Goal: Transaction & Acquisition: Purchase product/service

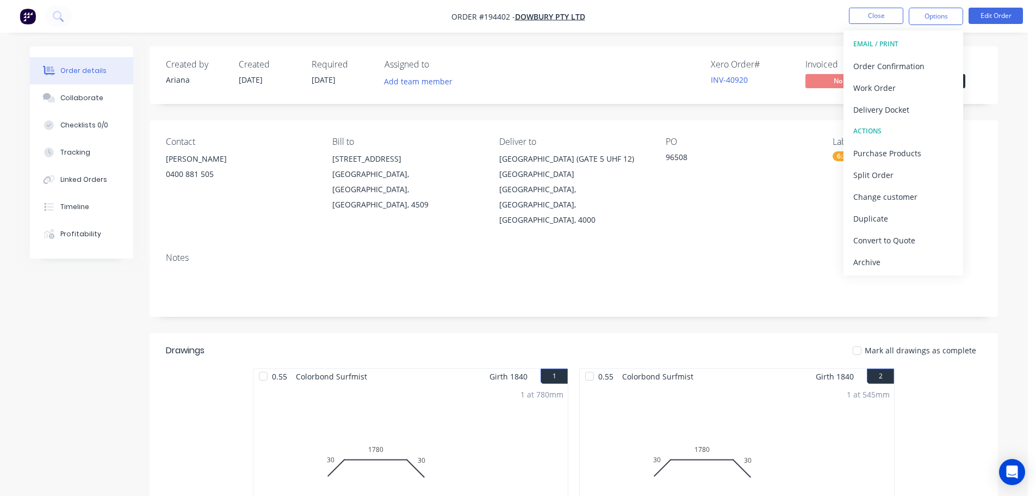
click at [776, 13] on nav "Order #194402 - Dowbury Pty Ltd Close Options EMAIL / PRINT Order Confirmation …" at bounding box center [518, 16] width 1036 height 33
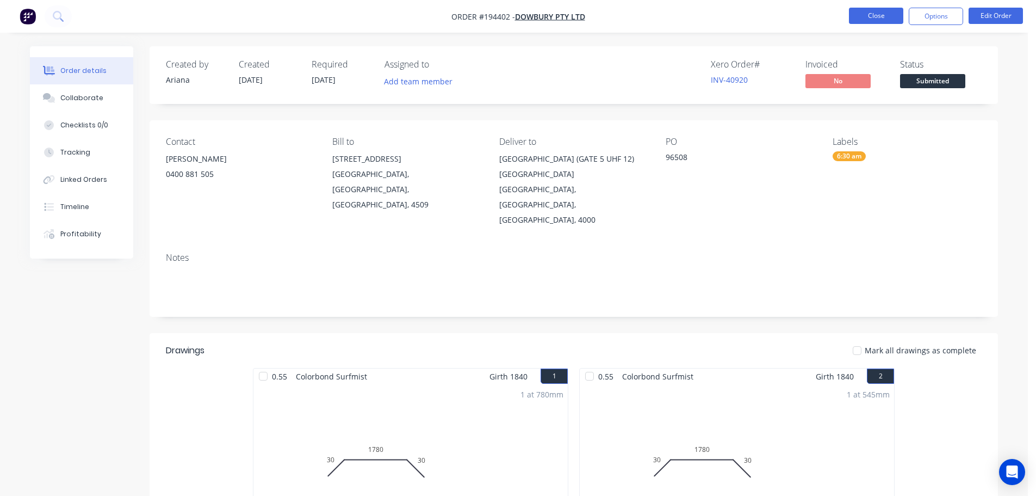
click at [879, 17] on button "Close" at bounding box center [876, 16] width 54 height 16
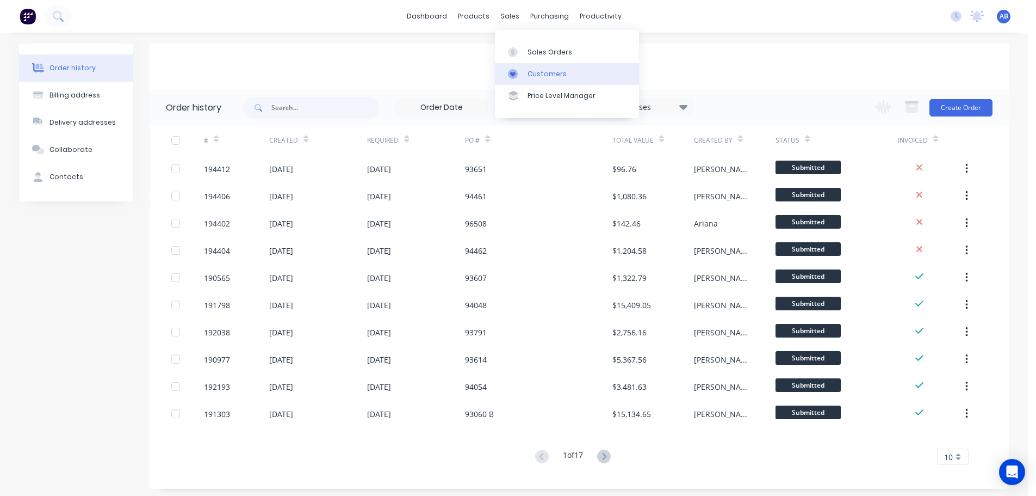
click at [542, 75] on div "Customers" at bounding box center [547, 74] width 39 height 10
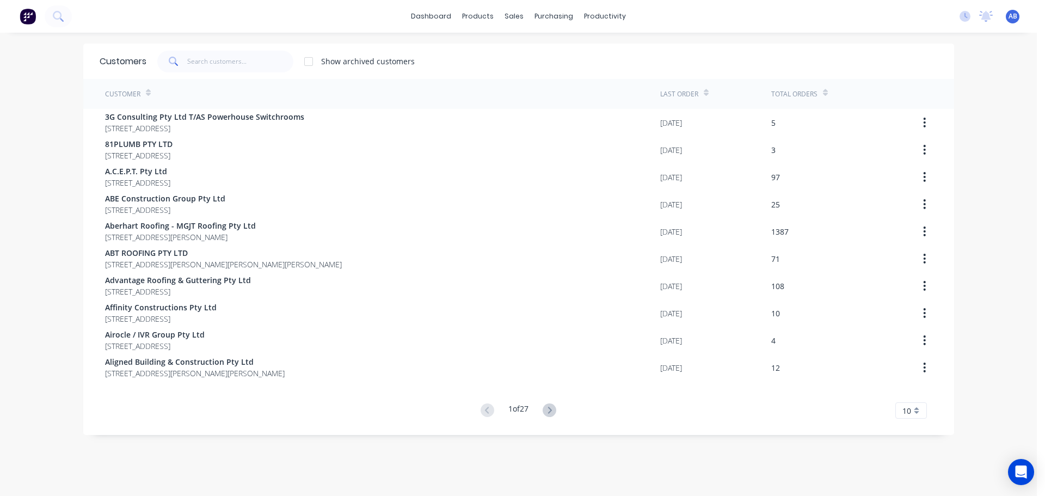
click at [674, 21] on div "dashboard products sales purchasing productivity dashboard products Product Cat…" at bounding box center [518, 16] width 1036 height 33
click at [213, 61] on input "text" at bounding box center [240, 62] width 106 height 22
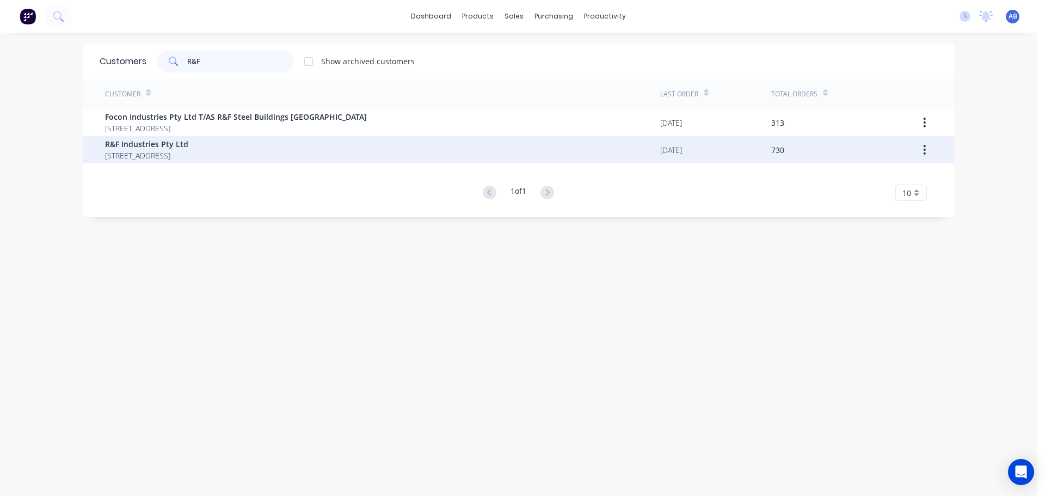
type input "R&F"
click at [134, 151] on span "[STREET_ADDRESS]" at bounding box center [146, 155] width 83 height 11
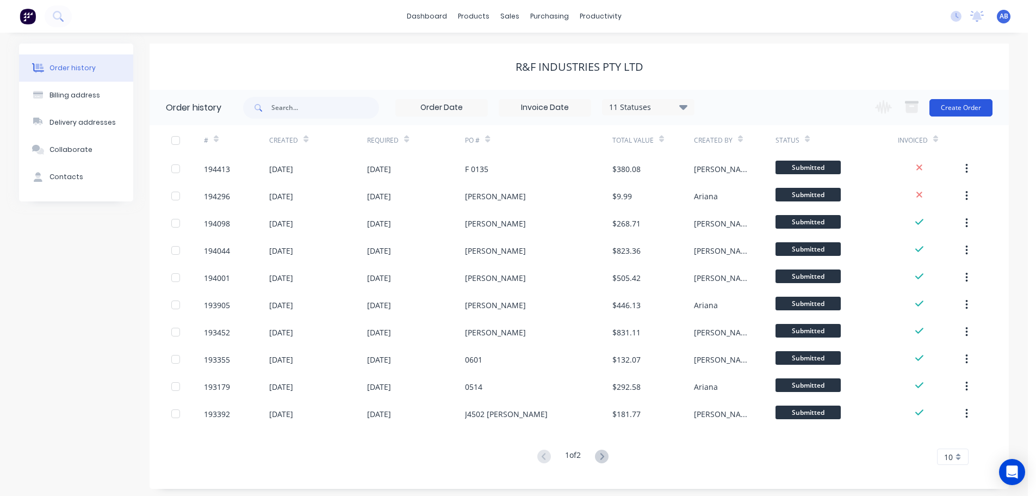
click at [965, 109] on button "Create Order" at bounding box center [961, 107] width 63 height 17
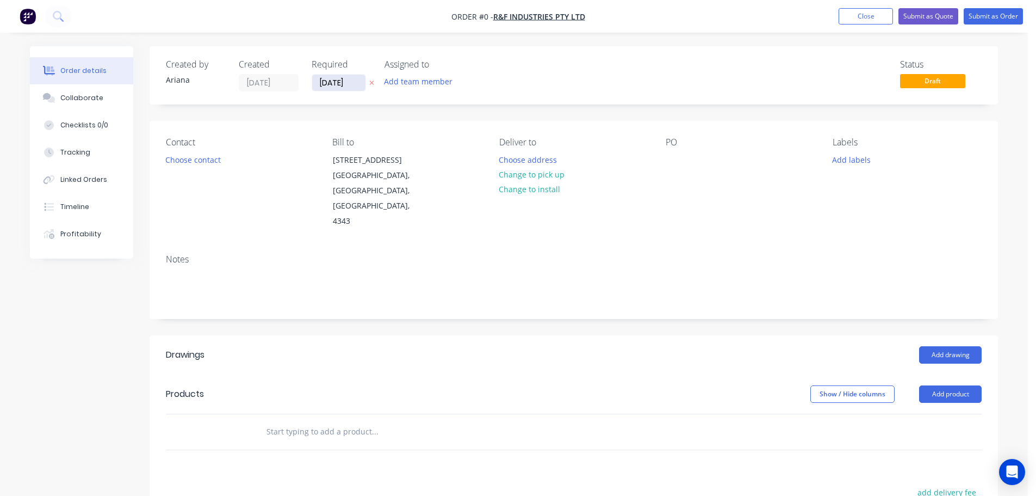
click at [329, 81] on input "[DATE]" at bounding box center [338, 83] width 53 height 16
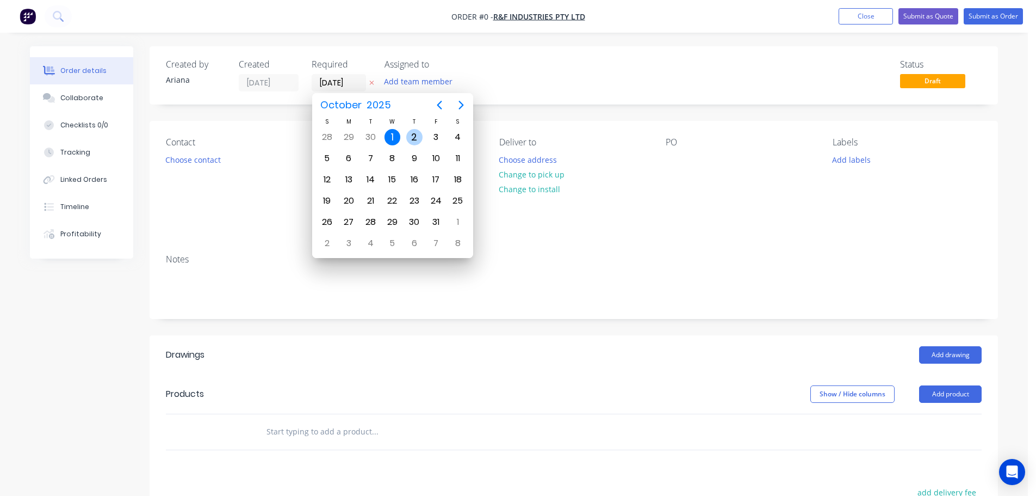
click at [411, 129] on div "2" at bounding box center [414, 137] width 16 height 16
type input "[DATE]"
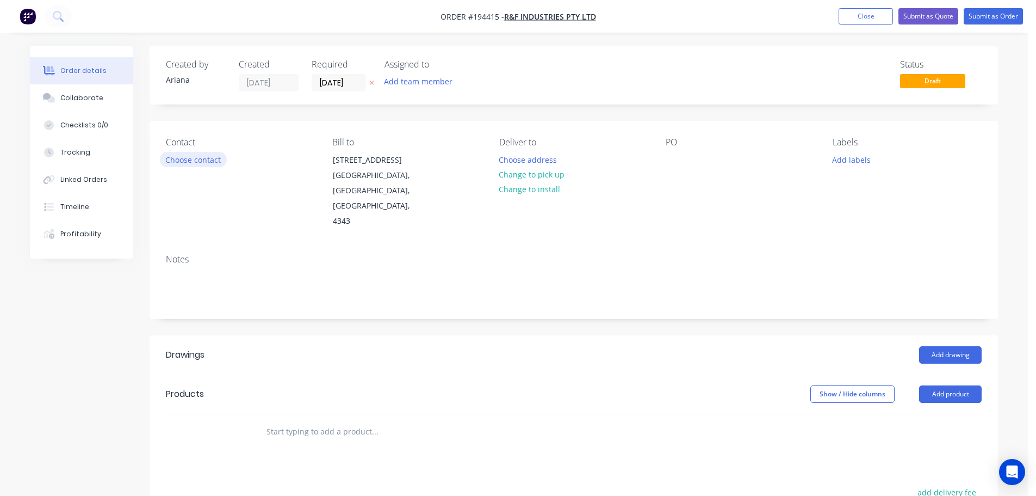
click at [195, 157] on button "Choose contact" at bounding box center [193, 159] width 67 height 15
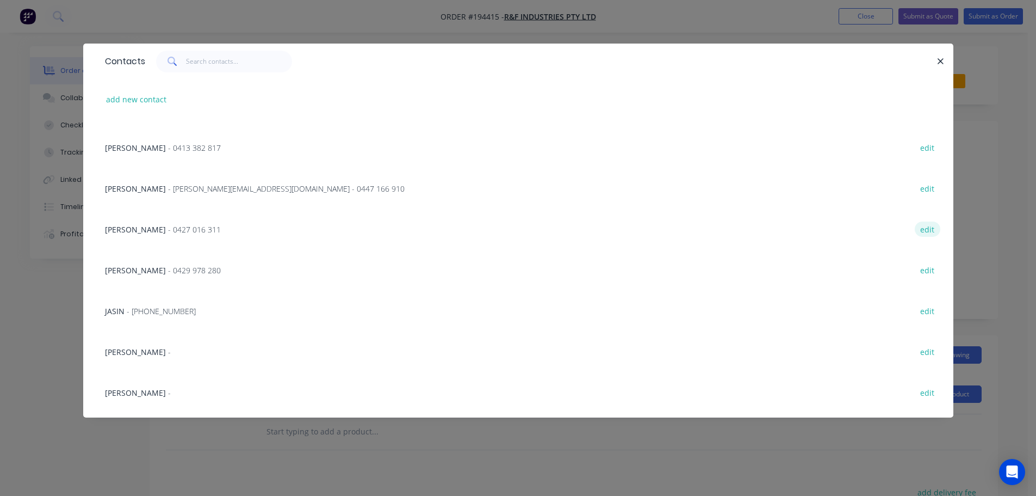
scroll to position [107, 0]
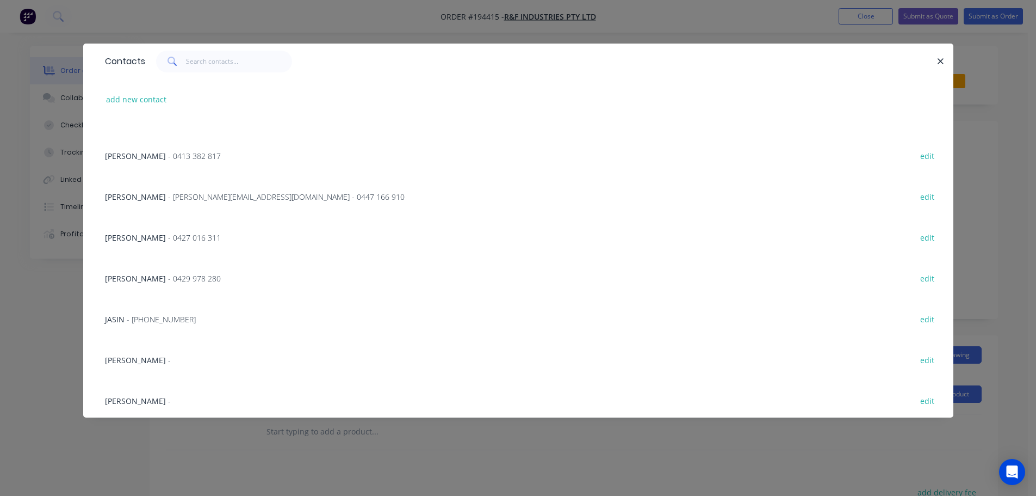
click at [168, 151] on span "- 0413 382 817" at bounding box center [194, 156] width 53 height 10
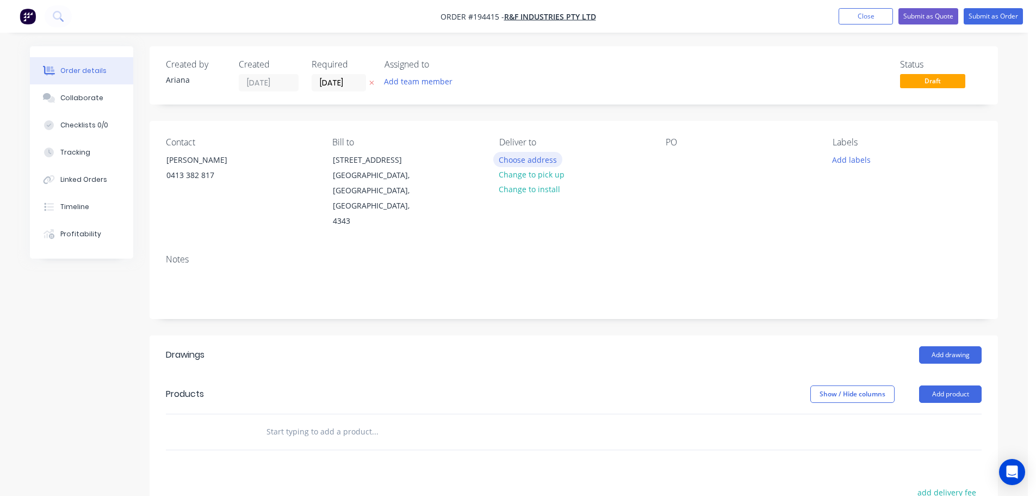
click at [523, 155] on button "Choose address" at bounding box center [528, 159] width 70 height 15
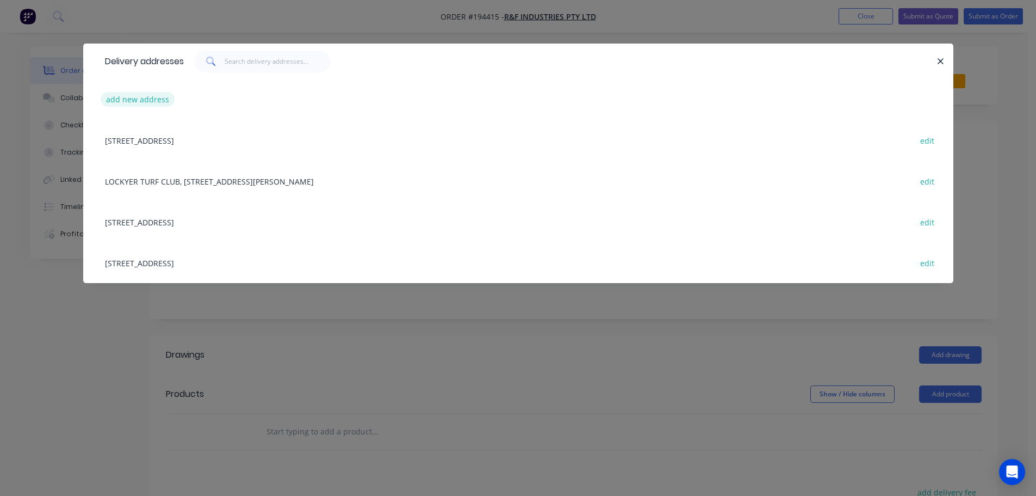
click at [123, 96] on button "add new address" at bounding box center [138, 99] width 75 height 15
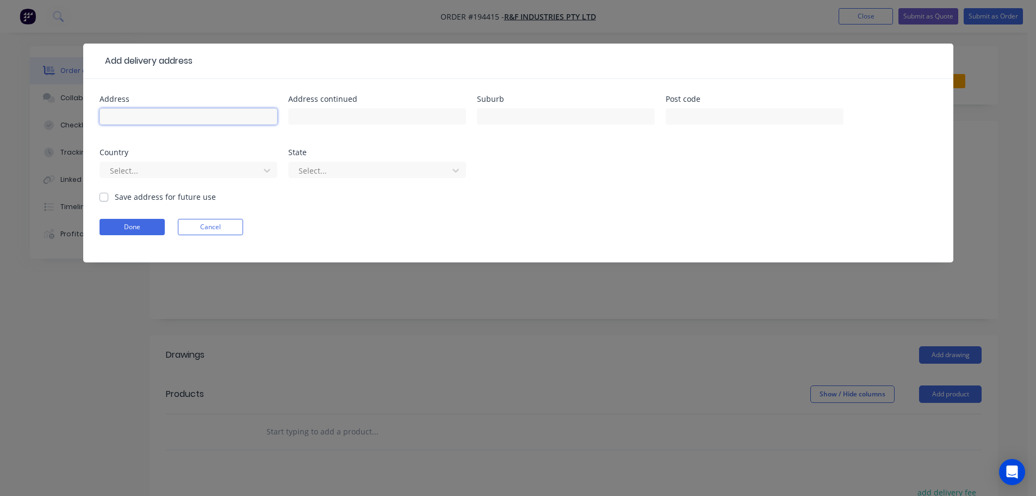
click at [119, 111] on input "text" at bounding box center [189, 116] width 178 height 16
type input "[STREET_ADDRESS][PERSON_NAME]"
type input "L"
type input "KLEINTON"
click at [541, 174] on div "Address [STREET_ADDRESS][PERSON_NAME] Address continued Suburb KLEINTON Post co…" at bounding box center [519, 143] width 838 height 96
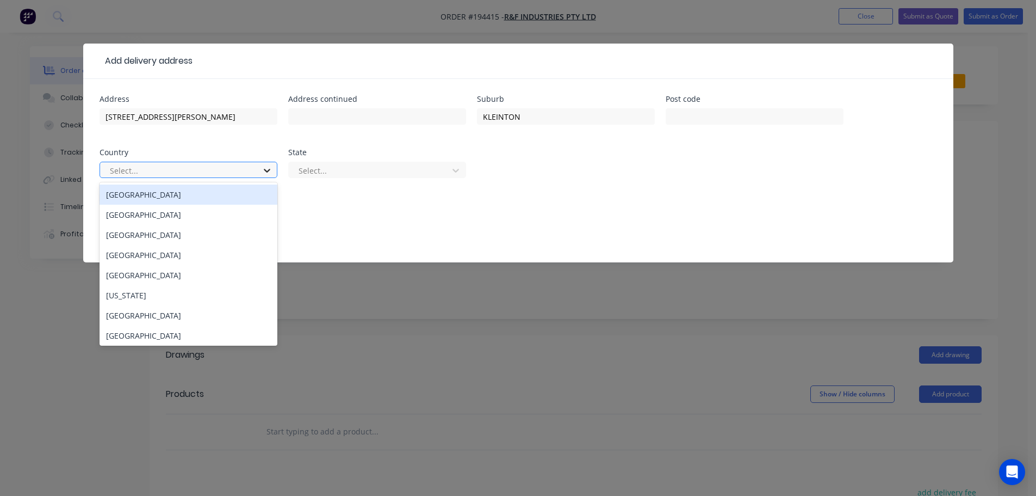
click at [267, 169] on icon at bounding box center [267, 170] width 11 height 11
click at [169, 194] on div "[GEOGRAPHIC_DATA]" at bounding box center [189, 194] width 178 height 20
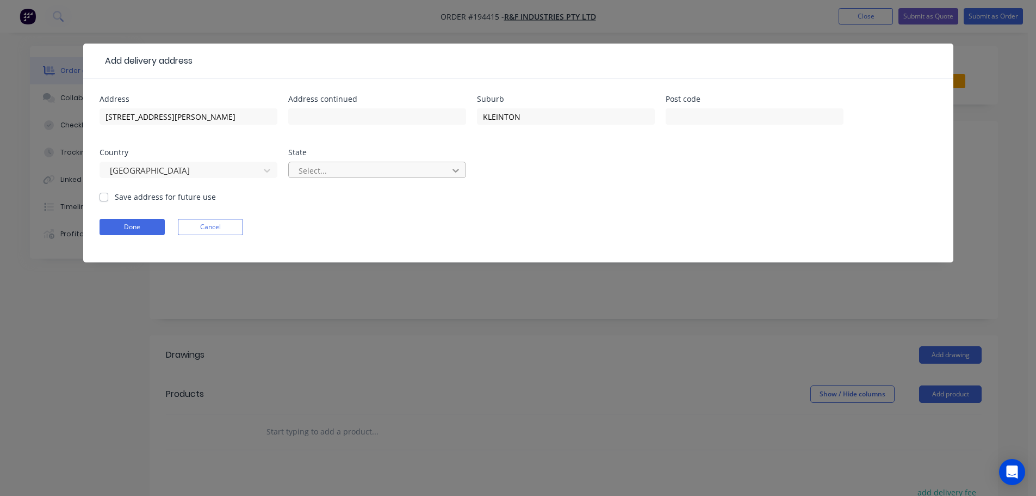
click at [456, 169] on icon at bounding box center [455, 170] width 11 height 11
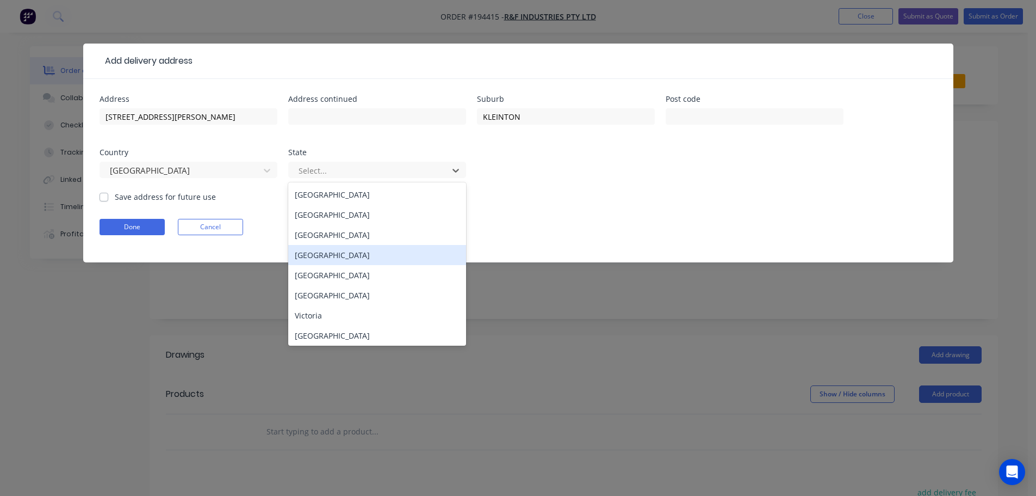
drag, startPoint x: 298, startPoint y: 250, endPoint x: 306, endPoint y: 250, distance: 8.2
click at [299, 250] on div "[GEOGRAPHIC_DATA]" at bounding box center [377, 255] width 178 height 20
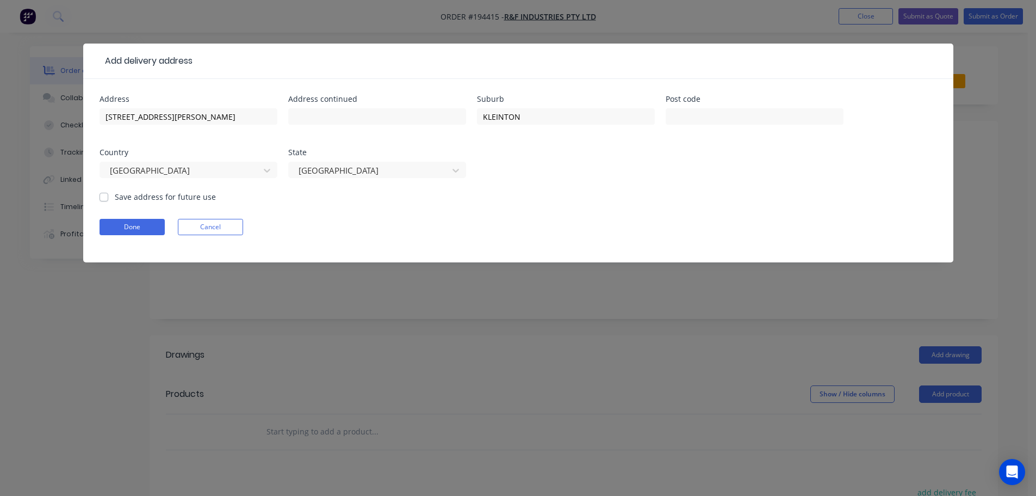
click at [545, 207] on form "Address [STREET_ADDRESS][PERSON_NAME] Address continued Suburb KLEINTON Post co…" at bounding box center [519, 178] width 838 height 167
click at [144, 225] on button "Done" at bounding box center [132, 227] width 65 height 16
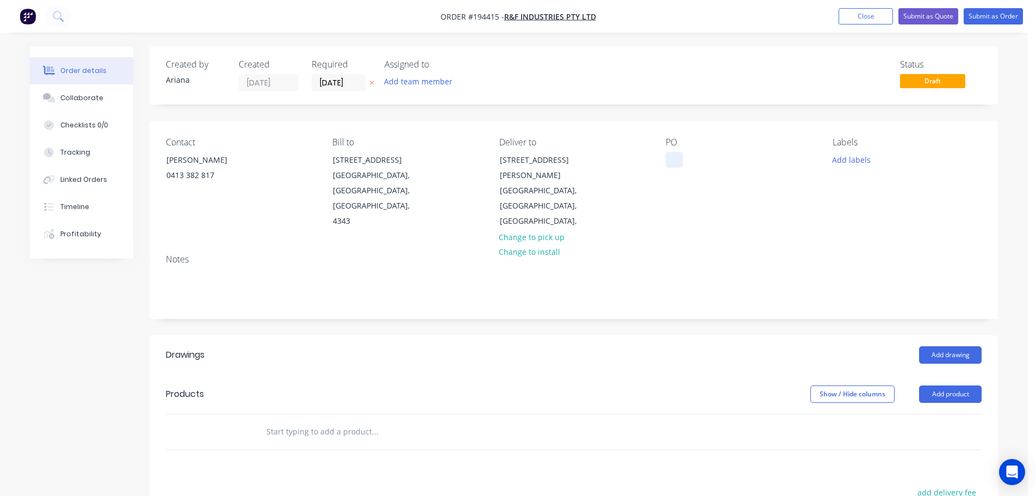
click at [675, 153] on div at bounding box center [674, 160] width 17 height 16
click at [767, 192] on div "PO DAVIDSON" at bounding box center [740, 183] width 149 height 92
click at [948, 385] on button "Add product" at bounding box center [950, 393] width 63 height 17
click at [923, 414] on div "Product catalogue" at bounding box center [930, 422] width 84 height 16
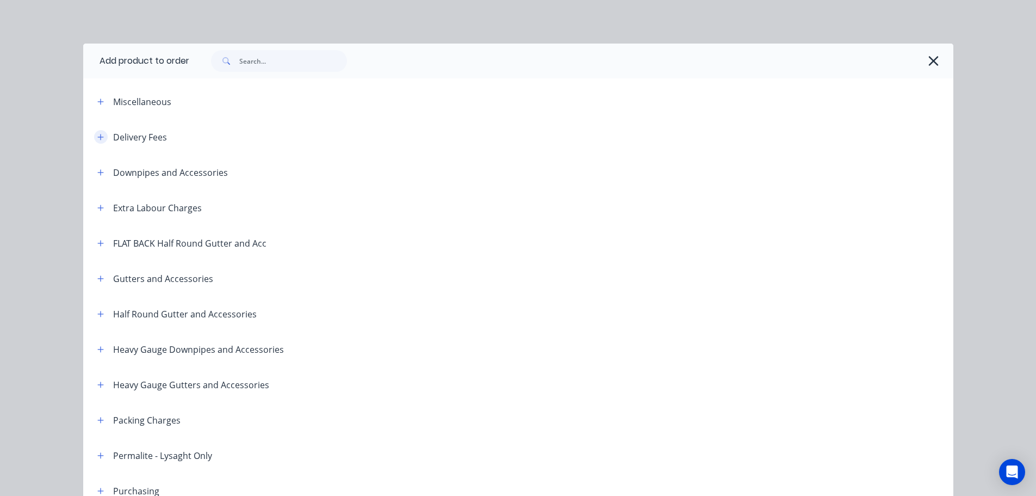
click at [100, 135] on button "button" at bounding box center [101, 137] width 14 height 14
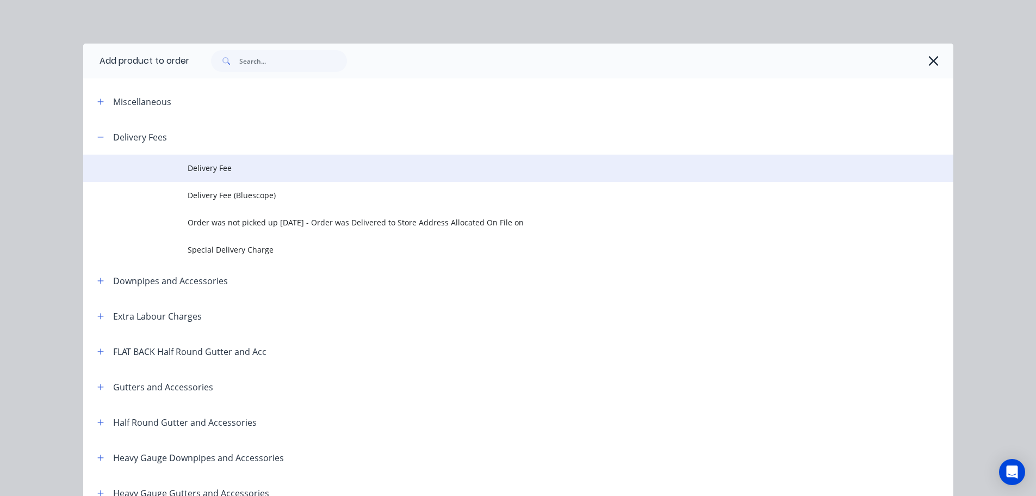
click at [207, 164] on span "Delivery Fee" at bounding box center [494, 167] width 613 height 11
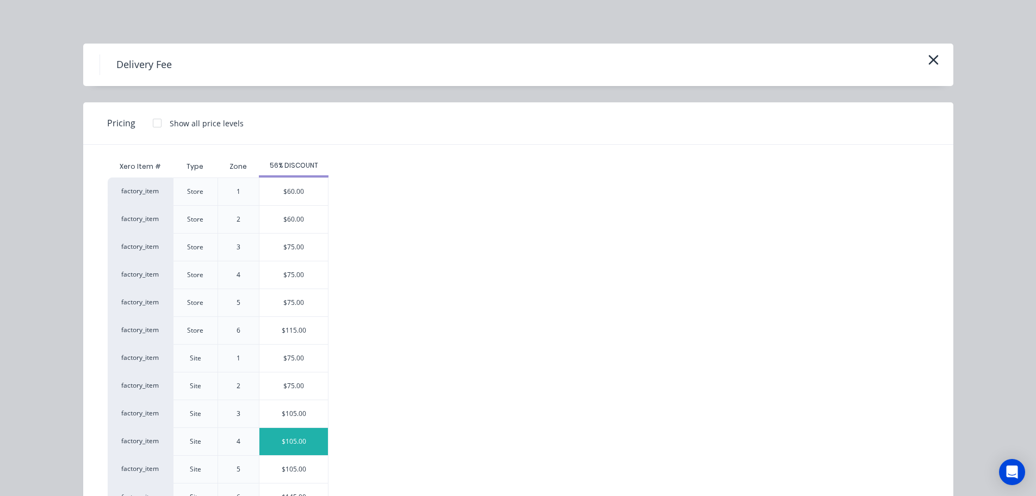
click at [287, 441] on div "$105.00" at bounding box center [294, 441] width 69 height 27
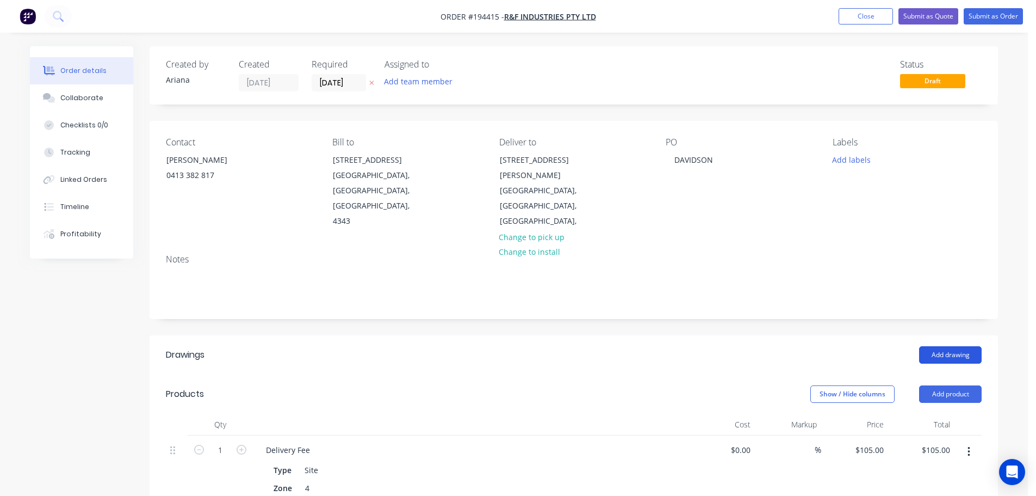
click at [961, 346] on button "Add drawing" at bounding box center [950, 354] width 63 height 17
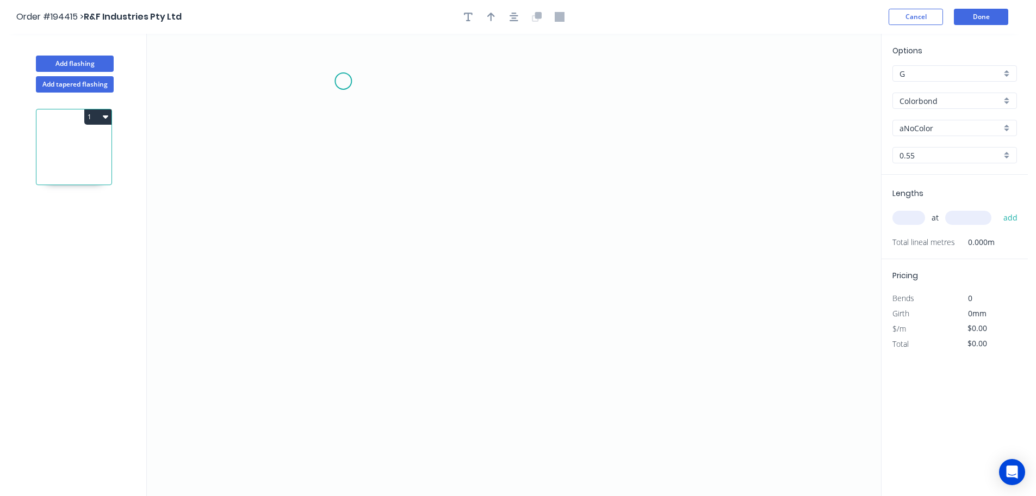
click at [343, 81] on icon "0" at bounding box center [514, 265] width 735 height 462
click at [298, 115] on icon "0" at bounding box center [514, 265] width 735 height 462
click at [299, 404] on icon "0 ?" at bounding box center [514, 265] width 735 height 462
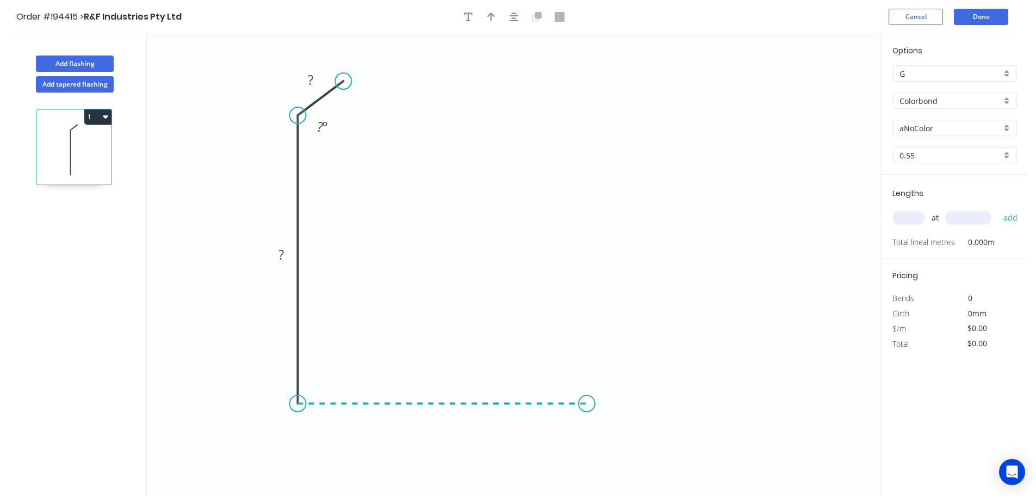
click at [587, 405] on icon "0 ? ? ? º" at bounding box center [514, 265] width 735 height 462
click at [624, 357] on icon at bounding box center [605, 379] width 37 height 47
click at [624, 357] on circle at bounding box center [624, 356] width 16 height 16
drag, startPoint x: 311, startPoint y: 76, endPoint x: 359, endPoint y: 87, distance: 49.6
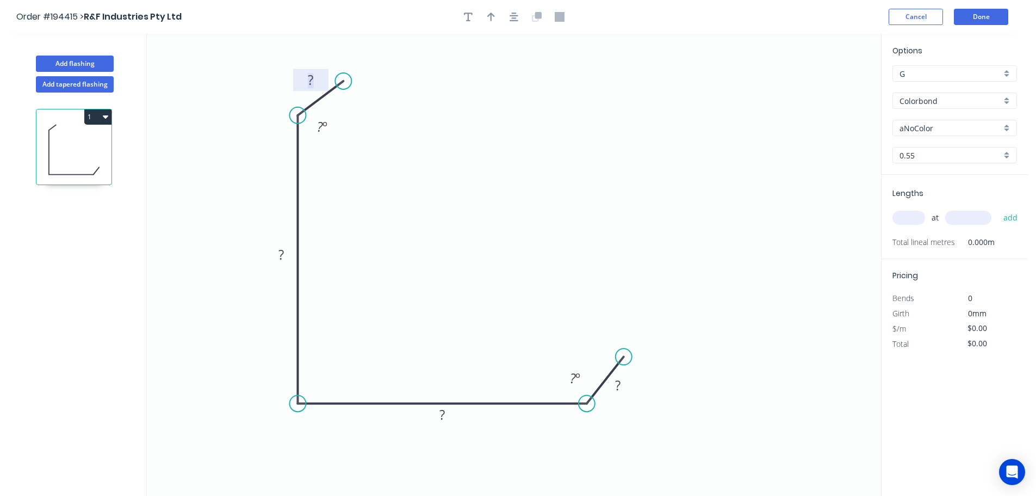
click at [312, 76] on tspan "?" at bounding box center [310, 80] width 5 height 18
click at [518, 104] on icon "0 20 120 105 20 125 º 125 º" at bounding box center [514, 265] width 735 height 462
type input "$11.11"
click at [492, 16] on icon "button" at bounding box center [491, 17] width 8 height 9
drag, startPoint x: 827, startPoint y: 86, endPoint x: 236, endPoint y: 403, distance: 670.6
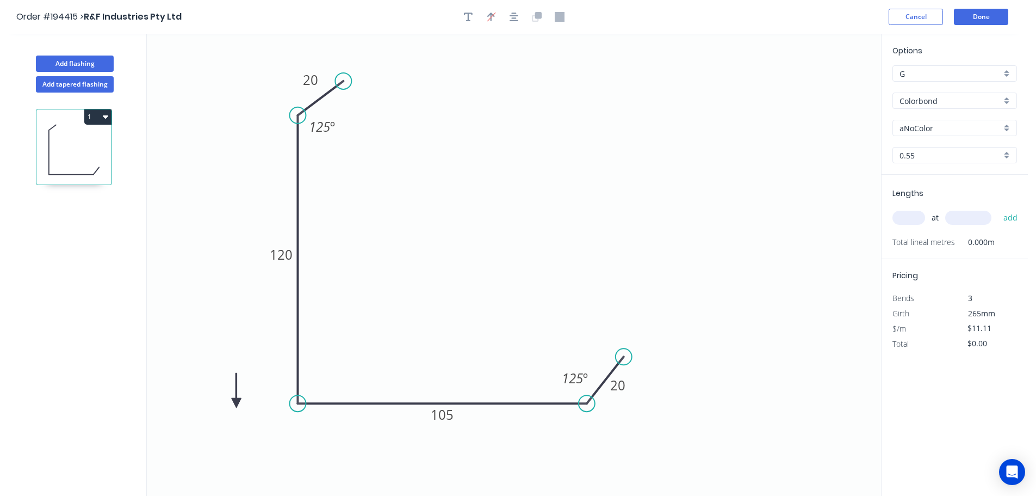
click at [236, 403] on icon at bounding box center [237, 390] width 10 height 35
click at [236, 403] on icon at bounding box center [246, 394] width 32 height 32
click at [236, 403] on icon at bounding box center [249, 403] width 35 height 10
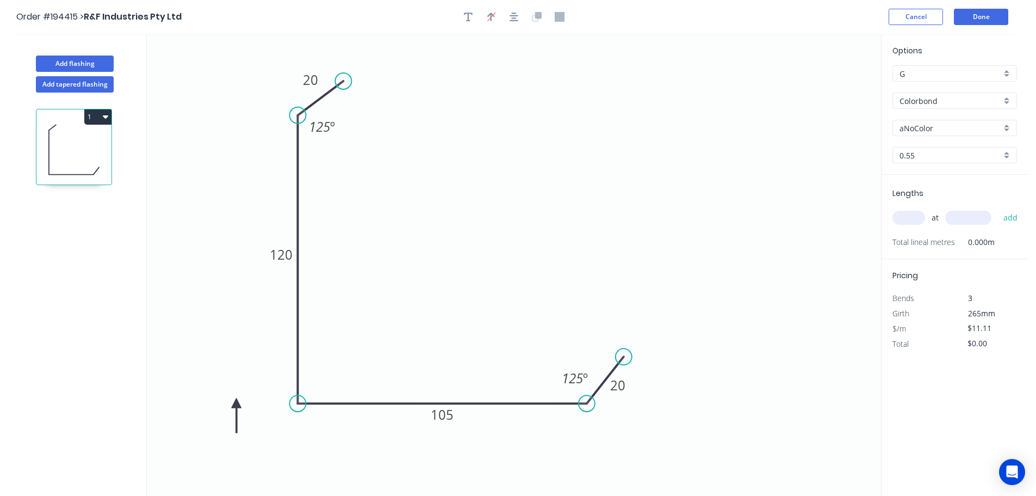
click at [236, 403] on icon at bounding box center [237, 415] width 10 height 35
click at [1011, 128] on div "aNoColor" at bounding box center [955, 128] width 125 height 16
click at [961, 211] on div "Southerly" at bounding box center [955, 212] width 124 height 19
type input "Southerly"
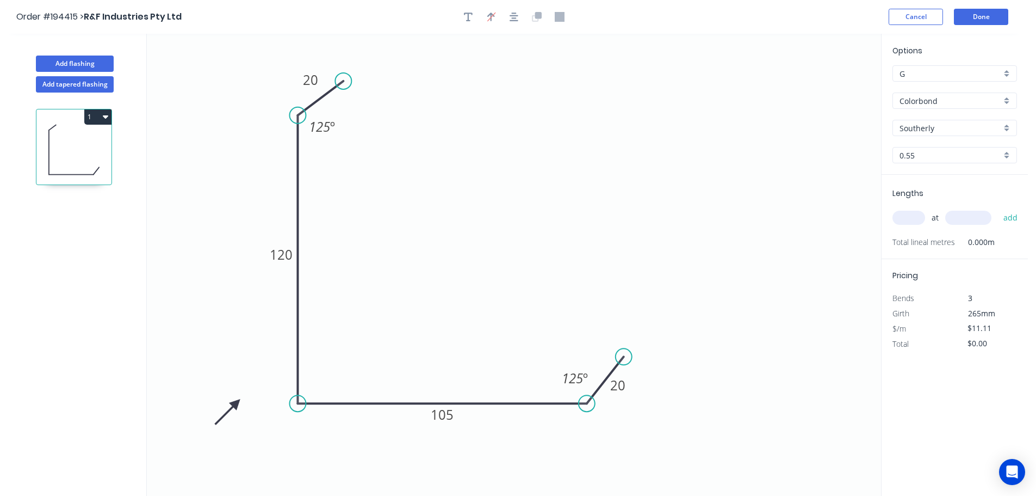
click at [911, 215] on input "text" at bounding box center [909, 218] width 33 height 14
type input "1"
click at [975, 220] on input "text" at bounding box center [969, 218] width 46 height 14
type input "3700"
click at [998, 208] on button "add" at bounding box center [1011, 217] width 26 height 18
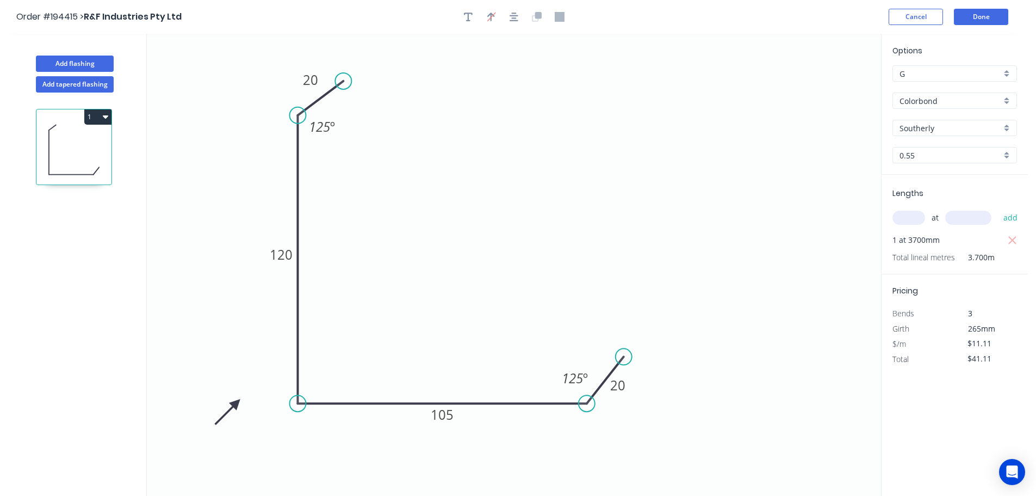
click at [98, 116] on button "1" at bounding box center [97, 116] width 27 height 15
click at [71, 141] on div "Duplicate" at bounding box center [60, 144] width 84 height 16
type input "$0.00"
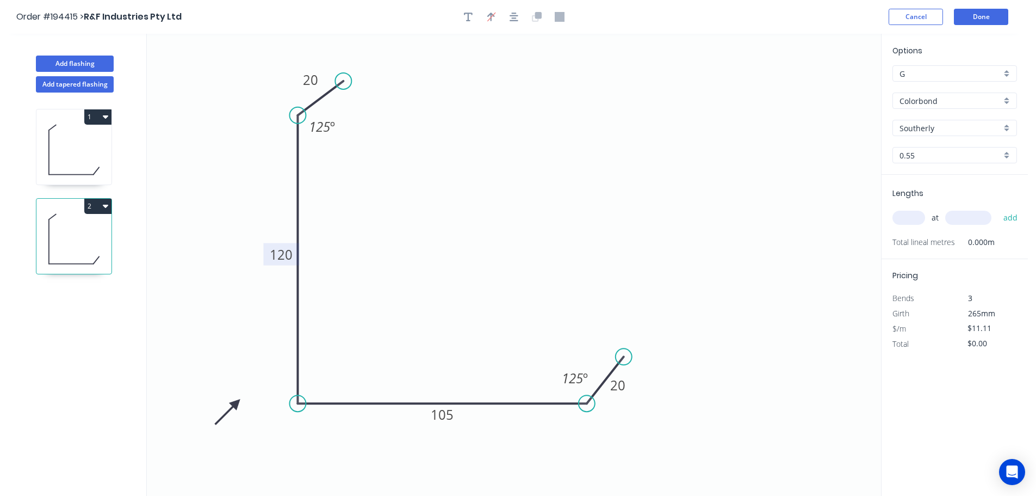
click at [286, 255] on tspan "120" at bounding box center [281, 254] width 23 height 18
click at [358, 249] on icon "0 20 115 105 20 125 º 125 º" at bounding box center [514, 265] width 735 height 462
click at [445, 413] on tspan "105" at bounding box center [442, 414] width 23 height 18
click at [465, 325] on icon "0 20 115 110 20 125 º 125 º" at bounding box center [514, 265] width 735 height 462
click at [916, 217] on input "text" at bounding box center [909, 218] width 33 height 14
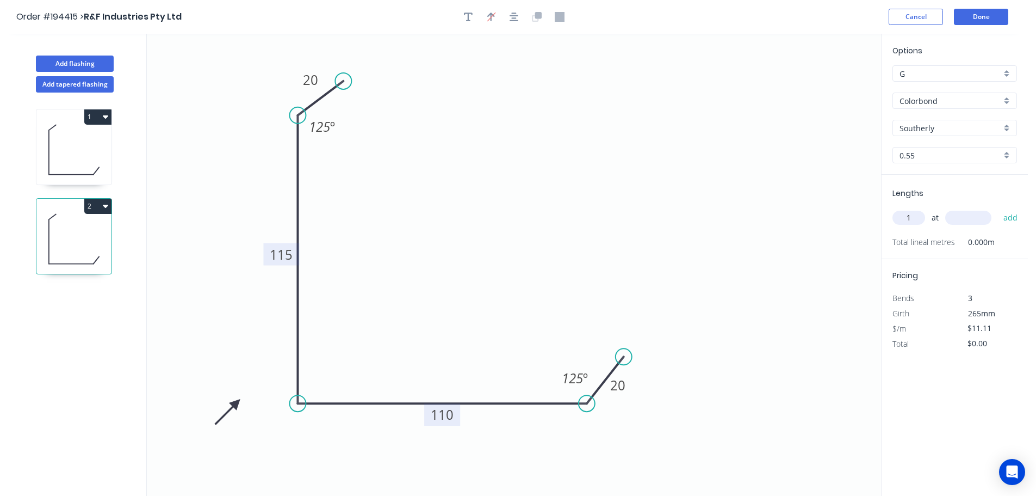
type input "1"
type input "3700"
click at [998, 208] on button "add" at bounding box center [1011, 217] width 26 height 18
click at [100, 208] on button "2" at bounding box center [97, 206] width 27 height 15
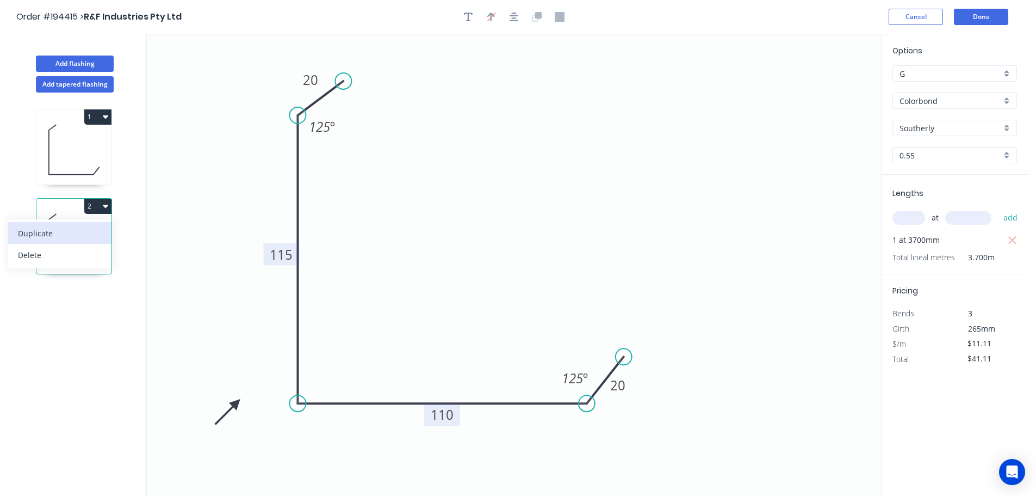
click at [86, 233] on div "Duplicate" at bounding box center [60, 233] width 84 height 16
type input "$0.00"
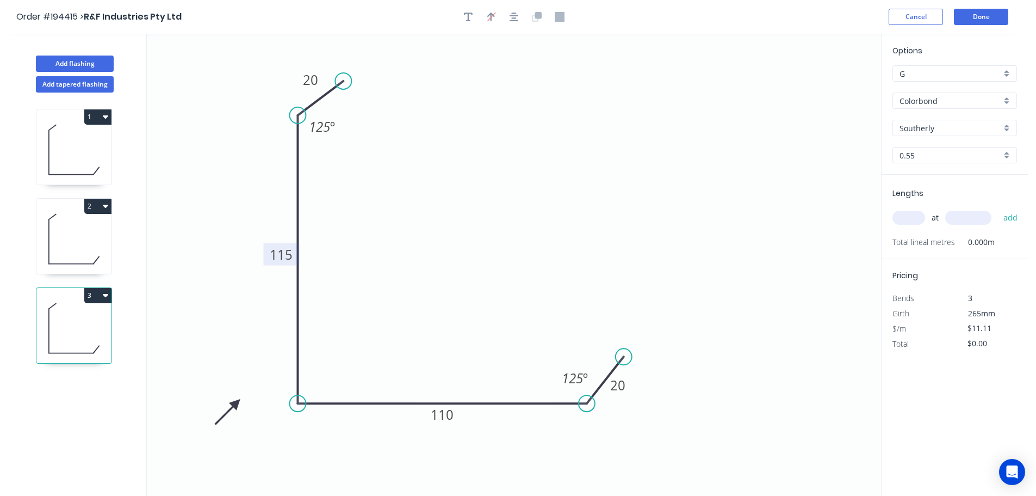
click at [289, 254] on tspan "115" at bounding box center [281, 254] width 23 height 18
click at [342, 246] on icon "0 20 85 110 20 125 º 125 º" at bounding box center [514, 265] width 735 height 462
click at [450, 413] on tspan "110" at bounding box center [442, 414] width 23 height 18
click at [488, 345] on icon "0 20 85 125 20 125 º 125 º" at bounding box center [514, 265] width 735 height 462
click at [919, 218] on input "text" at bounding box center [909, 218] width 33 height 14
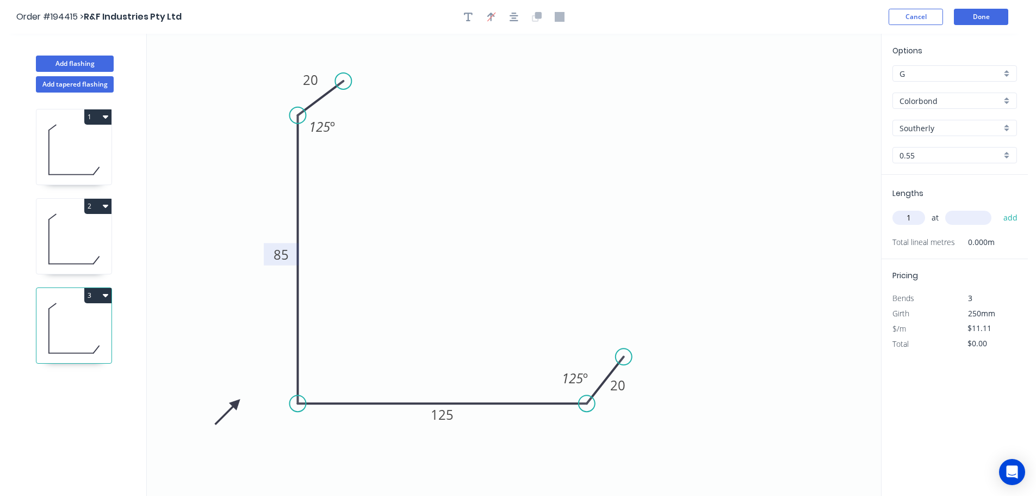
type input "1"
type input "3700"
click at [998, 208] on button "add" at bounding box center [1011, 217] width 26 height 18
click at [102, 295] on button "3" at bounding box center [97, 295] width 27 height 15
click at [72, 319] on div "Duplicate" at bounding box center [60, 322] width 84 height 16
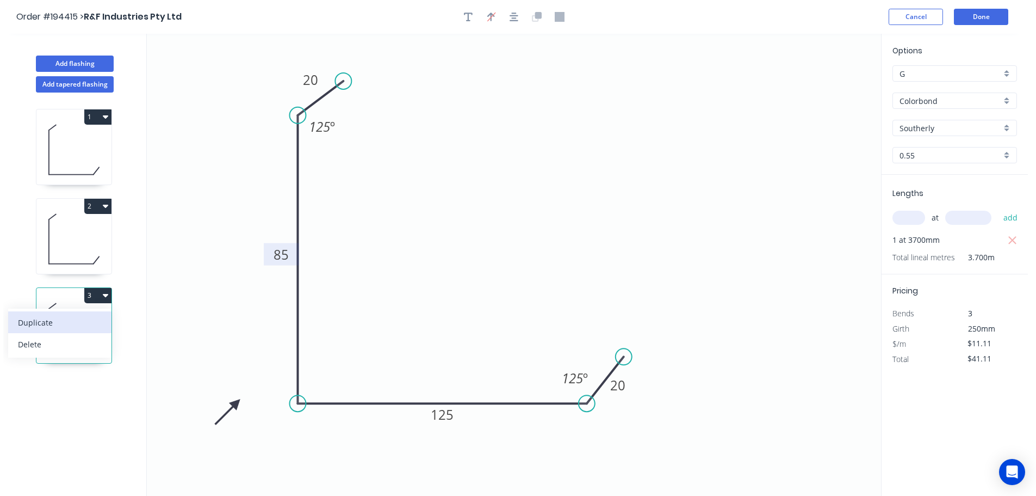
type input "$0.00"
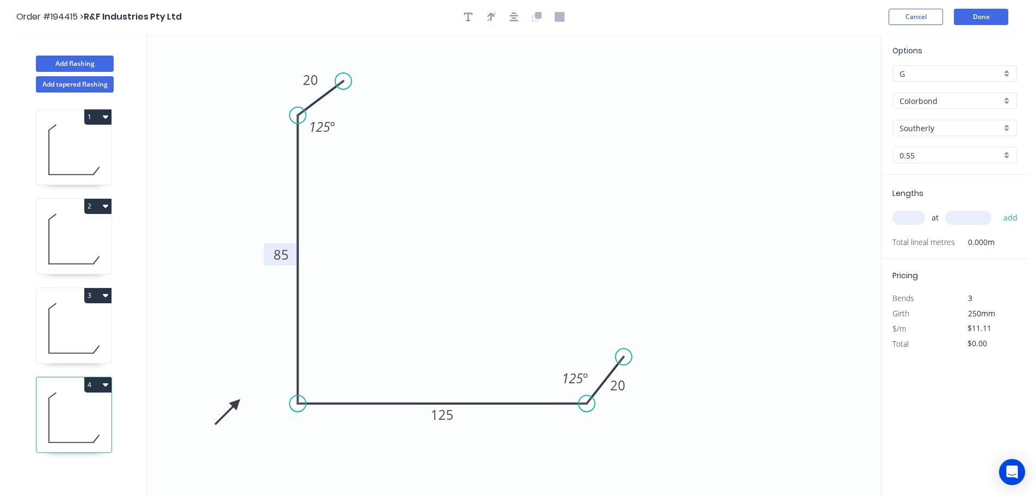
click at [288, 254] on tspan "85" at bounding box center [281, 254] width 15 height 18
click at [339, 241] on icon "0 20 125 125 20 125 º 125 º" at bounding box center [514, 265] width 735 height 462
click at [910, 213] on input "text" at bounding box center [909, 218] width 33 height 14
type input "1"
type input "3700"
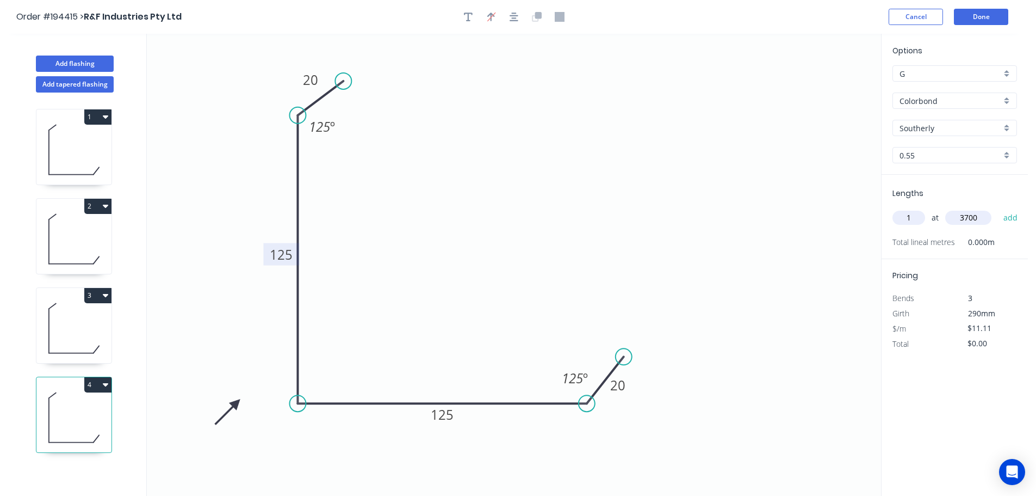
click at [998, 208] on button "add" at bounding box center [1011, 217] width 26 height 18
type input "$41.11"
drag, startPoint x: 76, startPoint y: 60, endPoint x: 125, endPoint y: 71, distance: 50.2
click at [76, 60] on button "Add flashing" at bounding box center [75, 63] width 78 height 16
type input "$0.00"
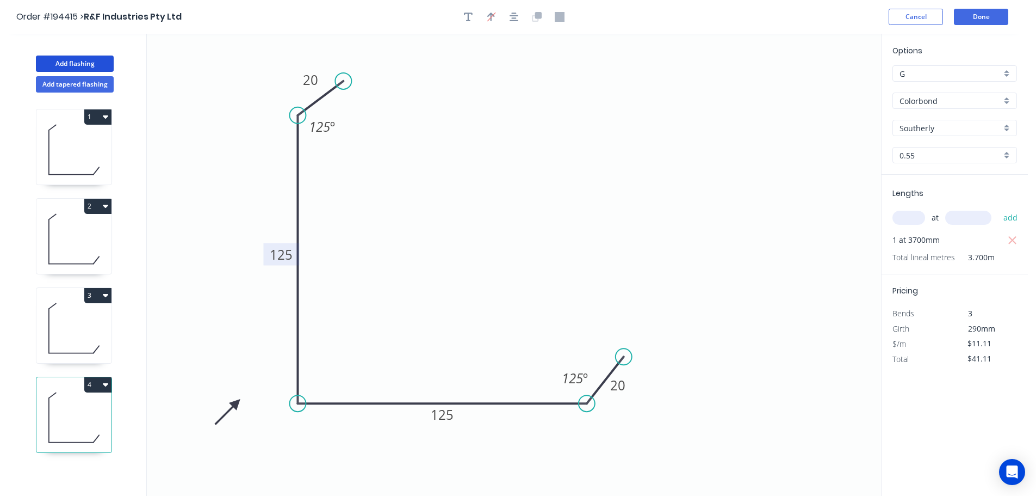
type input "$0.00"
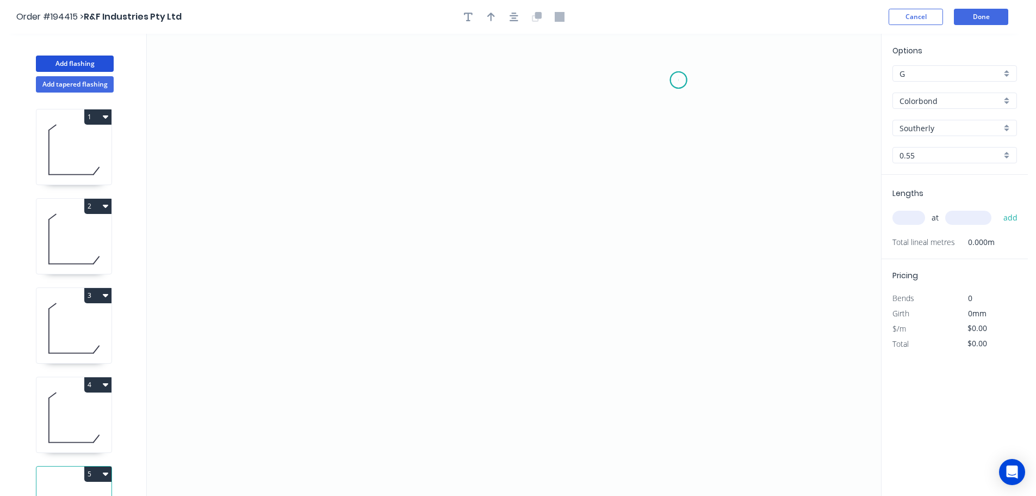
click at [679, 80] on icon "0" at bounding box center [514, 265] width 735 height 462
click at [666, 396] on icon "0" at bounding box center [514, 265] width 735 height 462
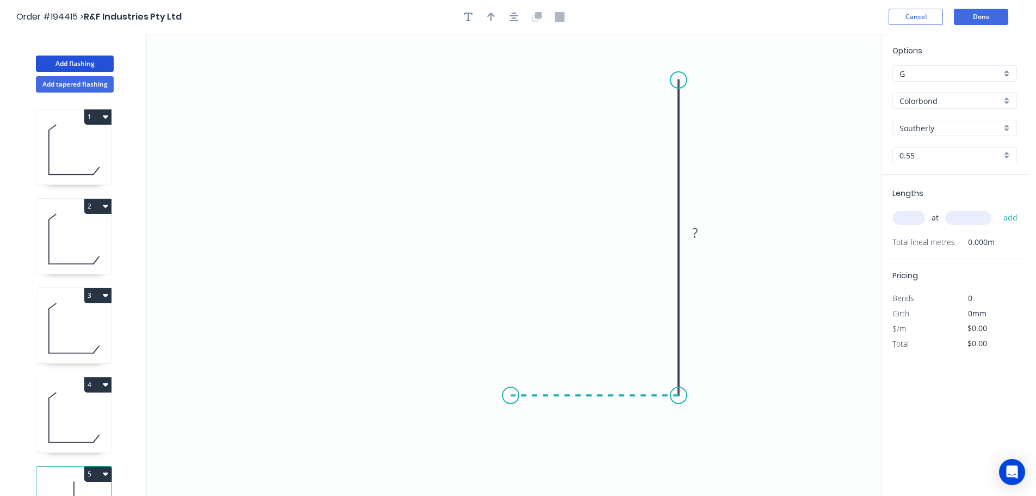
click at [511, 389] on icon "0 ?" at bounding box center [514, 265] width 735 height 462
click at [479, 350] on icon at bounding box center [495, 372] width 32 height 45
click at [479, 350] on circle at bounding box center [479, 350] width 16 height 16
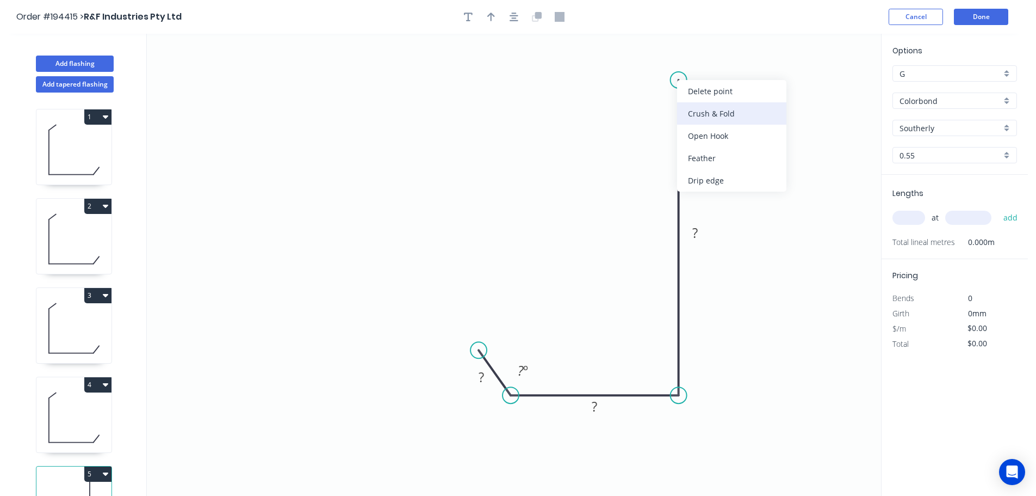
click at [705, 106] on div "Crush & Fold" at bounding box center [731, 113] width 109 height 22
click at [665, 58] on tspan "10" at bounding box center [663, 61] width 15 height 18
click at [731, 84] on icon "0 ? ? CF 15 ? ? º" at bounding box center [514, 265] width 735 height 462
drag, startPoint x: 676, startPoint y: 58, endPoint x: 622, endPoint y: 50, distance: 53.9
click at [622, 50] on rect at bounding box center [603, 53] width 44 height 22
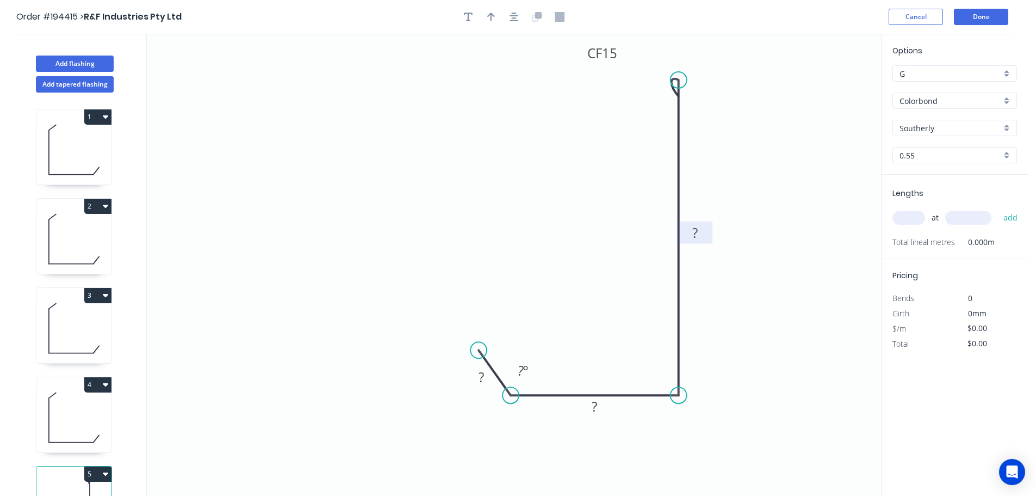
click at [699, 234] on rect at bounding box center [695, 233] width 22 height 15
type input "$11.90"
click at [834, 275] on icon "0 20 35 CF 15 160 125 º" at bounding box center [514, 265] width 735 height 462
click at [495, 17] on button "button" at bounding box center [491, 17] width 16 height 16
drag, startPoint x: 807, startPoint y: 122, endPoint x: 776, endPoint y: 166, distance: 53.9
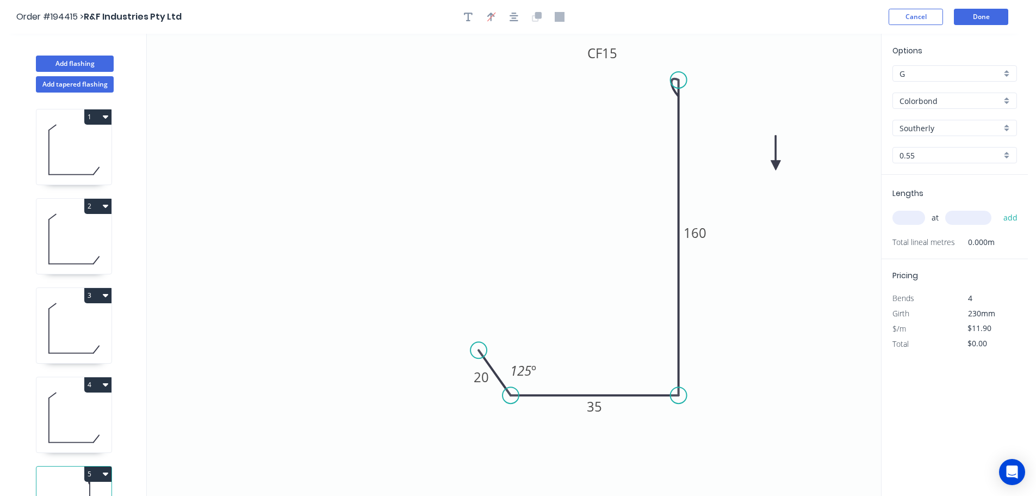
click at [776, 166] on icon at bounding box center [776, 152] width 10 height 35
click at [776, 166] on icon at bounding box center [775, 153] width 10 height 35
click at [910, 216] on input "text" at bounding box center [909, 218] width 33 height 14
type input "1"
type input "3200"
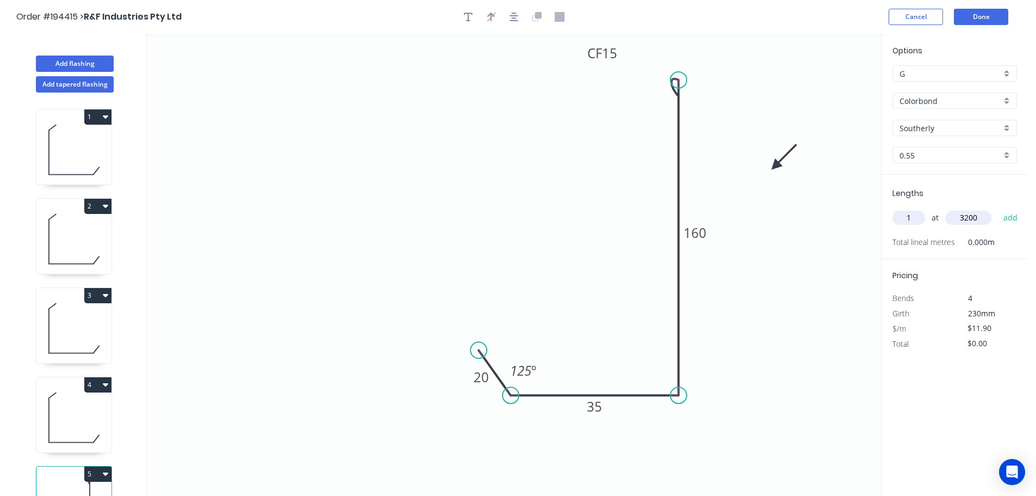
click at [998, 208] on button "add" at bounding box center [1011, 217] width 26 height 18
type input "$38.08"
drag, startPoint x: 67, startPoint y: 61, endPoint x: 77, endPoint y: 61, distance: 9.2
click at [68, 61] on button "Add flashing" at bounding box center [75, 63] width 78 height 16
type input "$0.00"
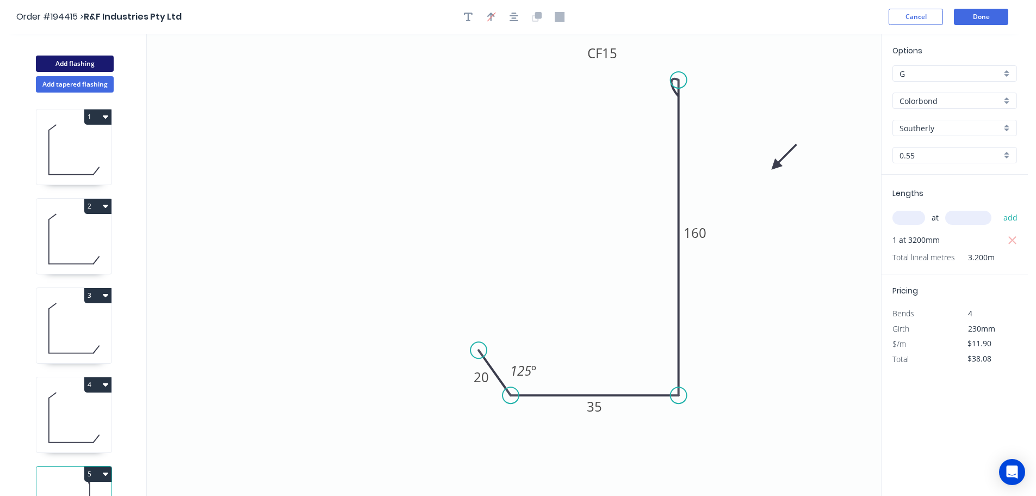
type input "$0.00"
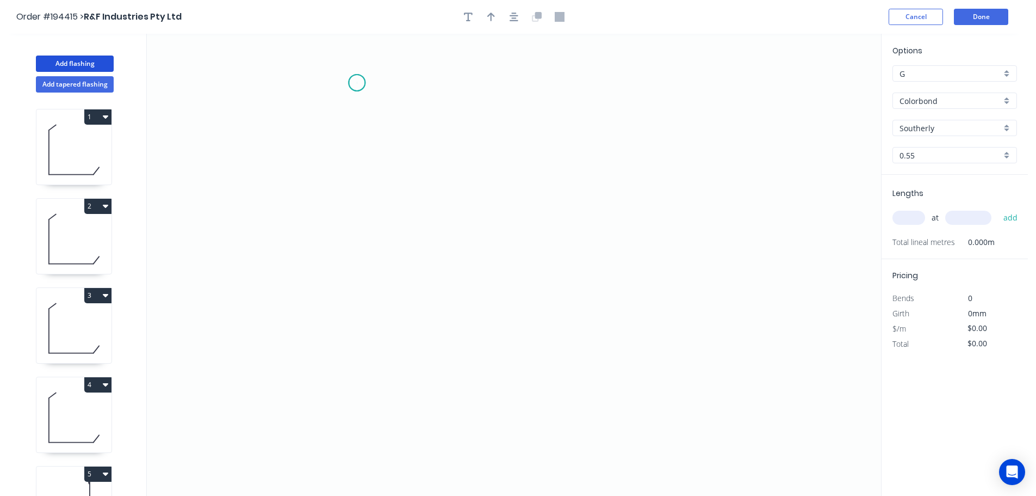
click at [357, 83] on icon "0" at bounding box center [514, 265] width 735 height 462
click at [384, 92] on div "Delete point" at bounding box center [409, 97] width 109 height 22
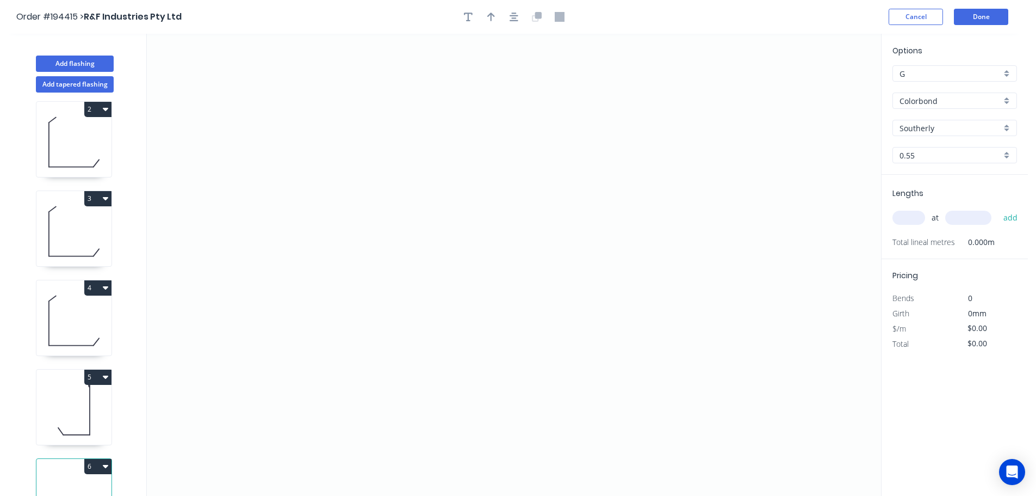
scroll to position [137, 0]
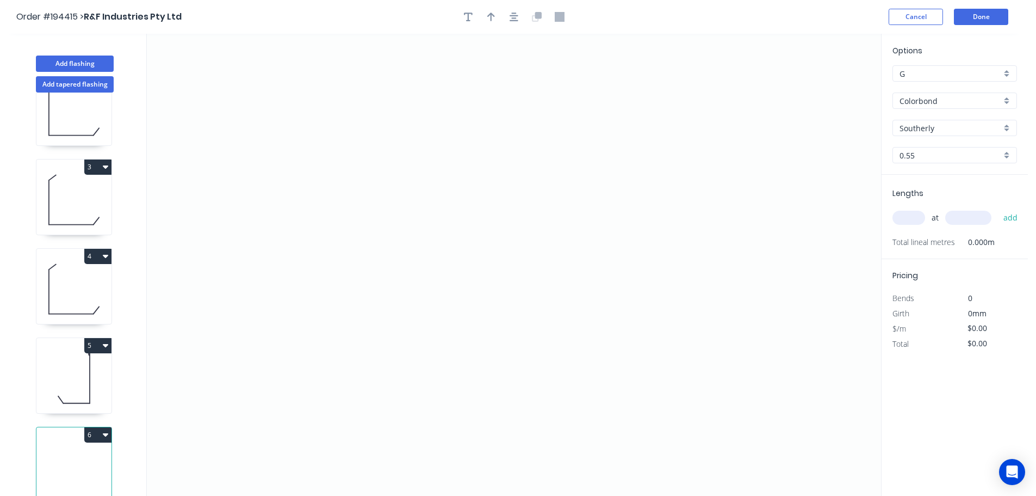
click at [96, 428] on button "6" at bounding box center [97, 434] width 27 height 15
click at [65, 476] on div "Delete" at bounding box center [60, 484] width 84 height 16
type input "$11.90"
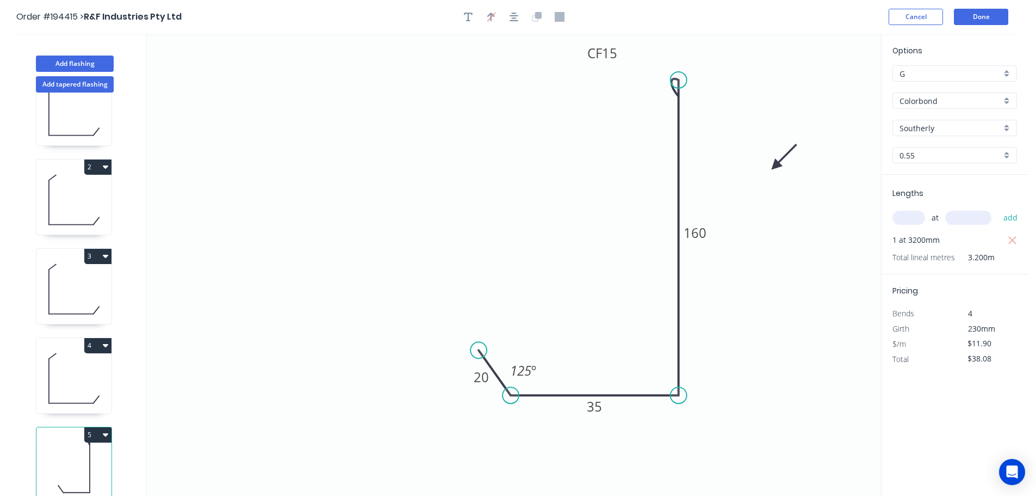
scroll to position [47, 0]
click at [145, 467] on icon "button" at bounding box center [148, 472] width 7 height 10
click at [101, 427] on button "5" at bounding box center [97, 434] width 27 height 15
click at [73, 454] on div "Duplicate" at bounding box center [60, 462] width 84 height 16
type input "$0.00"
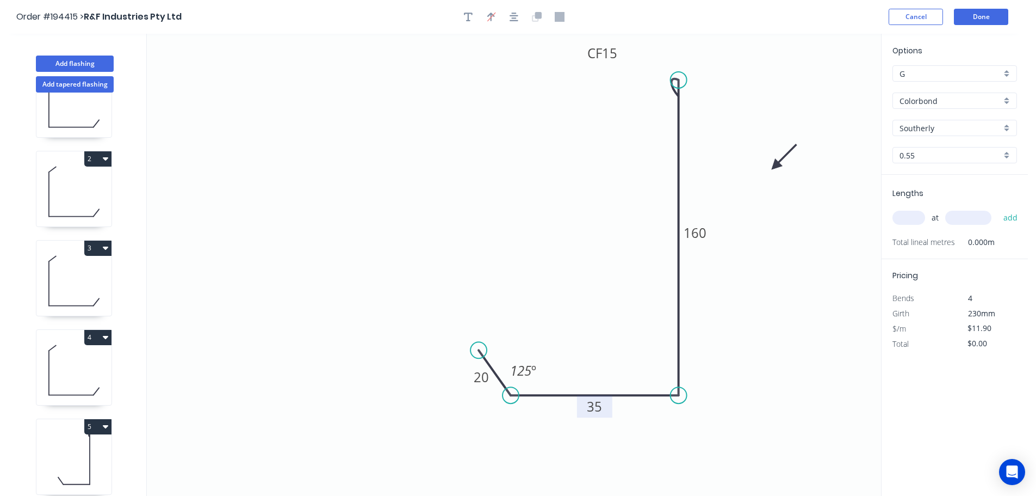
click at [596, 405] on tspan "35" at bounding box center [594, 406] width 15 height 18
click at [745, 394] on icon "0 20 90 CF 15 160 125 º" at bounding box center [514, 265] width 735 height 462
click at [915, 216] on input "text" at bounding box center [909, 218] width 33 height 14
type input "1"
click at [979, 216] on input "text" at bounding box center [969, 218] width 46 height 14
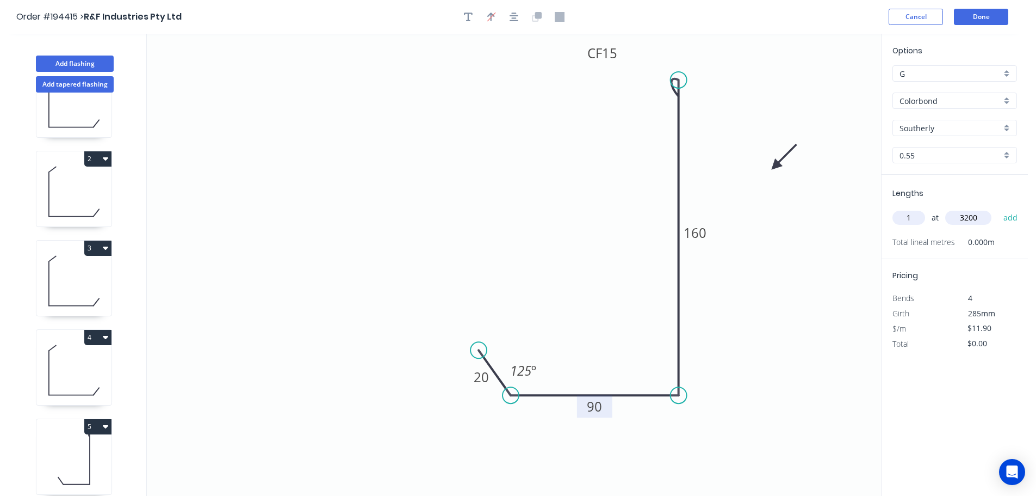
type input "3200"
click at [998, 208] on button "add" at bounding box center [1011, 217] width 26 height 18
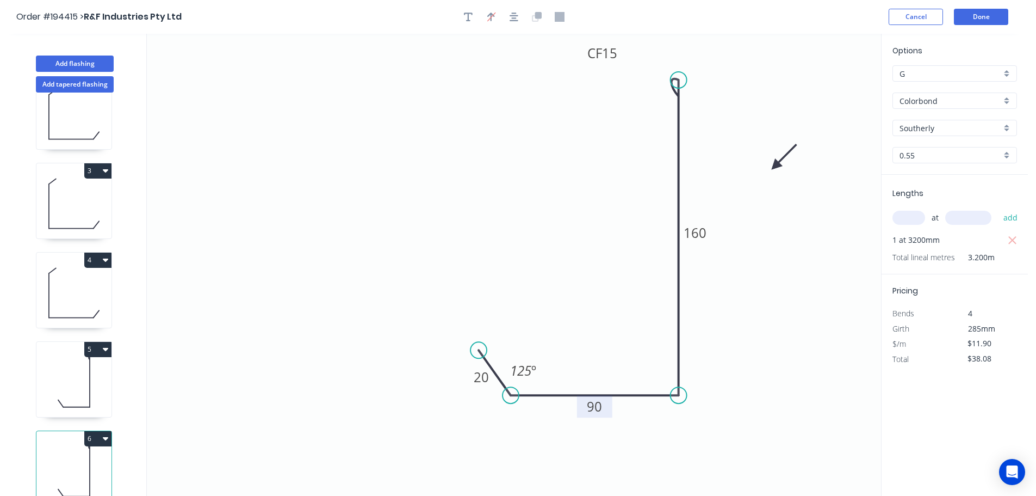
scroll to position [137, 0]
click at [97, 427] on button "6" at bounding box center [97, 434] width 27 height 15
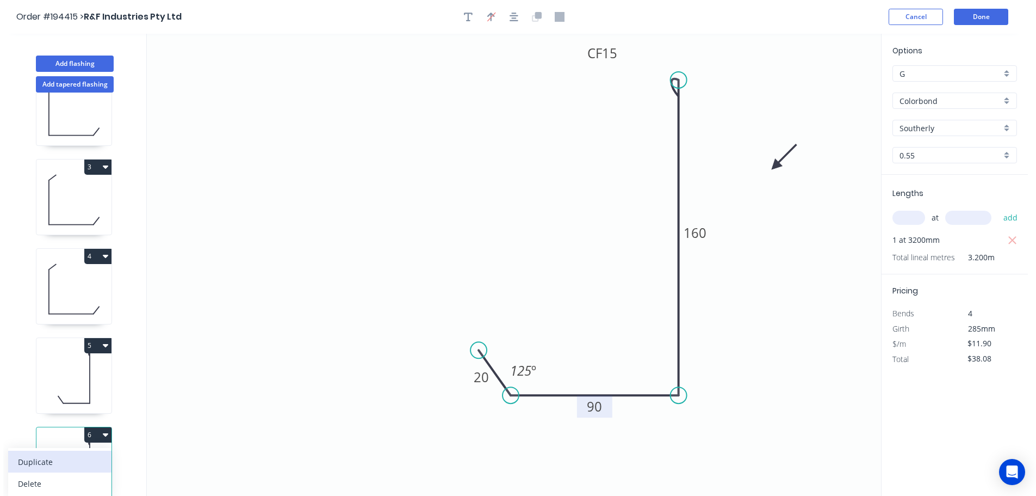
click at [76, 457] on div "Duplicate" at bounding box center [60, 462] width 84 height 16
type input "$0.00"
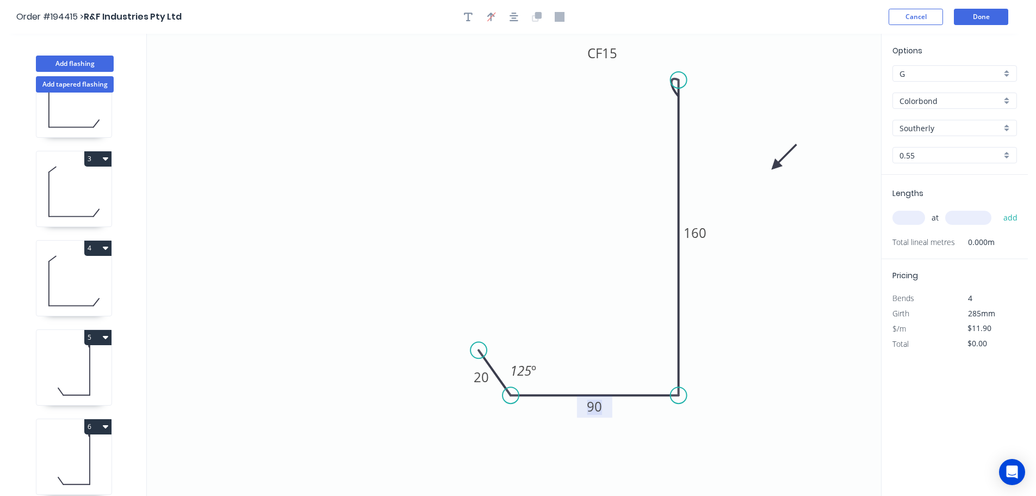
click at [599, 410] on tspan "90" at bounding box center [594, 406] width 15 height 18
click at [714, 402] on icon "0 20 75 CF 15 160 125 º" at bounding box center [514, 265] width 735 height 462
click at [911, 218] on input "text" at bounding box center [909, 218] width 33 height 14
type input "1"
click at [974, 215] on input "text" at bounding box center [969, 218] width 46 height 14
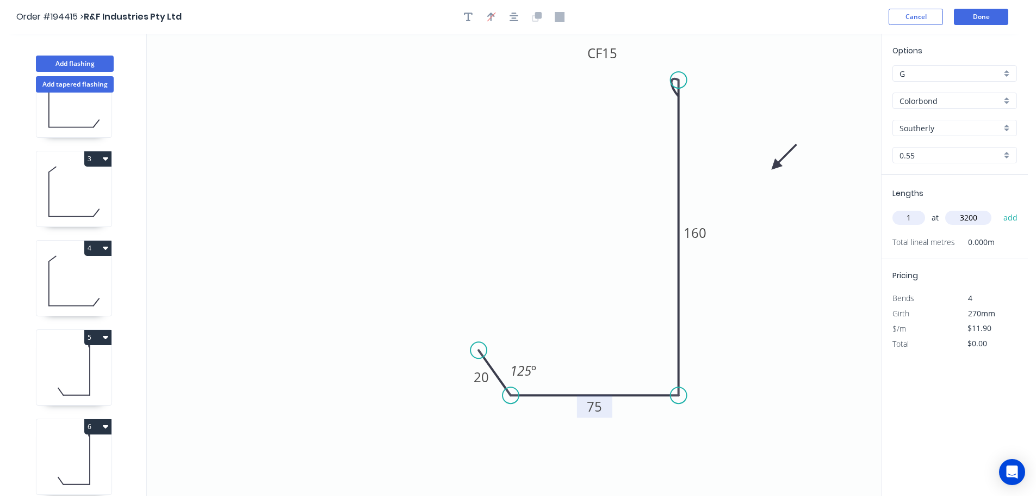
type input "3200"
click at [998, 208] on button "add" at bounding box center [1011, 217] width 26 height 18
type input "$38.08"
click at [91, 60] on button "Add flashing" at bounding box center [75, 63] width 78 height 16
type input "$0.00"
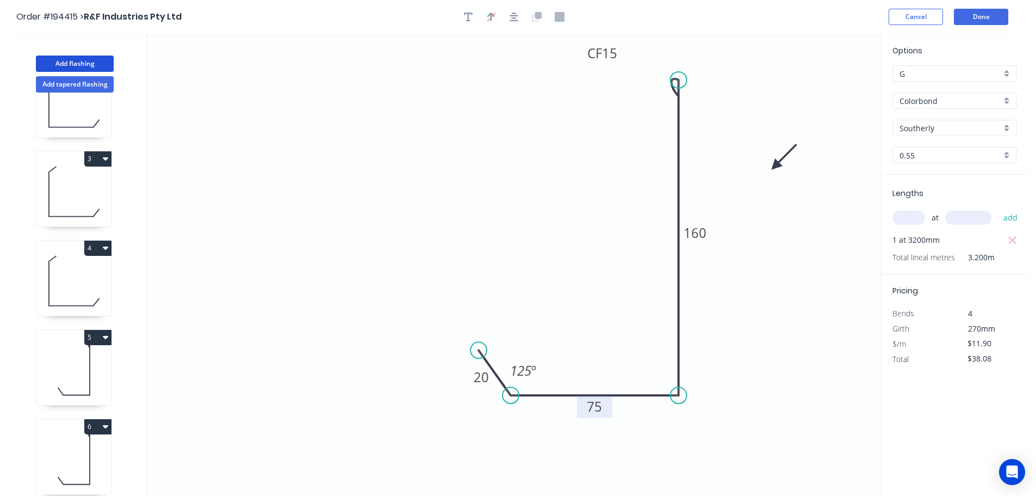
type input "$0.00"
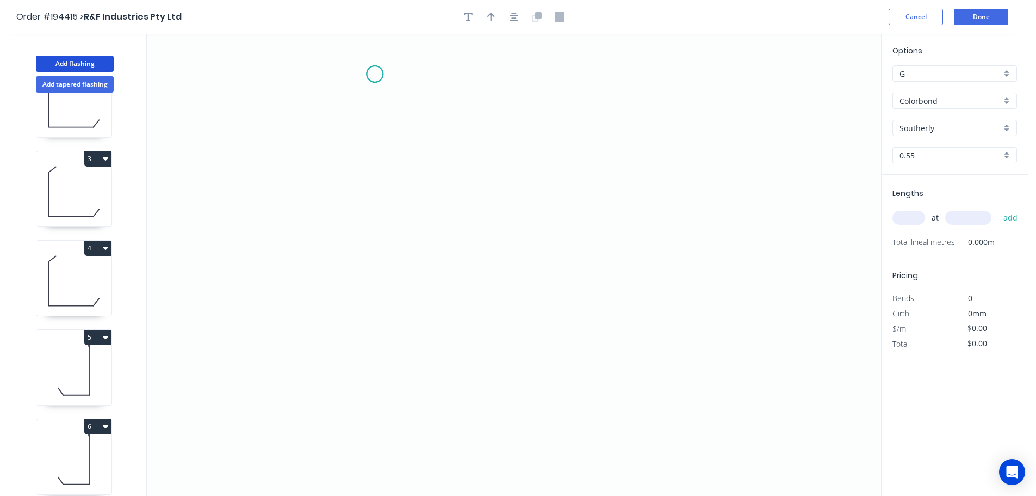
click at [375, 74] on icon "0" at bounding box center [514, 265] width 735 height 462
click at [363, 422] on icon "0" at bounding box center [514, 265] width 735 height 462
click at [567, 422] on icon "0 ?" at bounding box center [514, 265] width 735 height 462
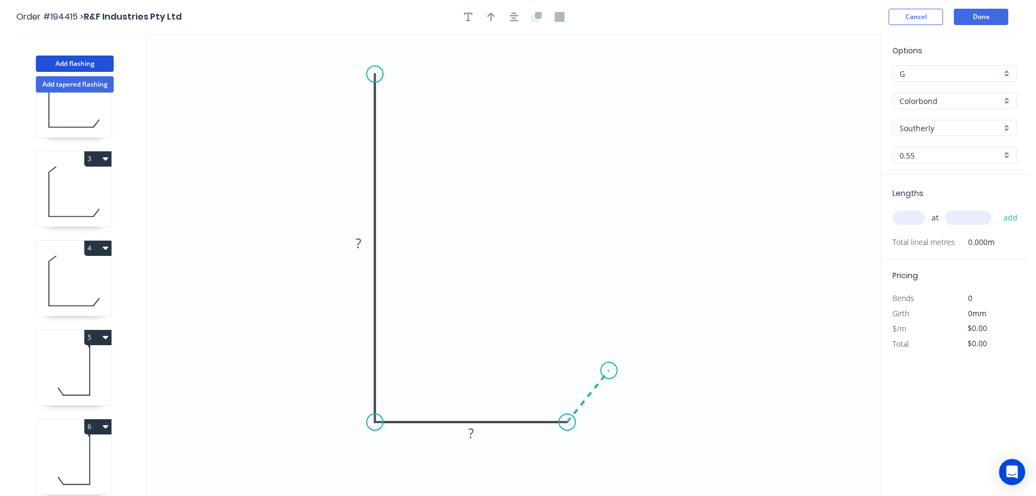
click at [609, 371] on icon at bounding box center [588, 396] width 42 height 52
click at [609, 371] on circle at bounding box center [609, 370] width 16 height 16
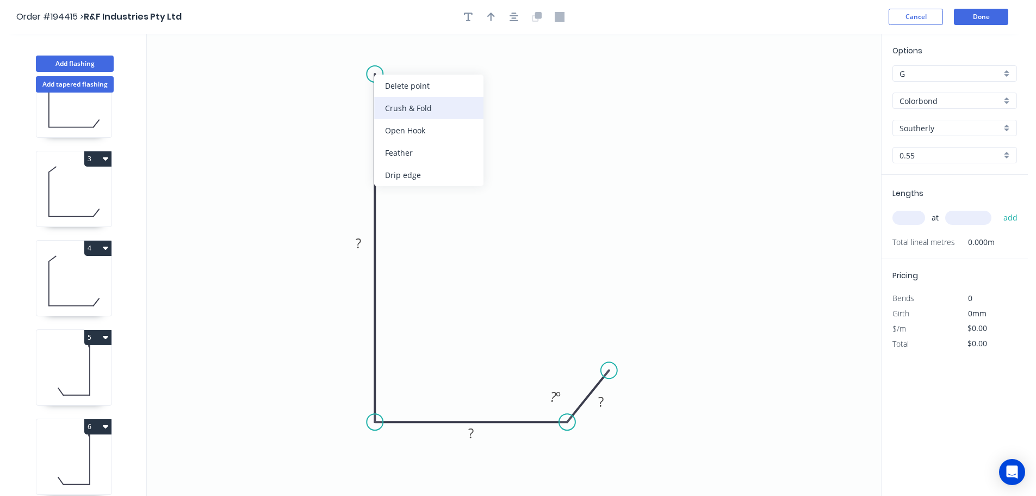
click at [398, 112] on div "Crush & Fold" at bounding box center [428, 108] width 109 height 22
click at [405, 102] on div "Flip bend" at bounding box center [428, 112] width 109 height 22
click at [408, 57] on tspan "10" at bounding box center [405, 55] width 15 height 18
click at [443, 85] on icon "0 CF 15 ? ? ? ? º" at bounding box center [514, 265] width 735 height 462
drag, startPoint x: 412, startPoint y: 57, endPoint x: 423, endPoint y: 55, distance: 10.5
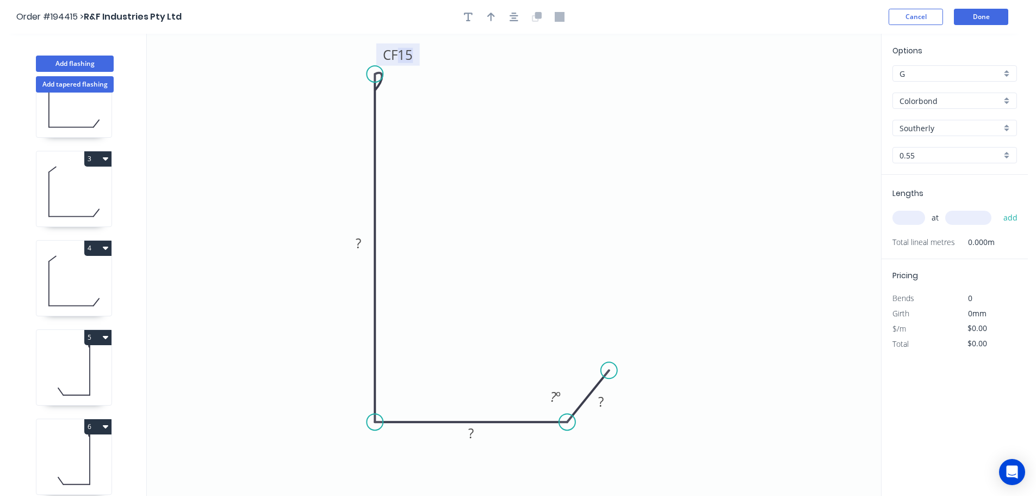
click at [423, 55] on icon "0 CF 15 ? ? ? ? º" at bounding box center [514, 265] width 735 height 462
click at [411, 60] on tspan "15" at bounding box center [405, 55] width 15 height 18
drag, startPoint x: 418, startPoint y: 57, endPoint x: 447, endPoint y: 50, distance: 29.2
click at [445, 50] on rect at bounding box center [423, 48] width 44 height 22
click at [364, 239] on rect at bounding box center [359, 243] width 22 height 15
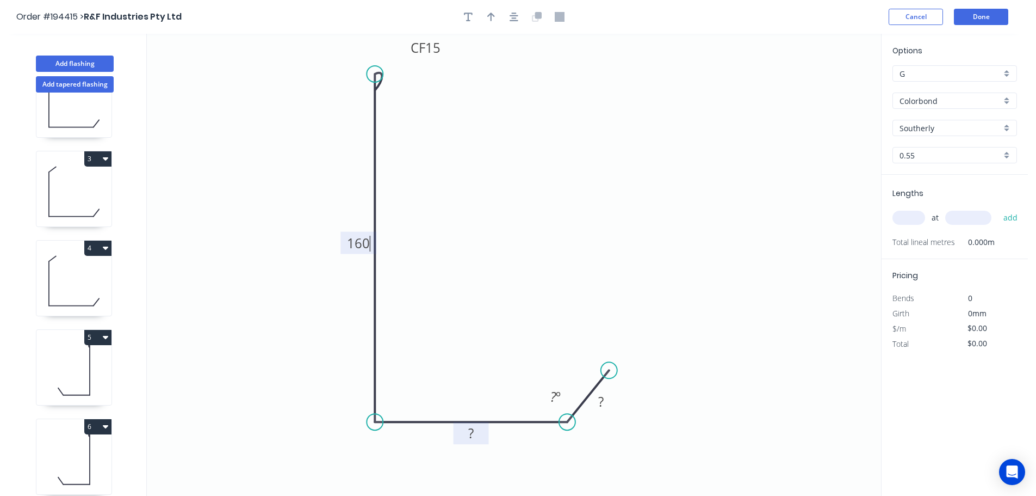
click at [472, 429] on tspan "?" at bounding box center [470, 433] width 5 height 18
click at [558, 391] on tspan "º" at bounding box center [558, 396] width 5 height 18
click at [546, 327] on icon "0 CF 15 160 35 ? 125 º" at bounding box center [514, 265] width 735 height 462
click at [602, 400] on tspan "?" at bounding box center [600, 401] width 5 height 18
click at [646, 375] on icon "0 CF 15 160 35 20 125 º" at bounding box center [514, 265] width 735 height 462
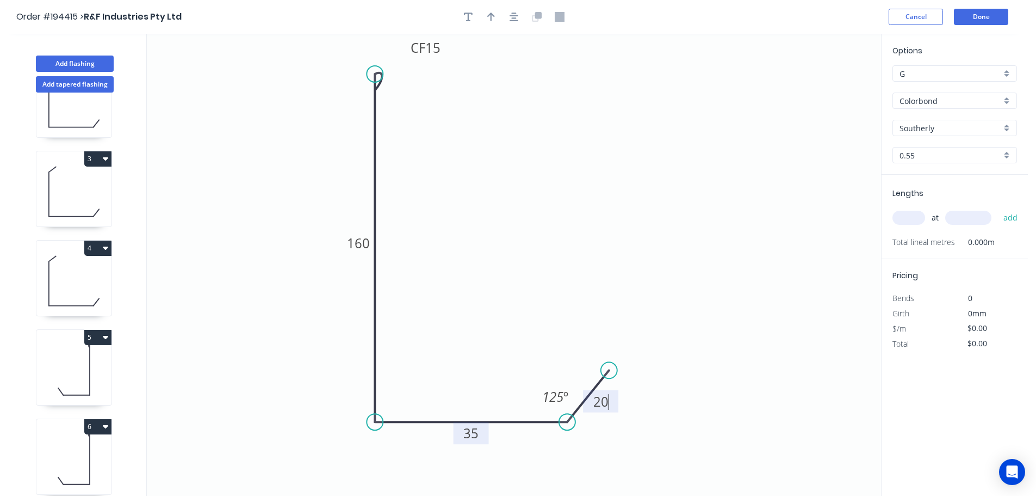
type input "$11.90"
click at [490, 17] on icon "button" at bounding box center [491, 17] width 8 height 10
drag, startPoint x: 826, startPoint y: 85, endPoint x: 284, endPoint y: 391, distance: 622.7
click at [284, 391] on icon at bounding box center [285, 377] width 10 height 35
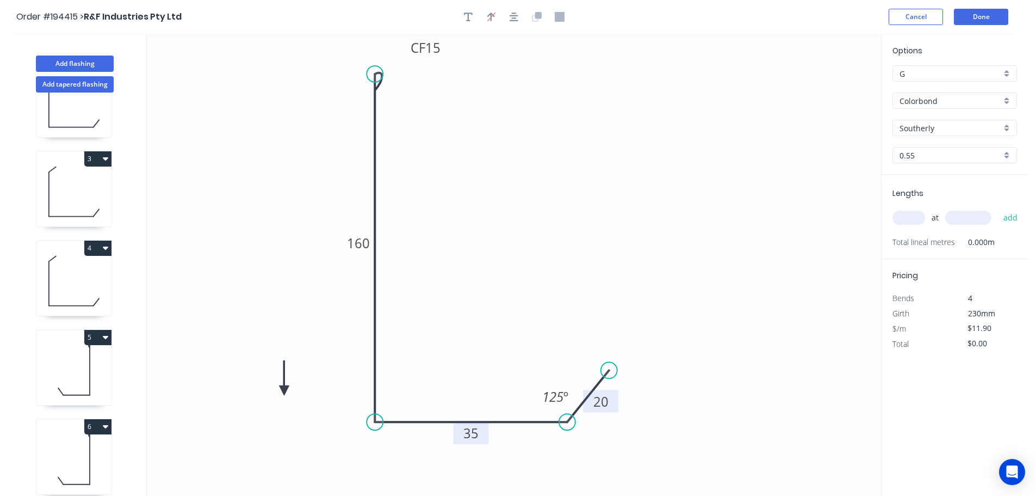
click at [284, 391] on icon at bounding box center [285, 377] width 10 height 35
click at [284, 391] on icon at bounding box center [297, 390] width 35 height 10
click at [284, 391] on icon at bounding box center [293, 400] width 32 height 32
click at [284, 391] on icon at bounding box center [276, 400] width 32 height 32
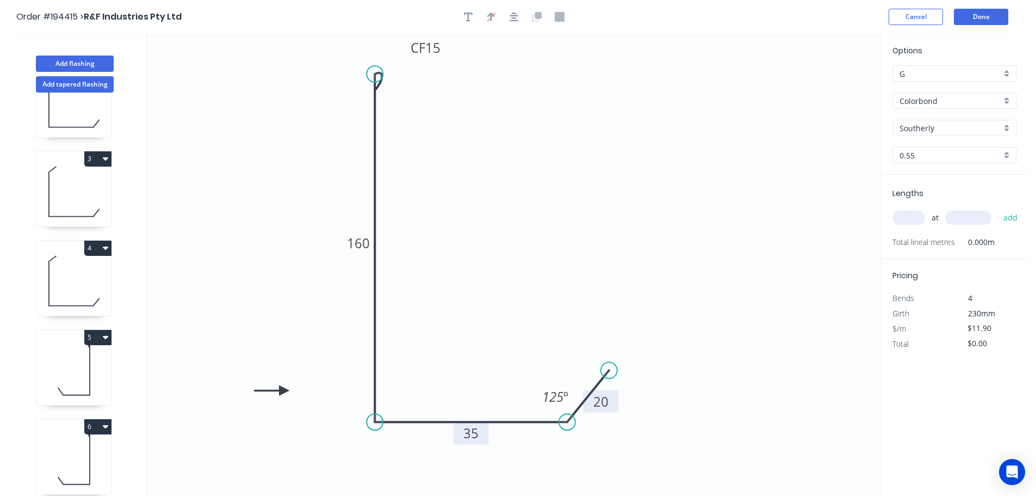
click at [284, 388] on icon at bounding box center [272, 390] width 35 height 10
click at [284, 388] on icon at bounding box center [276, 382] width 32 height 32
click at [284, 388] on icon at bounding box center [293, 382] width 32 height 32
click at [284, 388] on icon at bounding box center [297, 390] width 35 height 10
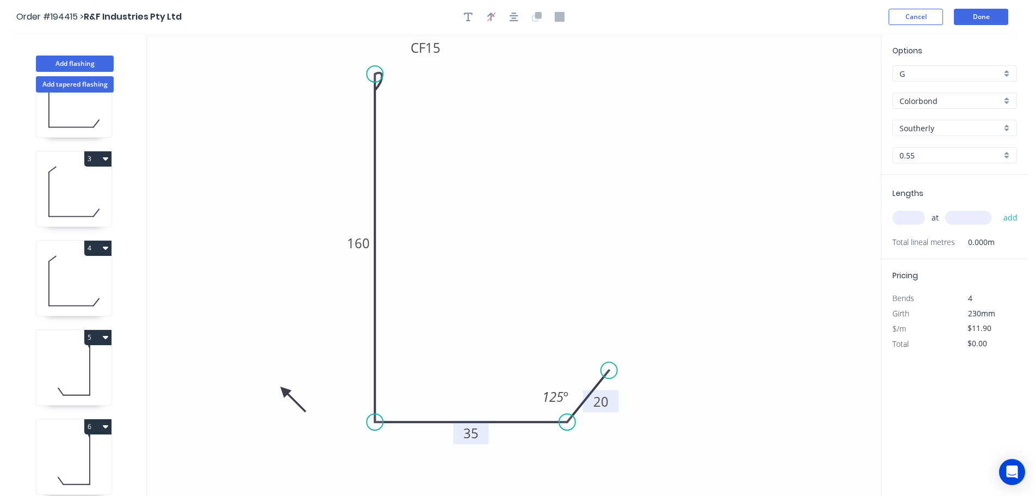
click at [284, 388] on icon at bounding box center [293, 400] width 32 height 32
click at [912, 216] on input "text" at bounding box center [909, 218] width 33 height 14
type input "1"
click at [974, 217] on input "text" at bounding box center [969, 218] width 46 height 14
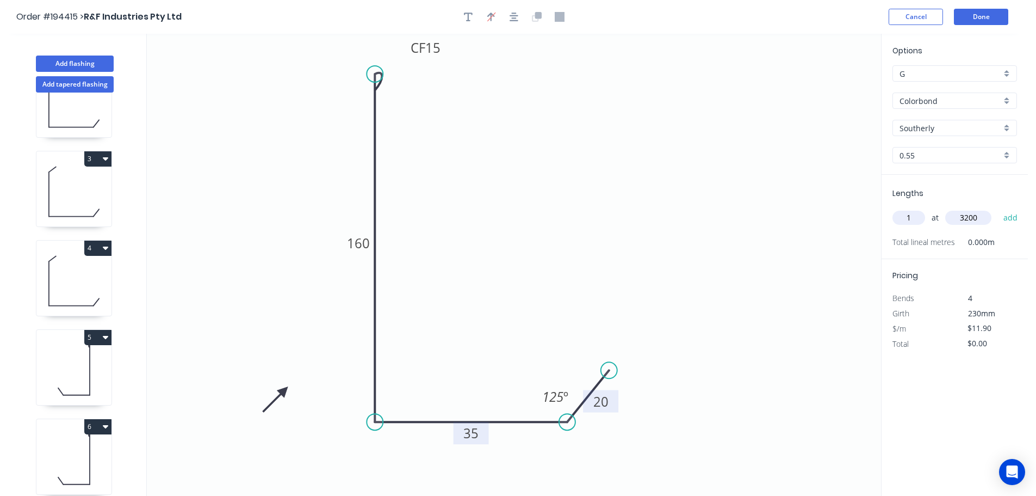
type input "3200"
click at [998, 208] on button "add" at bounding box center [1011, 217] width 26 height 18
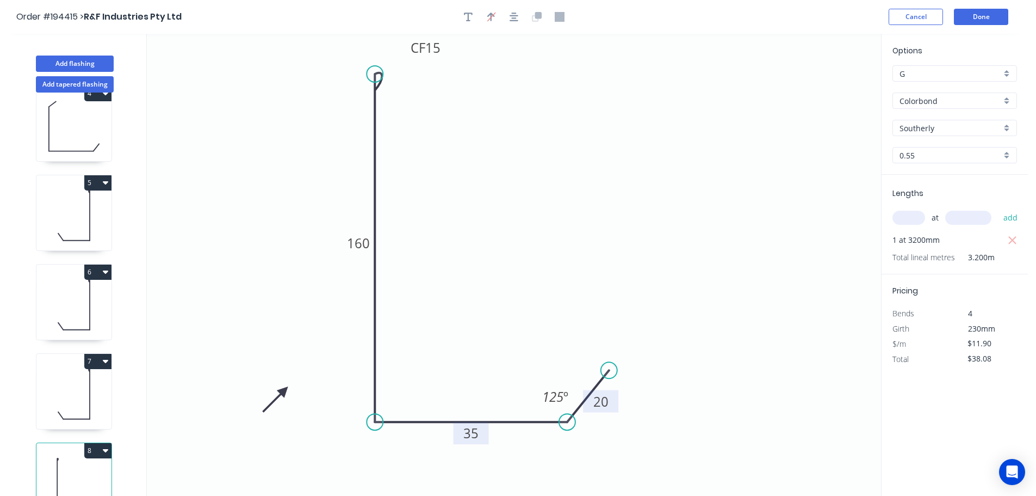
scroll to position [315, 0]
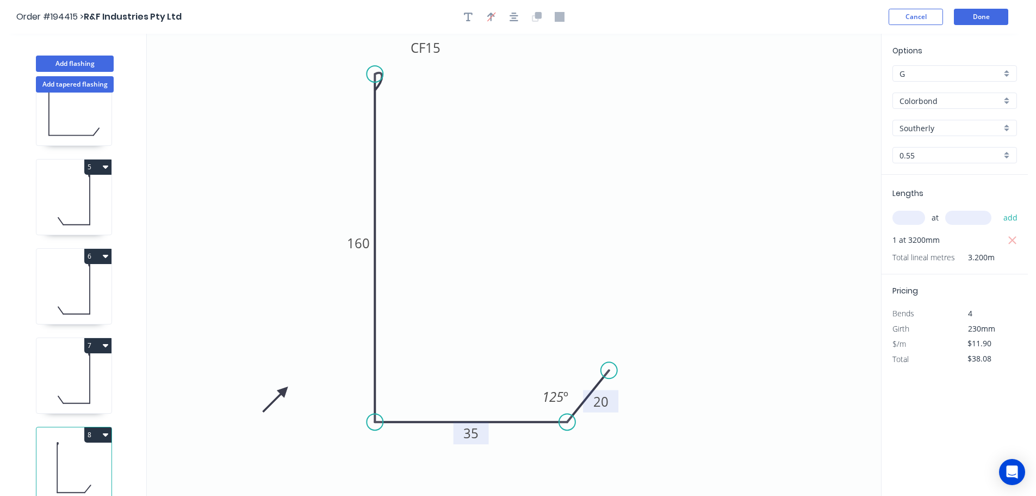
click at [90, 427] on button "8" at bounding box center [97, 434] width 27 height 15
click at [75, 450] on button "Duplicate" at bounding box center [59, 461] width 103 height 22
type input "$0.00"
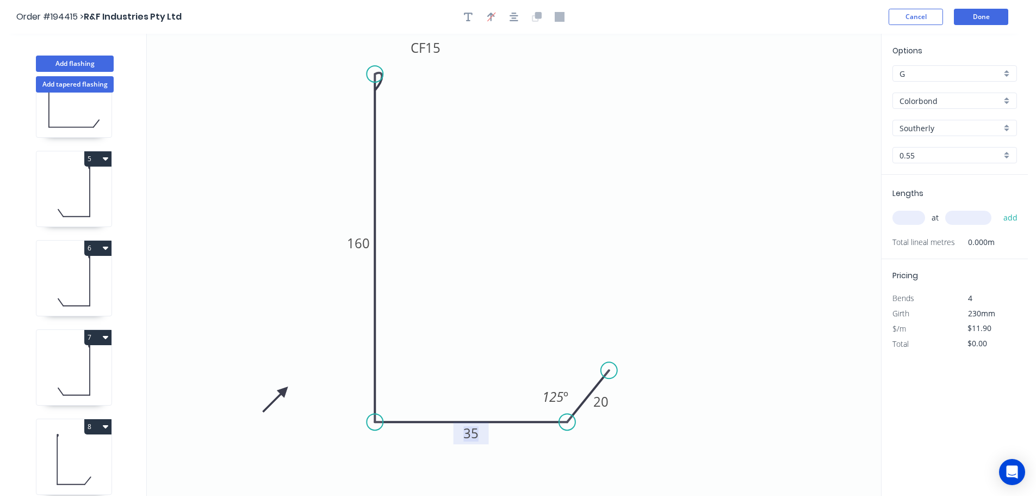
click at [473, 435] on tspan "35" at bounding box center [471, 433] width 15 height 18
click at [495, 341] on icon "0 CF 15 160 45 20 125 º" at bounding box center [514, 265] width 735 height 462
click at [917, 218] on input "text" at bounding box center [909, 218] width 33 height 14
type input "1"
click at [986, 218] on input "text" at bounding box center [969, 218] width 46 height 14
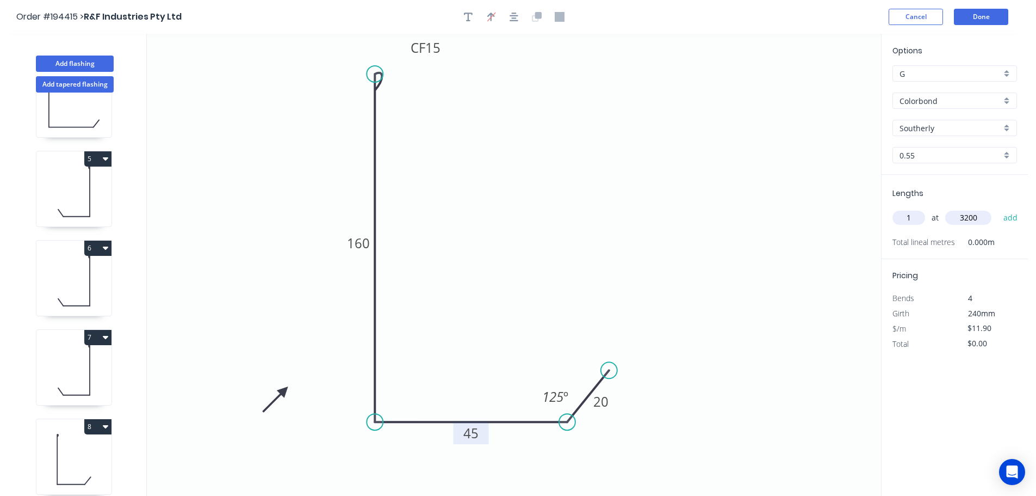
type input "3200"
click at [998, 208] on button "add" at bounding box center [1011, 217] width 26 height 18
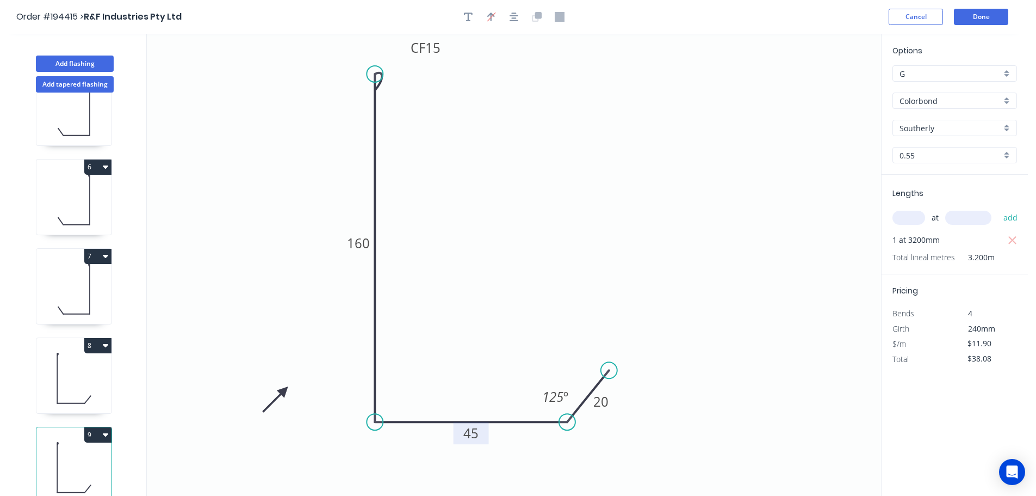
click at [102, 427] on button "9" at bounding box center [97, 434] width 27 height 15
click at [86, 454] on div "Duplicate" at bounding box center [60, 462] width 84 height 16
type input "$0.00"
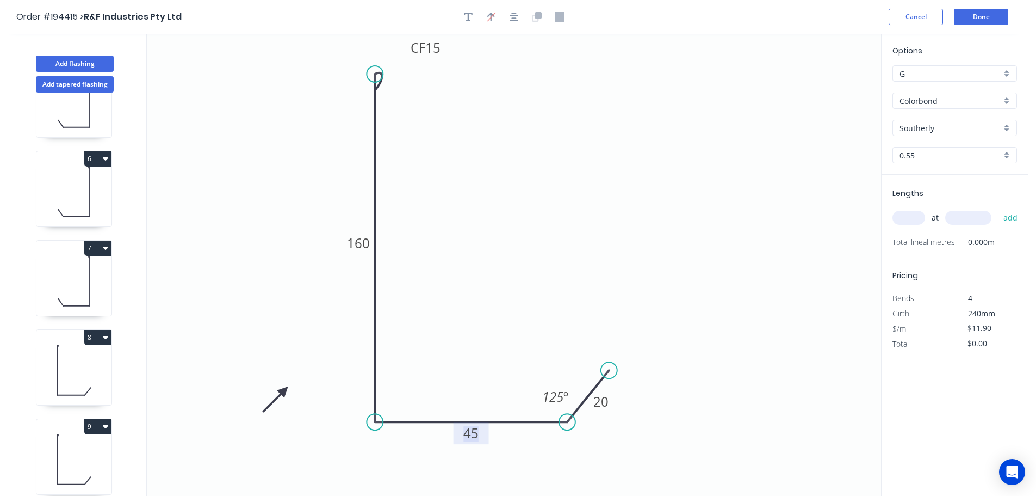
click at [472, 432] on tspan "45" at bounding box center [471, 433] width 15 height 18
click at [483, 378] on icon "0 CF 15 160 75 20 125 º" at bounding box center [514, 265] width 735 height 462
click at [916, 219] on input "text" at bounding box center [909, 218] width 33 height 14
type input "1"
click at [977, 218] on input "text" at bounding box center [969, 218] width 46 height 14
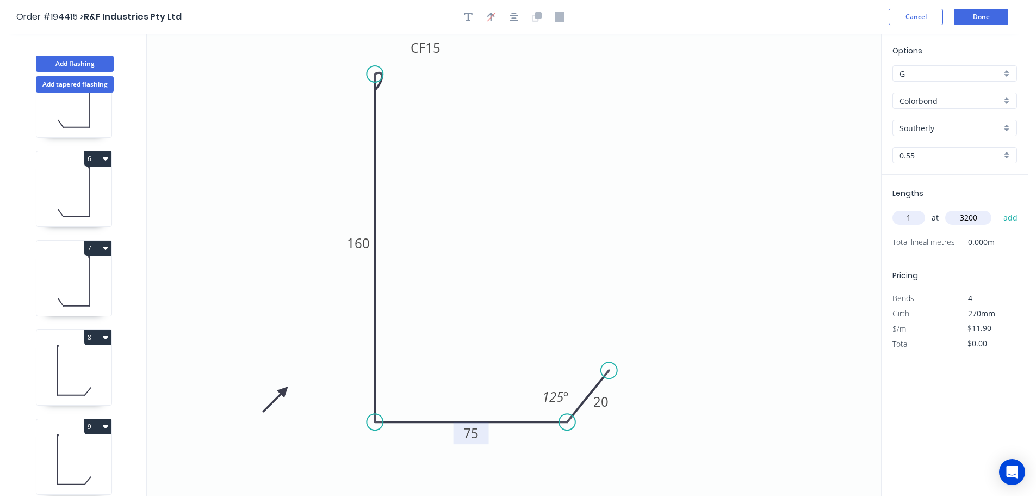
type input "3200"
click at [998, 208] on button "add" at bounding box center [1011, 217] width 26 height 18
type input "$38.08"
click at [977, 15] on button "Done" at bounding box center [981, 17] width 54 height 16
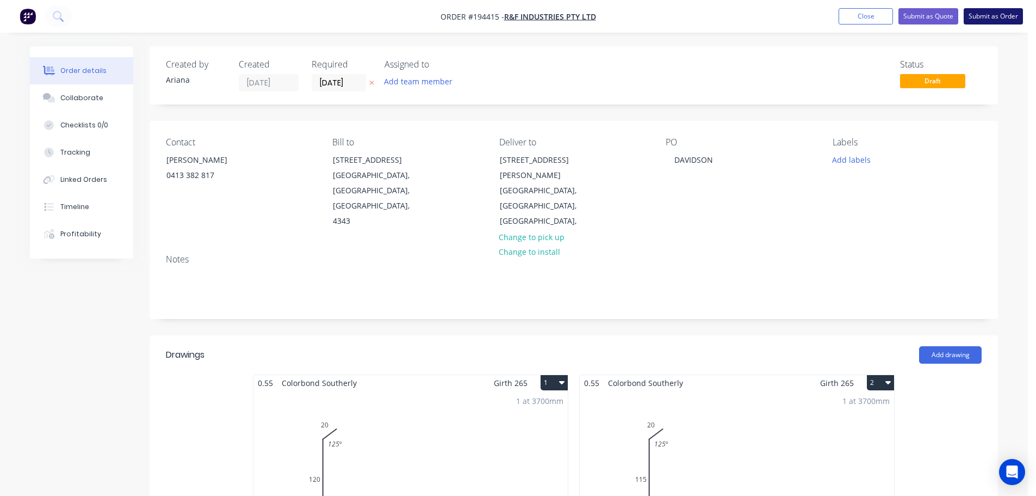
click at [991, 15] on button "Submit as Order" at bounding box center [993, 16] width 59 height 16
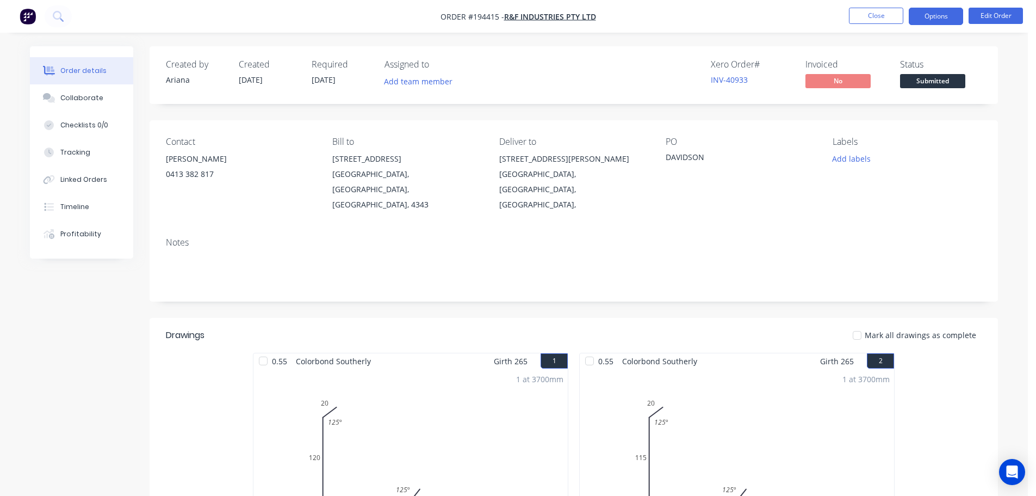
click at [931, 15] on button "Options" at bounding box center [936, 16] width 54 height 17
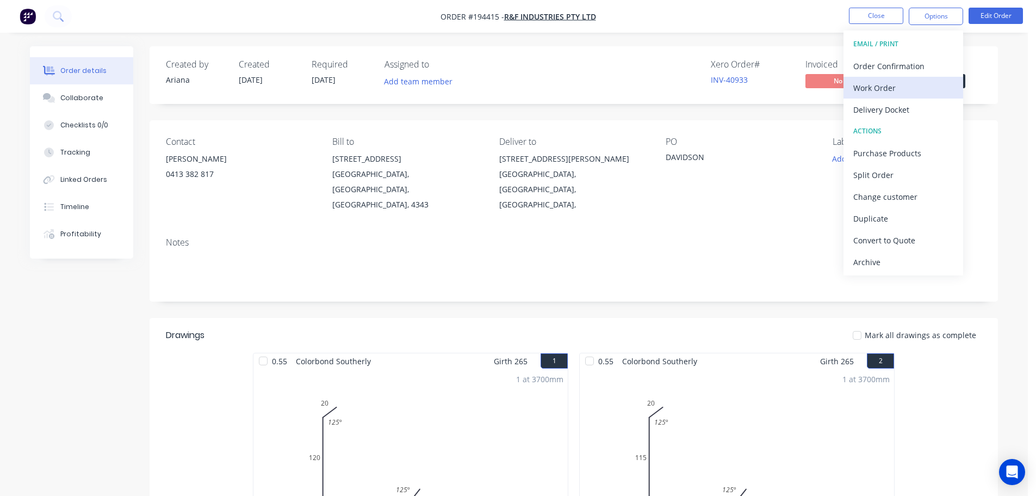
click at [892, 83] on div "Work Order" at bounding box center [904, 88] width 100 height 16
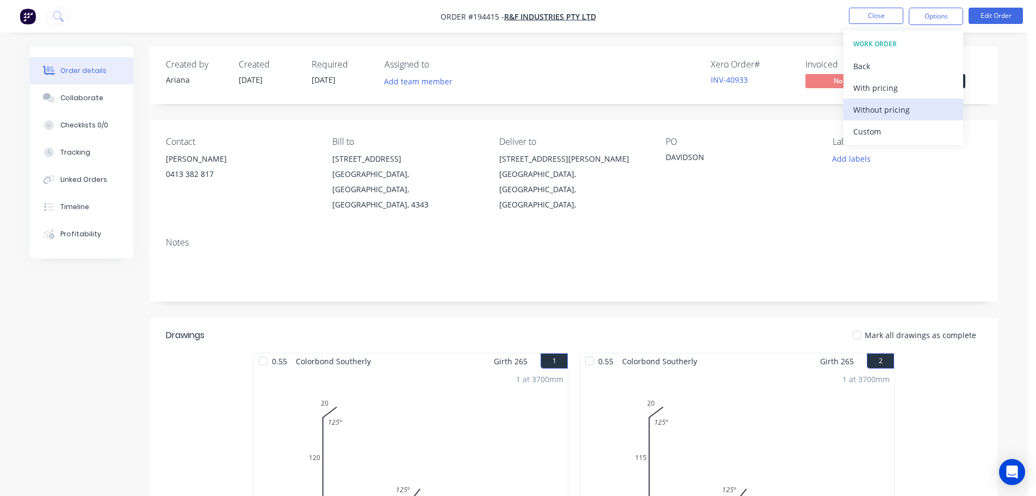
click at [867, 108] on div "Without pricing" at bounding box center [904, 110] width 100 height 16
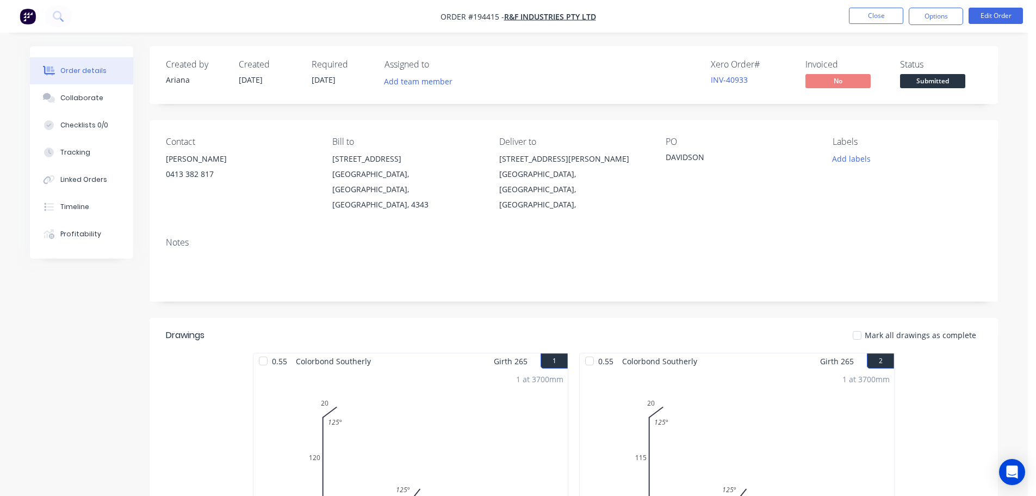
click at [707, 11] on nav "Order #194415 - R&F Industries Pty Ltd Close Options Edit Order" at bounding box center [518, 16] width 1036 height 33
click at [882, 16] on button "Close" at bounding box center [876, 16] width 54 height 16
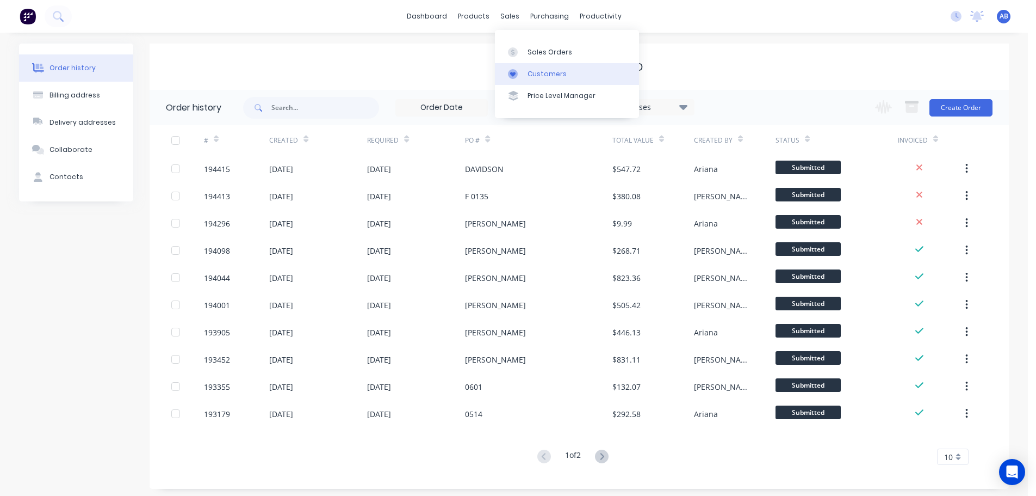
click at [536, 71] on div "Customers" at bounding box center [547, 74] width 39 height 10
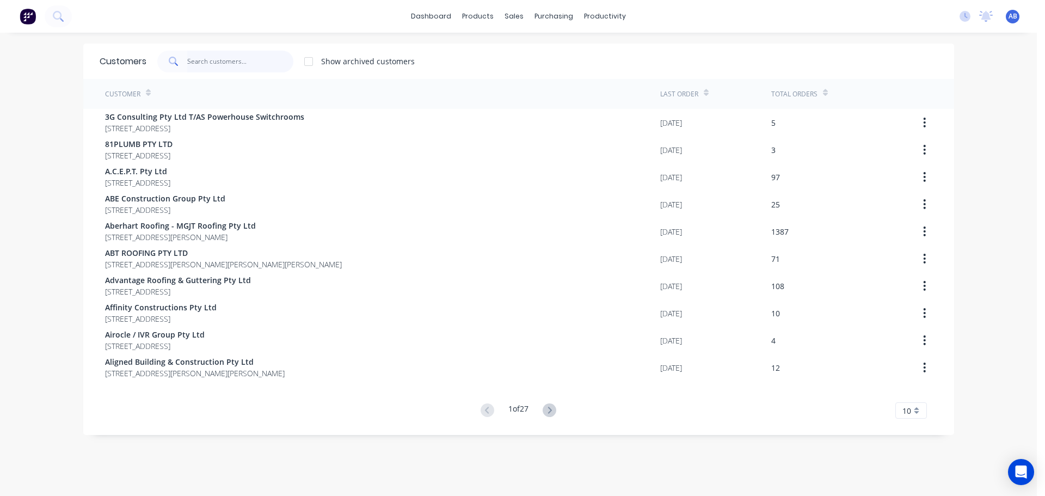
click at [252, 58] on input "text" at bounding box center [240, 62] width 106 height 22
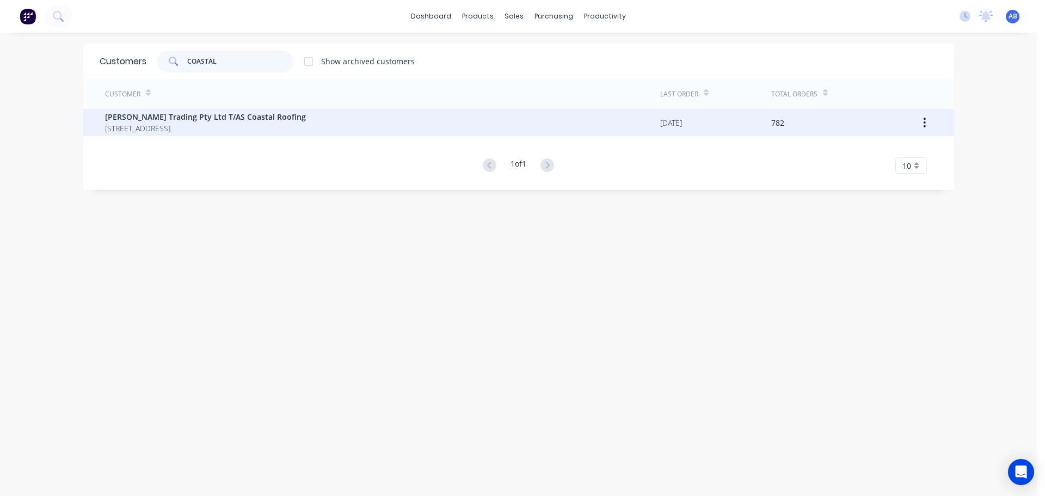
type input "COASTAL"
click at [247, 119] on span "[PERSON_NAME] Trading Pty Ltd T/AS Coastal Roofing" at bounding box center [205, 116] width 201 height 11
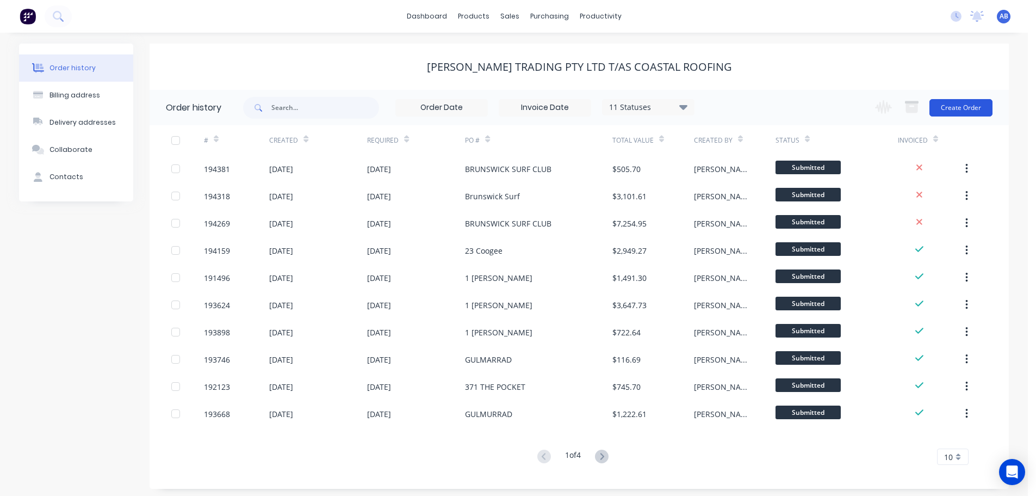
click at [946, 100] on button "Create Order" at bounding box center [961, 107] width 63 height 17
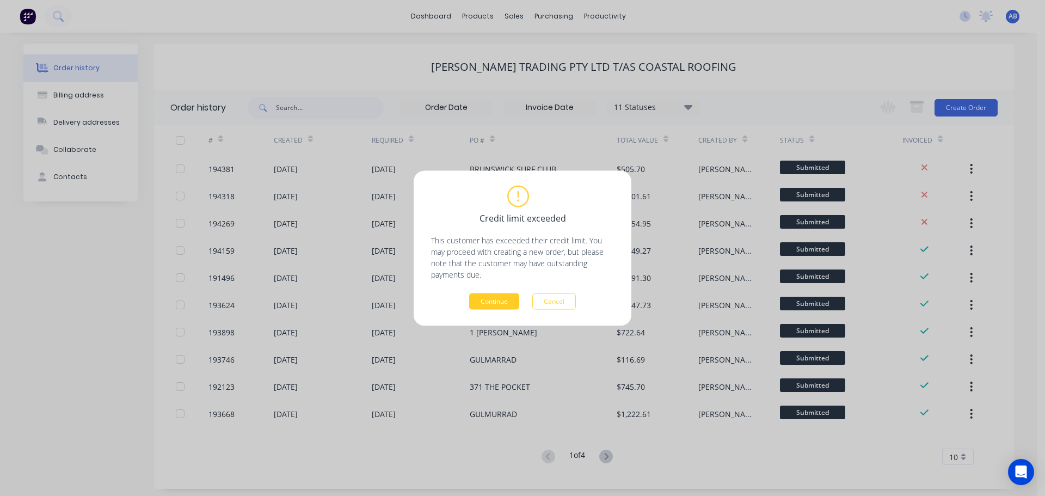
click at [491, 295] on button "Continue" at bounding box center [494, 301] width 50 height 16
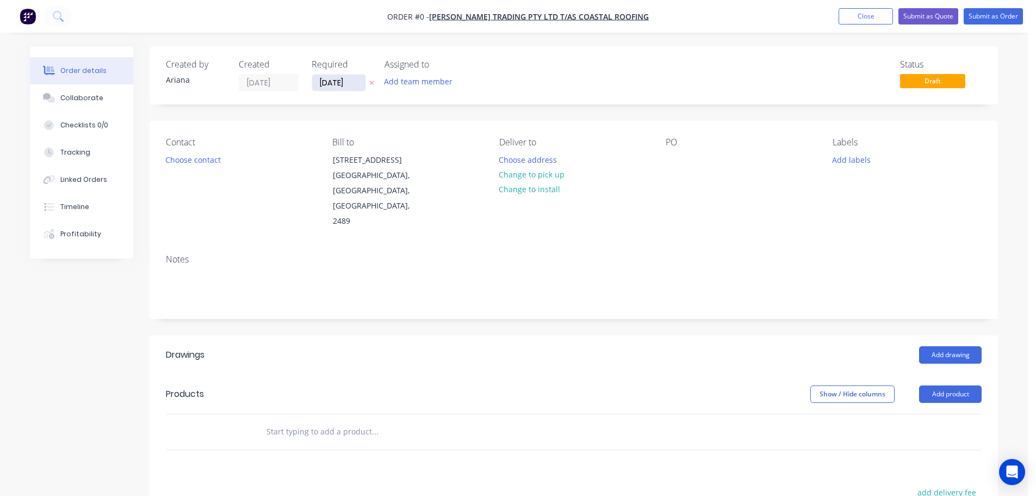
click at [342, 85] on input "[DATE]" at bounding box center [338, 83] width 53 height 16
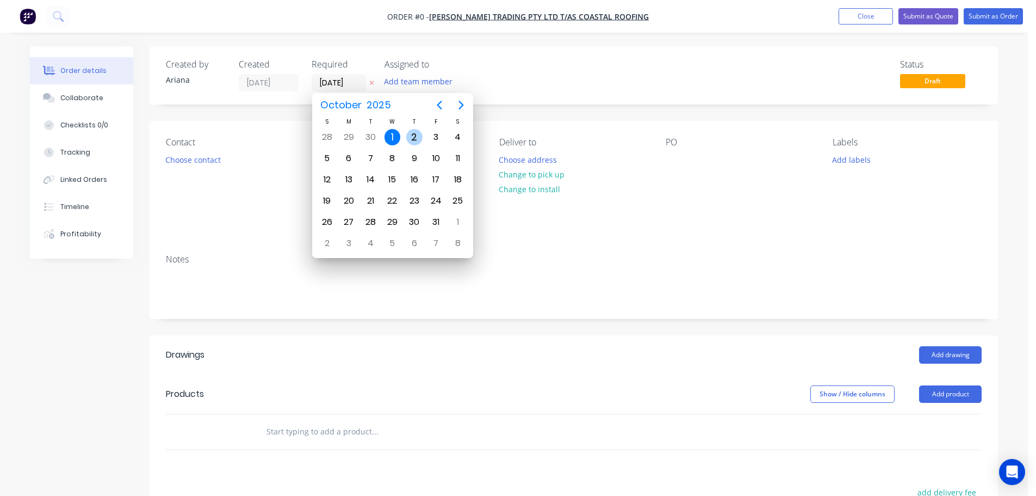
click at [413, 135] on div "2" at bounding box center [414, 137] width 16 height 16
type input "[DATE]"
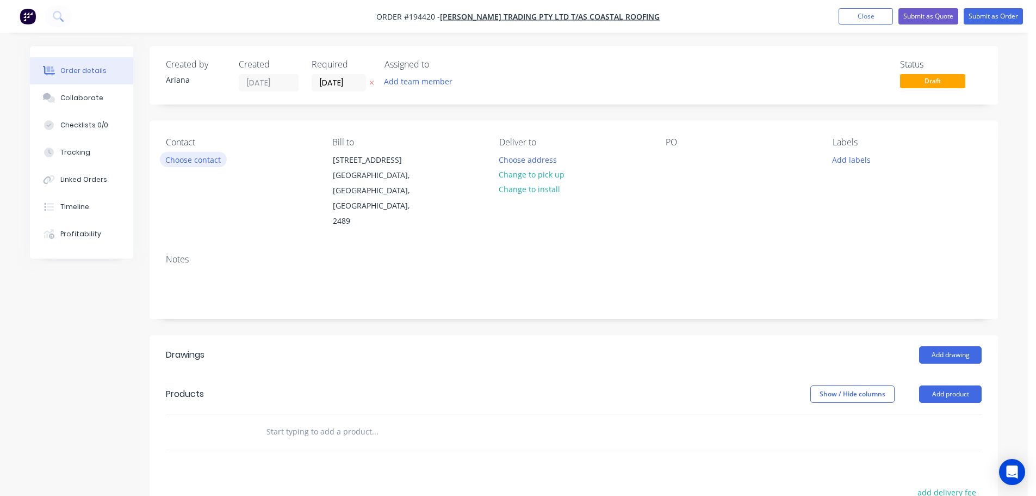
click at [207, 162] on button "Choose contact" at bounding box center [193, 159] width 67 height 15
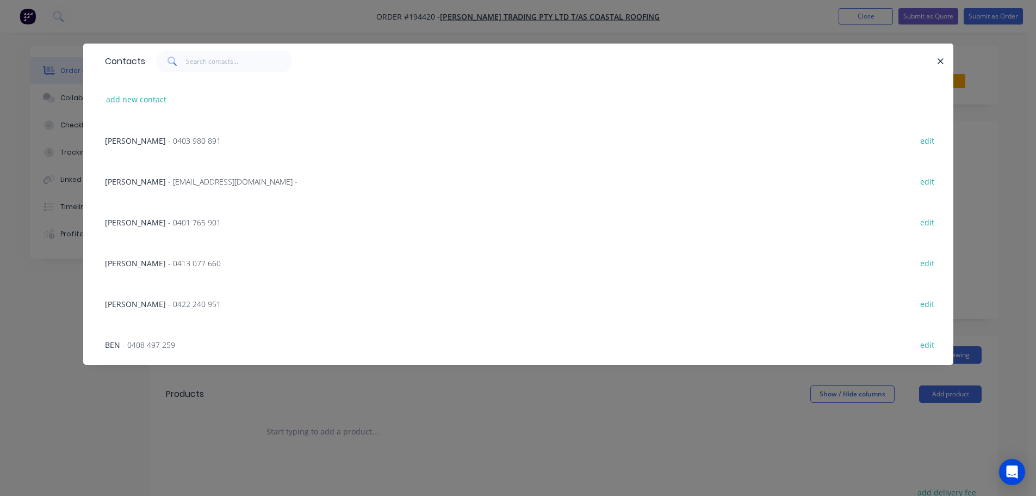
click at [180, 263] on span "- 0413 077 660" at bounding box center [194, 263] width 53 height 10
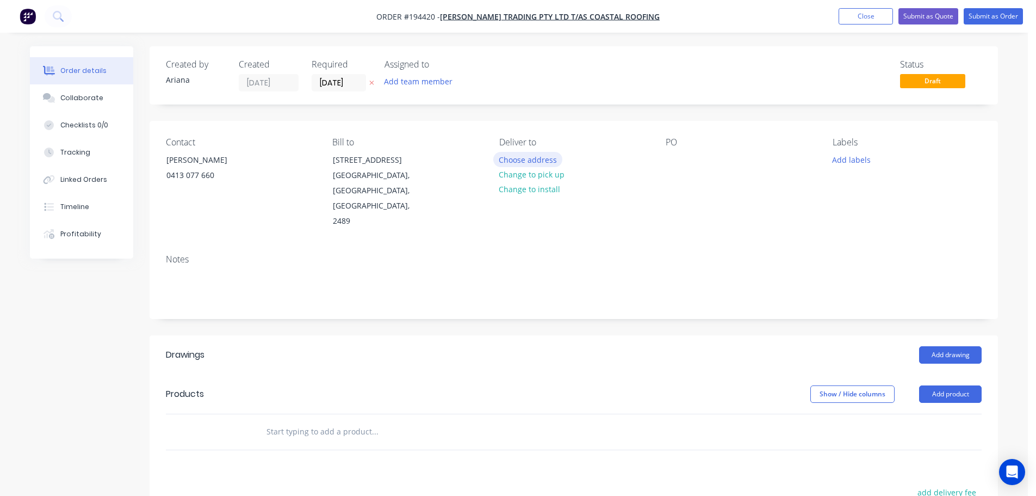
click at [527, 157] on button "Choose address" at bounding box center [528, 159] width 70 height 15
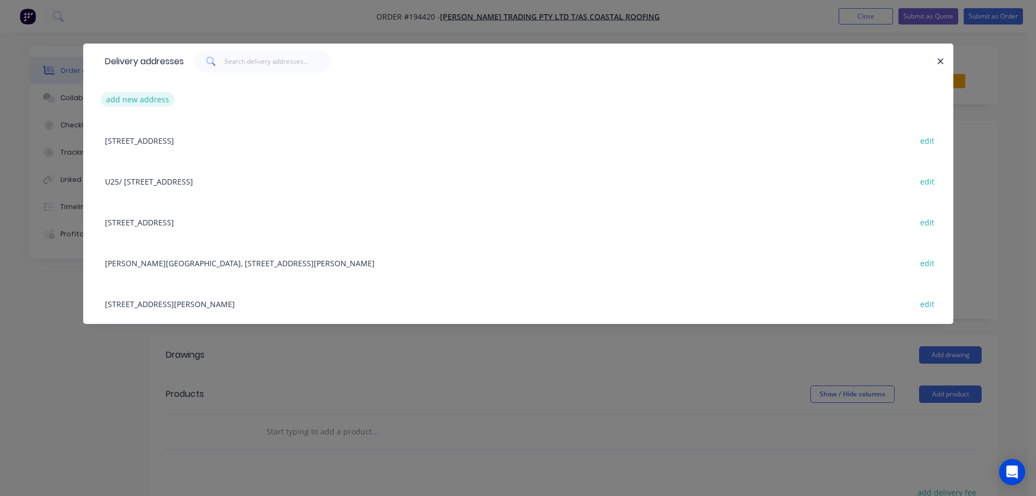
click at [129, 97] on button "add new address" at bounding box center [138, 99] width 75 height 15
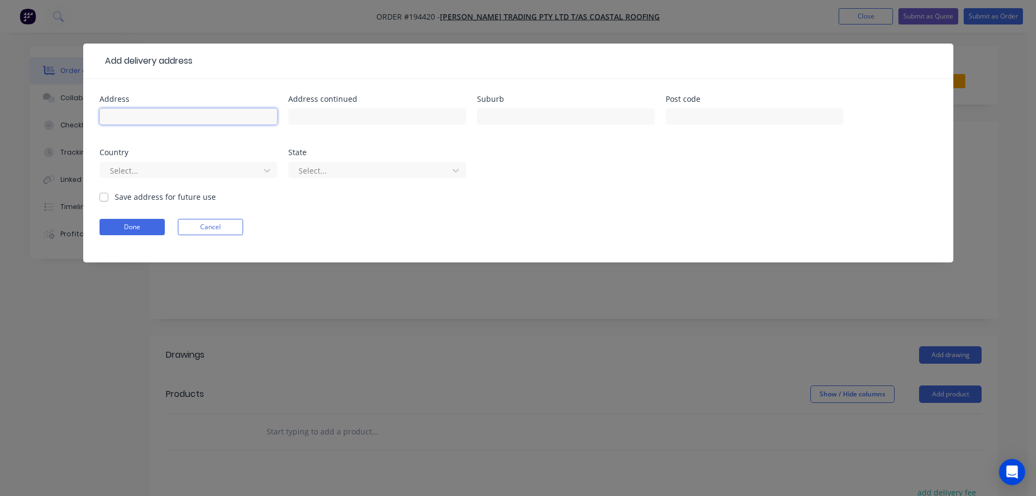
click at [122, 117] on input "text" at bounding box center [189, 116] width 178 height 16
type input "[STREET_ADDRESS]"
type input "NEWRYBAR"
click at [614, 200] on form "Address [STREET_ADDRESS] Address continued Suburb NEWRYBAR Post code Country Se…" at bounding box center [519, 178] width 838 height 167
click at [268, 170] on icon at bounding box center [267, 171] width 7 height 4
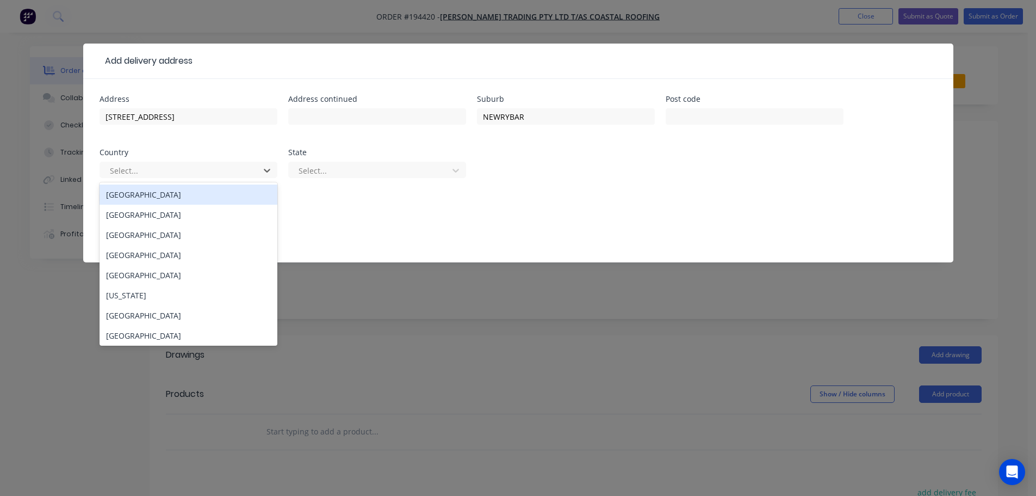
click at [162, 194] on div "[GEOGRAPHIC_DATA]" at bounding box center [189, 194] width 178 height 20
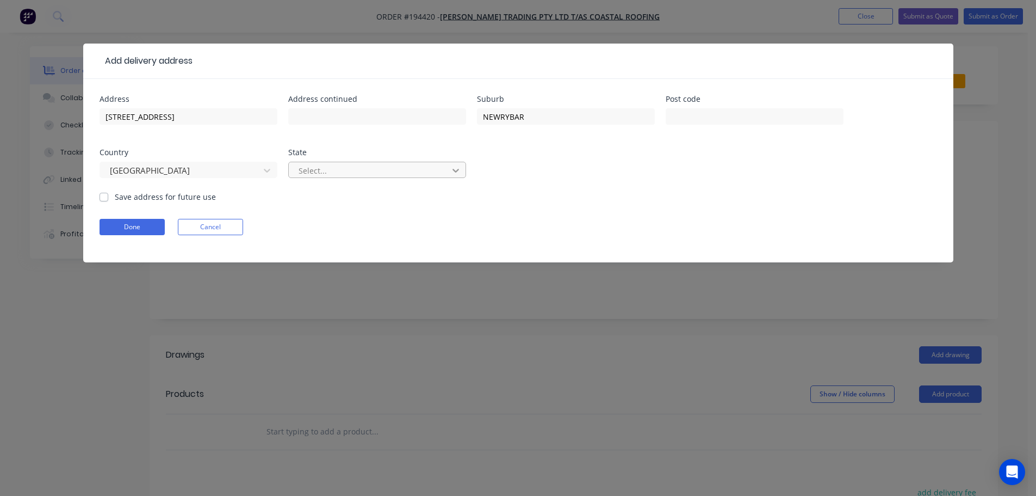
click at [457, 170] on icon at bounding box center [456, 171] width 7 height 4
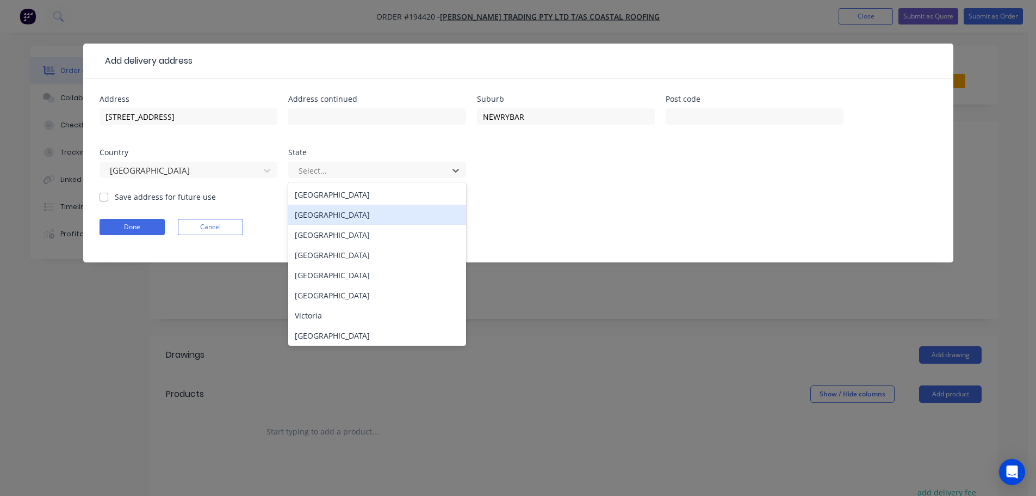
click at [351, 213] on div "[GEOGRAPHIC_DATA]" at bounding box center [377, 215] width 178 height 20
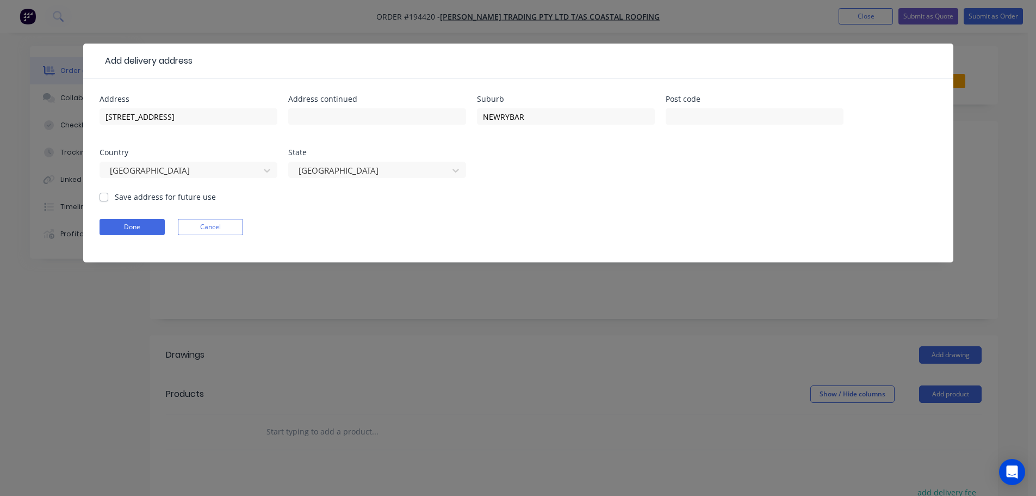
drag, startPoint x: 544, startPoint y: 202, endPoint x: 534, endPoint y: 205, distance: 9.5
click at [544, 202] on form "Address [STREET_ADDRESS] Address continued Suburb NEWRYBAR Post code Country [G…" at bounding box center [519, 178] width 838 height 167
click at [134, 228] on button "Done" at bounding box center [132, 227] width 65 height 16
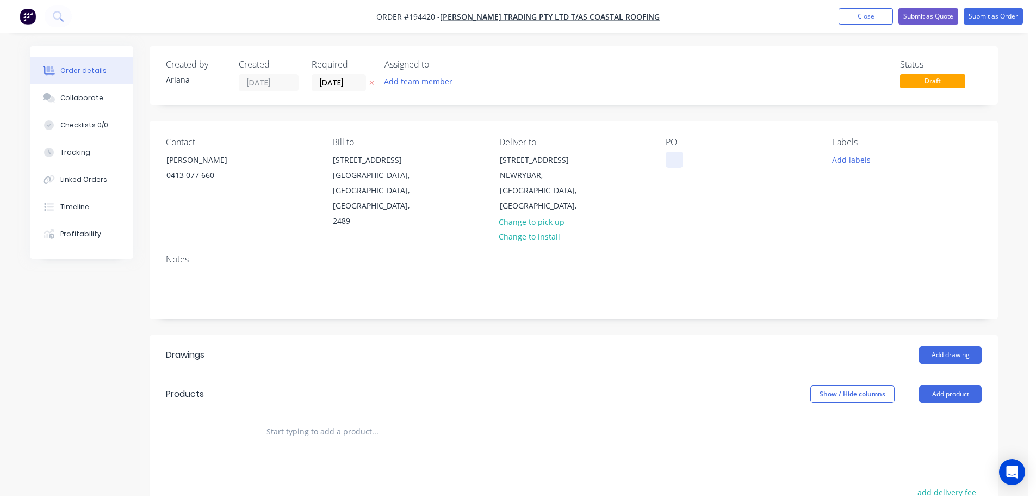
click at [677, 161] on div at bounding box center [674, 160] width 17 height 16
click at [686, 199] on div "PO 186 BROKEN HEAD" at bounding box center [740, 183] width 149 height 92
click at [947, 385] on button "Add product" at bounding box center [950, 393] width 63 height 17
click at [927, 414] on div "Product catalogue" at bounding box center [930, 422] width 84 height 16
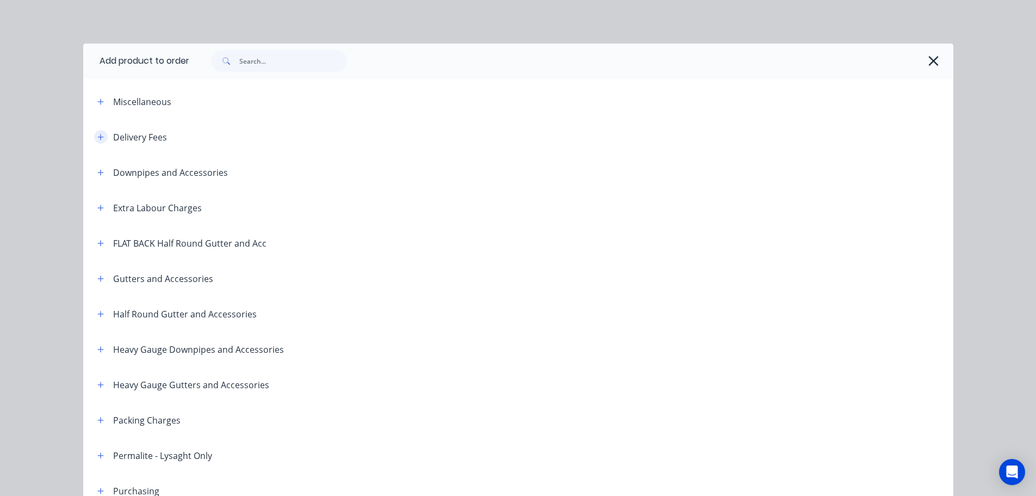
click at [97, 137] on icon "button" at bounding box center [100, 137] width 6 height 6
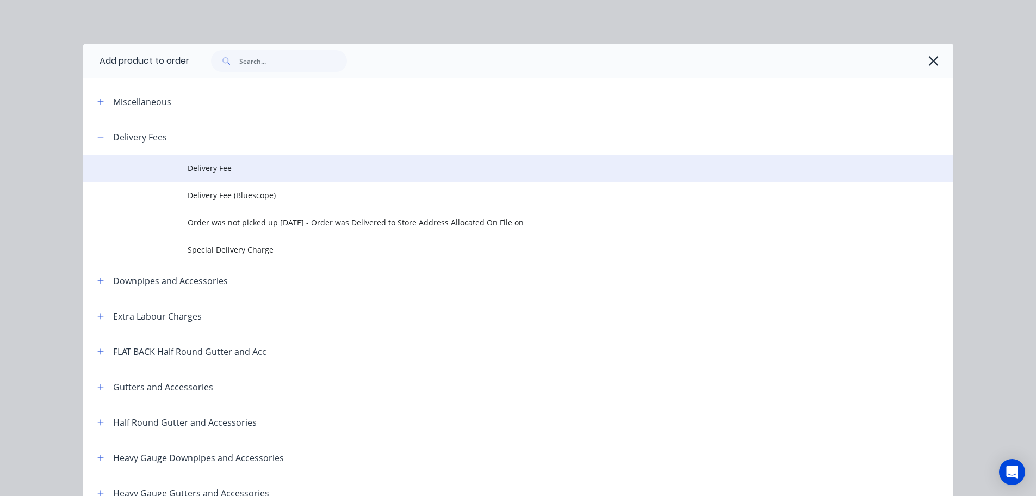
click at [229, 171] on span "Delivery Fee" at bounding box center [494, 167] width 613 height 11
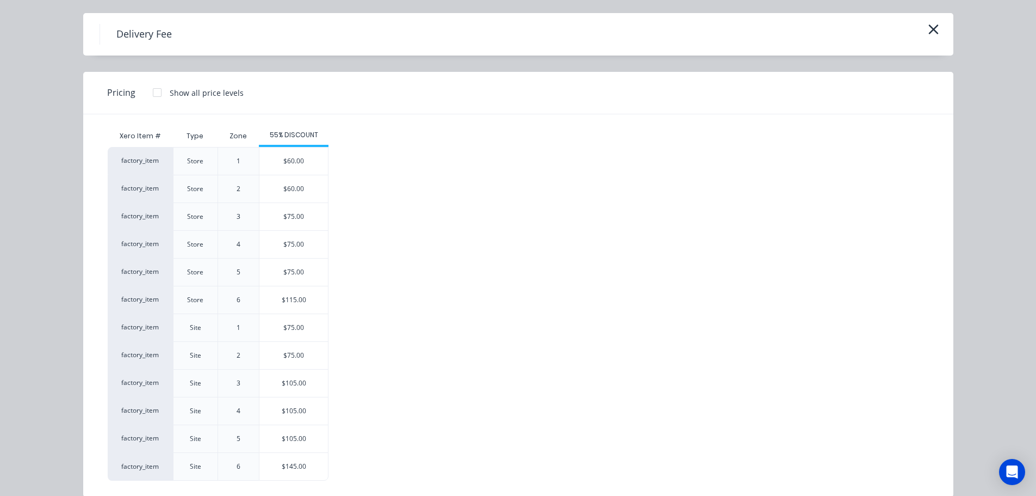
scroll to position [47, 0]
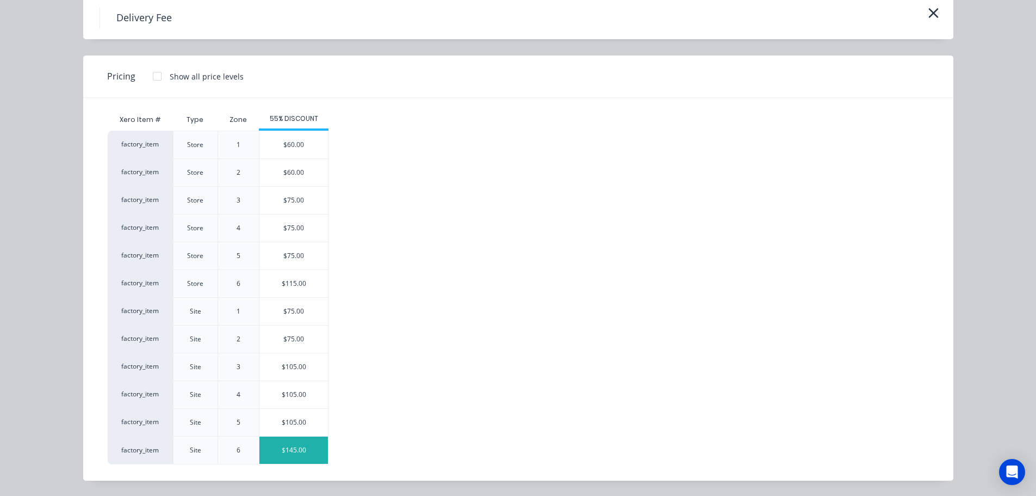
click at [284, 453] on div "$145.00" at bounding box center [294, 449] width 69 height 27
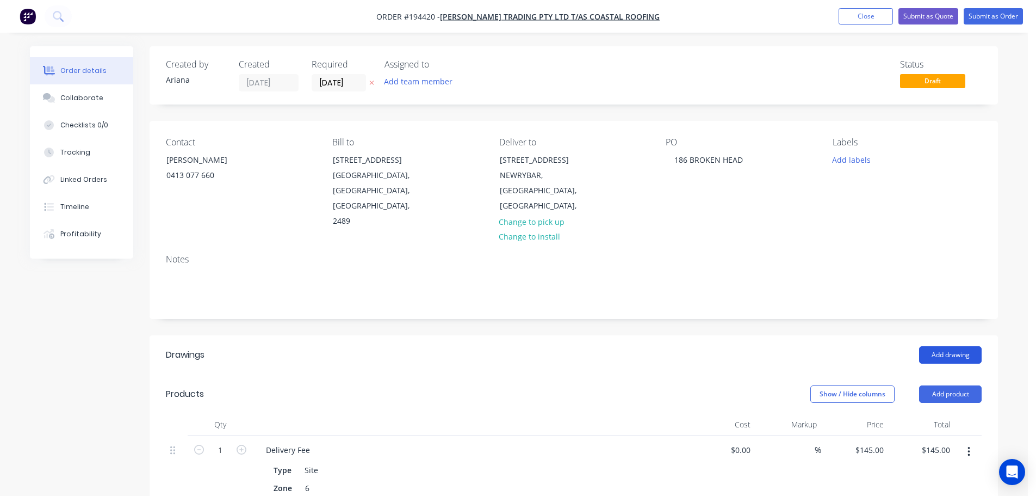
click at [954, 346] on button "Add drawing" at bounding box center [950, 354] width 63 height 17
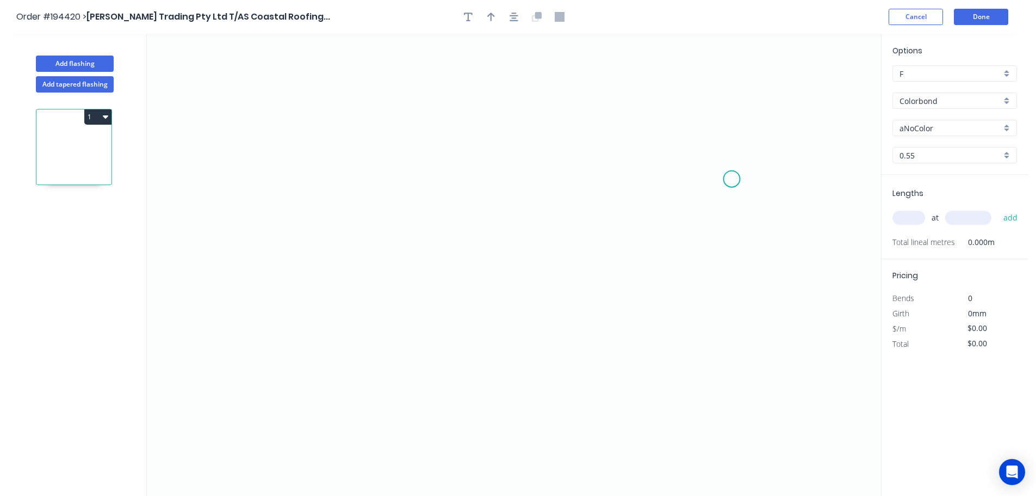
click at [732, 179] on icon "0" at bounding box center [514, 265] width 735 height 462
click at [732, 115] on icon "0" at bounding box center [514, 265] width 735 height 462
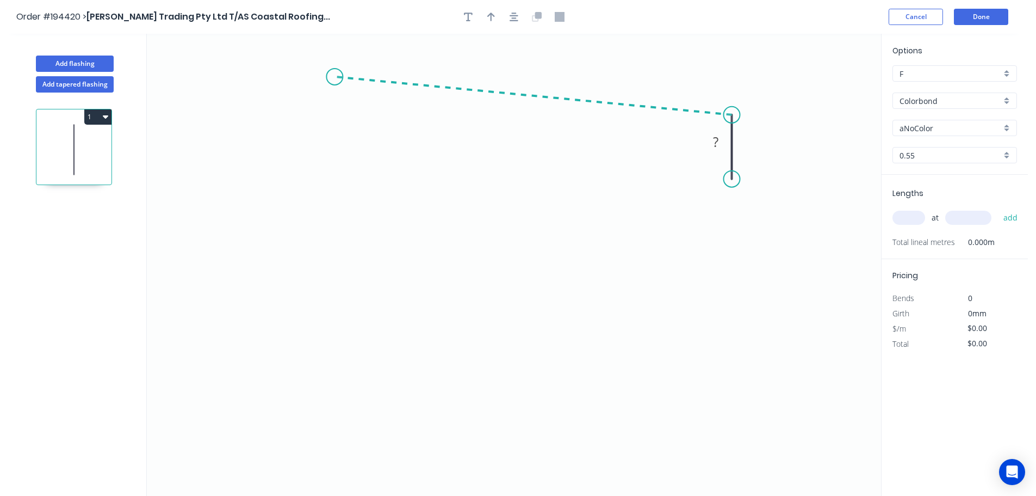
click at [335, 77] on icon "0 ?" at bounding box center [514, 265] width 735 height 462
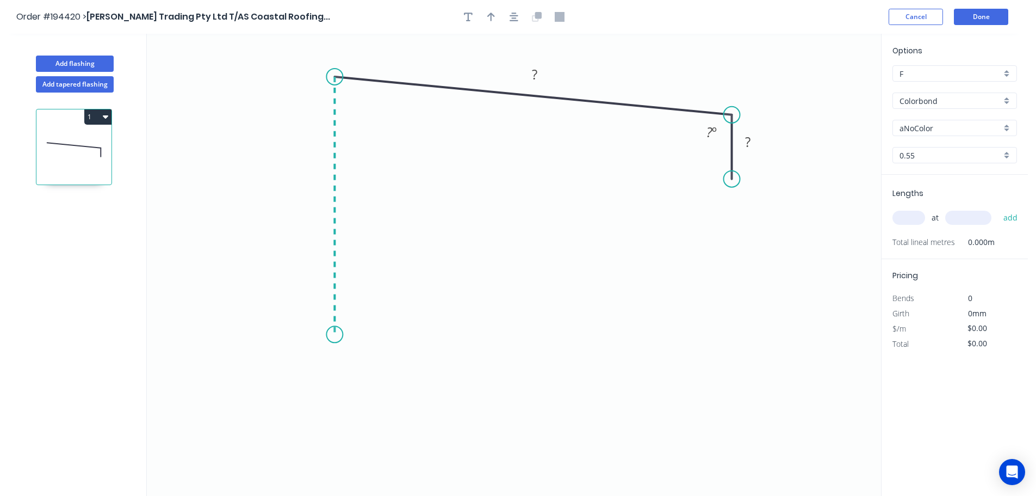
click at [331, 335] on icon "0 ? ? ? º" at bounding box center [514, 265] width 735 height 462
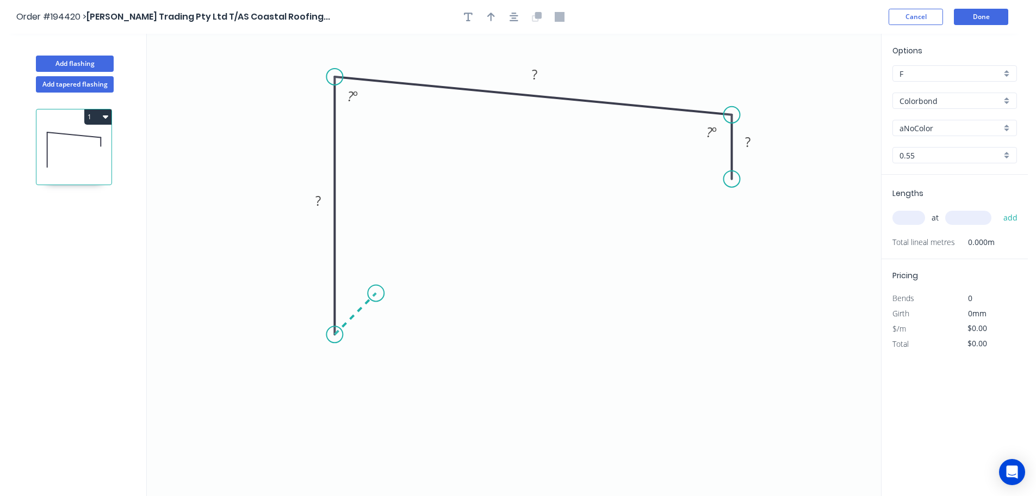
click at [376, 297] on icon "0 ? ? ? ? º ? º" at bounding box center [514, 265] width 735 height 462
click at [376, 297] on circle at bounding box center [376, 293] width 16 height 16
drag, startPoint x: 733, startPoint y: 178, endPoint x: 725, endPoint y: 178, distance: 7.6
click at [725, 178] on circle at bounding box center [725, 178] width 16 height 16
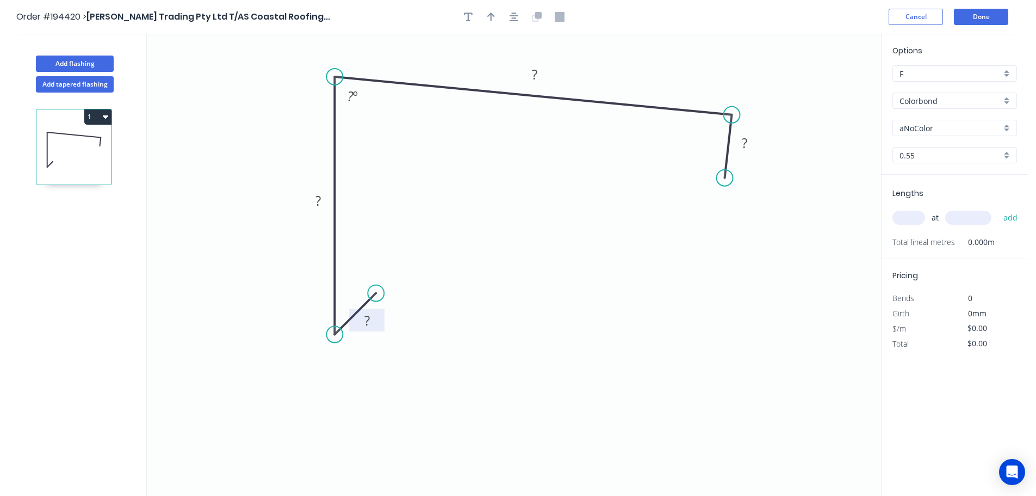
click at [366, 323] on tspan "?" at bounding box center [367, 320] width 5 height 18
click at [557, 268] on icon "0 15 195 200 40 88 º" at bounding box center [514, 265] width 735 height 462
type input "$15.51"
click at [490, 12] on icon "button" at bounding box center [491, 17] width 8 height 10
drag, startPoint x: 827, startPoint y: 82, endPoint x: 616, endPoint y: 66, distance: 211.7
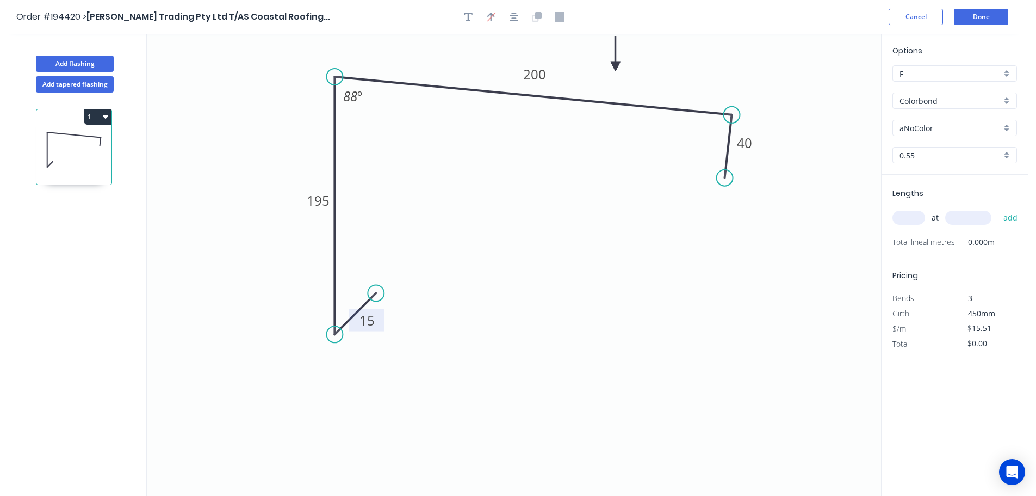
click at [616, 66] on icon at bounding box center [616, 53] width 10 height 35
click at [1009, 126] on div "aNoColor" at bounding box center [955, 128] width 125 height 16
click at [956, 150] on div "Surfmist" at bounding box center [955, 146] width 124 height 19
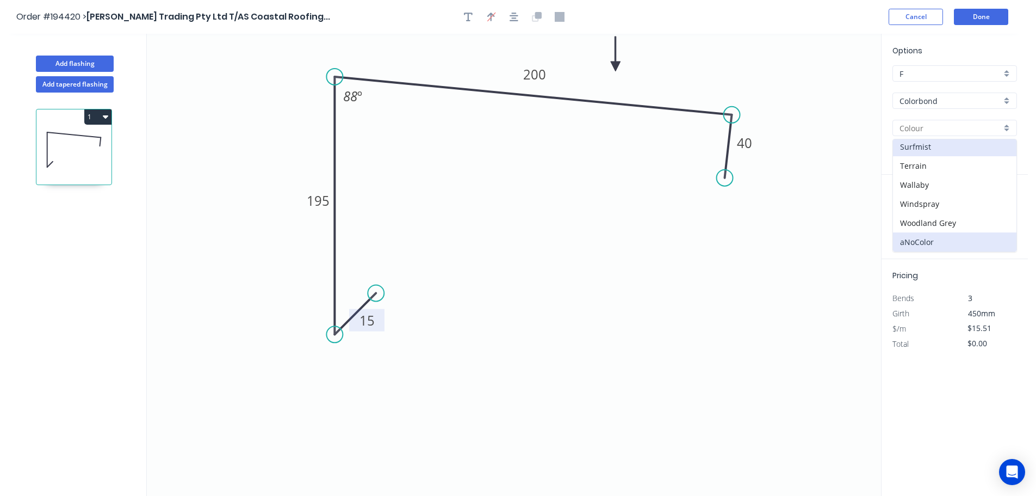
type input "Surfmist"
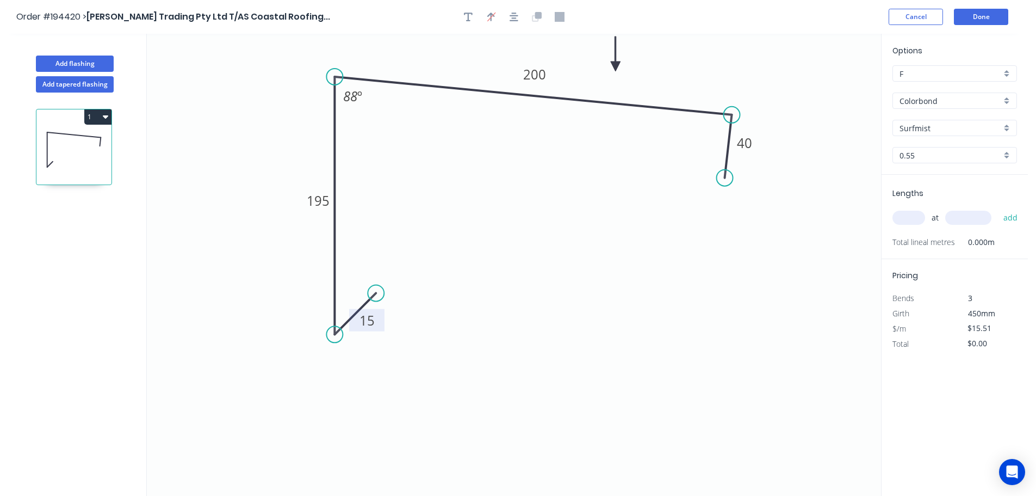
click at [914, 211] on input "text" at bounding box center [909, 218] width 33 height 14
type input "2"
type input "800"
click at [998, 208] on button "add" at bounding box center [1011, 217] width 26 height 18
click at [1009, 239] on icon "button" at bounding box center [1013, 240] width 10 height 13
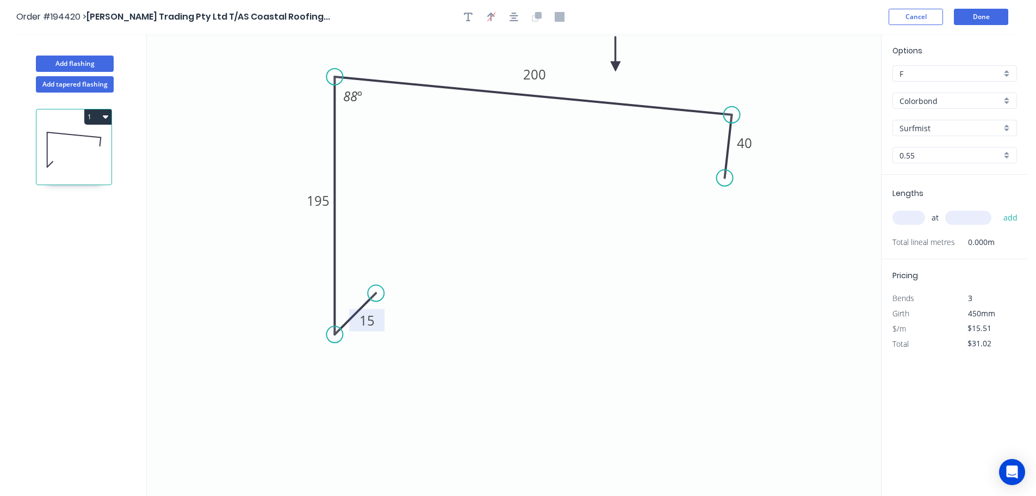
type input "$0.00"
drag, startPoint x: 912, startPoint y: 218, endPoint x: 925, endPoint y: 208, distance: 17.1
click at [912, 218] on input "text" at bounding box center [909, 218] width 33 height 14
type input "2"
type input "8000"
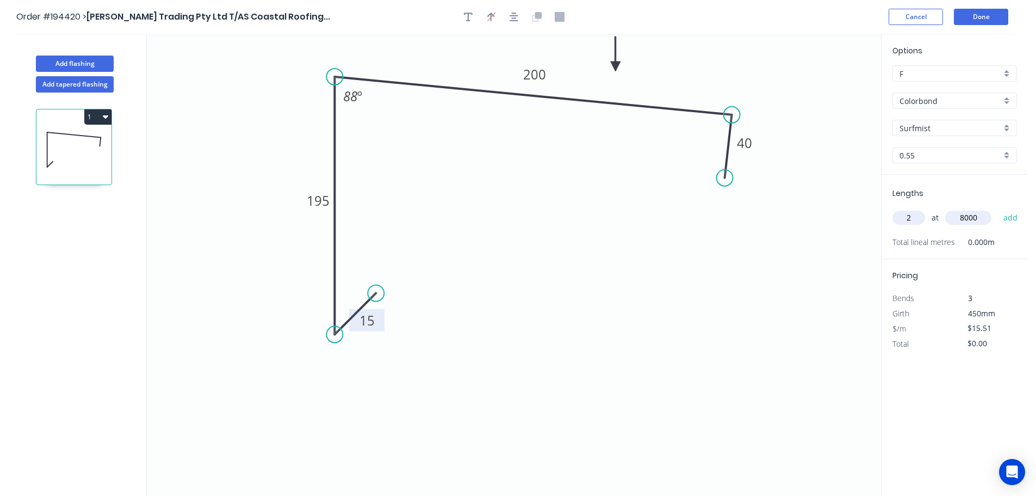
click at [998, 208] on button "add" at bounding box center [1011, 217] width 26 height 18
type input "$248.16"
click at [72, 85] on button "Add tapered flashing" at bounding box center [75, 84] width 78 height 16
type input "$0.00"
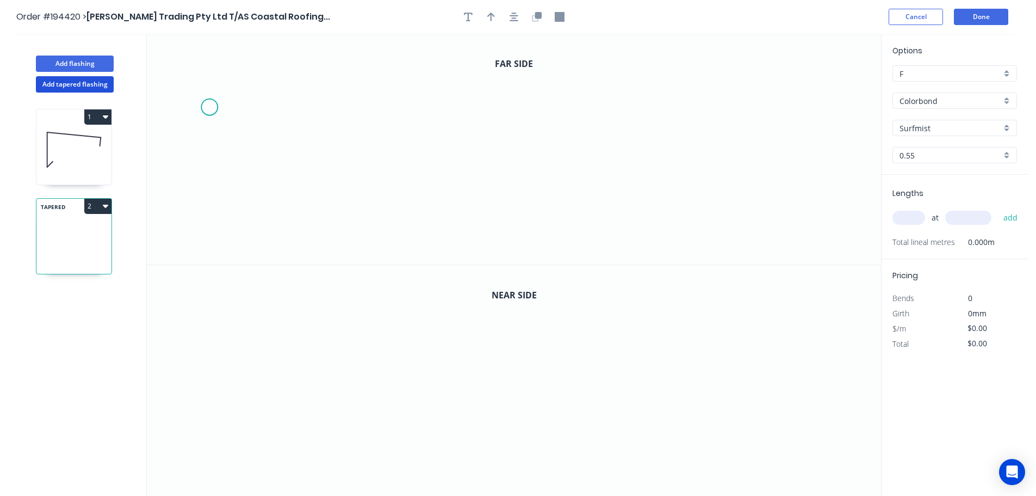
click at [209, 107] on icon "0" at bounding box center [514, 149] width 735 height 231
click at [209, 66] on icon "0" at bounding box center [514, 149] width 735 height 231
click at [465, 72] on icon "0 ?" at bounding box center [514, 149] width 735 height 231
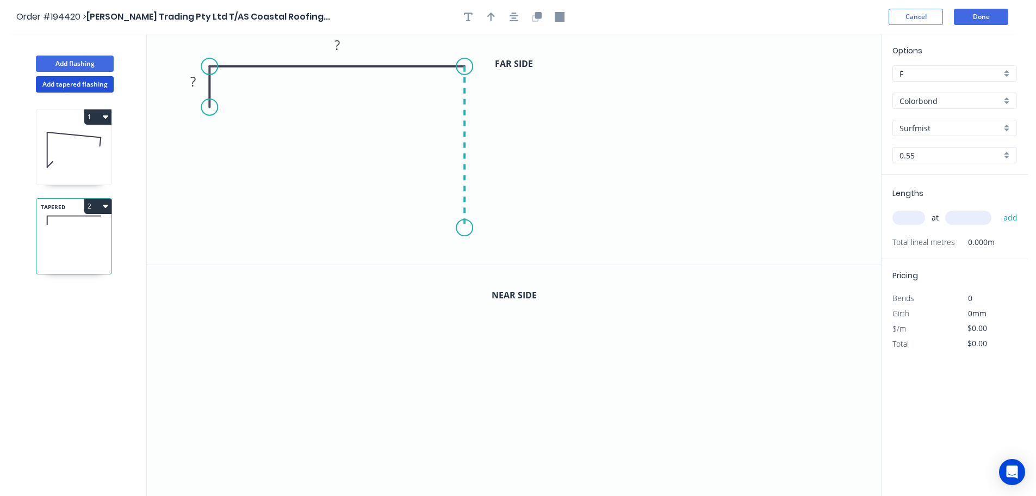
click at [458, 228] on icon "0 ? ?" at bounding box center [514, 149] width 735 height 231
click at [429, 188] on icon "0 ? ? ?" at bounding box center [514, 149] width 735 height 231
click at [429, 188] on circle at bounding box center [429, 191] width 16 height 16
drag, startPoint x: 209, startPoint y: 106, endPoint x: 212, endPoint y: 127, distance: 21.4
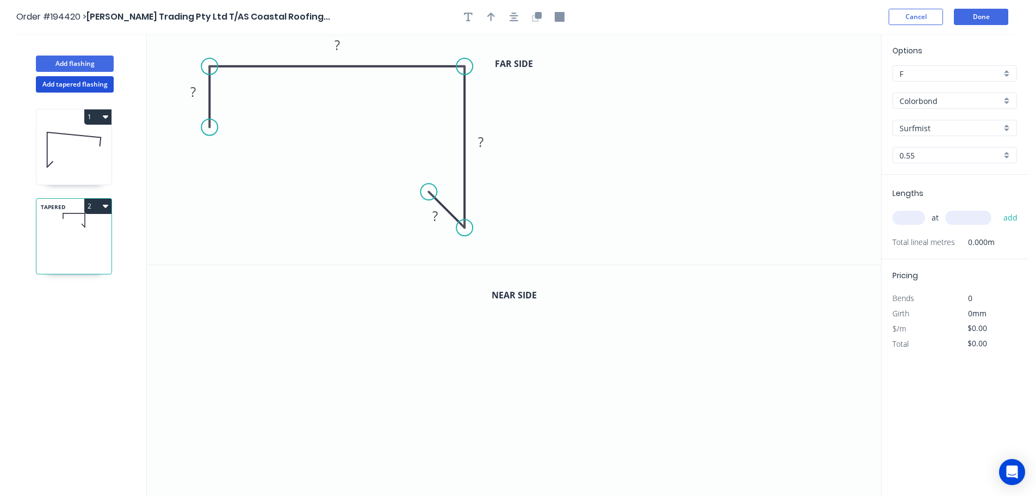
click at [212, 127] on circle at bounding box center [209, 127] width 16 height 16
click at [193, 90] on tspan "?" at bounding box center [192, 92] width 5 height 18
click at [629, 166] on icon "0 40 225 ? ?" at bounding box center [514, 149] width 735 height 231
click at [482, 144] on tspan "?" at bounding box center [480, 142] width 5 height 18
click at [543, 154] on icon "0 40 225 195 ?" at bounding box center [514, 149] width 735 height 231
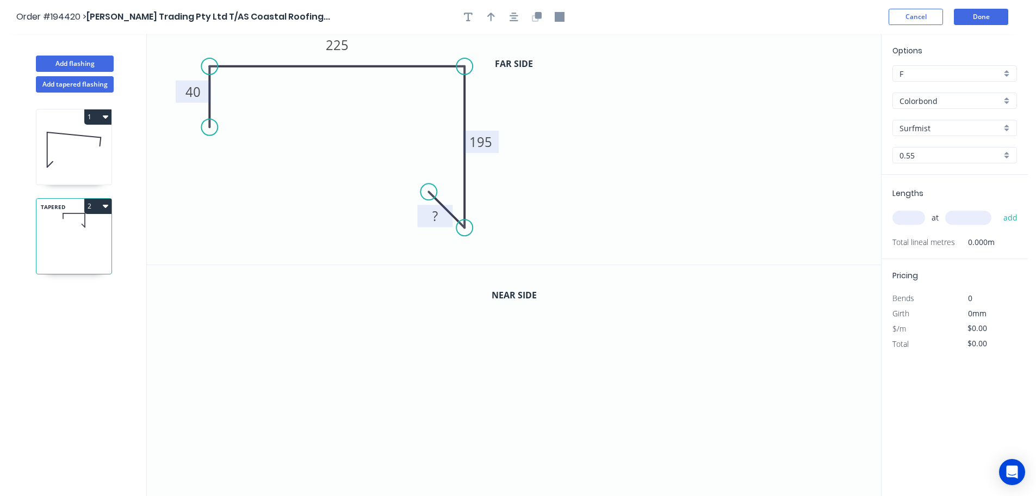
click at [435, 212] on tspan "?" at bounding box center [435, 216] width 5 height 18
click at [536, 220] on icon "0 40 225 195 15" at bounding box center [514, 149] width 735 height 231
click at [490, 16] on icon "button" at bounding box center [491, 17] width 8 height 10
drag, startPoint x: 828, startPoint y: 84, endPoint x: 416, endPoint y: 45, distance: 413.8
click at [416, 45] on icon at bounding box center [416, 31] width 10 height 35
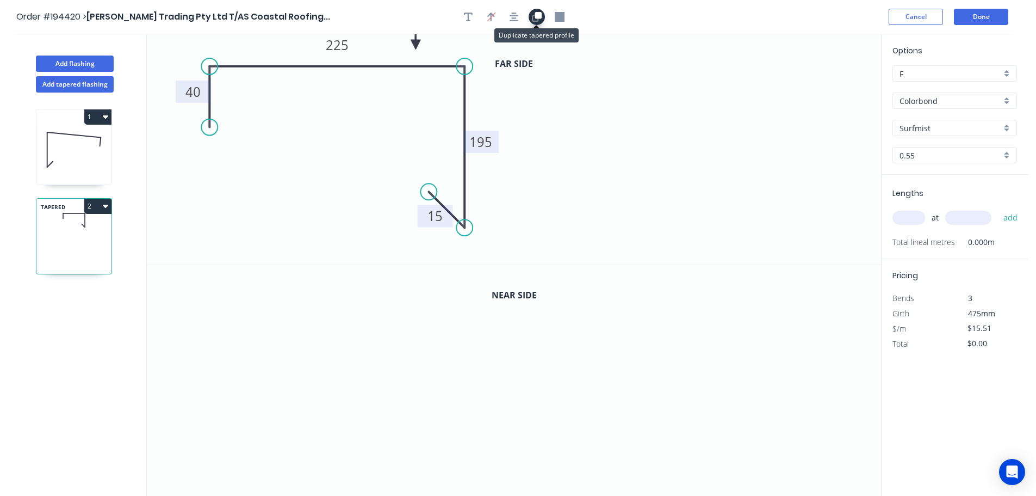
click at [541, 10] on button "button" at bounding box center [537, 17] width 16 height 16
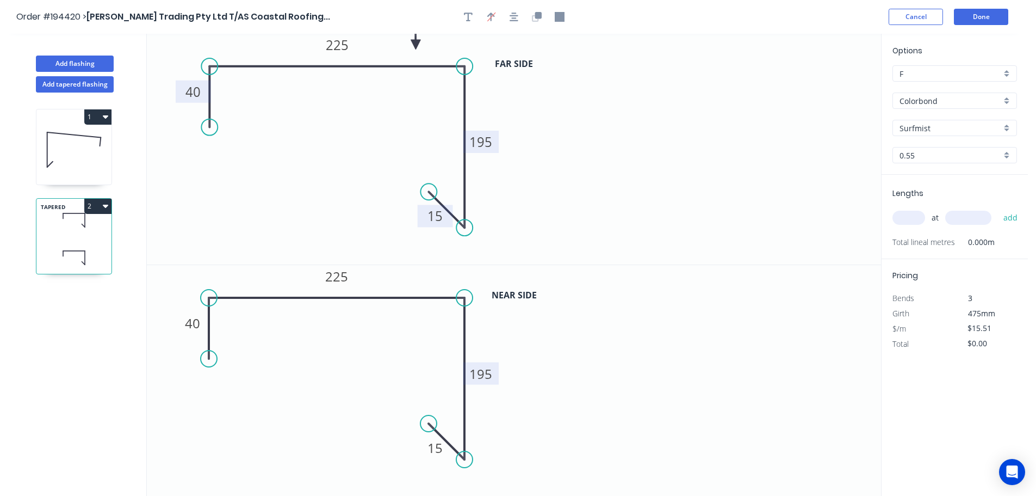
click at [484, 377] on tspan "195" at bounding box center [481, 374] width 23 height 18
click at [490, 369] on tspan "195" at bounding box center [481, 374] width 23 height 18
click at [548, 405] on icon "0 40 225 195 15" at bounding box center [514, 380] width 735 height 231
click at [489, 371] on tspan "195" at bounding box center [481, 374] width 23 height 18
click at [545, 346] on icon "0 40 225 115 15" at bounding box center [514, 380] width 735 height 231
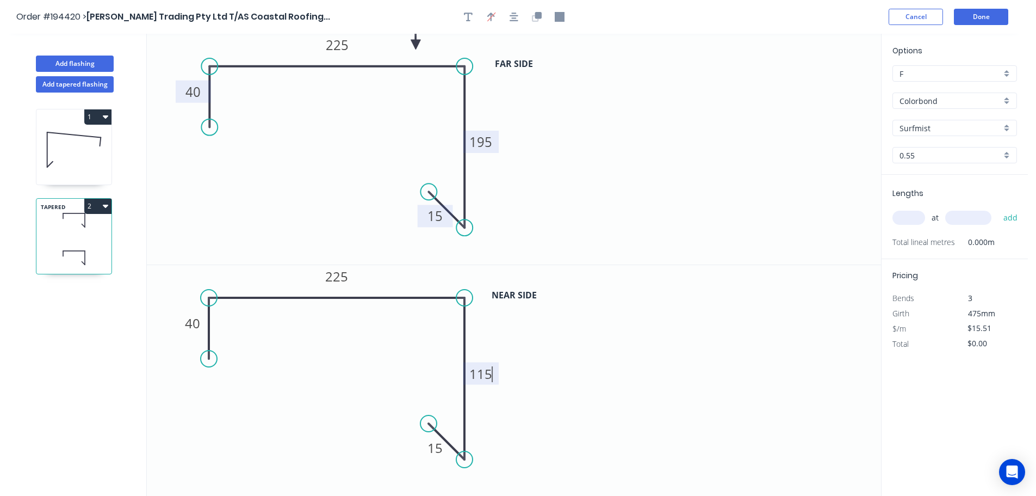
type input "$17.13"
click at [486, 374] on tspan "115" at bounding box center [481, 374] width 23 height 18
click at [529, 373] on icon "0 40 225 112 15" at bounding box center [514, 380] width 735 height 231
click at [911, 218] on input "text" at bounding box center [909, 218] width 33 height 14
type input "1"
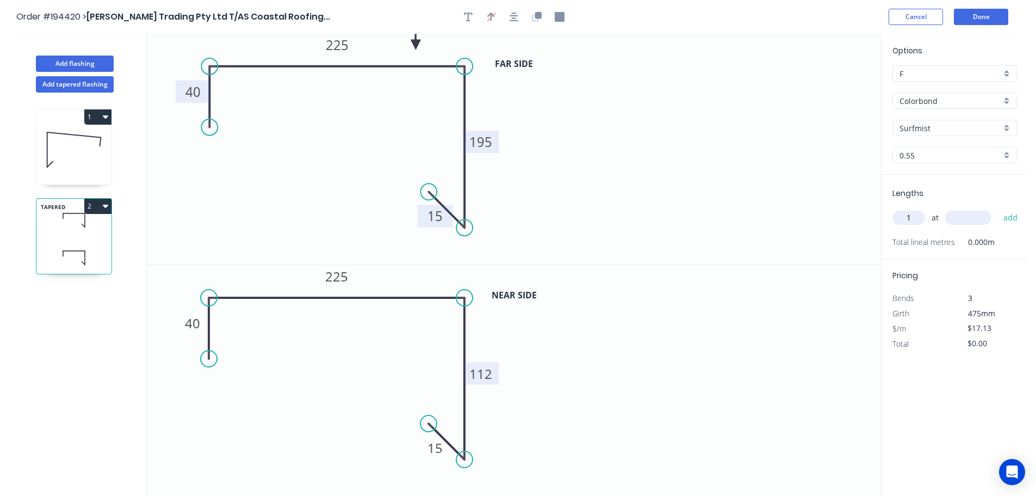
click at [970, 215] on input "text" at bounding box center [969, 218] width 46 height 14
type input "5900"
click at [998, 208] on button "add" at bounding box center [1011, 217] width 26 height 18
type input "$101.07"
click at [757, 174] on icon "0 40 225 195 15" at bounding box center [514, 149] width 735 height 231
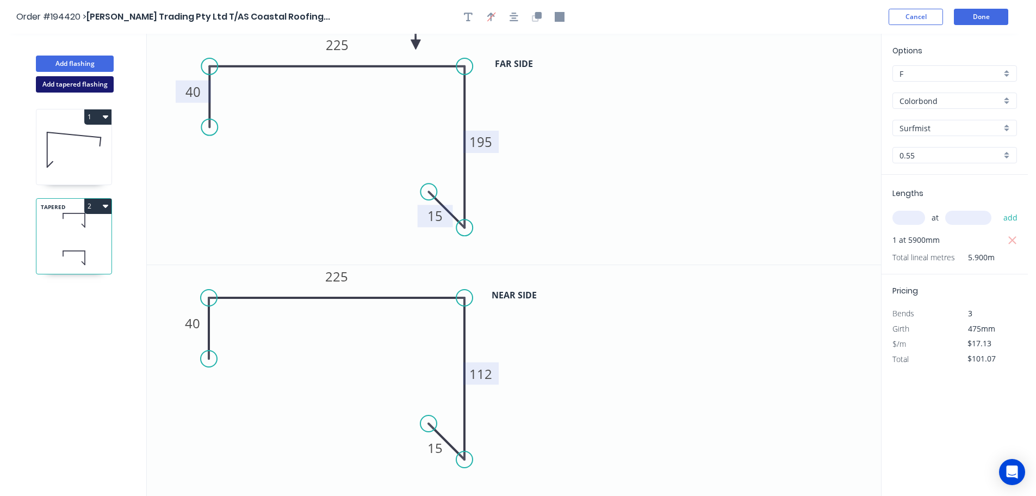
click at [67, 86] on button "Add tapered flashing" at bounding box center [75, 84] width 78 height 16
type input "$0.00"
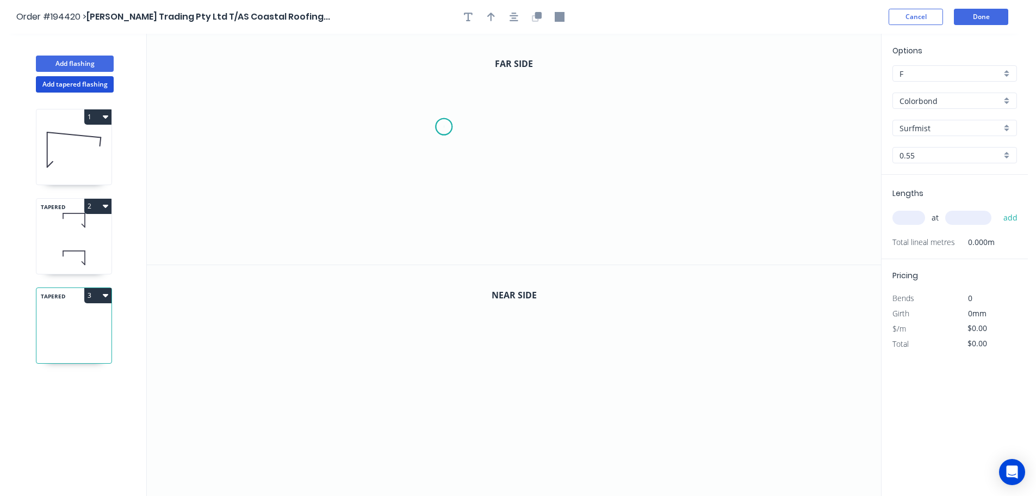
click at [444, 127] on icon "0" at bounding box center [514, 149] width 735 height 231
click at [443, 72] on icon "0" at bounding box center [514, 149] width 735 height 231
click at [215, 62] on icon "0 ?" at bounding box center [514, 149] width 735 height 231
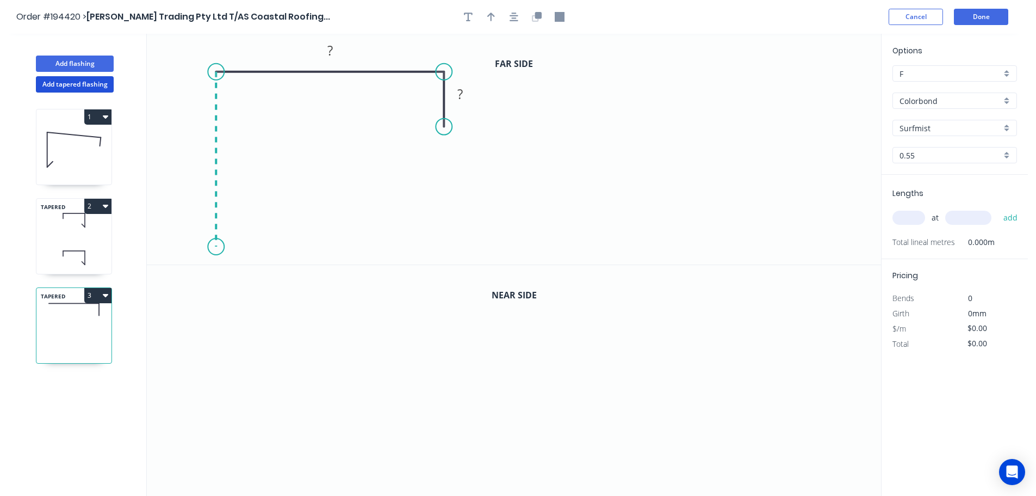
click at [211, 247] on icon "0 ? ?" at bounding box center [514, 149] width 735 height 231
click at [252, 215] on icon "0 ? ? ?" at bounding box center [514, 149] width 735 height 231
click at [252, 215] on circle at bounding box center [253, 209] width 16 height 16
click at [247, 233] on tspan "?" at bounding box center [245, 234] width 5 height 18
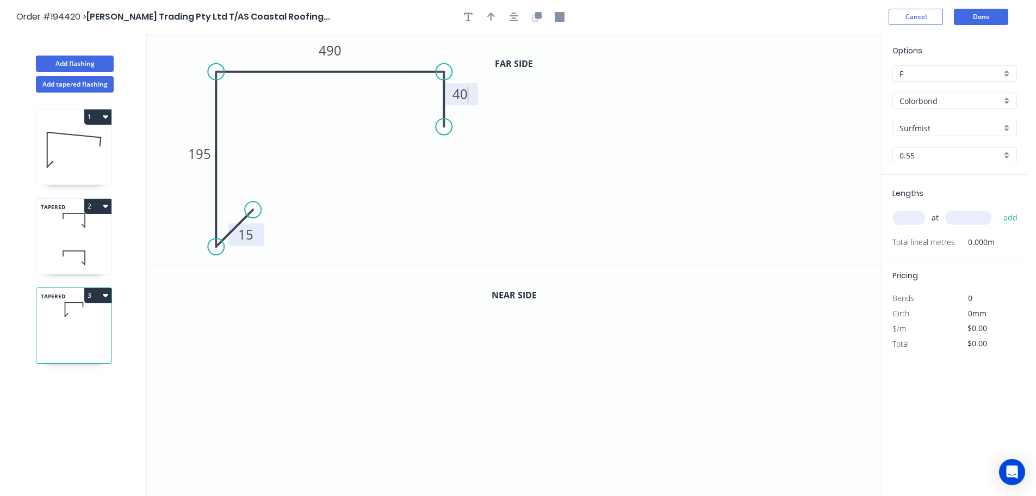
click at [498, 180] on icon "0 15 195 490 40" at bounding box center [514, 149] width 735 height 231
click at [490, 15] on icon "button" at bounding box center [491, 17] width 8 height 9
drag, startPoint x: 824, startPoint y: 85, endPoint x: 399, endPoint y: 54, distance: 425.6
click at [399, 54] on icon at bounding box center [402, 39] width 10 height 35
click at [538, 16] on icon "button" at bounding box center [538, 15] width 7 height 7
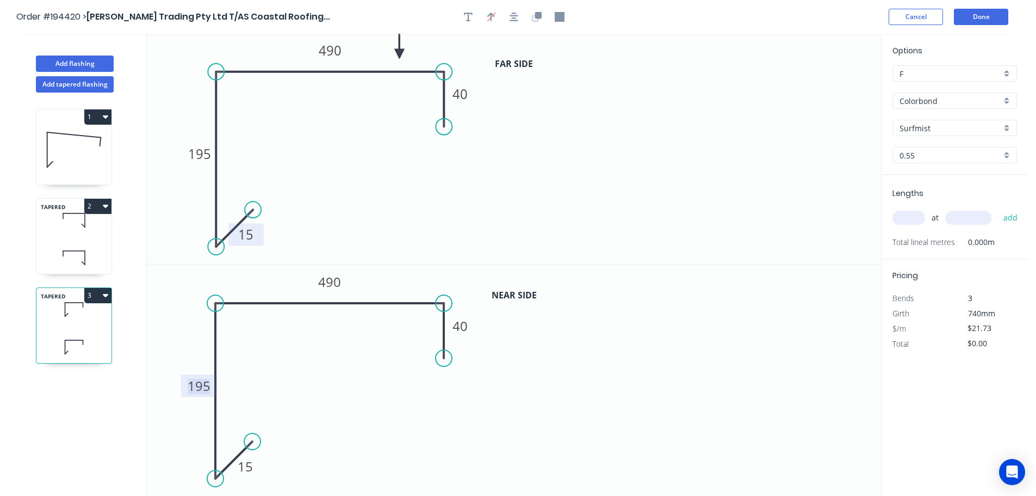
click at [203, 384] on tspan "195" at bounding box center [199, 386] width 23 height 18
click at [258, 382] on icon "0 15 112 490 40" at bounding box center [514, 380] width 735 height 231
type input "$23.35"
click at [912, 215] on input "text" at bounding box center [909, 218] width 33 height 14
type input "1"
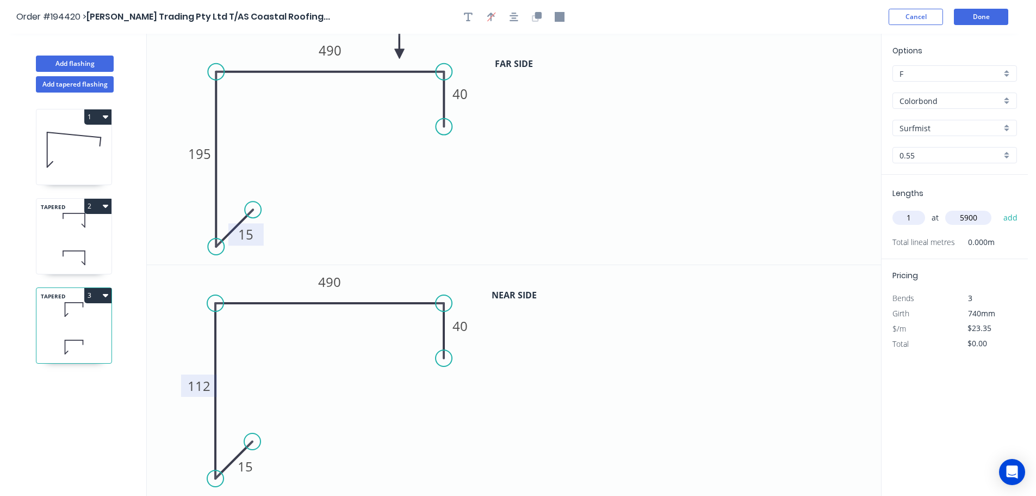
type input "5900"
click at [998, 208] on button "add" at bounding box center [1011, 217] width 26 height 18
type input "$137.77"
click at [74, 62] on button "Add flashing" at bounding box center [75, 63] width 78 height 16
type input "$0.00"
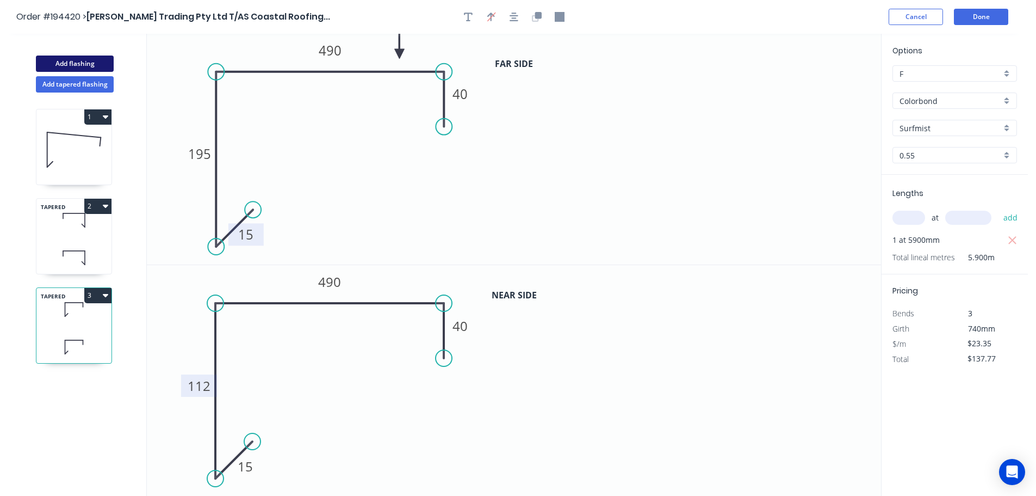
type input "$0.00"
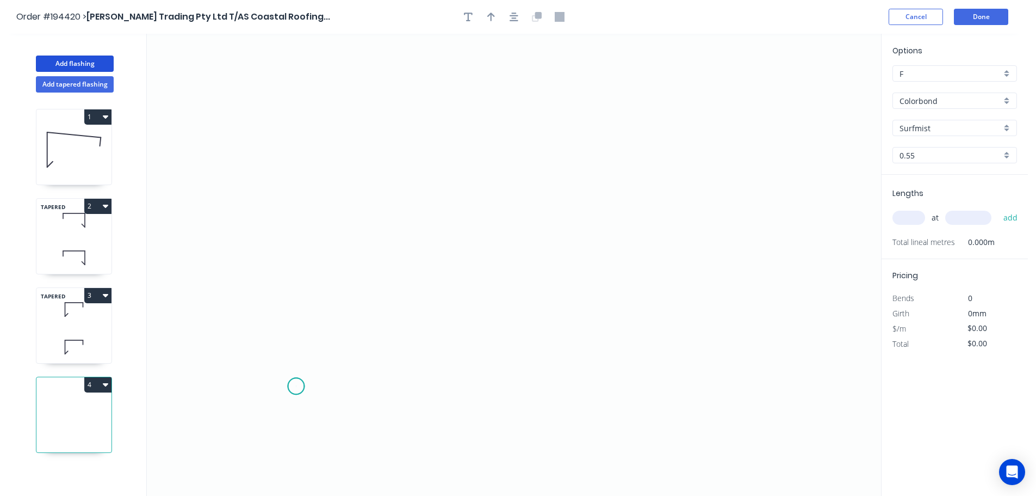
click at [296, 386] on icon "0" at bounding box center [514, 265] width 735 height 462
click at [291, 294] on icon "0" at bounding box center [514, 265] width 735 height 462
click at [767, 305] on icon "0 ?" at bounding box center [514, 265] width 735 height 462
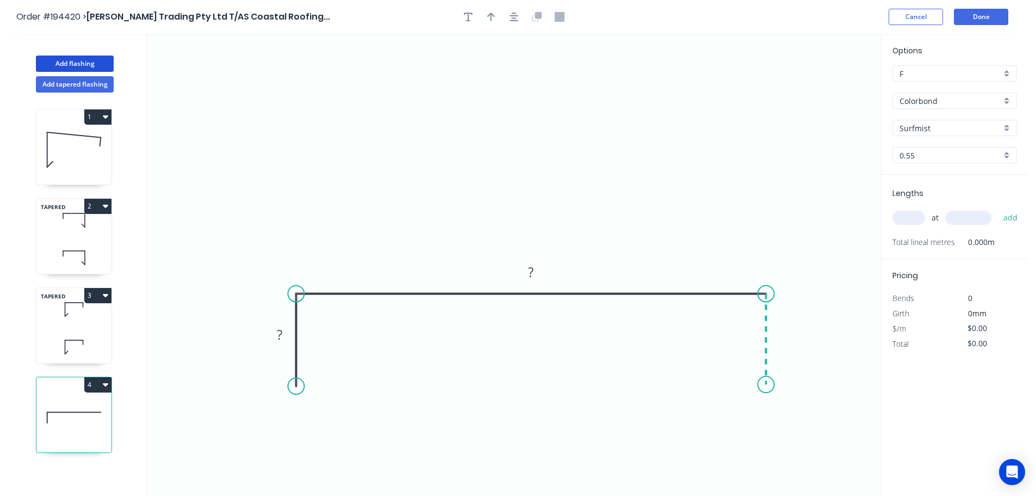
click at [763, 385] on icon "0 ? ?" at bounding box center [514, 265] width 735 height 462
click at [763, 385] on circle at bounding box center [766, 384] width 16 height 16
click at [281, 334] on tspan "?" at bounding box center [279, 334] width 5 height 18
click at [558, 206] on icon "0 50 1988 50" at bounding box center [514, 265] width 735 height 462
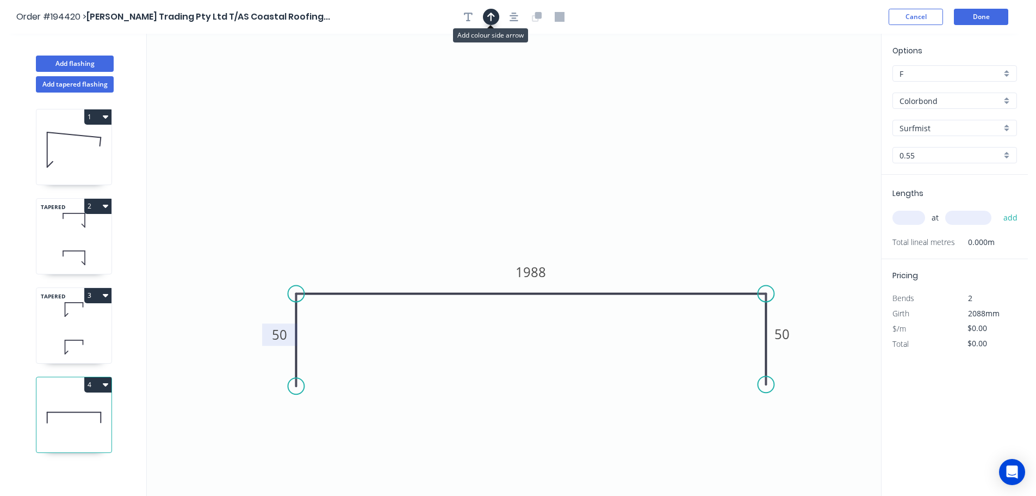
click at [490, 14] on icon "button" at bounding box center [491, 17] width 8 height 9
drag, startPoint x: 826, startPoint y: 85, endPoint x: 544, endPoint y: 161, distance: 292.3
click at [544, 161] on icon at bounding box center [544, 148] width 10 height 35
click at [906, 215] on input "text" at bounding box center [909, 218] width 33 height 14
type input "1"
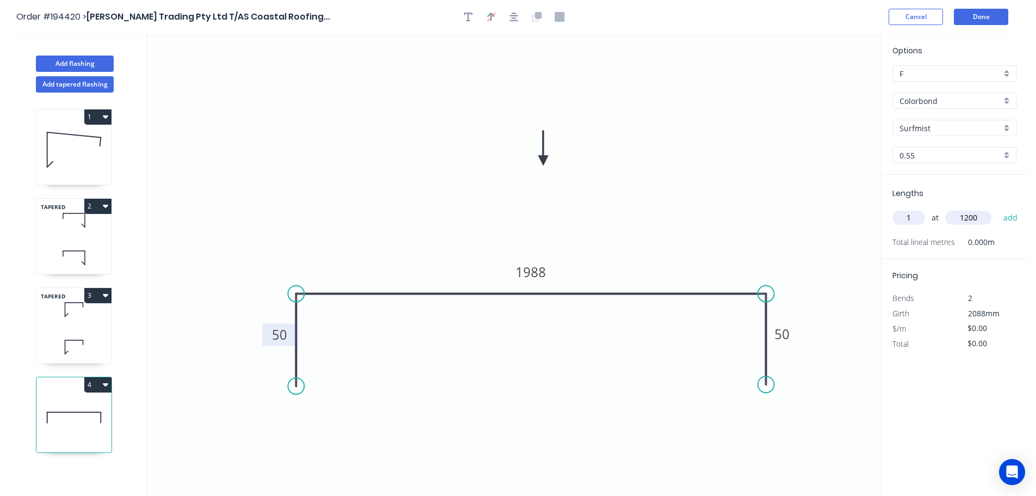
type input "1200"
click at [998, 208] on button "add" at bounding box center [1011, 217] width 26 height 18
click at [65, 61] on button "Add flashing" at bounding box center [75, 63] width 78 height 16
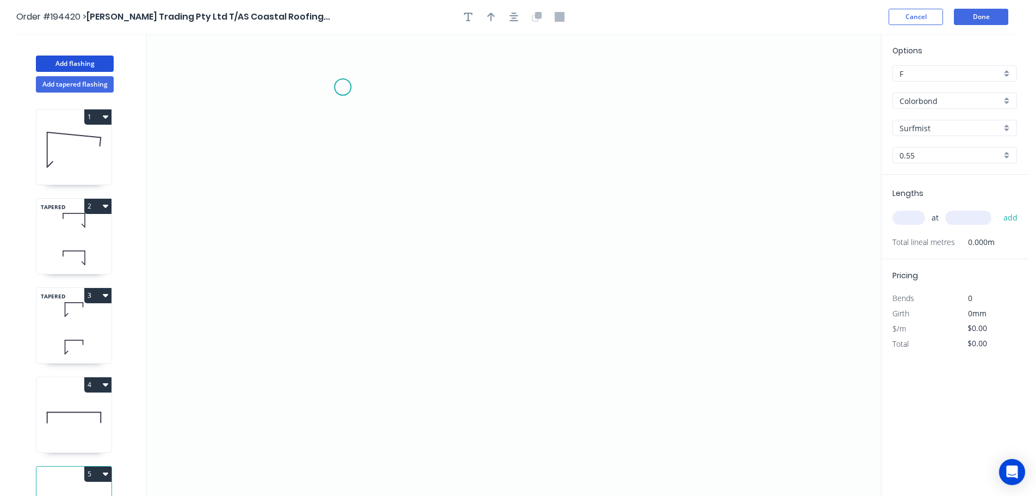
click at [343, 87] on icon "0" at bounding box center [514, 265] width 735 height 462
click at [342, 361] on icon "0" at bounding box center [514, 265] width 735 height 462
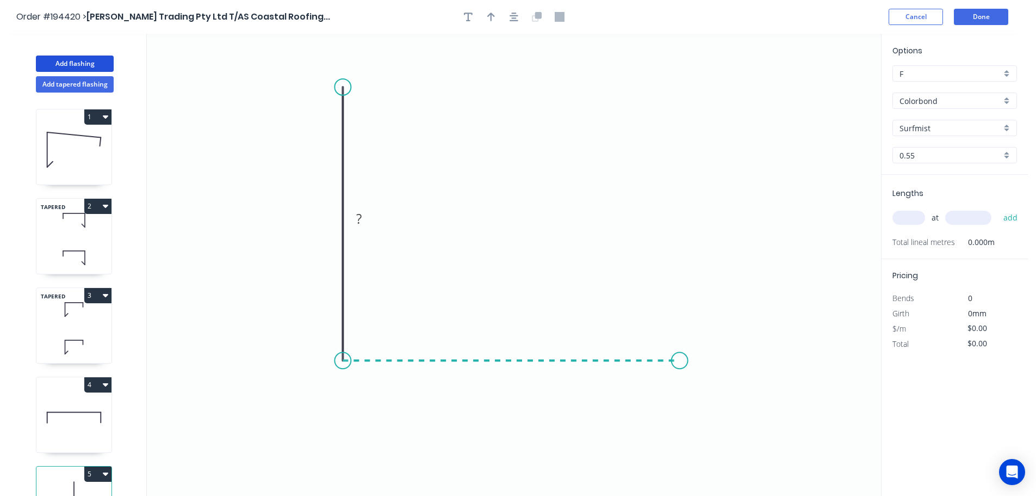
click at [680, 356] on icon "0 ?" at bounding box center [514, 265] width 735 height 462
click at [682, 441] on icon "0 ? ?" at bounding box center [514, 265] width 735 height 462
click at [682, 441] on circle at bounding box center [680, 440] width 16 height 16
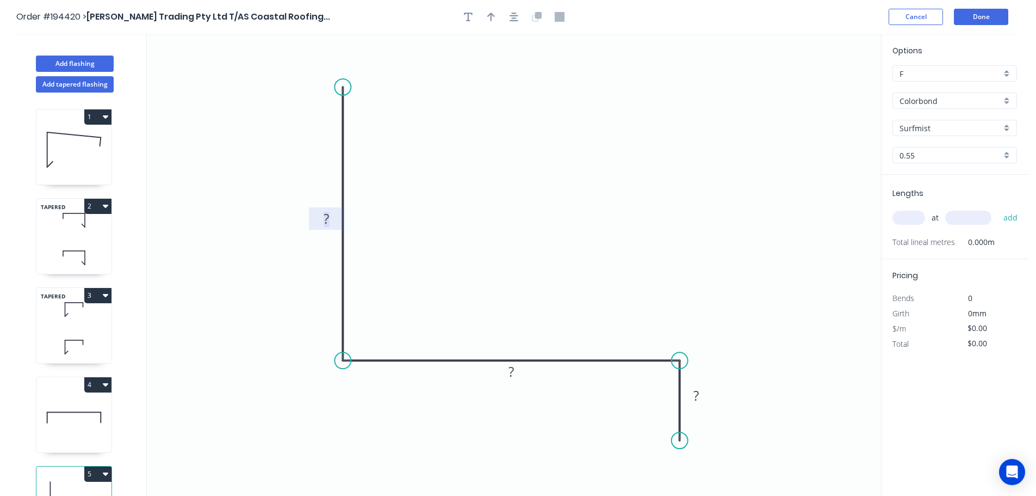
click at [325, 220] on tspan "?" at bounding box center [326, 218] width 5 height 18
click at [474, 176] on icon "0 425 345 40" at bounding box center [514, 265] width 735 height 462
type input "$25.07"
click at [487, 12] on icon "button" at bounding box center [491, 17] width 8 height 10
drag, startPoint x: 826, startPoint y: 85, endPoint x: 515, endPoint y: 199, distance: 331.8
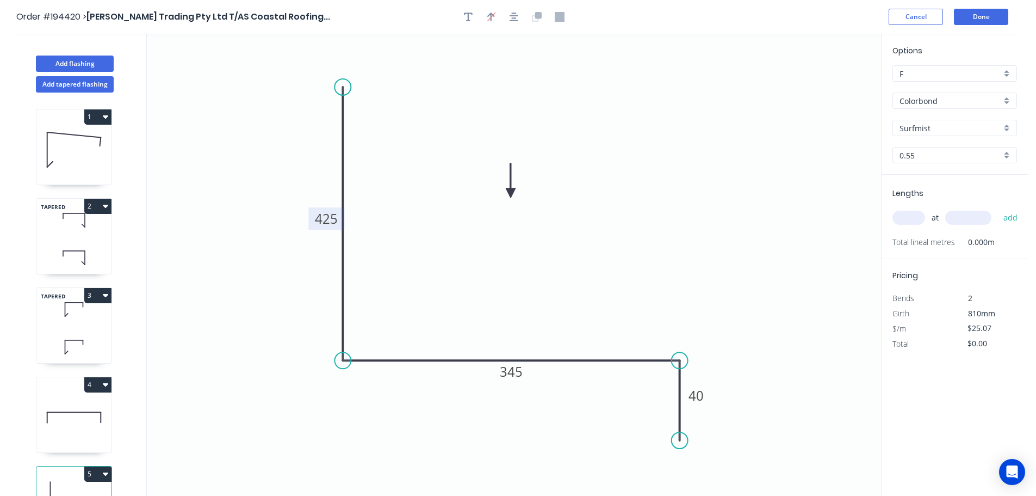
click at [515, 198] on icon at bounding box center [511, 180] width 10 height 35
click at [913, 215] on input "text" at bounding box center [909, 218] width 33 height 14
type input "1"
click at [973, 216] on input "text" at bounding box center [969, 218] width 46 height 14
type input "1200"
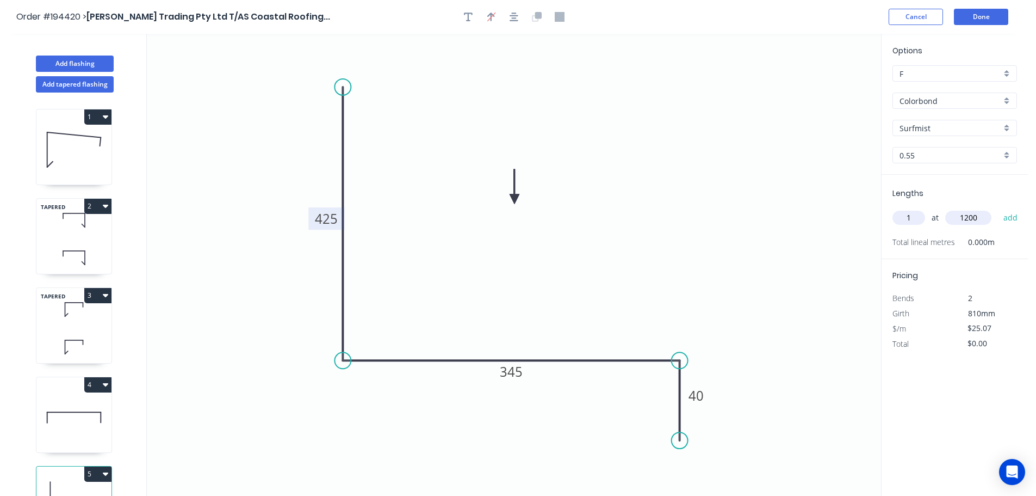
click at [998, 208] on button "add" at bounding box center [1011, 217] width 26 height 18
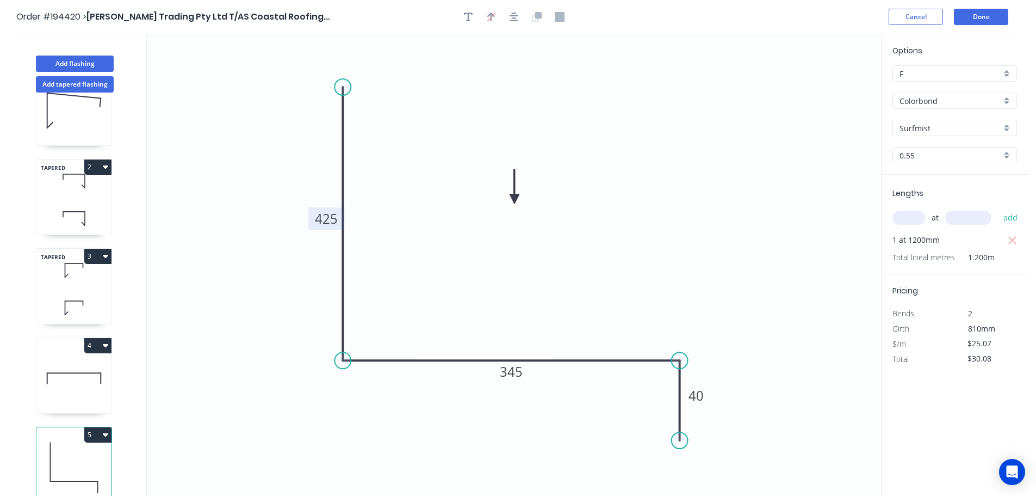
click at [95, 427] on button "5" at bounding box center [97, 434] width 27 height 15
click at [69, 454] on div "Duplicate" at bounding box center [60, 462] width 84 height 16
type input "$0.00"
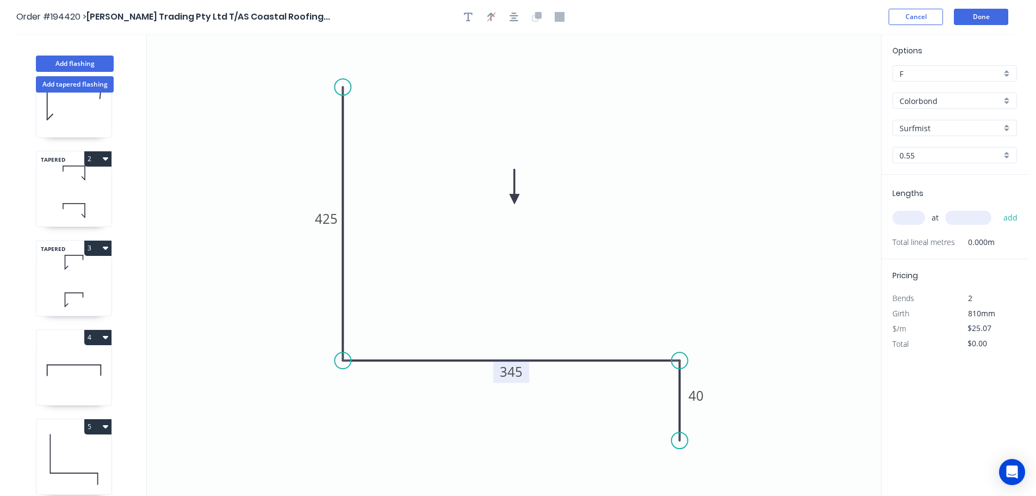
click at [516, 372] on tspan "345" at bounding box center [511, 371] width 23 height 18
click at [576, 306] on icon "0 425 315 40" at bounding box center [514, 265] width 735 height 462
type input "$20.92"
click at [914, 214] on input "text" at bounding box center [909, 218] width 33 height 14
type input "1"
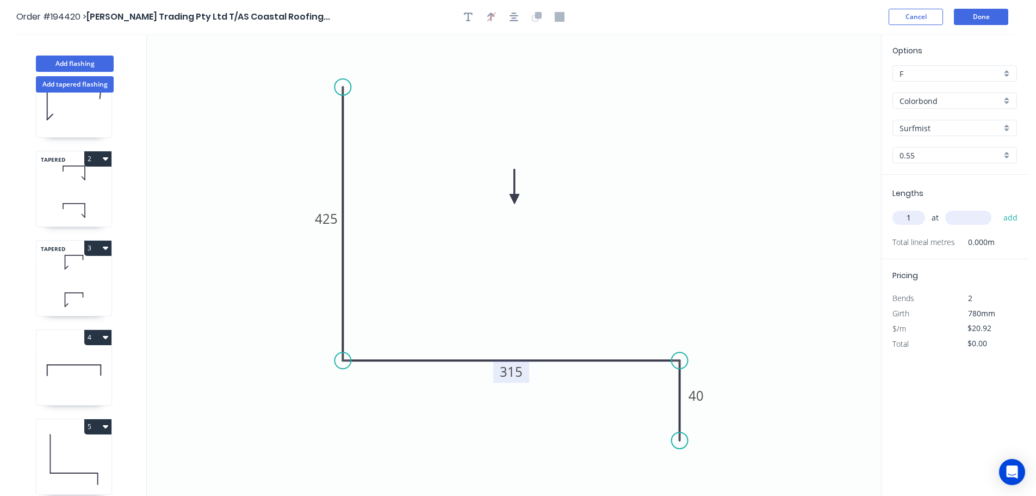
click at [963, 215] on input "text" at bounding box center [969, 218] width 46 height 14
type input "1200"
click at [998, 208] on button "add" at bounding box center [1011, 217] width 26 height 18
type input "$25.10"
drag, startPoint x: 67, startPoint y: 61, endPoint x: 77, endPoint y: 59, distance: 10.2
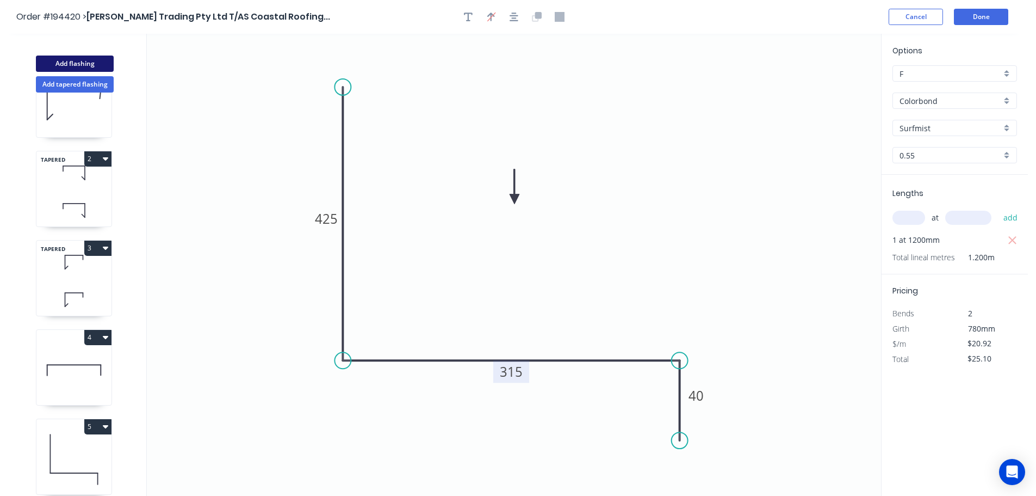
click at [68, 61] on button "Add flashing" at bounding box center [75, 63] width 78 height 16
type input "$0.00"
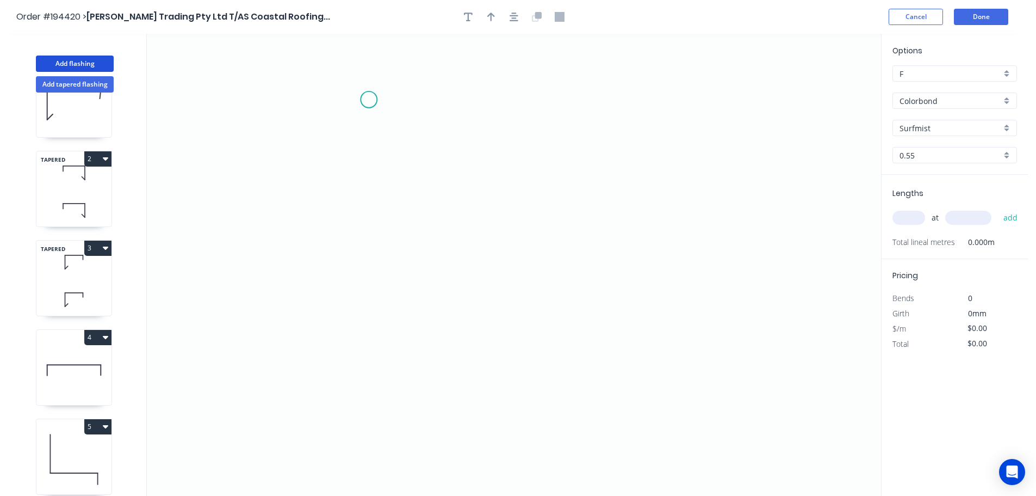
click at [369, 100] on icon "0" at bounding box center [514, 265] width 735 height 462
click at [578, 112] on icon "0" at bounding box center [514, 265] width 735 height 462
click at [579, 427] on icon "0 ?" at bounding box center [514, 265] width 735 height 462
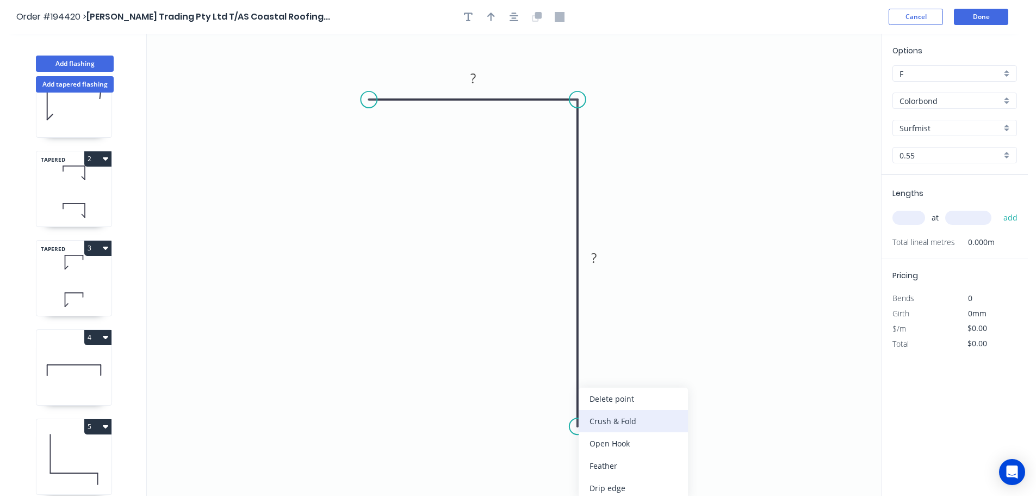
click at [645, 424] on div "Crush & Fold" at bounding box center [633, 421] width 109 height 22
click at [560, 408] on tspan "10" at bounding box center [561, 407] width 15 height 18
click at [657, 402] on icon "0 ? CF 15 ?" at bounding box center [514, 265] width 735 height 462
drag, startPoint x: 534, startPoint y: 407, endPoint x: 618, endPoint y: 467, distance: 102.5
click at [618, 467] on rect at bounding box center [639, 463] width 44 height 22
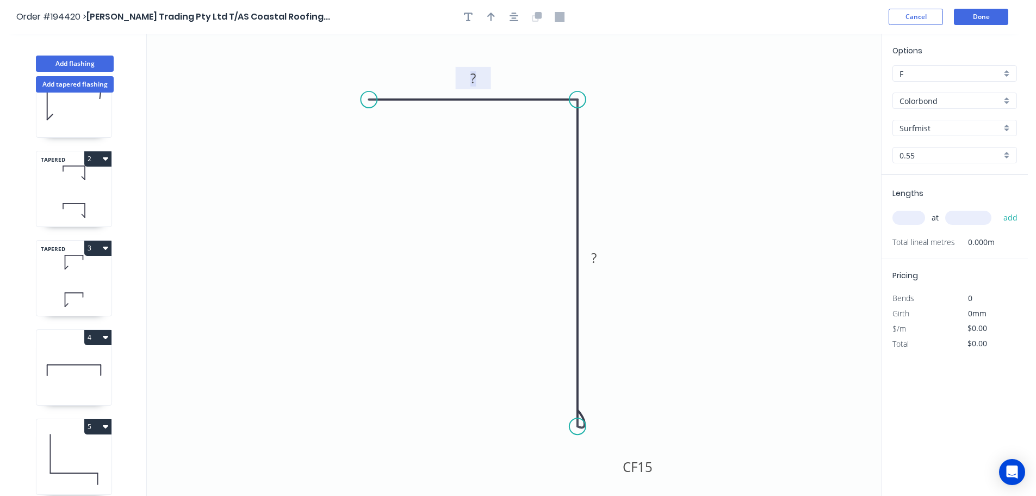
click at [473, 73] on tspan "?" at bounding box center [473, 78] width 5 height 18
click at [652, 153] on icon "0 50 CF 15 350" at bounding box center [514, 265] width 735 height 462
type input "$15.51"
click at [490, 14] on icon "button" at bounding box center [491, 17] width 8 height 10
drag, startPoint x: 619, startPoint y: 183, endPoint x: 421, endPoint y: 250, distance: 209.0
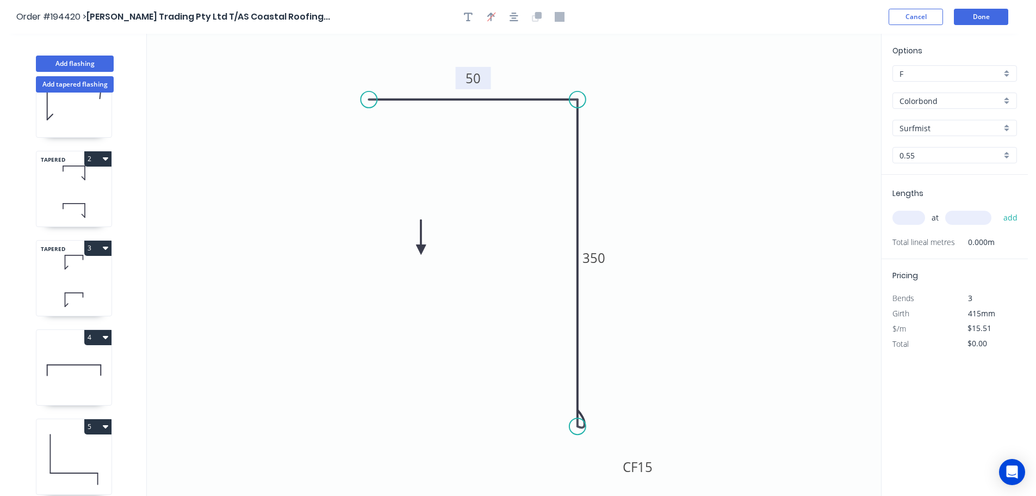
click at [421, 250] on icon at bounding box center [421, 237] width 10 height 35
click at [421, 250] on icon at bounding box center [430, 241] width 32 height 32
click at [421, 250] on icon at bounding box center [433, 250] width 35 height 10
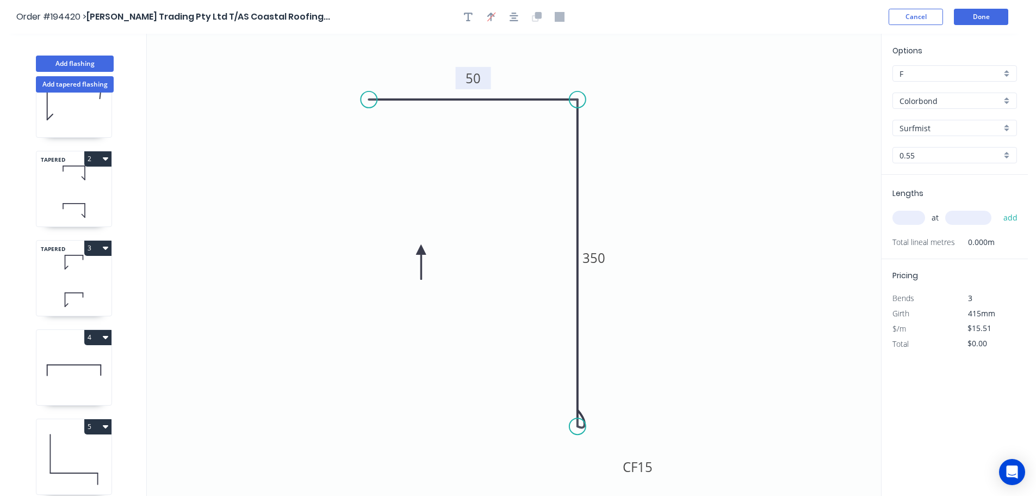
click at [421, 250] on icon at bounding box center [421, 262] width 10 height 35
click at [915, 217] on input "text" at bounding box center [909, 218] width 33 height 14
type input "1"
type input "1200"
click at [998, 208] on button "add" at bounding box center [1011, 217] width 26 height 18
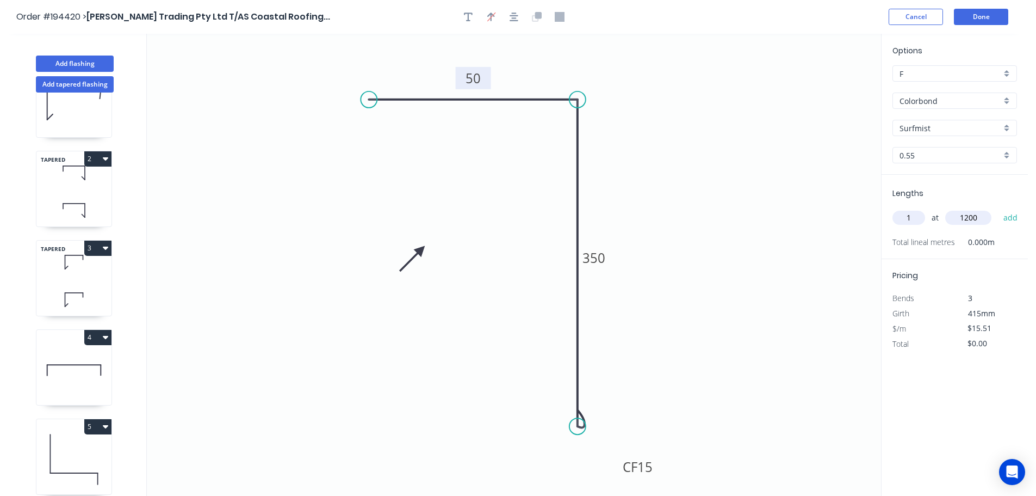
type input "$18.61"
click at [65, 59] on button "Add flashing" at bounding box center [75, 63] width 78 height 16
type input "$0.00"
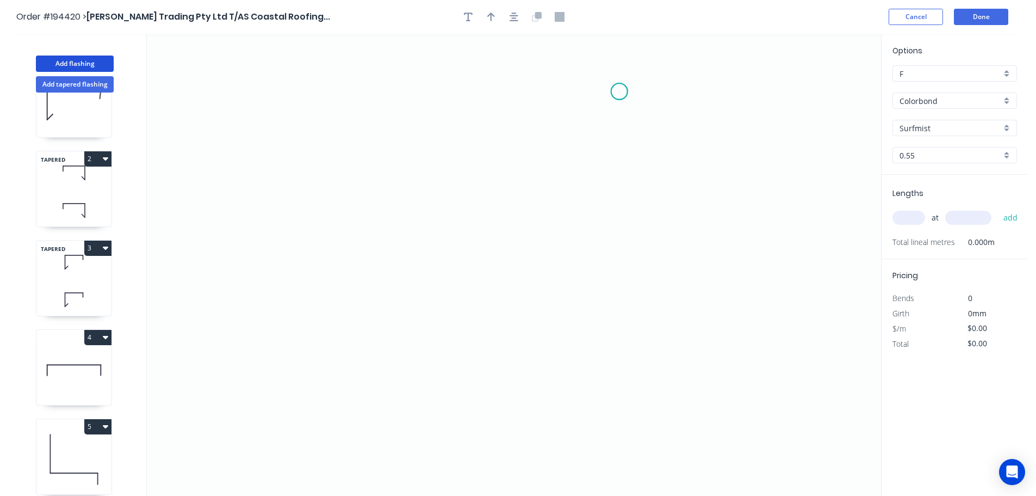
click at [620, 91] on icon "0" at bounding box center [514, 265] width 735 height 462
click at [463, 90] on icon "0" at bounding box center [514, 265] width 735 height 462
click at [464, 390] on icon "0 ?" at bounding box center [514, 265] width 735 height 462
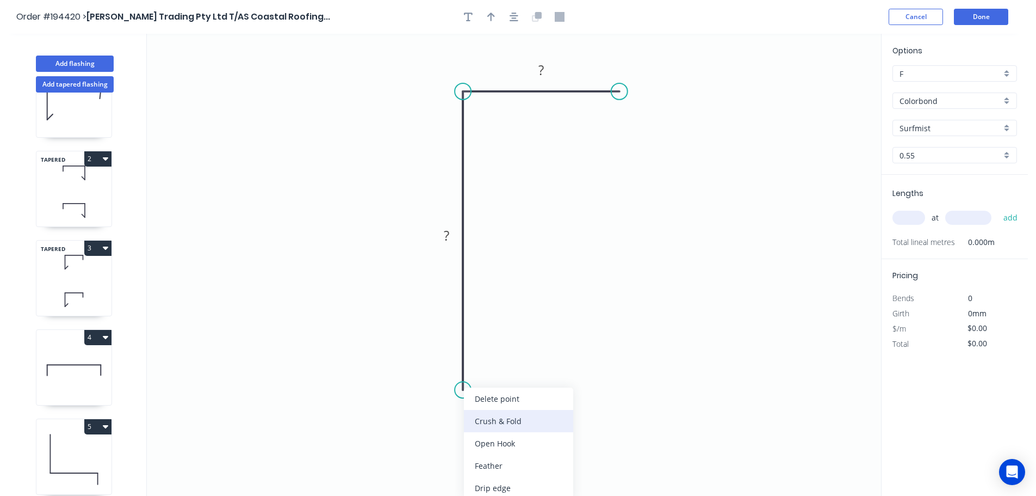
click at [486, 422] on div "Crush & Fold" at bounding box center [518, 421] width 109 height 22
click at [472, 421] on div "Flip bend" at bounding box center [519, 425] width 109 height 22
click at [497, 370] on tspan "10" at bounding box center [493, 370] width 15 height 18
click at [517, 359] on icon "0 CF 15 ? ?" at bounding box center [514, 265] width 735 height 462
click at [501, 374] on tspan "15" at bounding box center [493, 370] width 15 height 18
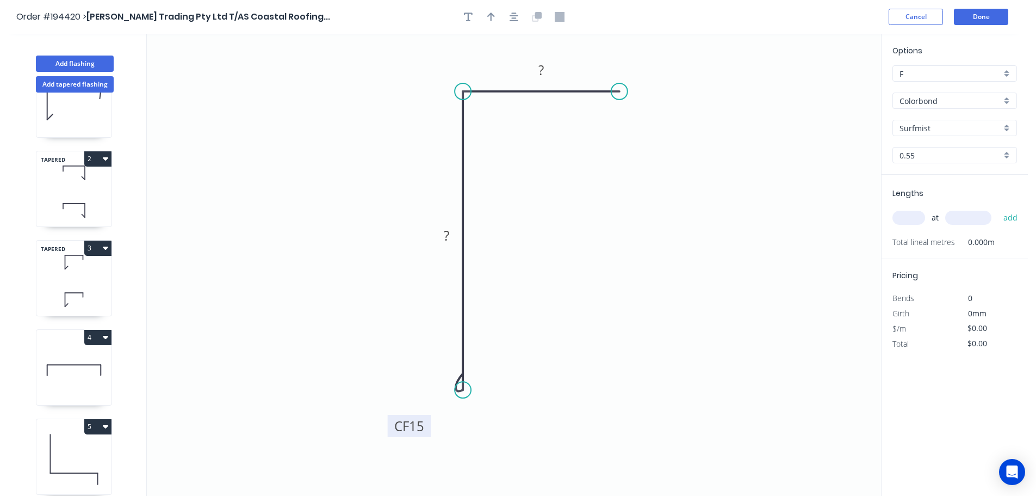
drag, startPoint x: 504, startPoint y: 373, endPoint x: 425, endPoint y: 431, distance: 98.5
click at [425, 431] on rect at bounding box center [410, 426] width 44 height 22
click at [544, 65] on tspan "?" at bounding box center [541, 70] width 5 height 18
click at [541, 289] on icon "0 CF 15 ? 50" at bounding box center [514, 265] width 735 height 462
click at [447, 231] on tspan "?" at bounding box center [446, 235] width 5 height 18
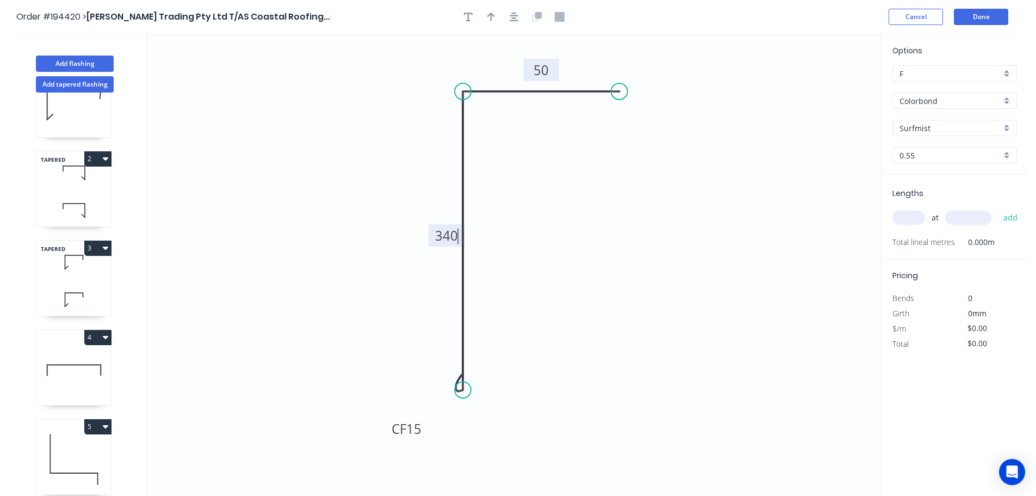
click at [535, 242] on icon "0 CF 15 340 50" at bounding box center [514, 265] width 735 height 462
type input "$15.51"
drag, startPoint x: 492, startPoint y: 14, endPoint x: 687, endPoint y: 87, distance: 208.0
click at [494, 15] on icon "button" at bounding box center [491, 17] width 8 height 10
drag, startPoint x: 828, startPoint y: 82, endPoint x: 726, endPoint y: 164, distance: 130.8
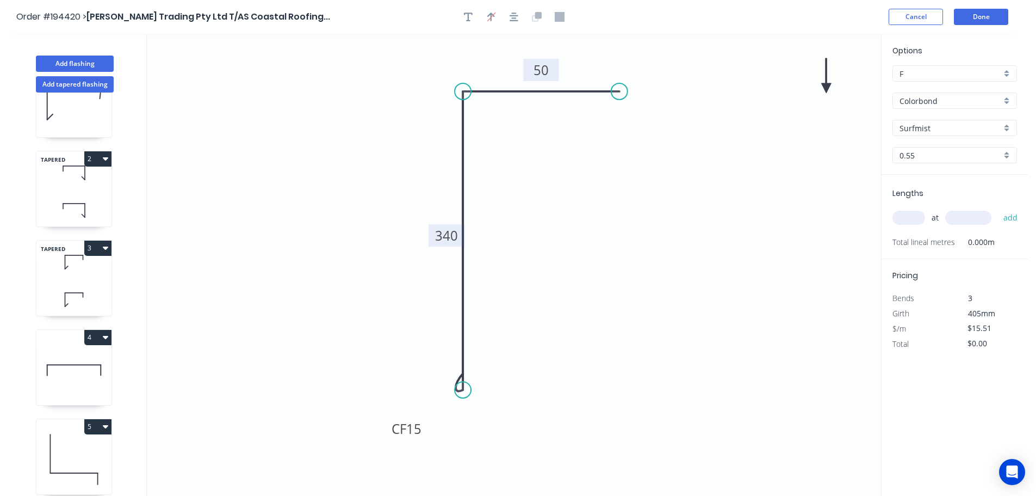
click at [720, 180] on icon "0 CF 15 340 50" at bounding box center [514, 265] width 735 height 462
drag, startPoint x: 827, startPoint y: 84, endPoint x: 565, endPoint y: 230, distance: 299.6
click at [565, 230] on icon at bounding box center [565, 217] width 10 height 35
click at [565, 230] on icon at bounding box center [574, 221] width 32 height 32
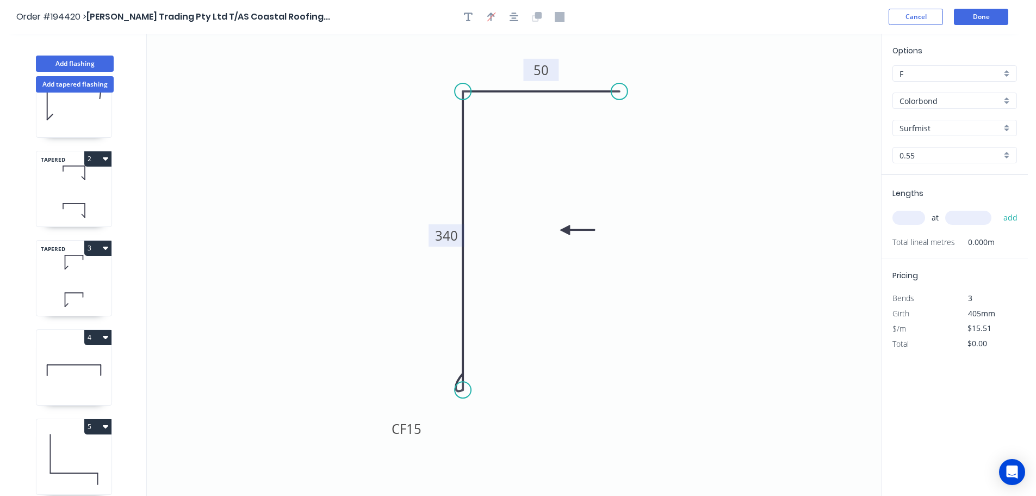
click at [916, 219] on input "text" at bounding box center [909, 218] width 33 height 14
click at [566, 229] on icon at bounding box center [577, 230] width 35 height 10
click at [988, 15] on button "Done" at bounding box center [981, 17] width 54 height 16
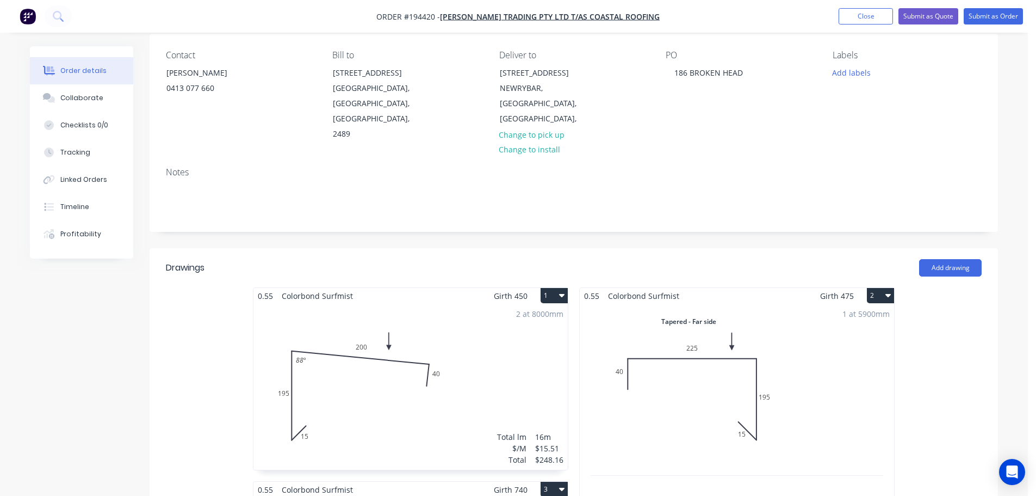
scroll to position [888, 0]
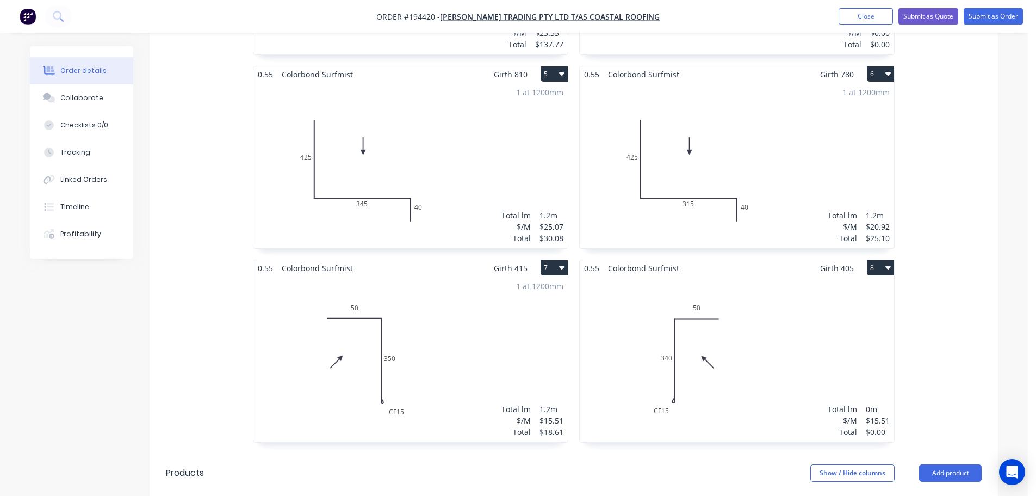
click at [766, 315] on div "Total lm $/M Total 0m $15.51 $0.00" at bounding box center [737, 359] width 314 height 166
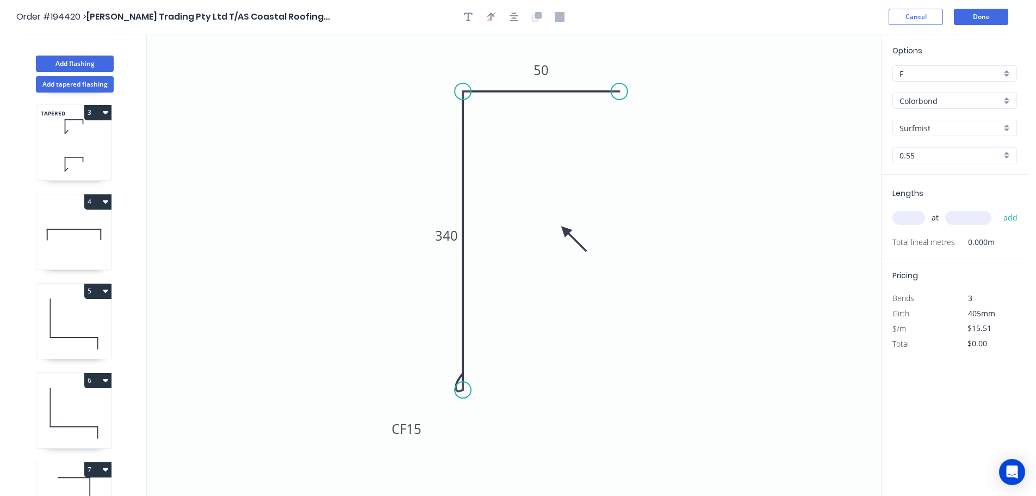
scroll to position [315, 0]
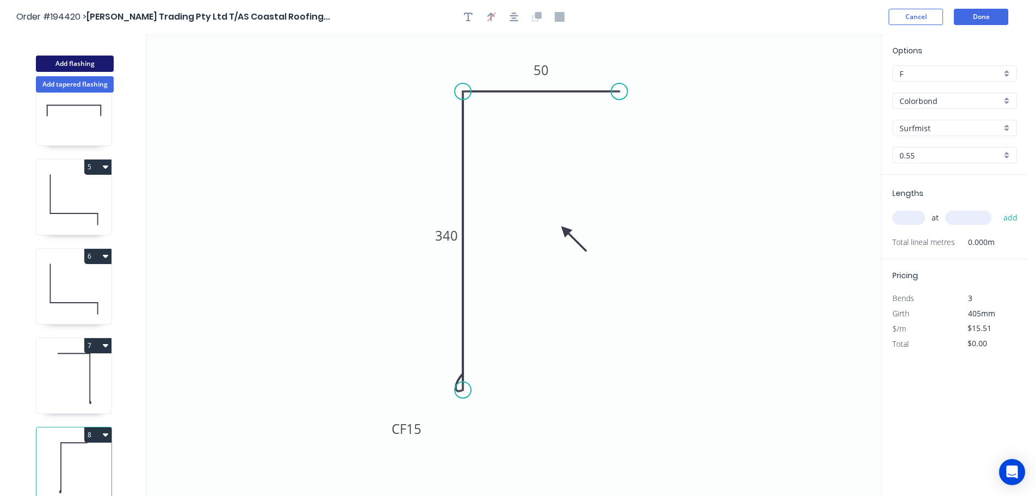
click at [69, 61] on button "Add flashing" at bounding box center [75, 63] width 78 height 16
type input "$0.00"
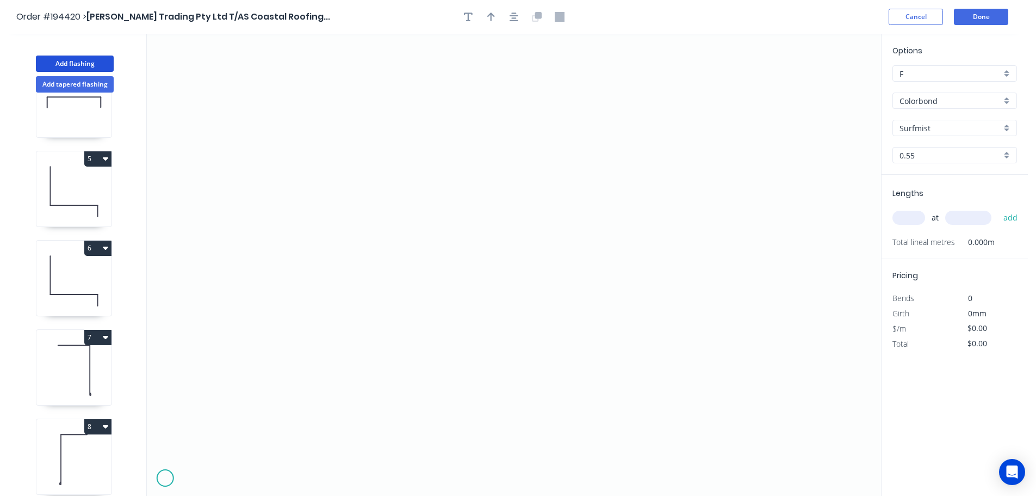
click at [165, 478] on icon "0" at bounding box center [514, 265] width 735 height 462
click at [165, 467] on icon "0" at bounding box center [514, 265] width 735 height 462
click at [197, 468] on icon "0 ?" at bounding box center [514, 265] width 735 height 462
click at [198, 479] on icon "0 ? ?" at bounding box center [514, 265] width 735 height 462
click at [198, 479] on circle at bounding box center [198, 478] width 16 height 16
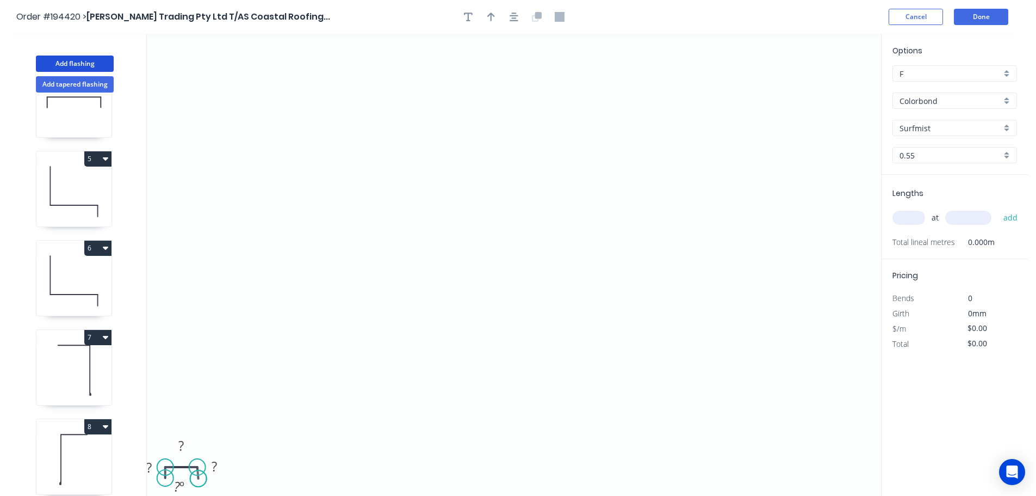
click at [198, 479] on circle at bounding box center [198, 478] width 16 height 16
click at [198, 479] on circle at bounding box center [197, 479] width 16 height 16
click at [148, 466] on tspan "?" at bounding box center [148, 467] width 5 height 18
click at [280, 413] on icon "0 40 2440 40" at bounding box center [514, 265] width 735 height 462
click at [913, 218] on input "text" at bounding box center [909, 218] width 33 height 14
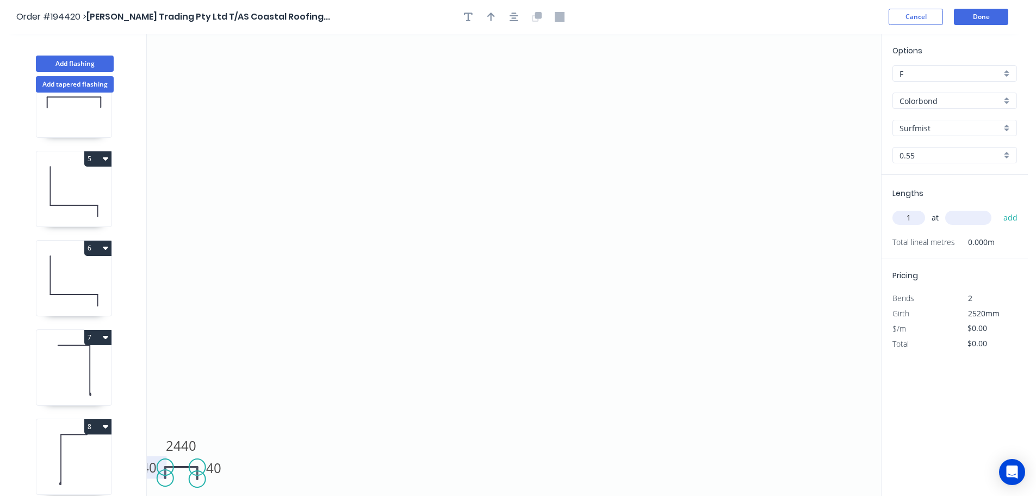
type input "1"
type input "1000"
click at [998, 208] on button "add" at bounding box center [1011, 217] width 26 height 18
click at [692, 218] on icon "0 40 2440 40" at bounding box center [514, 265] width 735 height 462
click at [976, 15] on button "Done" at bounding box center [981, 17] width 54 height 16
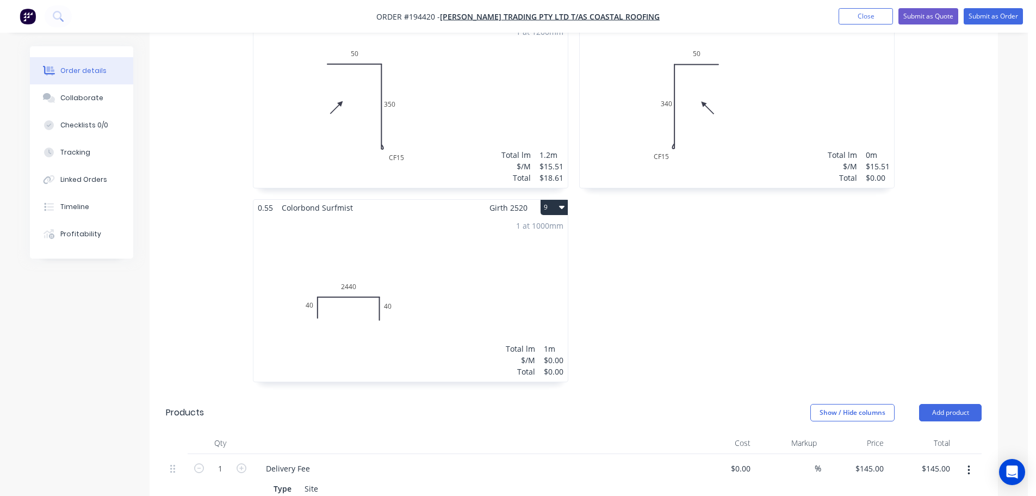
scroll to position [1269, 0]
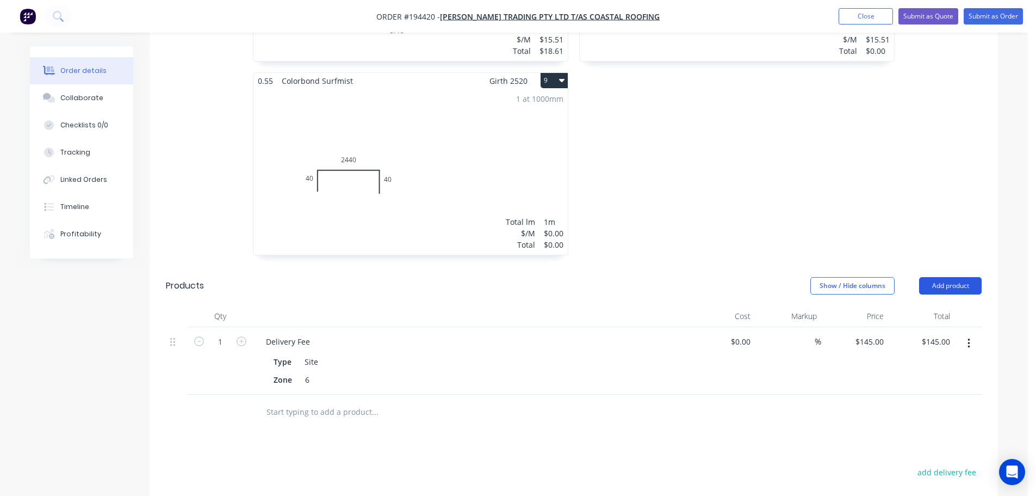
click at [956, 277] on button "Add product" at bounding box center [950, 285] width 63 height 17
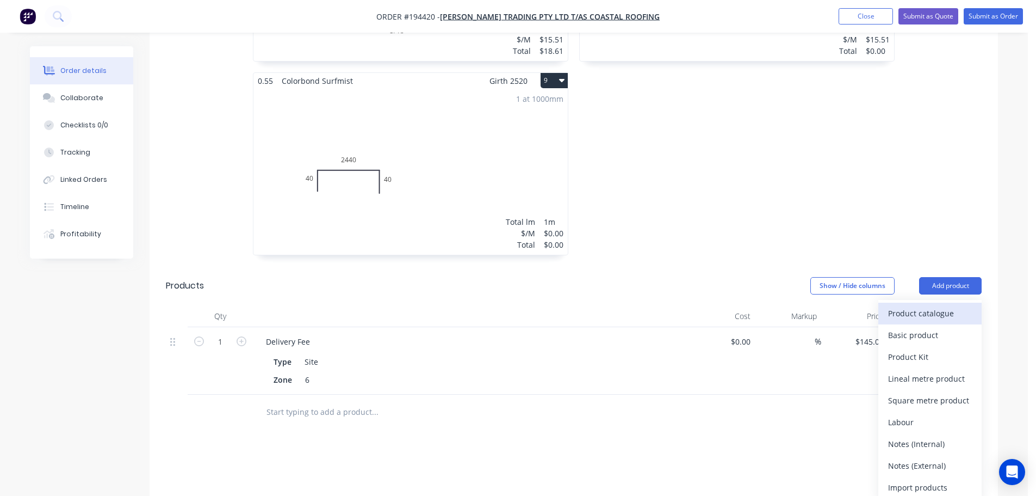
click at [952, 305] on div "Product catalogue" at bounding box center [930, 313] width 84 height 16
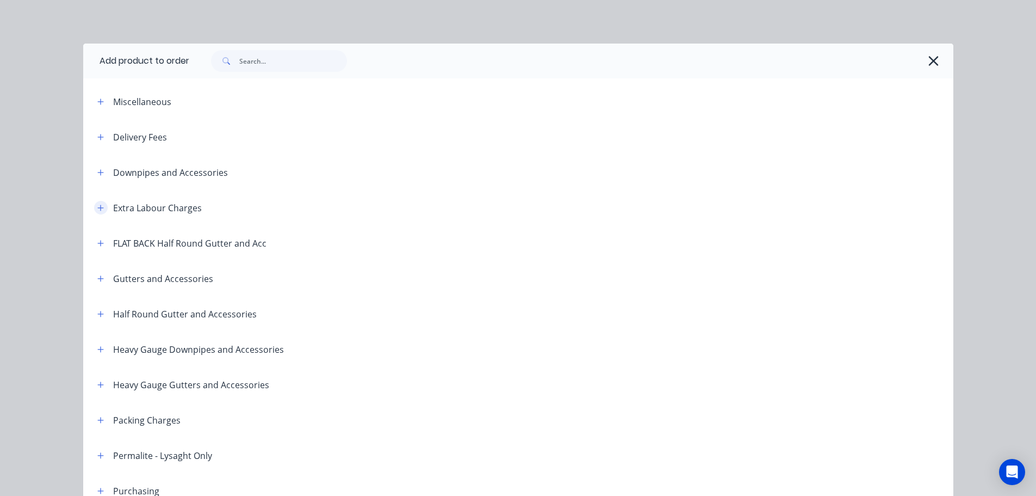
click at [98, 207] on icon "button" at bounding box center [100, 208] width 6 height 6
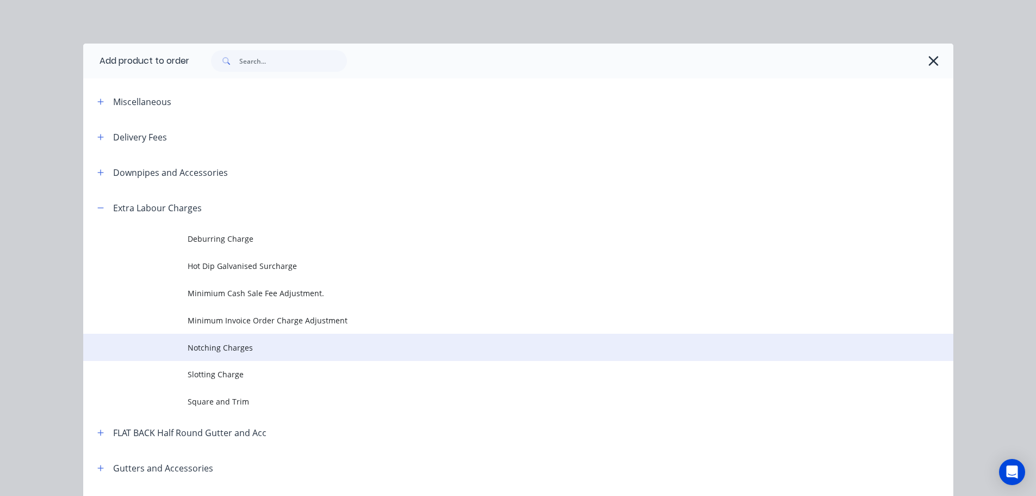
click at [232, 342] on span "Notching Charges" at bounding box center [494, 347] width 613 height 11
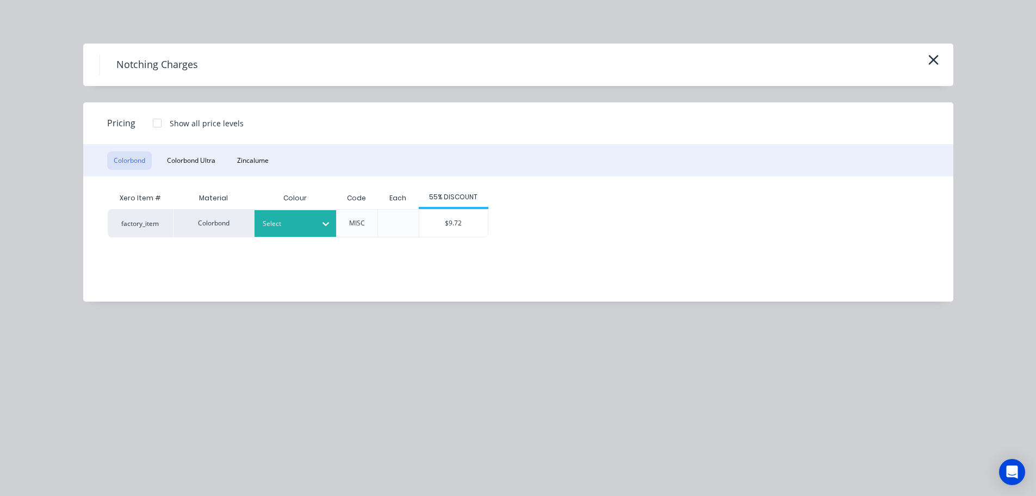
click at [304, 226] on div at bounding box center [287, 224] width 49 height 12
click at [452, 220] on div "$9.72" at bounding box center [453, 222] width 69 height 27
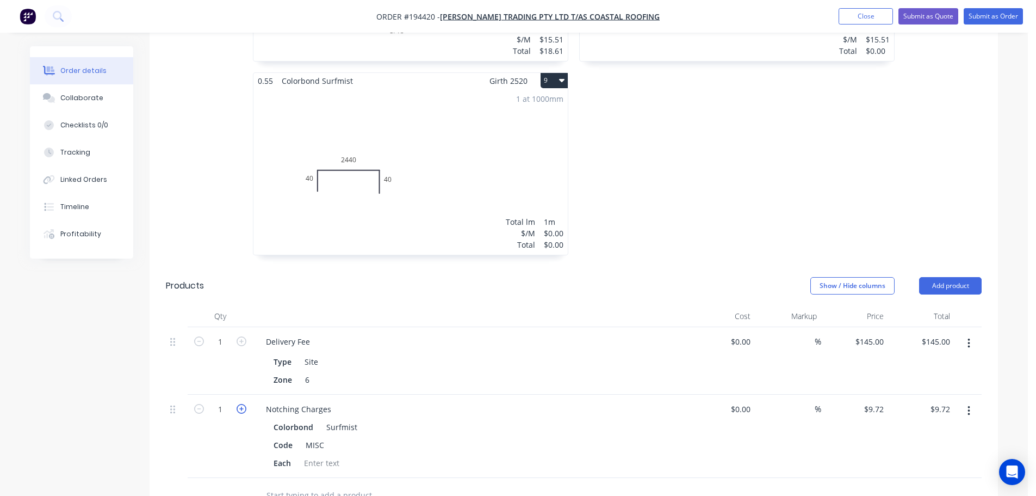
click at [241, 404] on icon "button" at bounding box center [242, 409] width 10 height 10
type input "2"
type input "$19.44"
click at [469, 437] on div "Code MISC" at bounding box center [468, 445] width 398 height 16
click at [470, 187] on div "1 at 1000mm Total lm $/M Total 1m $0.00 $0.00" at bounding box center [411, 172] width 314 height 166
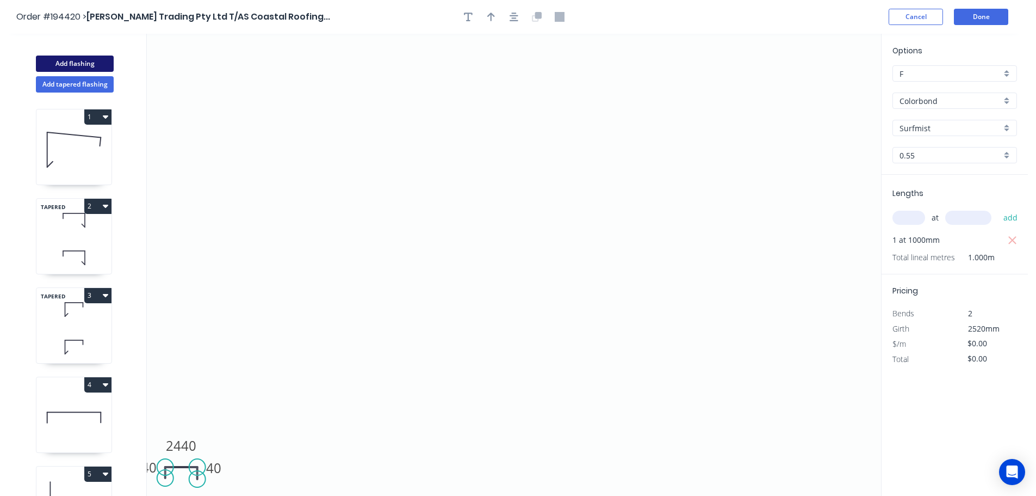
click at [79, 61] on button "Add flashing" at bounding box center [75, 63] width 78 height 16
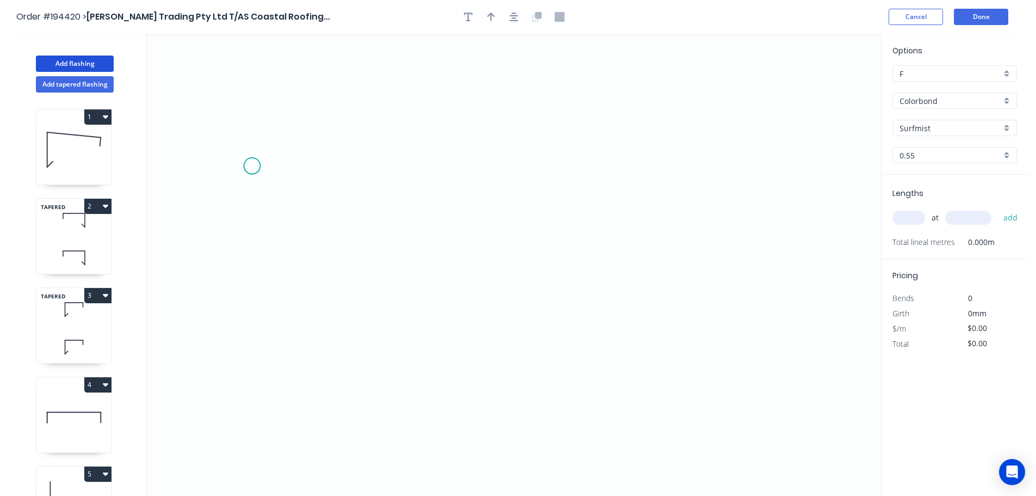
click at [251, 164] on icon "0" at bounding box center [514, 265] width 735 height 462
click at [246, 231] on icon "0" at bounding box center [514, 265] width 735 height 462
click at [708, 226] on icon "0 ?" at bounding box center [514, 265] width 735 height 462
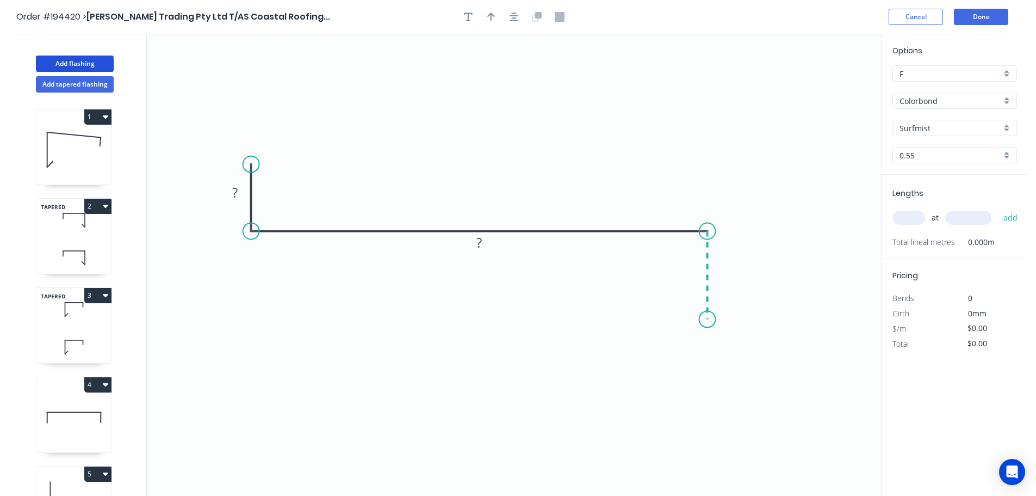
click at [709, 319] on icon "0 ? ?" at bounding box center [514, 265] width 735 height 462
click at [709, 319] on circle at bounding box center [708, 319] width 16 height 16
click at [238, 193] on rect at bounding box center [235, 193] width 22 height 15
click at [343, 136] on icon "0 20 735 40" at bounding box center [514, 265] width 735 height 462
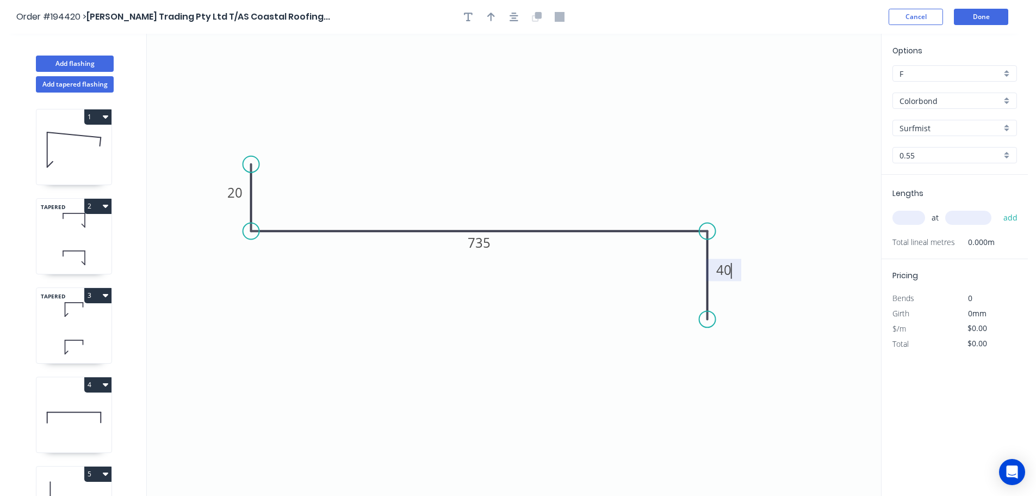
type input "$20.92"
click at [491, 14] on icon "button" at bounding box center [491, 17] width 8 height 9
drag, startPoint x: 825, startPoint y: 84, endPoint x: 491, endPoint y: 133, distance: 337.7
click at [491, 133] on icon at bounding box center [491, 120] width 10 height 35
click at [915, 219] on input "text" at bounding box center [909, 218] width 33 height 14
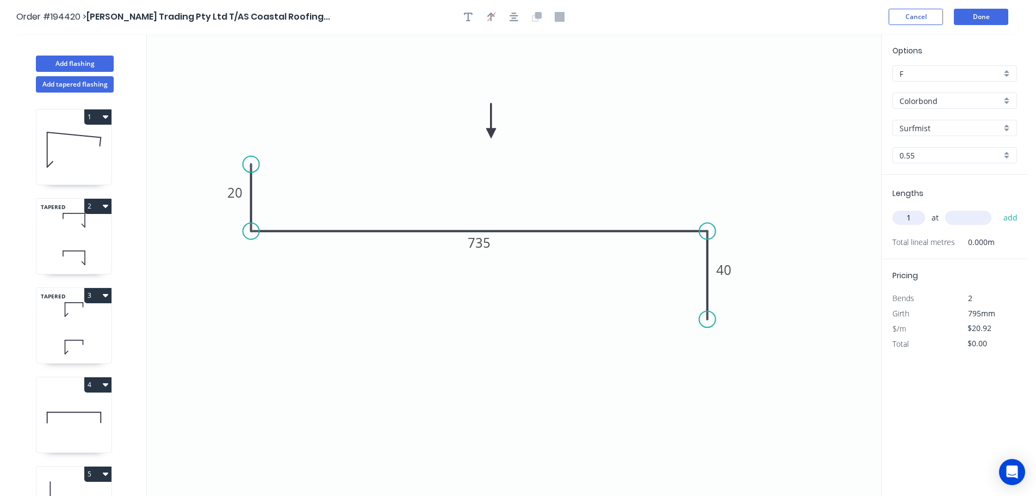
type input "1"
type input "4000"
click at [998, 208] on button "add" at bounding box center [1011, 217] width 26 height 18
type input "$83.68"
click at [78, 63] on button "Add flashing" at bounding box center [75, 63] width 78 height 16
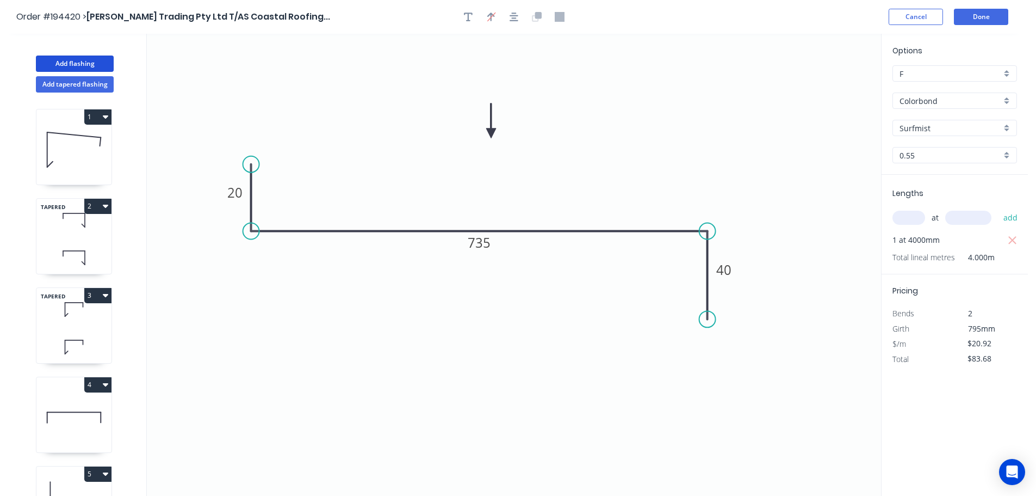
type input "$0.00"
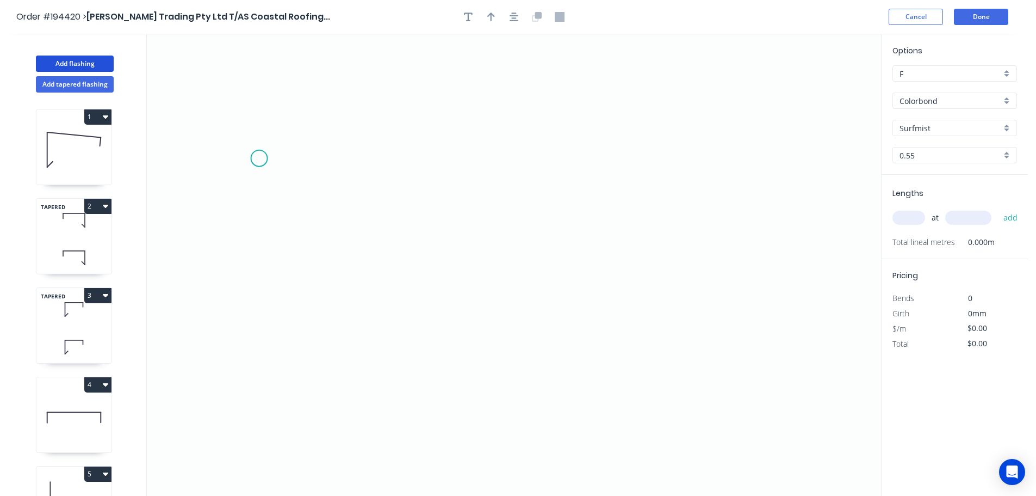
click at [259, 158] on icon "0" at bounding box center [514, 265] width 735 height 462
click at [255, 223] on icon "0" at bounding box center [514, 265] width 735 height 462
click at [686, 225] on icon "0 ?" at bounding box center [514, 265] width 735 height 462
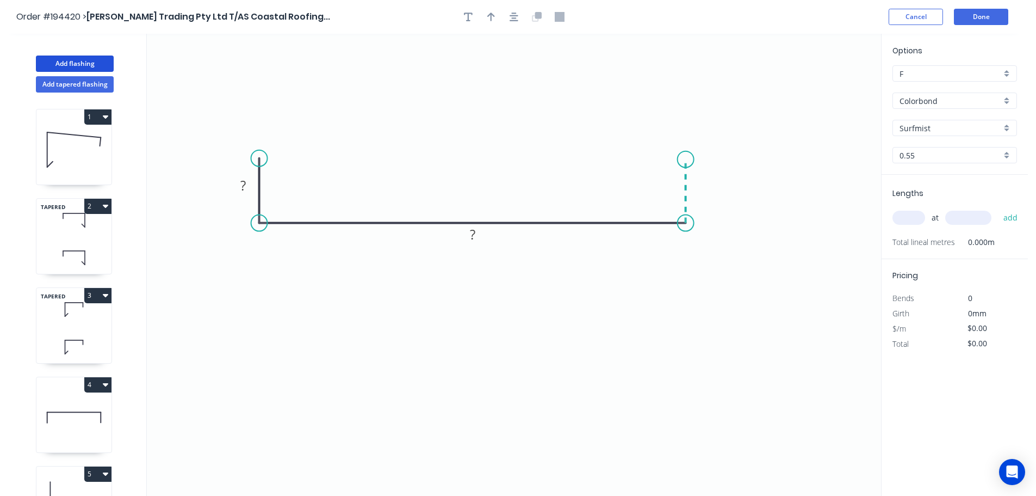
click at [686, 159] on icon "0 ? ?" at bounding box center [514, 265] width 735 height 462
click at [743, 161] on icon "0 ? ? ?" at bounding box center [514, 265] width 735 height 462
click at [740, 225] on icon "0 ? ? ? ?" at bounding box center [514, 265] width 735 height 462
click at [740, 225] on circle at bounding box center [743, 225] width 16 height 16
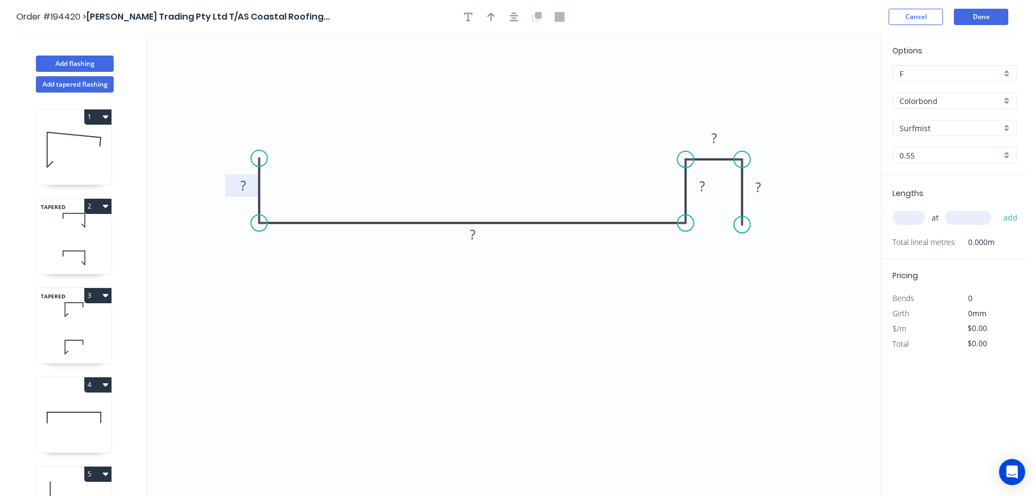
click at [245, 183] on tspan "?" at bounding box center [242, 185] width 5 height 18
click at [641, 325] on icon "0 20 695 20 15 20" at bounding box center [514, 265] width 735 height 462
type input "$22.54"
click at [490, 13] on icon "button" at bounding box center [491, 17] width 8 height 10
drag, startPoint x: 825, startPoint y: 85, endPoint x: 494, endPoint y: 132, distance: 334.6
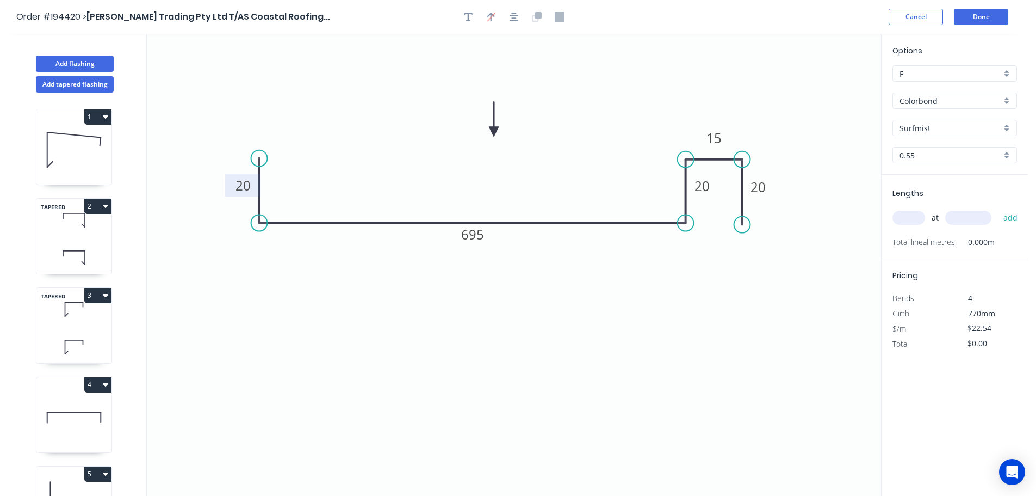
click at [494, 132] on icon at bounding box center [494, 119] width 10 height 35
click at [911, 212] on input "text" at bounding box center [909, 218] width 33 height 14
type input "2"
type input "4000"
click at [998, 208] on button "add" at bounding box center [1011, 217] width 26 height 18
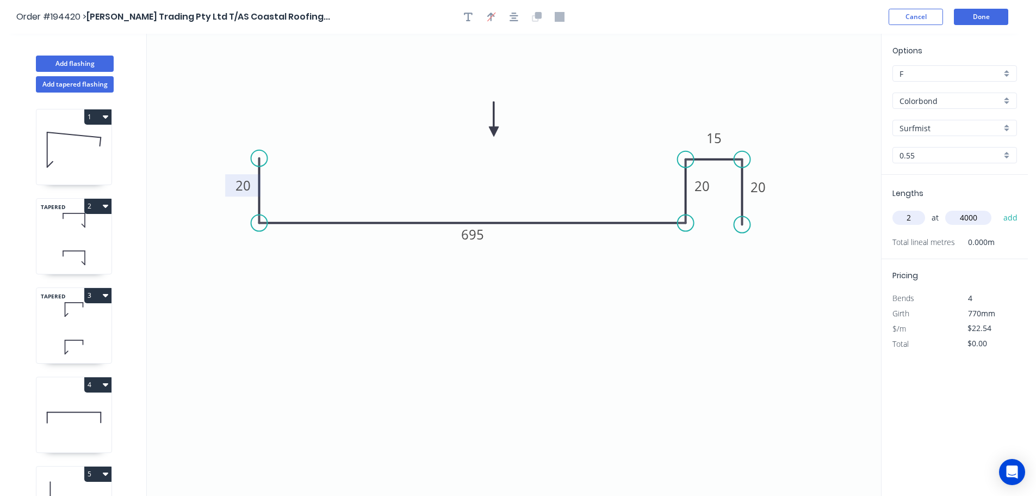
type input "$180.32"
click at [61, 61] on button "Add flashing" at bounding box center [75, 63] width 78 height 16
type input "$0.00"
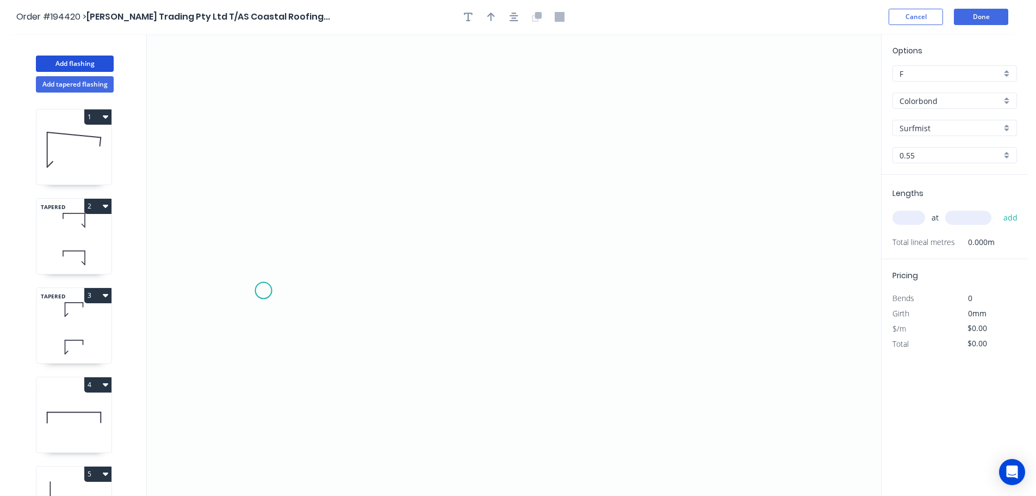
click at [263, 291] on icon "0" at bounding box center [514, 265] width 735 height 462
click at [266, 212] on icon "0" at bounding box center [514, 265] width 735 height 462
click at [670, 207] on icon "0 ?" at bounding box center [514, 265] width 735 height 462
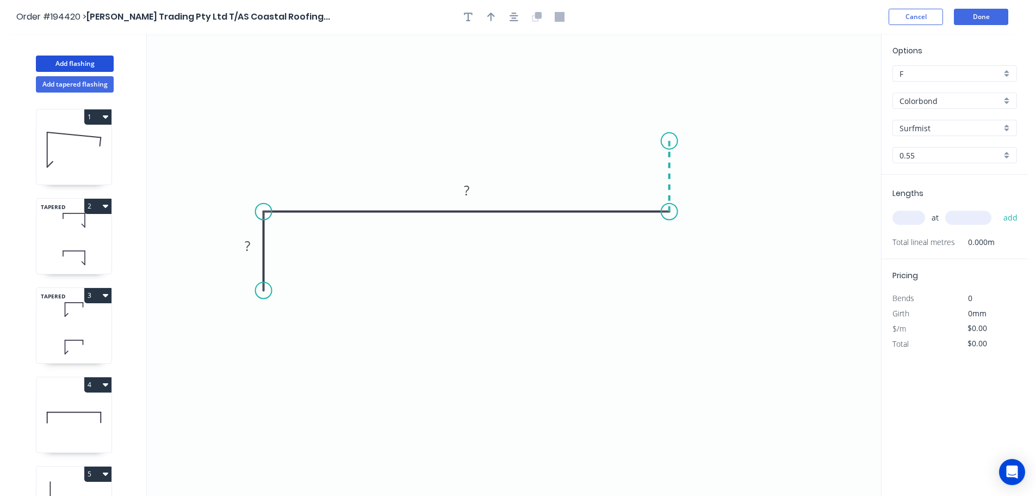
click at [670, 141] on icon at bounding box center [670, 176] width 0 height 71
click at [736, 139] on icon "0 ? ? ?" at bounding box center [514, 265] width 735 height 462
click at [733, 214] on icon "0 ? ? ? ?" at bounding box center [514, 265] width 735 height 462
click at [733, 214] on circle at bounding box center [735, 214] width 16 height 16
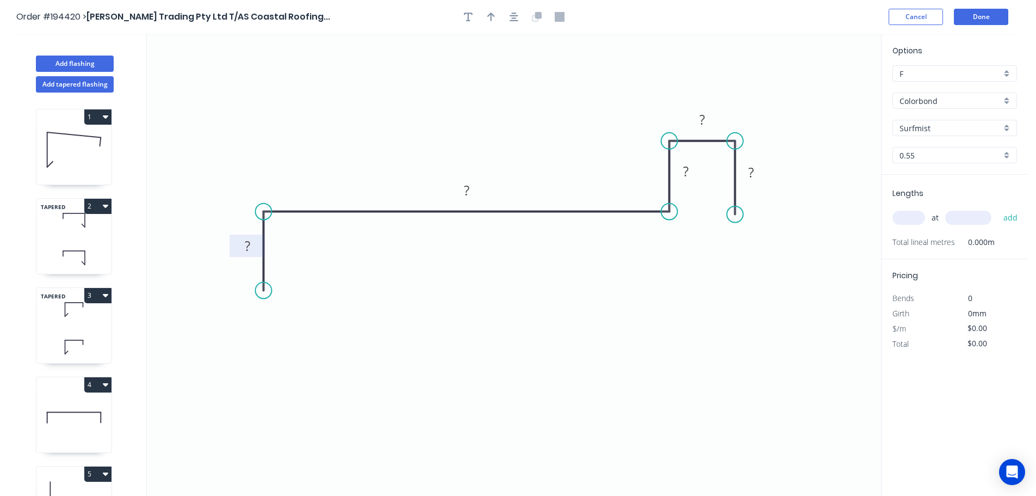
click at [249, 246] on tspan "?" at bounding box center [247, 246] width 5 height 18
click at [502, 297] on icon "0 40 490 20 15 20" at bounding box center [514, 265] width 735 height 462
type input "$18.39"
click at [490, 16] on icon "button" at bounding box center [491, 17] width 8 height 10
drag, startPoint x: 829, startPoint y: 84, endPoint x: 481, endPoint y: 112, distance: 348.7
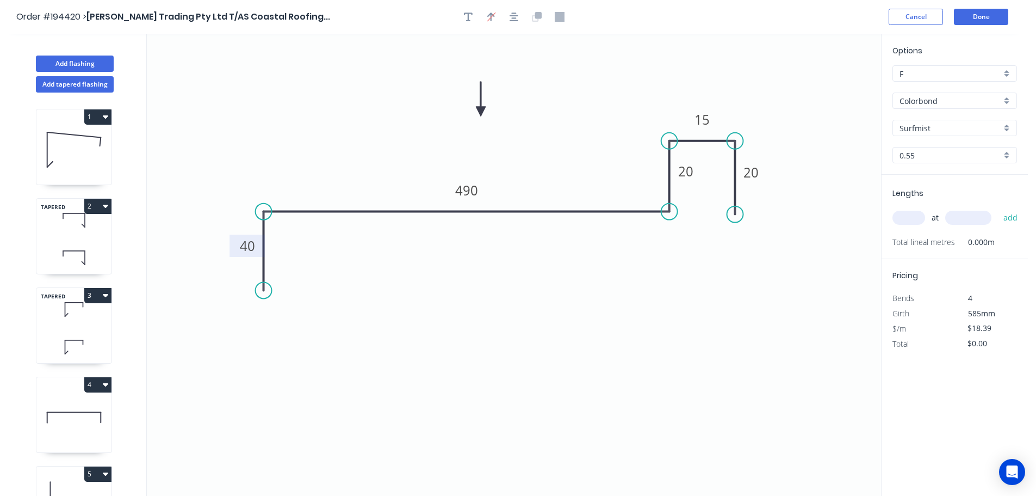
click at [481, 112] on icon at bounding box center [481, 99] width 10 height 35
click at [920, 218] on input "text" at bounding box center [909, 218] width 33 height 14
type input "1"
type input "4000"
click at [998, 208] on button "add" at bounding box center [1011, 217] width 26 height 18
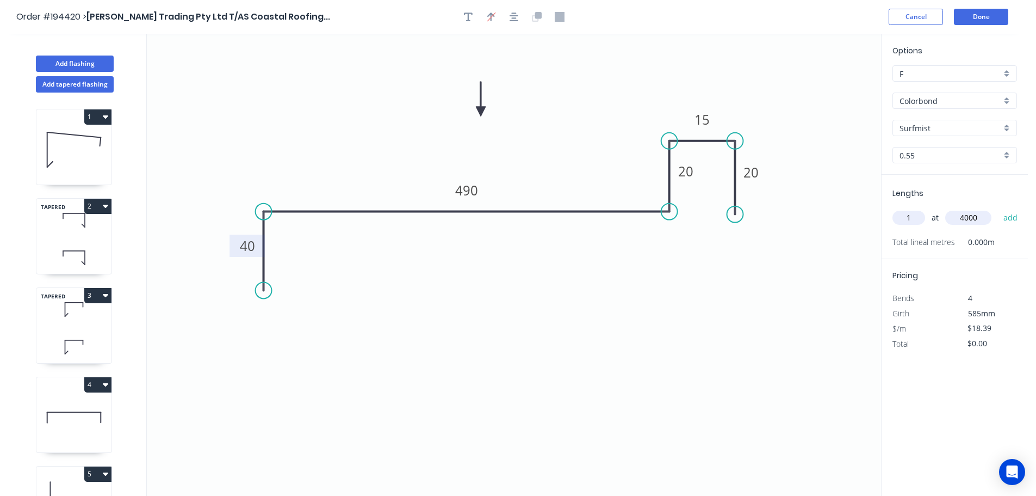
type input "$73.56"
click at [986, 17] on button "Done" at bounding box center [981, 17] width 54 height 16
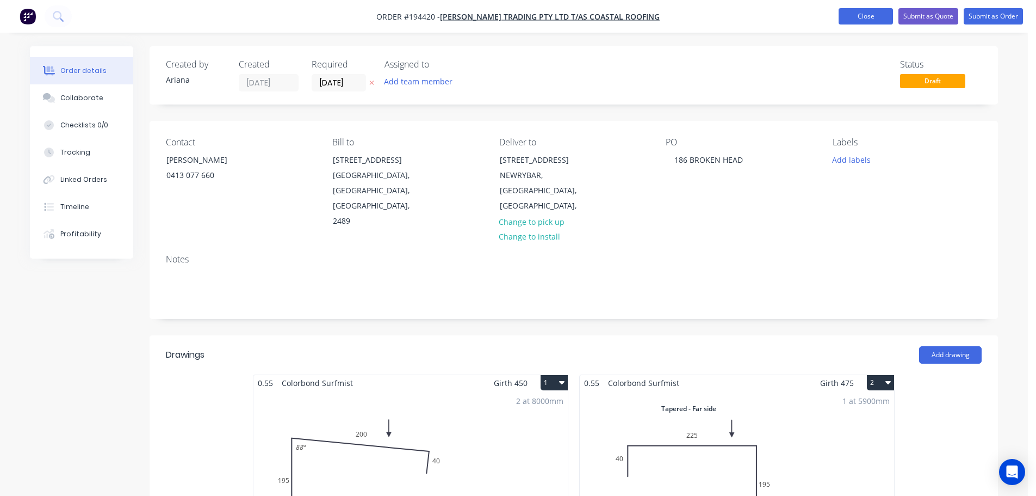
click at [860, 15] on button "Close" at bounding box center [866, 16] width 54 height 16
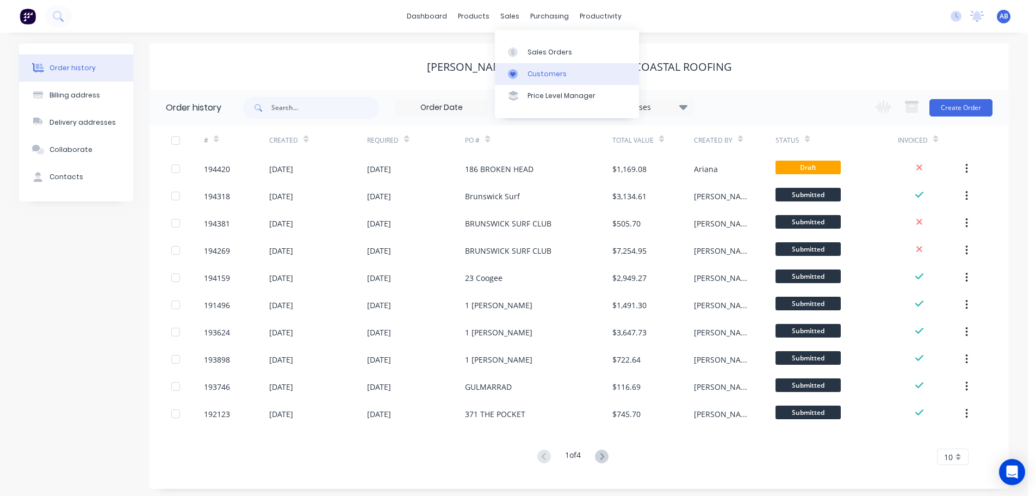
click at [536, 77] on div "Customers" at bounding box center [547, 74] width 39 height 10
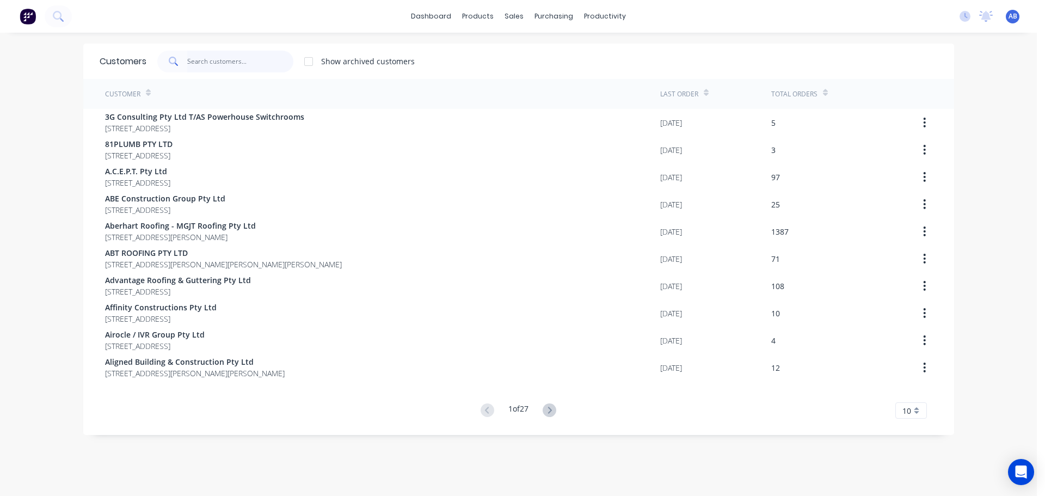
drag, startPoint x: 247, startPoint y: 55, endPoint x: 371, endPoint y: 54, distance: 123.5
click at [251, 55] on input "text" at bounding box center [240, 62] width 106 height 22
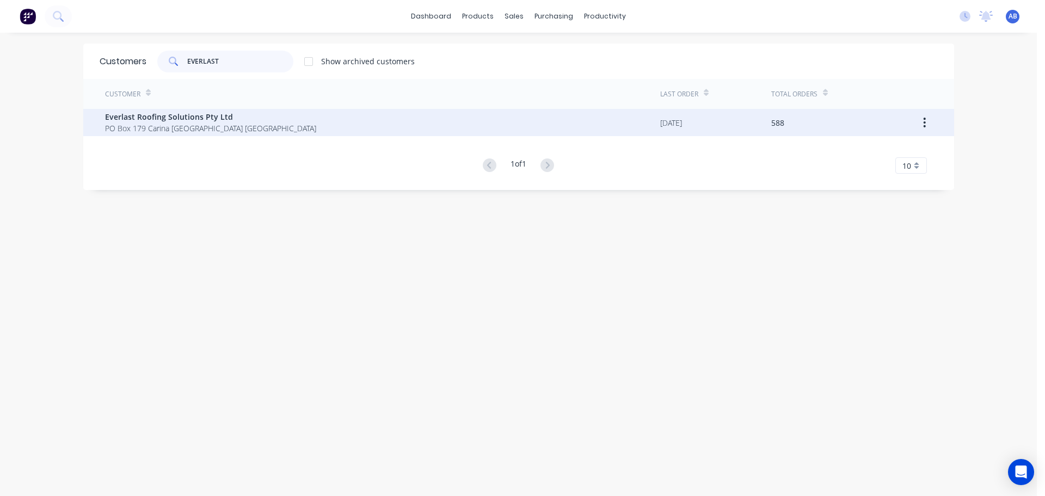
type input "EVERLAST"
click at [168, 120] on span "Everlast Roofing Solutions Pty Ltd" at bounding box center [210, 116] width 211 height 11
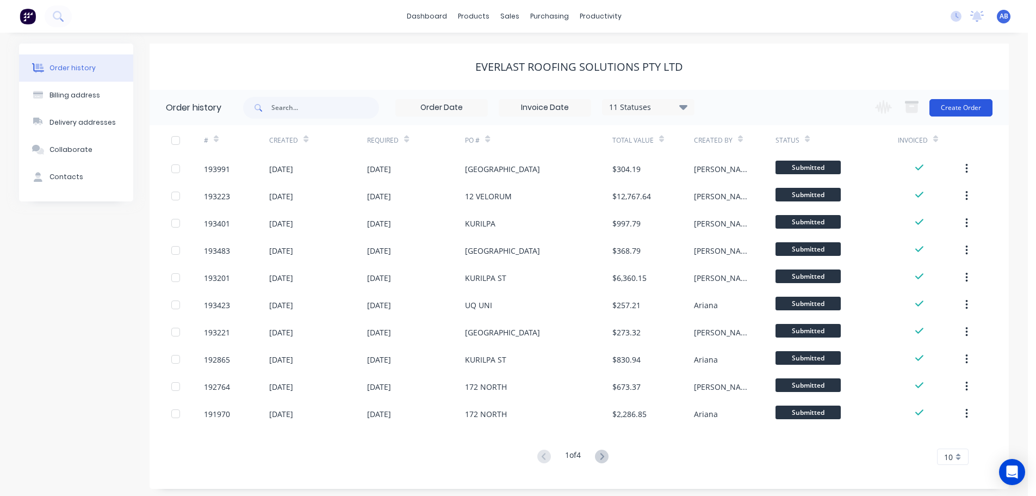
click at [970, 106] on button "Create Order" at bounding box center [961, 107] width 63 height 17
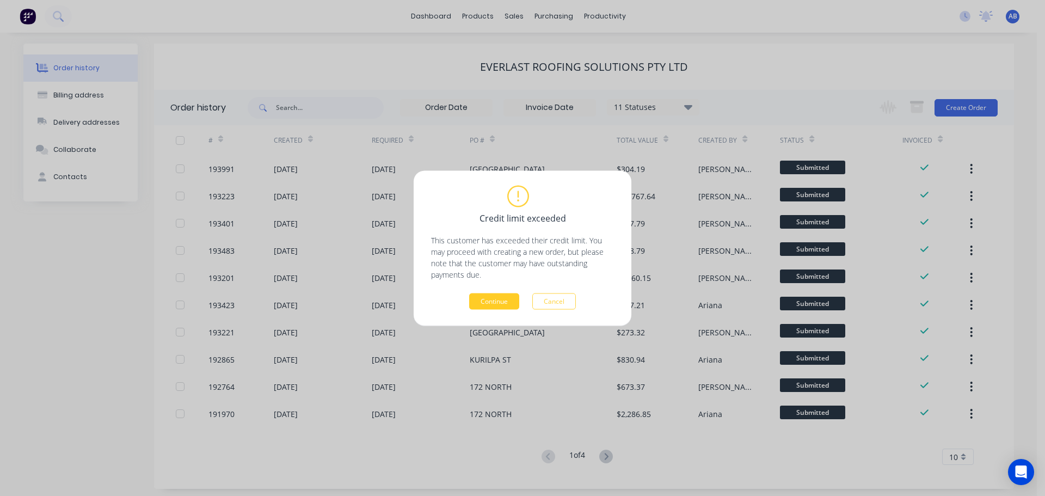
click at [505, 301] on button "Continue" at bounding box center [494, 301] width 50 height 16
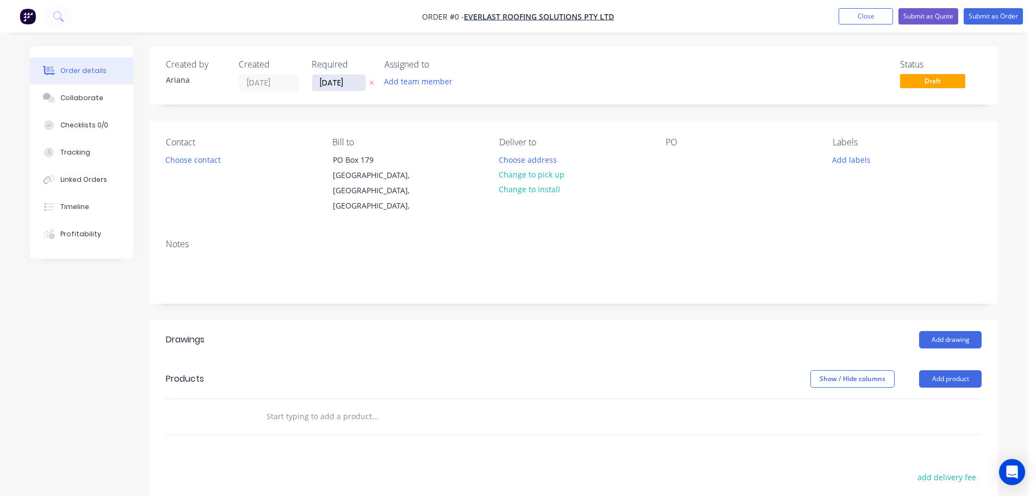
click at [338, 84] on input "[DATE]" at bounding box center [338, 83] width 53 height 16
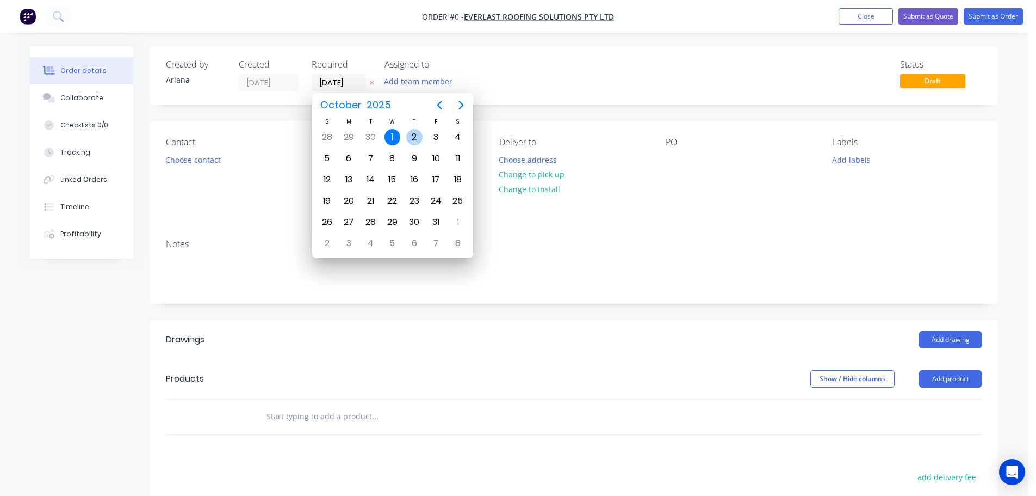
click at [415, 137] on div "2" at bounding box center [414, 137] width 16 height 16
type input "[DATE]"
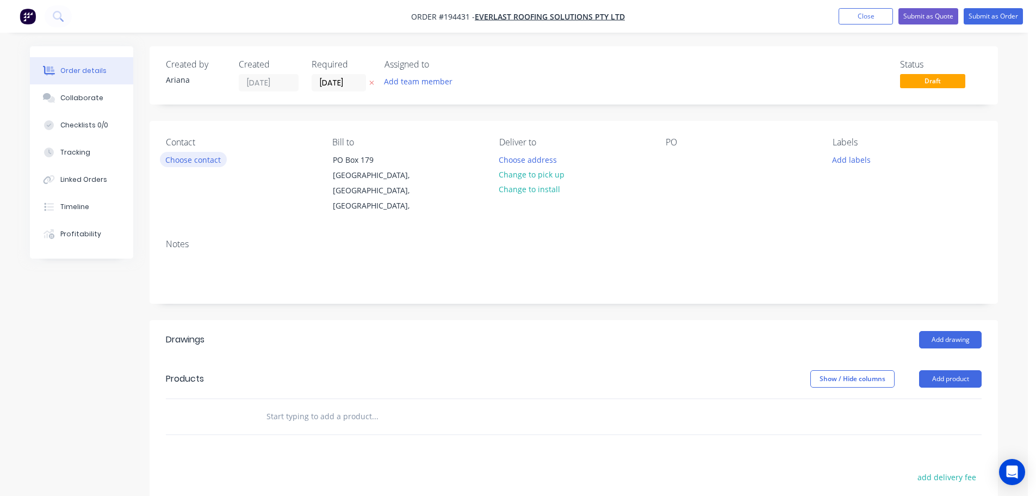
click at [209, 159] on button "Choose contact" at bounding box center [193, 159] width 67 height 15
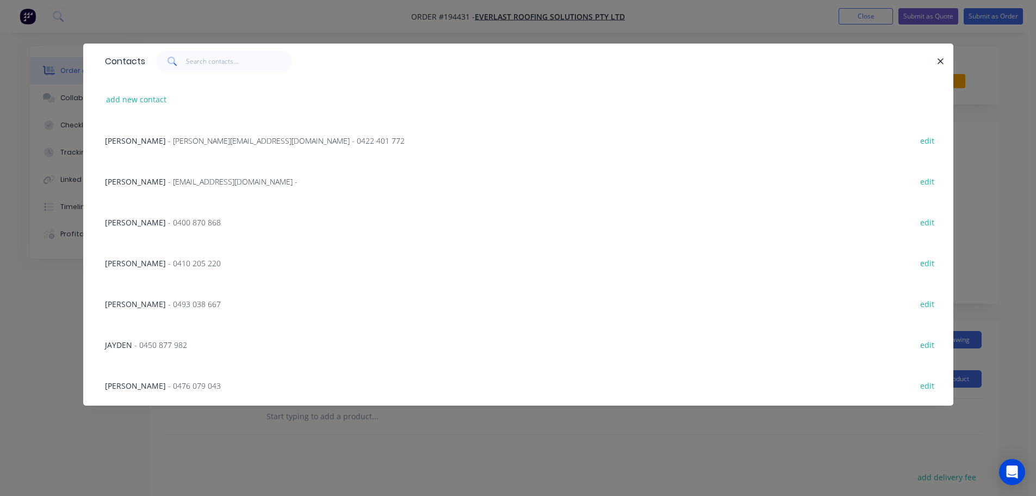
click at [163, 342] on span "- 0450 877 982" at bounding box center [160, 345] width 53 height 10
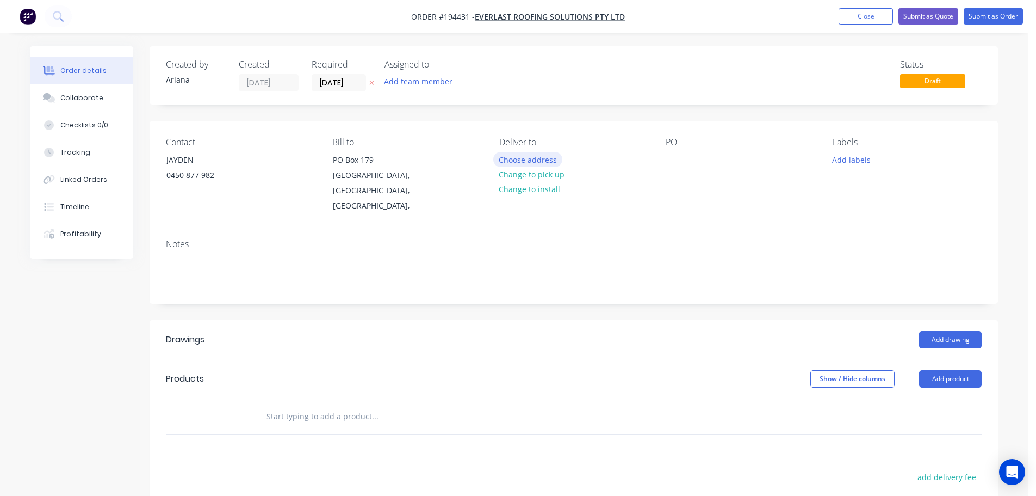
click at [544, 157] on button "Choose address" at bounding box center [528, 159] width 70 height 15
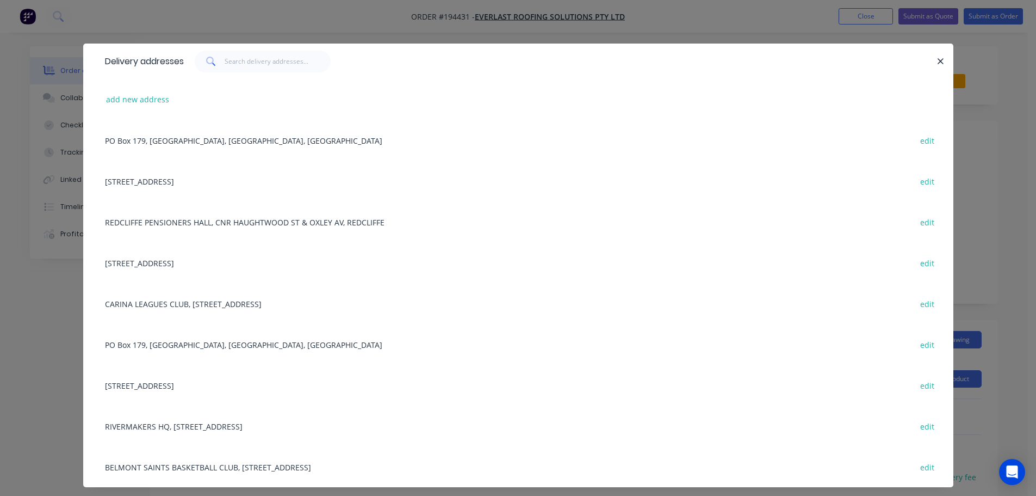
click at [200, 181] on div "[STREET_ADDRESS] edit" at bounding box center [519, 181] width 838 height 41
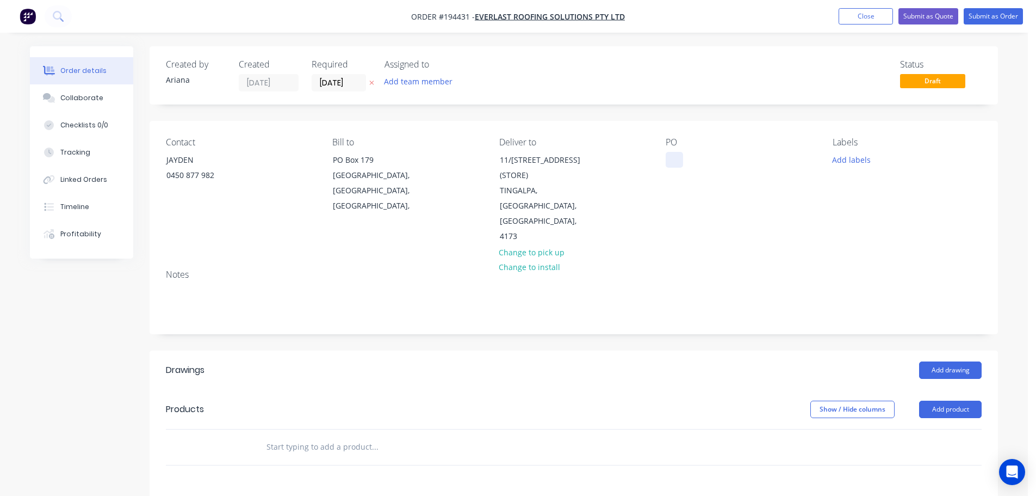
click at [674, 159] on div at bounding box center [674, 160] width 17 height 16
click at [830, 261] on div "Notes" at bounding box center [574, 297] width 849 height 73
click at [945, 400] on button "Add product" at bounding box center [950, 408] width 63 height 17
click at [933, 429] on div "Product catalogue" at bounding box center [930, 437] width 84 height 16
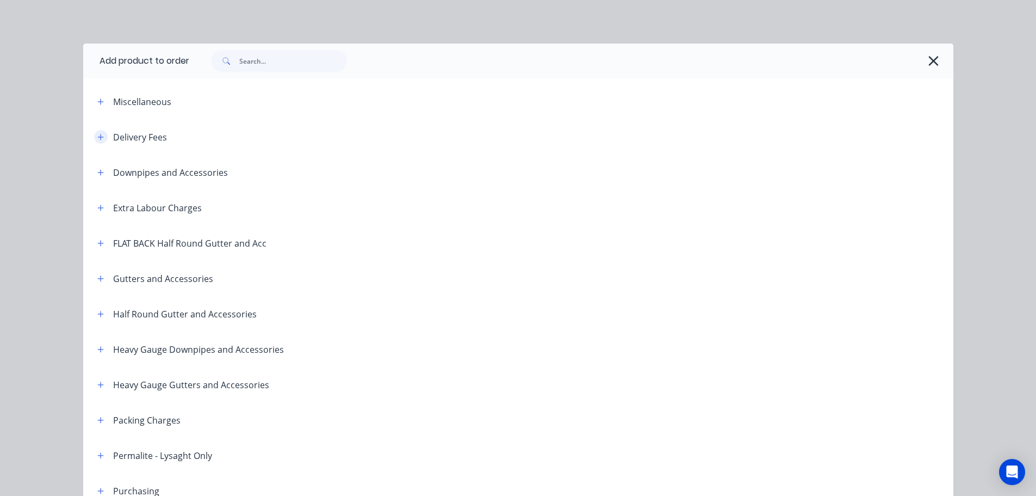
click at [97, 135] on icon "button" at bounding box center [100, 137] width 7 height 8
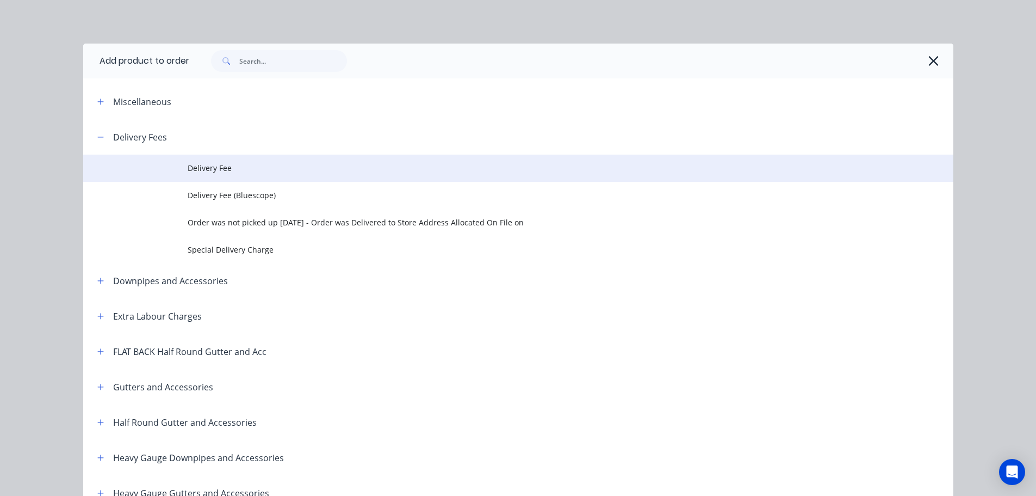
click at [206, 165] on span "Delivery Fee" at bounding box center [494, 167] width 613 height 11
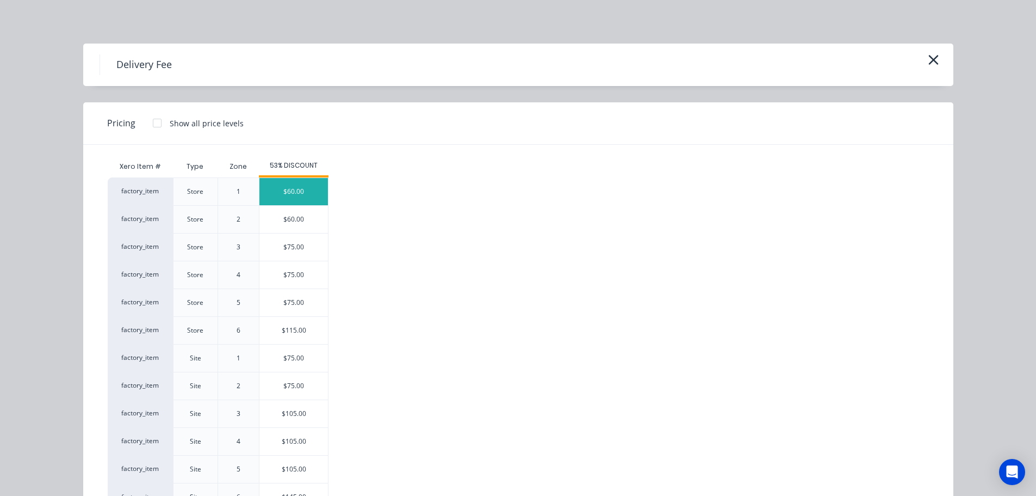
click at [308, 192] on div "$60.00" at bounding box center [294, 191] width 69 height 27
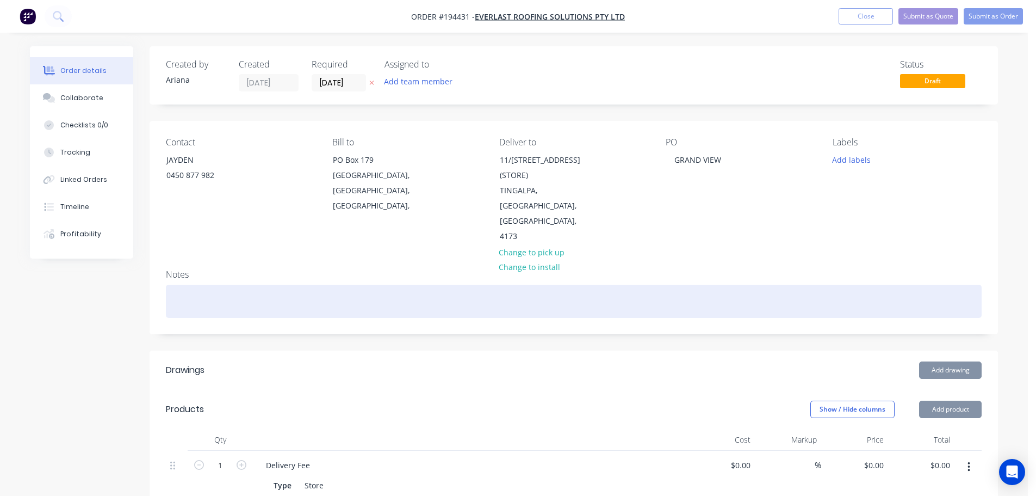
type input "$60.00"
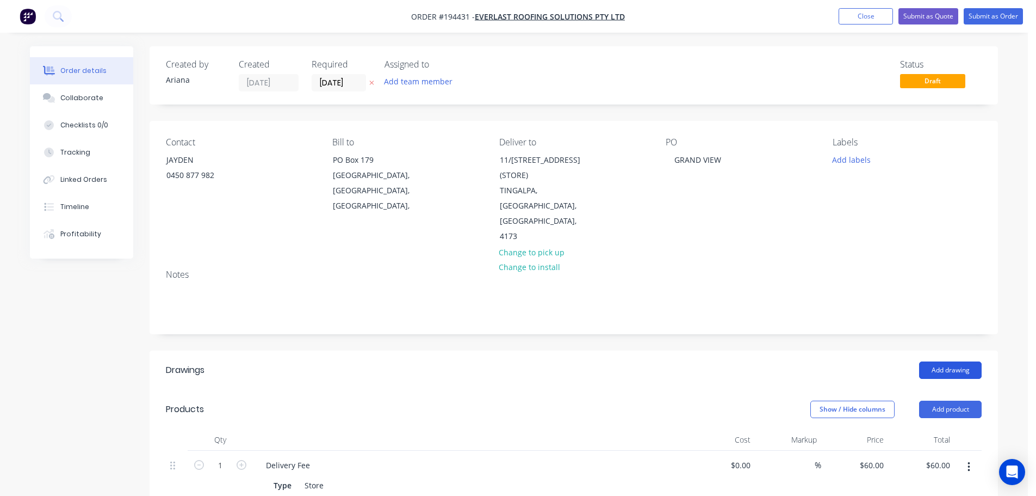
click at [963, 361] on button "Add drawing" at bounding box center [950, 369] width 63 height 17
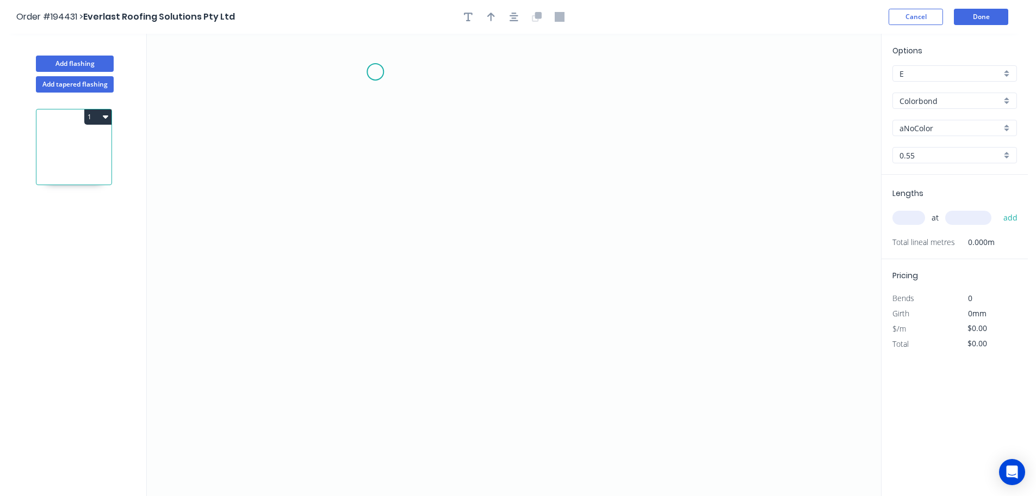
click at [375, 72] on icon "0" at bounding box center [514, 265] width 735 height 462
click at [378, 260] on icon "0" at bounding box center [514, 265] width 735 height 462
click at [465, 261] on icon "0 ?" at bounding box center [514, 265] width 735 height 462
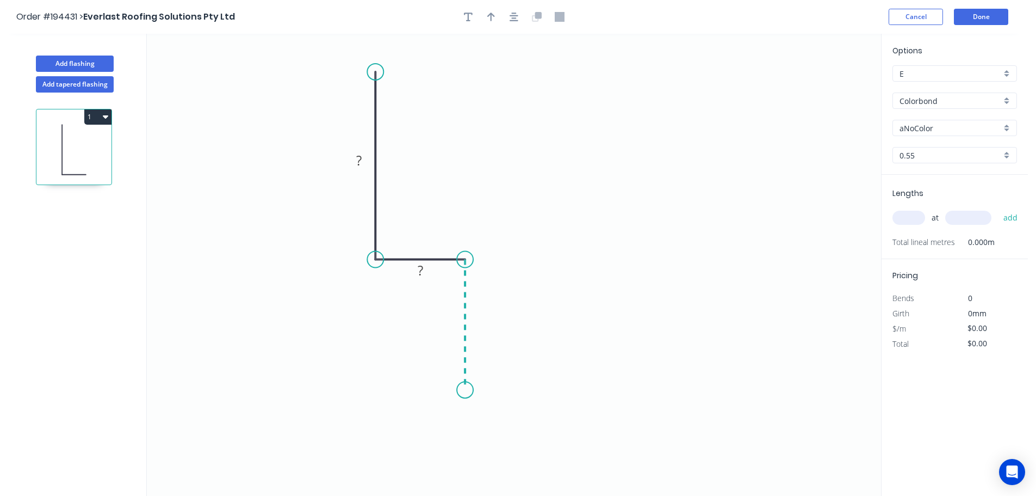
click at [467, 390] on icon "0 ? ?" at bounding box center [514, 265] width 735 height 462
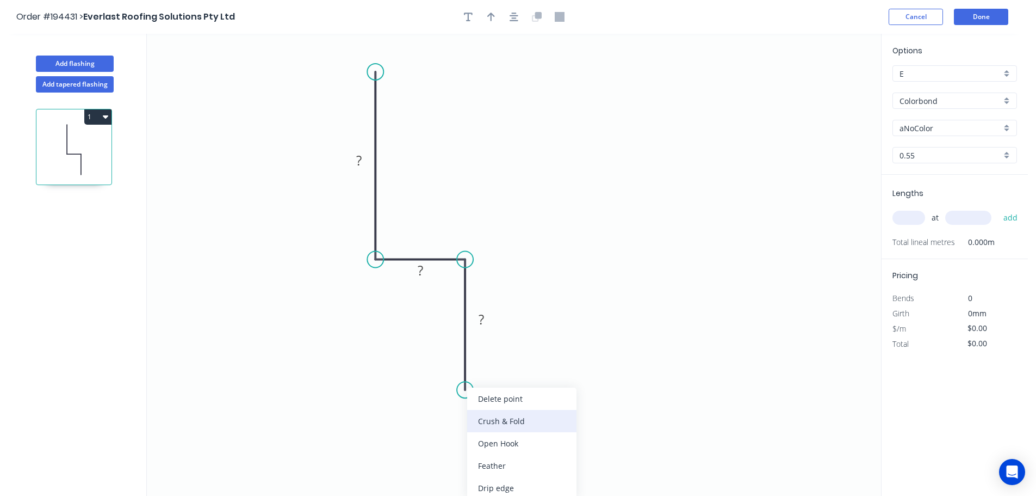
click at [492, 415] on div "Crush & Fold" at bounding box center [521, 421] width 109 height 22
click at [486, 421] on div "Flip bend" at bounding box center [521, 423] width 109 height 22
click at [498, 370] on tspan "10" at bounding box center [495, 370] width 15 height 18
click at [524, 360] on icon "0 ? ? CF 15 ?" at bounding box center [514, 265] width 735 height 462
drag, startPoint x: 508, startPoint y: 374, endPoint x: 433, endPoint y: 425, distance: 90.1
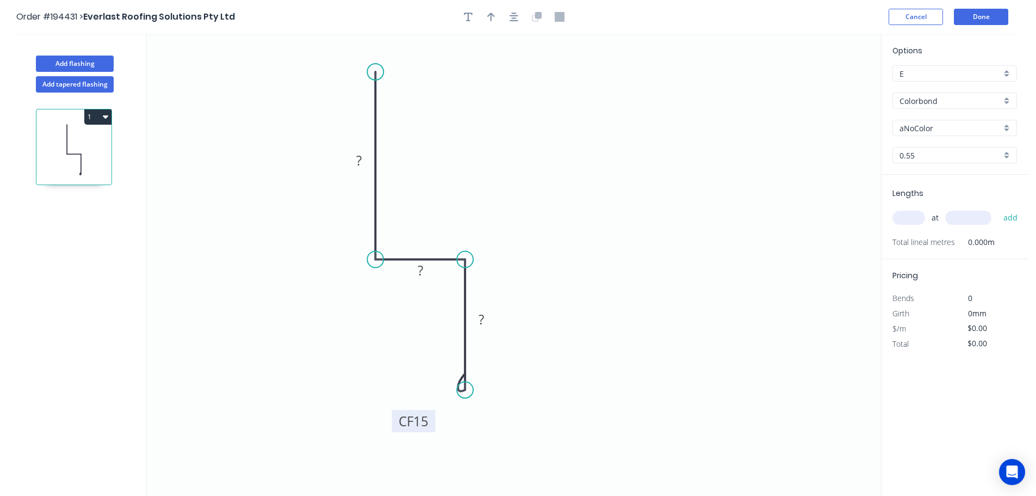
click at [433, 425] on rect at bounding box center [414, 421] width 44 height 22
click at [360, 154] on tspan "?" at bounding box center [358, 160] width 5 height 18
click at [464, 171] on icon "0 40 25 CF 15 30" at bounding box center [514, 265] width 735 height 462
type input "$10.54"
click at [492, 16] on icon "button" at bounding box center [491, 17] width 8 height 10
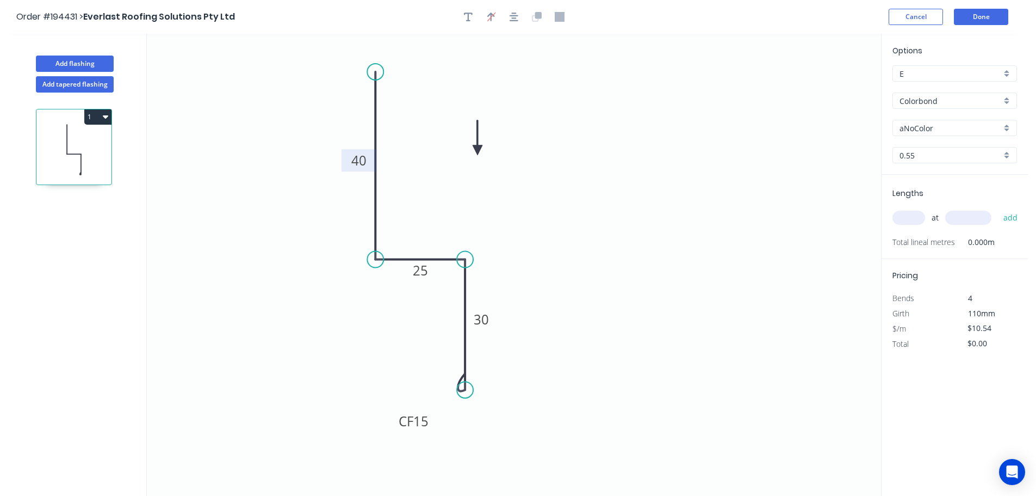
drag, startPoint x: 829, startPoint y: 86, endPoint x: 478, endPoint y: 150, distance: 357.3
click at [478, 150] on icon at bounding box center [478, 137] width 10 height 35
click at [1005, 127] on div "aNoColor" at bounding box center [955, 128] width 125 height 16
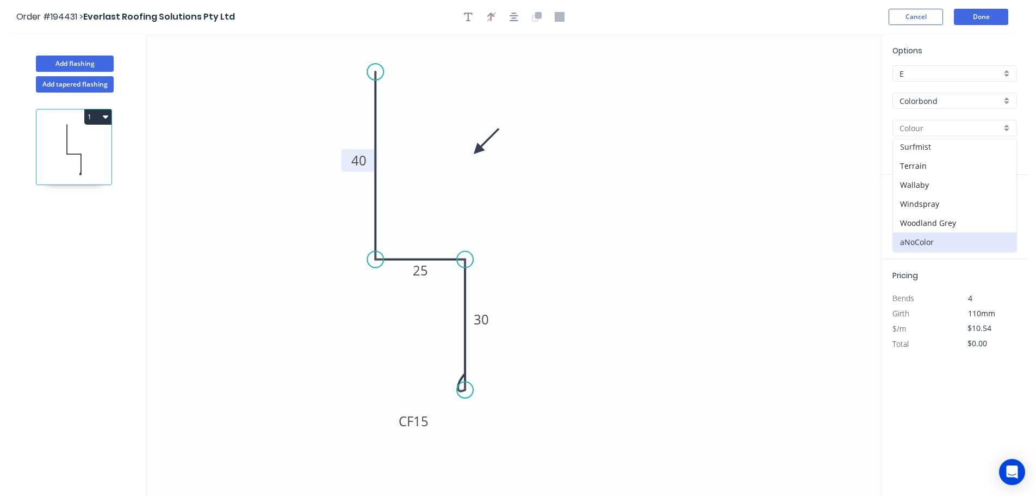
click at [975, 146] on div "Surfmist" at bounding box center [955, 146] width 124 height 19
type input "Surfmist"
drag, startPoint x: 912, startPoint y: 219, endPoint x: 920, endPoint y: 213, distance: 9.7
click at [913, 219] on input "text" at bounding box center [909, 218] width 33 height 14
type input "1"
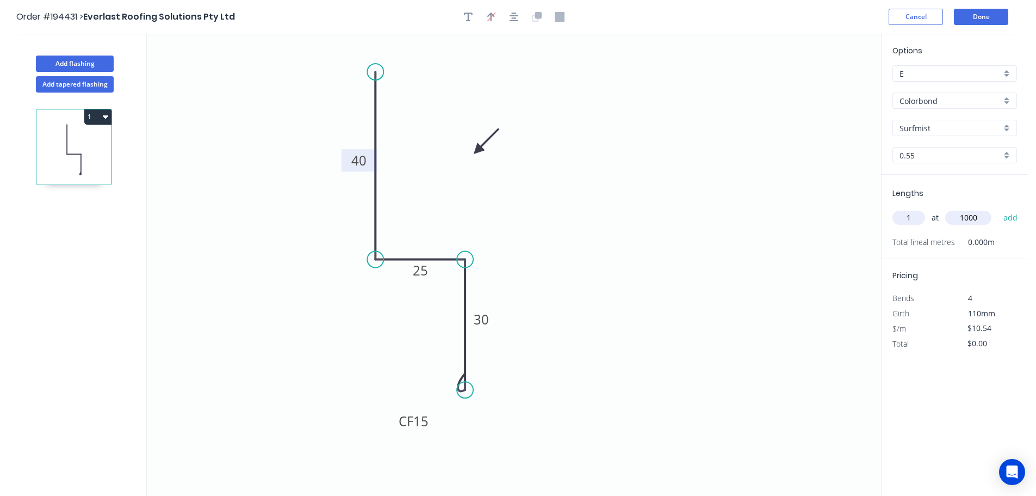
type input "1000"
click at [998, 208] on button "add" at bounding box center [1011, 217] width 26 height 18
click at [98, 114] on button "1" at bounding box center [97, 116] width 27 height 15
click at [79, 144] on div "Duplicate" at bounding box center [60, 144] width 84 height 16
type input "$0.00"
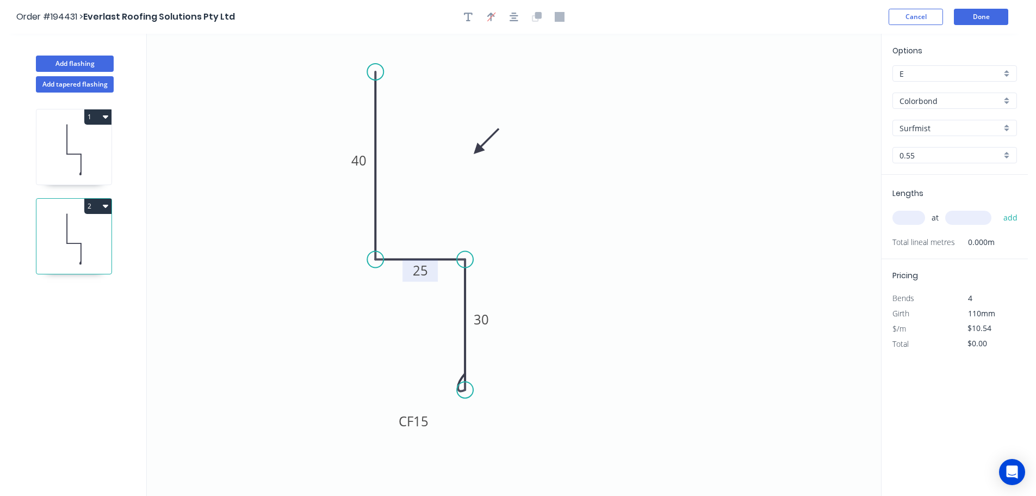
click at [423, 273] on tspan "25" at bounding box center [420, 270] width 15 height 18
click at [515, 263] on icon "0 40 15 CF 15 30" at bounding box center [514, 265] width 735 height 462
click at [485, 322] on tspan "30" at bounding box center [481, 319] width 15 height 18
click at [522, 330] on icon "0 40 15 CF 15 40" at bounding box center [514, 265] width 735 height 462
type input "$10.54"
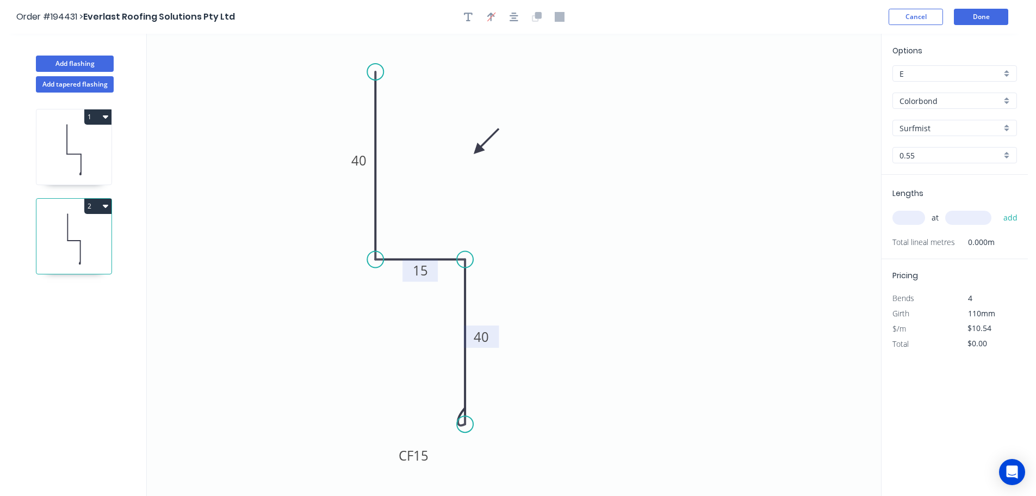
drag, startPoint x: 464, startPoint y: 388, endPoint x: 464, endPoint y: 427, distance: 38.6
click at [464, 427] on circle at bounding box center [465, 424] width 16 height 16
click at [916, 216] on input "text" at bounding box center [909, 218] width 33 height 14
type input "2"
type input "3800"
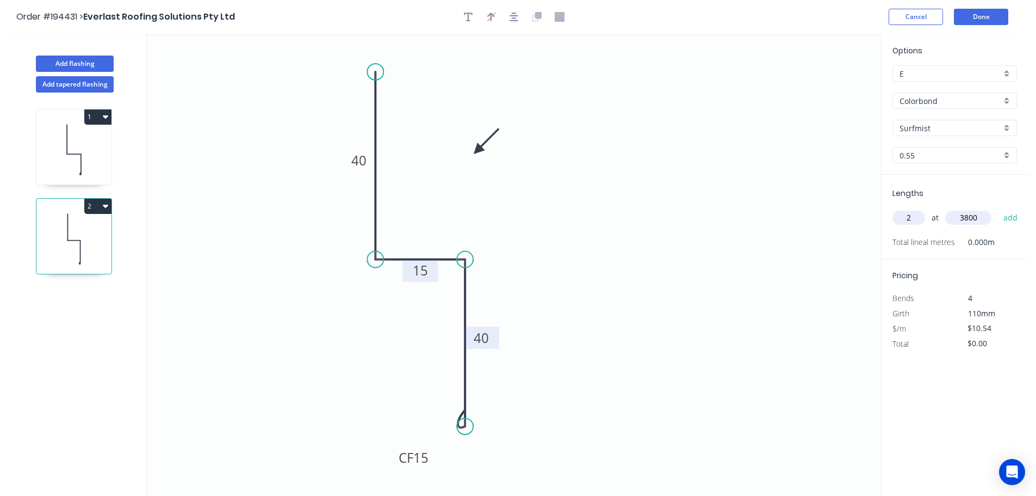
click at [998, 208] on button "add" at bounding box center [1011, 217] width 26 height 18
type input "$80.10"
click at [88, 87] on button "Add tapered flashing" at bounding box center [75, 84] width 78 height 16
type input "$0.00"
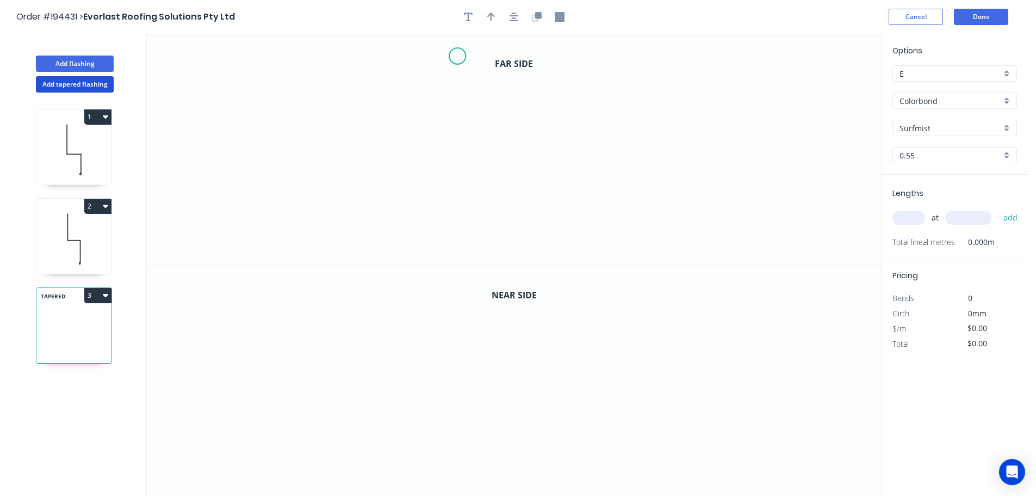
click at [458, 56] on icon "0" at bounding box center [514, 149] width 735 height 231
click at [456, 153] on icon "0" at bounding box center [514, 149] width 735 height 231
click at [403, 150] on icon "0 ?" at bounding box center [514, 149] width 735 height 231
click at [400, 256] on icon "0 ? ?" at bounding box center [514, 149] width 735 height 231
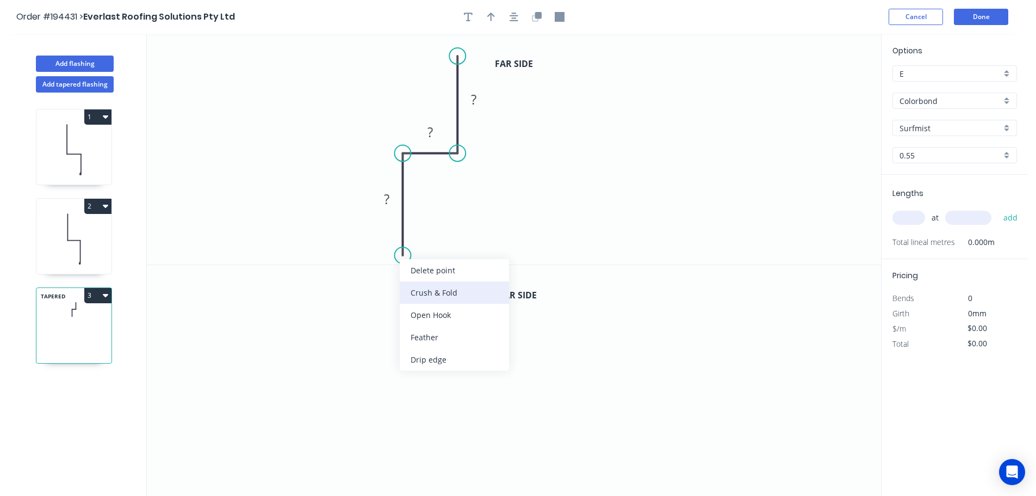
click at [434, 295] on div "Crush & Fold" at bounding box center [454, 292] width 109 height 22
click at [425, 293] on div "Flip bend" at bounding box center [457, 288] width 109 height 22
click at [437, 236] on tspan "10" at bounding box center [432, 236] width 15 height 18
click at [484, 245] on icon "0 CF 15 ? ? ?" at bounding box center [514, 149] width 735 height 231
drag, startPoint x: 446, startPoint y: 239, endPoint x: 301, endPoint y: 250, distance: 145.1
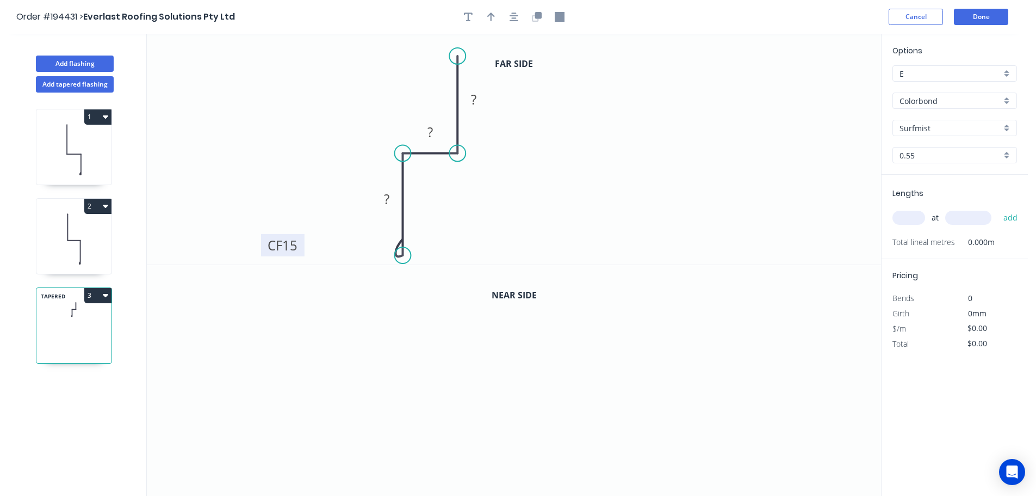
click at [301, 250] on rect at bounding box center [283, 245] width 44 height 22
click at [477, 98] on tspan "?" at bounding box center [473, 99] width 5 height 18
click at [541, 120] on icon "0 CF 15 ? ? 40" at bounding box center [514, 149] width 735 height 231
click at [432, 129] on tspan "?" at bounding box center [430, 132] width 5 height 18
click at [514, 158] on icon "0 CF 15 ? 25 40" at bounding box center [514, 149] width 735 height 231
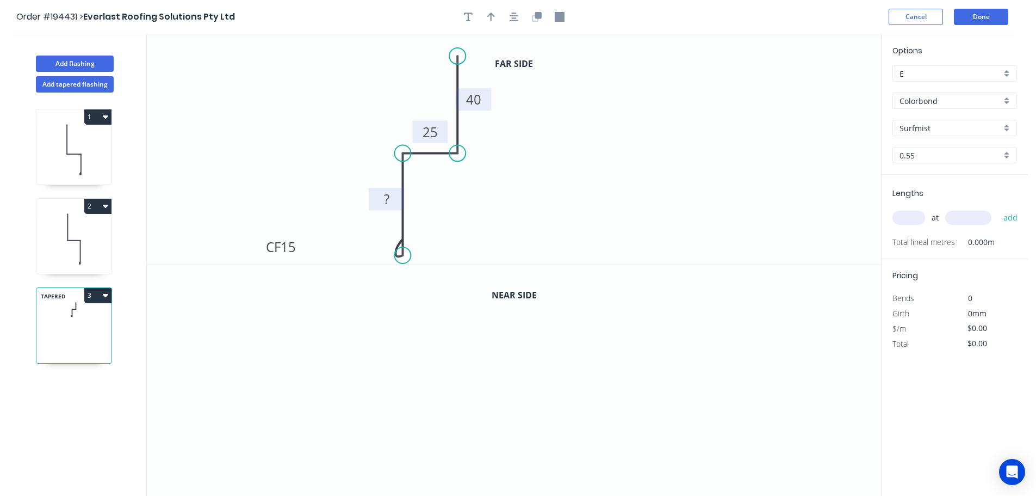
click at [391, 199] on rect at bounding box center [387, 199] width 22 height 15
click at [476, 212] on icon "0 CF 15 30 25 40" at bounding box center [514, 149] width 735 height 231
click at [489, 13] on icon "button" at bounding box center [491, 17] width 8 height 10
drag, startPoint x: 826, startPoint y: 88, endPoint x: 532, endPoint y: 176, distance: 307.8
click at [532, 176] on icon at bounding box center [532, 163] width 10 height 35
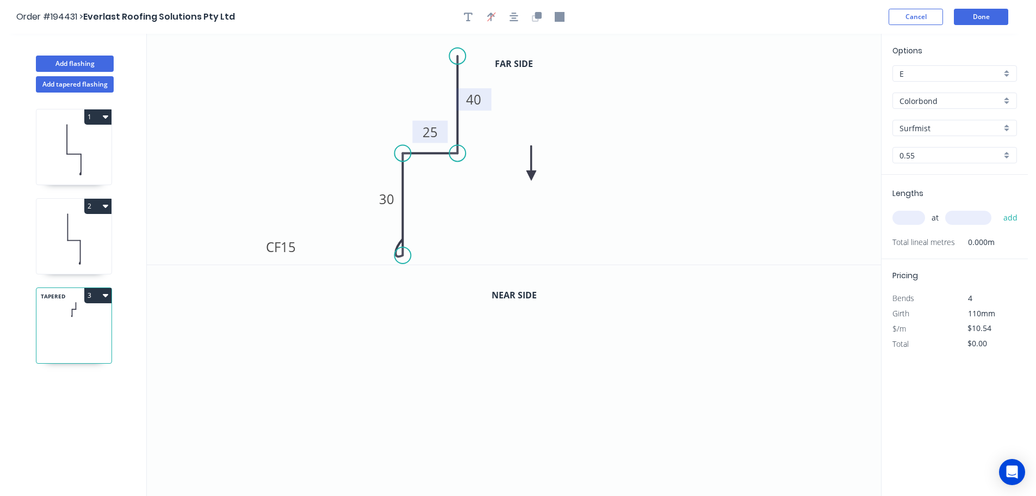
click at [532, 176] on icon at bounding box center [532, 163] width 10 height 35
click at [532, 176] on icon at bounding box center [540, 167] width 32 height 32
click at [541, 20] on icon "button" at bounding box center [537, 17] width 10 height 10
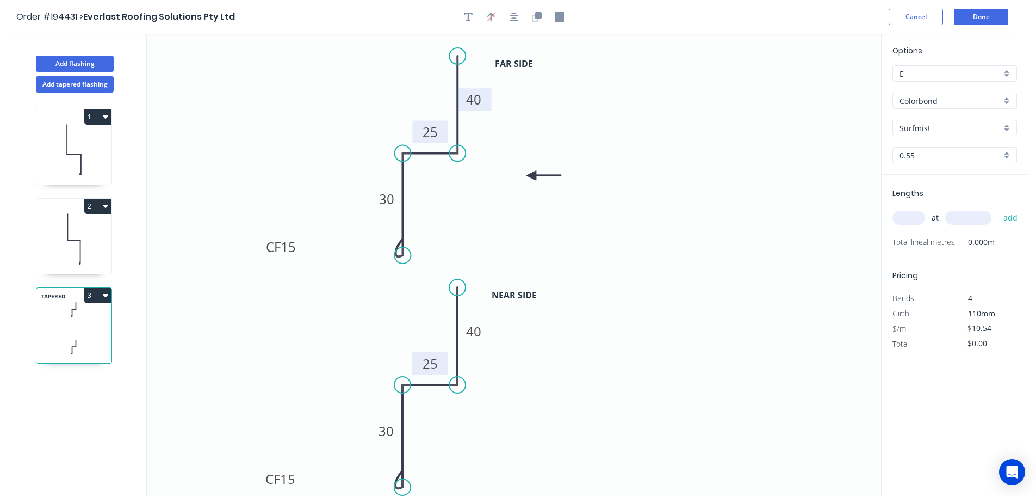
click at [432, 360] on tspan "25" at bounding box center [430, 363] width 15 height 18
click at [516, 371] on icon "0 CF 15 30 8 40" at bounding box center [514, 380] width 735 height 231
type input "$12.23"
click at [908, 215] on input "text" at bounding box center [909, 218] width 33 height 14
type input "1"
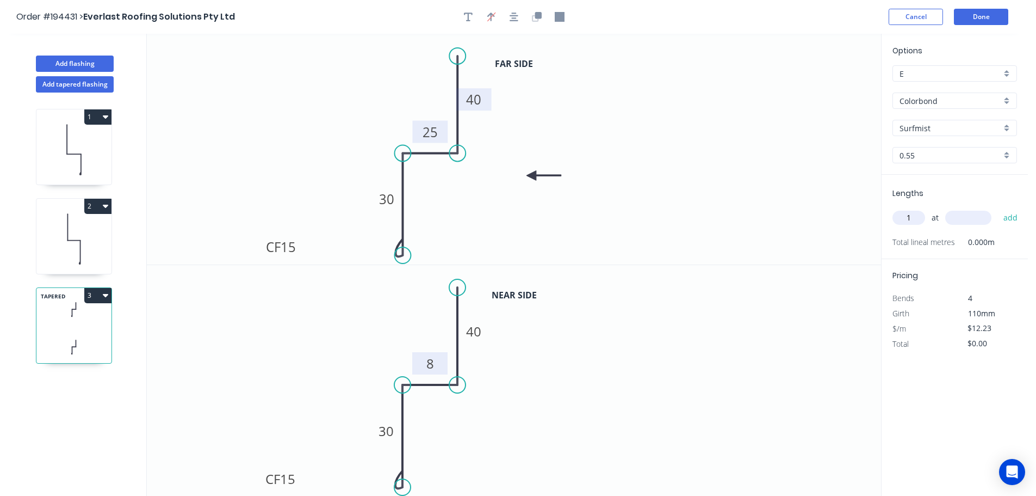
click at [967, 213] on input "text" at bounding box center [969, 218] width 46 height 14
type input "1000"
click at [998, 208] on button "add" at bounding box center [1011, 217] width 26 height 18
type input "$12.23"
drag, startPoint x: 60, startPoint y: 85, endPoint x: 102, endPoint y: 100, distance: 43.9
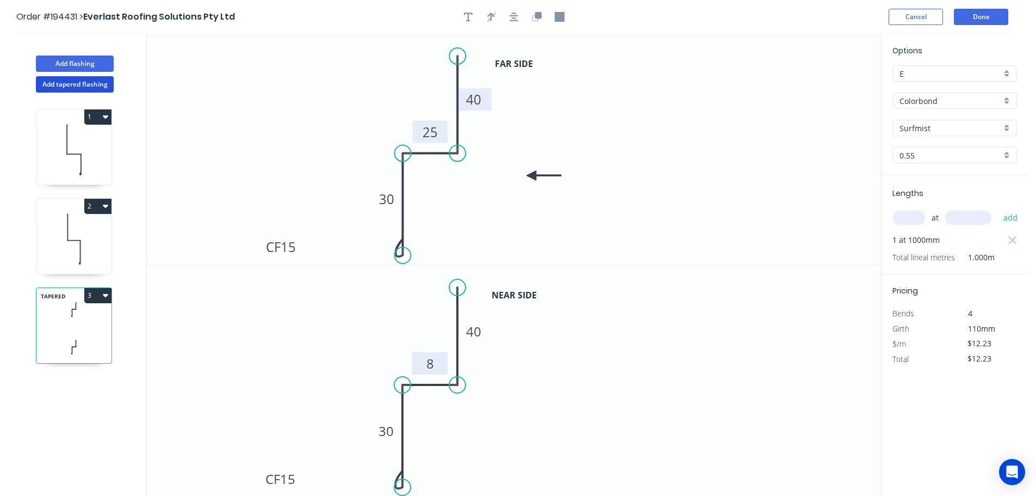
click at [61, 85] on button "Add tapered flashing" at bounding box center [75, 84] width 78 height 16
type input "$0.00"
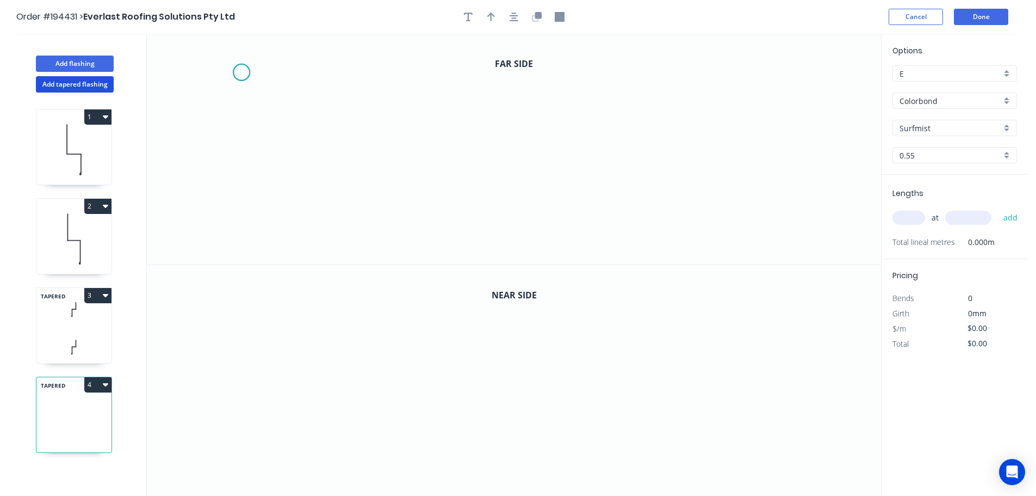
click at [241, 72] on icon "0" at bounding box center [514, 149] width 735 height 231
click at [454, 73] on icon "0" at bounding box center [514, 149] width 735 height 231
click at [447, 255] on icon "0 ?" at bounding box center [514, 149] width 735 height 231
click at [441, 255] on icon "0 ? ?" at bounding box center [514, 149] width 735 height 231
click at [441, 255] on circle at bounding box center [441, 254] width 16 height 16
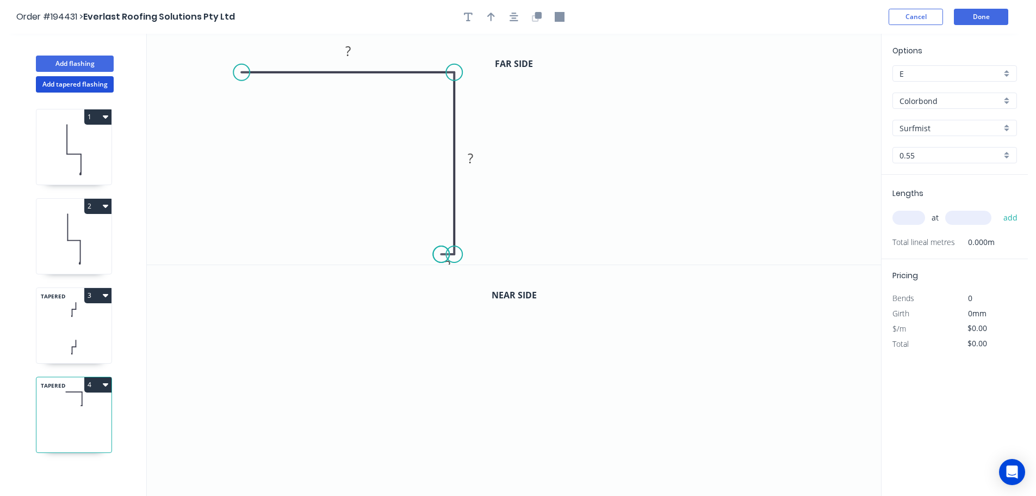
click at [441, 255] on circle at bounding box center [441, 254] width 16 height 16
click at [445, 255] on circle at bounding box center [444, 254] width 16 height 16
click at [451, 87] on icon "0 ? ? ?" at bounding box center [514, 149] width 735 height 231
click at [451, 87] on circle at bounding box center [444, 87] width 16 height 16
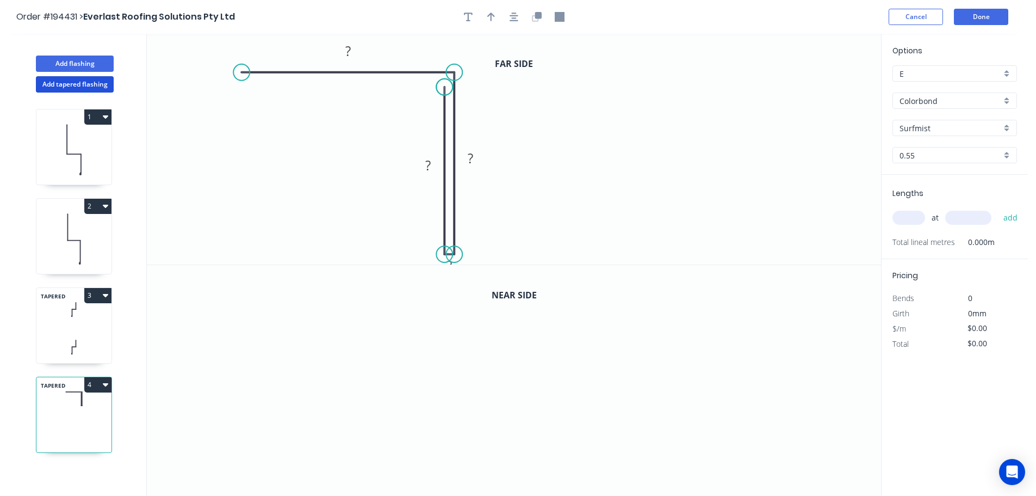
click at [451, 87] on circle at bounding box center [444, 87] width 16 height 16
click at [443, 83] on circle at bounding box center [444, 83] width 16 height 16
click at [444, 82] on circle at bounding box center [444, 82] width 16 height 16
click at [443, 84] on circle at bounding box center [444, 82] width 16 height 16
click at [250, 88] on icon "0 ? ? ? ?" at bounding box center [514, 149] width 735 height 231
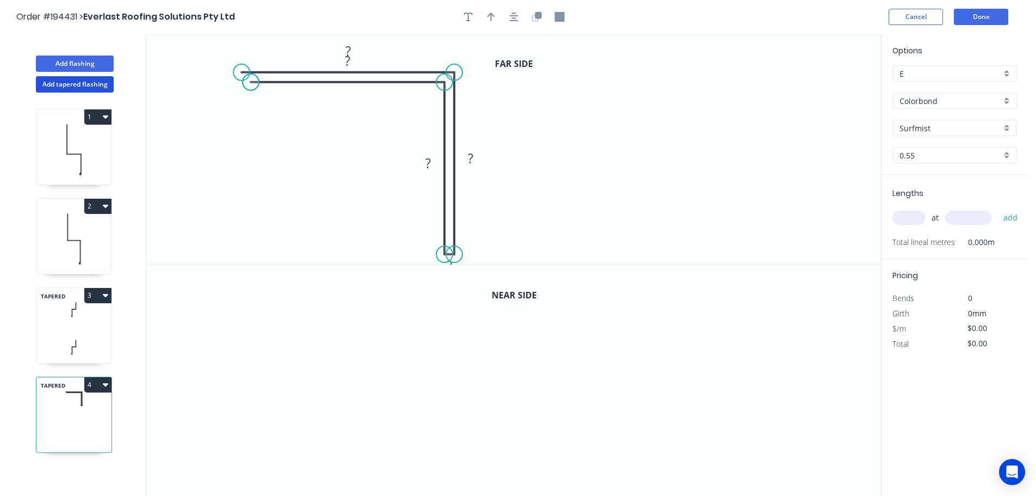
click at [250, 88] on circle at bounding box center [251, 82] width 16 height 16
drag, startPoint x: 253, startPoint y: 83, endPoint x: 243, endPoint y: 83, distance: 9.8
click at [243, 83] on circle at bounding box center [244, 82] width 16 height 16
click at [478, 279] on div "Hide measurement" at bounding box center [504, 278] width 109 height 22
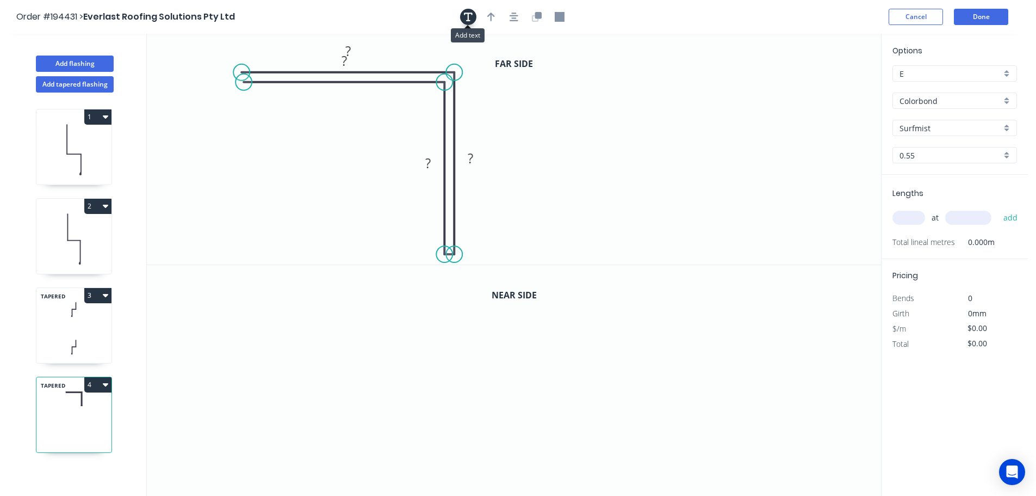
click at [470, 16] on icon "button" at bounding box center [468, 17] width 9 height 10
drag, startPoint x: 200, startPoint y: 83, endPoint x: 408, endPoint y: 248, distance: 264.5
drag, startPoint x: 427, startPoint y: 273, endPoint x: 368, endPoint y: 229, distance: 73.8
click at [421, 277] on textarea at bounding box center [461, 281] width 89 height 40
click at [442, 293] on div "Delete" at bounding box center [475, 291] width 109 height 22
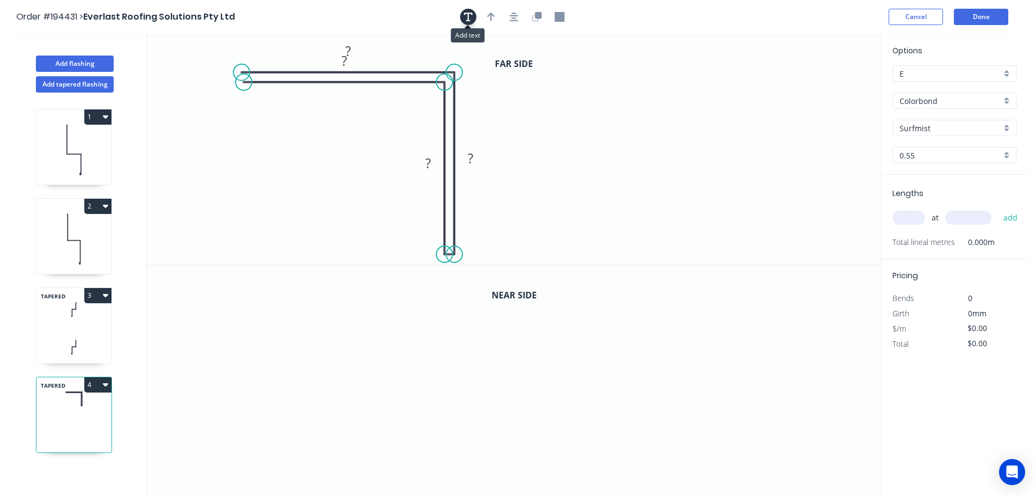
click at [468, 13] on icon "button" at bounding box center [468, 17] width 9 height 9
drag, startPoint x: 177, startPoint y: 71, endPoint x: 484, endPoint y: 244, distance: 353.0
click at [484, 244] on textarea at bounding box center [525, 250] width 88 height 40
click at [575, 160] on icon "CF ? ? ? ?" at bounding box center [514, 149] width 735 height 231
type textarea "CF"
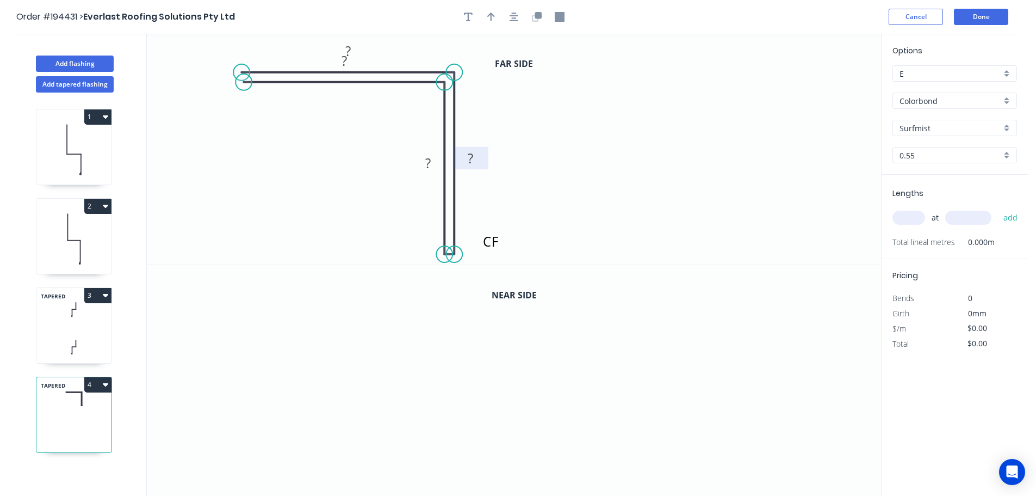
click at [474, 156] on rect at bounding box center [471, 158] width 22 height 15
click at [350, 109] on icon "CF ? 330 329 ?" at bounding box center [514, 149] width 735 height 231
drag, startPoint x: 329, startPoint y: 67, endPoint x: 321, endPoint y: 119, distance: 52.2
click at [321, 119] on rect at bounding box center [336, 112] width 35 height 22
click at [340, 114] on rect at bounding box center [337, 113] width 22 height 15
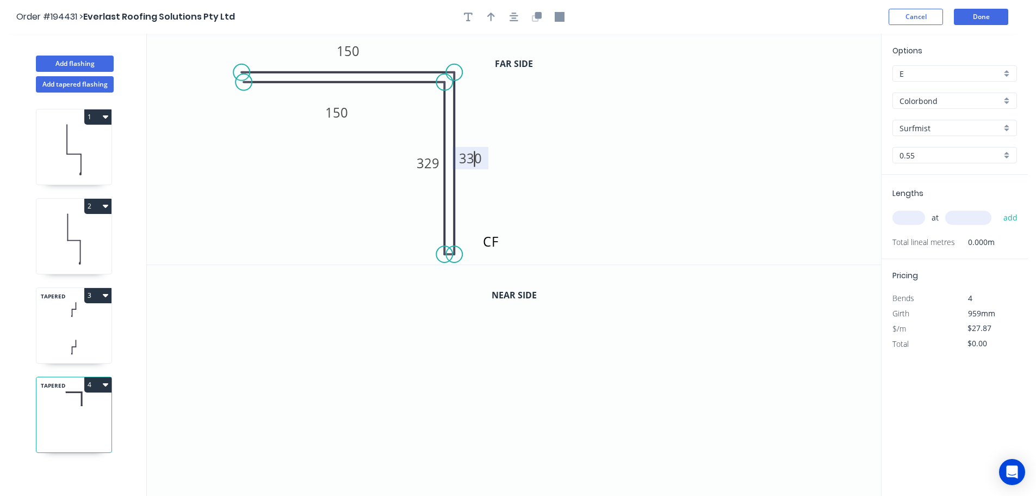
click at [476, 156] on tspan "330" at bounding box center [470, 158] width 23 height 18
drag, startPoint x: 558, startPoint y: 158, endPoint x: 553, endPoint y: 165, distance: 8.6
click at [559, 158] on icon "CF 150 330 329 150" at bounding box center [514, 149] width 735 height 231
click at [478, 162] on tspan "330" at bounding box center [470, 158] width 23 height 18
click at [584, 164] on icon "CF 150 160 329 150" at bounding box center [514, 149] width 735 height 231
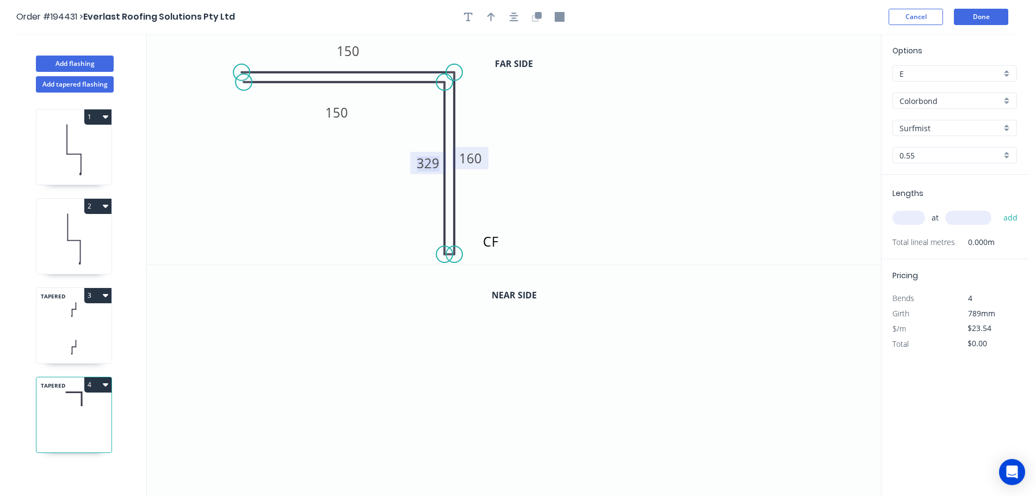
click at [432, 162] on tspan "329" at bounding box center [428, 163] width 23 height 18
click at [586, 172] on icon "CF 150 160 159 150" at bounding box center [514, 149] width 735 height 231
drag, startPoint x: 486, startPoint y: 158, endPoint x: 508, endPoint y: 157, distance: 21.2
click at [508, 157] on rect at bounding box center [492, 157] width 36 height 22
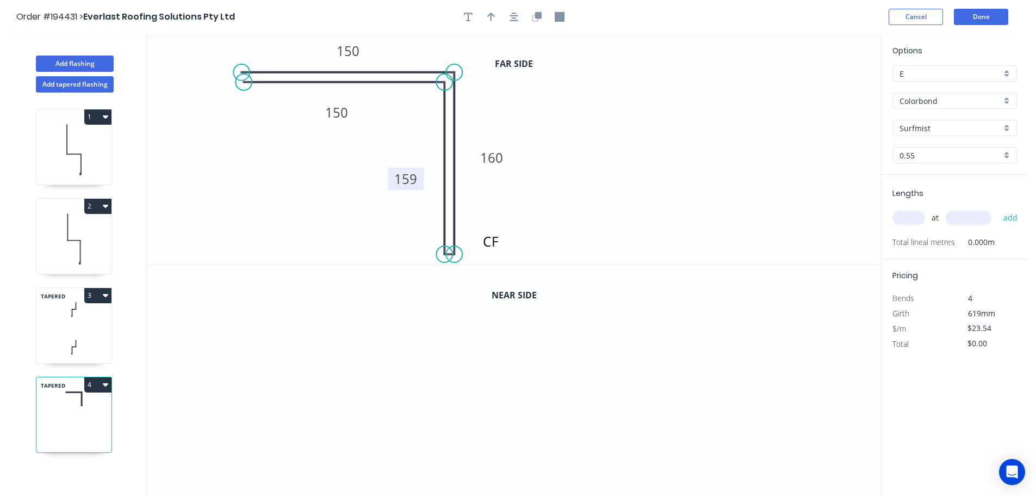
drag, startPoint x: 411, startPoint y: 165, endPoint x: 388, endPoint y: 181, distance: 27.3
click at [388, 181] on rect at bounding box center [406, 179] width 36 height 22
click at [487, 16] on icon "button" at bounding box center [491, 17] width 8 height 10
drag, startPoint x: 827, startPoint y: 86, endPoint x: 593, endPoint y: 66, distance: 234.8
click at [593, 66] on icon at bounding box center [593, 53] width 10 height 35
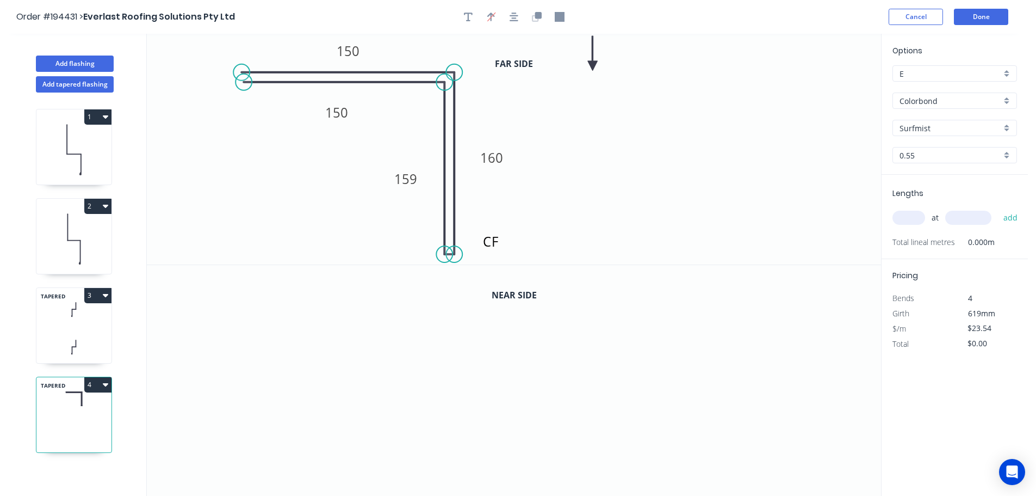
click at [593, 66] on icon at bounding box center [593, 53] width 10 height 35
click at [533, 14] on icon "button" at bounding box center [537, 17] width 10 height 10
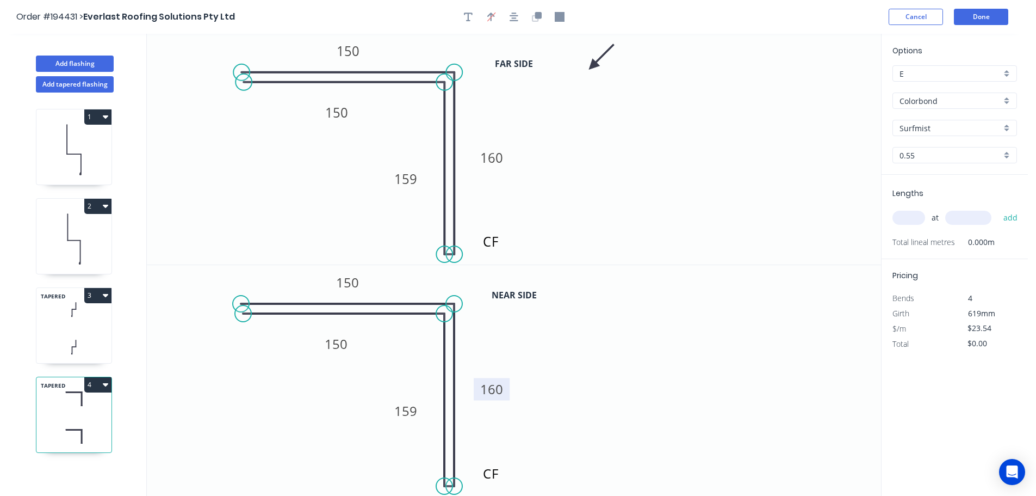
click at [495, 392] on tspan "160" at bounding box center [491, 389] width 23 height 18
click at [594, 391] on icon "CF 150 330 159 150" at bounding box center [514, 380] width 735 height 231
click at [412, 409] on tspan "159" at bounding box center [405, 411] width 23 height 18
click at [591, 415] on icon "CF 150 330 329 150" at bounding box center [514, 380] width 735 height 231
type input "$29.56"
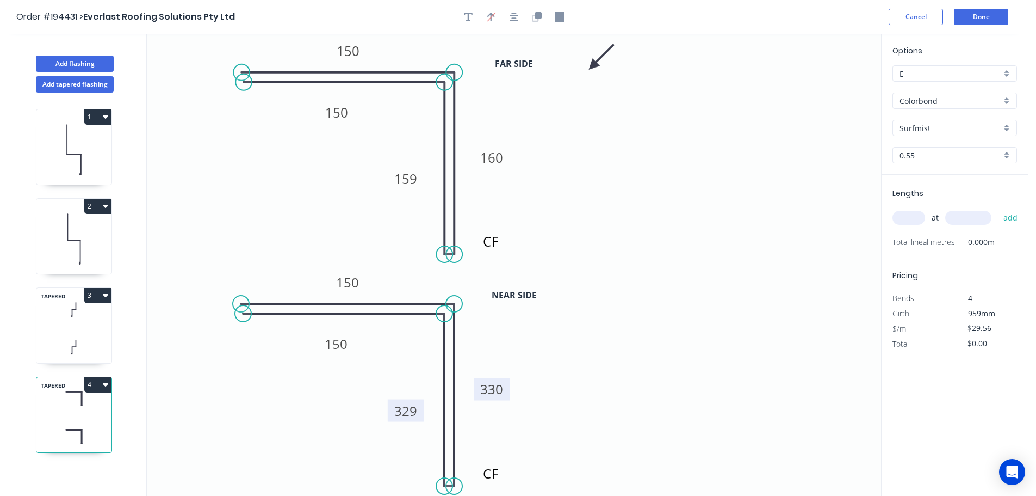
drag, startPoint x: 916, startPoint y: 218, endPoint x: 893, endPoint y: 213, distance: 23.4
click at [917, 218] on input "text" at bounding box center [909, 218] width 33 height 14
type input "1"
click at [978, 217] on input "text" at bounding box center [969, 218] width 46 height 14
type input "2615"
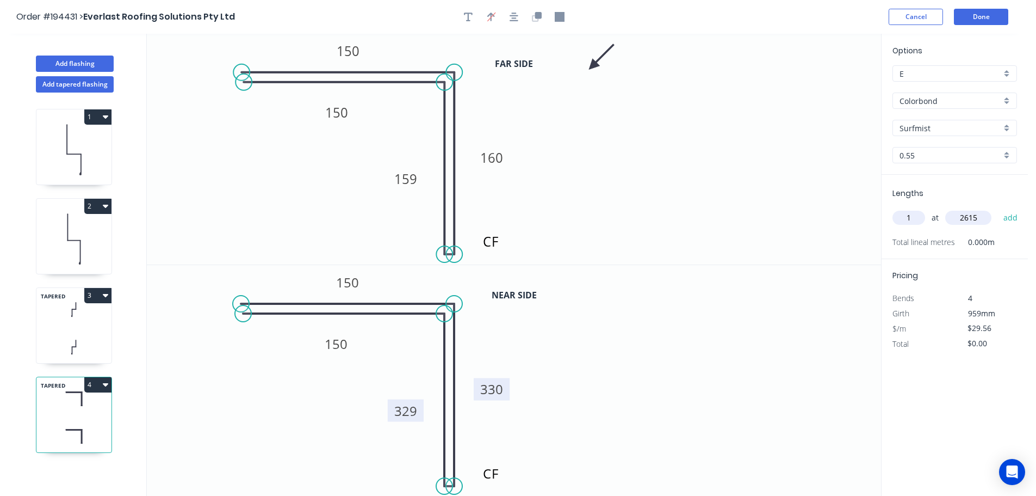
click at [998, 208] on button "add" at bounding box center [1011, 217] width 26 height 18
click at [102, 385] on button "4" at bounding box center [97, 384] width 27 height 15
click at [85, 405] on div "Duplicate" at bounding box center [60, 412] width 84 height 16
type input "$0.00"
click at [500, 158] on tspan "160" at bounding box center [491, 158] width 23 height 18
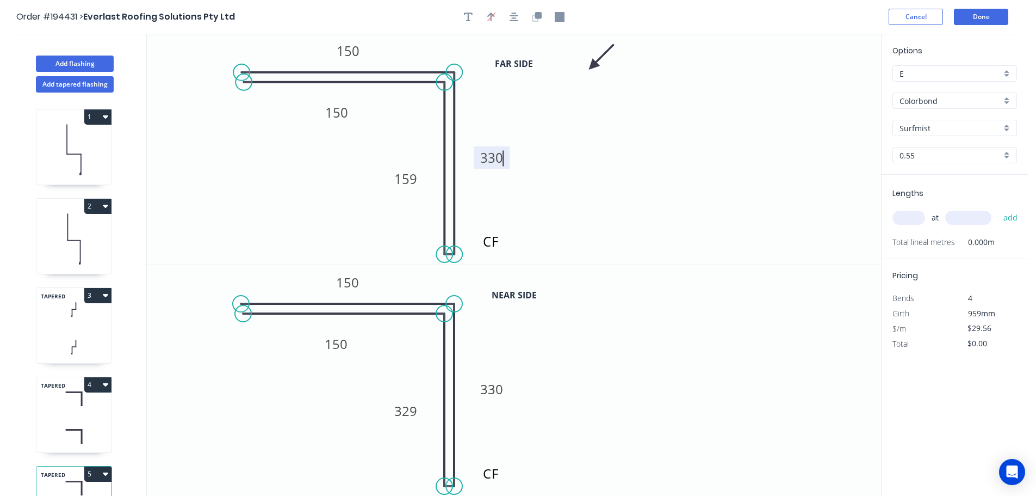
click at [540, 161] on icon "CF 150 330 159 150" at bounding box center [514, 149] width 735 height 231
click at [411, 181] on tspan "159" at bounding box center [405, 179] width 23 height 18
click at [568, 192] on icon "CF 150 330 329 150" at bounding box center [514, 149] width 735 height 231
click at [497, 390] on tspan "330" at bounding box center [491, 389] width 23 height 18
click at [552, 379] on icon "CF 150 160 329 150" at bounding box center [514, 380] width 735 height 231
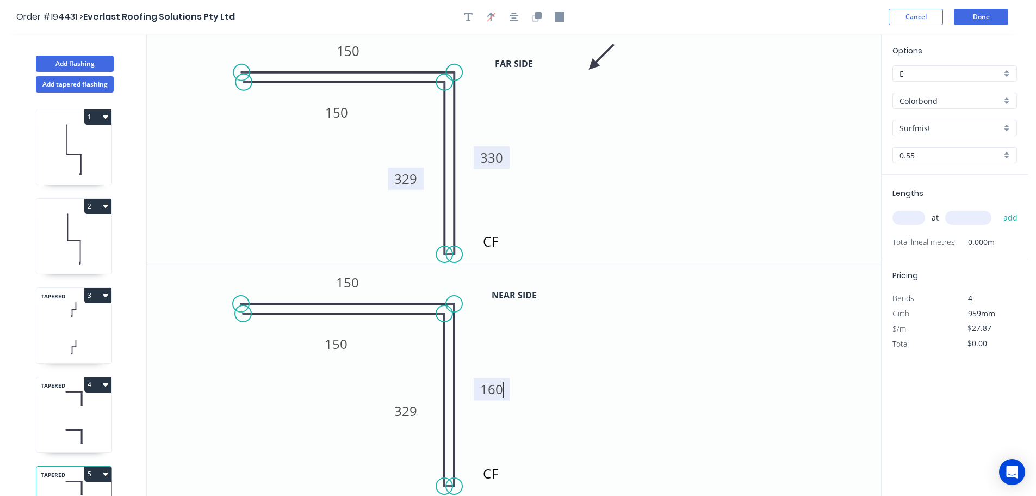
type input "$29.56"
click at [412, 411] on tspan "329" at bounding box center [405, 411] width 23 height 18
click at [661, 417] on icon "CF 150 160 159 150" at bounding box center [514, 380] width 735 height 231
click at [658, 417] on icon "CF 150 160 159 150" at bounding box center [514, 380] width 735 height 231
click at [915, 220] on input "text" at bounding box center [909, 218] width 33 height 14
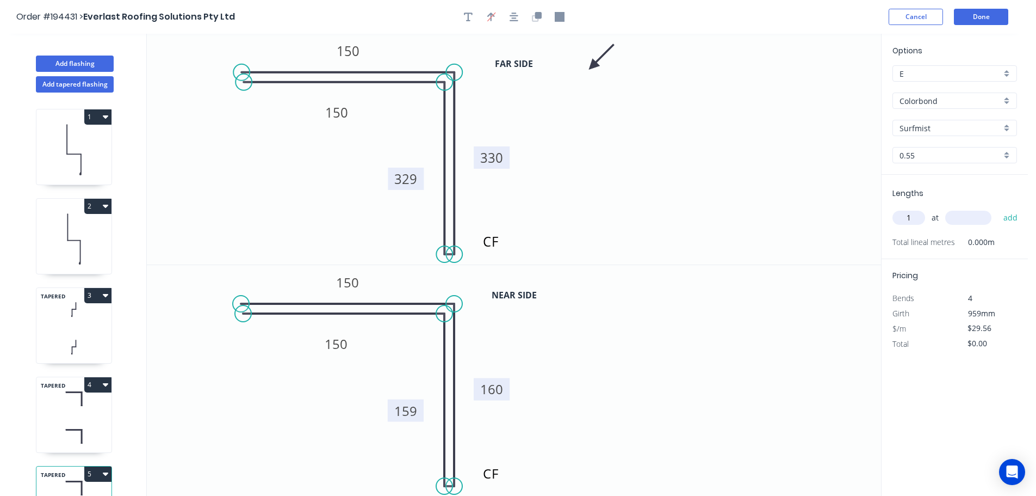
type input "1"
click at [973, 217] on input "text" at bounding box center [969, 218] width 46 height 14
type input "2655"
click at [998, 208] on button "add" at bounding box center [1011, 217] width 26 height 18
type input "$78.48"
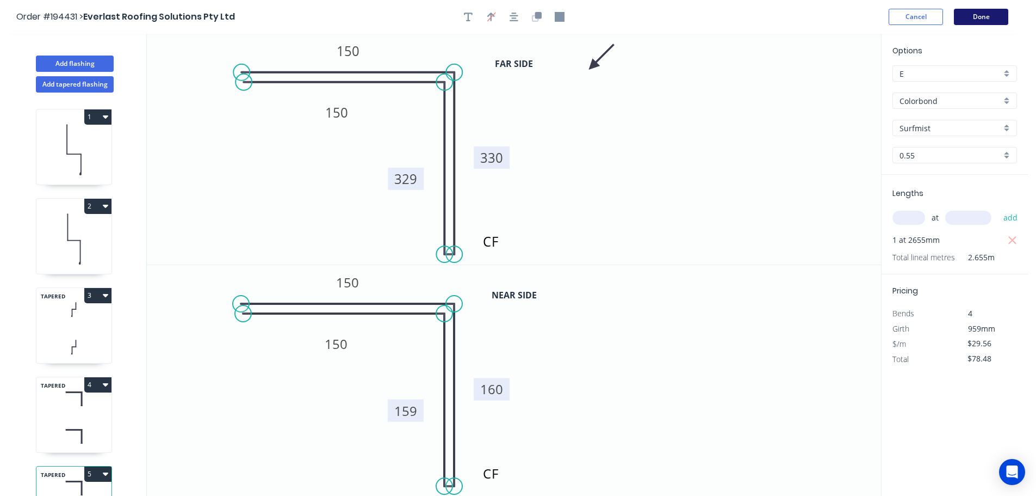
click at [981, 17] on button "Done" at bounding box center [981, 17] width 54 height 16
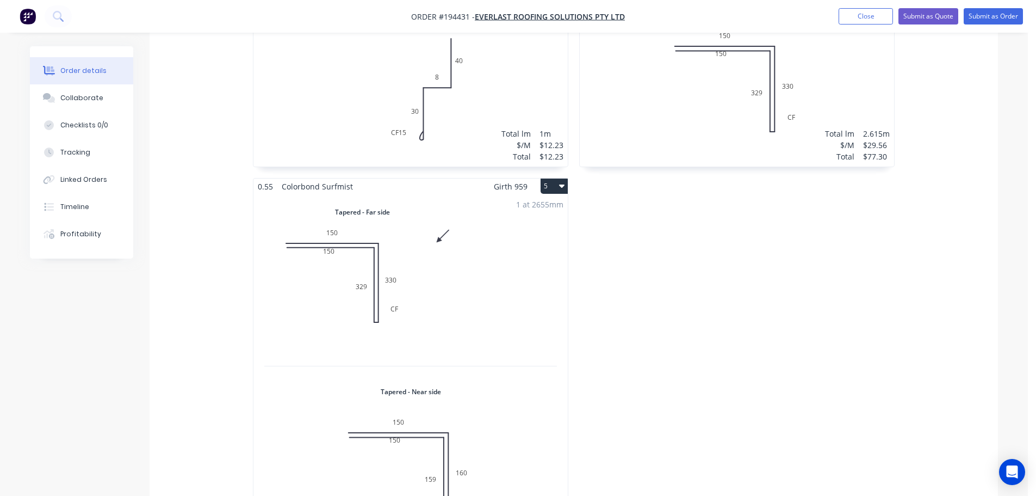
scroll to position [763, 0]
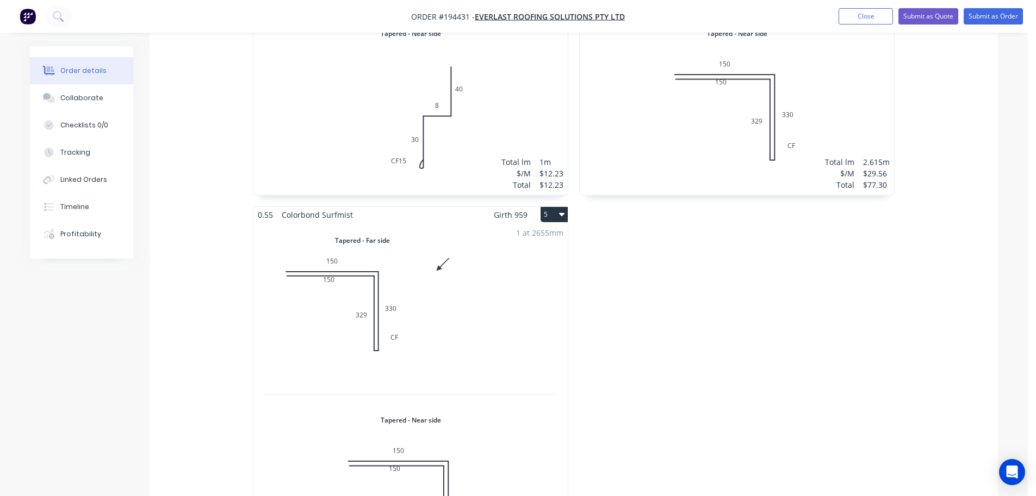
click at [493, 267] on div "1 at 2655mm Total lm $/M Total 2.655m $29.56 $78.48" at bounding box center [411, 402] width 314 height 359
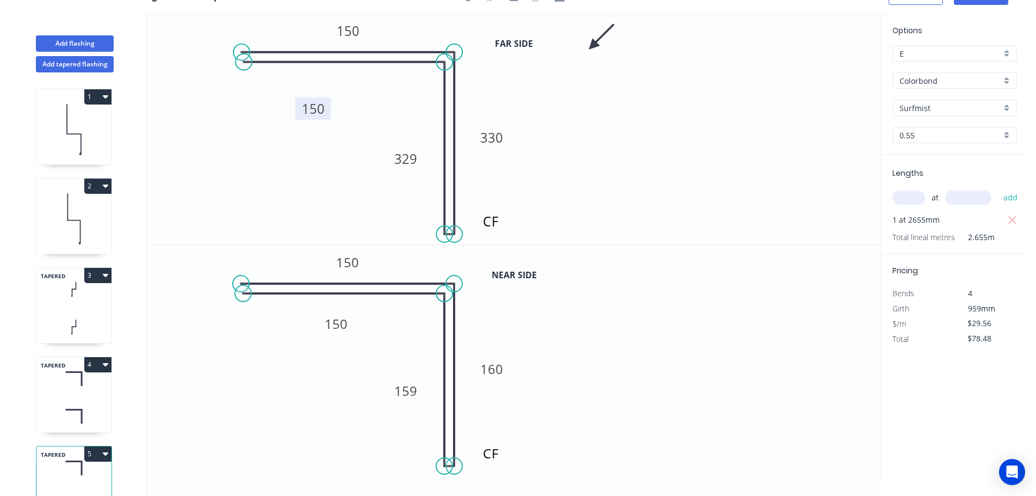
drag, startPoint x: 351, startPoint y: 94, endPoint x: 328, endPoint y: 110, distance: 28.5
click at [328, 110] on rect at bounding box center [313, 108] width 36 height 22
drag, startPoint x: 350, startPoint y: 328, endPoint x: 329, endPoint y: 350, distance: 31.2
click at [329, 350] on rect at bounding box center [315, 346] width 36 height 22
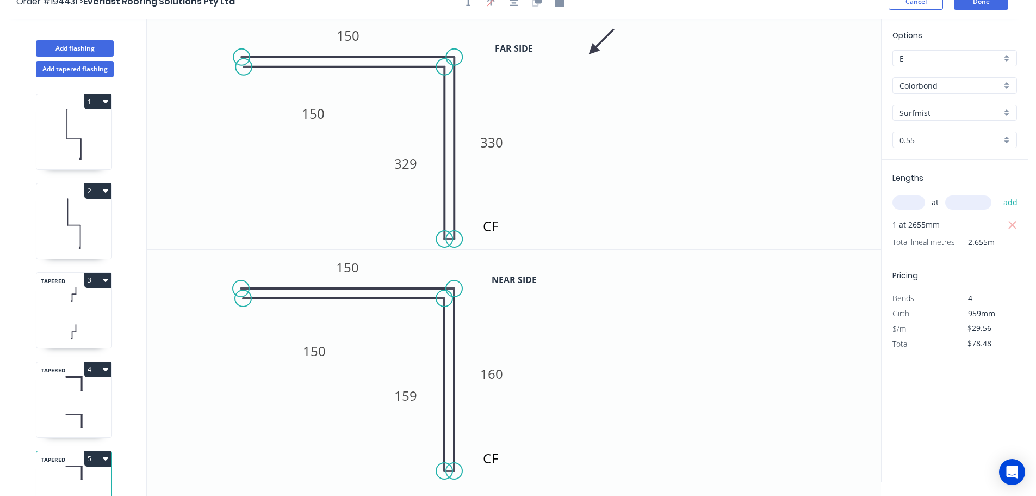
scroll to position [0, 0]
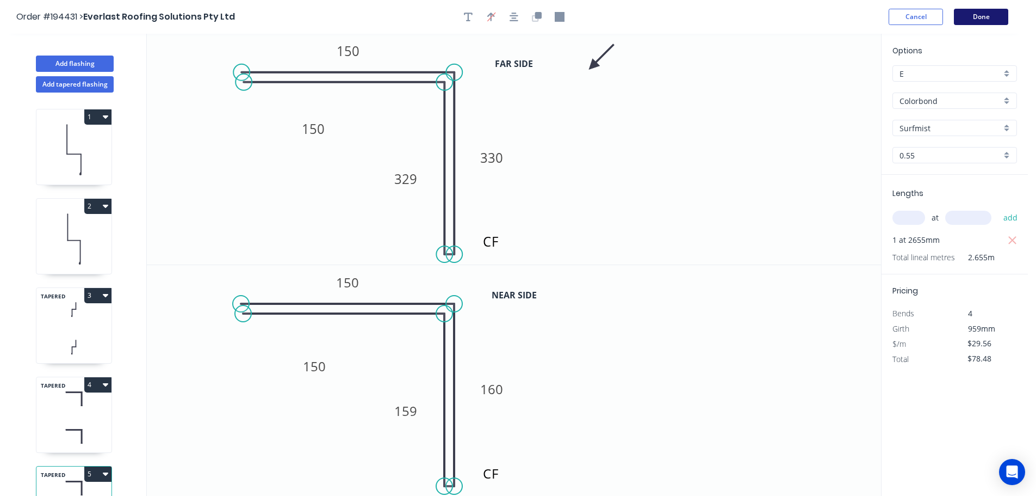
click at [996, 15] on button "Done" at bounding box center [981, 17] width 54 height 16
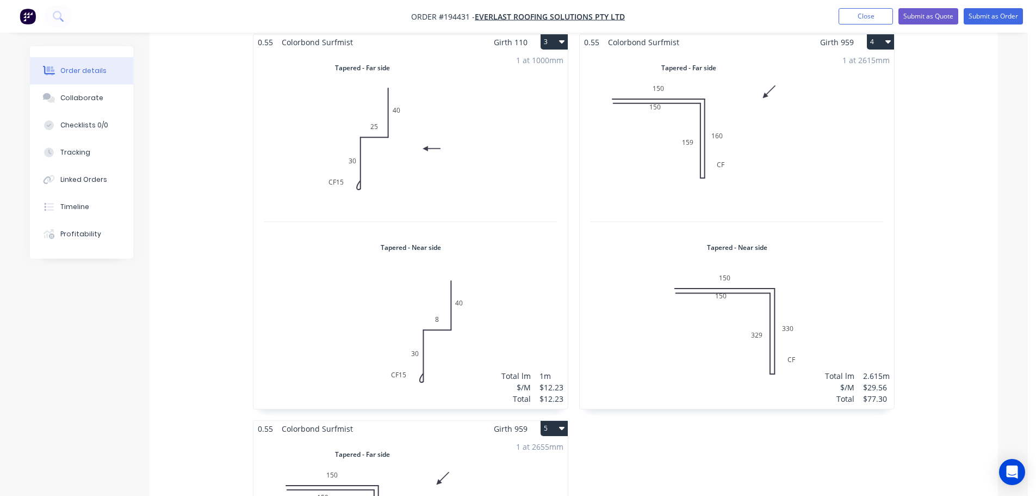
scroll to position [508, 0]
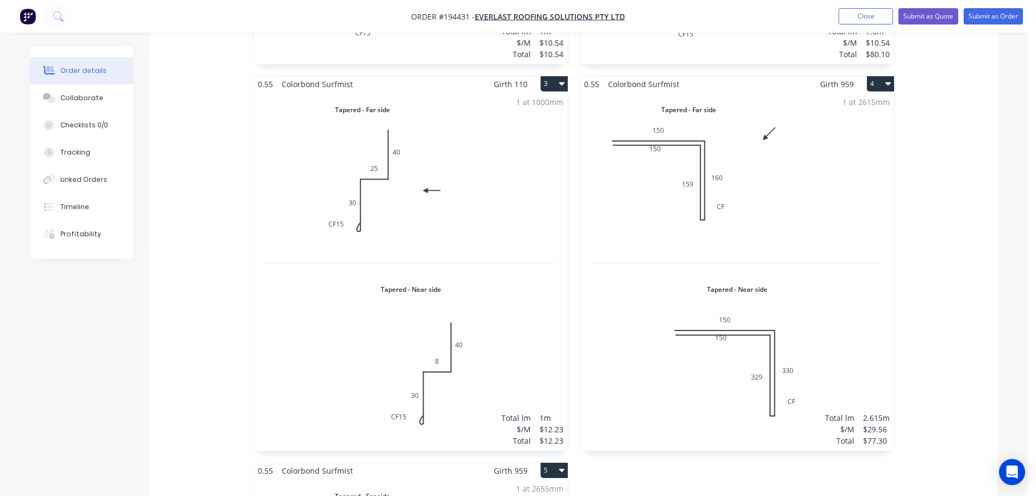
click at [776, 171] on div "1 at 2615mm Total lm $/M Total 2.615m $29.56 $77.30" at bounding box center [737, 271] width 314 height 359
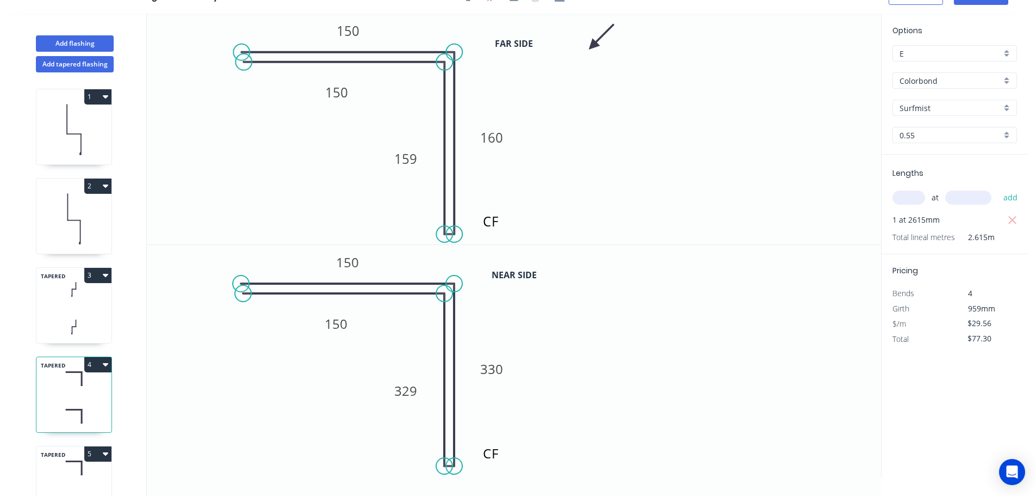
scroll to position [20, 0]
drag, startPoint x: 351, startPoint y: 94, endPoint x: 317, endPoint y: 114, distance: 39.3
click at [317, 114] on rect at bounding box center [305, 111] width 36 height 22
drag, startPoint x: 353, startPoint y: 329, endPoint x: 318, endPoint y: 356, distance: 44.2
click at [318, 356] on rect at bounding box center [301, 351] width 36 height 22
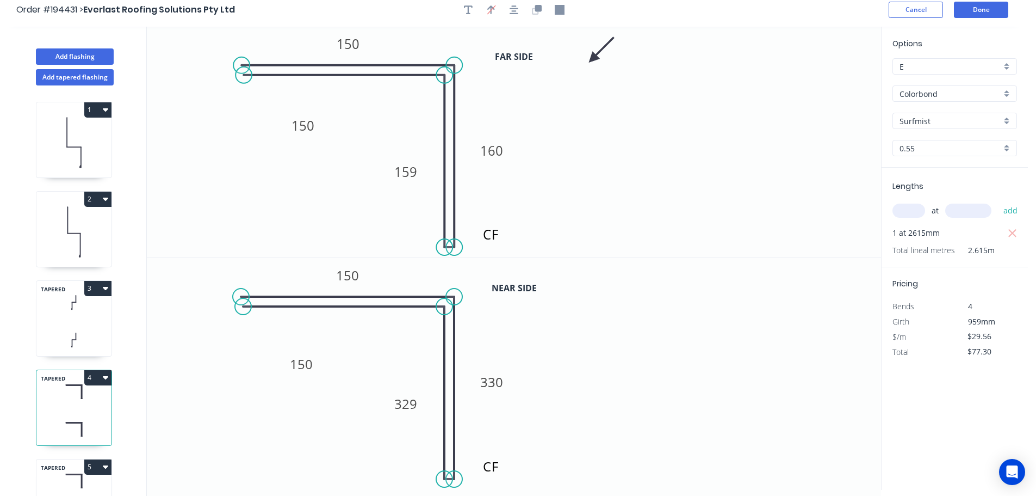
scroll to position [0, 0]
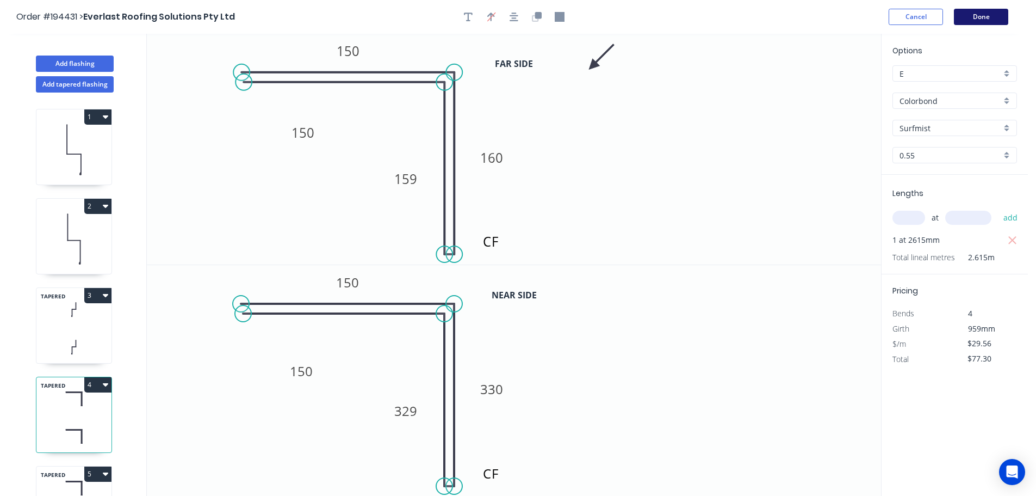
click at [985, 19] on button "Done" at bounding box center [981, 17] width 54 height 16
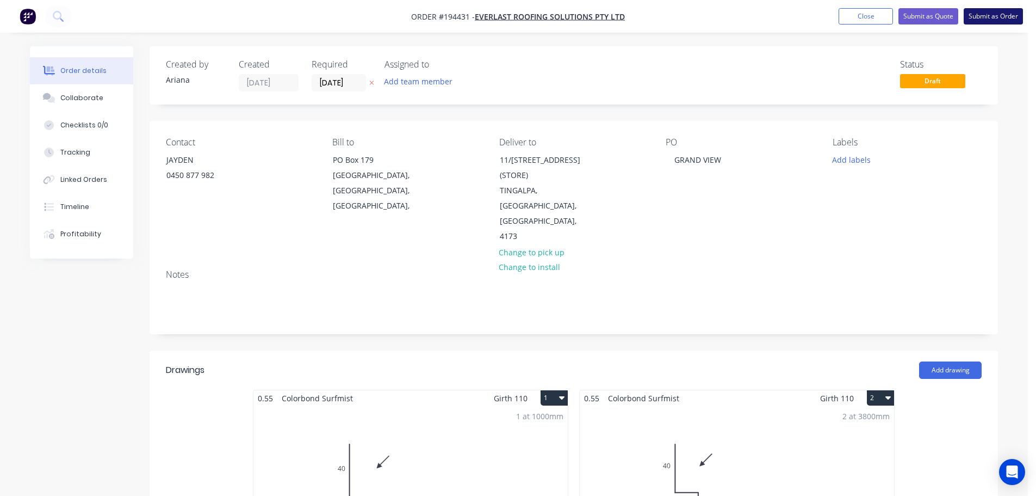
click at [994, 14] on button "Submit as Order" at bounding box center [993, 16] width 59 height 16
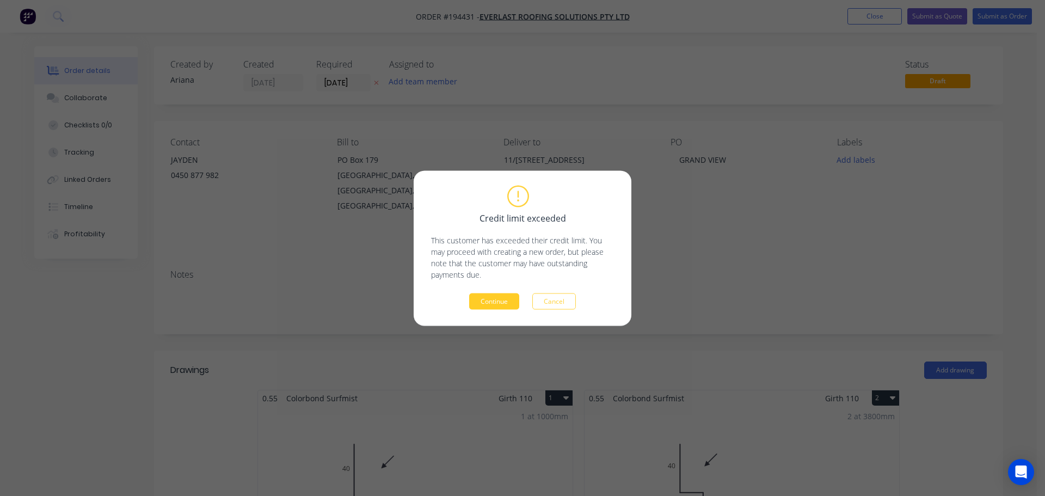
click at [492, 301] on button "Continue" at bounding box center [494, 301] width 50 height 16
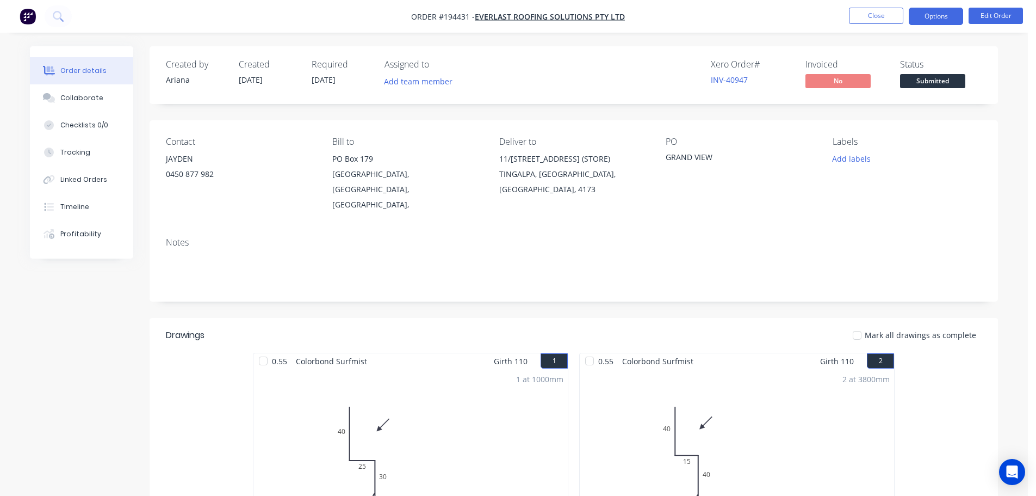
click at [946, 15] on button "Options" at bounding box center [936, 16] width 54 height 17
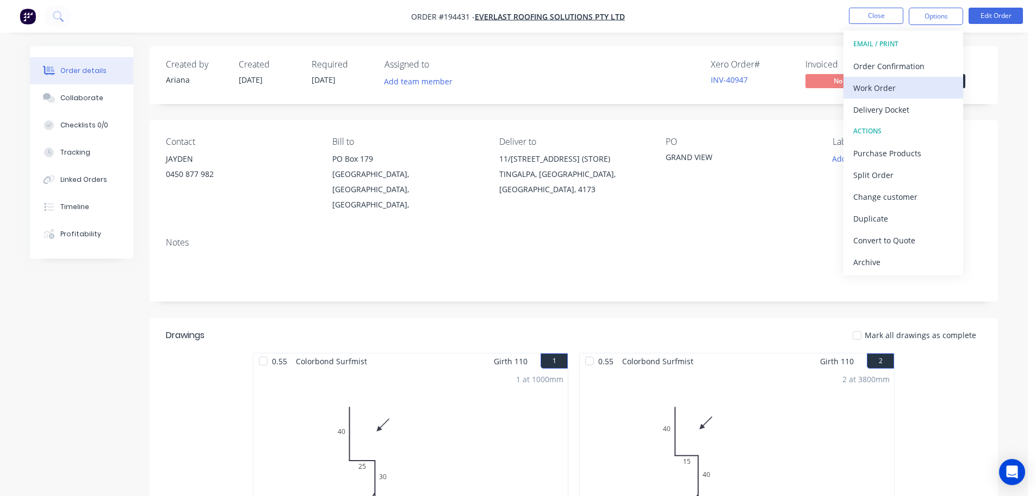
click at [881, 85] on div "Work Order" at bounding box center [904, 88] width 100 height 16
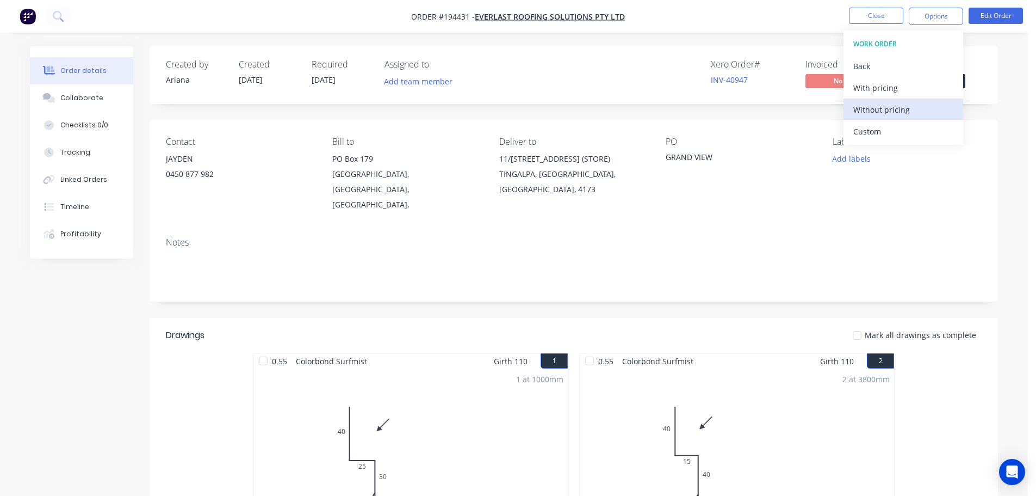
click at [865, 112] on div "Without pricing" at bounding box center [904, 110] width 100 height 16
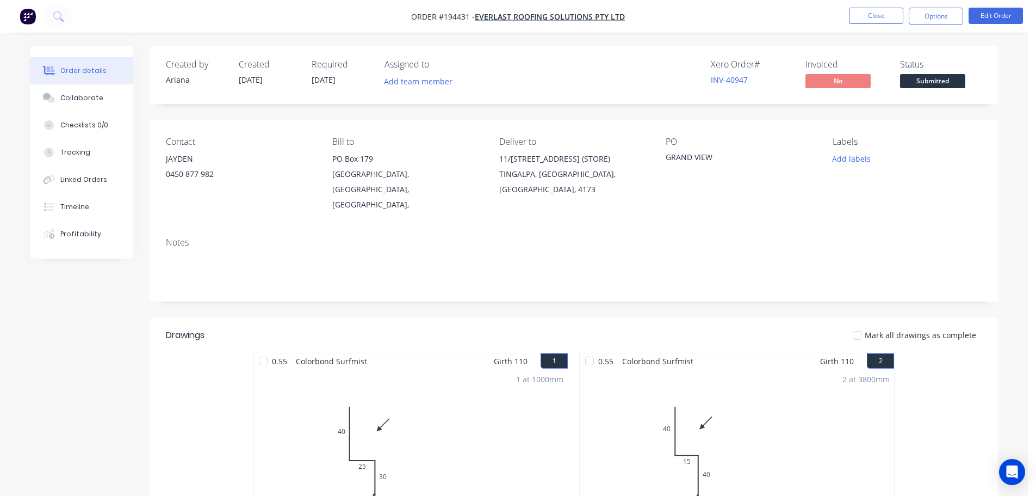
click at [698, 24] on nav "Order #194431 - Everlast Roofing Solutions Pty Ltd Close Options Edit Order" at bounding box center [518, 16] width 1036 height 33
click at [875, 13] on button "Close" at bounding box center [876, 16] width 54 height 16
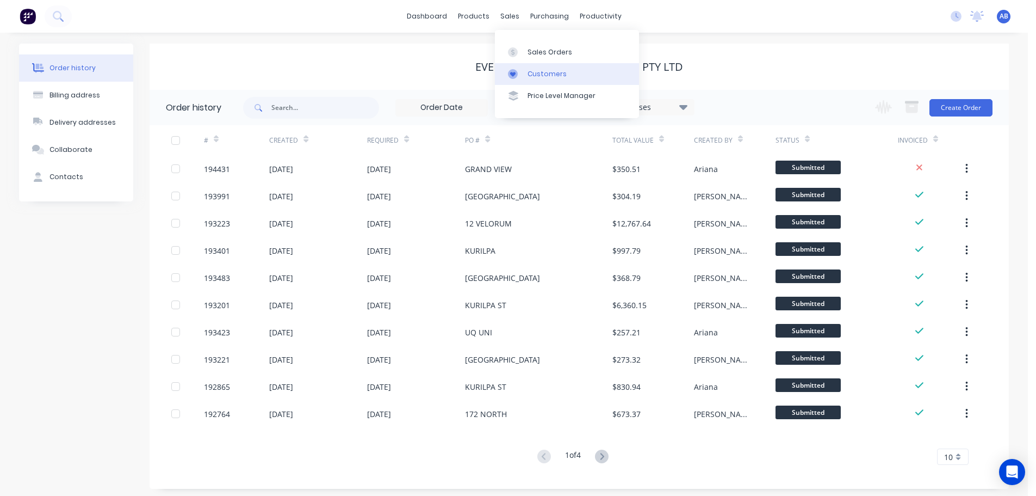
click at [538, 67] on link "Customers" at bounding box center [567, 74] width 144 height 22
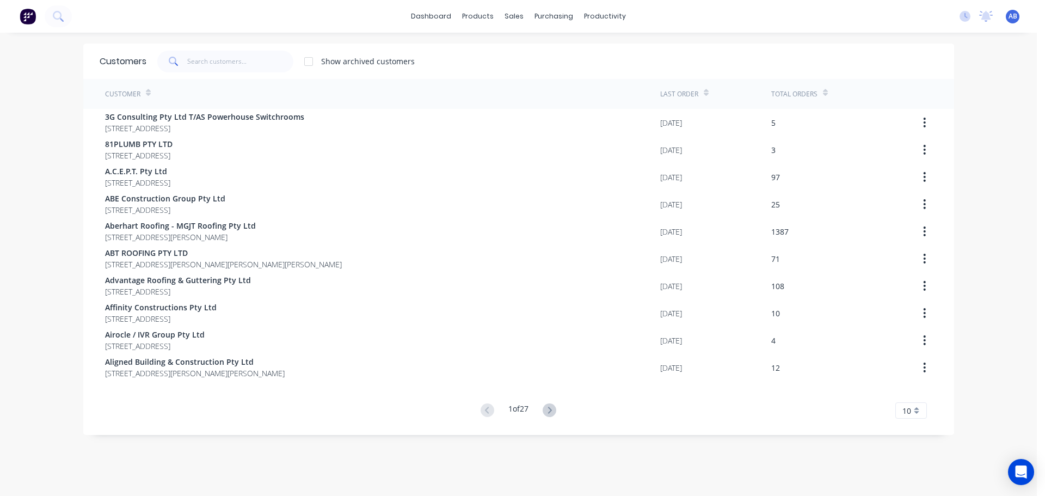
click at [666, 16] on div "dashboard products sales purchasing productivity dashboard products Product Cat…" at bounding box center [518, 16] width 1036 height 33
drag, startPoint x: 214, startPoint y: 57, endPoint x: 345, endPoint y: 52, distance: 130.7
click at [220, 56] on input "text" at bounding box center [240, 62] width 106 height 22
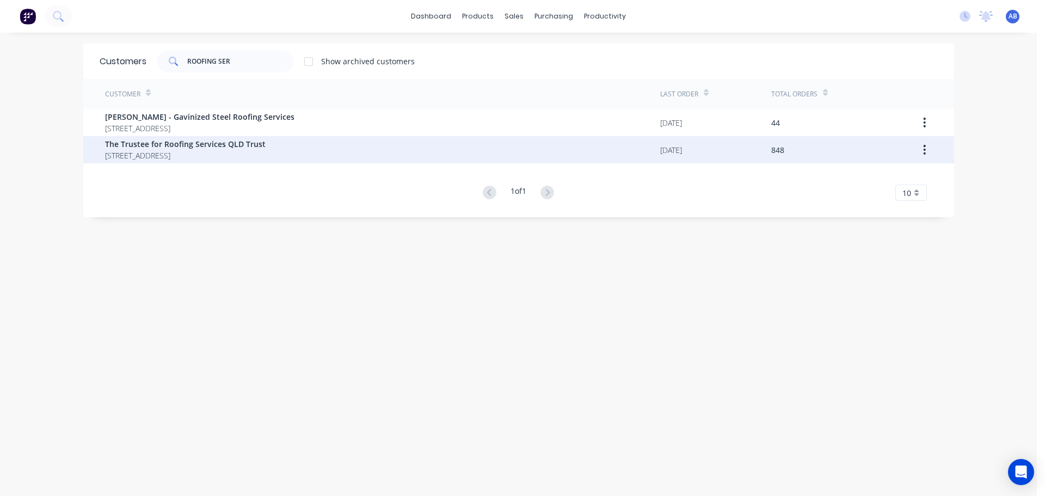
click at [198, 152] on span "[STREET_ADDRESS]" at bounding box center [185, 155] width 161 height 11
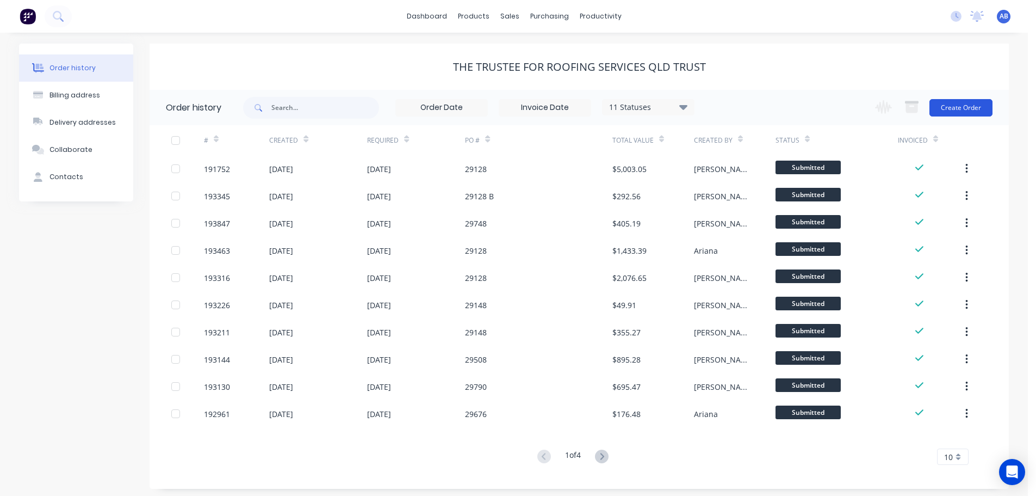
click at [958, 107] on button "Create Order" at bounding box center [961, 107] width 63 height 17
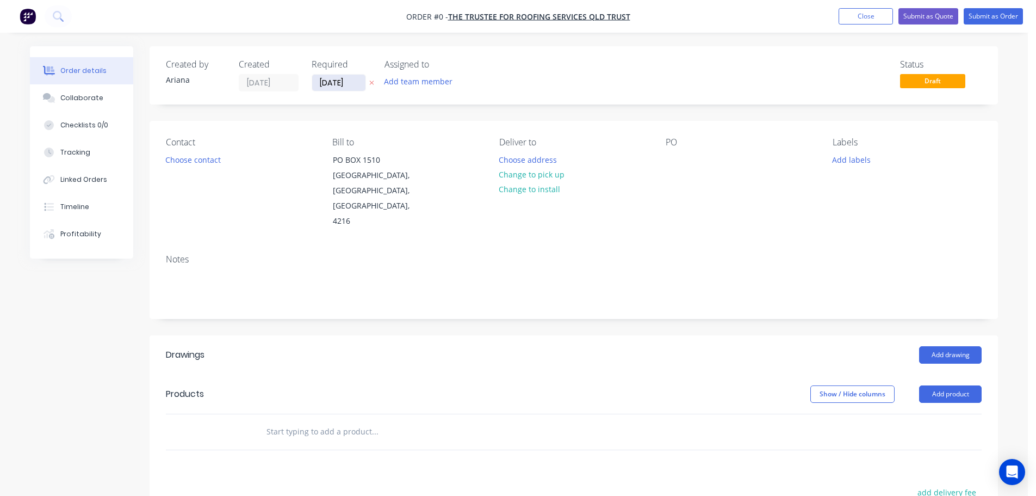
click at [340, 84] on input "[DATE]" at bounding box center [338, 83] width 53 height 16
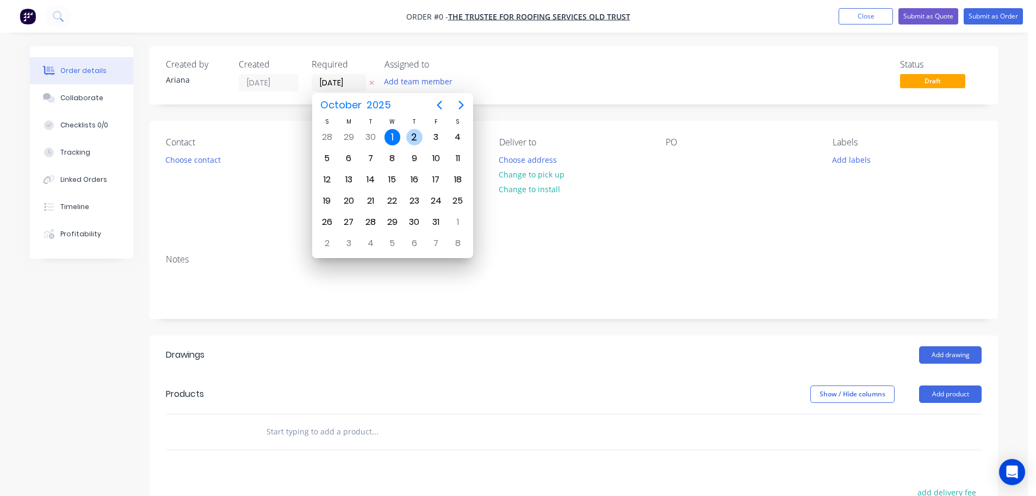
click at [415, 135] on div "2" at bounding box center [414, 137] width 16 height 16
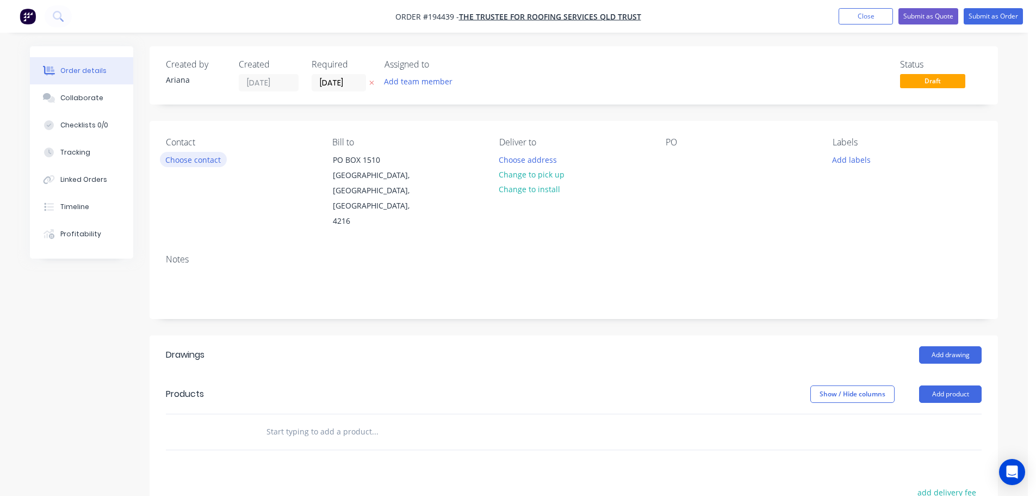
click at [184, 161] on button "Choose contact" at bounding box center [193, 159] width 67 height 15
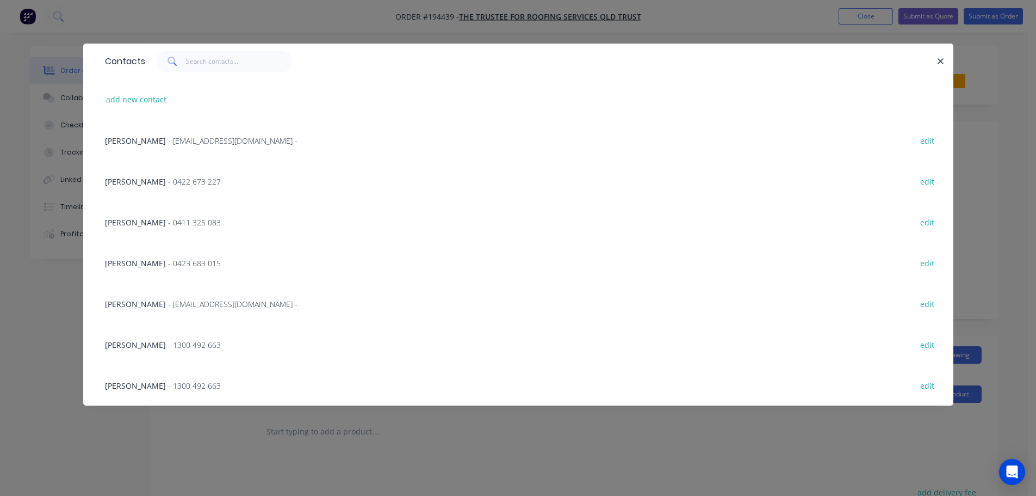
click at [168, 218] on span "- 0411 325 083" at bounding box center [194, 222] width 53 height 10
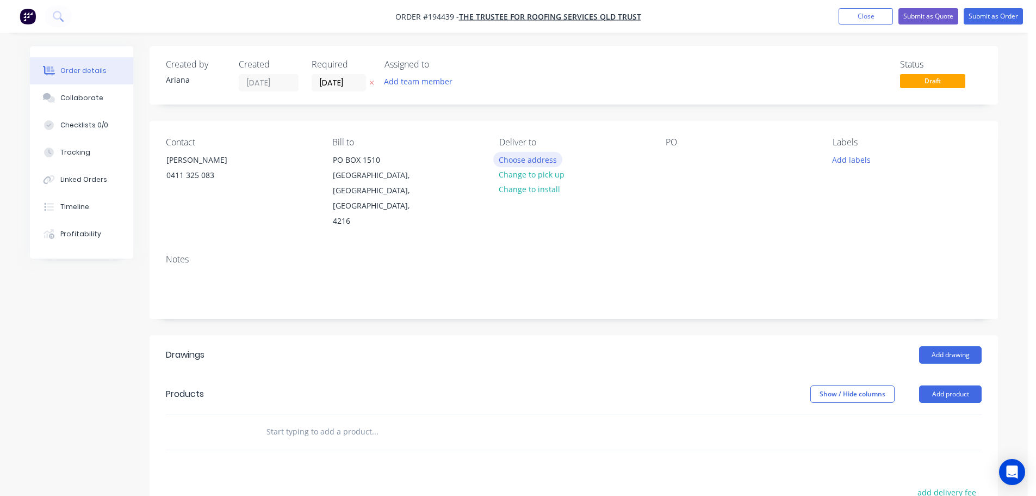
click at [533, 157] on button "Choose address" at bounding box center [528, 159] width 70 height 15
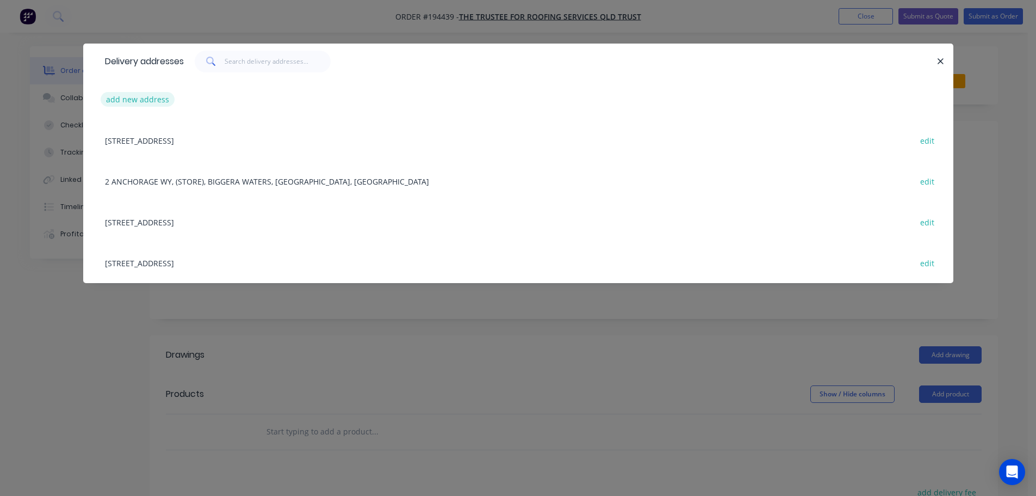
click at [131, 96] on button "add new address" at bounding box center [138, 99] width 75 height 15
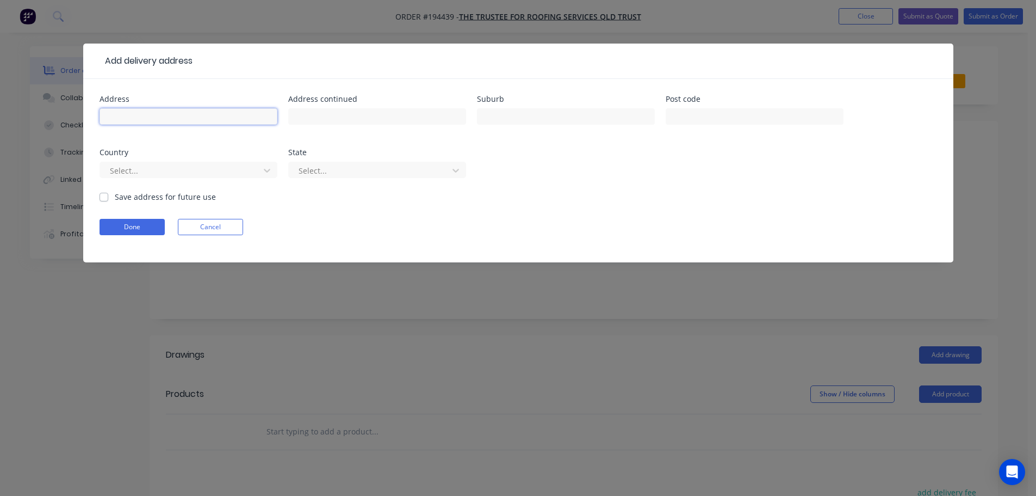
drag, startPoint x: 131, startPoint y: 96, endPoint x: 132, endPoint y: 121, distance: 25.1
click at [132, 121] on input "text" at bounding box center [189, 116] width 178 height 16
click at [694, 119] on input "text" at bounding box center [755, 116] width 178 height 16
click at [682, 175] on div "Address [STREET_ADDRESS][PERSON_NAME] Select... State Select..." at bounding box center [519, 143] width 838 height 96
click at [267, 169] on icon at bounding box center [267, 170] width 11 height 11
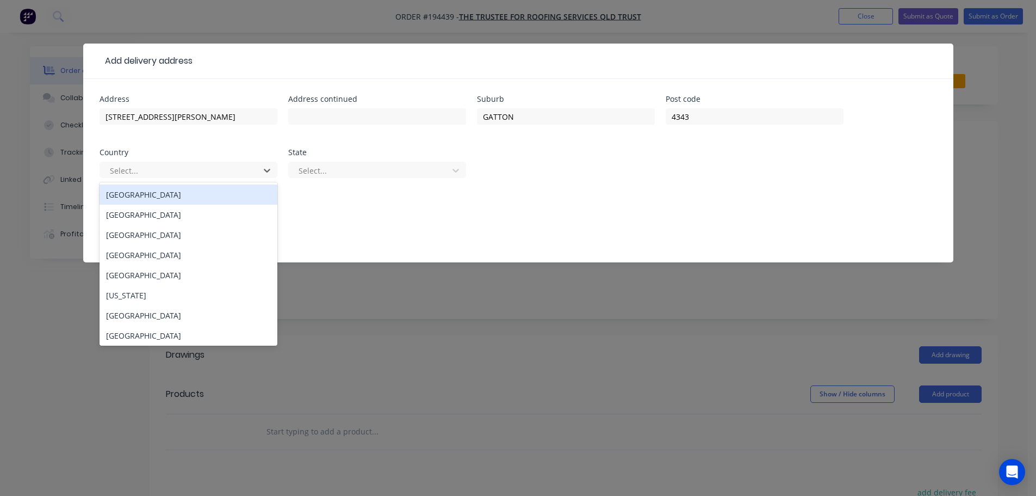
click at [152, 195] on div "[GEOGRAPHIC_DATA]" at bounding box center [189, 194] width 178 height 20
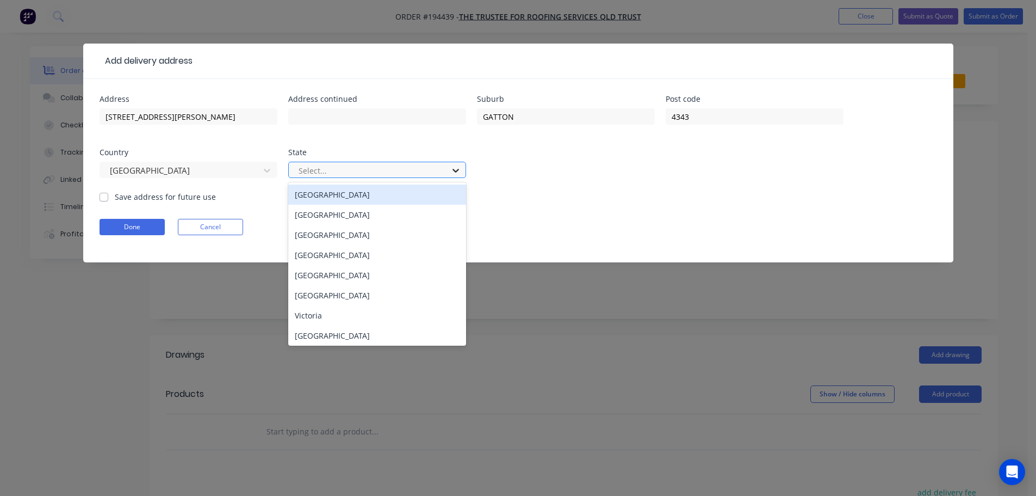
click at [456, 168] on icon at bounding box center [455, 170] width 11 height 11
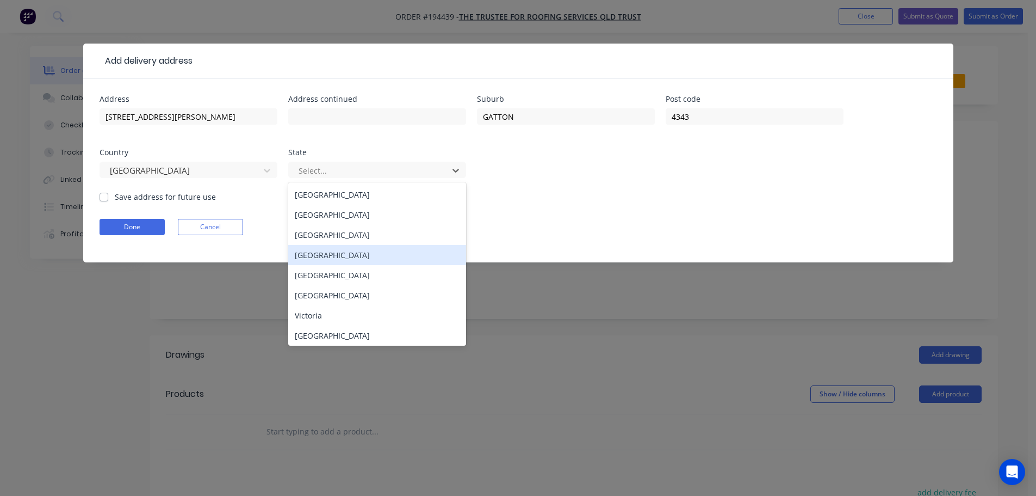
click at [304, 254] on div "[GEOGRAPHIC_DATA]" at bounding box center [377, 255] width 178 height 20
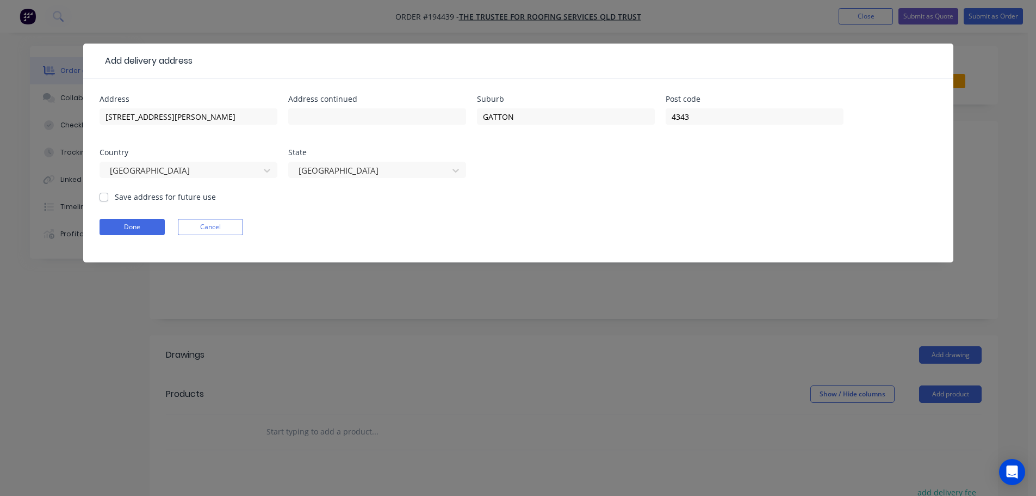
click at [638, 205] on form "Address [STREET_ADDRESS][PERSON_NAME] Save address for future use Done Cancel" at bounding box center [519, 178] width 838 height 167
click at [138, 226] on button "Done" at bounding box center [132, 227] width 65 height 16
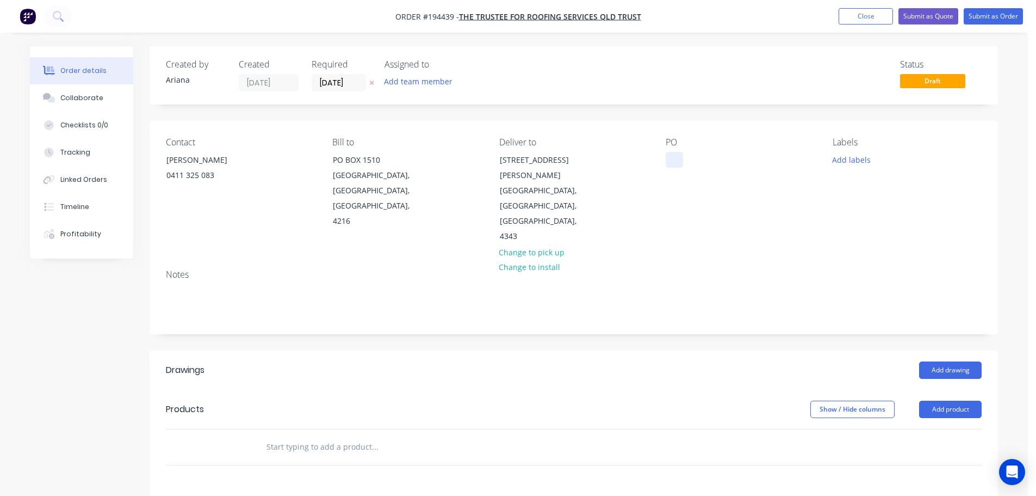
click at [672, 158] on div at bounding box center [674, 160] width 17 height 16
click at [740, 212] on div "PO 29128" at bounding box center [740, 190] width 149 height 107
click at [952, 400] on button "Add product" at bounding box center [950, 408] width 63 height 17
click at [935, 429] on div "Product catalogue" at bounding box center [930, 437] width 84 height 16
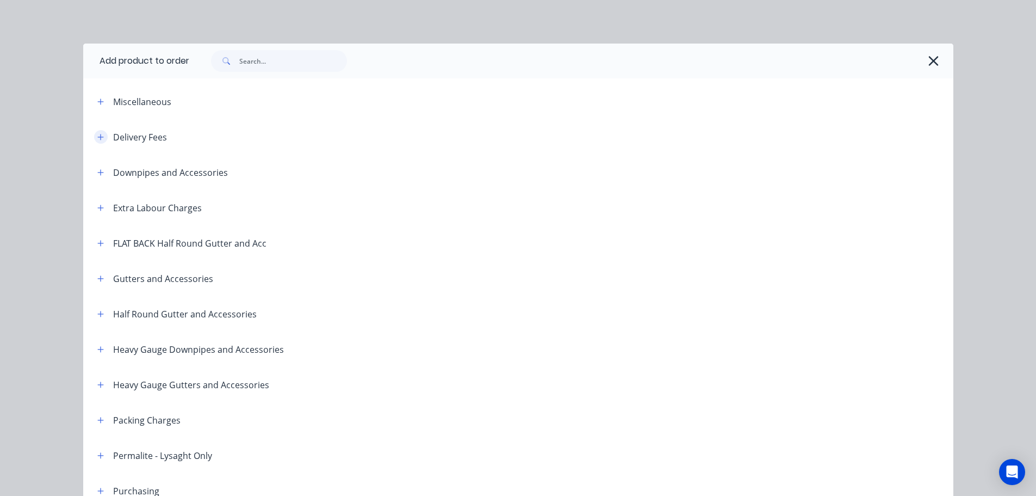
click at [99, 135] on icon "button" at bounding box center [100, 137] width 7 height 8
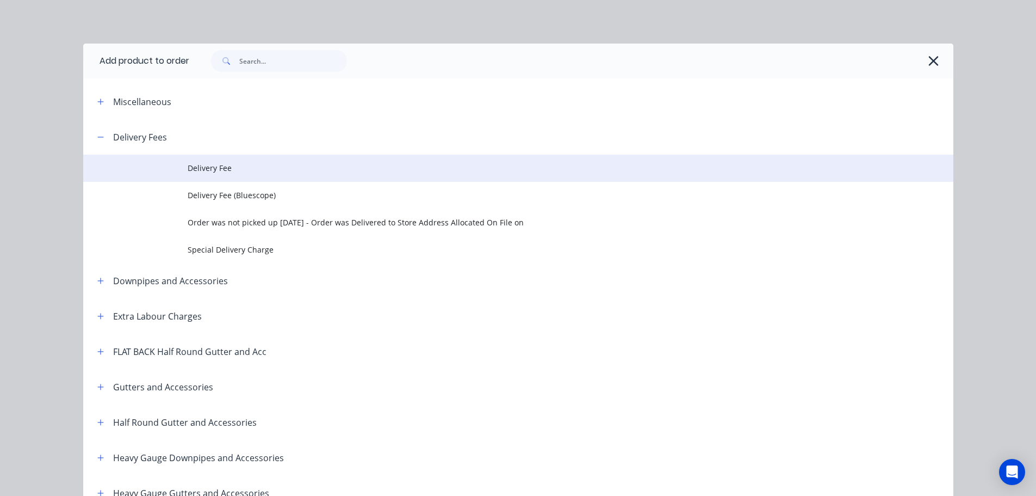
click at [220, 166] on span "Delivery Fee" at bounding box center [494, 167] width 613 height 11
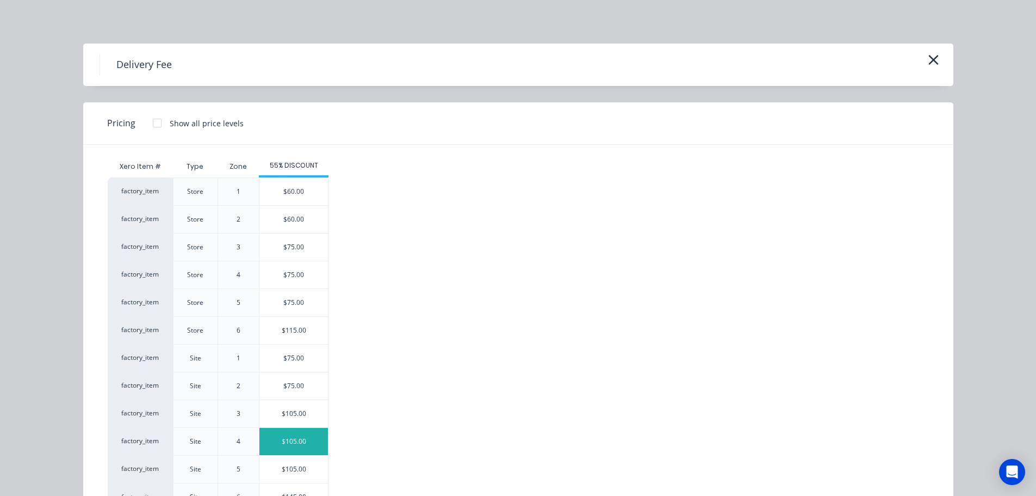
click at [279, 436] on div "$105.00" at bounding box center [294, 441] width 69 height 27
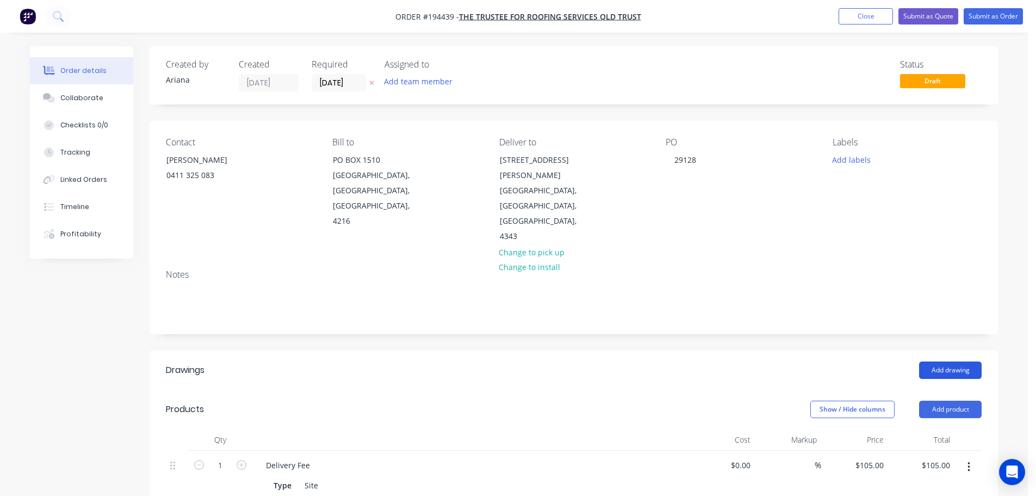
click at [956, 361] on button "Add drawing" at bounding box center [950, 369] width 63 height 17
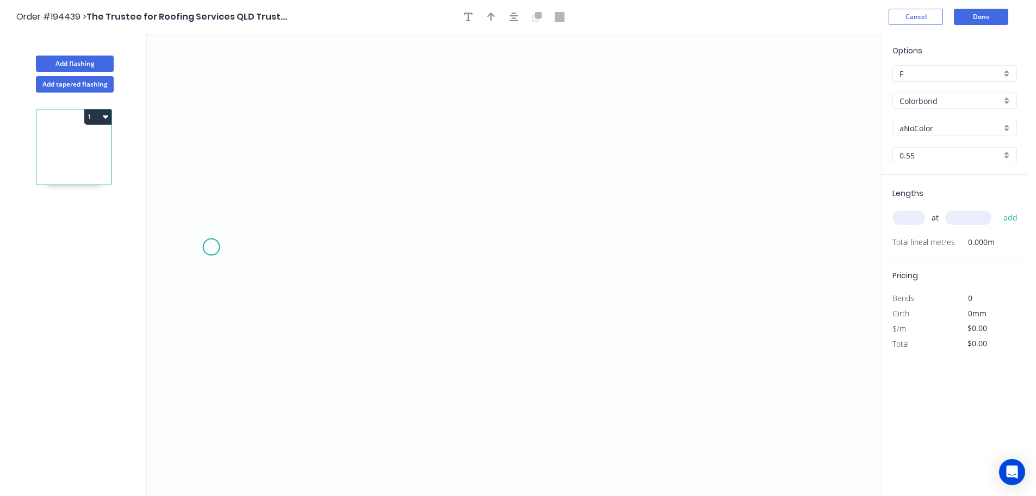
click at [211, 247] on icon "0" at bounding box center [514, 265] width 735 height 462
click at [255, 205] on icon "0" at bounding box center [514, 265] width 735 height 462
click at [300, 249] on icon "0 ?" at bounding box center [514, 265] width 735 height 462
click at [437, 254] on icon "0 ? ?" at bounding box center [514, 265] width 735 height 462
click at [481, 207] on icon "0 ? ? ?" at bounding box center [514, 265] width 735 height 462
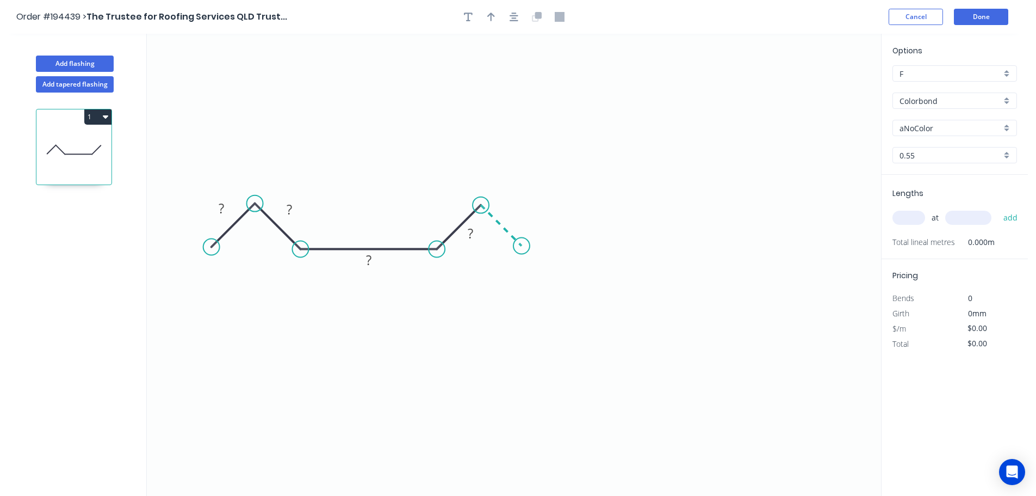
click at [522, 250] on icon "0 ? ? ? ?" at bounding box center [514, 265] width 735 height 462
click at [522, 250] on circle at bounding box center [522, 246] width 16 height 16
drag, startPoint x: 485, startPoint y: 239, endPoint x: 460, endPoint y: 213, distance: 35.8
click at [460, 213] on rect at bounding box center [445, 207] width 35 height 22
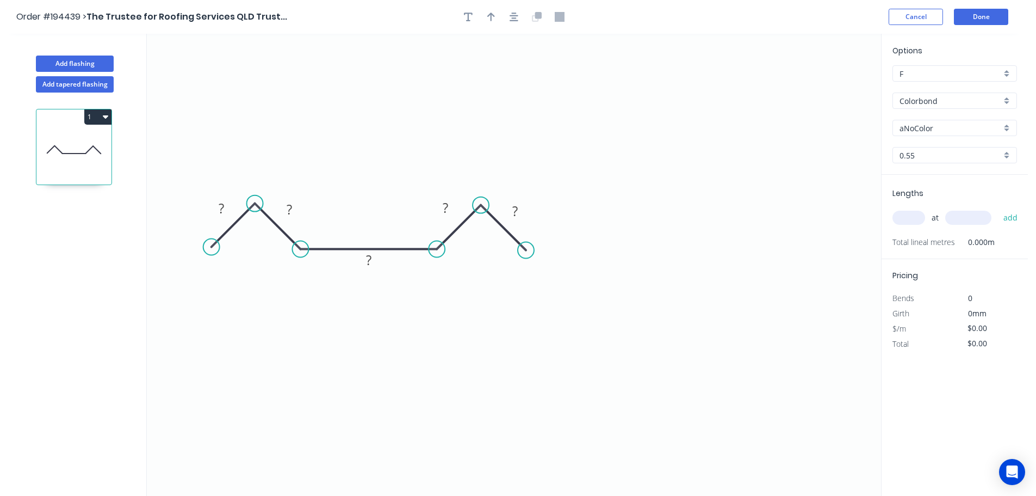
drag, startPoint x: 522, startPoint y: 246, endPoint x: 526, endPoint y: 252, distance: 7.4
click at [526, 252] on circle at bounding box center [526, 250] width 16 height 16
click at [752, 247] on icon "0 ? ? ? ? ?" at bounding box center [514, 265] width 735 height 462
click at [806, 107] on icon "0 ? ? ? ? ? ?" at bounding box center [514, 265] width 735 height 462
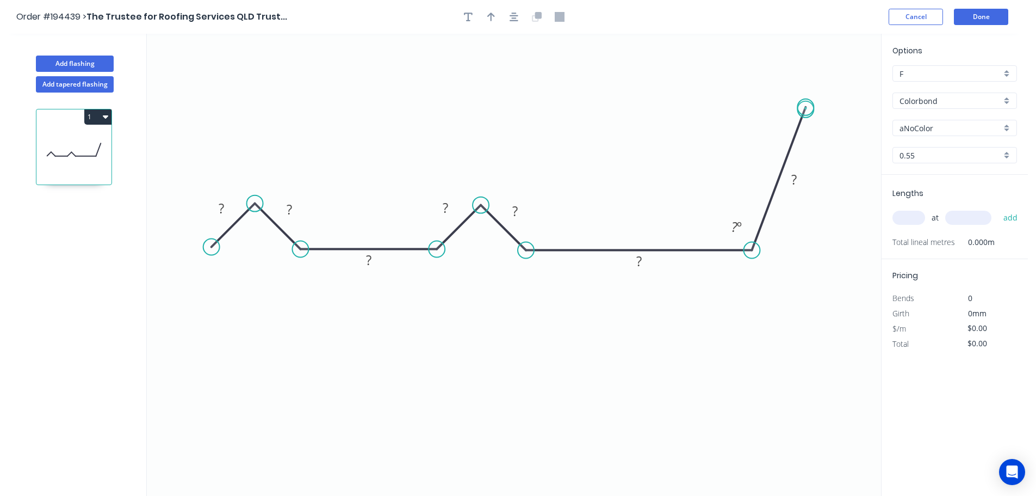
click at [806, 108] on circle at bounding box center [806, 107] width 16 height 16
click at [486, 16] on button "button" at bounding box center [491, 17] width 16 height 16
drag, startPoint x: 824, startPoint y: 84, endPoint x: 559, endPoint y: 105, distance: 265.8
click at [559, 105] on icon at bounding box center [559, 92] width 10 height 35
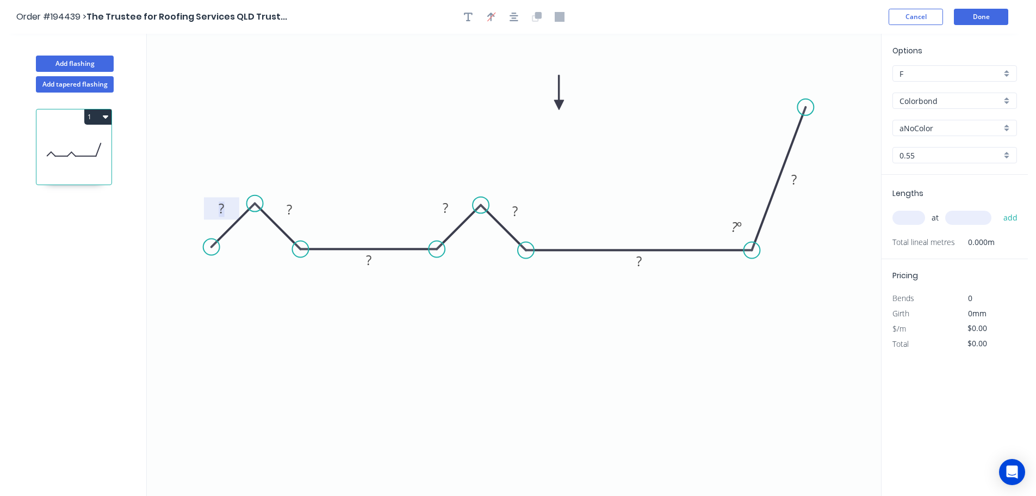
drag, startPoint x: 221, startPoint y: 205, endPoint x: 269, endPoint y: 183, distance: 52.8
click at [223, 205] on tspan "?" at bounding box center [221, 208] width 5 height 18
click at [598, 300] on icon "0 15 15 20 15 15 220 130 100 º" at bounding box center [514, 265] width 735 height 462
click at [1004, 124] on div "aNoColor" at bounding box center [955, 128] width 125 height 16
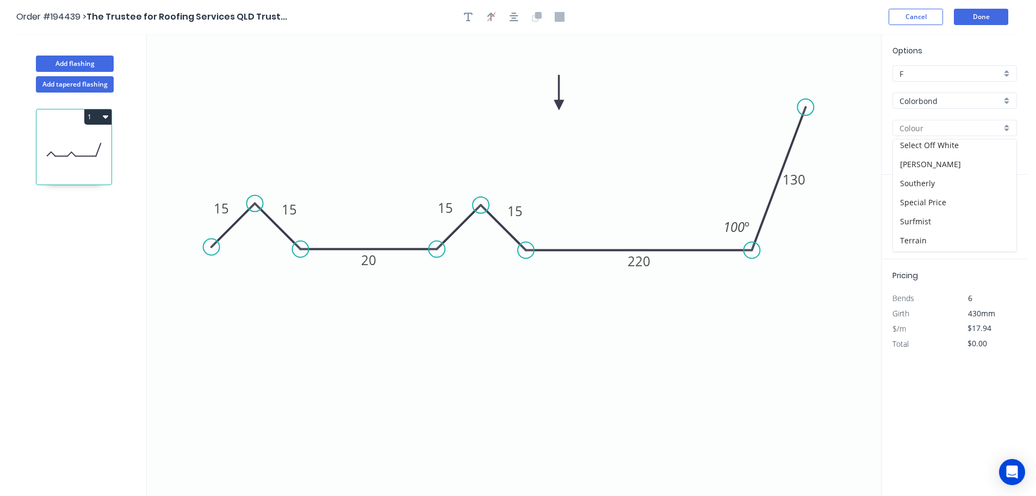
scroll to position [421, 0]
click at [947, 147] on div "Surfmist" at bounding box center [955, 146] width 124 height 19
click at [917, 215] on input "text" at bounding box center [909, 218] width 33 height 14
click at [998, 208] on button "add" at bounding box center [1011, 217] width 26 height 18
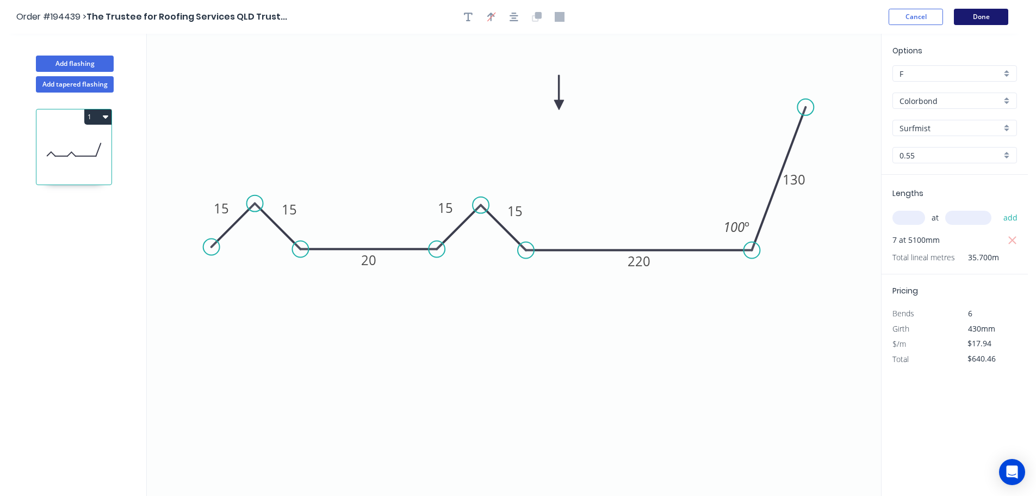
click at [982, 17] on button "Done" at bounding box center [981, 17] width 54 height 16
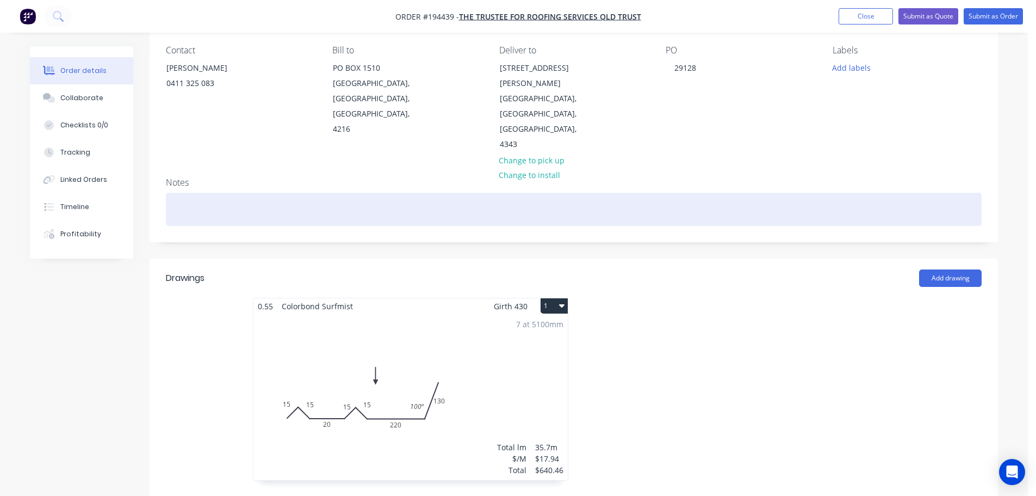
scroll to position [254, 0]
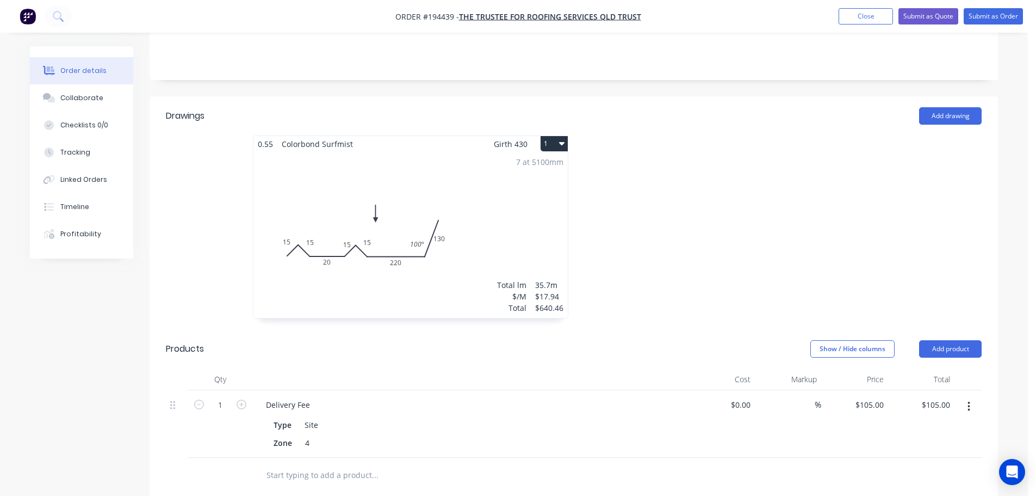
click at [549, 136] on button "1" at bounding box center [554, 143] width 27 height 15
click at [537, 162] on div "Use larger box size" at bounding box center [516, 170] width 84 height 16
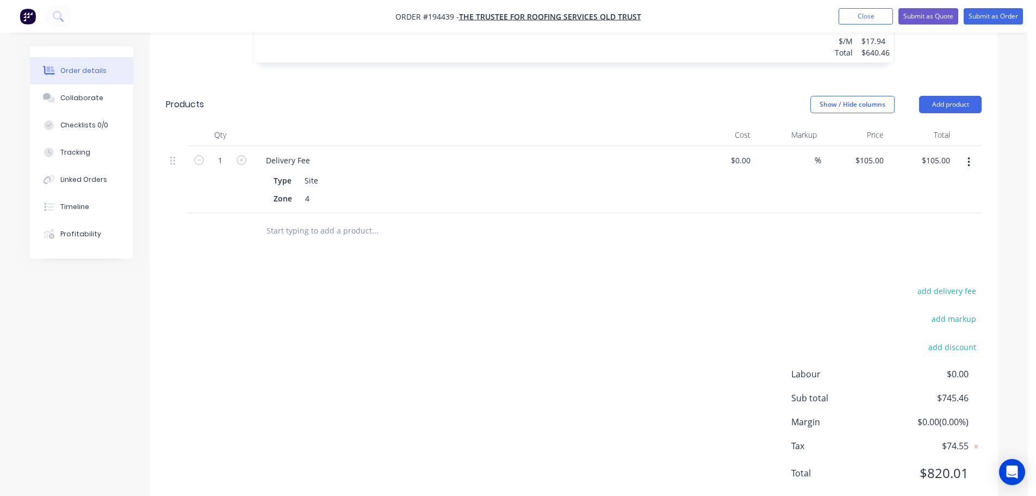
scroll to position [0, 0]
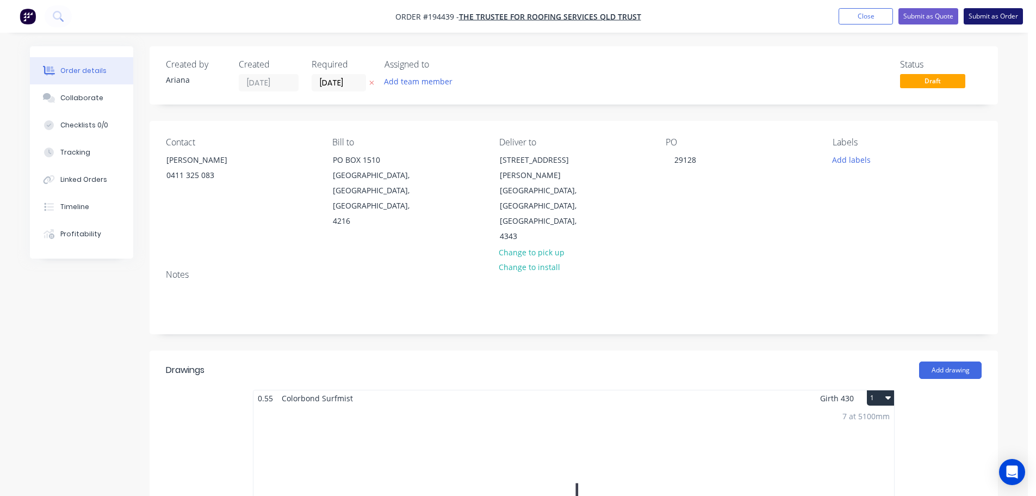
click at [996, 15] on button "Submit as Order" at bounding box center [993, 16] width 59 height 16
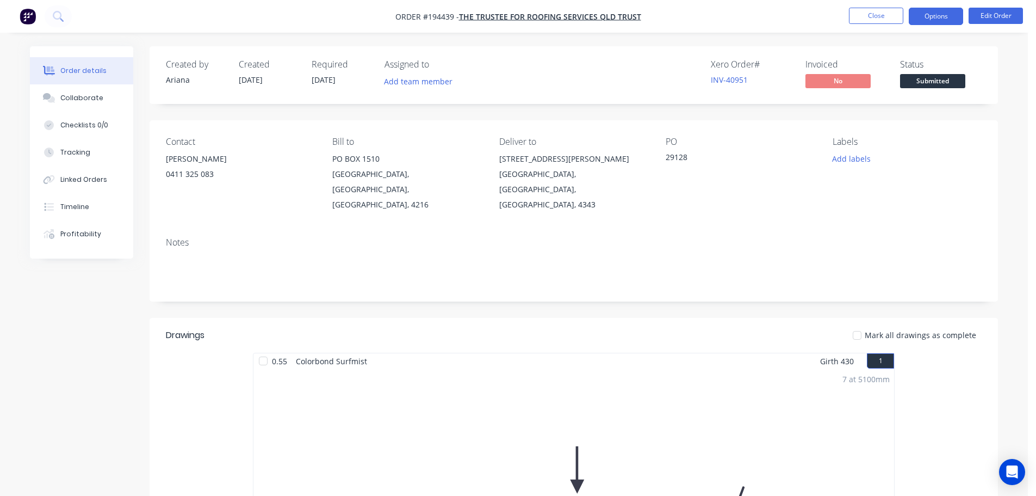
click at [933, 13] on button "Options" at bounding box center [936, 16] width 54 height 17
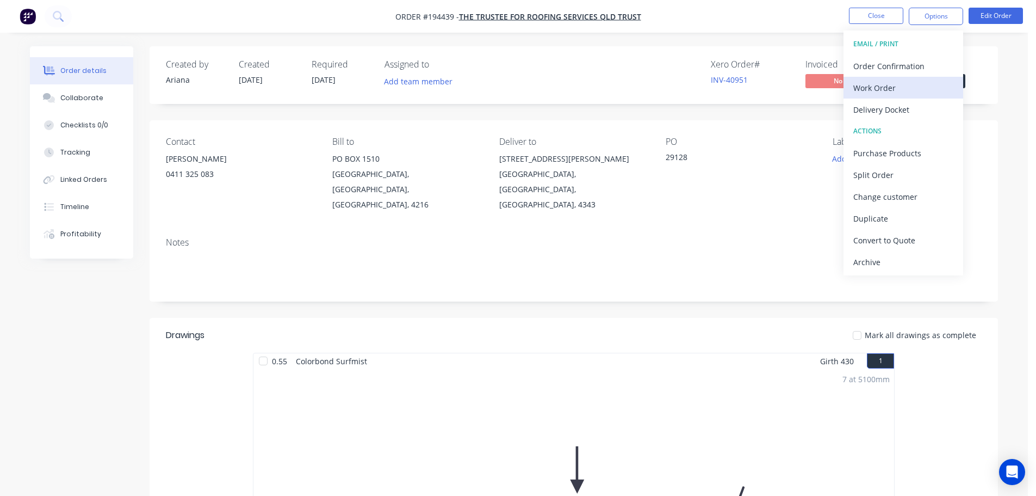
click at [887, 85] on div "Work Order" at bounding box center [904, 88] width 100 height 16
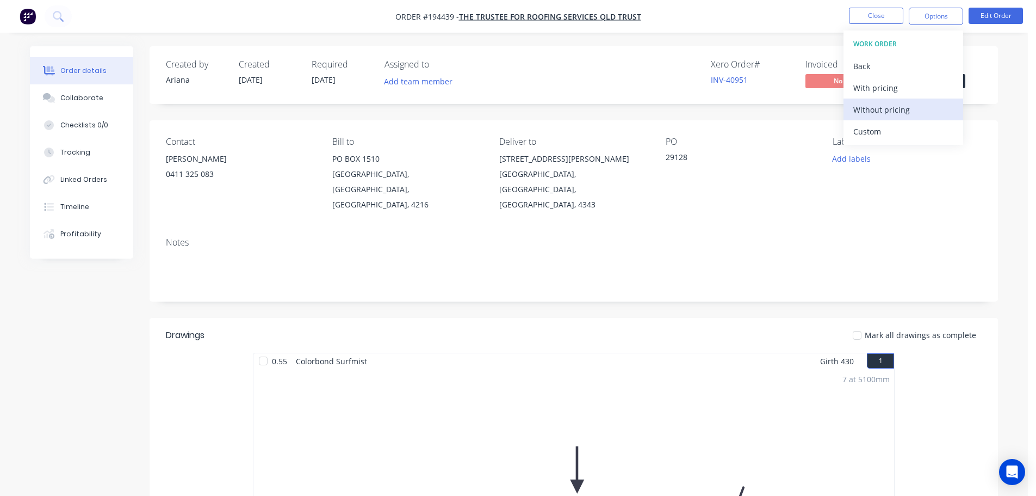
click at [869, 107] on div "Without pricing" at bounding box center [904, 110] width 100 height 16
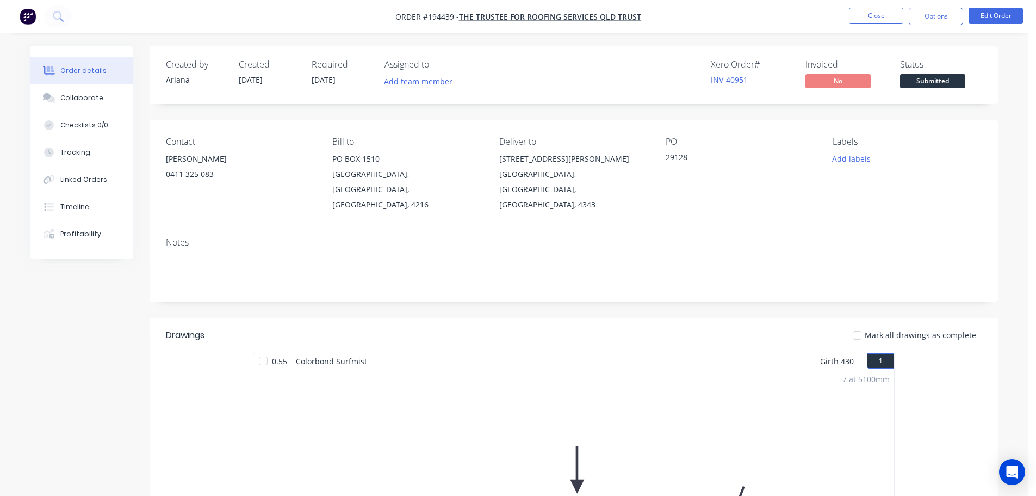
click at [745, 16] on nav "Order #194439 - The Trustee for Roofing Services QLD Trust Close Options Edit O…" at bounding box center [518, 16] width 1036 height 33
click at [878, 12] on button "Close" at bounding box center [876, 16] width 54 height 16
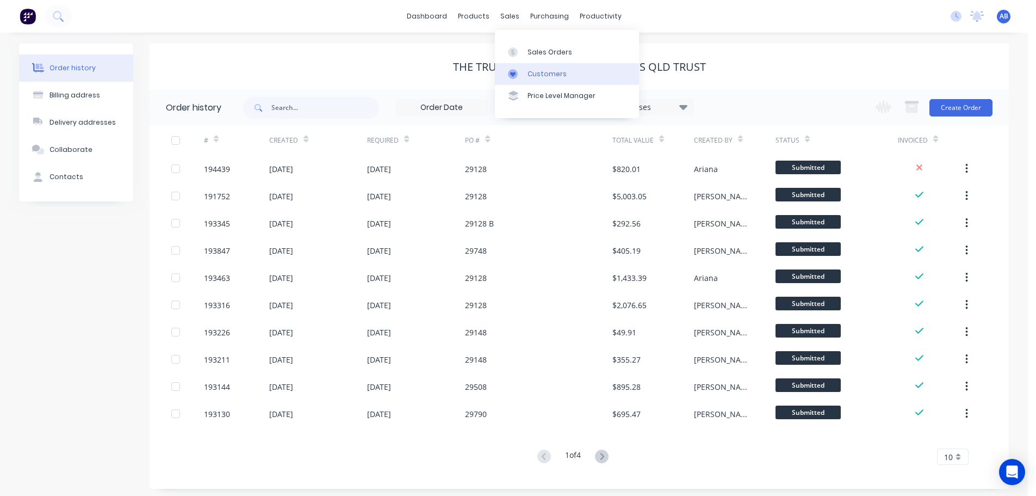
click at [535, 69] on div "Customers" at bounding box center [547, 74] width 39 height 10
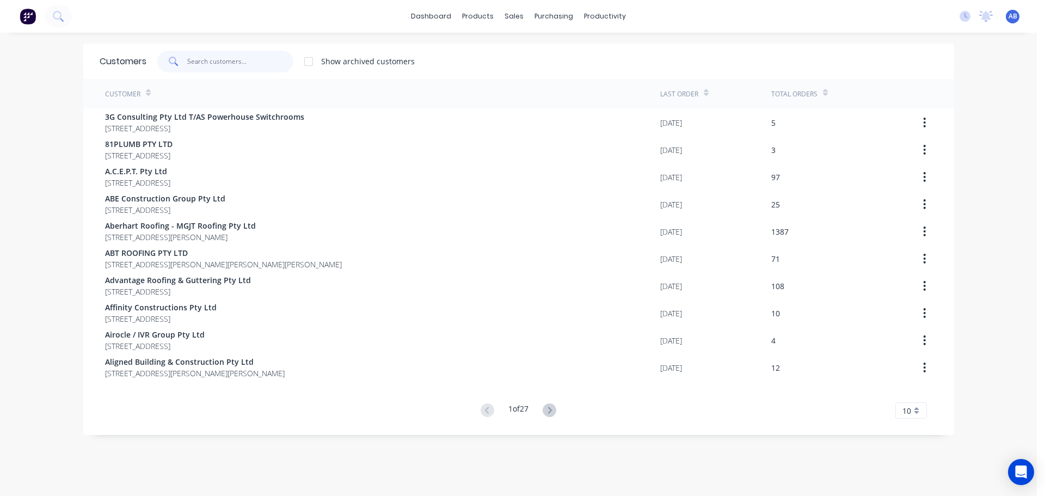
click at [278, 60] on input "text" at bounding box center [240, 62] width 106 height 22
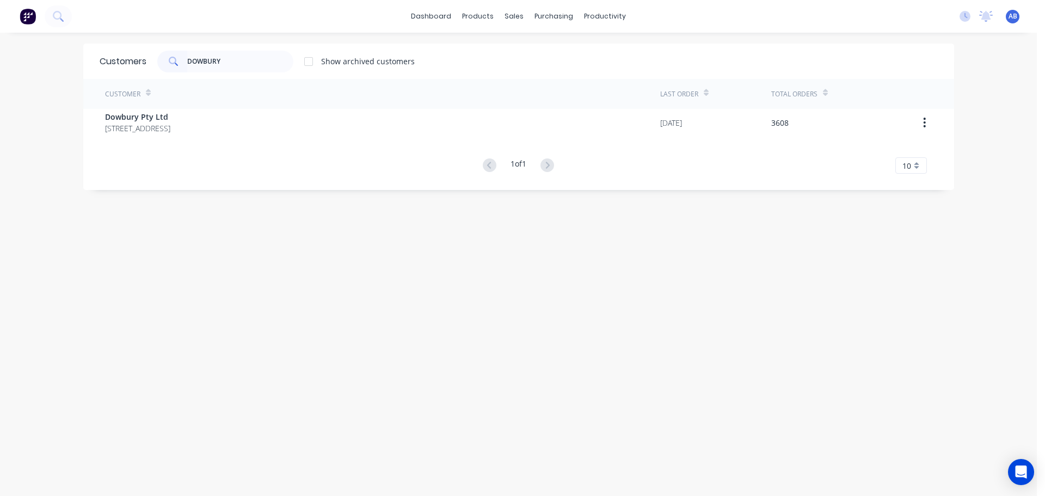
click at [167, 107] on div "Customer" at bounding box center [382, 94] width 555 height 30
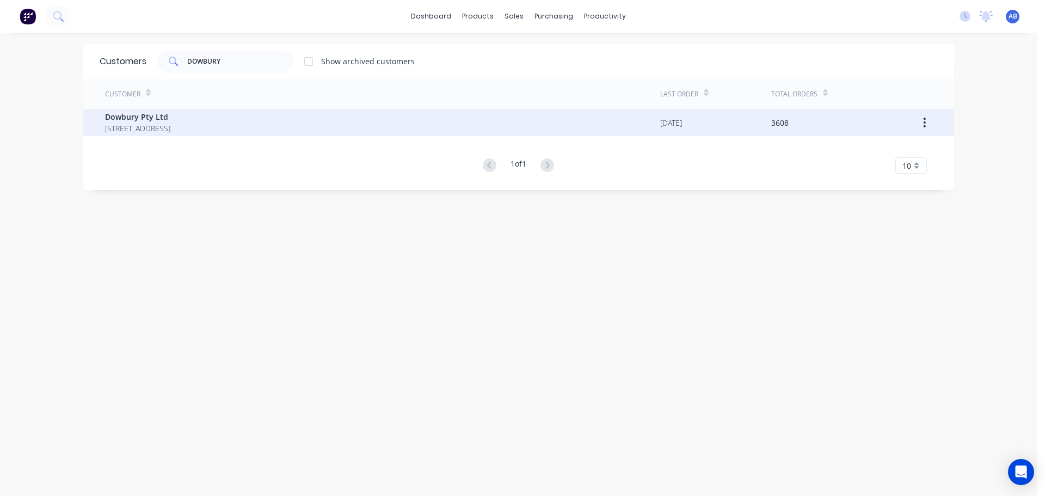
click at [163, 115] on span "Dowbury Pty Ltd" at bounding box center [137, 116] width 65 height 11
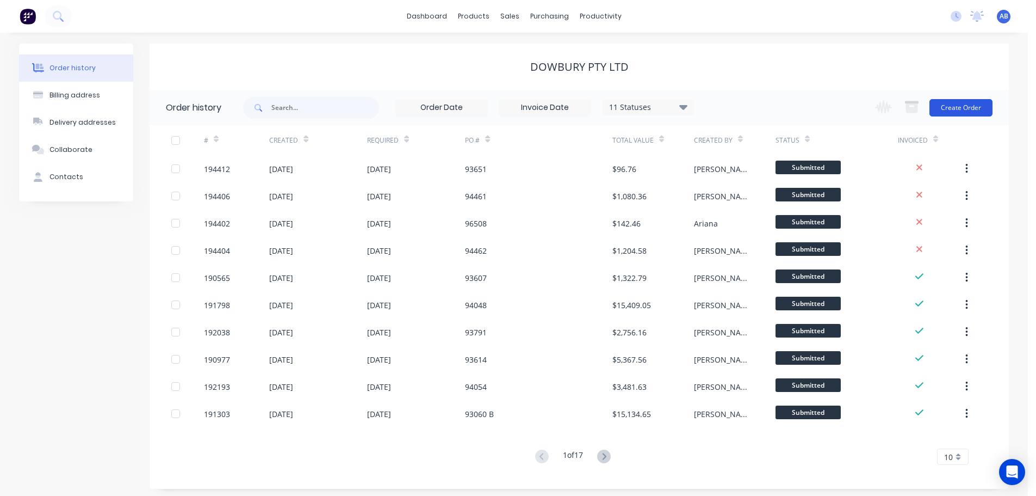
click at [952, 112] on button "Create Order" at bounding box center [961, 107] width 63 height 17
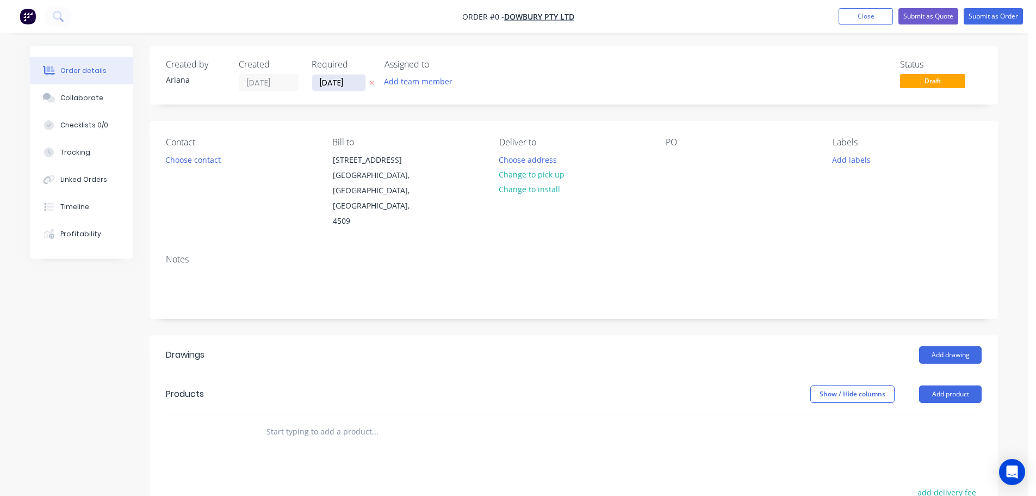
click at [332, 85] on input "[DATE]" at bounding box center [338, 83] width 53 height 16
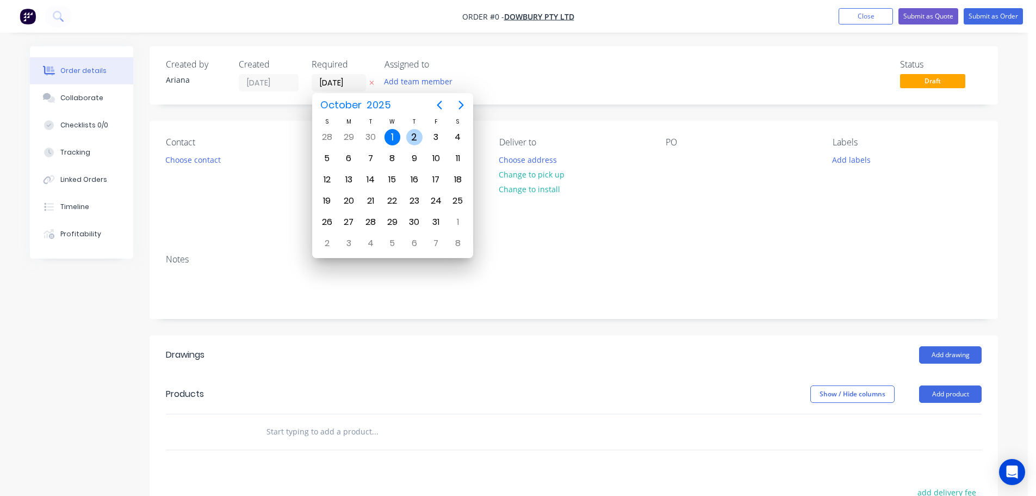
click at [414, 132] on div "2" at bounding box center [414, 137] width 16 height 16
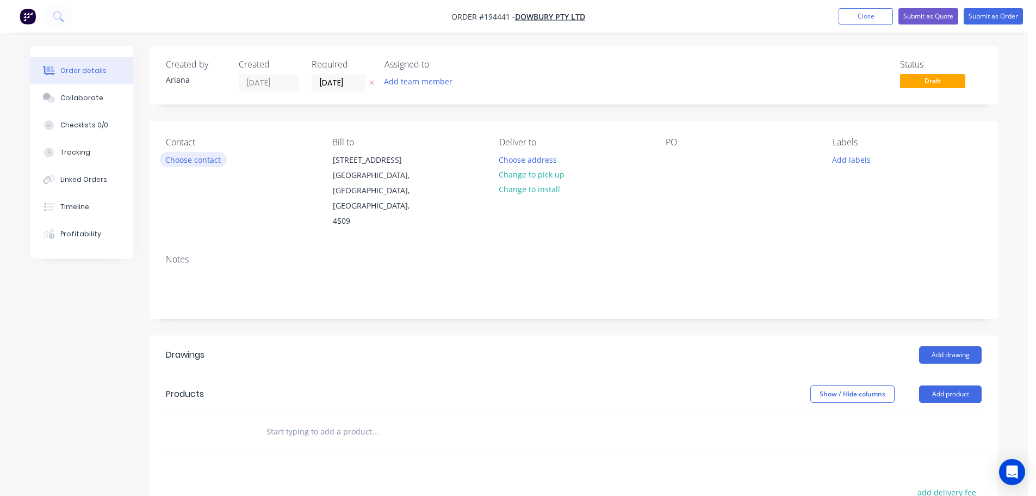
click at [180, 157] on button "Choose contact" at bounding box center [193, 159] width 67 height 15
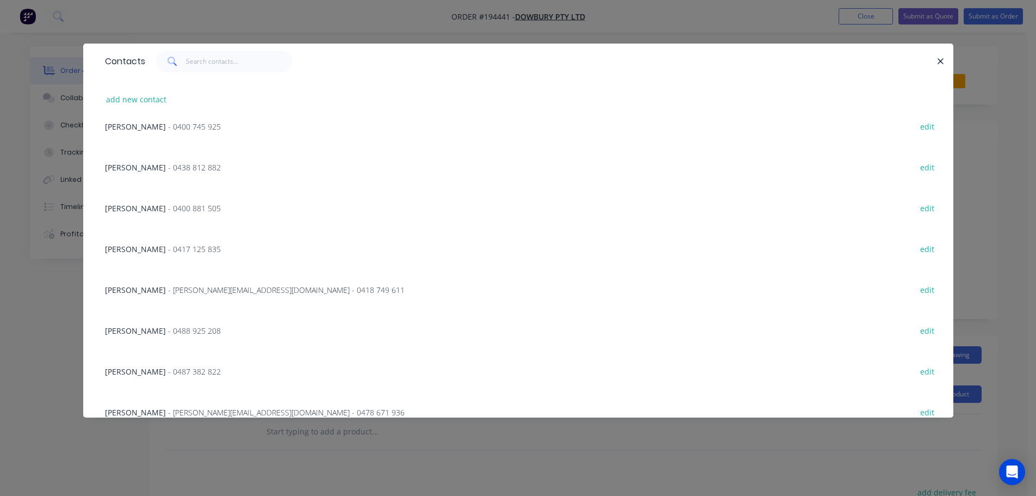
scroll to position [98, 0]
click at [168, 328] on span "- 0488 925 208" at bounding box center [194, 328] width 53 height 10
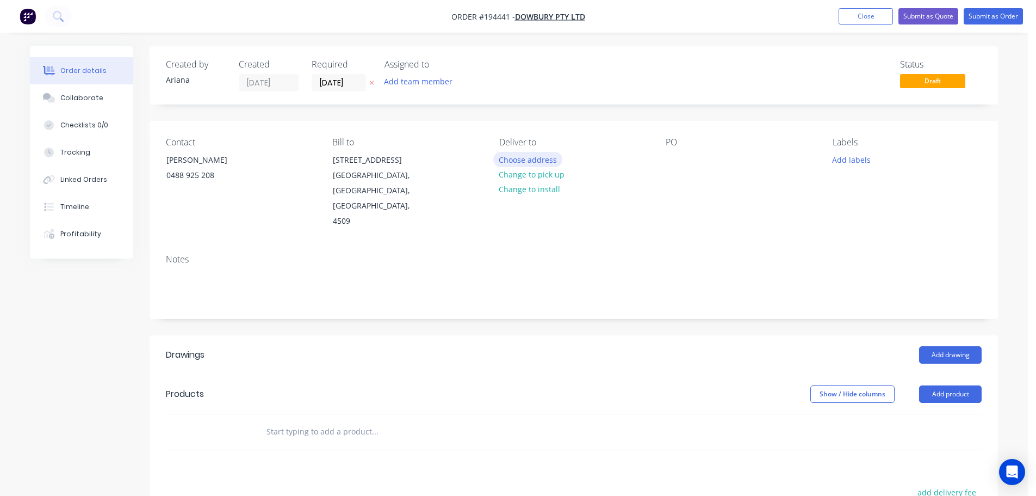
click at [537, 158] on button "Choose address" at bounding box center [528, 159] width 70 height 15
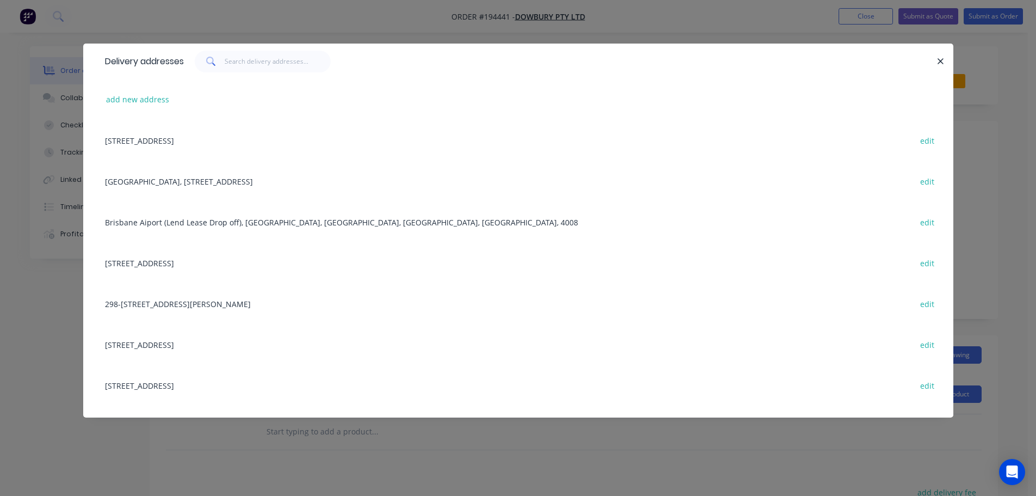
click at [166, 383] on div "[STREET_ADDRESS] edit" at bounding box center [519, 385] width 838 height 41
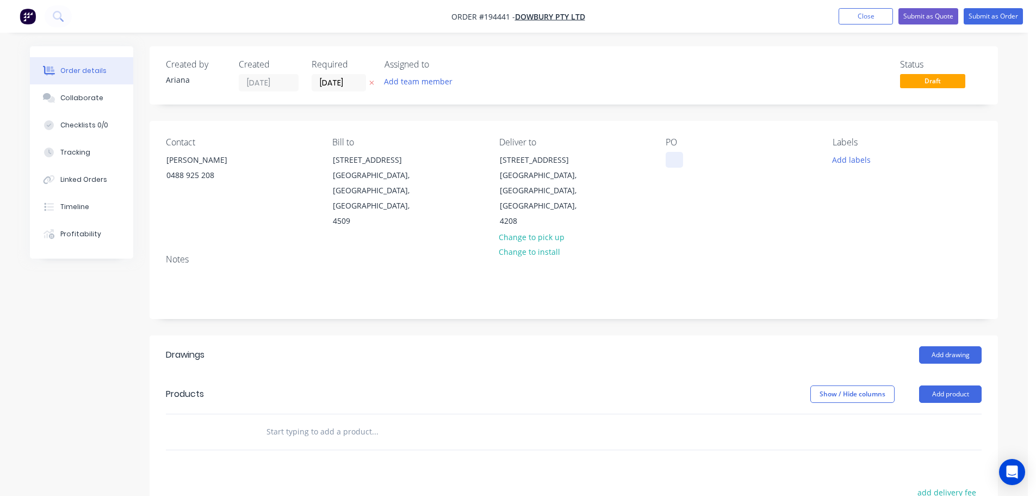
click at [676, 160] on div at bounding box center [674, 160] width 17 height 16
click at [740, 184] on div "PO 97385" at bounding box center [740, 183] width 149 height 92
click at [857, 158] on button "Add labels" at bounding box center [851, 159] width 50 height 15
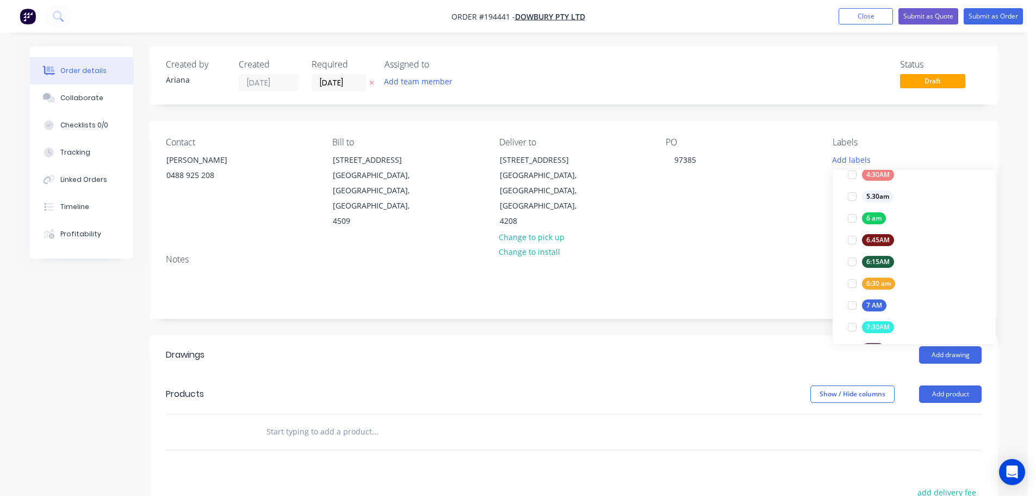
scroll to position [209, 0]
click at [849, 262] on div at bounding box center [853, 265] width 22 height 22
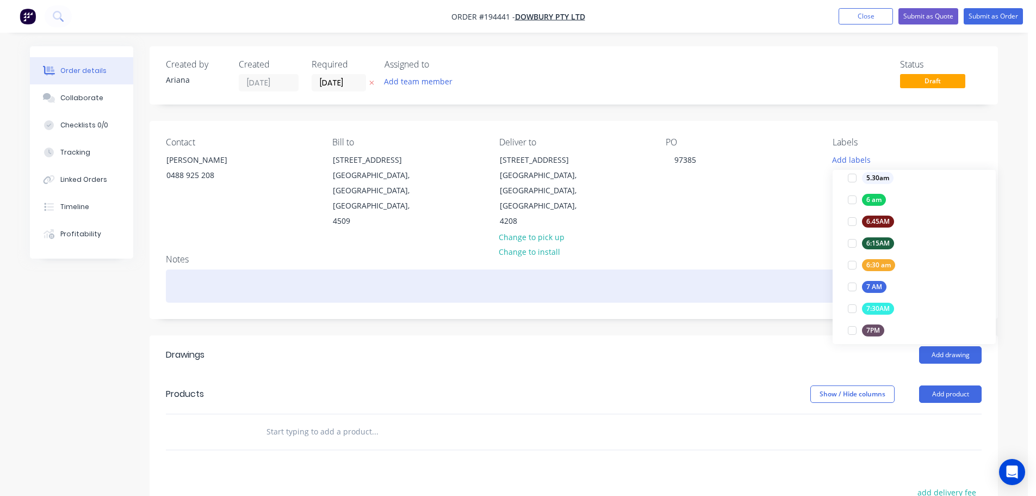
scroll to position [0, 0]
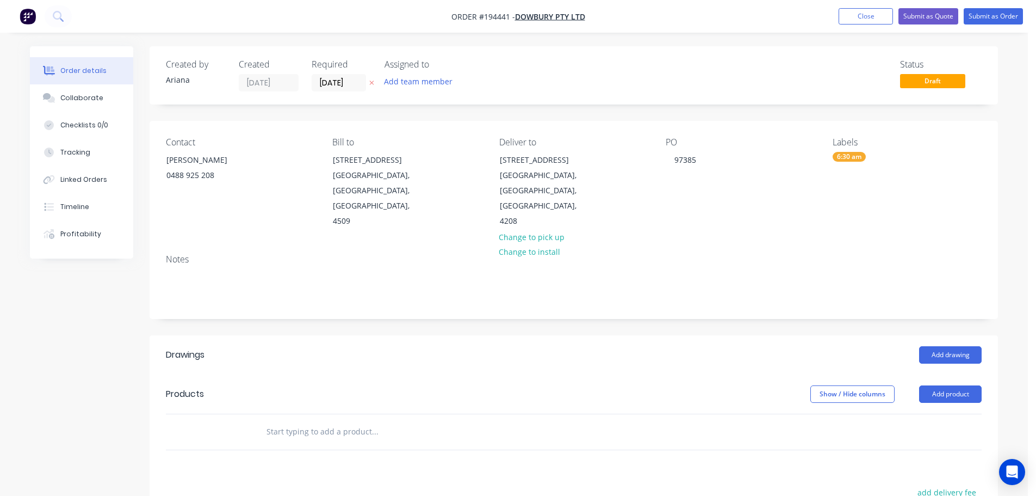
click at [745, 245] on div "Notes" at bounding box center [574, 281] width 849 height 73
click at [953, 346] on button "Add drawing" at bounding box center [950, 354] width 63 height 17
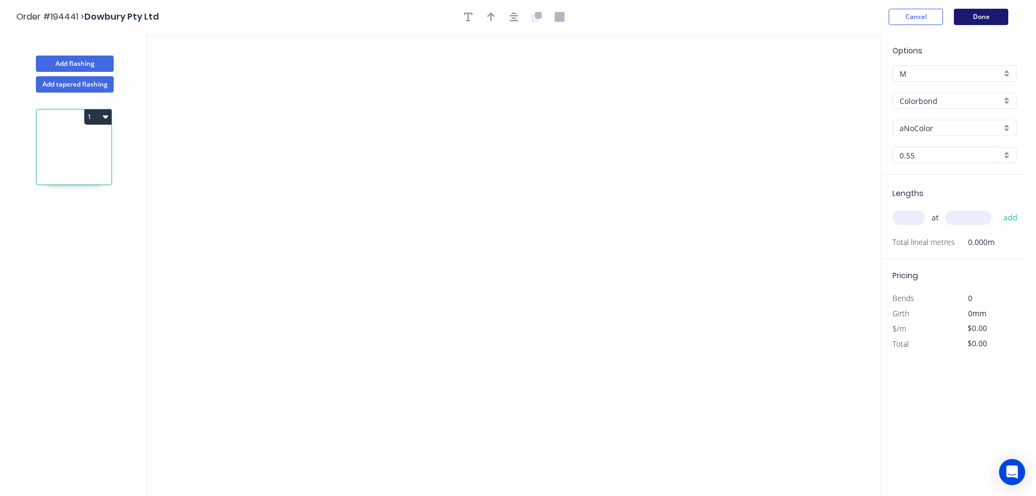
click at [993, 18] on button "Done" at bounding box center [981, 17] width 54 height 16
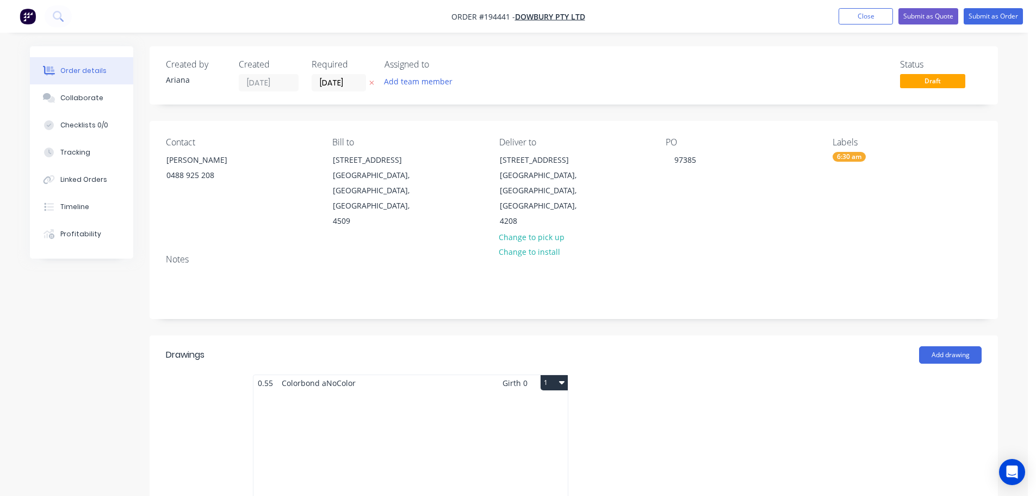
click at [475, 417] on div "Total lm $/M Total 0m $0.00 $0.00" at bounding box center [411, 474] width 314 height 166
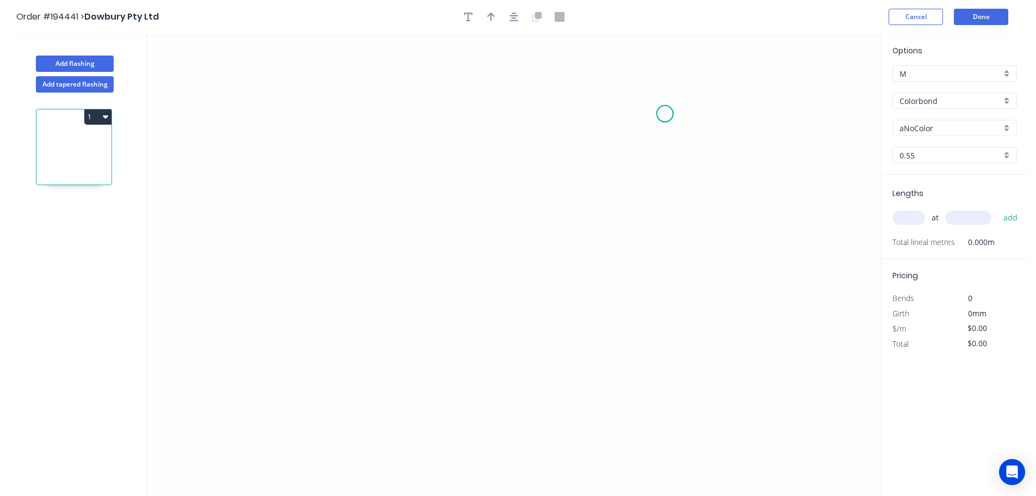
click at [665, 114] on icon "0" at bounding box center [514, 265] width 735 height 462
click at [309, 104] on icon "0" at bounding box center [514, 265] width 735 height 462
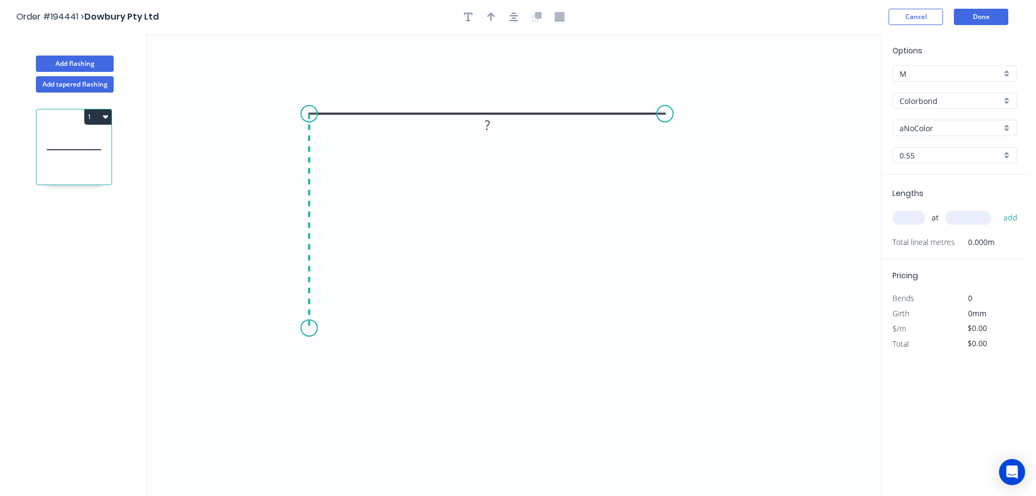
click at [298, 328] on icon "0 ?" at bounding box center [514, 265] width 735 height 462
click at [298, 328] on icon "0 ? ?" at bounding box center [514, 265] width 735 height 462
click at [298, 328] on circle at bounding box center [297, 327] width 16 height 16
drag, startPoint x: 309, startPoint y: 340, endPoint x: 317, endPoint y: 335, distance: 9.1
click at [310, 340] on div "Delete point" at bounding box center [352, 342] width 109 height 22
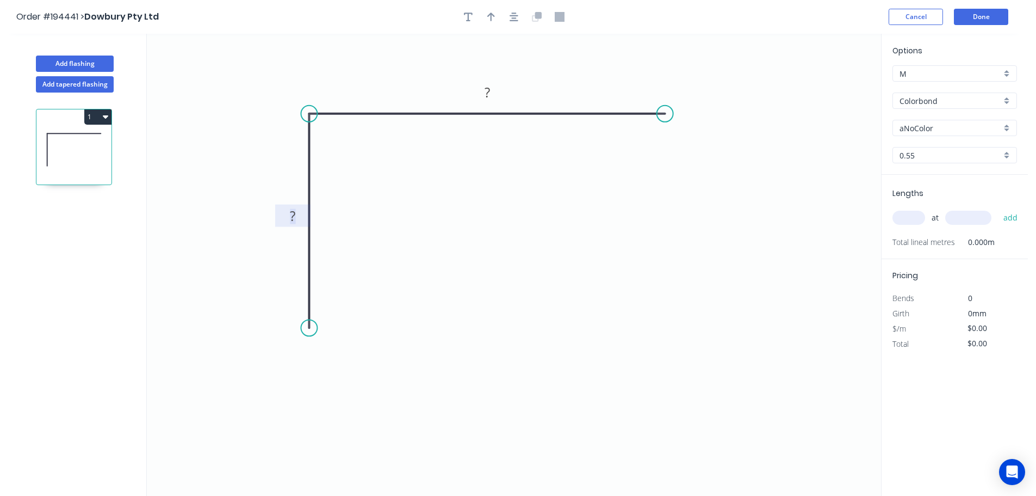
click at [294, 214] on tspan "?" at bounding box center [292, 216] width 5 height 18
click at [411, 221] on icon "0 100 150" at bounding box center [514, 265] width 735 height 462
click at [492, 12] on icon "button" at bounding box center [491, 17] width 8 height 10
drag, startPoint x: 828, startPoint y: 85, endPoint x: 397, endPoint y: 60, distance: 431.7
click at [397, 60] on icon at bounding box center [397, 47] width 10 height 35
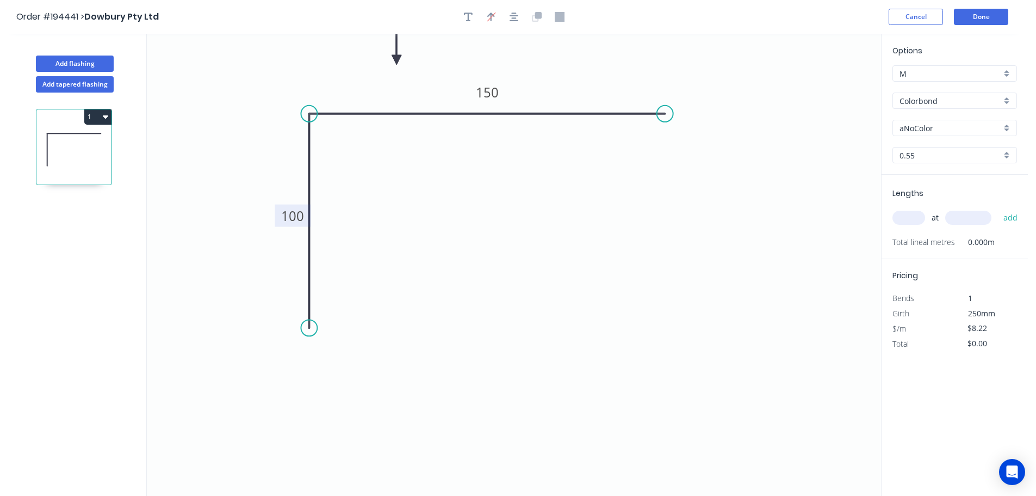
click at [1005, 95] on div "Colorbond" at bounding box center [955, 100] width 125 height 16
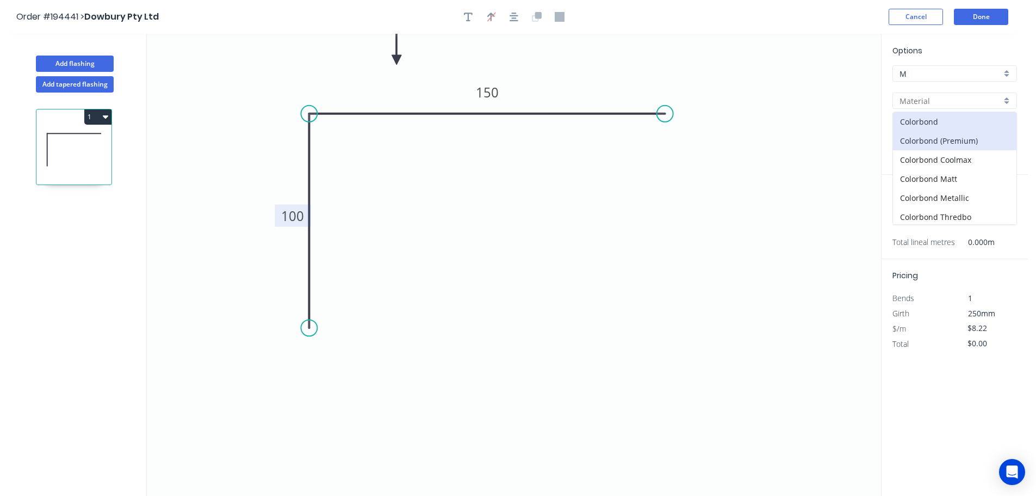
scroll to position [231, 0]
click at [931, 194] on div "Zincalume" at bounding box center [955, 195] width 124 height 19
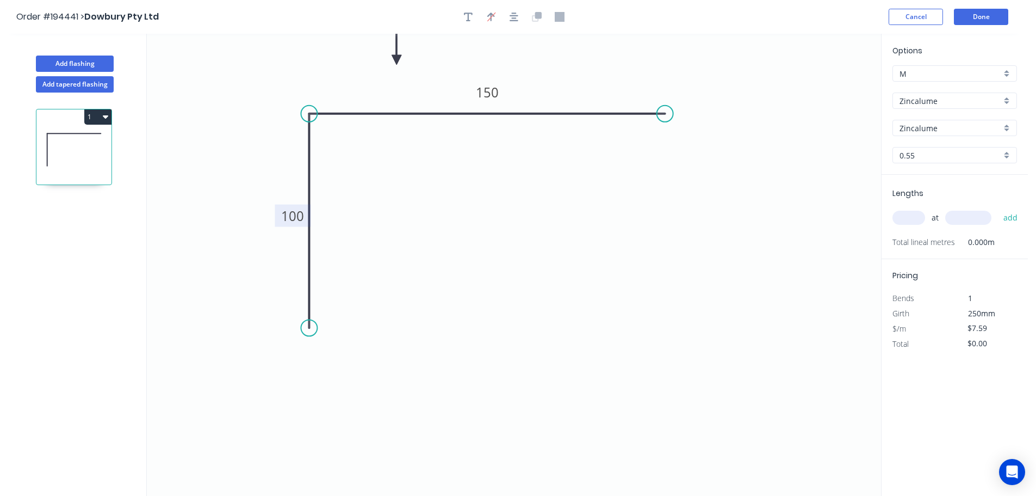
click at [1005, 155] on div "0.55" at bounding box center [955, 155] width 125 height 16
click at [901, 239] on div "1.2" at bounding box center [955, 233] width 124 height 19
click at [914, 214] on input "text" at bounding box center [909, 218] width 33 height 14
click at [998, 208] on button "add" at bounding box center [1011, 217] width 26 height 18
click at [71, 62] on button "Add flashing" at bounding box center [75, 63] width 78 height 16
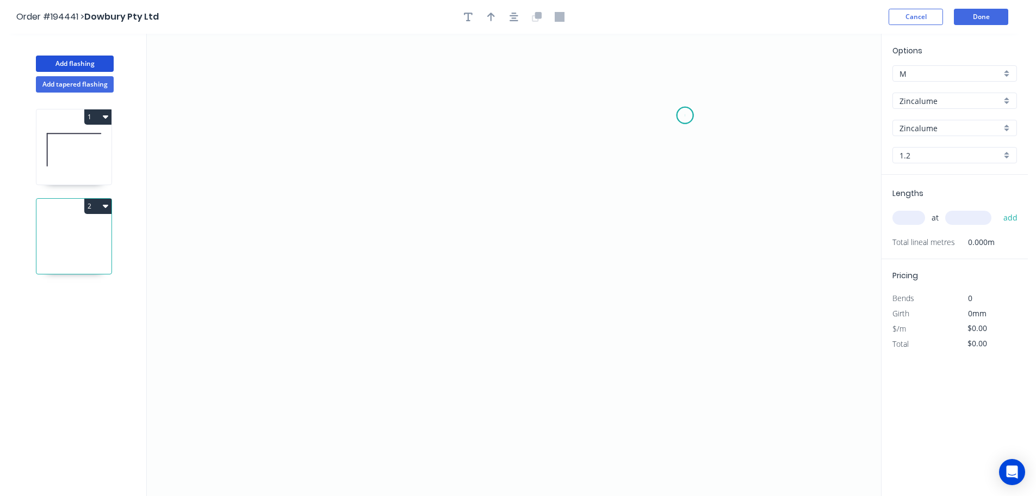
click at [686, 115] on icon "0" at bounding box center [514, 265] width 735 height 462
click at [372, 116] on icon "0" at bounding box center [514, 265] width 735 height 462
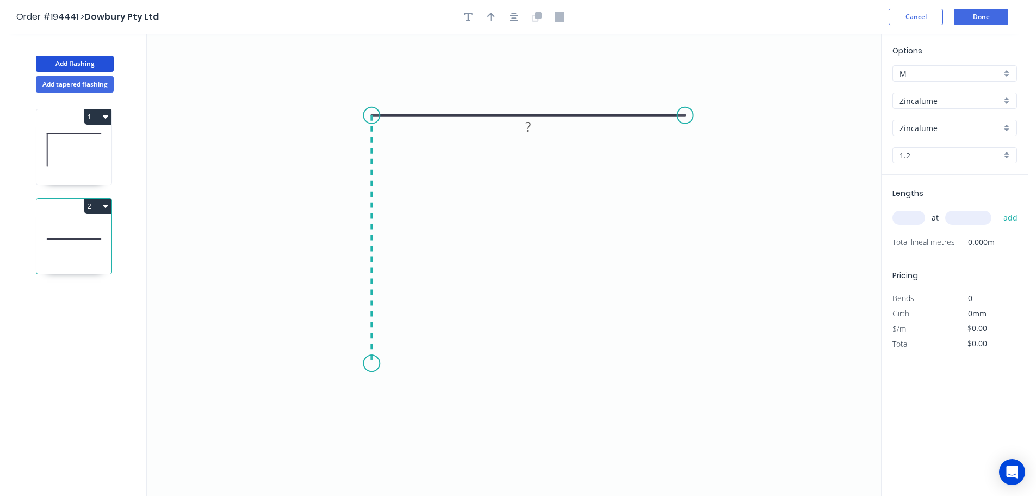
click at [371, 363] on icon "0 ?" at bounding box center [514, 265] width 735 height 462
click at [371, 363] on circle at bounding box center [371, 363] width 16 height 16
click at [356, 234] on tspan "?" at bounding box center [355, 234] width 5 height 18
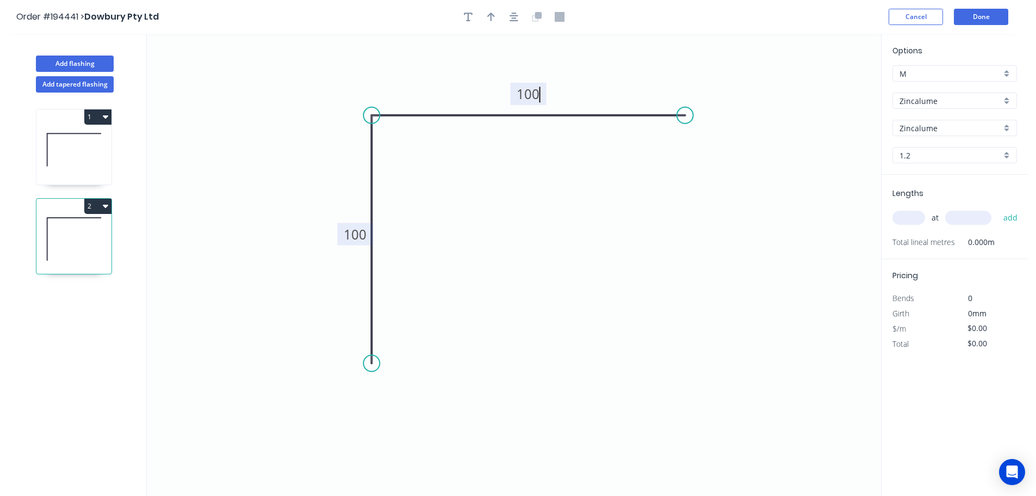
click at [457, 248] on icon "0 100 100" at bounding box center [514, 265] width 735 height 462
click at [492, 15] on icon "button" at bounding box center [491, 17] width 8 height 9
drag, startPoint x: 828, startPoint y: 83, endPoint x: 626, endPoint y: 79, distance: 202.4
click at [626, 79] on icon "0 100 100" at bounding box center [514, 265] width 735 height 462
drag, startPoint x: 828, startPoint y: 85, endPoint x: 433, endPoint y: 59, distance: 395.9
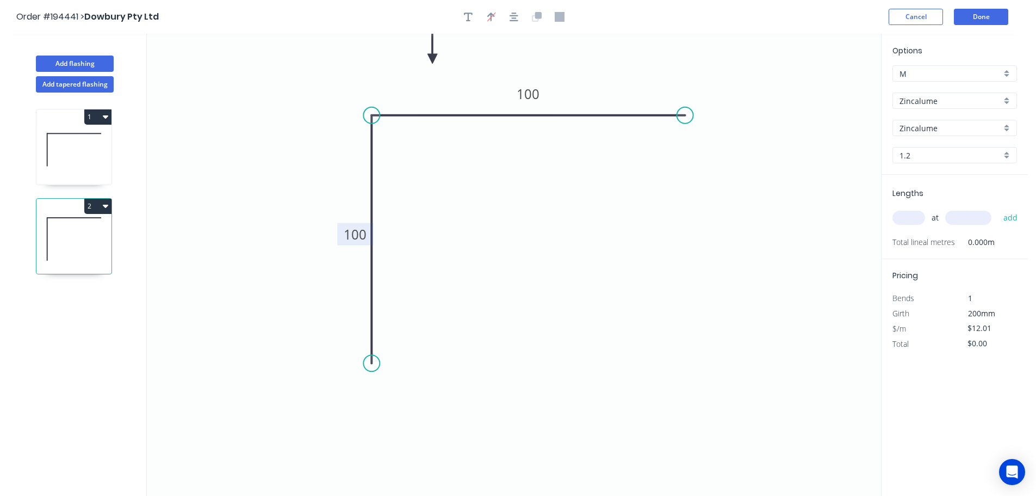
click at [433, 59] on icon at bounding box center [433, 46] width 10 height 35
click at [915, 218] on input "text" at bounding box center [909, 218] width 33 height 14
click at [998, 208] on button "add" at bounding box center [1011, 217] width 26 height 18
drag, startPoint x: 72, startPoint y: 61, endPoint x: 85, endPoint y: 63, distance: 13.1
click at [73, 61] on button "Add flashing" at bounding box center [75, 63] width 78 height 16
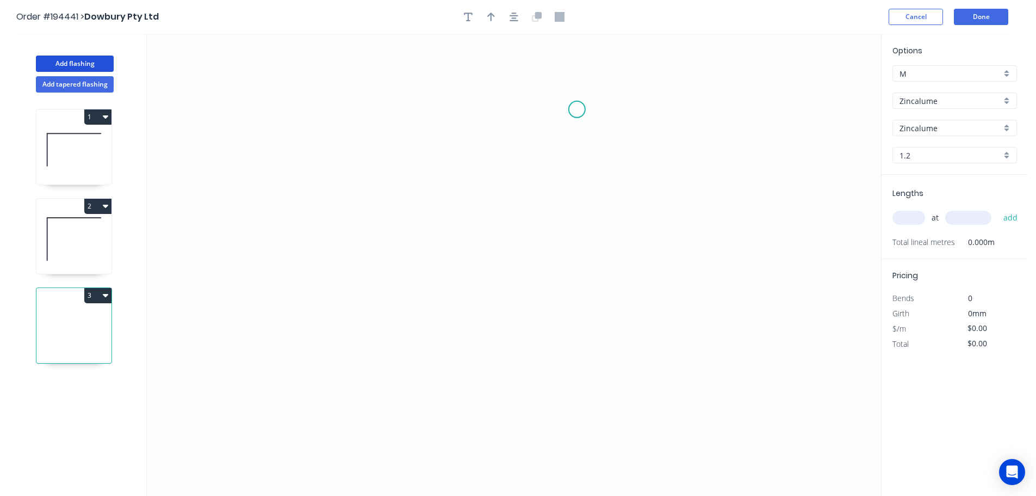
click at [577, 109] on icon "0" at bounding box center [514, 265] width 735 height 462
click at [395, 100] on icon "0" at bounding box center [514, 265] width 735 height 462
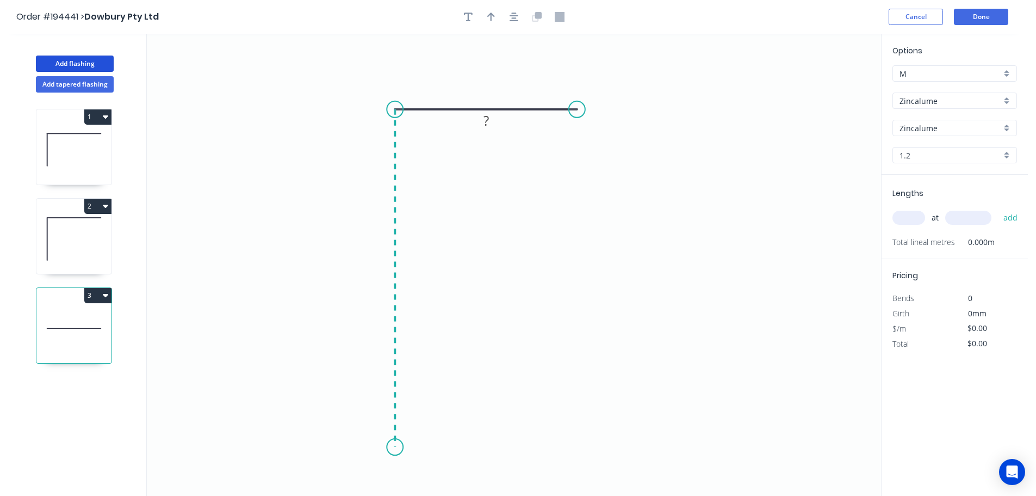
click at [388, 447] on icon "0 ?" at bounding box center [514, 265] width 735 height 462
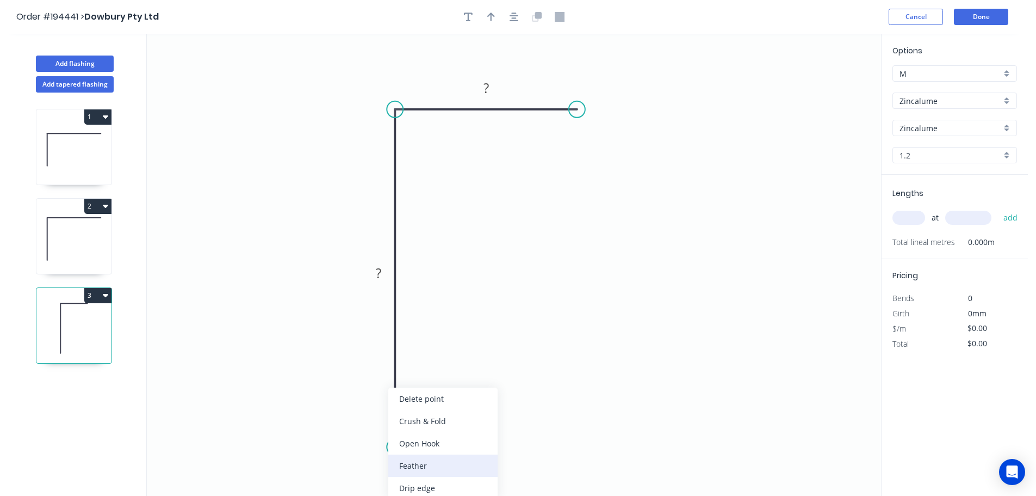
click at [432, 469] on div "Feather" at bounding box center [442, 465] width 109 height 22
click at [411, 467] on div "Flip bend" at bounding box center [448, 465] width 109 height 22
click at [429, 430] on tspan "15" at bounding box center [424, 427] width 15 height 18
click at [467, 422] on icon "0 FE 10 ? ?" at bounding box center [514, 265] width 735 height 462
drag, startPoint x: 435, startPoint y: 428, endPoint x: 468, endPoint y: 472, distance: 54.7
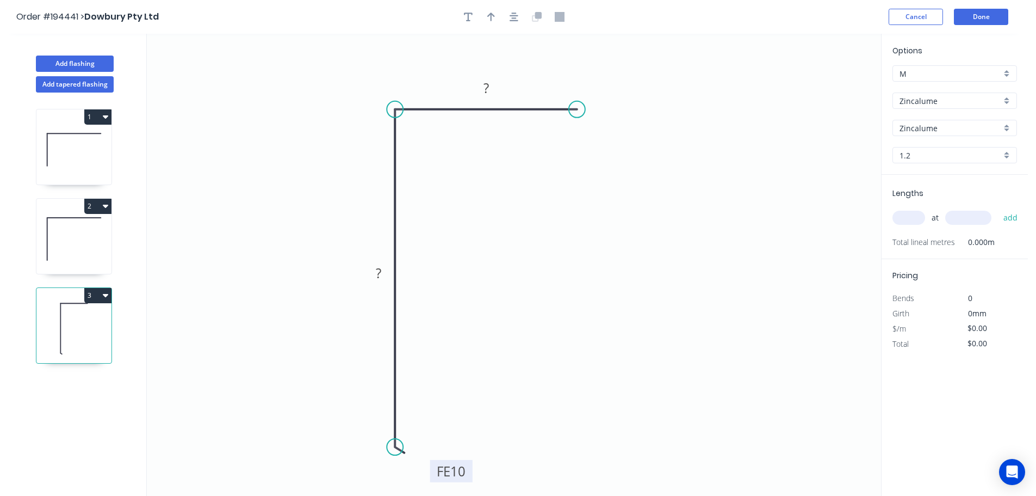
click at [468, 472] on rect at bounding box center [451, 471] width 42 height 22
click at [608, 189] on div "Feather" at bounding box center [631, 190] width 109 height 22
click at [601, 79] on tspan "15" at bounding box center [598, 81] width 15 height 18
click at [657, 124] on icon "0 FE 10 ? FE 10 ?" at bounding box center [514, 265] width 735 height 462
drag, startPoint x: 607, startPoint y: 83, endPoint x: 640, endPoint y: 157, distance: 81.4
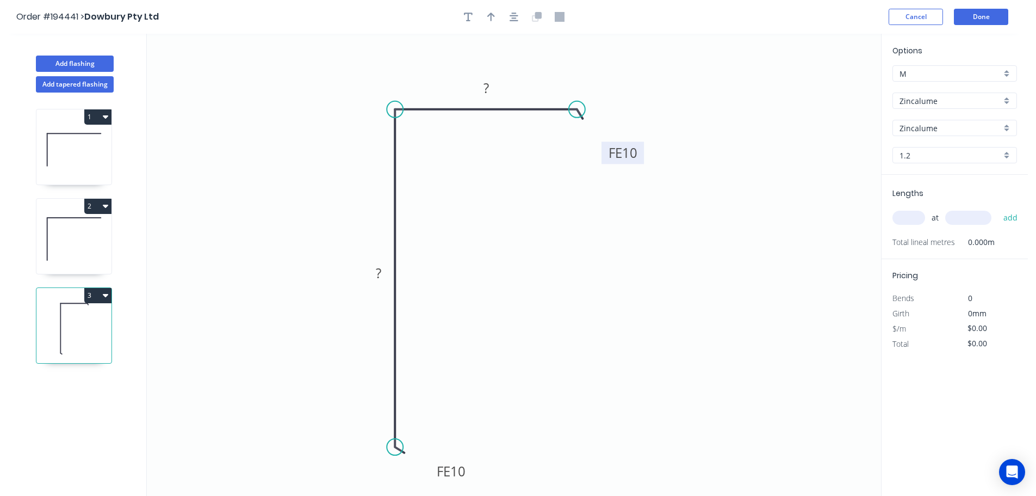
click at [640, 157] on rect at bounding box center [623, 152] width 42 height 22
click at [486, 86] on tspan "?" at bounding box center [486, 88] width 5 height 18
click at [606, 72] on icon "0 FE 10 ? FE 10 50" at bounding box center [514, 265] width 735 height 462
click at [381, 269] on tspan "?" at bounding box center [378, 273] width 5 height 18
click at [443, 262] on icon "0 FE 10 430 FE 10 50" at bounding box center [514, 265] width 735 height 462
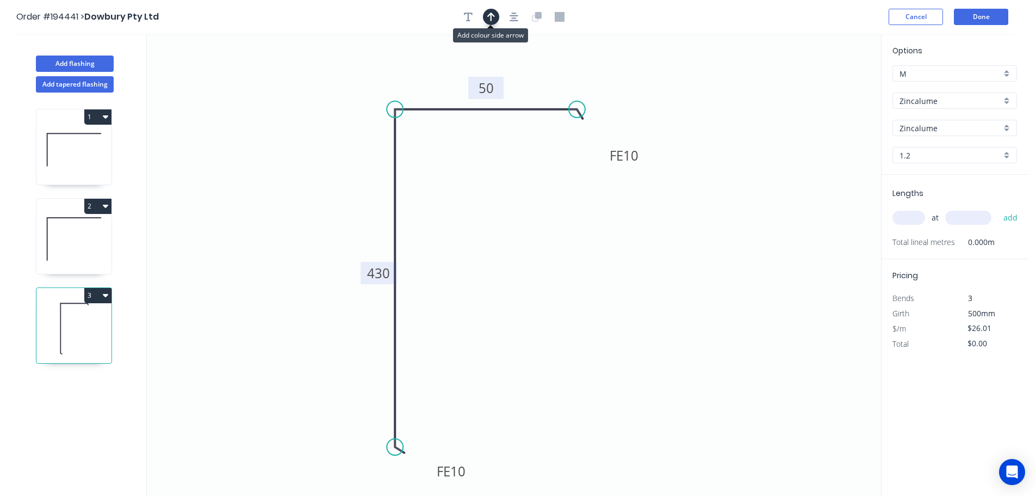
click at [492, 16] on icon "button" at bounding box center [491, 17] width 8 height 10
drag, startPoint x: 828, startPoint y: 85, endPoint x: 510, endPoint y: 273, distance: 369.5
click at [510, 273] on icon at bounding box center [510, 260] width 10 height 35
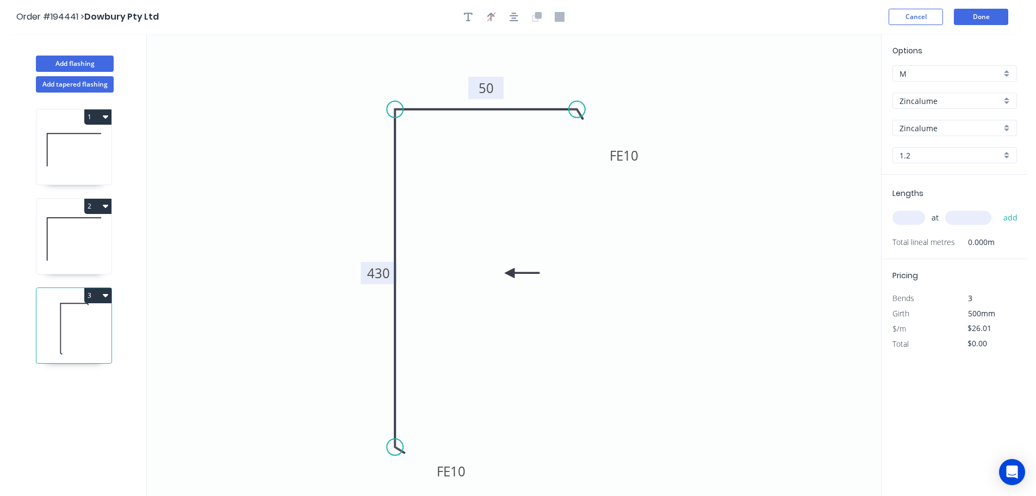
click at [1009, 100] on div "Zincalume" at bounding box center [955, 100] width 125 height 16
click at [951, 118] on div "Colorbond" at bounding box center [955, 121] width 124 height 19
click at [1009, 127] on div "aNoColor" at bounding box center [955, 128] width 125 height 16
click at [967, 240] on div "Dover White" at bounding box center [955, 241] width 124 height 19
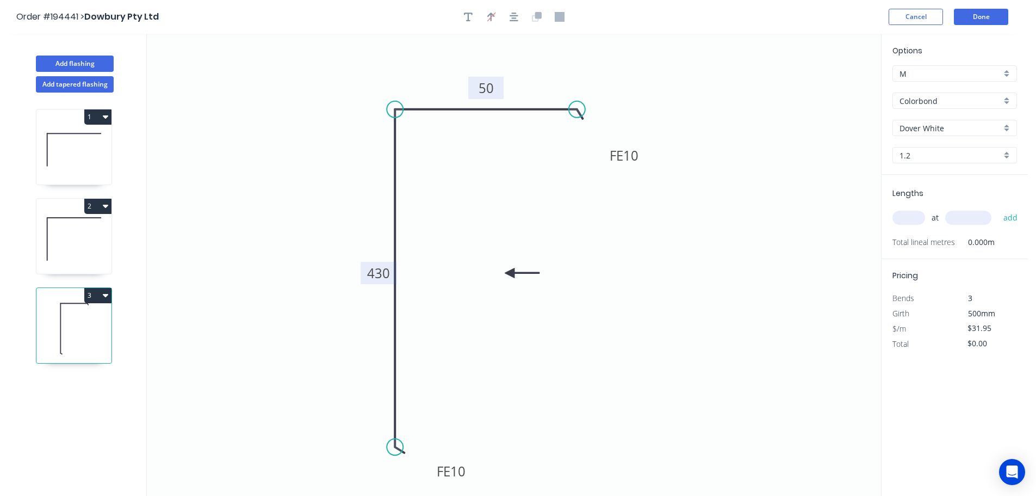
click at [1010, 155] on div "1.2" at bounding box center [955, 155] width 125 height 16
click at [930, 173] on div "0.55" at bounding box center [955, 175] width 124 height 19
click at [910, 219] on input "text" at bounding box center [909, 218] width 33 height 14
click at [998, 208] on button "add" at bounding box center [1011, 217] width 26 height 18
click at [466, 15] on icon "button" at bounding box center [468, 17] width 9 height 10
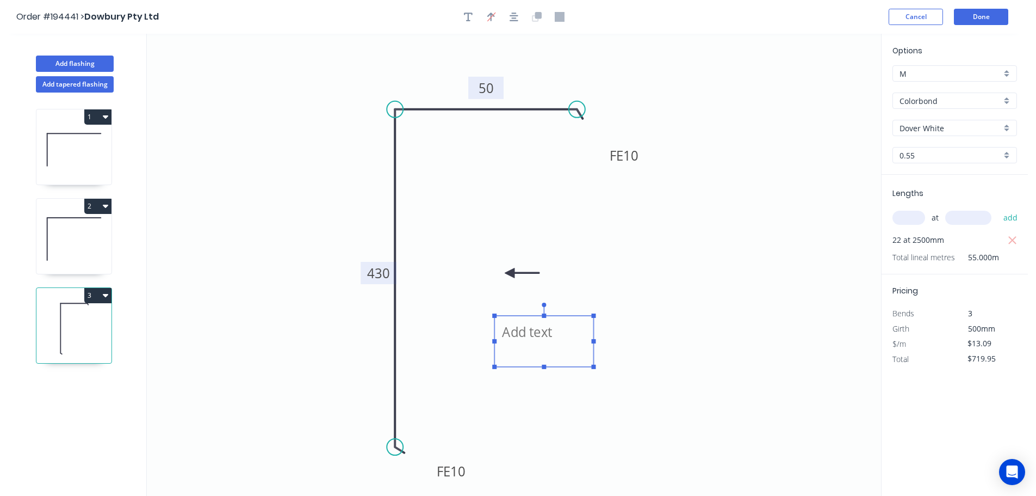
drag, startPoint x: 200, startPoint y: 71, endPoint x: 526, endPoint y: 336, distance: 420.1
click at [526, 336] on textarea at bounding box center [544, 341] width 88 height 40
click at [592, 280] on icon "NOTE COLOUR SIDE FE 10 430 FE 10 50" at bounding box center [514, 265] width 735 height 462
click at [984, 17] on button "Done" at bounding box center [981, 17] width 54 height 16
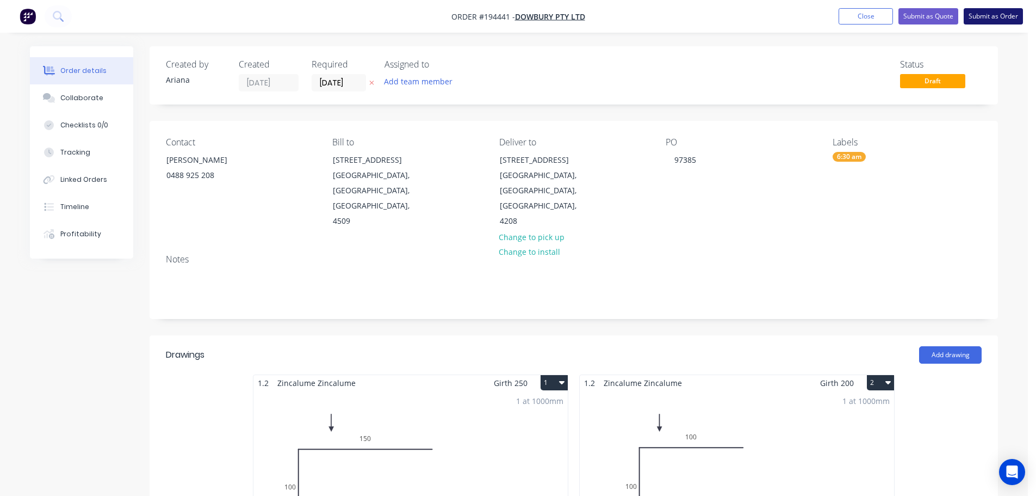
click at [996, 18] on button "Submit as Order" at bounding box center [993, 16] width 59 height 16
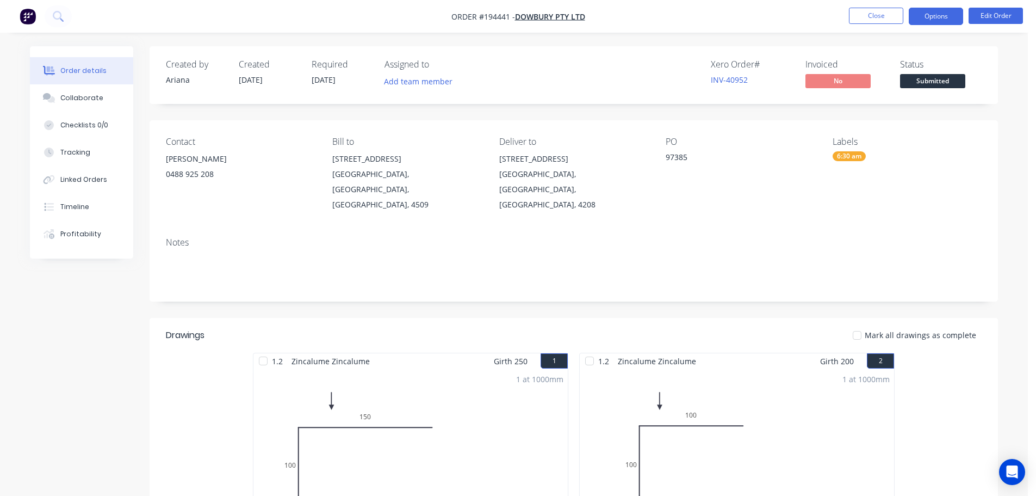
click at [928, 17] on button "Options" at bounding box center [936, 16] width 54 height 17
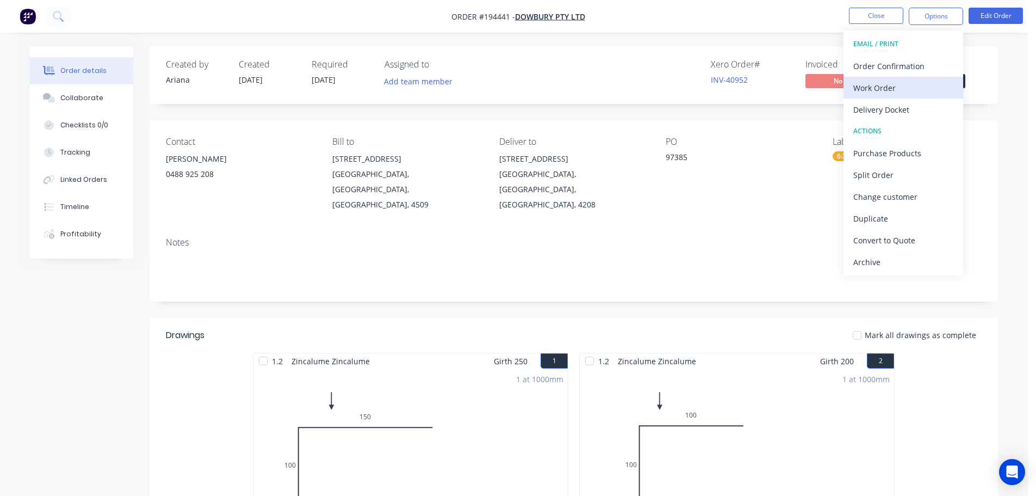
click at [892, 81] on div "Work Order" at bounding box center [904, 88] width 100 height 16
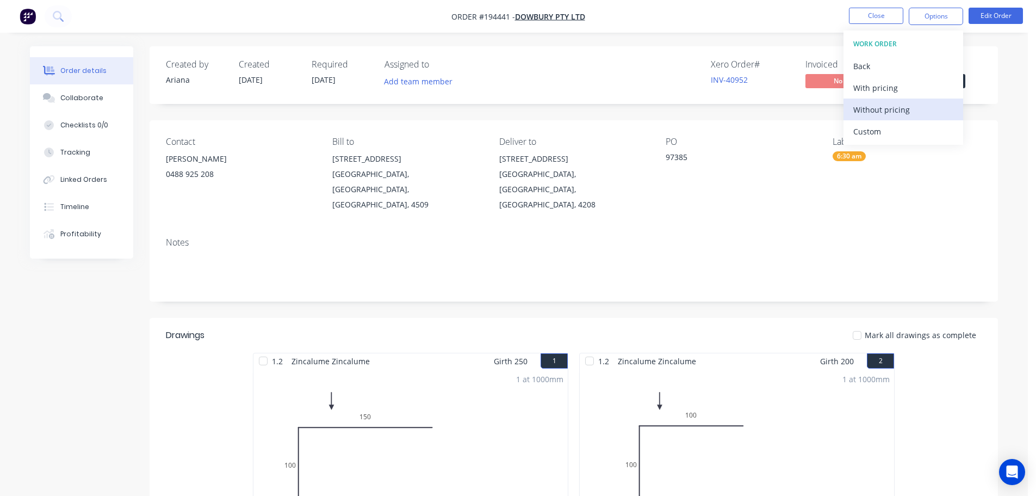
click at [875, 104] on div "Without pricing" at bounding box center [904, 110] width 100 height 16
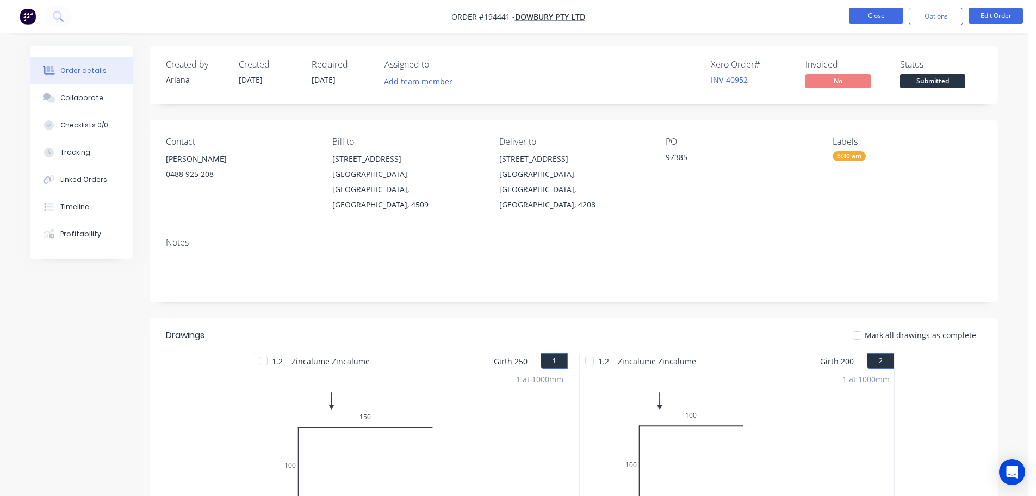
click at [867, 17] on button "Close" at bounding box center [876, 16] width 54 height 16
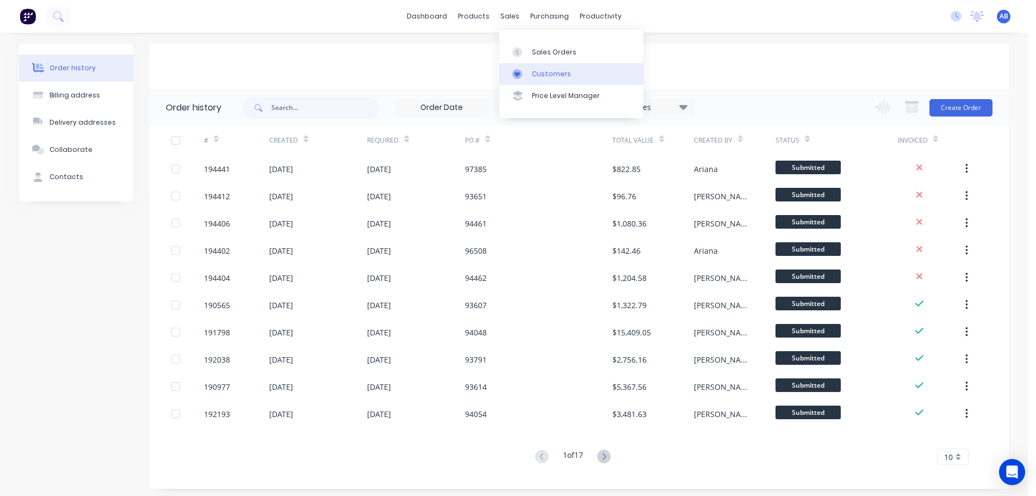
click at [539, 75] on div "Customers" at bounding box center [551, 74] width 39 height 10
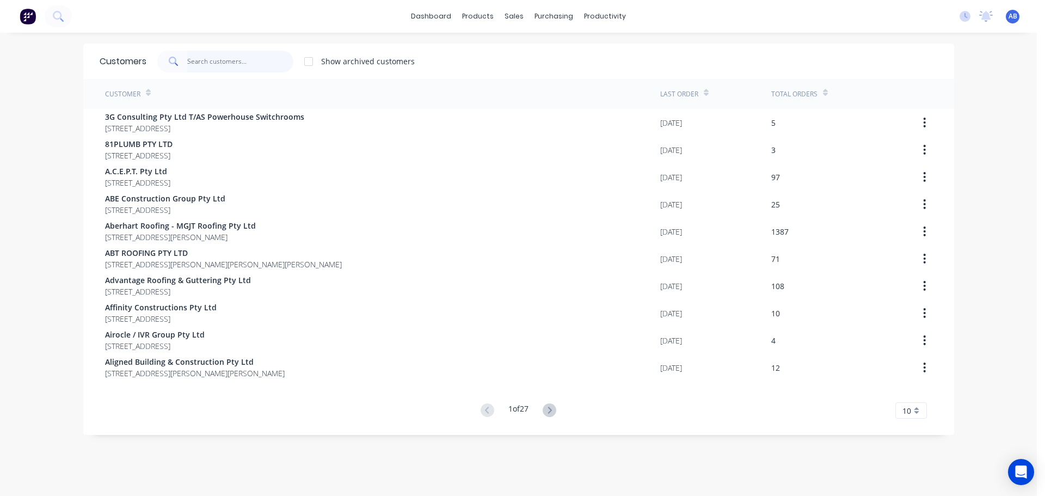
drag, startPoint x: 258, startPoint y: 60, endPoint x: 465, endPoint y: 70, distance: 206.4
click at [258, 60] on input "text" at bounding box center [240, 62] width 106 height 22
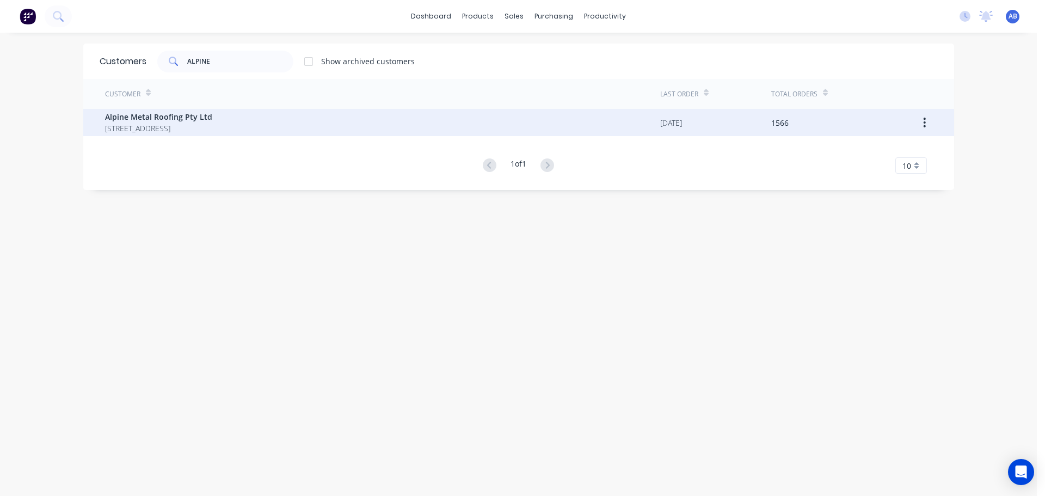
click at [142, 126] on span "[STREET_ADDRESS]" at bounding box center [158, 127] width 107 height 11
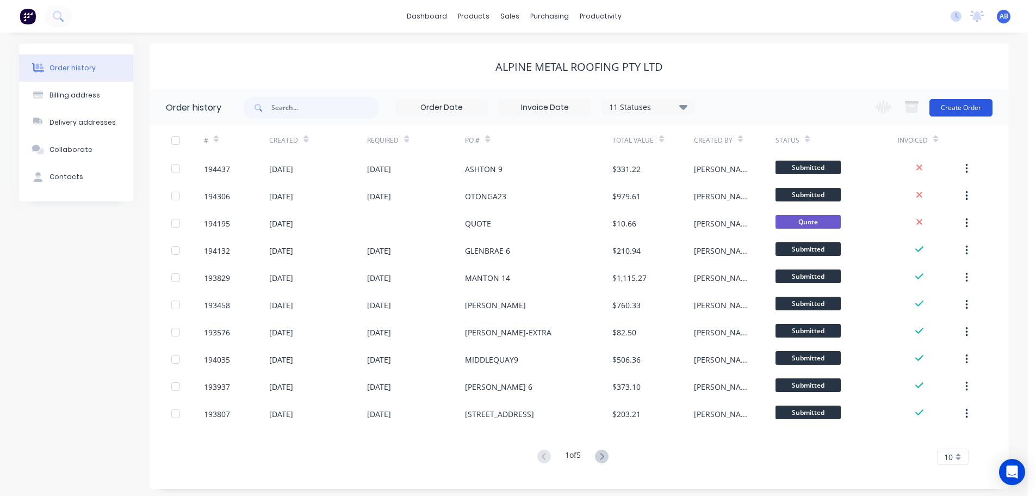
click at [964, 111] on button "Create Order" at bounding box center [961, 107] width 63 height 17
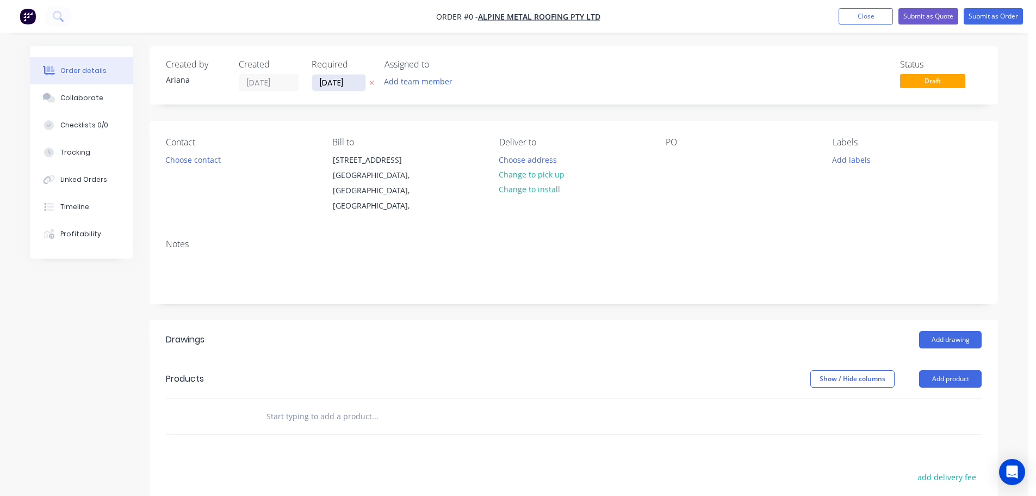
click at [342, 88] on input "[DATE]" at bounding box center [338, 83] width 53 height 16
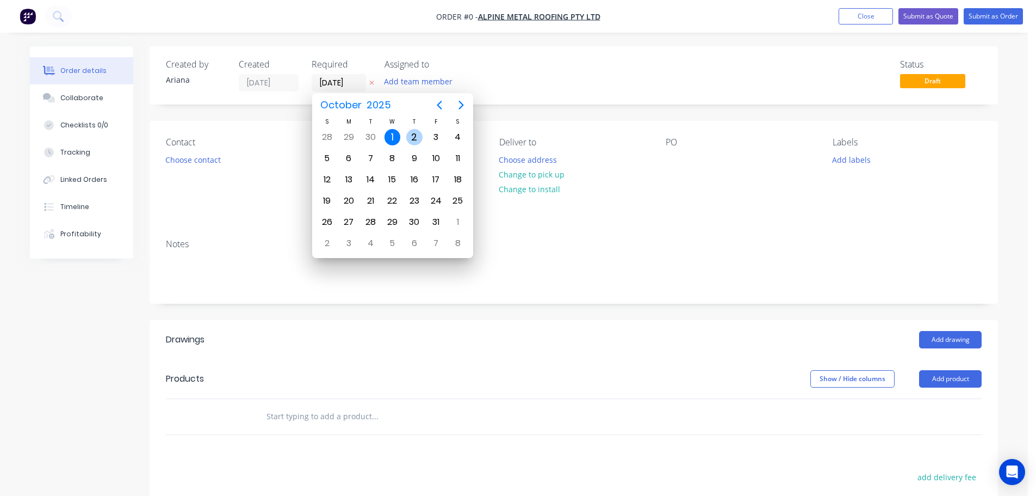
click at [414, 133] on div "2" at bounding box center [414, 137] width 16 height 16
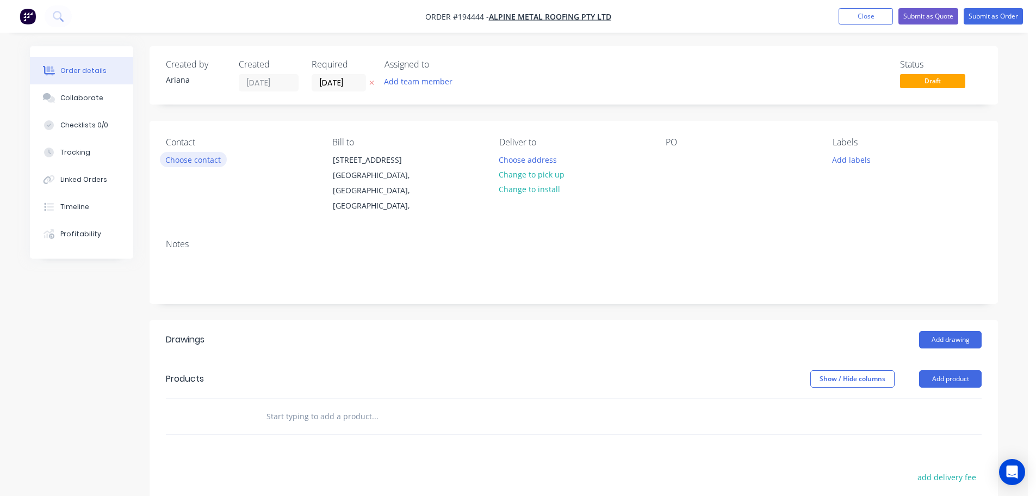
click at [192, 159] on button "Choose contact" at bounding box center [193, 159] width 67 height 15
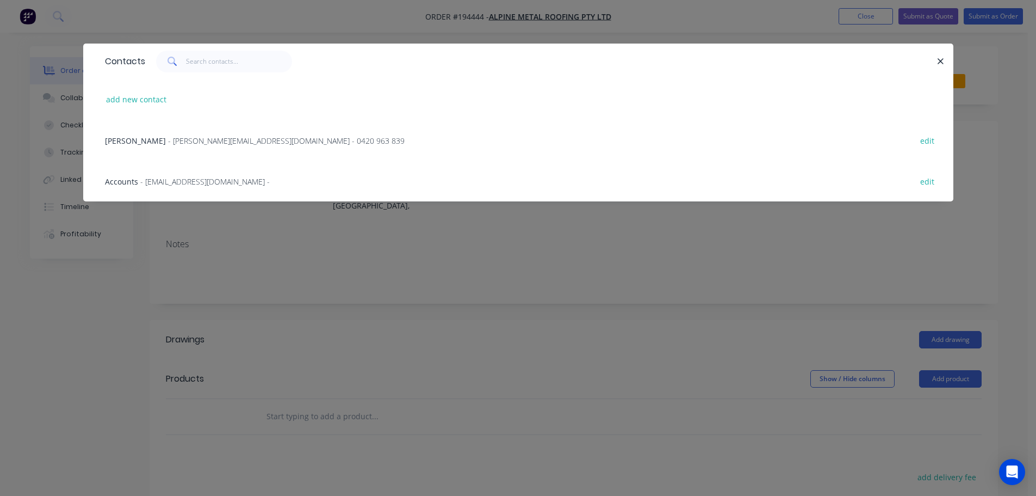
click at [168, 141] on span "- [PERSON_NAME][EMAIL_ADDRESS][DOMAIN_NAME] - 0420 963 839" at bounding box center [286, 140] width 237 height 10
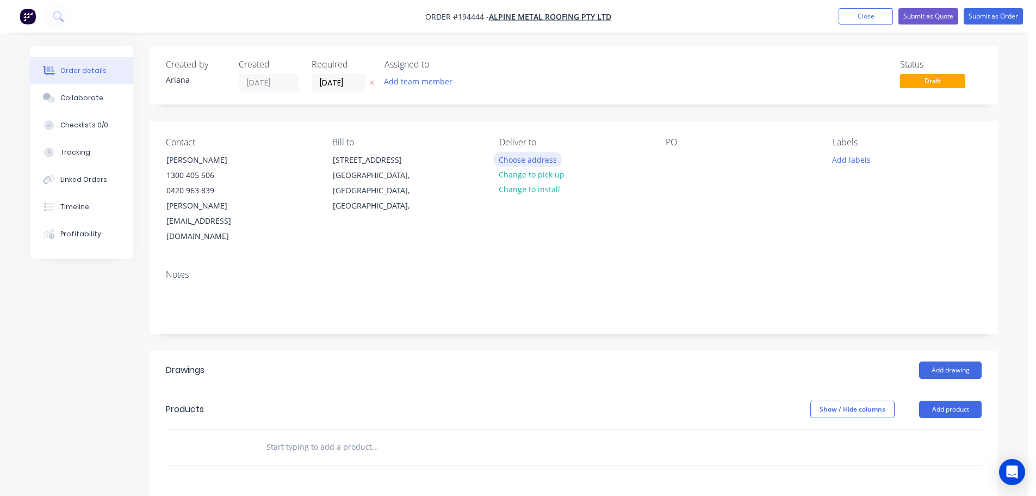
click at [526, 158] on button "Choose address" at bounding box center [528, 159] width 70 height 15
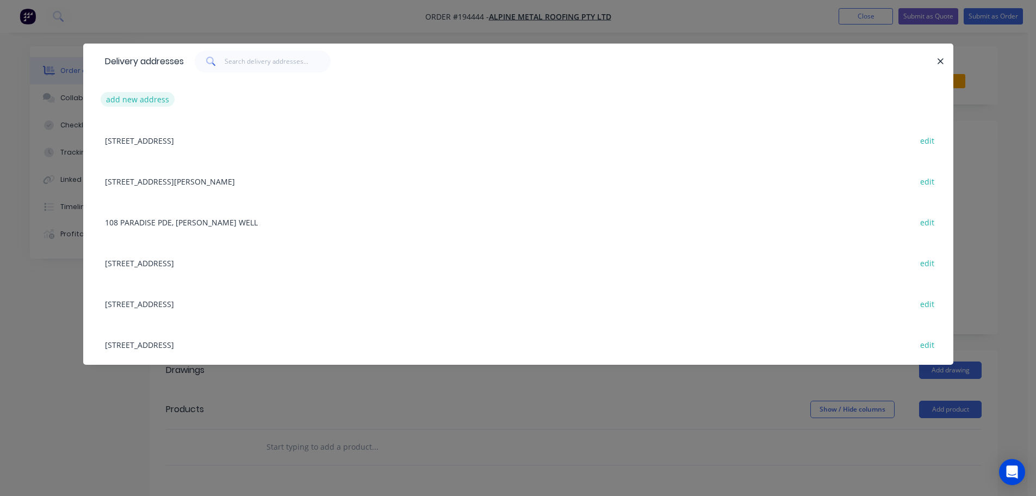
click at [134, 100] on button "add new address" at bounding box center [138, 99] width 75 height 15
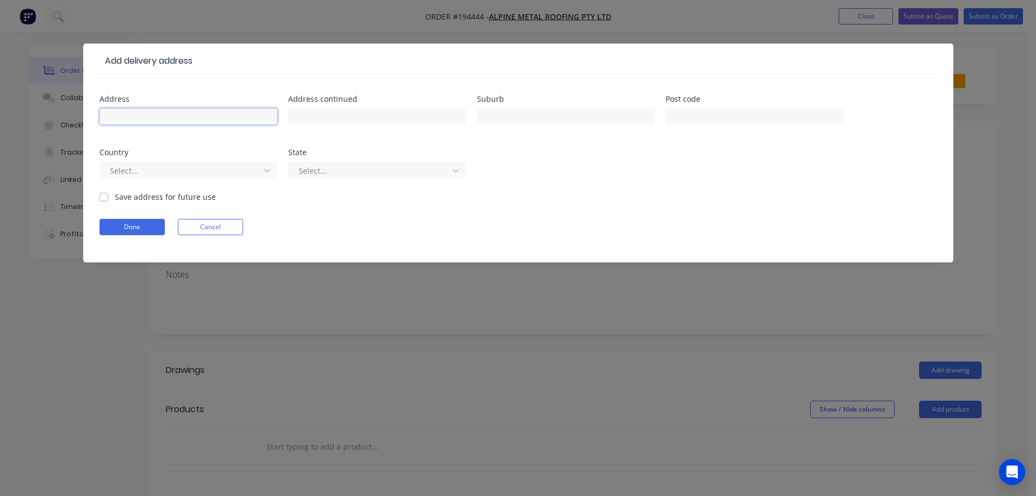
click at [124, 114] on input "text" at bounding box center [189, 116] width 178 height 16
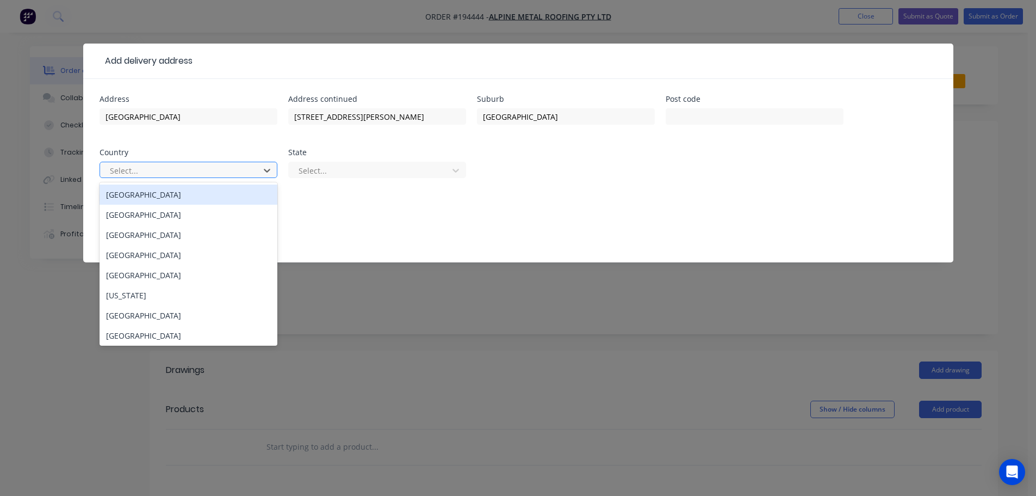
click at [128, 197] on div "[GEOGRAPHIC_DATA]" at bounding box center [189, 194] width 178 height 20
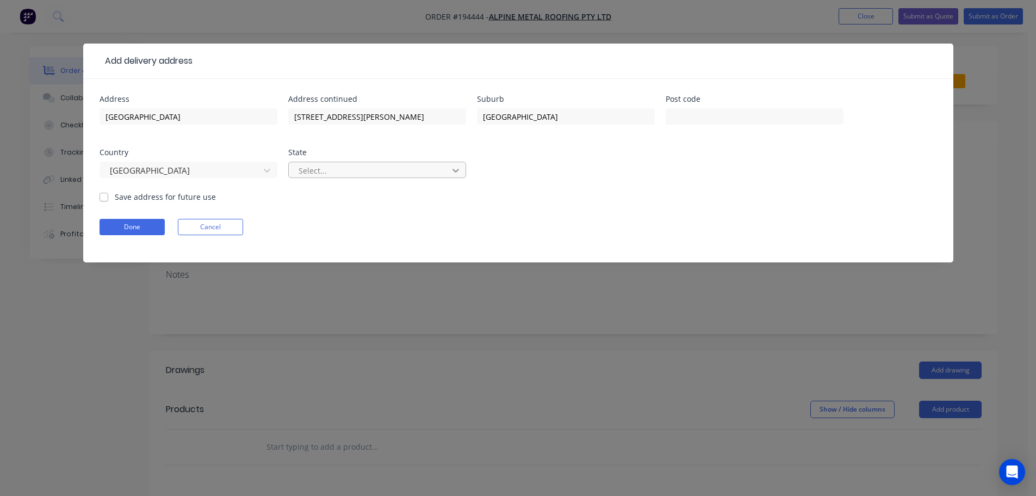
click at [462, 171] on div at bounding box center [456, 170] width 20 height 17
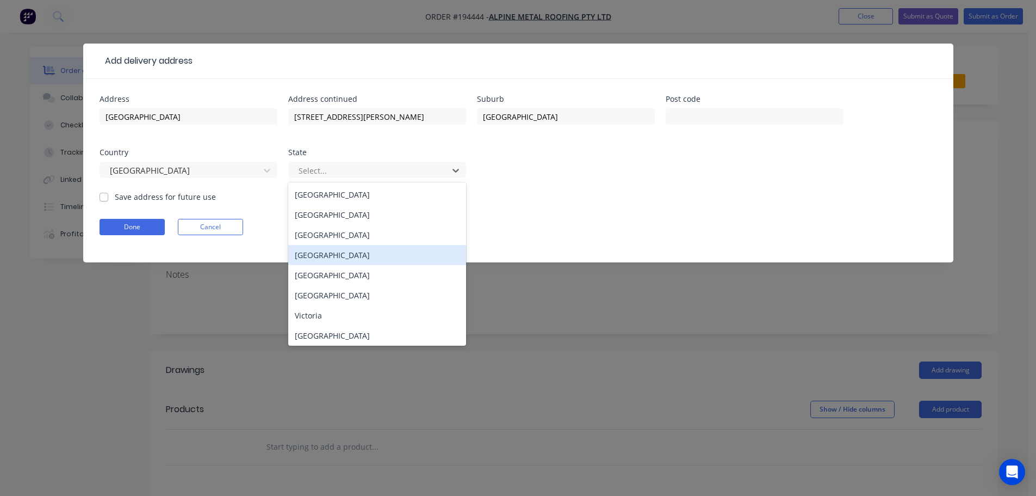
click at [307, 255] on div "[GEOGRAPHIC_DATA]" at bounding box center [377, 255] width 178 height 20
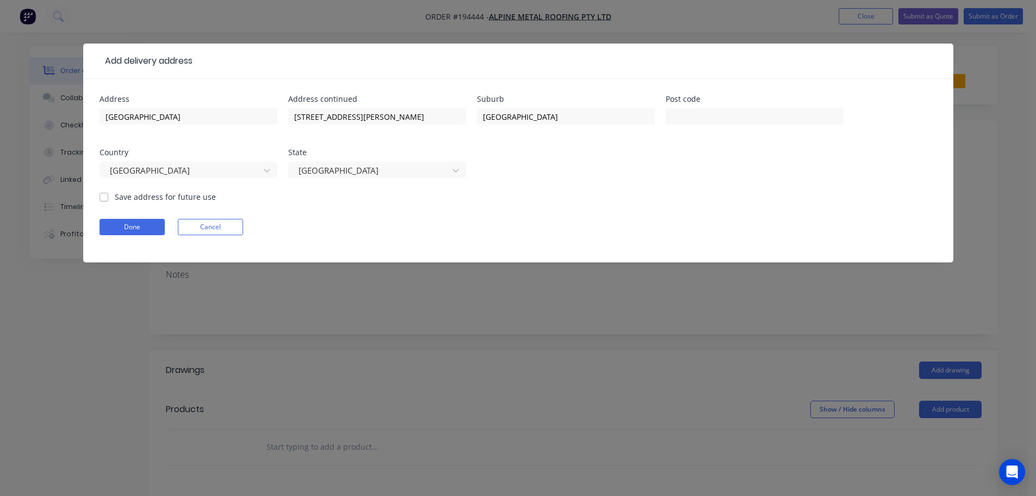
click at [588, 182] on div "Address [PERSON_NAME] BUILDING Address continued [STREET_ADDRESS][PERSON_NAME]" at bounding box center [519, 143] width 838 height 96
click at [137, 227] on button "Done" at bounding box center [132, 227] width 65 height 16
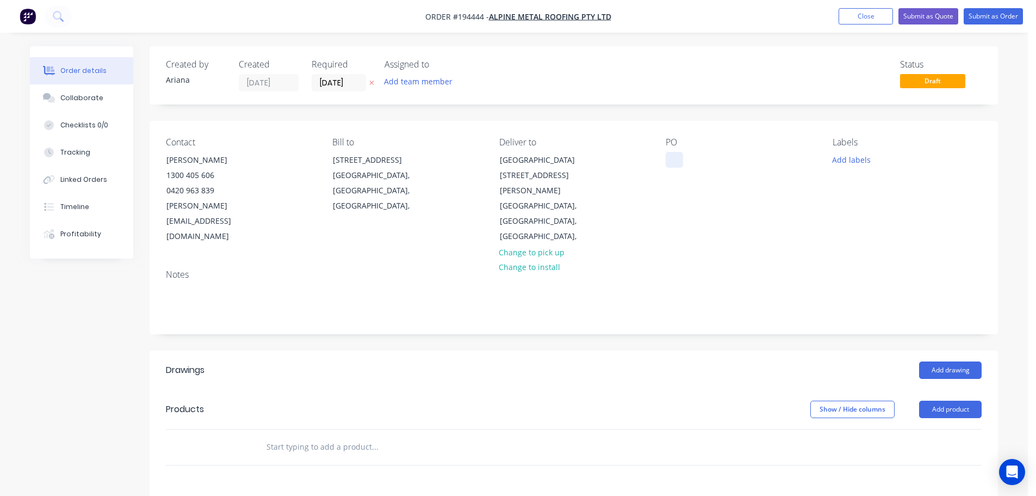
click at [671, 156] on div at bounding box center [674, 160] width 17 height 16
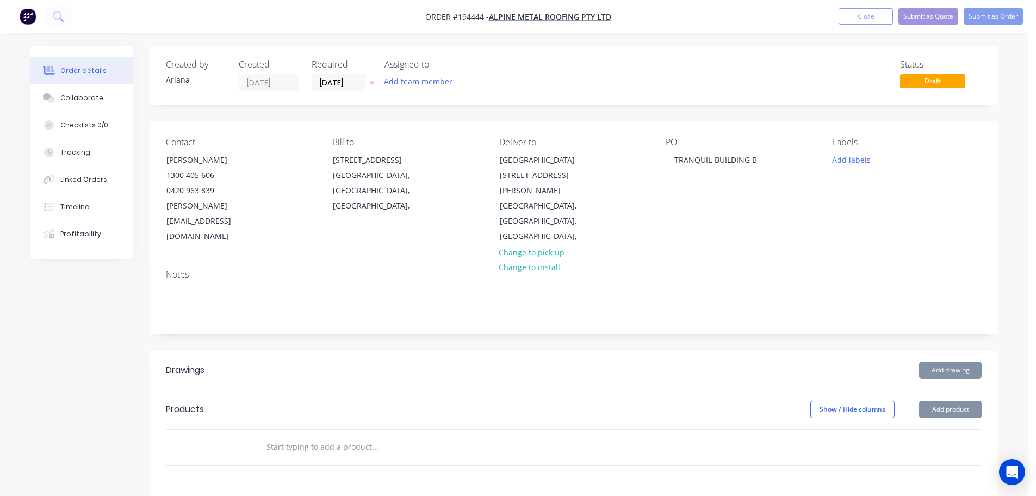
click at [748, 200] on div "PO TRANQUIL-BUILDING B" at bounding box center [740, 190] width 149 height 107
click at [943, 400] on button "Add product" at bounding box center [950, 408] width 63 height 17
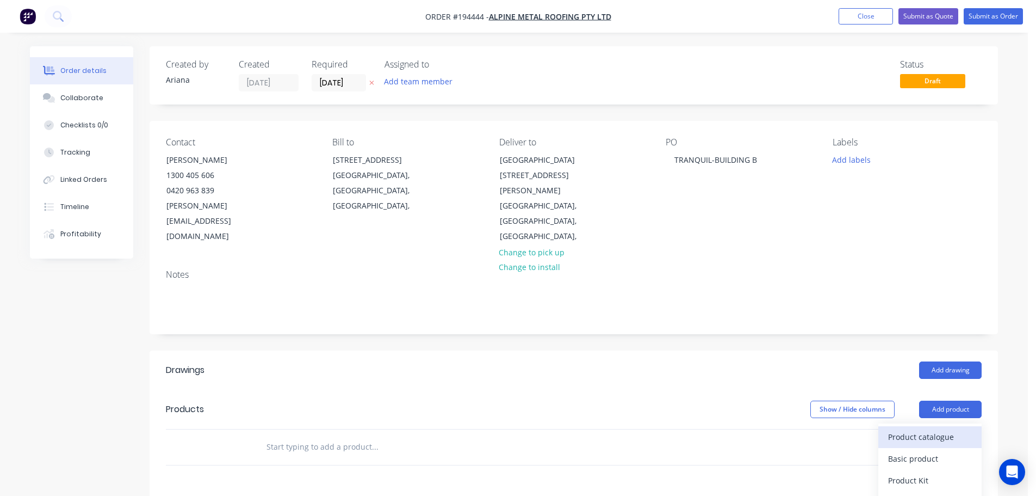
click at [928, 429] on div "Product catalogue" at bounding box center [930, 437] width 84 height 16
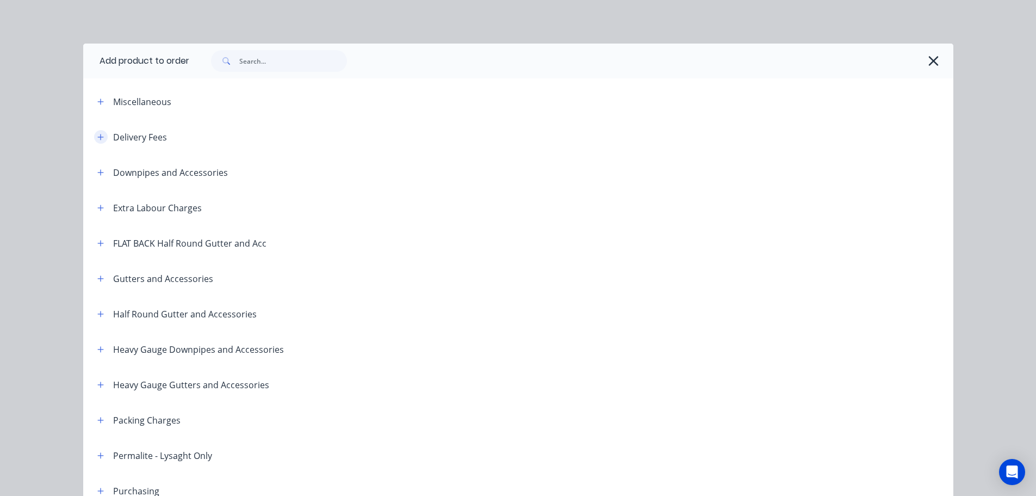
click at [98, 135] on icon "button" at bounding box center [100, 137] width 7 height 8
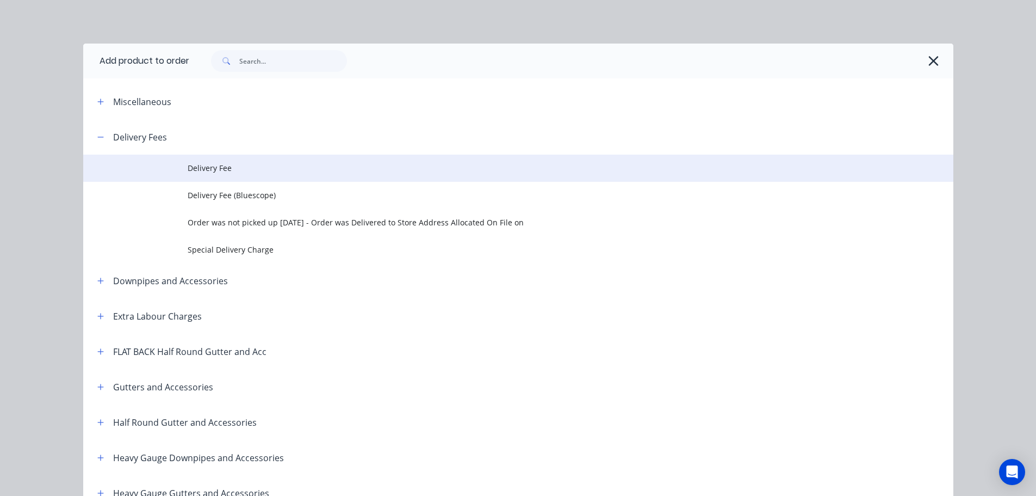
click at [246, 169] on span "Delivery Fee" at bounding box center [494, 167] width 613 height 11
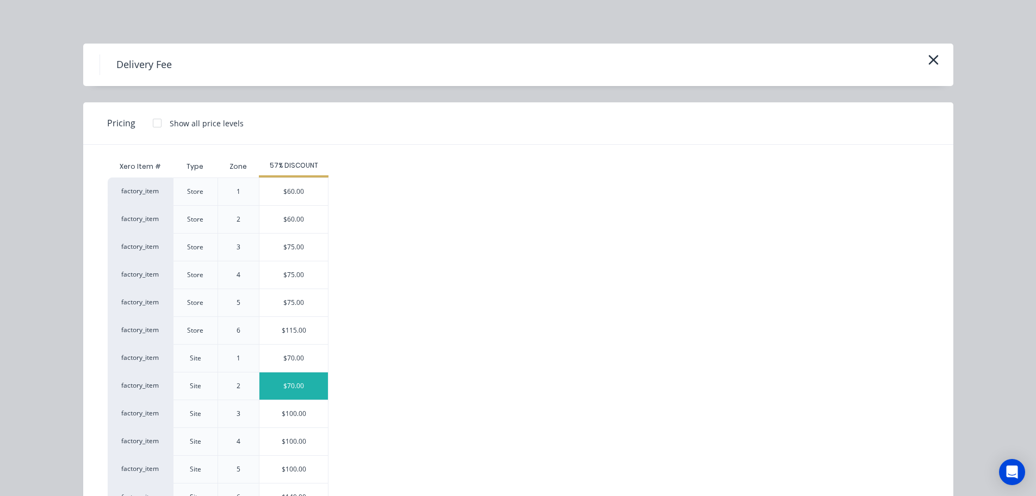
click at [303, 387] on div "$70.00" at bounding box center [294, 385] width 69 height 27
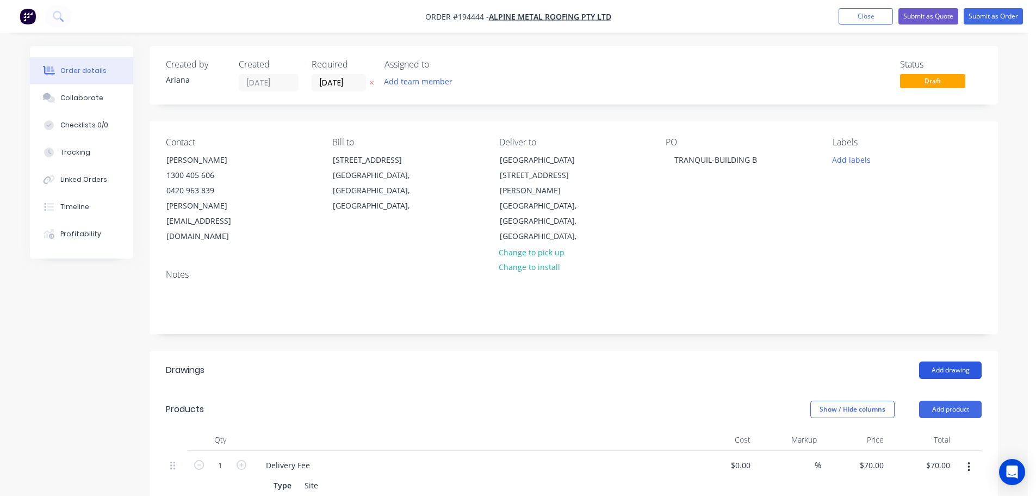
click at [958, 361] on button "Add drawing" at bounding box center [950, 369] width 63 height 17
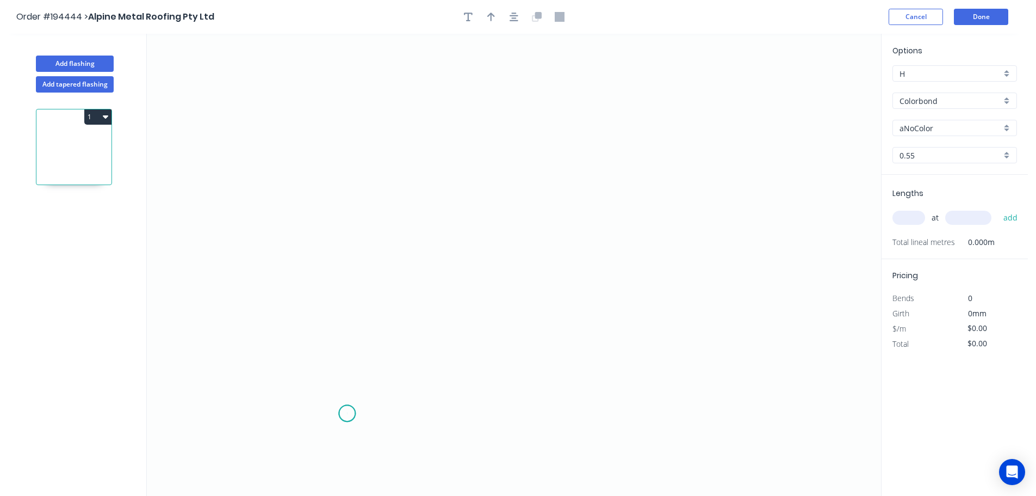
click at [347, 414] on icon "0" at bounding box center [514, 265] width 735 height 462
click at [310, 375] on icon "0" at bounding box center [514, 265] width 735 height 462
click at [349, 337] on icon at bounding box center [329, 355] width 39 height 39
click at [352, 98] on icon "0 ? ?" at bounding box center [514, 265] width 735 height 462
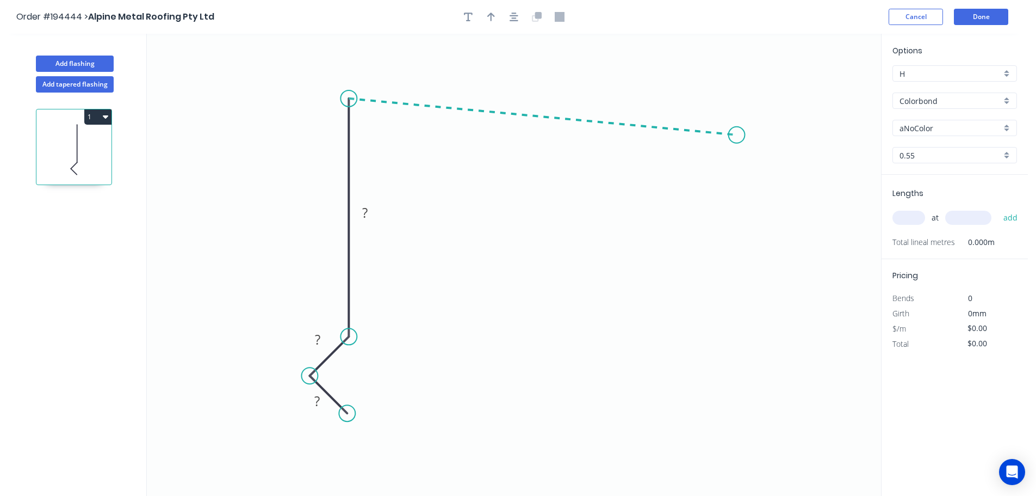
click at [737, 135] on icon "0 ? ? ?" at bounding box center [514, 265] width 735 height 462
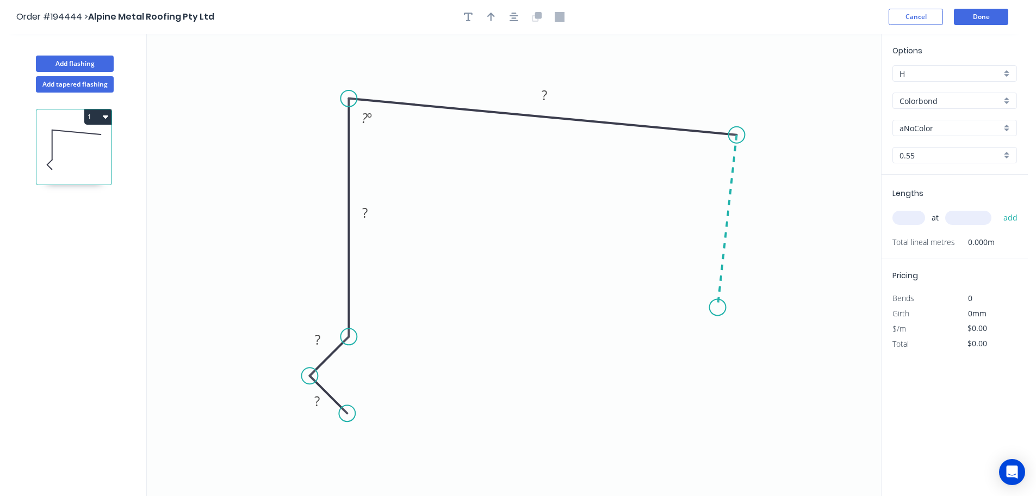
click at [718, 307] on icon "0 ? ? ? ? ? º" at bounding box center [514, 265] width 735 height 462
click at [718, 307] on circle at bounding box center [718, 307] width 16 height 16
drag, startPoint x: 717, startPoint y: 307, endPoint x: 723, endPoint y: 301, distance: 8.1
click at [723, 301] on circle at bounding box center [722, 301] width 16 height 16
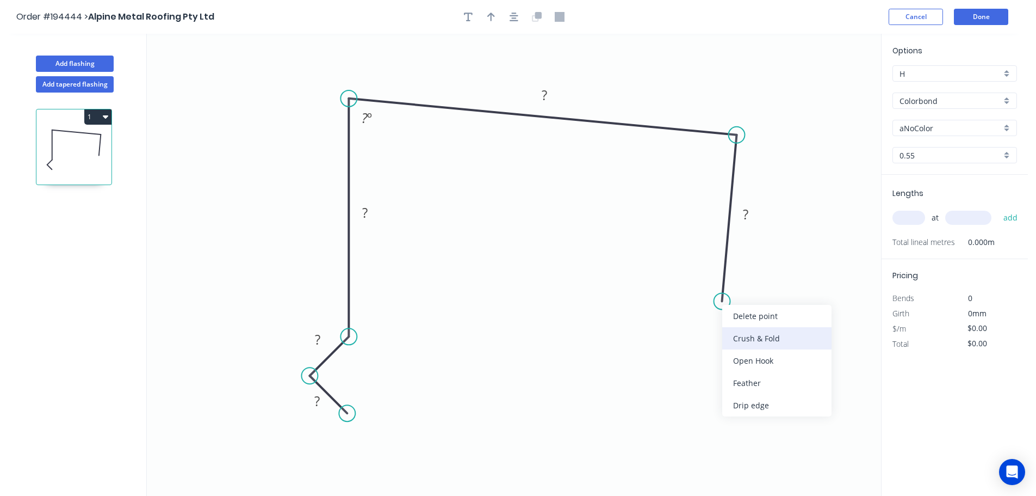
click at [746, 339] on div "Crush & Fold" at bounding box center [777, 338] width 109 height 22
click at [737, 337] on div "Flip bend" at bounding box center [779, 335] width 109 height 22
click at [758, 286] on tspan "10" at bounding box center [753, 284] width 15 height 18
click at [774, 286] on icon "0 ? ? ? ? CF 15 ? ? º" at bounding box center [514, 265] width 735 height 462
drag, startPoint x: 763, startPoint y: 285, endPoint x: 745, endPoint y: 351, distance: 68.6
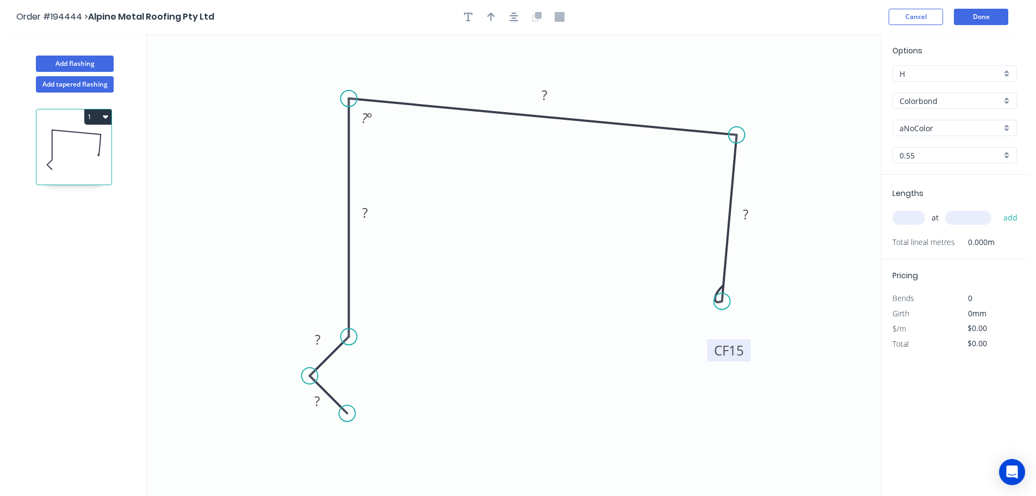
click at [745, 351] on rect at bounding box center [729, 350] width 44 height 22
click at [319, 397] on tspan "?" at bounding box center [316, 401] width 5 height 18
click at [474, 271] on icon "0 17 15 100 205 CF 15 80 85 º" at bounding box center [514, 265] width 735 height 462
click at [491, 13] on icon "button" at bounding box center [491, 17] width 8 height 9
drag, startPoint x: 828, startPoint y: 87, endPoint x: 636, endPoint y: 82, distance: 192.1
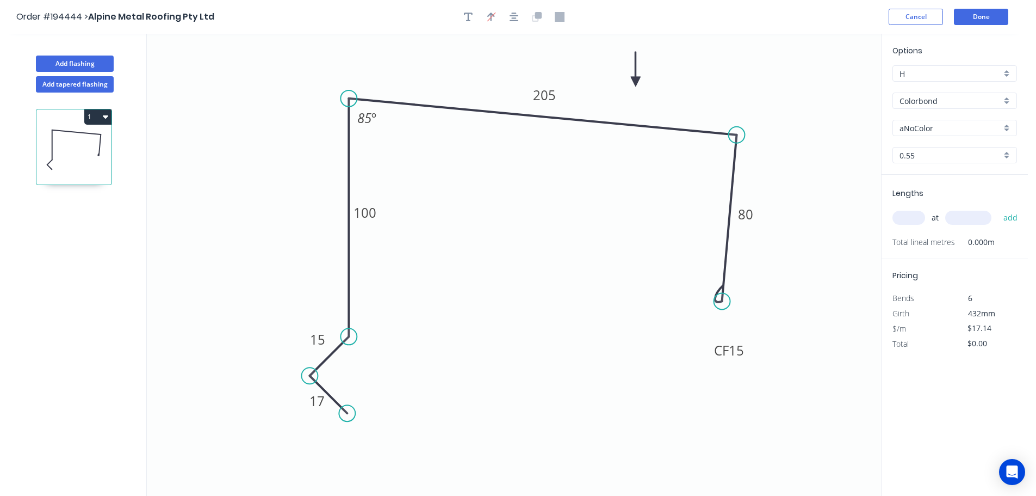
click at [636, 82] on icon at bounding box center [636, 69] width 10 height 35
click at [1004, 125] on div "aNoColor" at bounding box center [955, 128] width 125 height 16
click at [959, 215] on div "Monument" at bounding box center [955, 217] width 124 height 19
click at [915, 218] on input "text" at bounding box center [909, 218] width 33 height 14
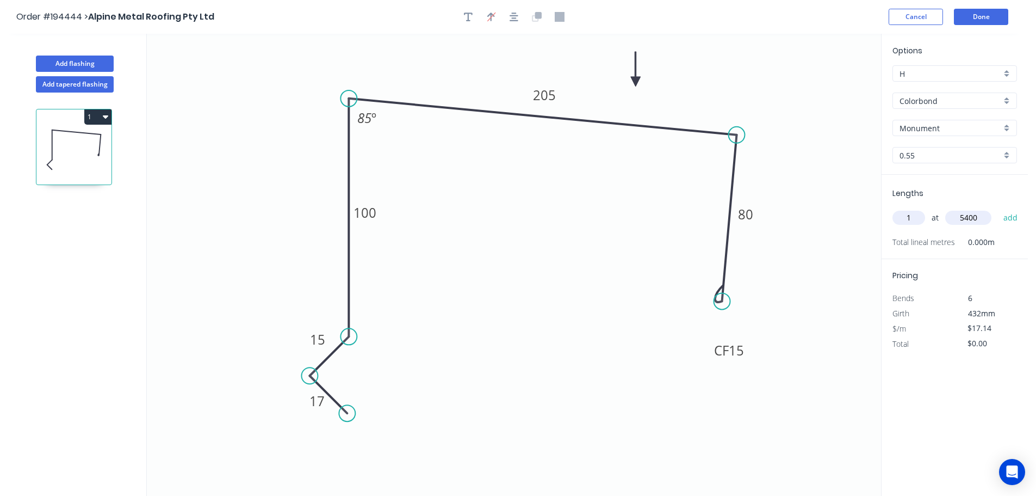
click at [998, 208] on button "add" at bounding box center [1011, 217] width 26 height 18
click at [65, 64] on button "Add flashing" at bounding box center [75, 63] width 78 height 16
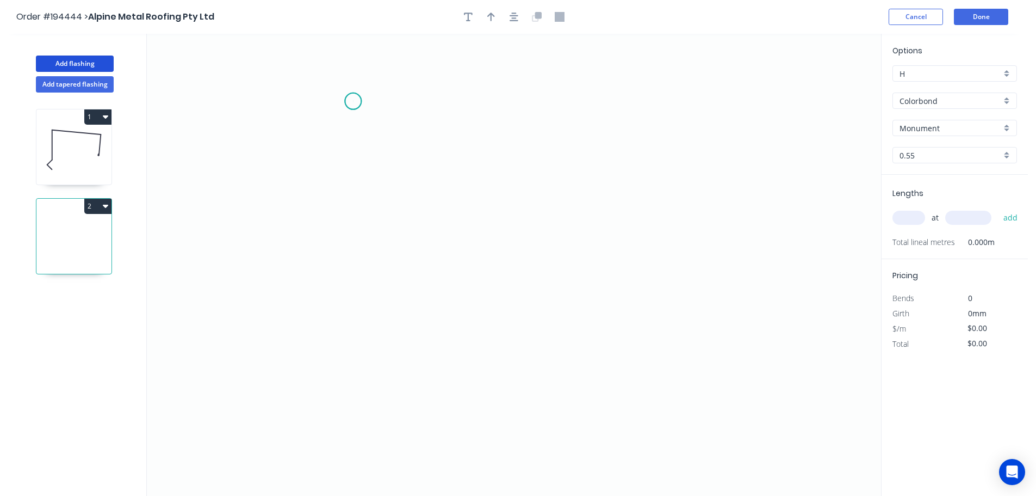
click at [353, 101] on icon "0" at bounding box center [514, 265] width 735 height 462
click at [758, 104] on icon "0" at bounding box center [514, 265] width 735 height 462
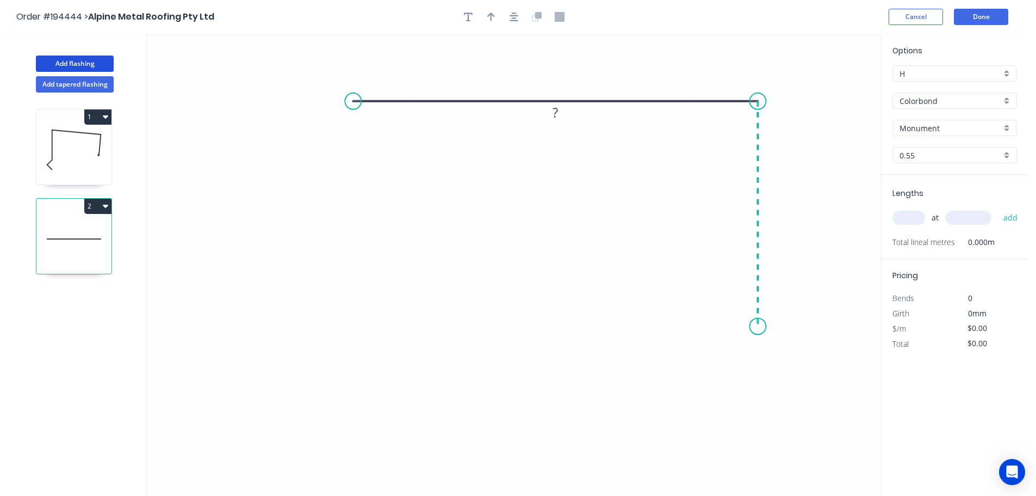
click at [763, 326] on icon "0 ?" at bounding box center [514, 265] width 735 height 462
click at [763, 326] on circle at bounding box center [758, 326] width 16 height 16
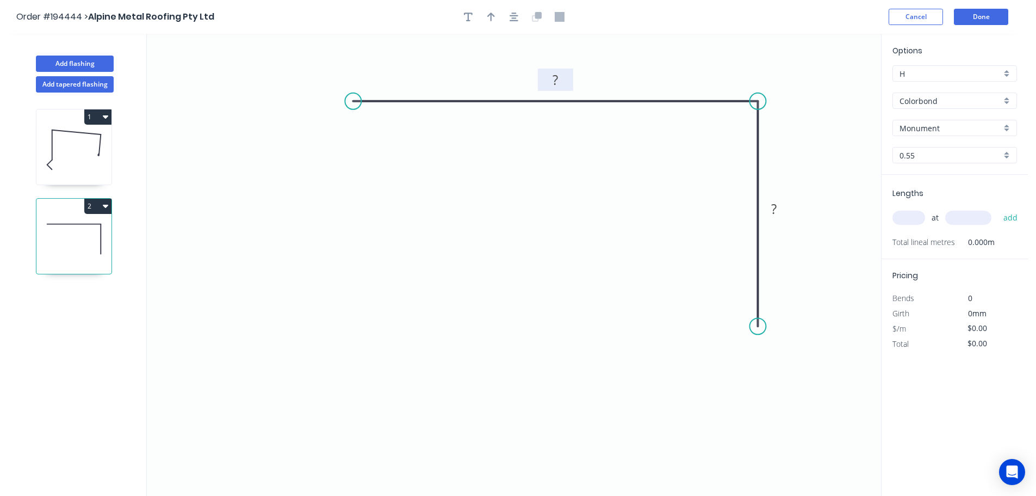
click at [558, 78] on tspan "?" at bounding box center [555, 80] width 5 height 18
click at [631, 182] on icon "0 370 130" at bounding box center [514, 265] width 735 height 462
click at [491, 14] on icon "button" at bounding box center [491, 17] width 8 height 9
drag, startPoint x: 827, startPoint y: 86, endPoint x: 648, endPoint y: 63, distance: 180.5
click at [648, 63] on icon at bounding box center [648, 50] width 10 height 35
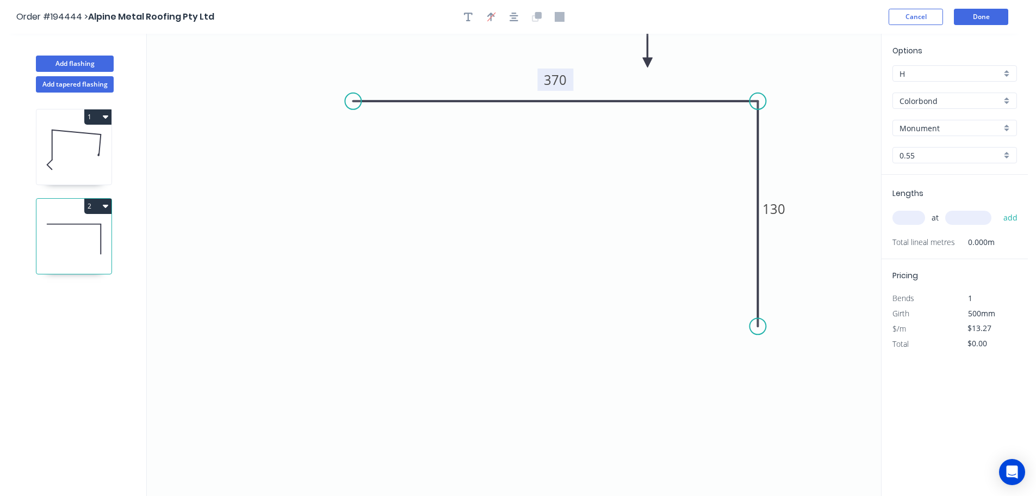
click at [1010, 99] on div "Colorbond" at bounding box center [955, 100] width 125 height 16
click at [961, 195] on div "Zincalume" at bounding box center [955, 195] width 124 height 19
drag, startPoint x: 908, startPoint y: 213, endPoint x: 934, endPoint y: 193, distance: 33.0
click at [909, 213] on input "text" at bounding box center [909, 218] width 33 height 14
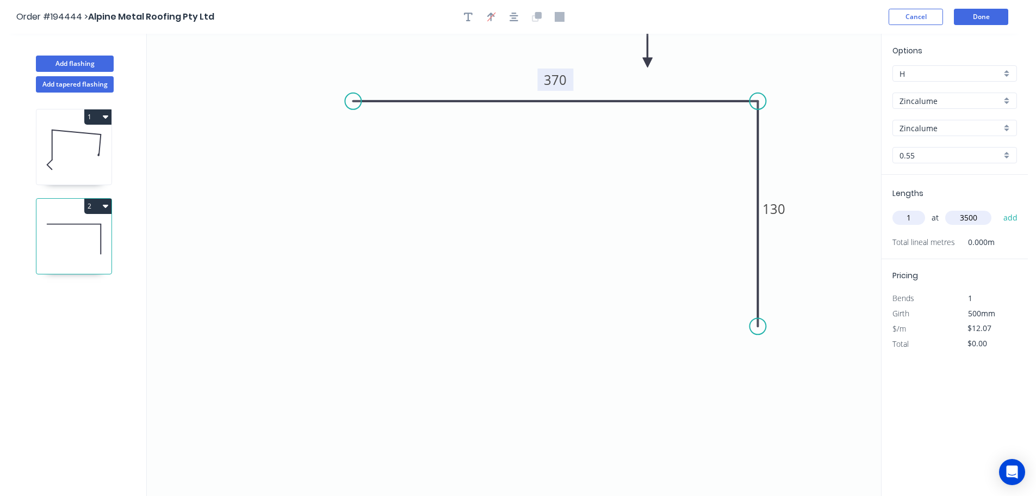
click at [998, 208] on button "add" at bounding box center [1011, 217] width 26 height 18
click at [95, 201] on button "2" at bounding box center [97, 206] width 27 height 15
click at [79, 226] on div "Duplicate" at bounding box center [60, 233] width 84 height 16
click at [557, 76] on tspan "370" at bounding box center [555, 80] width 23 height 18
click at [597, 187] on icon "0 250 130" at bounding box center [514, 265] width 735 height 462
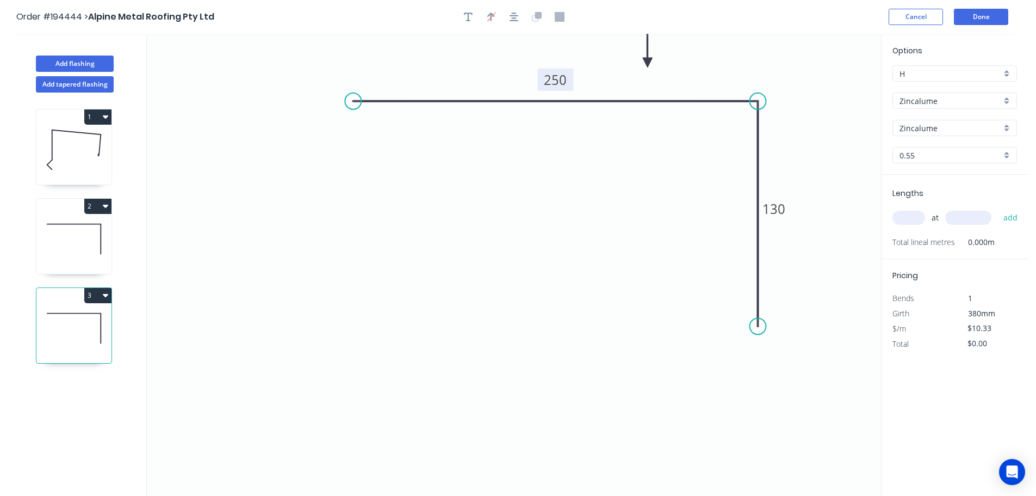
click at [915, 214] on input "text" at bounding box center [909, 218] width 33 height 14
click at [998, 208] on button "add" at bounding box center [1011, 217] width 26 height 18
click at [967, 18] on button "Done" at bounding box center [981, 17] width 54 height 16
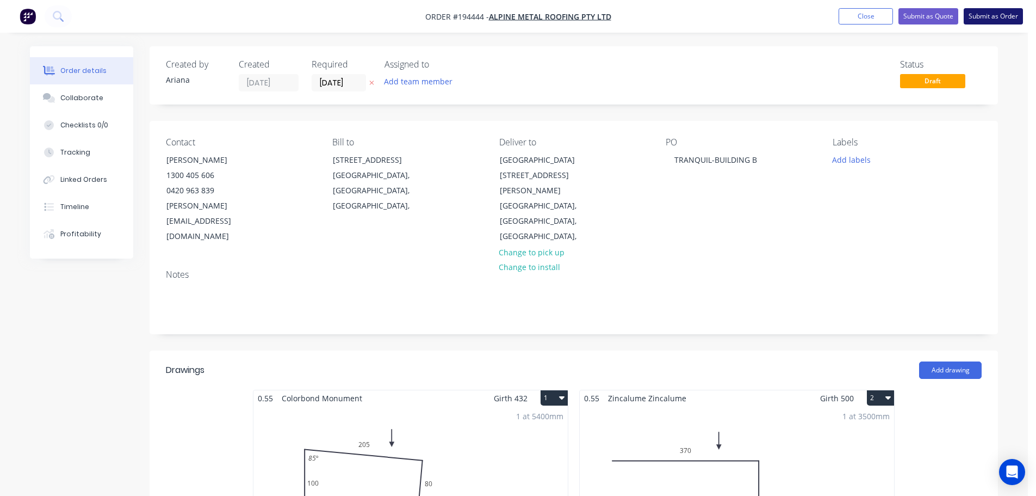
click at [989, 16] on button "Submit as Order" at bounding box center [993, 16] width 59 height 16
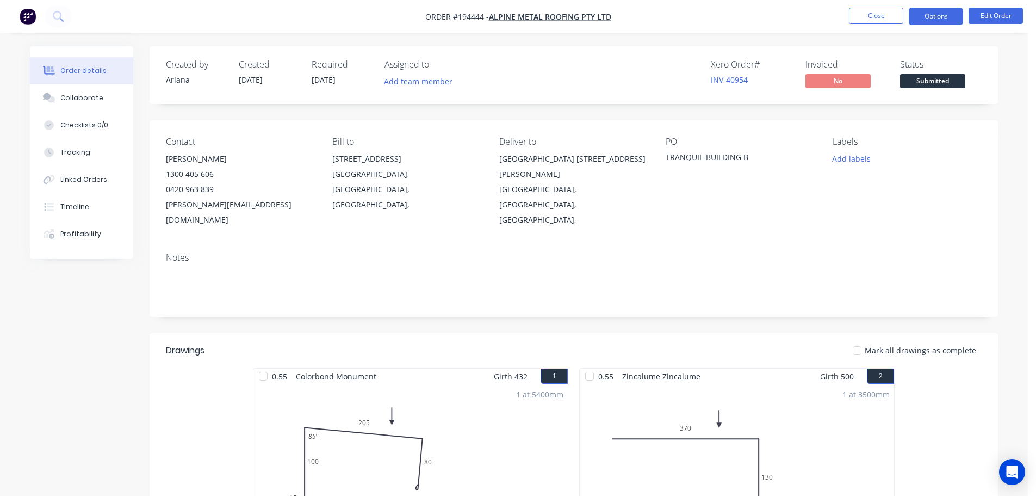
click at [925, 15] on button "Options" at bounding box center [936, 16] width 54 height 17
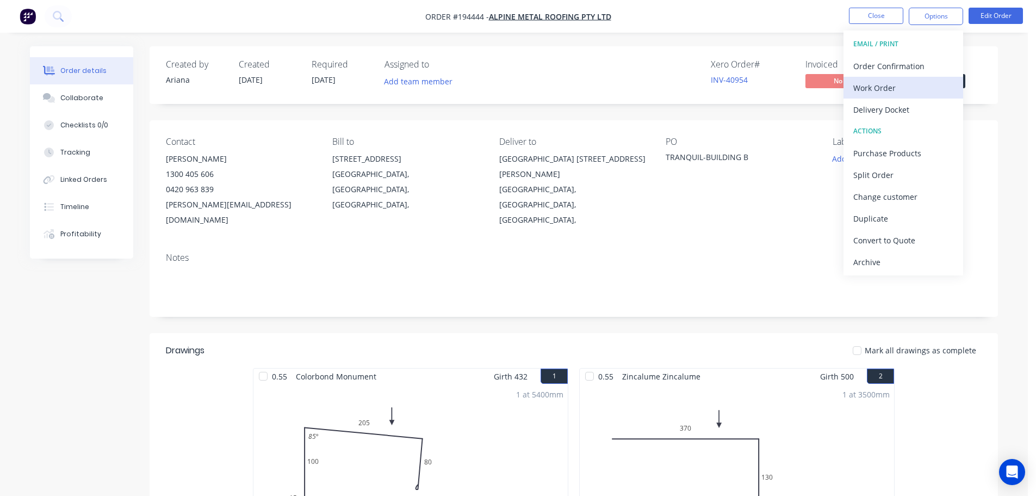
click at [891, 83] on div "Work Order" at bounding box center [904, 88] width 100 height 16
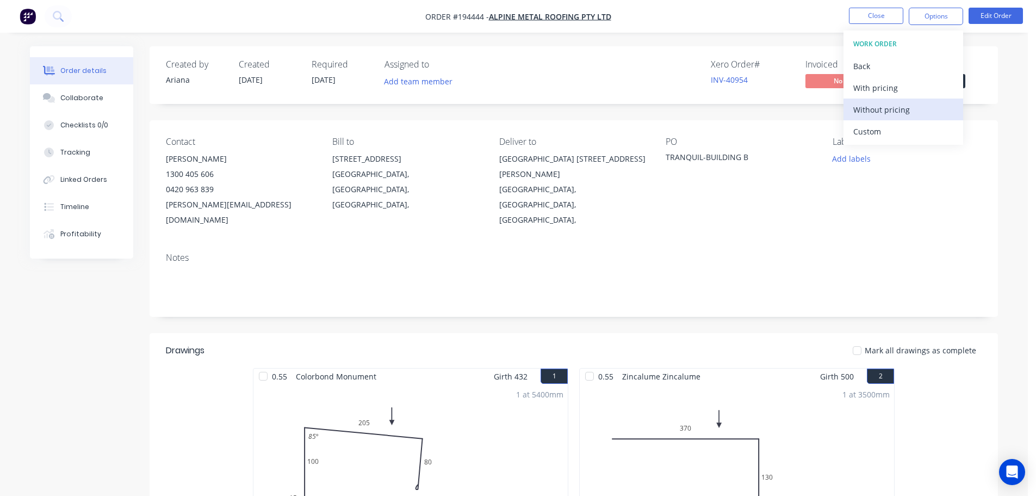
click at [874, 106] on div "Without pricing" at bounding box center [904, 110] width 100 height 16
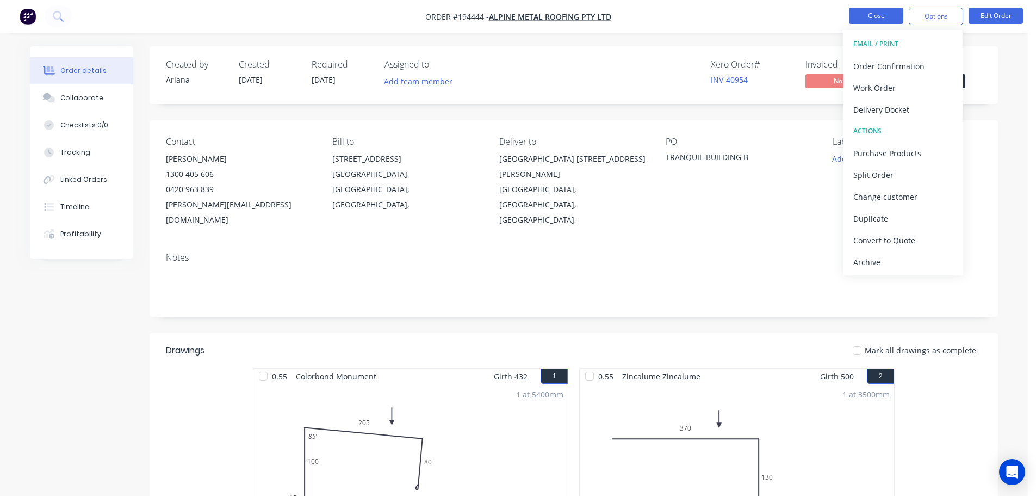
click at [875, 16] on button "Close" at bounding box center [876, 16] width 54 height 16
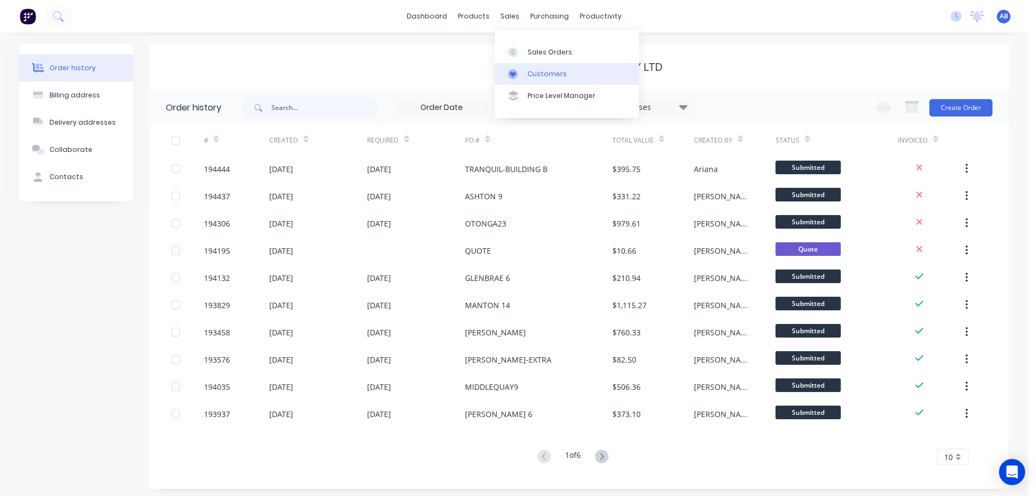
click at [539, 72] on div "Customers" at bounding box center [547, 74] width 39 height 10
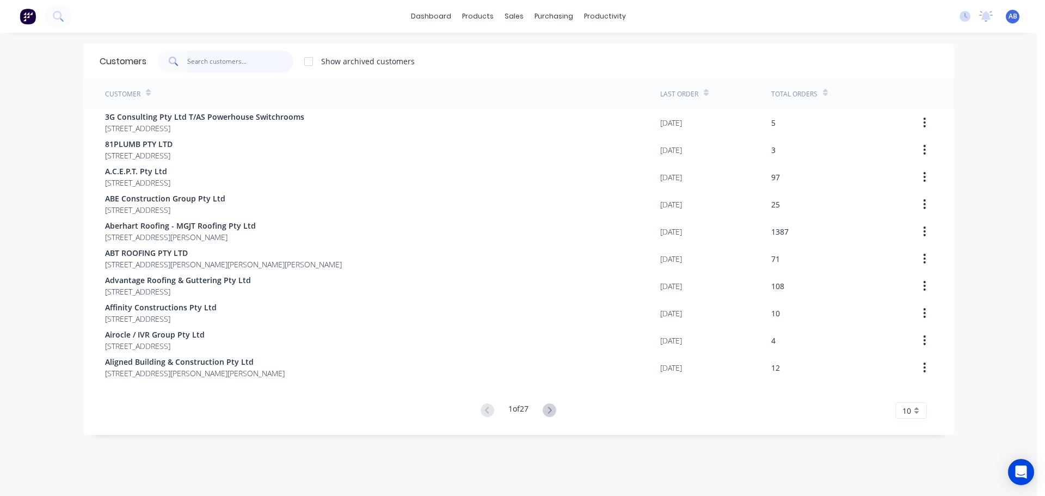
click at [224, 59] on input "text" at bounding box center [240, 62] width 106 height 22
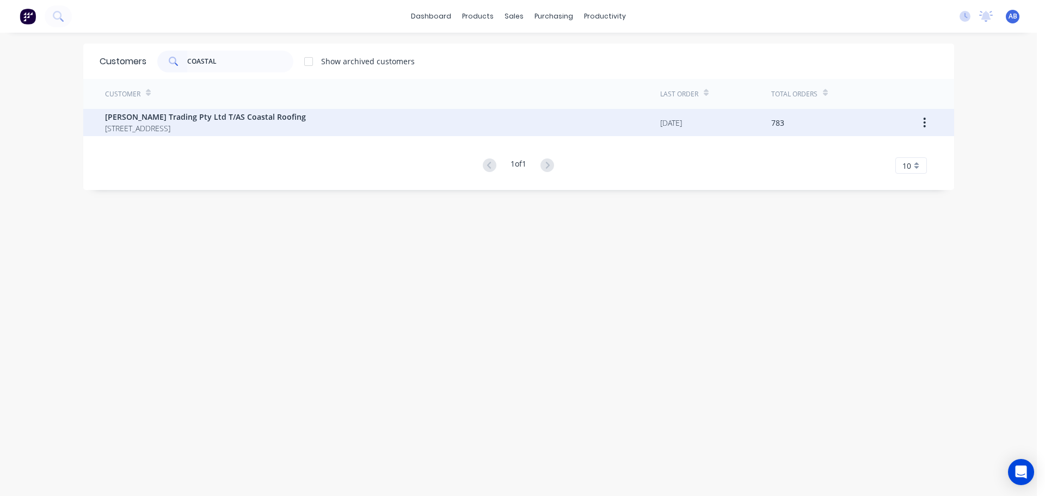
click at [137, 115] on span "[PERSON_NAME] Trading Pty Ltd T/AS Coastal Roofing" at bounding box center [205, 116] width 201 height 11
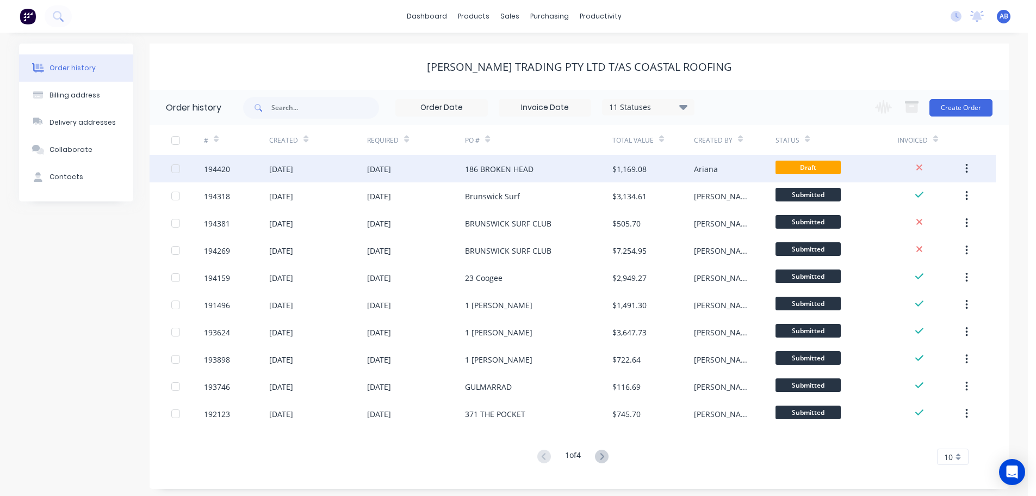
click at [523, 175] on div "186 BROKEN HEAD" at bounding box center [538, 168] width 147 height 27
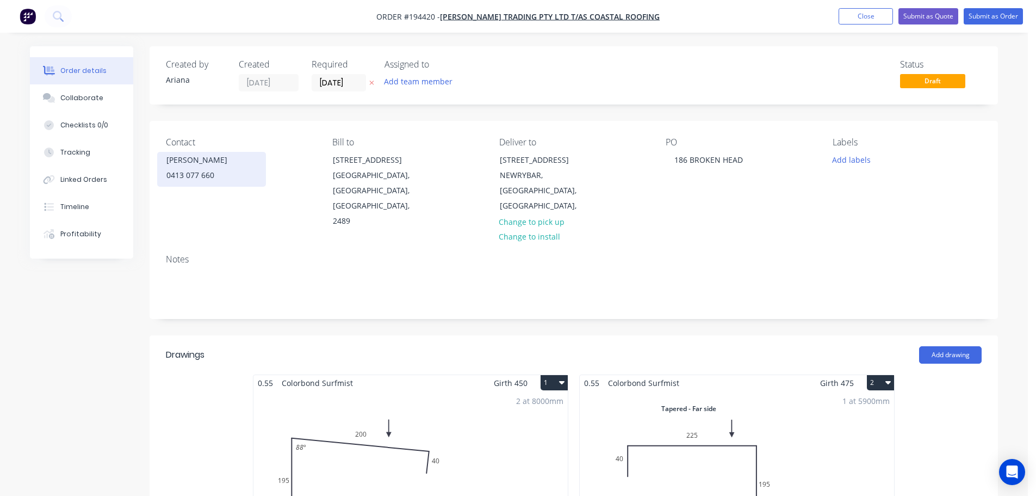
click at [207, 177] on div "0413 077 660" at bounding box center [211, 175] width 90 height 15
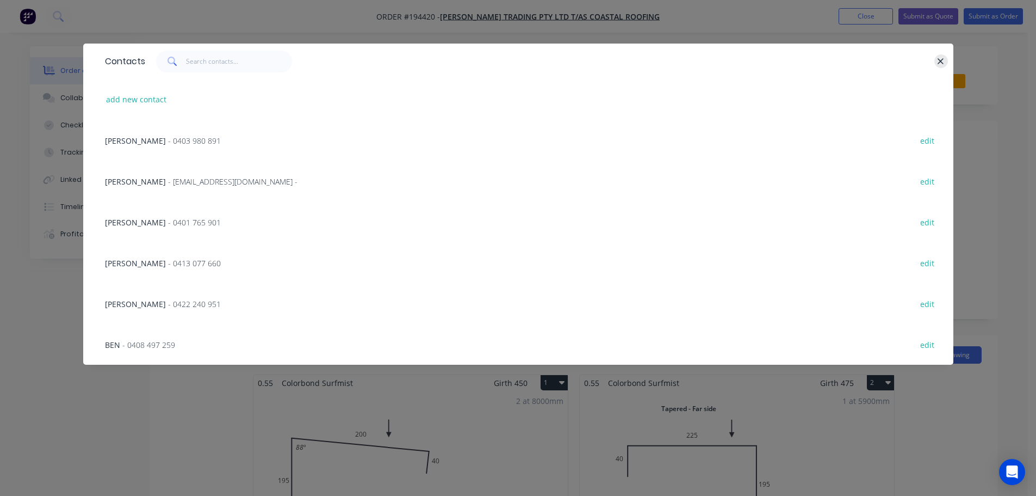
click at [943, 63] on icon "button" at bounding box center [942, 61] width 6 height 6
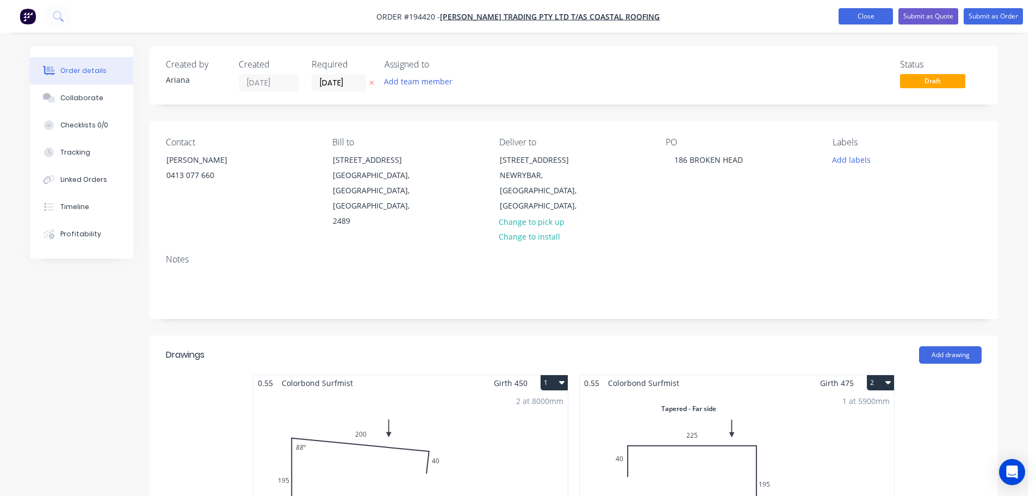
click at [855, 15] on button "Close" at bounding box center [866, 16] width 54 height 16
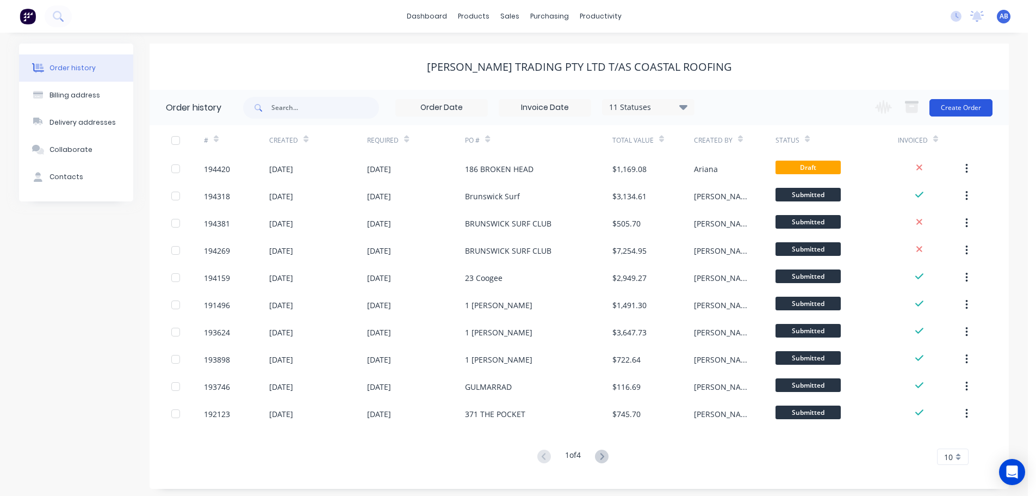
click at [960, 108] on button "Create Order" at bounding box center [961, 107] width 63 height 17
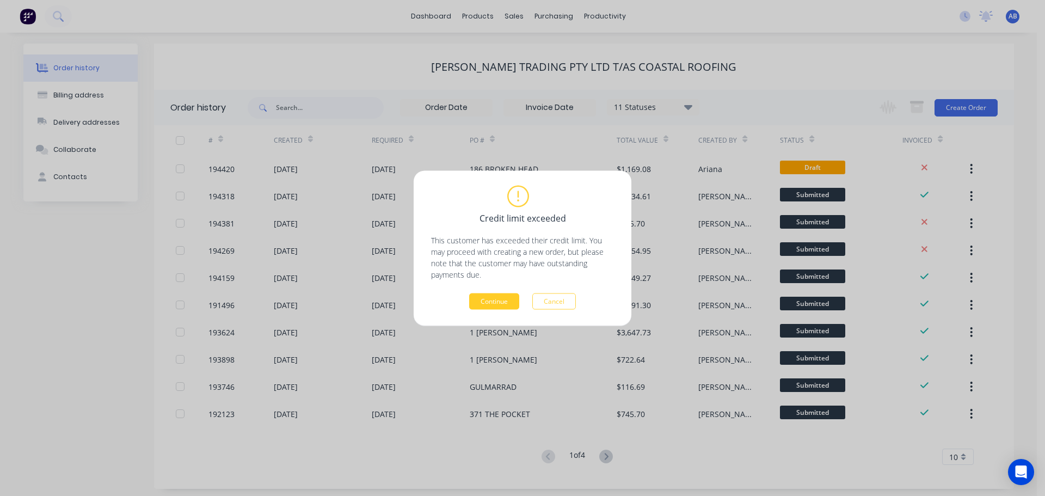
click at [501, 306] on button "Continue" at bounding box center [494, 301] width 50 height 16
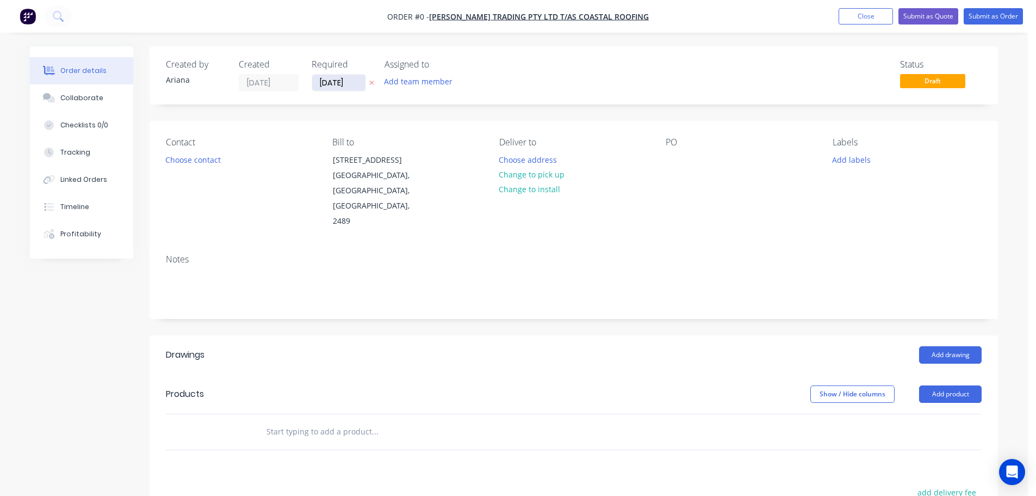
click at [338, 84] on input "[DATE]" at bounding box center [338, 83] width 53 height 16
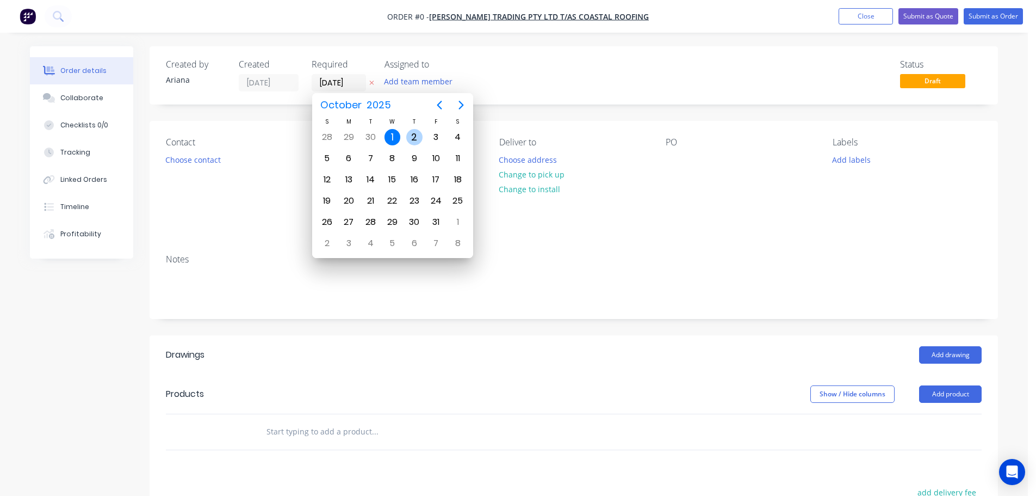
click at [415, 134] on div "2" at bounding box center [414, 137] width 16 height 16
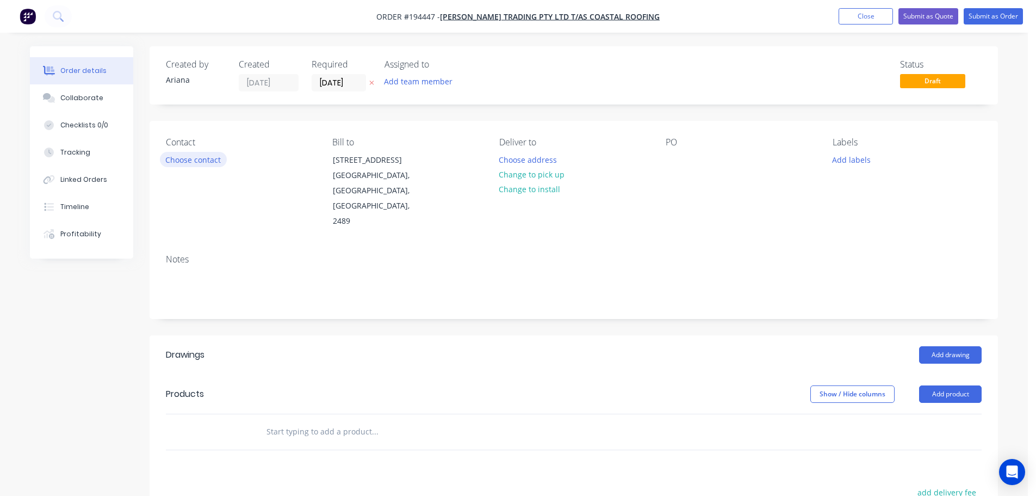
click at [200, 159] on button "Choose contact" at bounding box center [193, 159] width 67 height 15
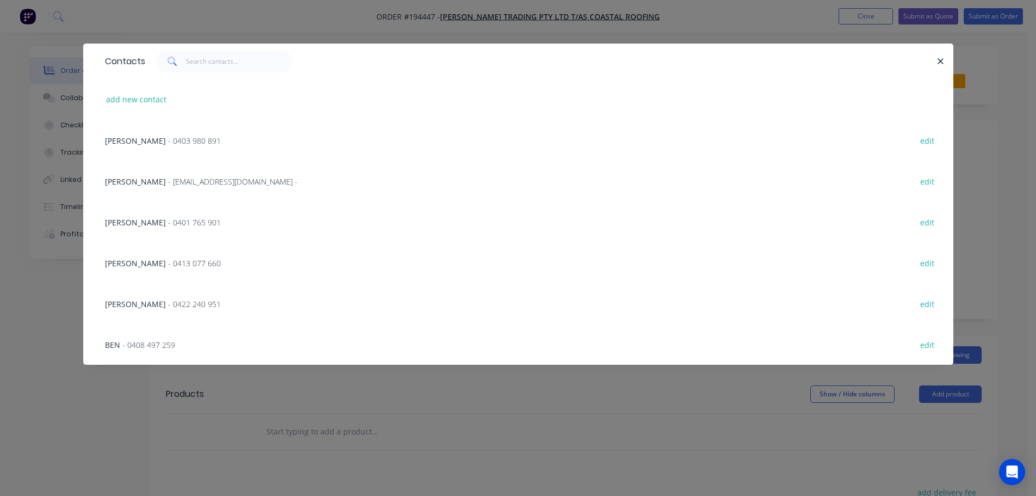
click at [168, 223] on span "- 0401 765 901" at bounding box center [194, 222] width 53 height 10
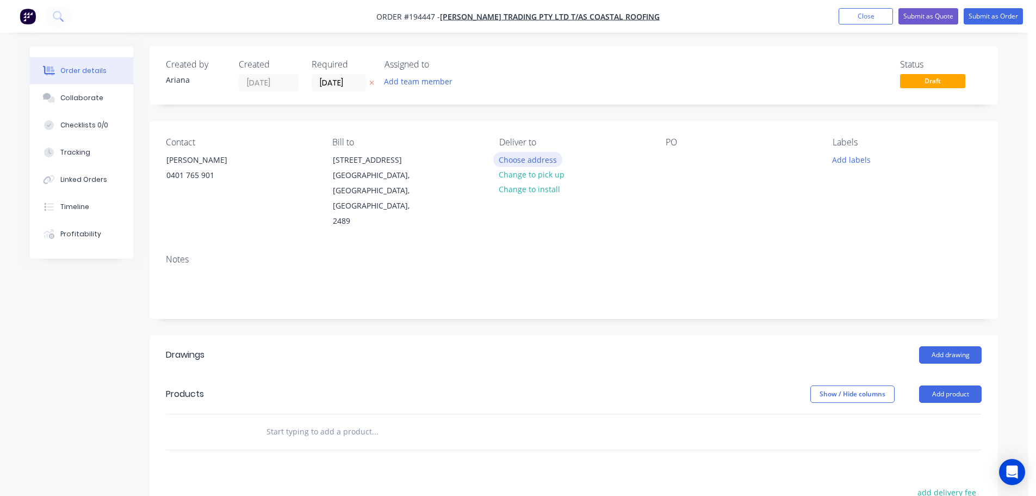
click at [536, 160] on button "Choose address" at bounding box center [528, 159] width 70 height 15
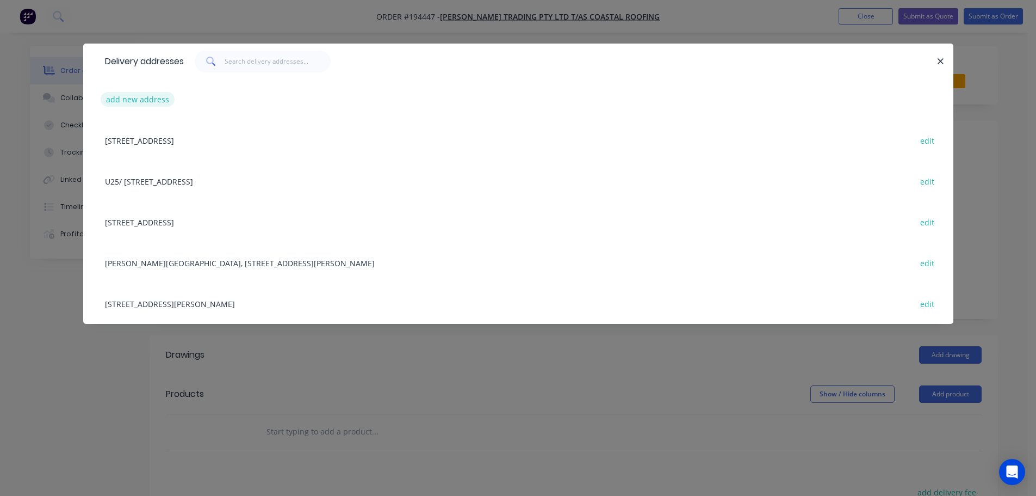
click at [127, 96] on button "add new address" at bounding box center [138, 99] width 75 height 15
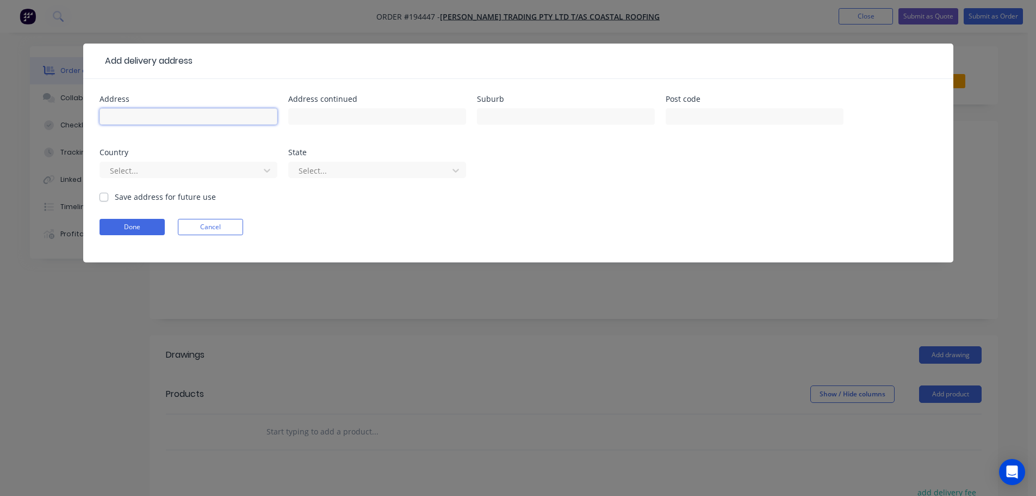
click at [128, 113] on input "text" at bounding box center [189, 116] width 178 height 16
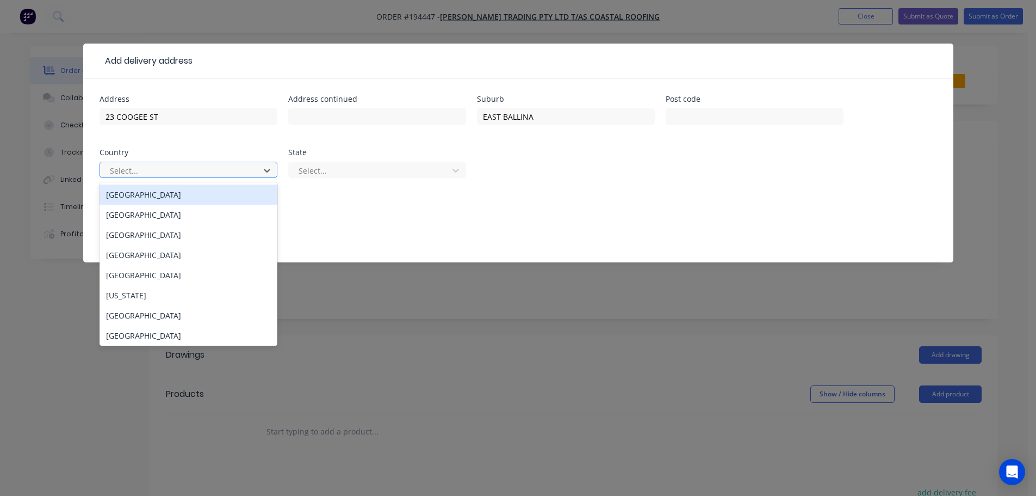
click at [152, 190] on div "[GEOGRAPHIC_DATA]" at bounding box center [189, 194] width 178 height 20
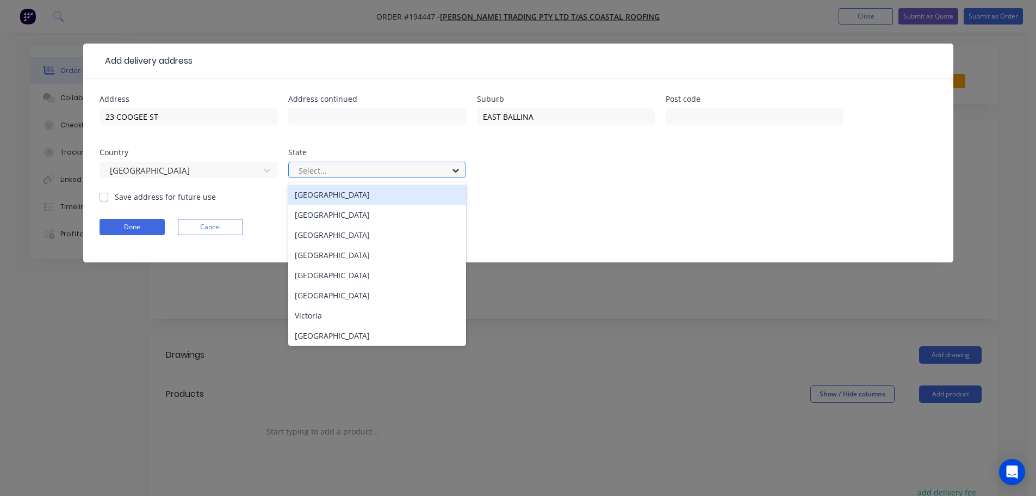
click at [461, 171] on icon at bounding box center [455, 170] width 11 height 11
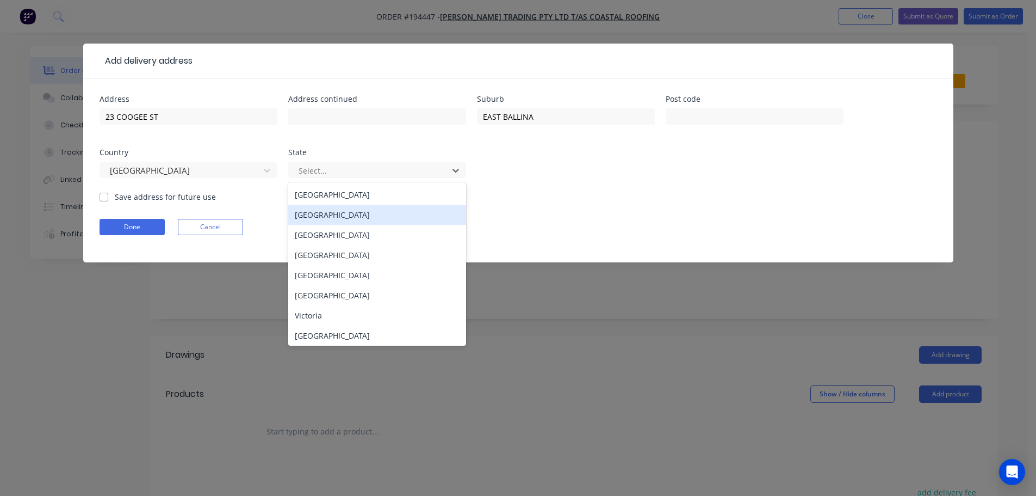
click at [337, 215] on div "[GEOGRAPHIC_DATA]" at bounding box center [377, 215] width 178 height 20
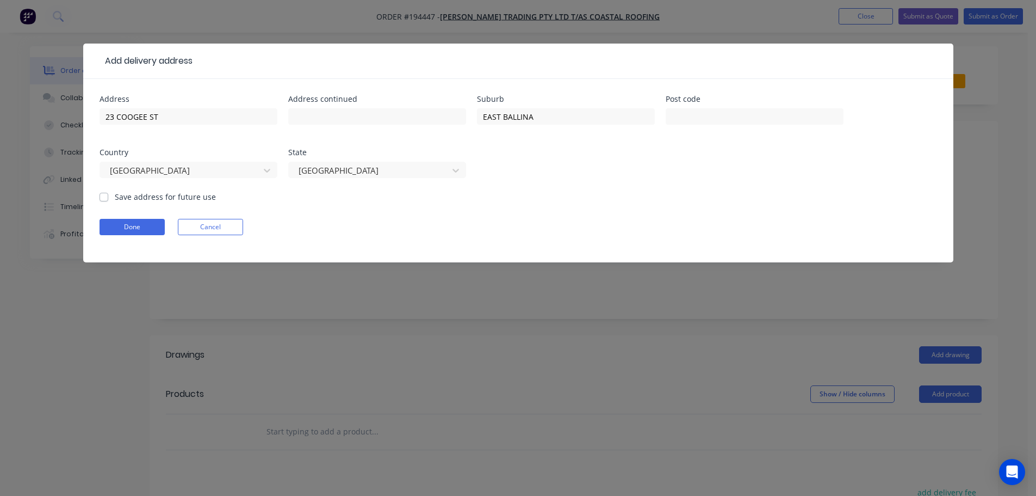
click at [533, 215] on form "Address [STREET_ADDRESS] Address continued Suburb [GEOGRAPHIC_DATA] Post code C…" at bounding box center [519, 178] width 838 height 167
click at [137, 227] on button "Done" at bounding box center [132, 227] width 65 height 16
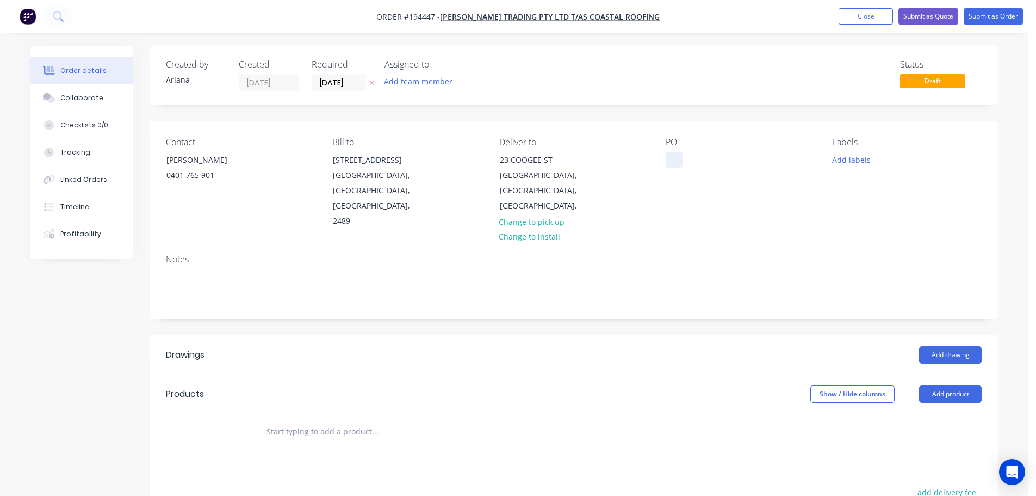
click at [672, 160] on div at bounding box center [674, 160] width 17 height 16
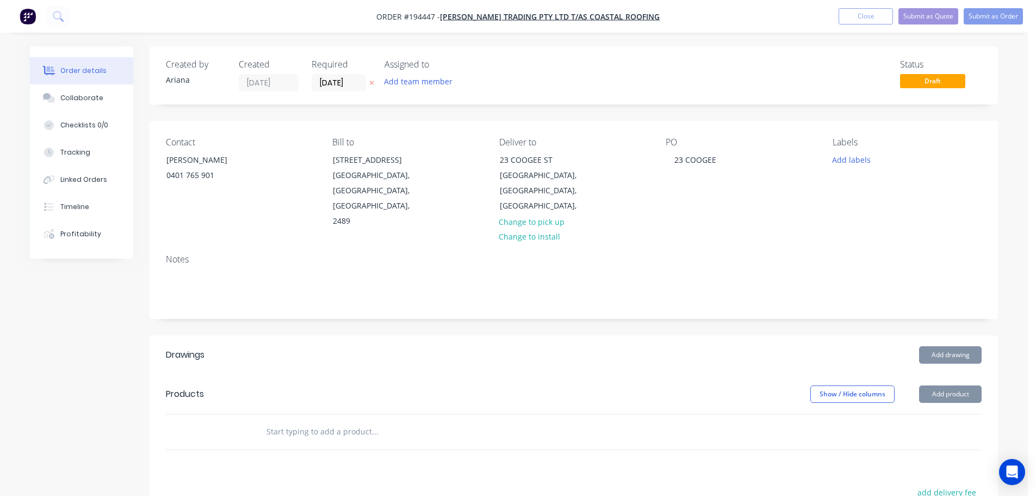
click at [724, 191] on div "PO 23 COOGEE" at bounding box center [740, 183] width 149 height 92
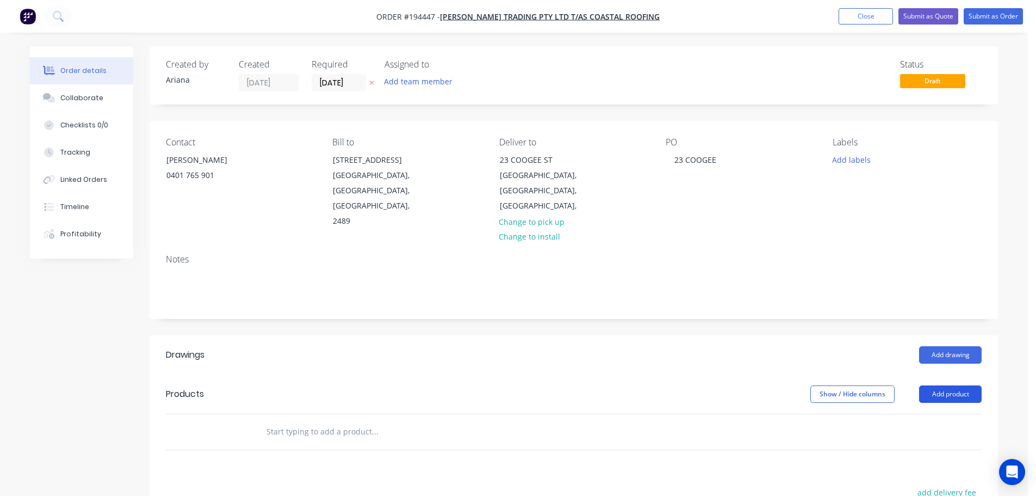
click at [948, 385] on button "Add product" at bounding box center [950, 393] width 63 height 17
click at [922, 414] on div "Product catalogue" at bounding box center [930, 422] width 84 height 16
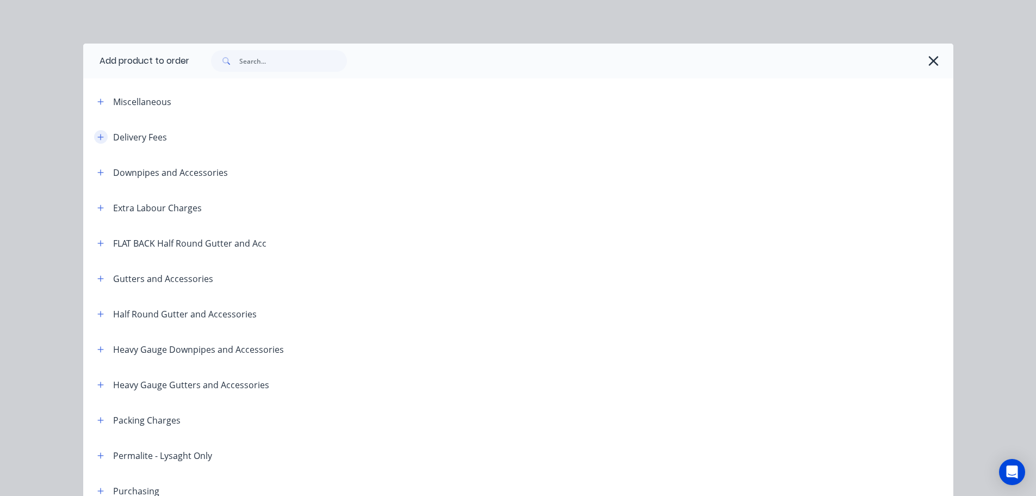
click at [97, 134] on icon "button" at bounding box center [100, 137] width 7 height 8
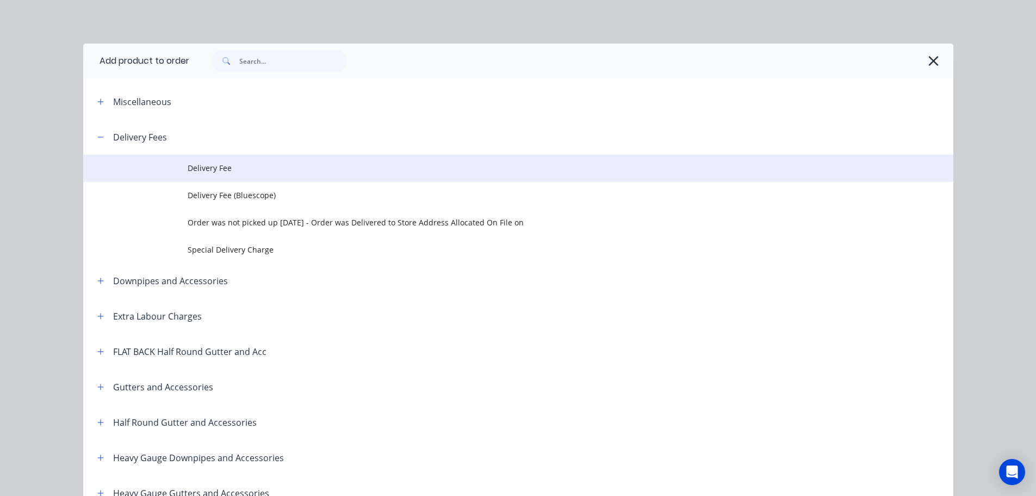
click at [196, 169] on span "Delivery Fee" at bounding box center [494, 167] width 613 height 11
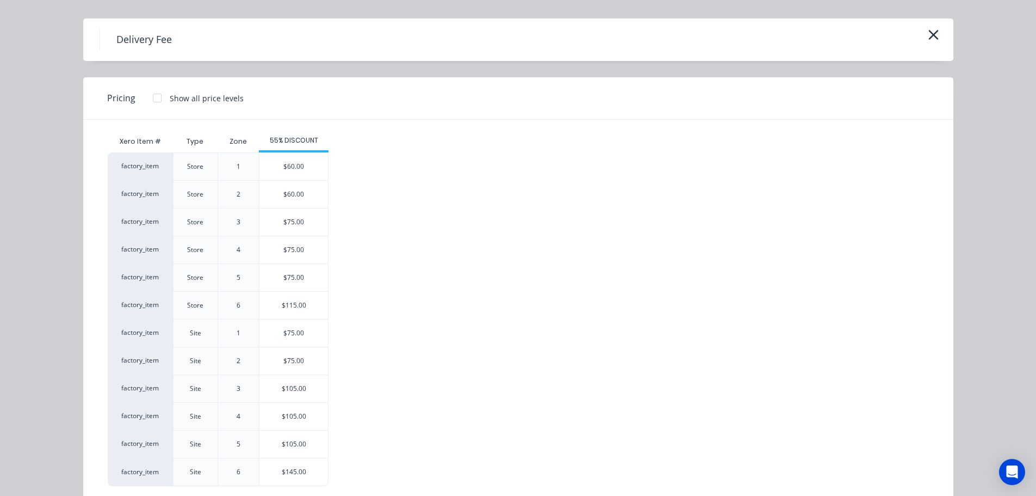
scroll to position [47, 0]
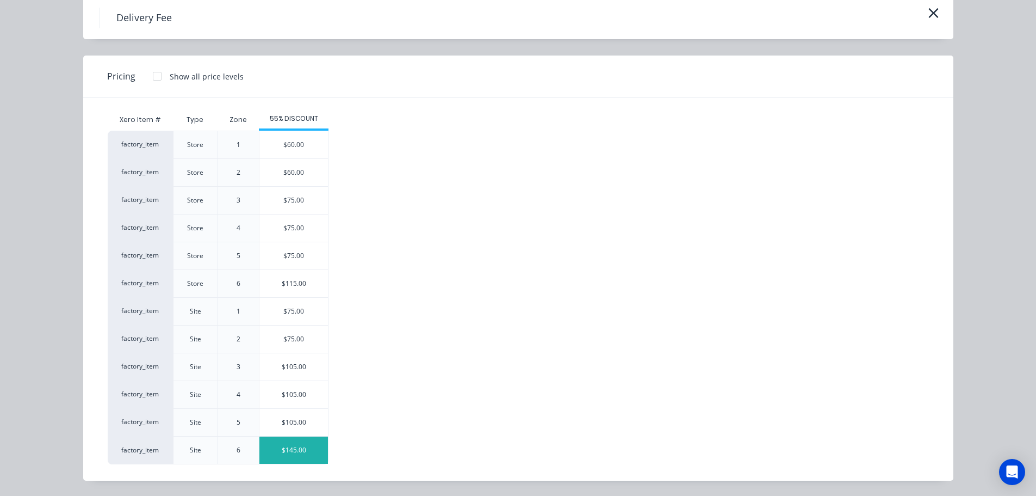
click at [287, 449] on div "$145.00" at bounding box center [294, 449] width 69 height 27
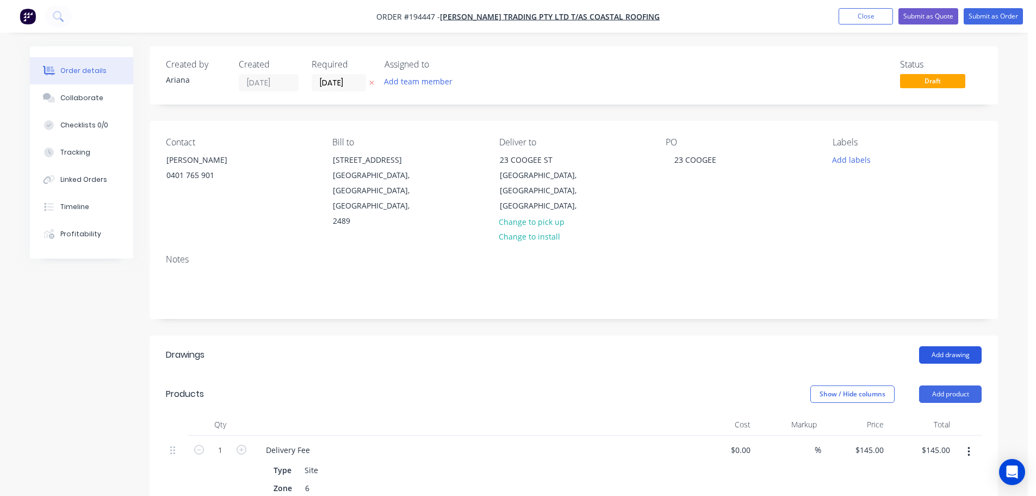
click at [961, 346] on button "Add drawing" at bounding box center [950, 354] width 63 height 17
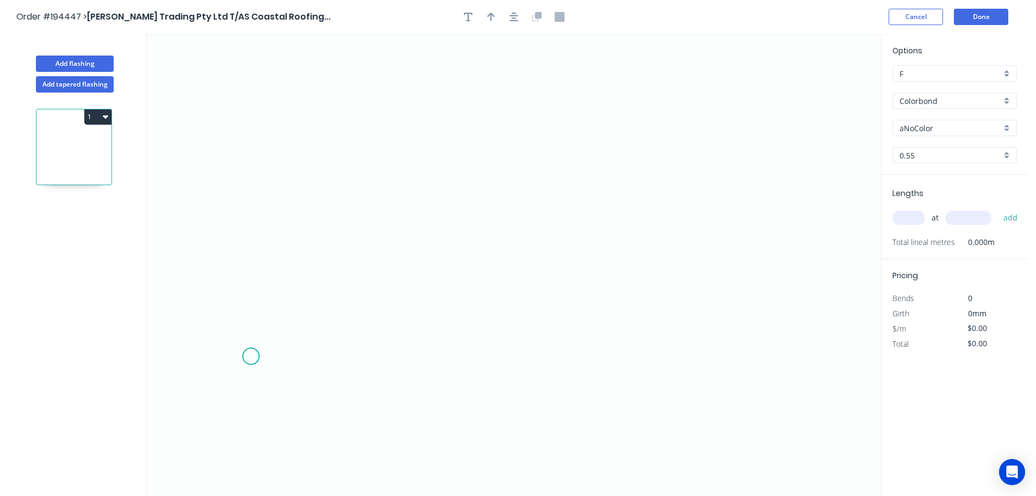
click at [251, 356] on icon "0" at bounding box center [514, 265] width 735 height 462
click at [285, 290] on icon "0" at bounding box center [514, 265] width 735 height 462
click at [532, 226] on icon at bounding box center [408, 258] width 247 height 64
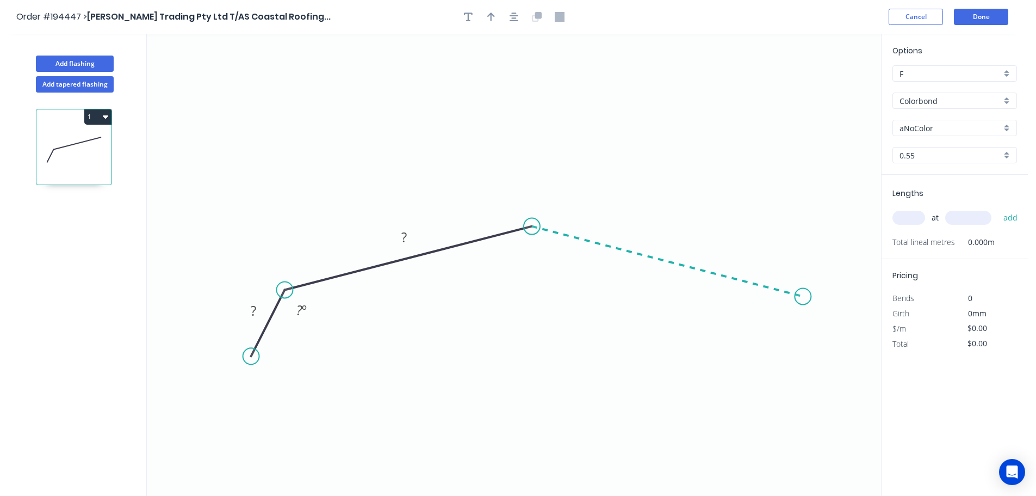
click at [804, 297] on icon "0 ? ? ? º" at bounding box center [514, 265] width 735 height 462
click at [828, 354] on icon "0 ? ? ? ? º ? º" at bounding box center [514, 265] width 735 height 462
click at [828, 354] on circle at bounding box center [827, 353] width 16 height 16
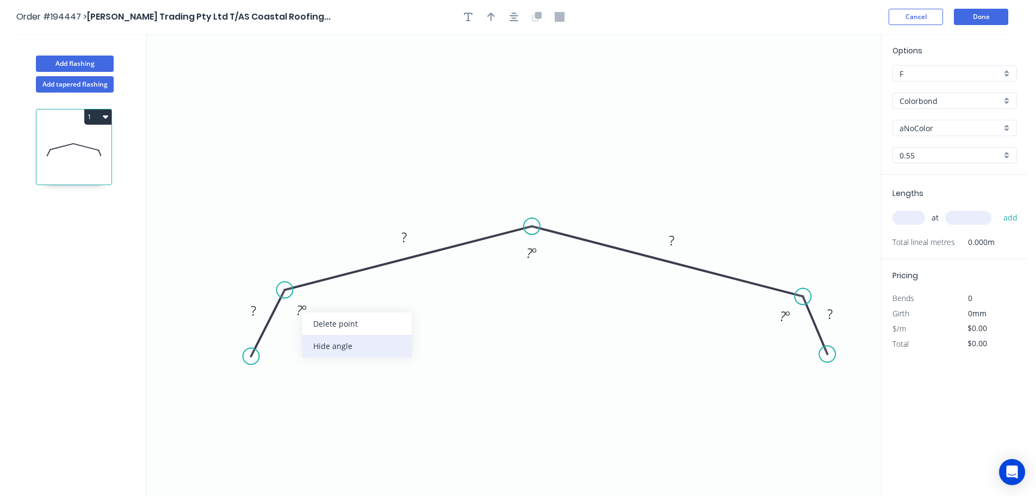
click at [331, 344] on div "Hide angle" at bounding box center [357, 346] width 109 height 22
click at [795, 351] on div "Hide angle" at bounding box center [838, 354] width 109 height 22
click at [256, 309] on rect at bounding box center [254, 311] width 22 height 15
click at [581, 374] on icon "0 30 180 180 30 154 º" at bounding box center [514, 265] width 735 height 462
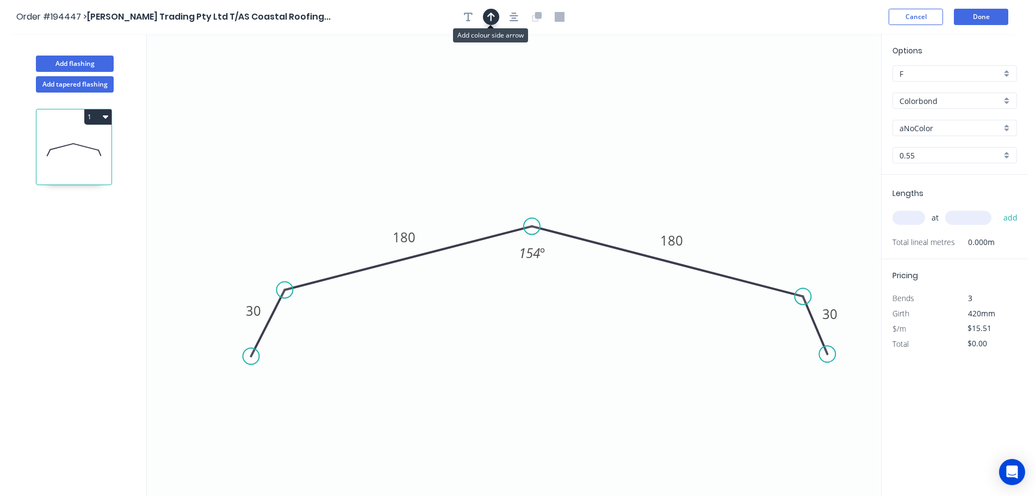
click at [490, 15] on icon "button" at bounding box center [491, 17] width 8 height 9
drag, startPoint x: 828, startPoint y: 87, endPoint x: 539, endPoint y: 139, distance: 293.0
click at [539, 139] on icon at bounding box center [539, 125] width 10 height 35
click at [1007, 100] on div "Colorbond" at bounding box center [955, 100] width 125 height 16
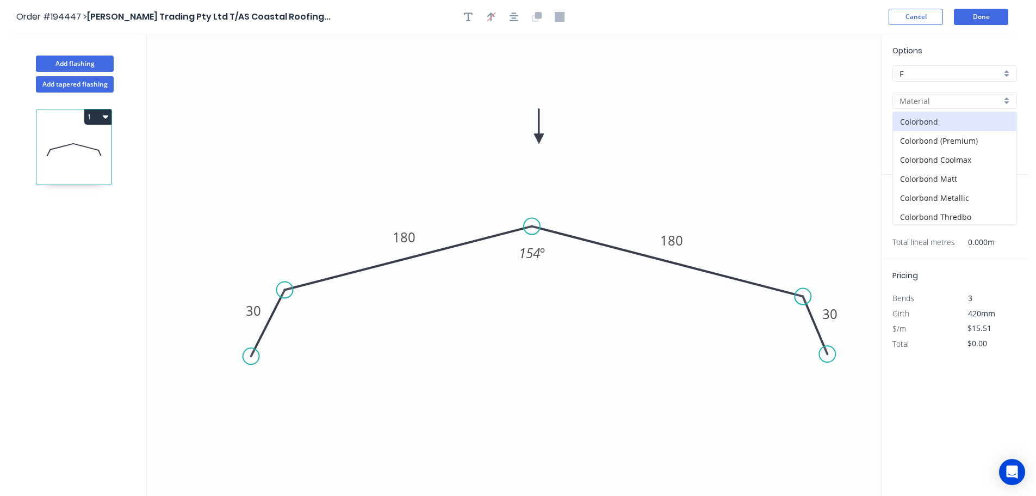
scroll to position [22, 0]
click at [982, 210] on div "Colorbond Ultra" at bounding box center [955, 214] width 124 height 19
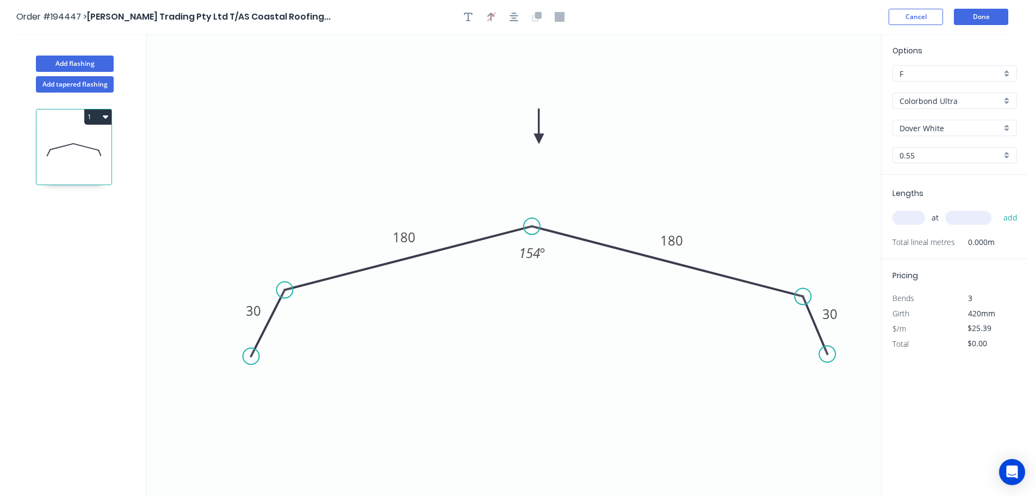
click at [1009, 127] on div "Dover White" at bounding box center [955, 128] width 125 height 16
click at [953, 220] on div "[PERSON_NAME]" at bounding box center [955, 224] width 124 height 19
click at [912, 215] on input "text" at bounding box center [909, 218] width 33 height 14
click at [998, 208] on button "add" at bounding box center [1011, 217] width 26 height 18
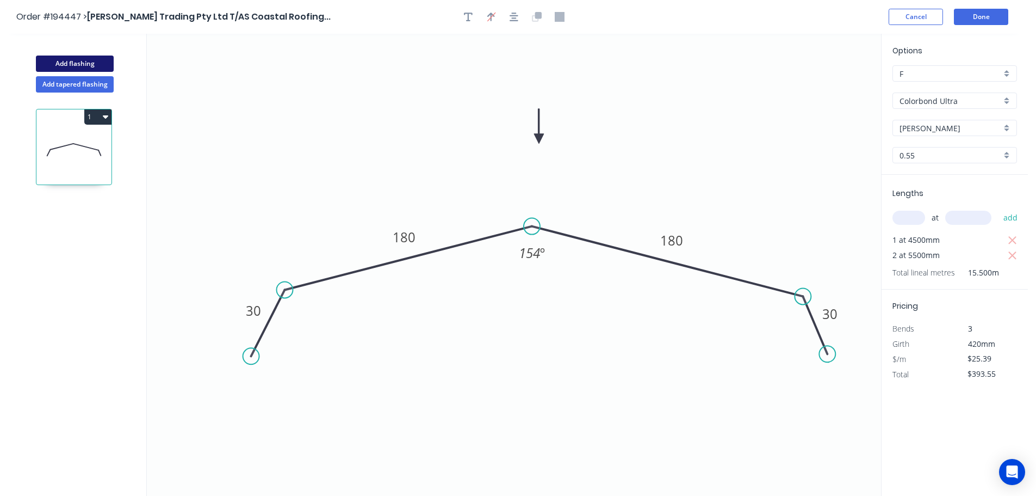
click at [71, 59] on button "Add flashing" at bounding box center [75, 63] width 78 height 16
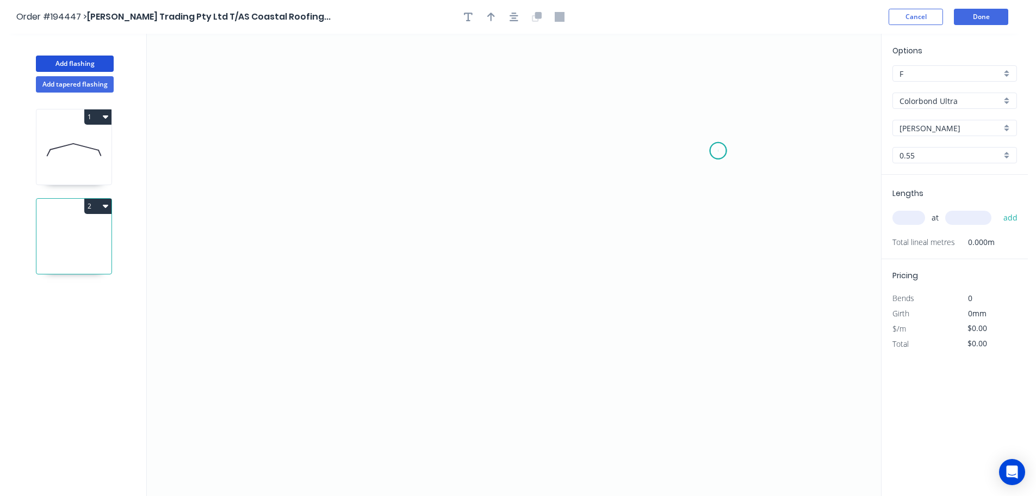
click at [719, 151] on icon "0" at bounding box center [514, 265] width 735 height 462
click at [683, 103] on icon at bounding box center [701, 127] width 36 height 48
click at [274, 89] on icon "0 ?" at bounding box center [514, 265] width 735 height 462
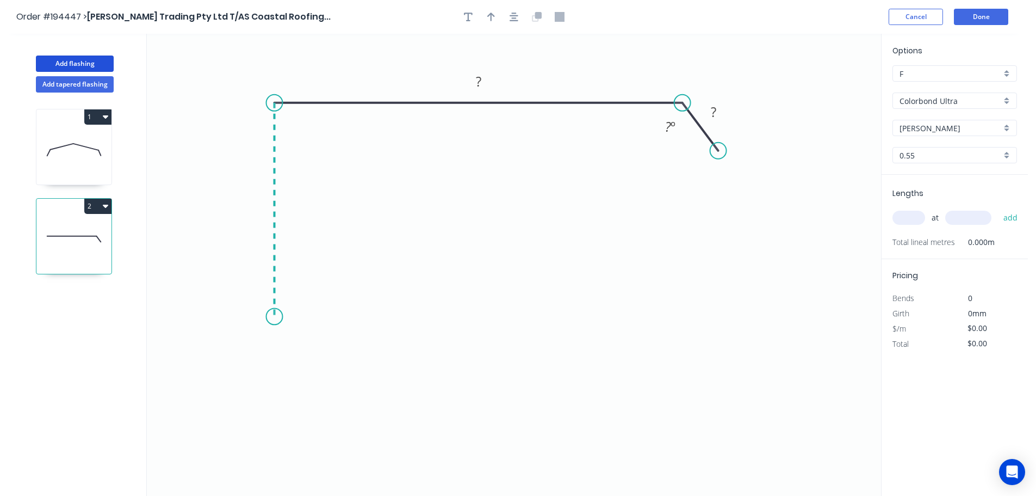
click at [264, 317] on icon "0 ? ? ? º" at bounding box center [514, 265] width 735 height 462
click at [334, 318] on icon "0 ? ? ? ? º" at bounding box center [514, 265] width 735 height 462
click at [334, 378] on icon "0 ? ? ? ? ? º" at bounding box center [514, 265] width 735 height 462
click at [334, 378] on circle at bounding box center [334, 377] width 16 height 16
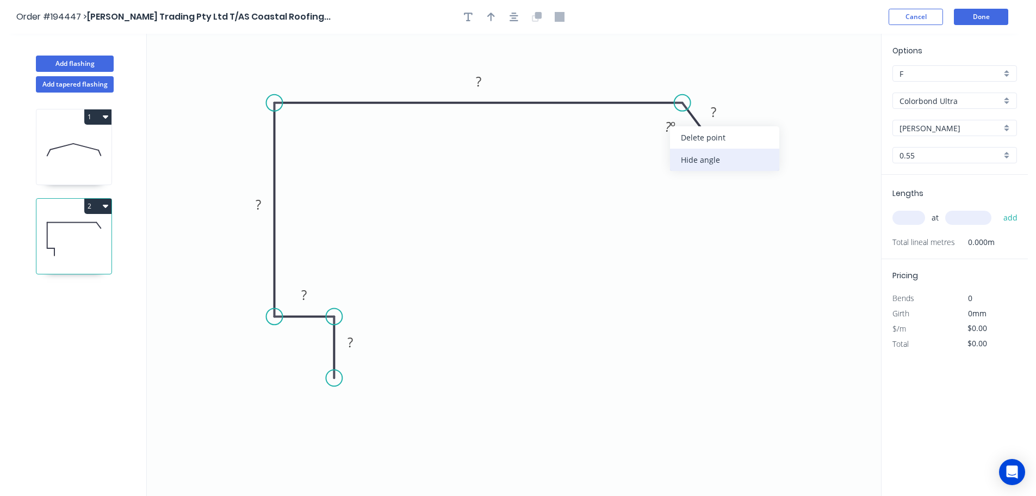
click at [705, 166] on div "Hide angle" at bounding box center [724, 160] width 109 height 22
click at [355, 341] on rect at bounding box center [351, 342] width 22 height 15
click at [546, 230] on icon "0 20 20 100 320 30" at bounding box center [514, 265] width 735 height 462
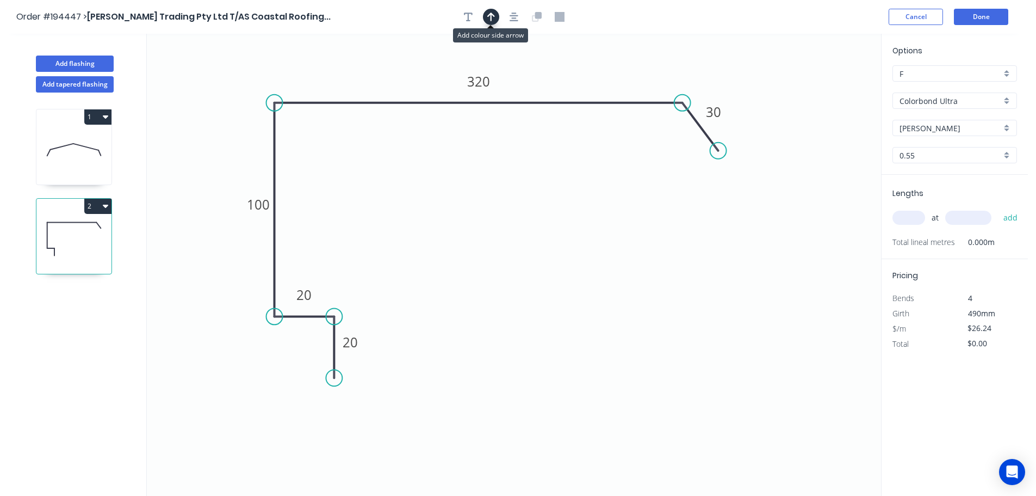
click at [490, 13] on icon "button" at bounding box center [491, 17] width 8 height 10
drag, startPoint x: 826, startPoint y: 85, endPoint x: 567, endPoint y: 67, distance: 259.6
click at [567, 67] on icon at bounding box center [567, 54] width 10 height 35
click at [910, 214] on input "text" at bounding box center [909, 218] width 33 height 14
click at [998, 208] on button "add" at bounding box center [1011, 217] width 26 height 18
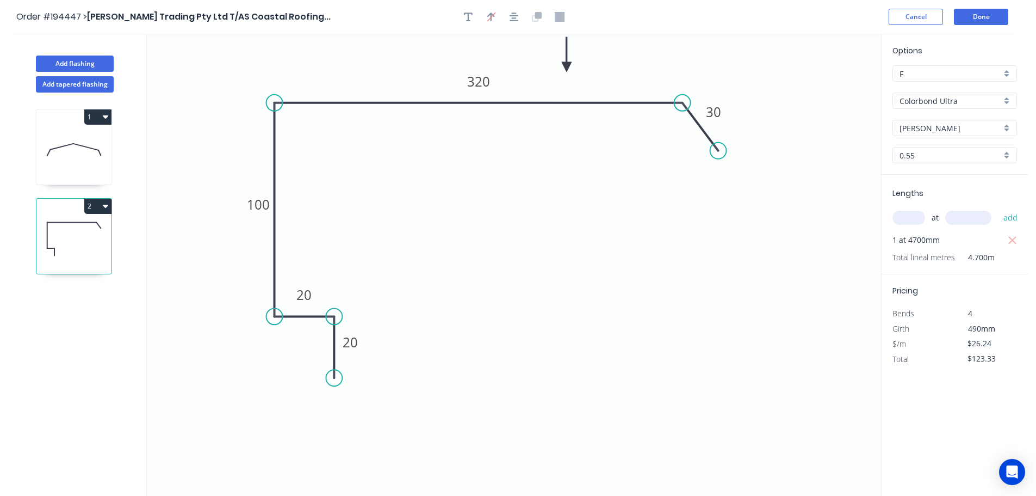
click at [94, 202] on button "2" at bounding box center [97, 206] width 27 height 15
click at [81, 225] on div "Duplicate" at bounding box center [60, 233] width 84 height 16
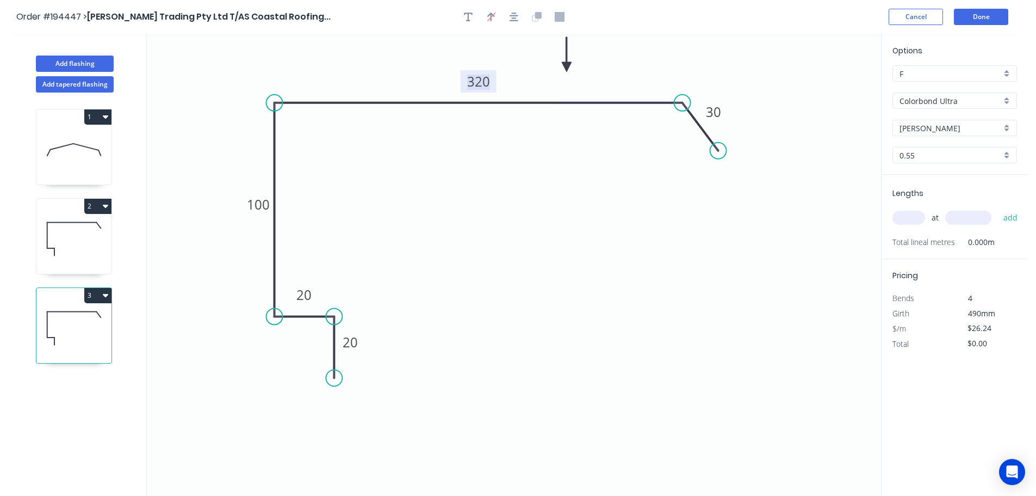
click at [485, 85] on tspan "320" at bounding box center [478, 81] width 23 height 18
click at [576, 236] on icon "0 20 20 100 270 30" at bounding box center [514, 265] width 735 height 462
click at [915, 220] on input "text" at bounding box center [909, 218] width 33 height 14
click at [998, 208] on button "add" at bounding box center [1011, 217] width 26 height 18
click at [986, 15] on button "Done" at bounding box center [981, 17] width 54 height 16
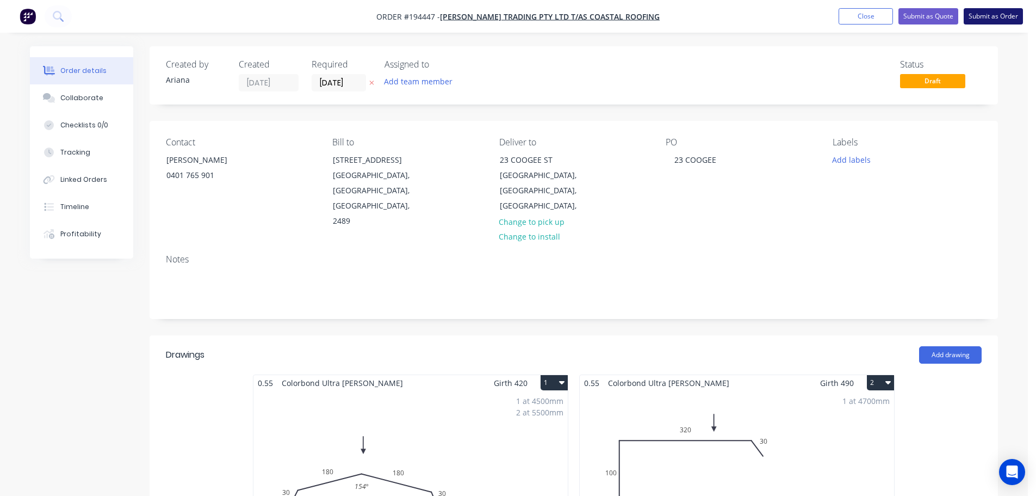
click at [999, 13] on button "Submit as Order" at bounding box center [993, 16] width 59 height 16
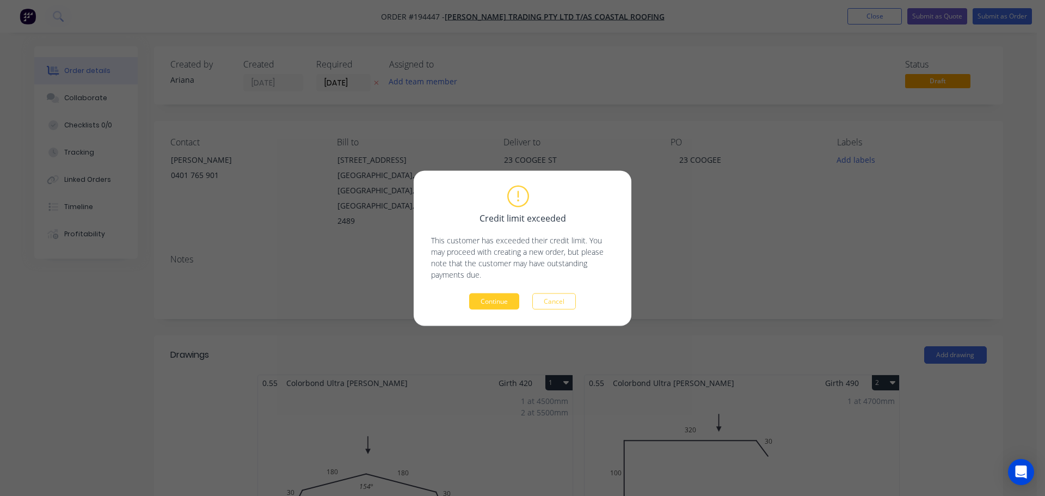
click at [496, 299] on button "Continue" at bounding box center [494, 301] width 50 height 16
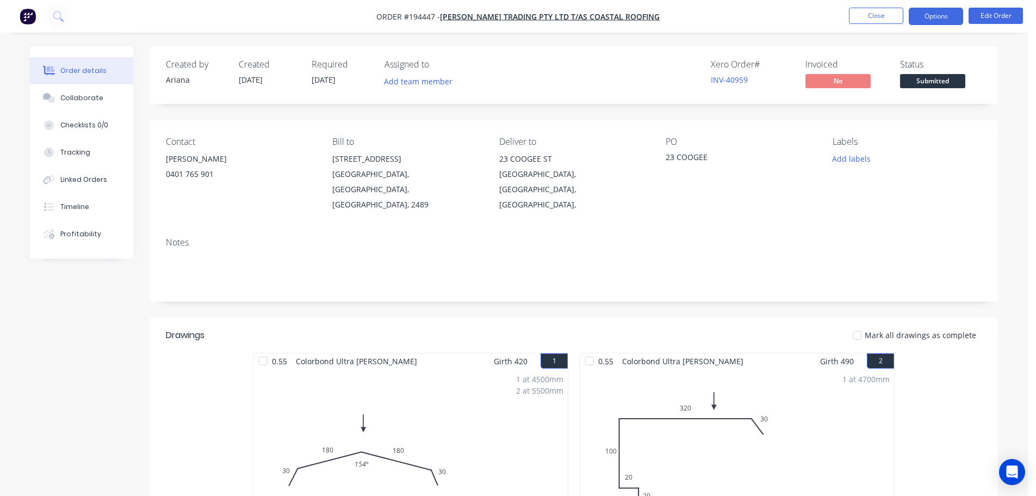
click at [934, 16] on button "Options" at bounding box center [936, 16] width 54 height 17
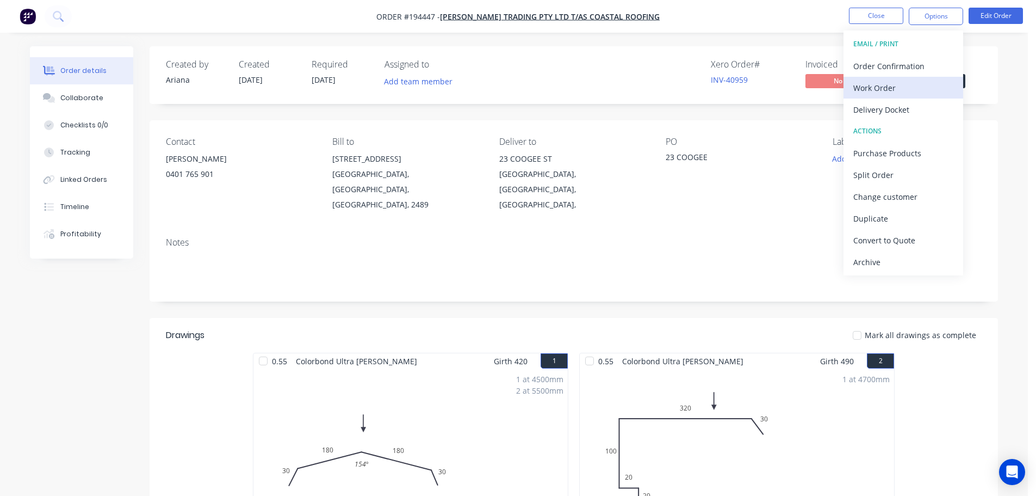
click at [894, 87] on div "Work Order" at bounding box center [904, 88] width 100 height 16
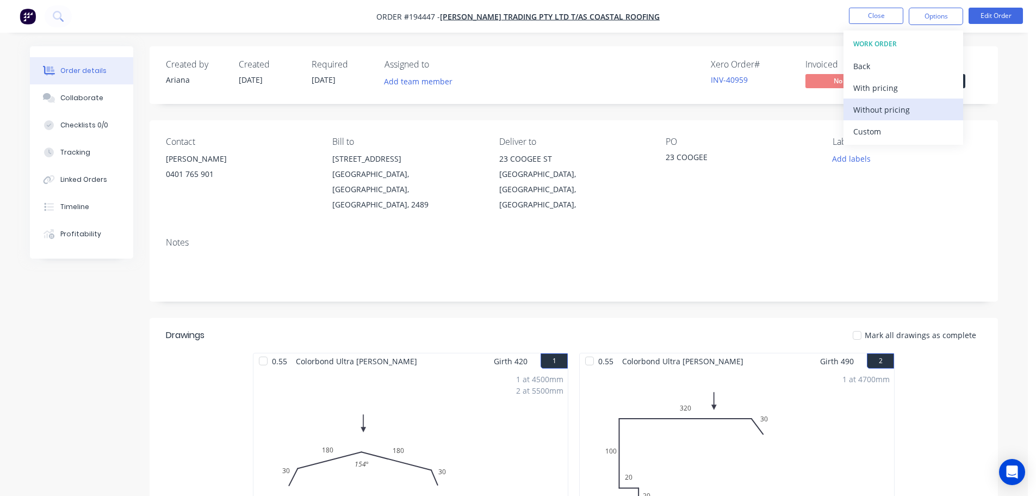
click at [888, 114] on div "Without pricing" at bounding box center [904, 110] width 100 height 16
click at [687, 17] on nav "Order #194447 - [PERSON_NAME] Trading Pty Ltd T/AS Coastal Roofing Close Option…" at bounding box center [518, 16] width 1036 height 33
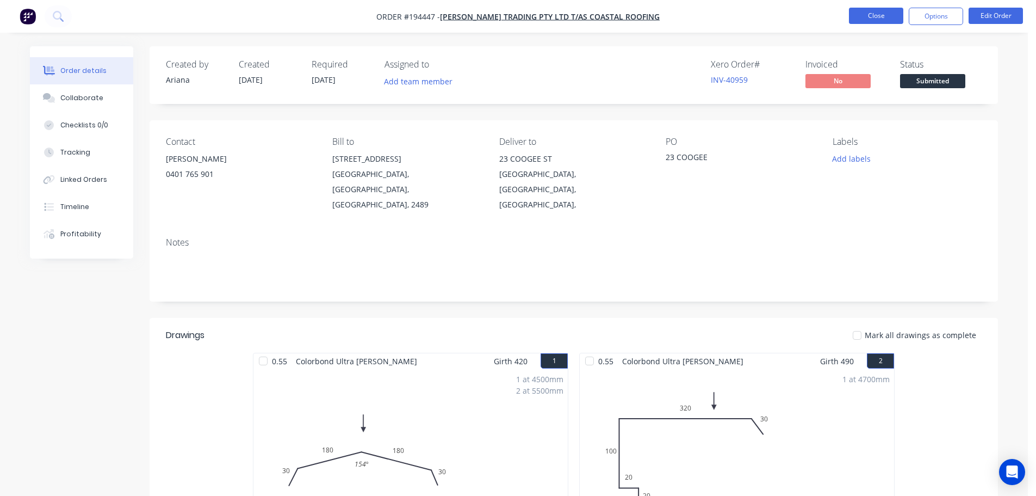
click at [867, 14] on button "Close" at bounding box center [876, 16] width 54 height 16
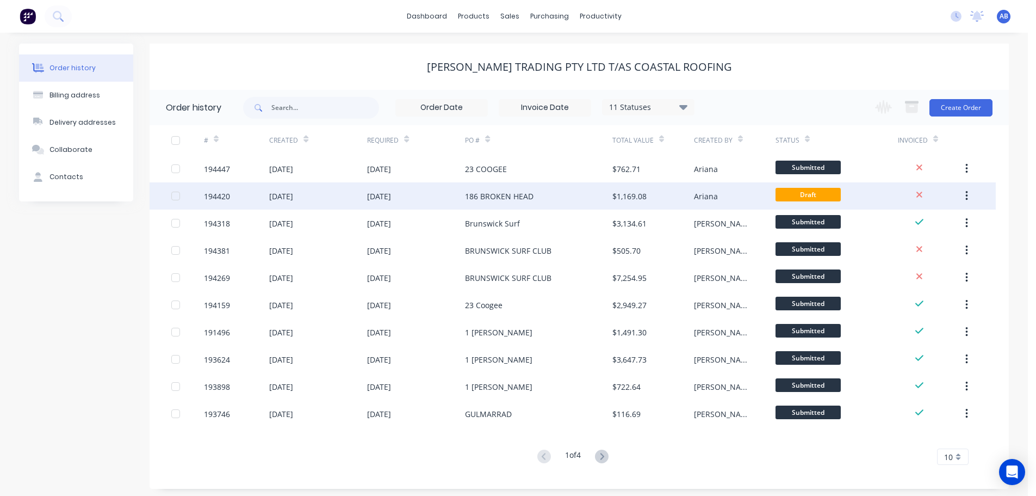
click at [495, 188] on div "186 BROKEN HEAD" at bounding box center [538, 195] width 147 height 27
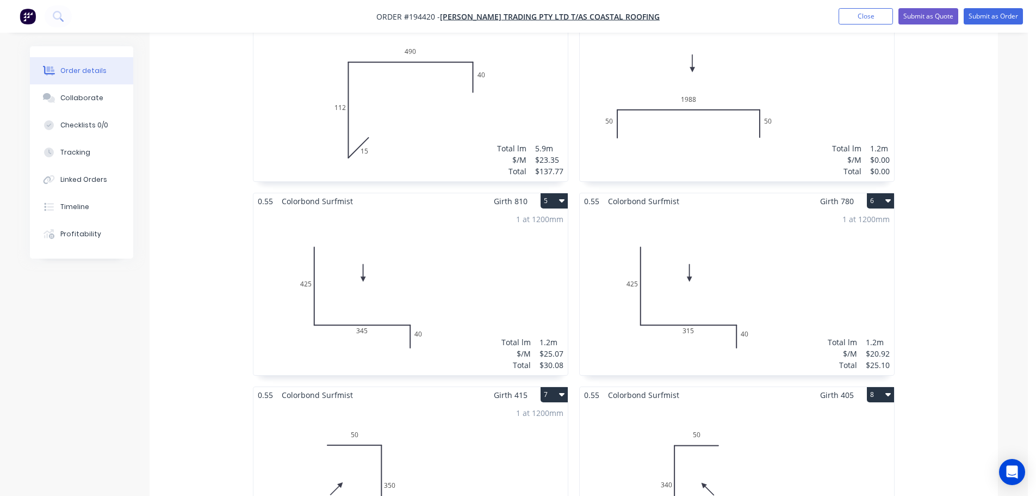
scroll to position [888, 0]
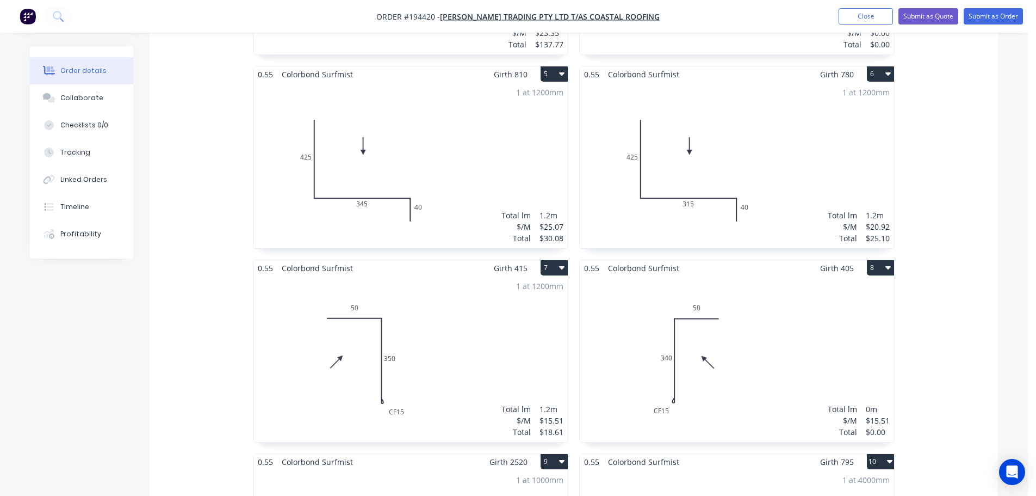
click at [813, 318] on div "Total lm $/M Total 0m $15.51 $0.00" at bounding box center [737, 359] width 314 height 166
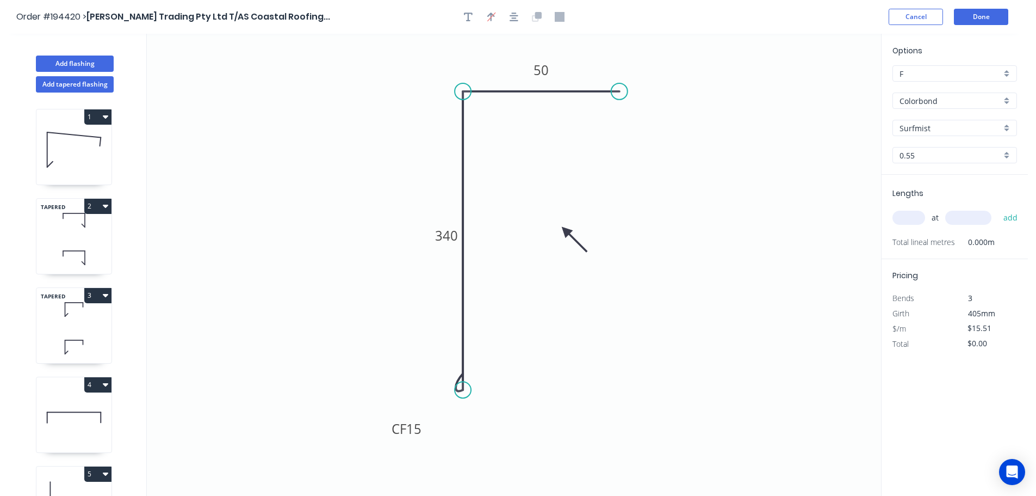
click at [912, 215] on input "text" at bounding box center [909, 218] width 33 height 14
click at [967, 213] on input "text" at bounding box center [969, 218] width 46 height 14
click at [998, 208] on button "add" at bounding box center [1011, 217] width 26 height 18
click at [805, 235] on icon "0 CF 15 340 50" at bounding box center [514, 265] width 735 height 462
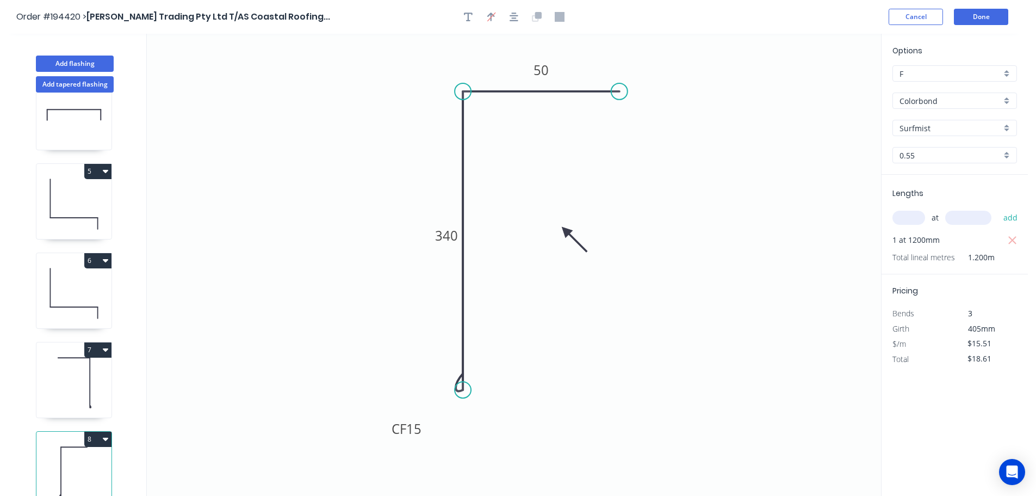
scroll to position [635, 0]
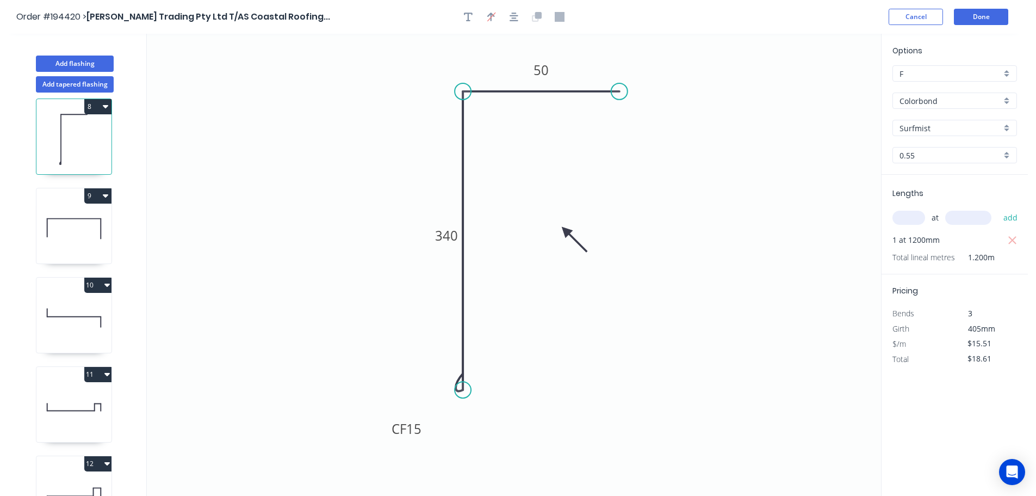
click at [82, 221] on icon at bounding box center [73, 229] width 75 height 70
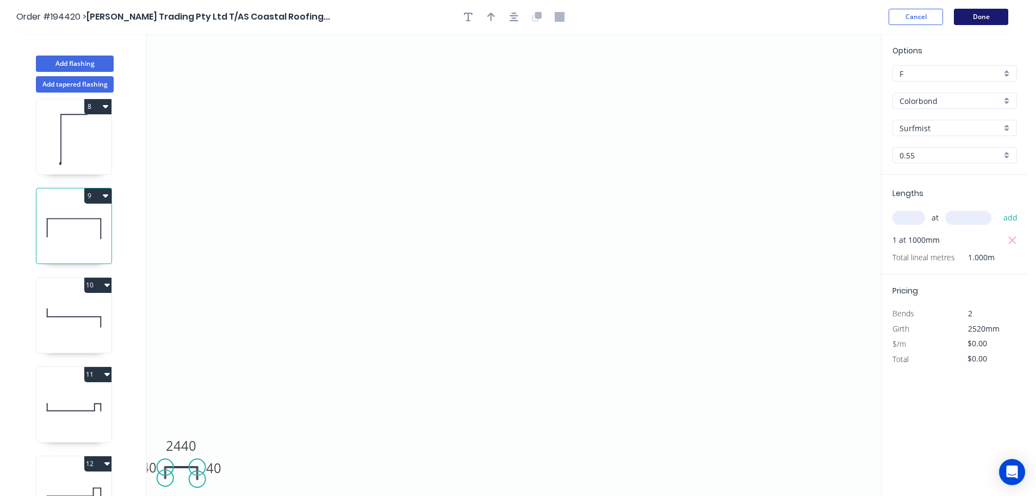
click at [993, 19] on button "Done" at bounding box center [981, 17] width 54 height 16
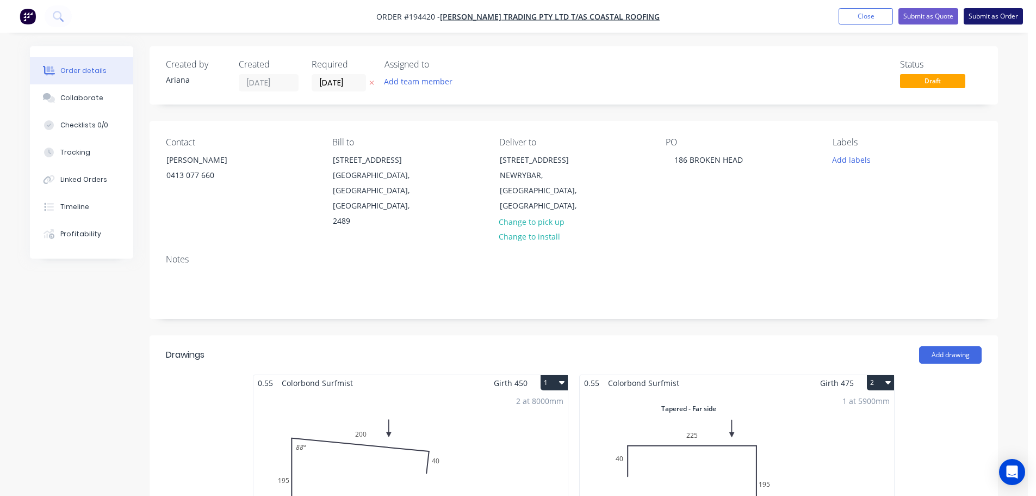
click at [990, 18] on button "Submit as Order" at bounding box center [993, 16] width 59 height 16
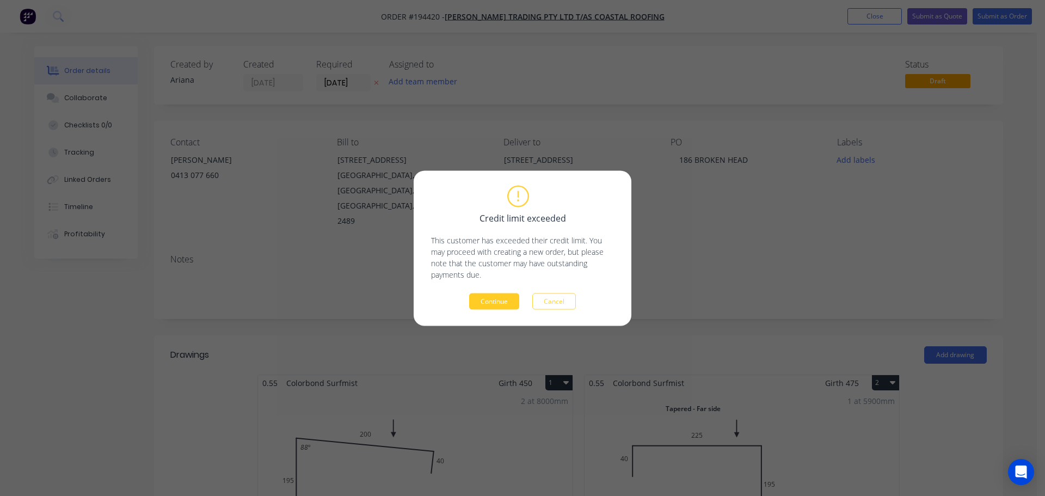
click at [495, 301] on button "Continue" at bounding box center [494, 301] width 50 height 16
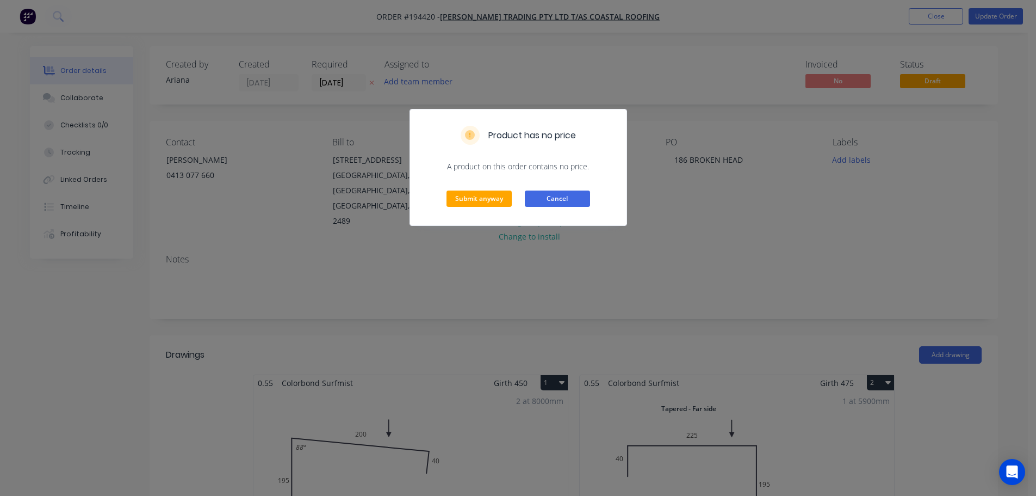
click at [564, 202] on button "Cancel" at bounding box center [557, 198] width 65 height 16
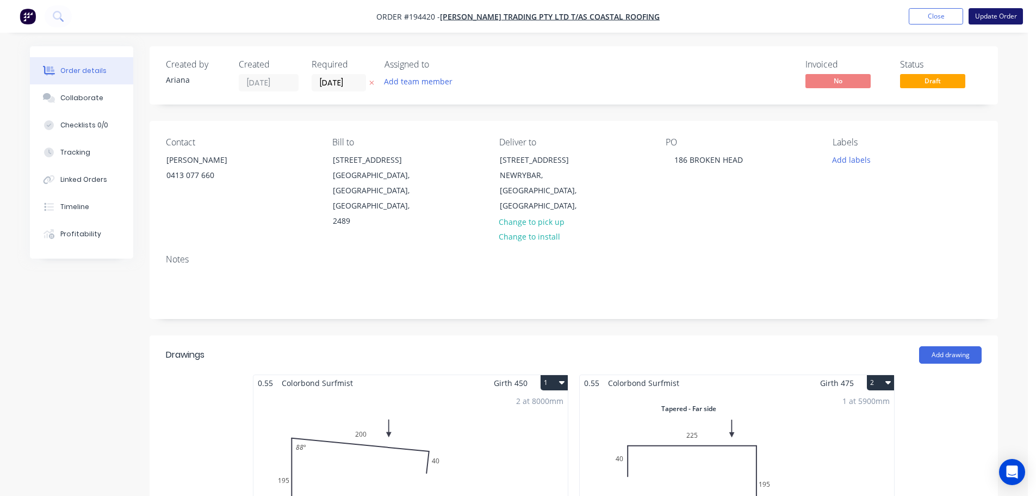
click at [1006, 16] on button "Update Order" at bounding box center [996, 16] width 54 height 16
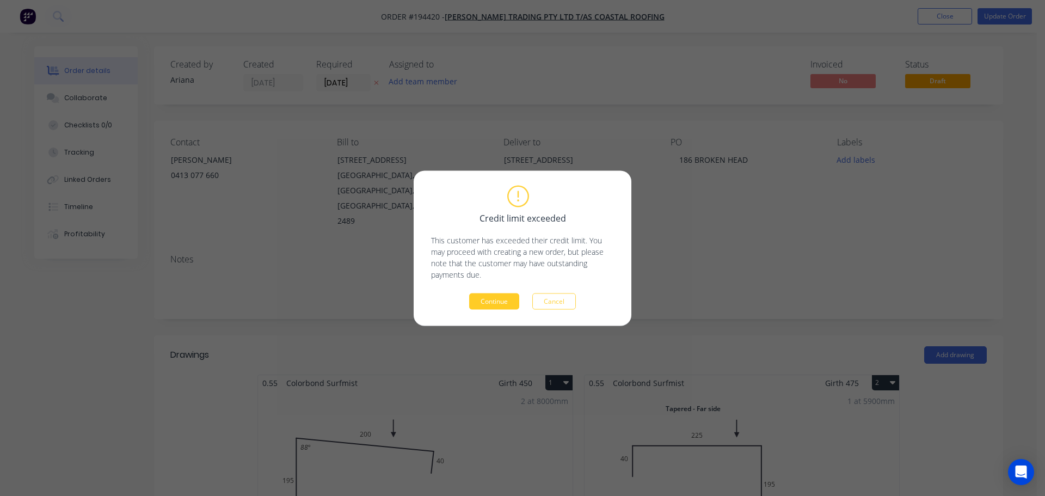
click at [493, 299] on button "Continue" at bounding box center [494, 301] width 50 height 16
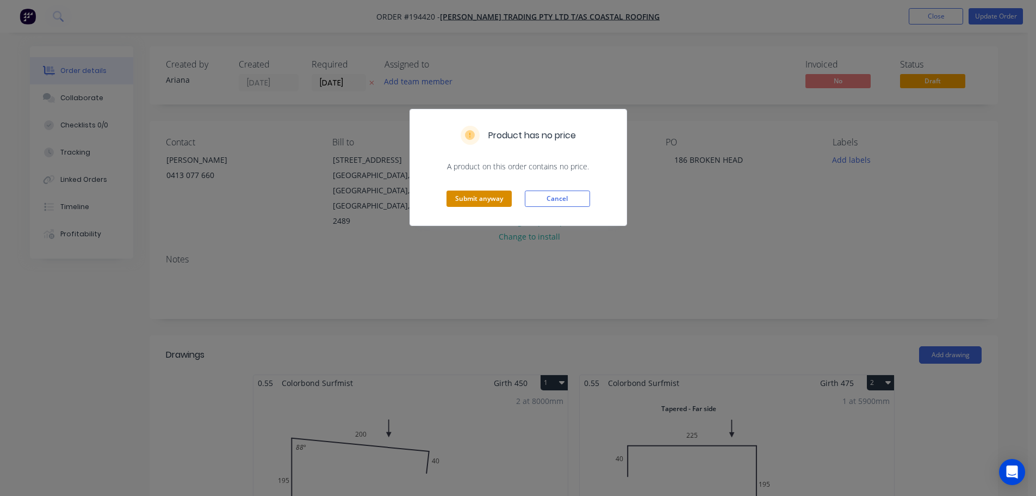
click at [490, 200] on button "Submit anyway" at bounding box center [479, 198] width 65 height 16
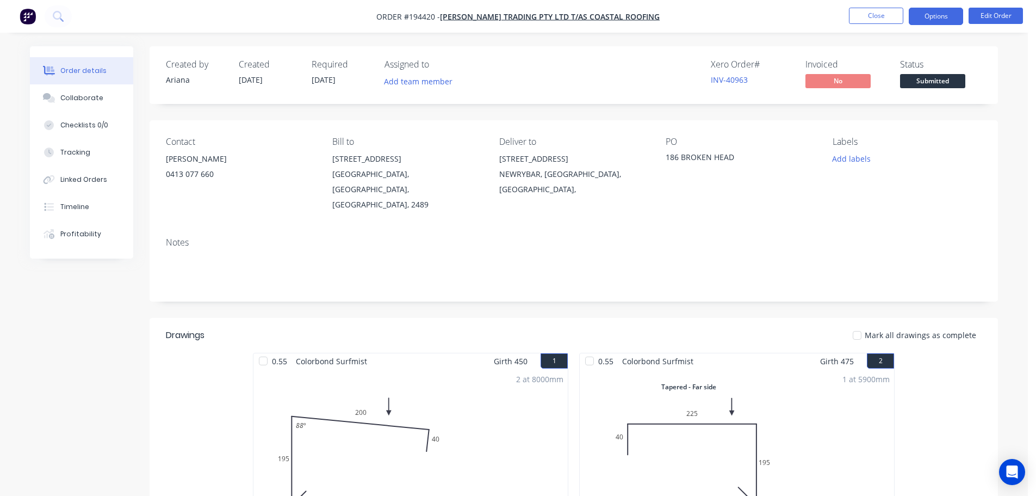
click at [938, 16] on button "Options" at bounding box center [936, 16] width 54 height 17
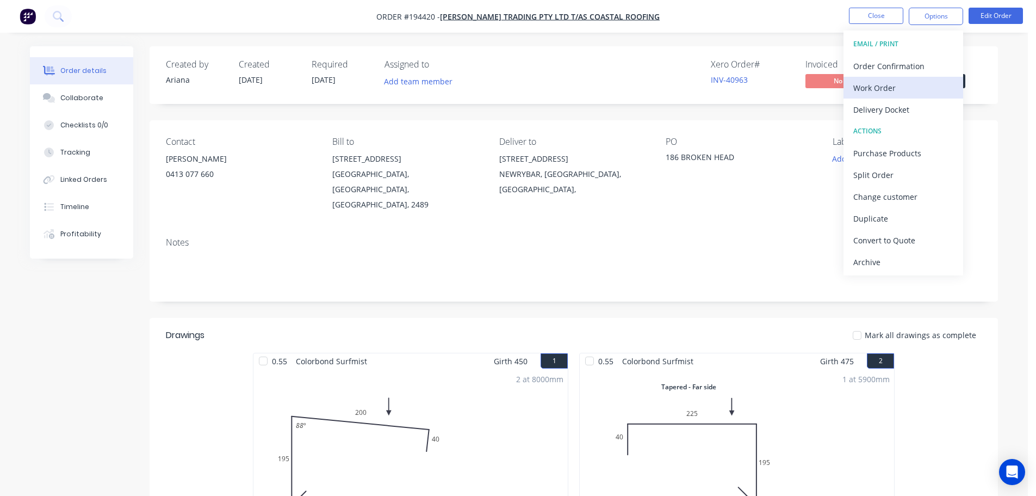
click at [881, 84] on div "Work Order" at bounding box center [904, 88] width 100 height 16
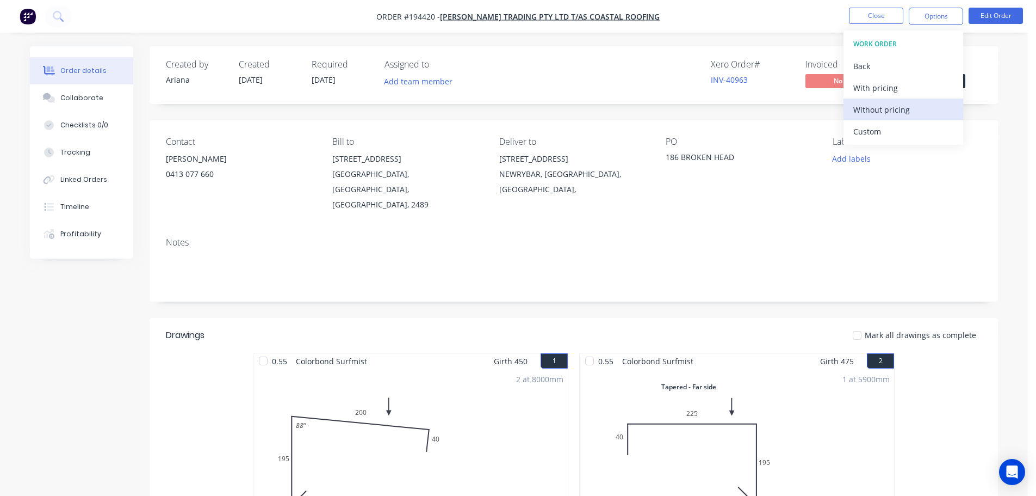
click at [863, 107] on div "Without pricing" at bounding box center [904, 110] width 100 height 16
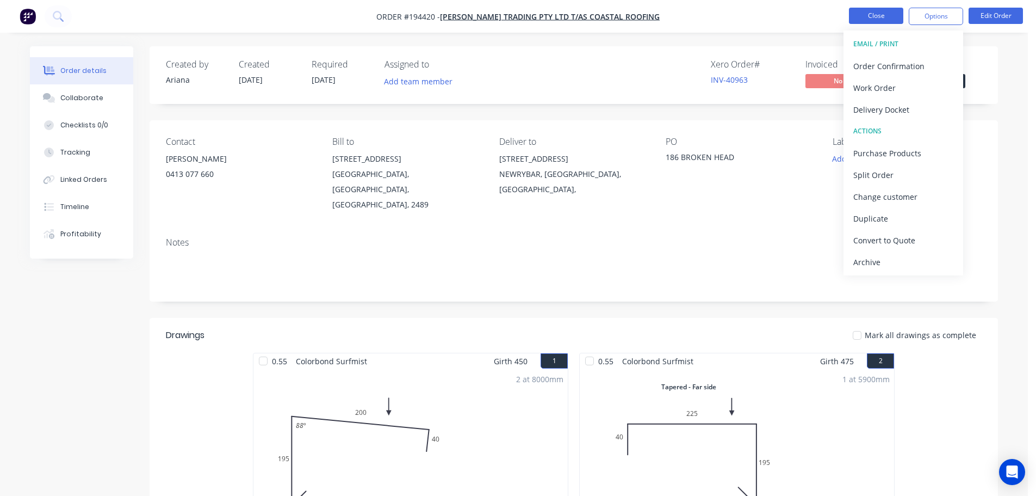
click at [873, 15] on button "Close" at bounding box center [876, 16] width 54 height 16
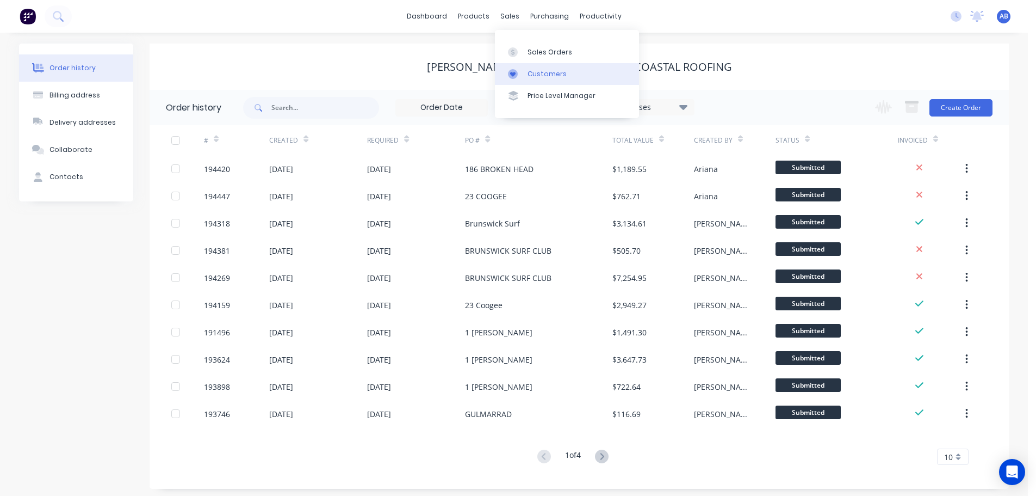
click at [533, 66] on link "Customers" at bounding box center [567, 74] width 144 height 22
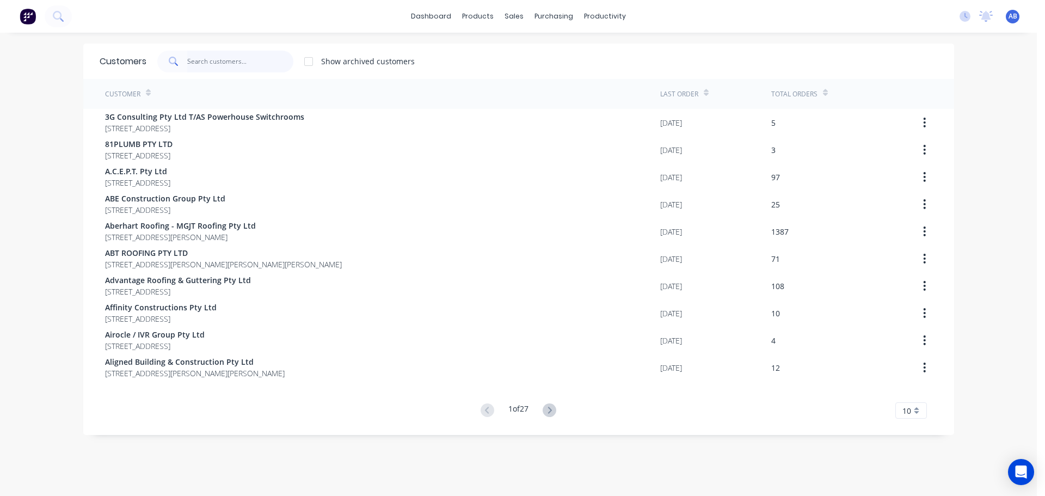
drag, startPoint x: 251, startPoint y: 68, endPoint x: 459, endPoint y: 64, distance: 207.9
click at [255, 68] on input "text" at bounding box center [240, 62] width 106 height 22
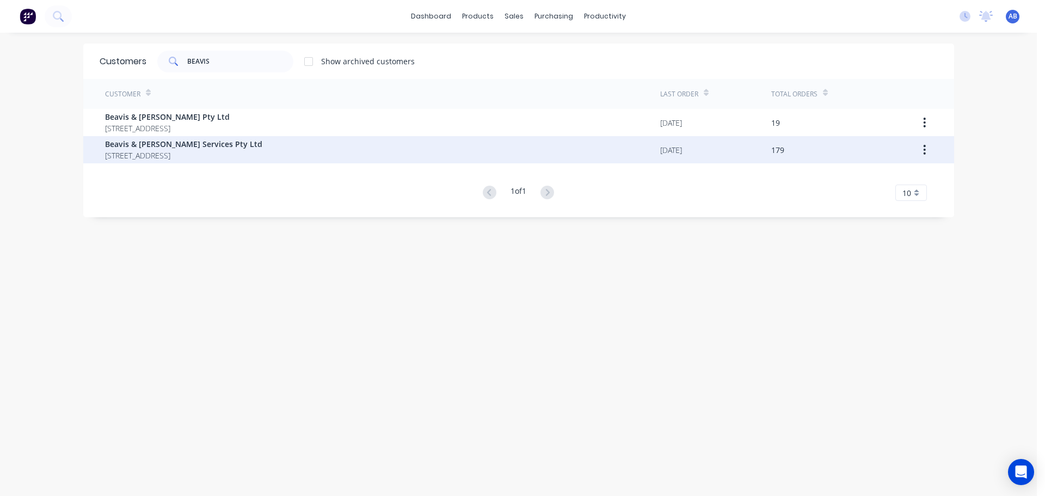
click at [171, 149] on span "Beavis & [PERSON_NAME] Services Pty Ltd" at bounding box center [183, 143] width 157 height 11
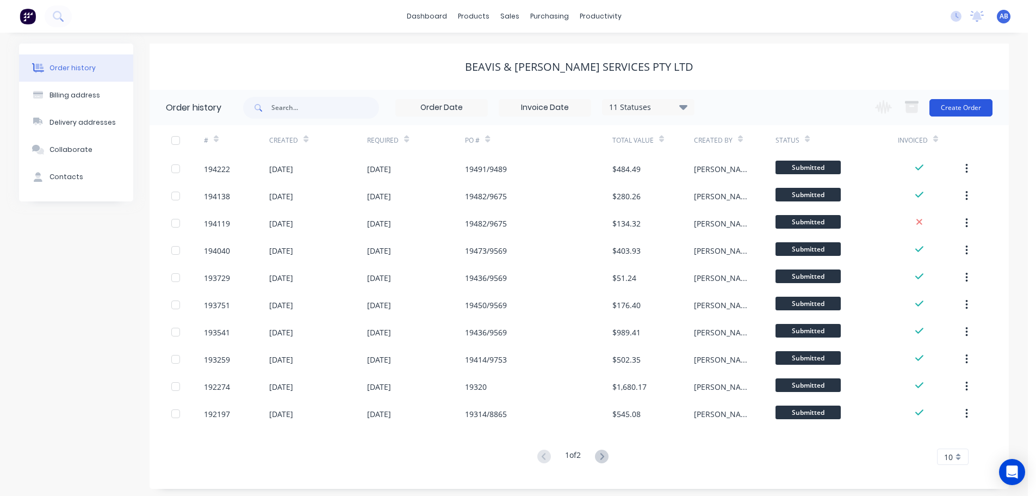
click at [961, 108] on button "Create Order" at bounding box center [961, 107] width 63 height 17
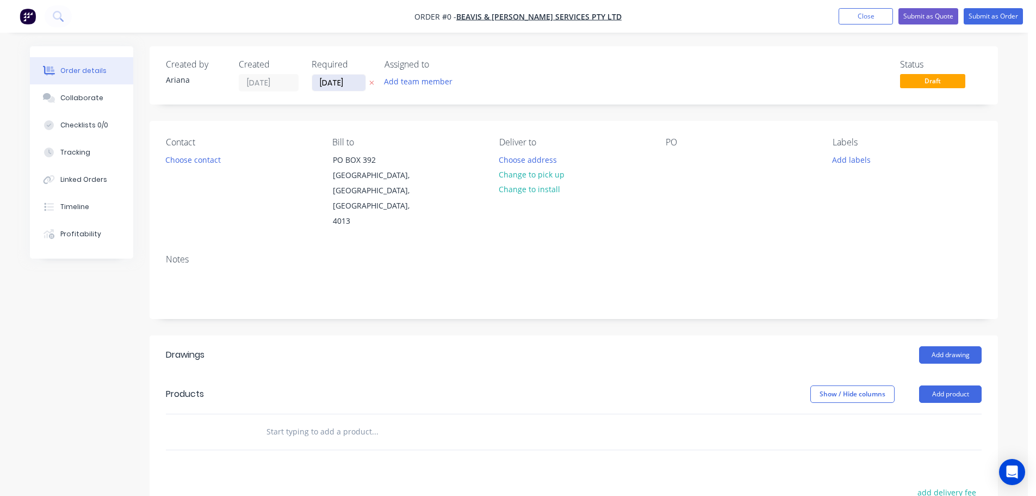
click at [335, 84] on input "[DATE]" at bounding box center [338, 83] width 53 height 16
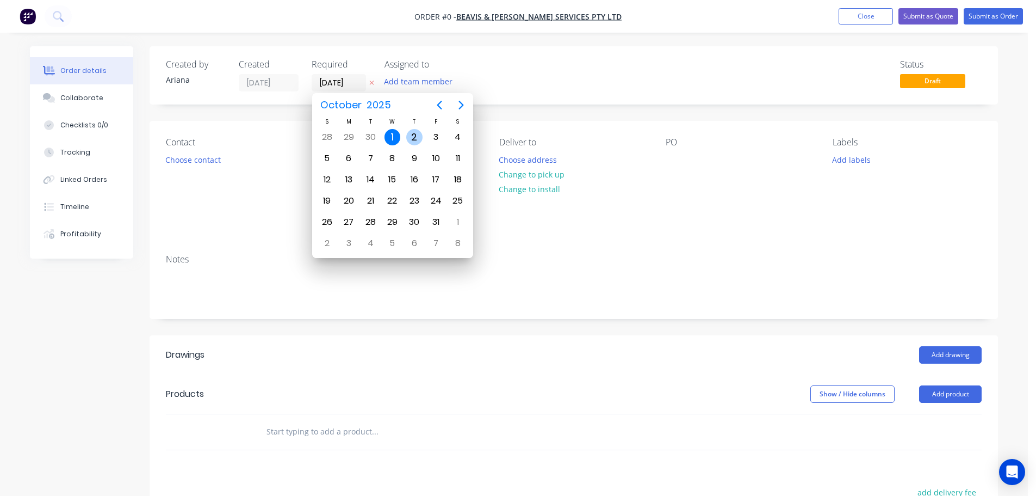
click at [410, 134] on div "2" at bounding box center [414, 137] width 16 height 16
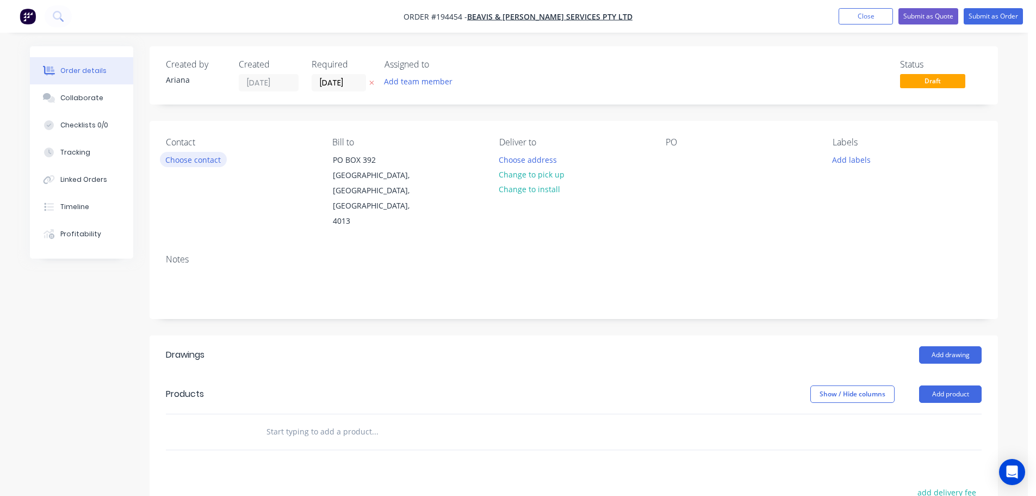
click at [202, 157] on button "Choose contact" at bounding box center [193, 159] width 67 height 15
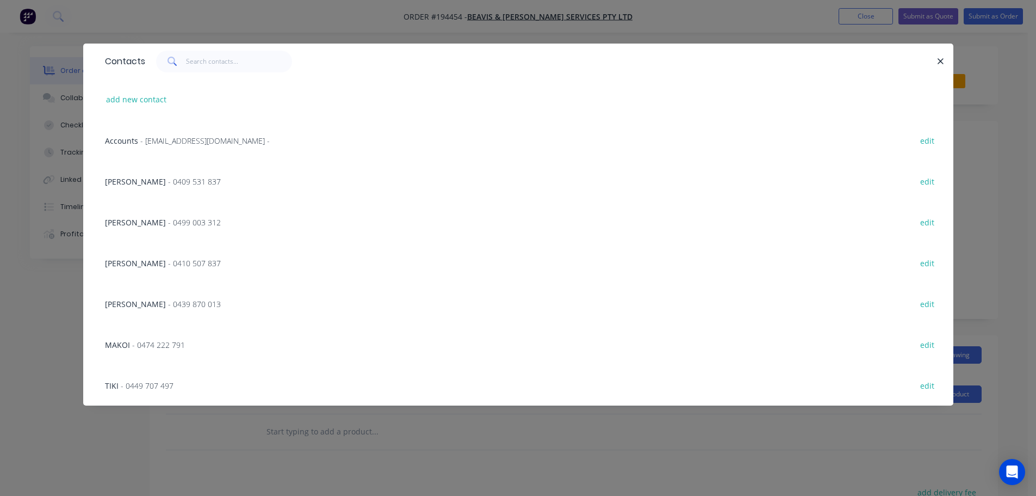
click at [148, 342] on span "- 0474 222 791" at bounding box center [158, 345] width 53 height 10
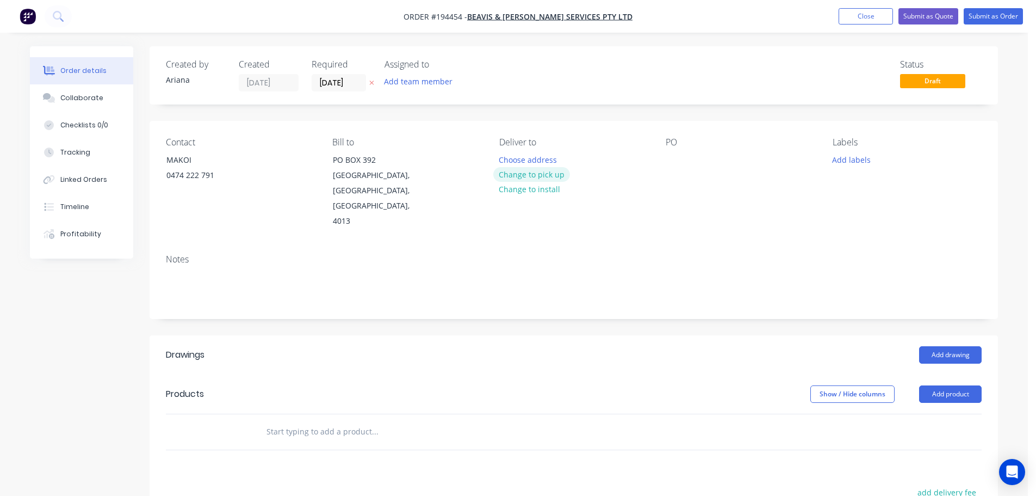
click at [545, 172] on button "Change to pick up" at bounding box center [531, 174] width 77 height 15
click at [513, 158] on div at bounding box center [507, 160] width 17 height 16
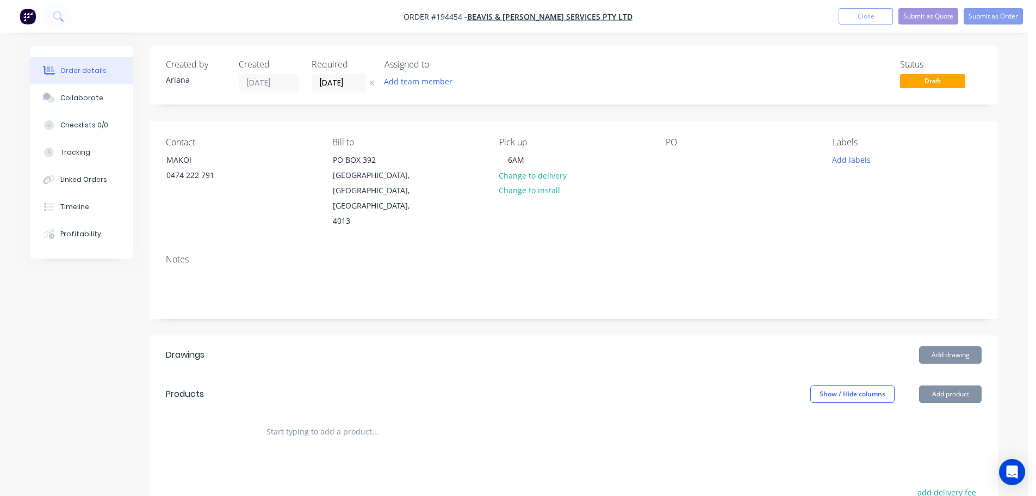
click at [675, 226] on div "Contact MAKOI [PHONE_NUMBER] Bill to [STREET_ADDRESS] Pick up 6AM Change to del…" at bounding box center [574, 183] width 849 height 125
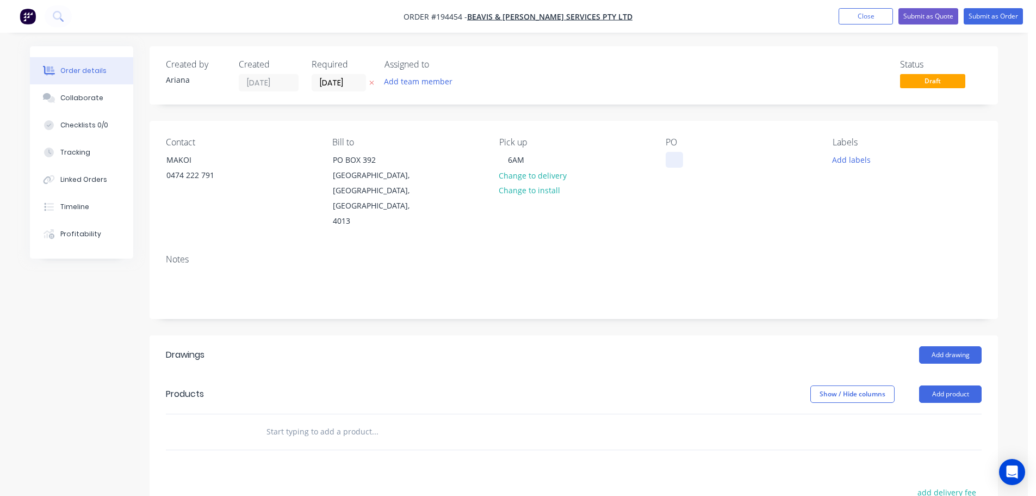
click at [675, 155] on div at bounding box center [674, 160] width 17 height 16
click at [763, 218] on div "Contact MAKOI [PHONE_NUMBER] Bill to [STREET_ADDRESS] Pick up 6AM Change to del…" at bounding box center [574, 183] width 849 height 125
click at [953, 346] on button "Add drawing" at bounding box center [950, 354] width 63 height 17
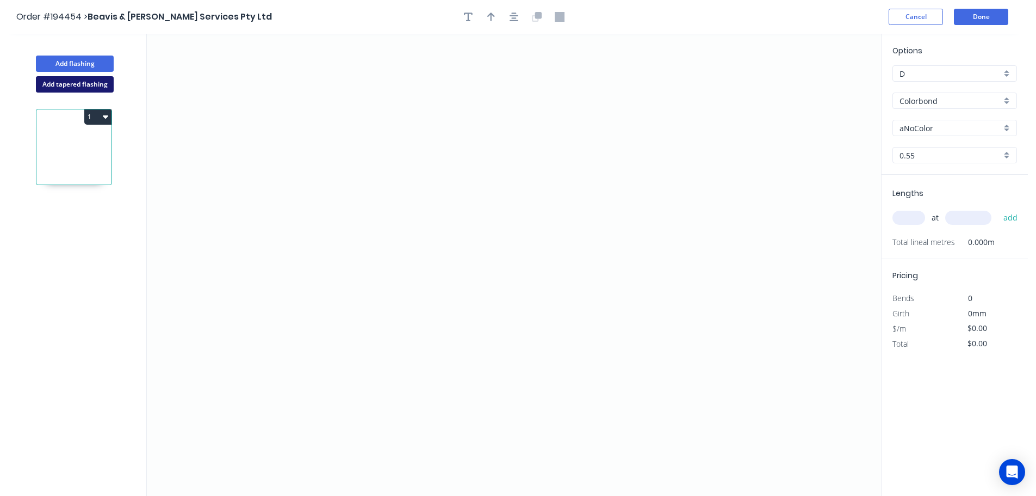
click at [51, 81] on button "Add tapered flashing" at bounding box center [75, 84] width 78 height 16
click at [273, 100] on icon "0" at bounding box center [514, 149] width 735 height 231
click at [230, 141] on icon "0" at bounding box center [514, 149] width 735 height 231
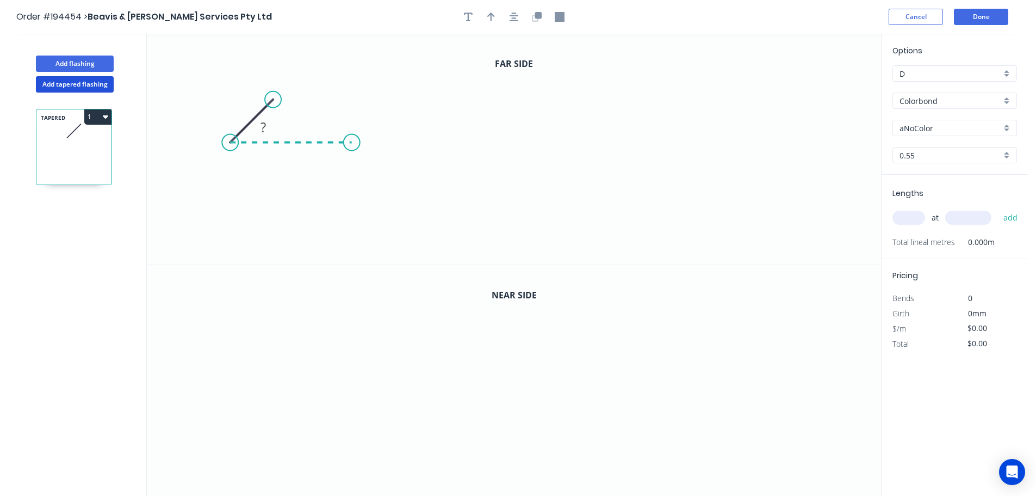
click at [351, 143] on icon at bounding box center [290, 143] width 121 height 0
click at [347, 223] on icon "0 ? ?" at bounding box center [514, 149] width 735 height 231
click at [663, 227] on icon "0 ? ? ?" at bounding box center [514, 149] width 735 height 231
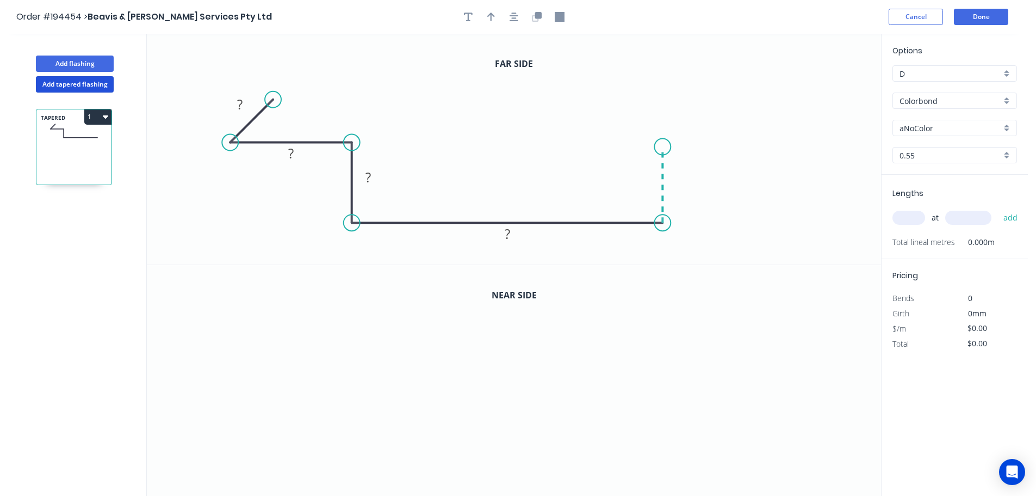
click at [661, 147] on icon "0 ? ? ? ?" at bounding box center [514, 149] width 735 height 231
click at [661, 147] on circle at bounding box center [663, 147] width 16 height 16
drag, startPoint x: 661, startPoint y: 147, endPoint x: 662, endPoint y: 141, distance: 6.0
click at [662, 141] on circle at bounding box center [663, 141] width 16 height 16
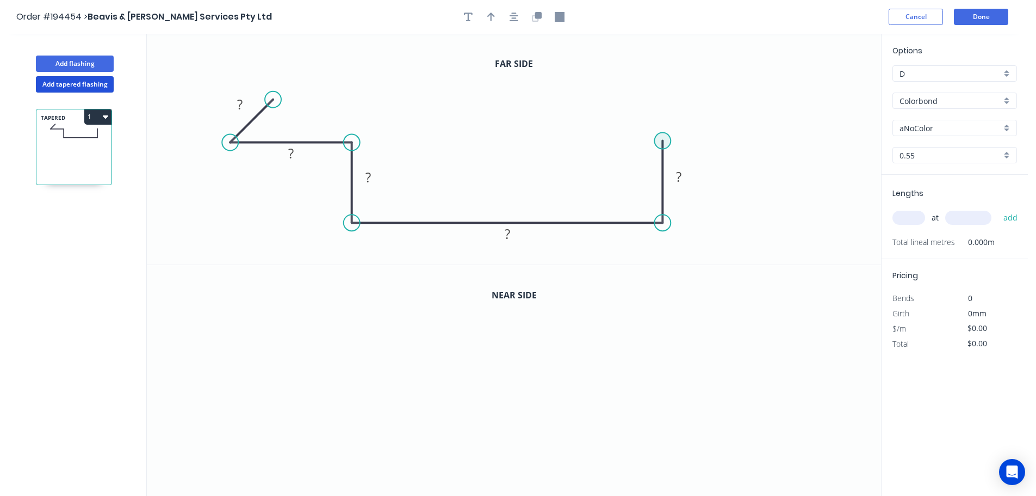
click at [662, 141] on circle at bounding box center [663, 141] width 16 height 16
click at [792, 141] on icon "0 ? ? ? ? ?" at bounding box center [514, 149] width 735 height 231
click at [756, 106] on icon "0 ? ? ? ? ? ?" at bounding box center [514, 149] width 735 height 231
click at [756, 106] on circle at bounding box center [755, 105] width 16 height 16
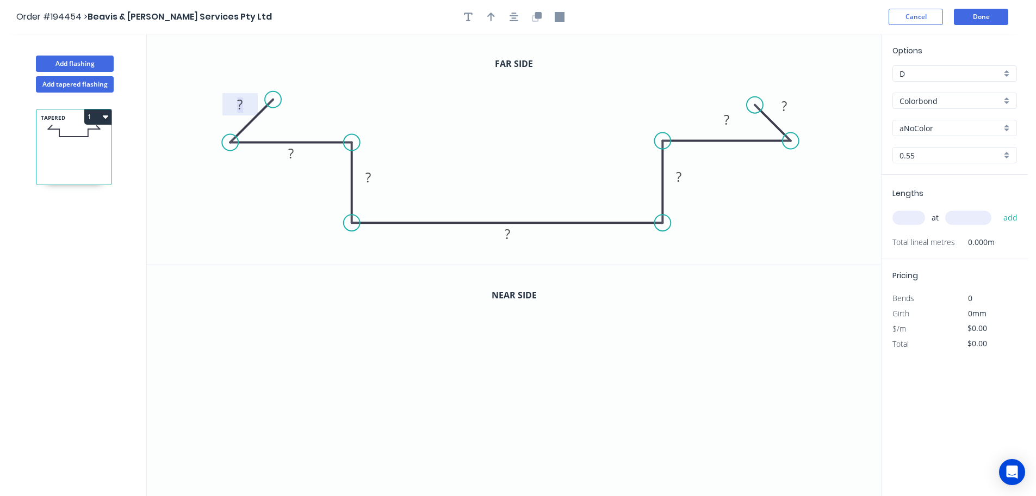
click at [242, 102] on tspan "?" at bounding box center [239, 104] width 5 height 18
click at [754, 169] on icon "0 10 40 8 1050 8 1 ?" at bounding box center [514, 149] width 735 height 231
click at [728, 120] on tspan "1" at bounding box center [727, 119] width 8 height 18
click at [774, 200] on icon "0 10 40 8 1050 8 40 10" at bounding box center [514, 149] width 735 height 231
click at [491, 15] on icon "button" at bounding box center [491, 17] width 8 height 9
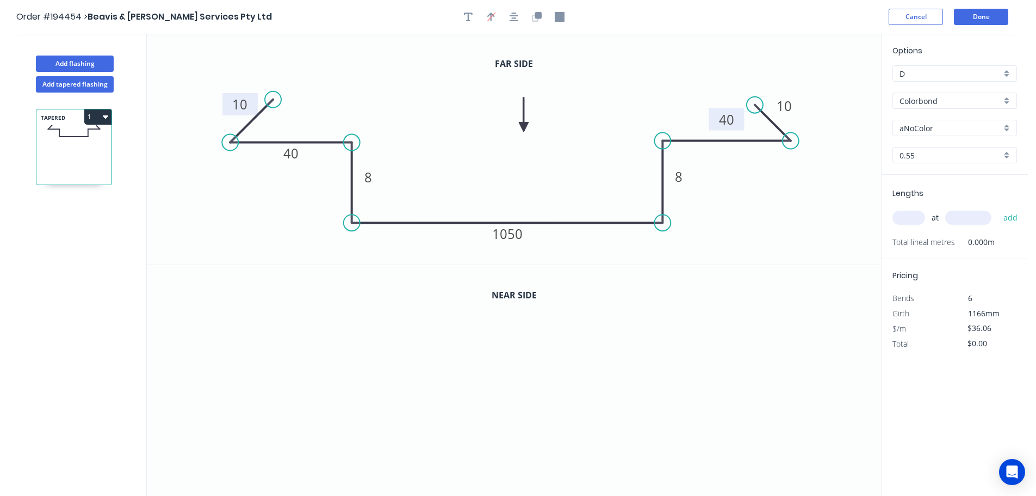
drag, startPoint x: 824, startPoint y: 84, endPoint x: 524, endPoint y: 127, distance: 302.9
click at [524, 127] on icon at bounding box center [524, 114] width 10 height 35
click at [538, 19] on icon "button" at bounding box center [535, 18] width 7 height 7
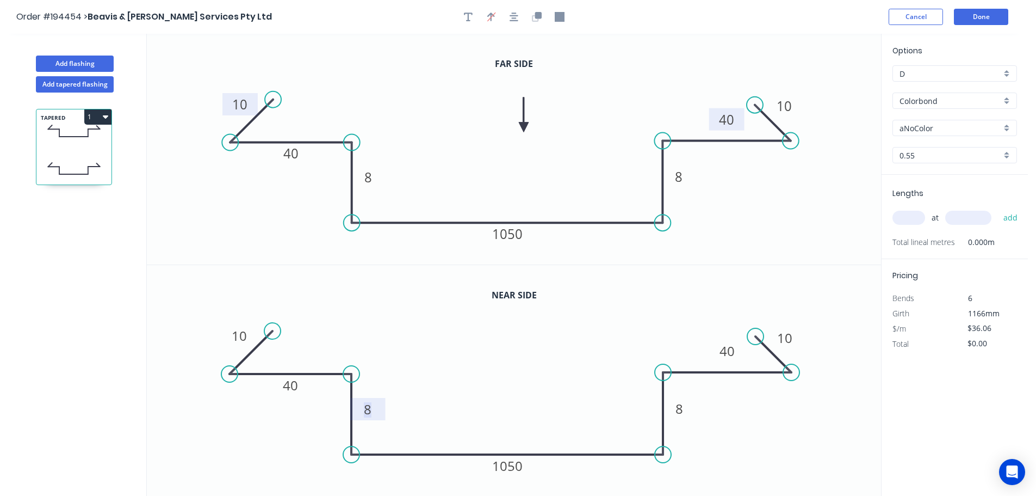
click at [371, 408] on tspan "8" at bounding box center [368, 409] width 8 height 18
click at [526, 393] on icon "0 10 40 20 1050 20 40 10" at bounding box center [514, 380] width 735 height 231
click at [1006, 124] on div "aNoColor" at bounding box center [955, 128] width 125 height 16
click at [933, 240] on div "Deep Ocean" at bounding box center [955, 243] width 124 height 19
click at [917, 220] on input "text" at bounding box center [909, 218] width 33 height 14
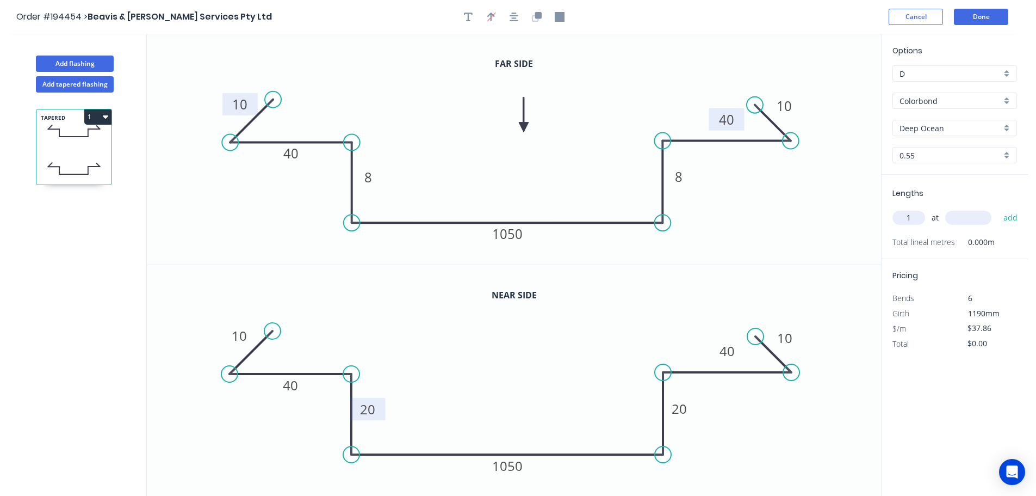
click at [968, 214] on input "text" at bounding box center [969, 218] width 46 height 14
click at [998, 208] on button "add" at bounding box center [1011, 217] width 26 height 18
click at [59, 63] on button "Add flashing" at bounding box center [75, 63] width 78 height 16
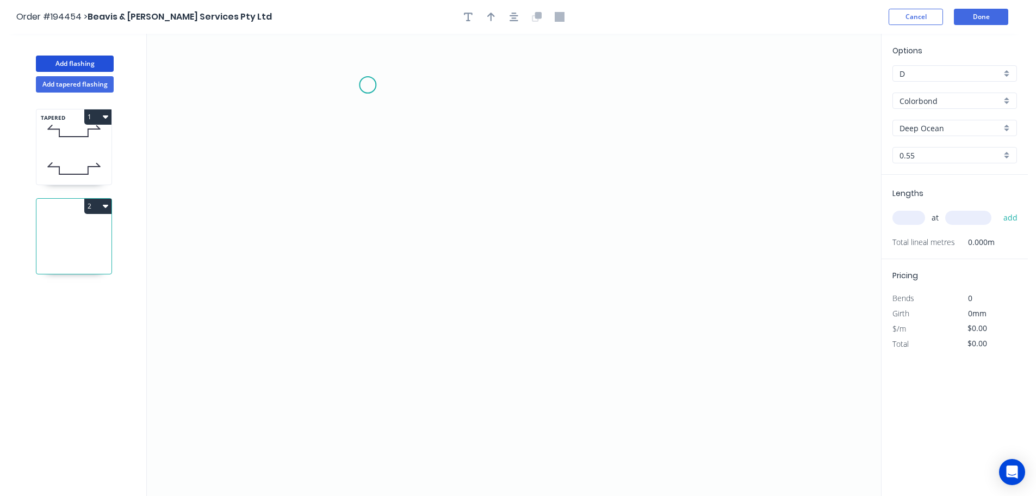
click at [368, 85] on icon "0" at bounding box center [514, 265] width 735 height 462
click at [377, 394] on icon "0" at bounding box center [514, 265] width 735 height 462
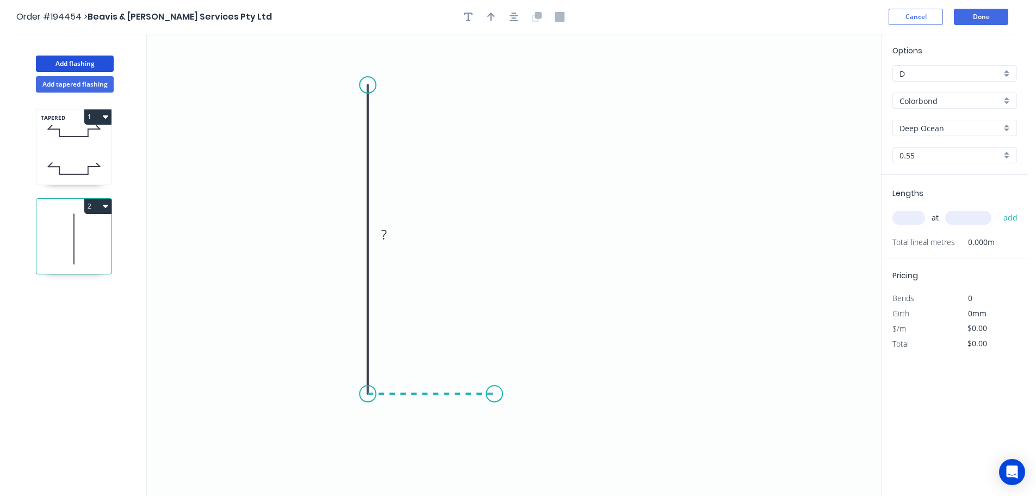
click at [495, 397] on icon "0 ?" at bounding box center [514, 265] width 735 height 462
click at [495, 397] on circle at bounding box center [495, 393] width 16 height 16
click at [353, 231] on tspan "?" at bounding box center [351, 234] width 5 height 18
click at [432, 230] on icon "0 400 20" at bounding box center [514, 265] width 735 height 462
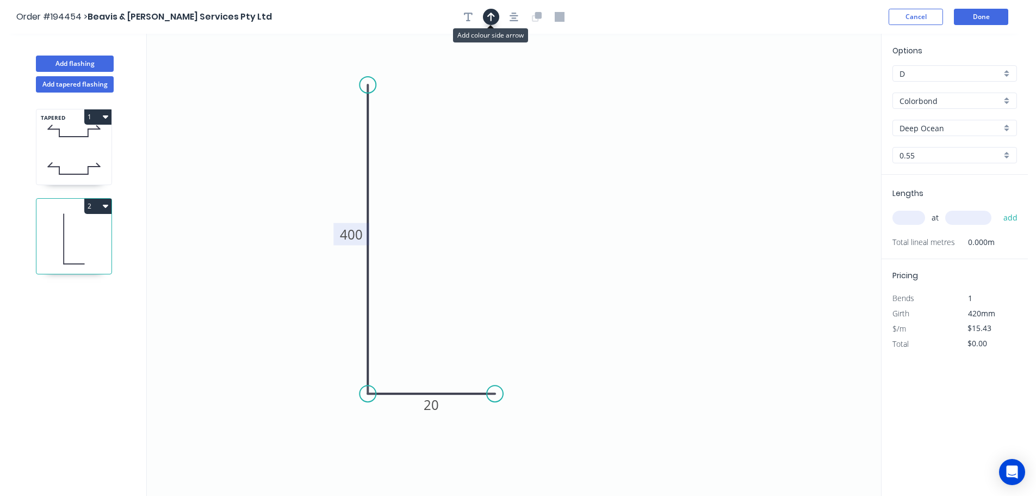
click at [489, 15] on icon "button" at bounding box center [491, 17] width 8 height 9
drag, startPoint x: 824, startPoint y: 86, endPoint x: 470, endPoint y: 217, distance: 378.0
click at [470, 217] on icon at bounding box center [472, 204] width 10 height 35
click at [470, 217] on icon at bounding box center [470, 204] width 10 height 35
click at [917, 218] on input "text" at bounding box center [909, 218] width 33 height 14
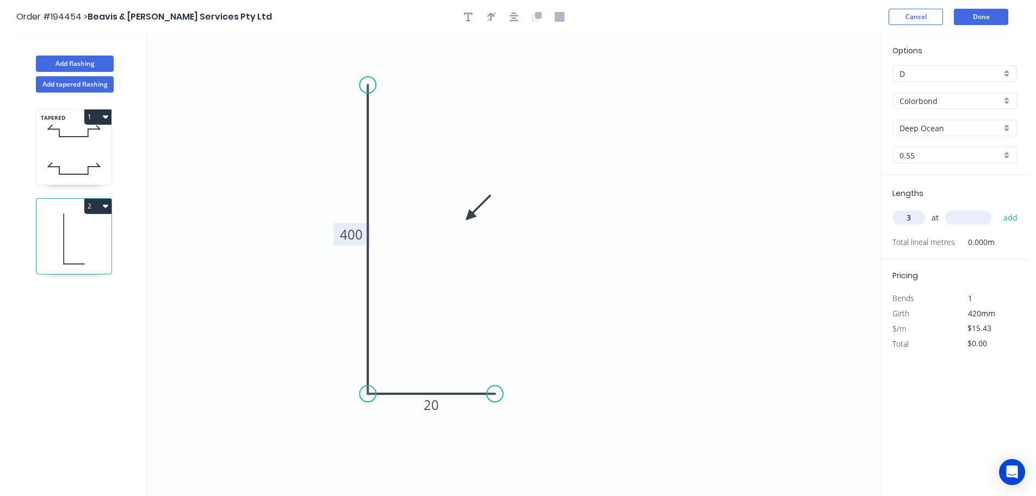
click at [974, 218] on input "text" at bounding box center [969, 218] width 46 height 14
click at [998, 208] on button "add" at bounding box center [1011, 217] width 26 height 18
click at [63, 62] on button "Add flashing" at bounding box center [75, 63] width 78 height 16
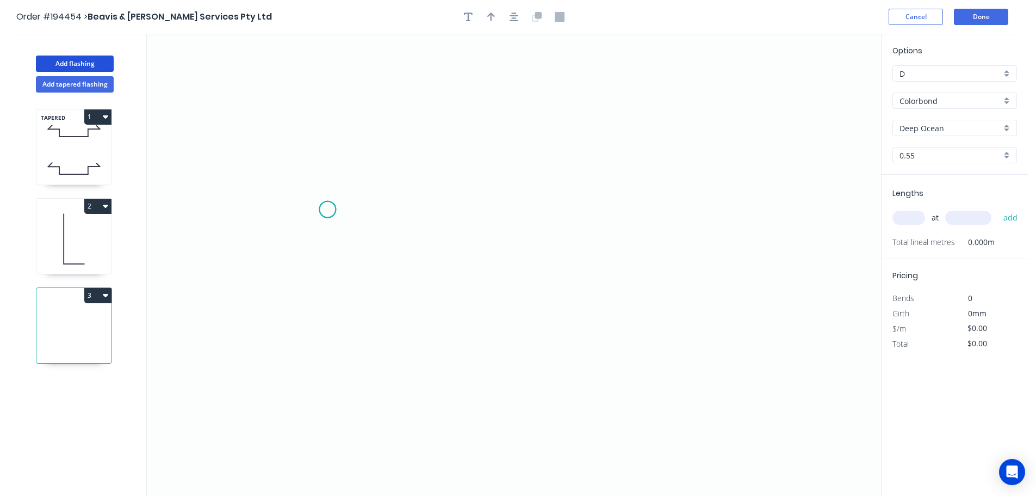
click at [328, 209] on icon "0" at bounding box center [514, 265] width 735 height 462
click at [754, 207] on icon "0" at bounding box center [514, 265] width 735 height 462
click at [754, 207] on circle at bounding box center [753, 209] width 16 height 16
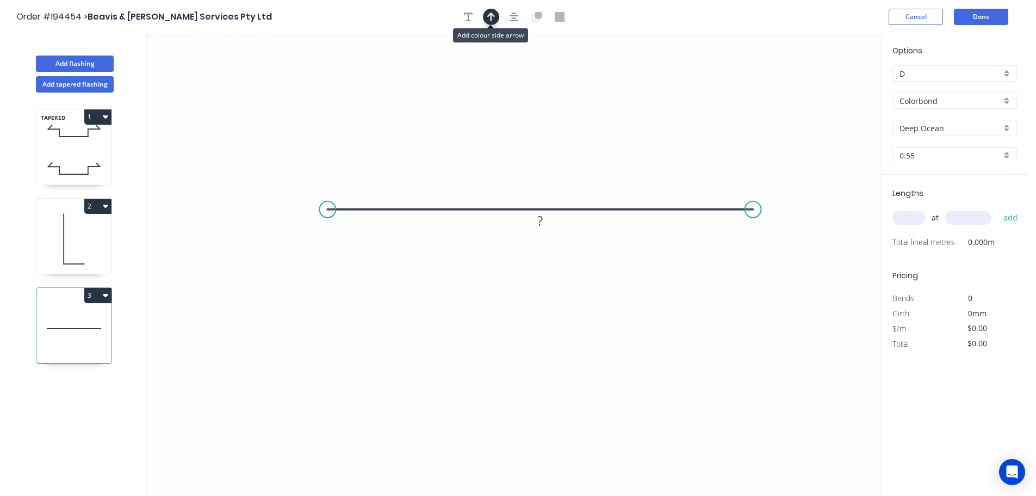
click at [490, 16] on icon "button" at bounding box center [491, 17] width 8 height 10
drag, startPoint x: 826, startPoint y: 86, endPoint x: 533, endPoint y: 121, distance: 294.8
click at [533, 121] on icon at bounding box center [534, 107] width 10 height 35
click at [543, 224] on tspan "?" at bounding box center [540, 221] width 5 height 18
click at [581, 270] on icon "0 1000" at bounding box center [514, 265] width 735 height 462
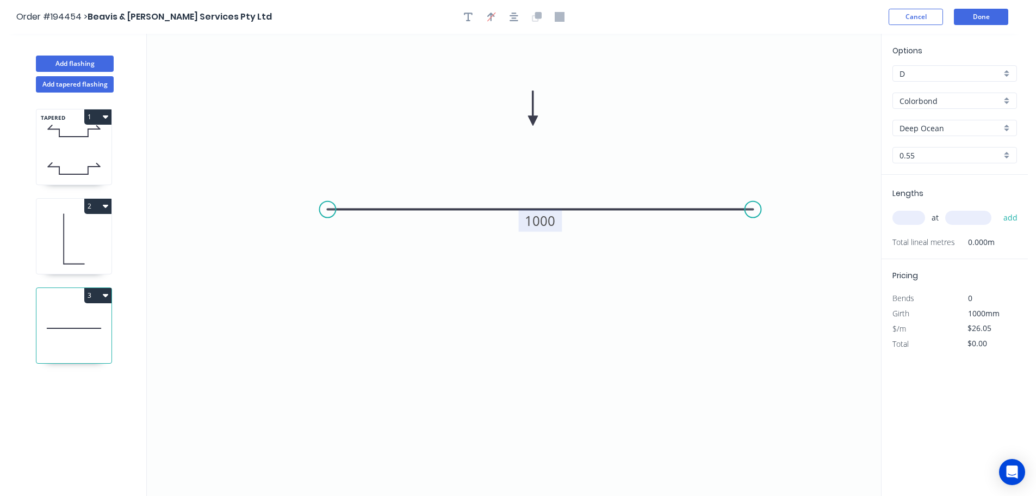
click at [910, 214] on input "text" at bounding box center [909, 218] width 33 height 14
click at [975, 214] on input "text" at bounding box center [969, 218] width 46 height 14
click at [998, 208] on button "add" at bounding box center [1011, 217] width 26 height 18
click at [972, 19] on button "Done" at bounding box center [981, 17] width 54 height 16
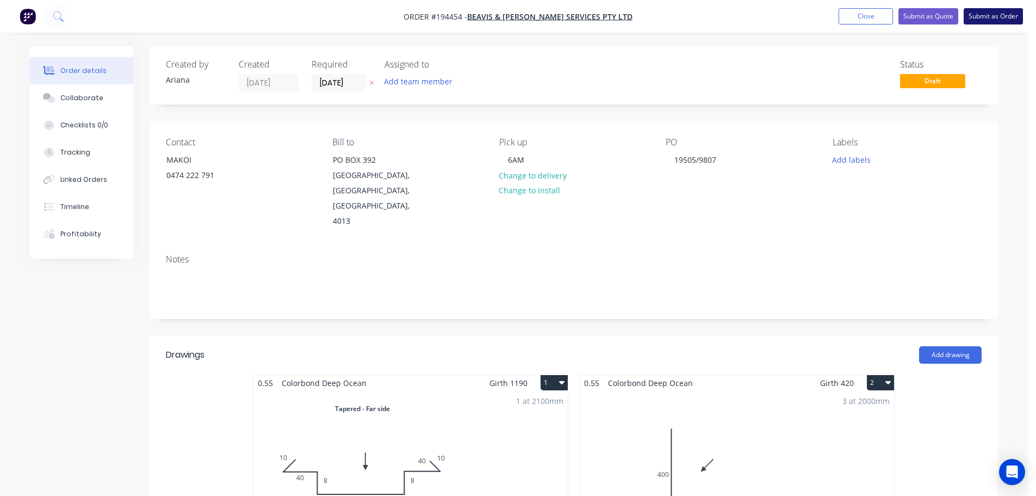
click at [992, 11] on button "Submit as Order" at bounding box center [993, 16] width 59 height 16
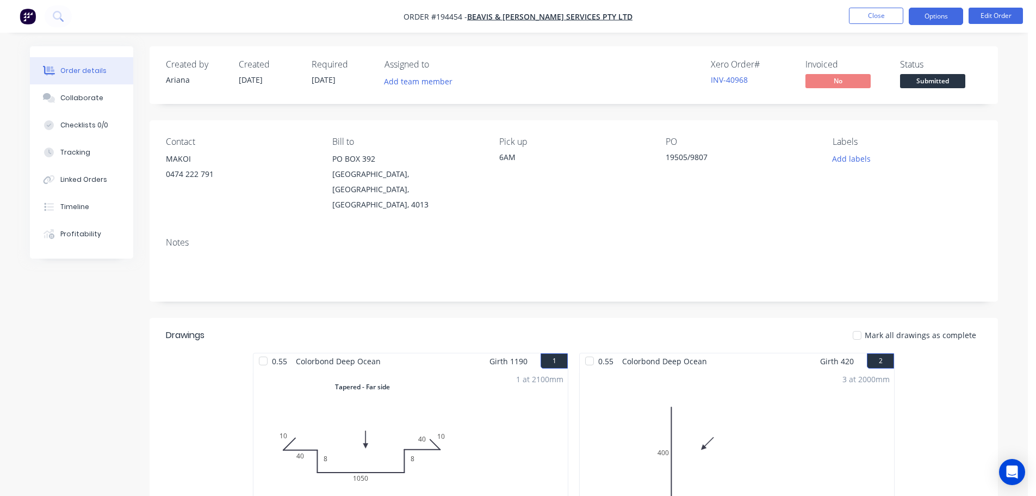
click at [933, 14] on button "Options" at bounding box center [936, 16] width 54 height 17
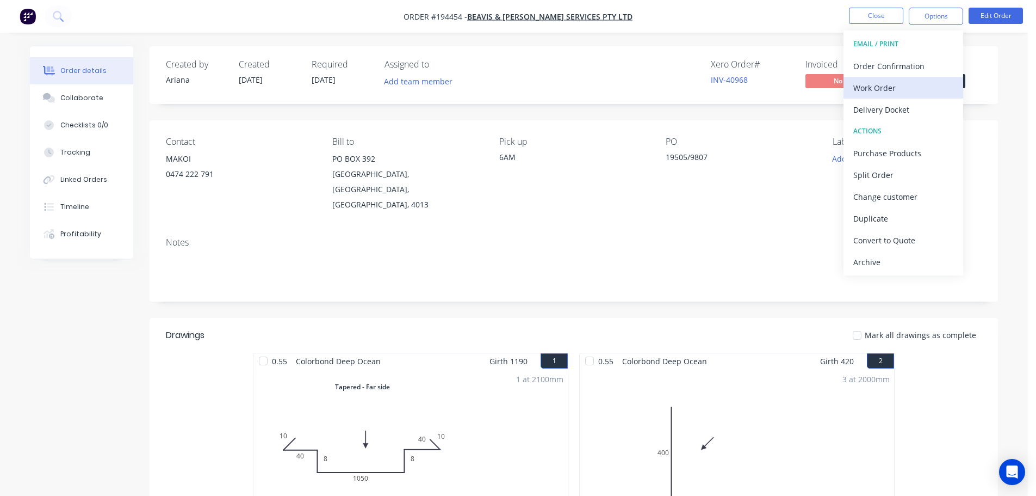
click at [883, 85] on div "Work Order" at bounding box center [904, 88] width 100 height 16
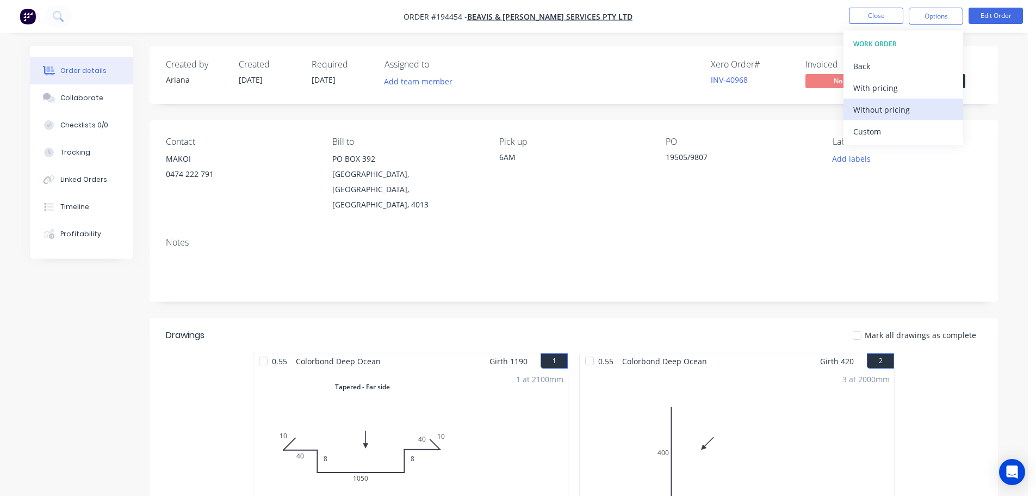
click at [870, 106] on div "Without pricing" at bounding box center [904, 110] width 100 height 16
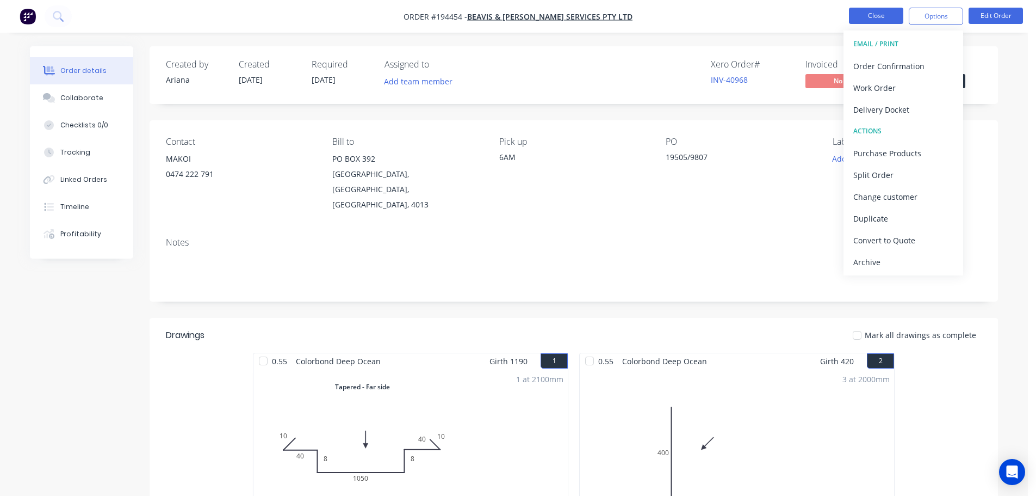
click at [878, 12] on button "Close" at bounding box center [876, 16] width 54 height 16
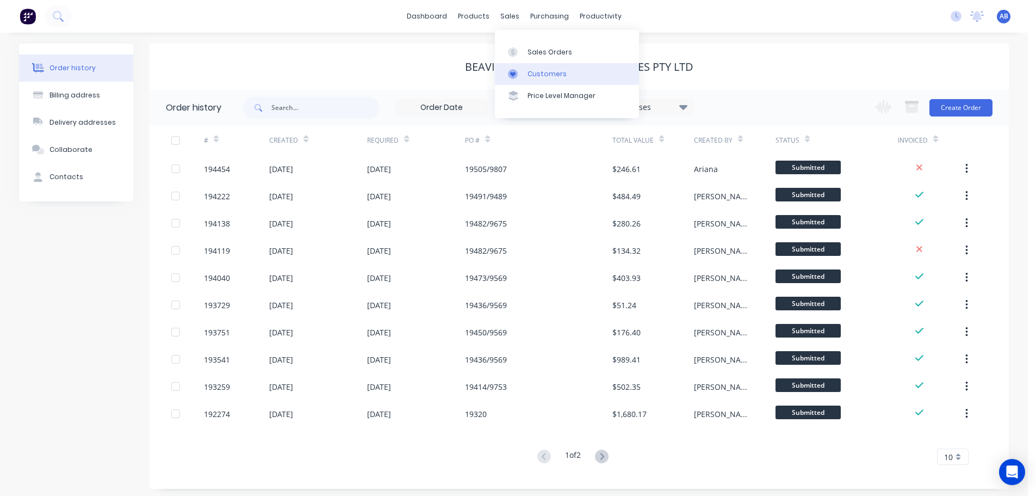
click at [541, 72] on div "Customers" at bounding box center [547, 74] width 39 height 10
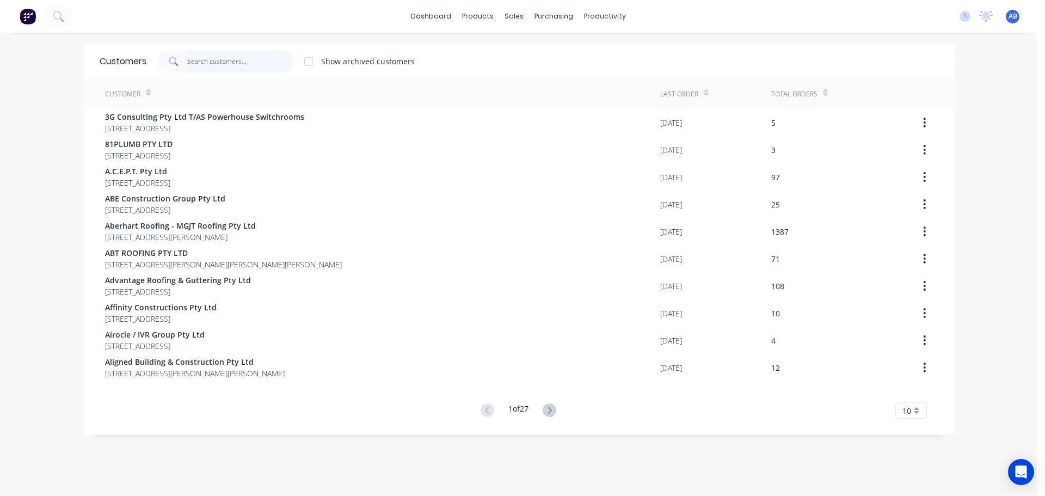
drag, startPoint x: 247, startPoint y: 64, endPoint x: 413, endPoint y: 60, distance: 166.0
click at [248, 64] on input "text" at bounding box center [240, 62] width 106 height 22
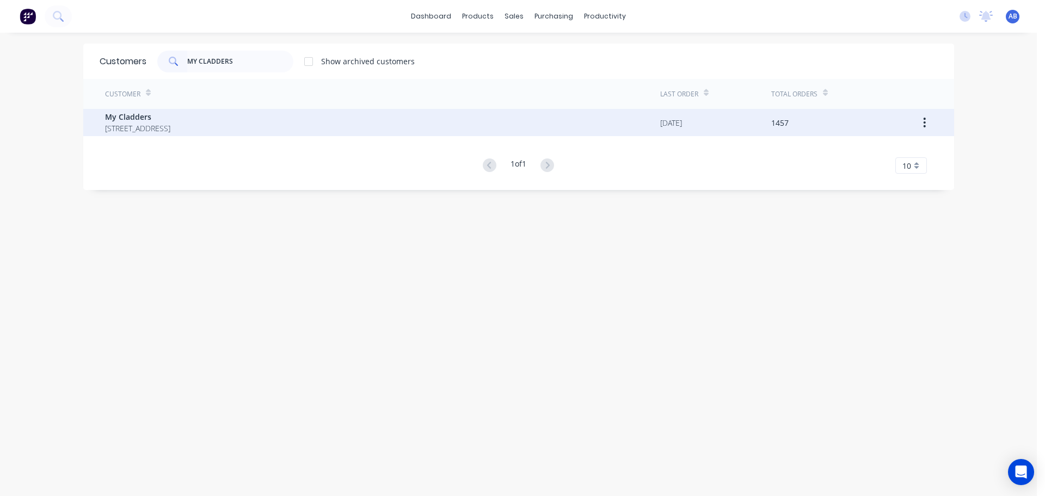
click at [170, 127] on span "[STREET_ADDRESS]" at bounding box center [137, 127] width 65 height 11
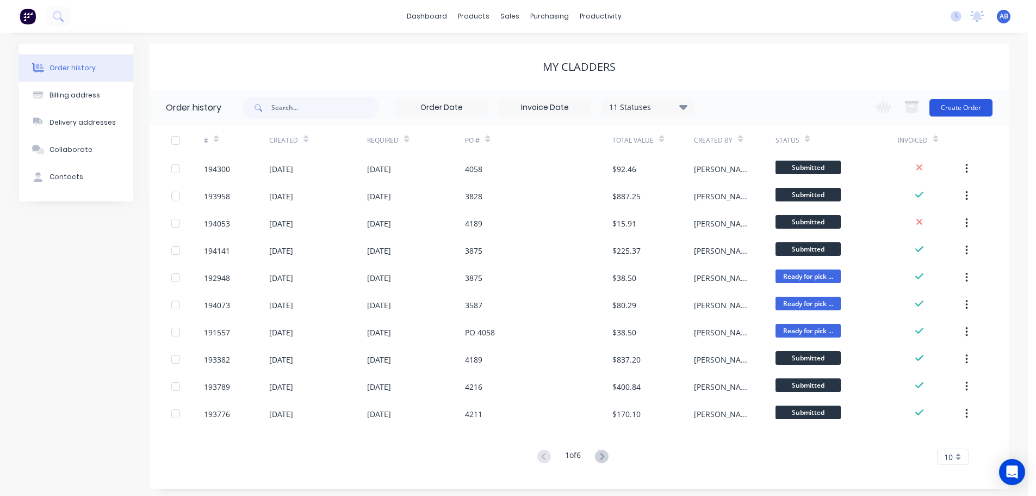
click at [971, 110] on button "Create Order" at bounding box center [961, 107] width 63 height 17
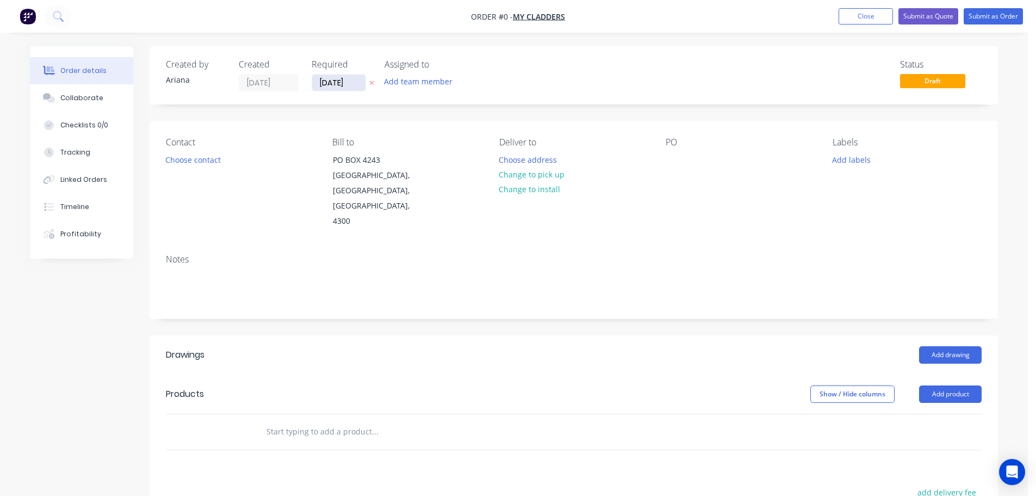
click at [330, 79] on input "[DATE]" at bounding box center [338, 83] width 53 height 16
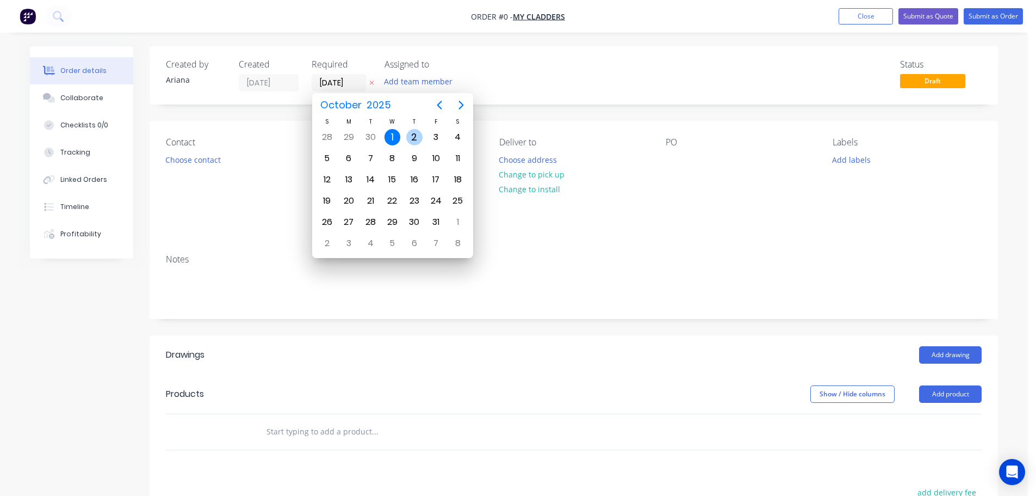
click at [412, 131] on div "2" at bounding box center [414, 137] width 16 height 16
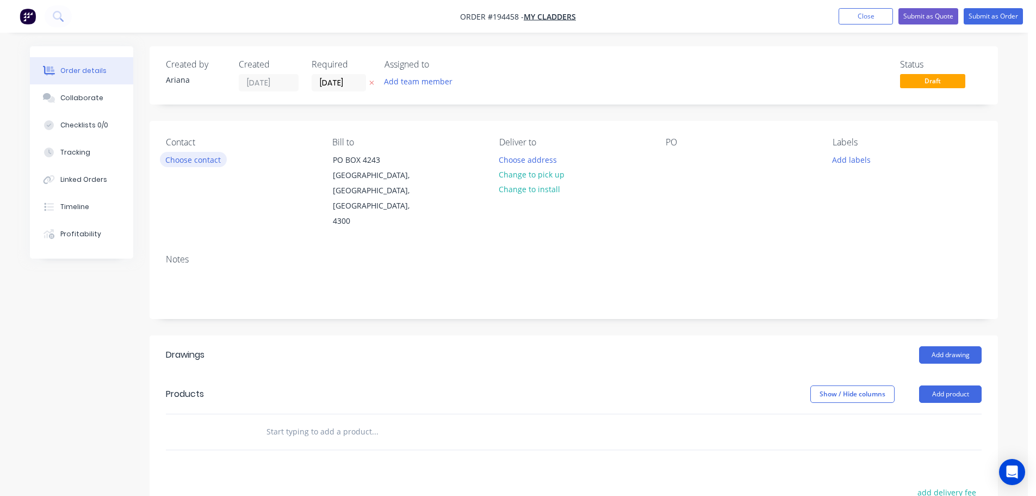
click at [184, 159] on button "Choose contact" at bounding box center [193, 159] width 67 height 15
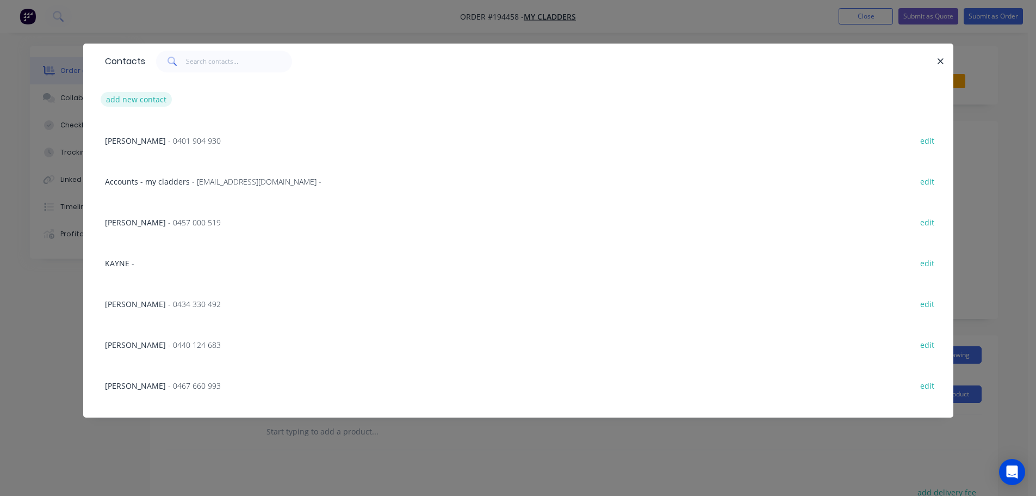
click at [130, 95] on button "add new contact" at bounding box center [137, 99] width 72 height 15
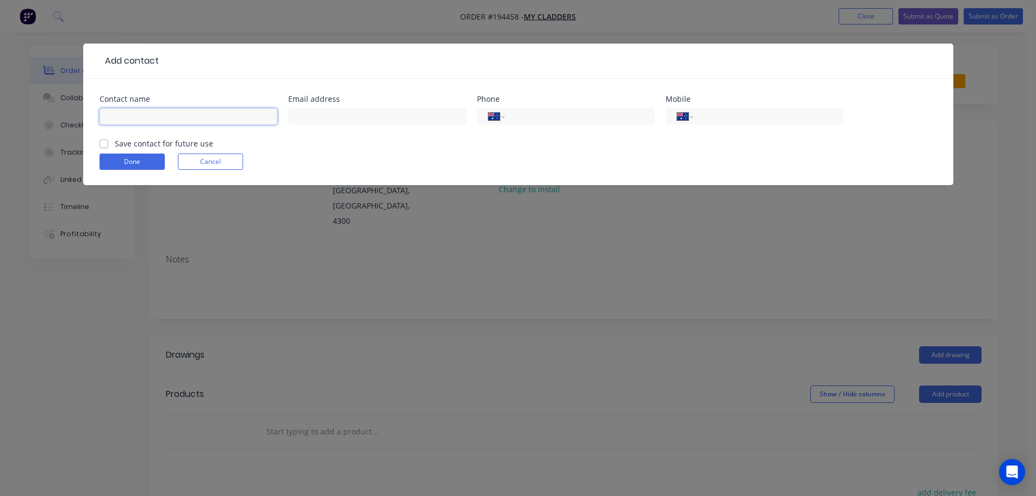
click at [126, 112] on input "text" at bounding box center [189, 116] width 178 height 16
click at [735, 117] on input "tel" at bounding box center [766, 116] width 131 height 13
click at [132, 157] on button "Done" at bounding box center [132, 161] width 65 height 16
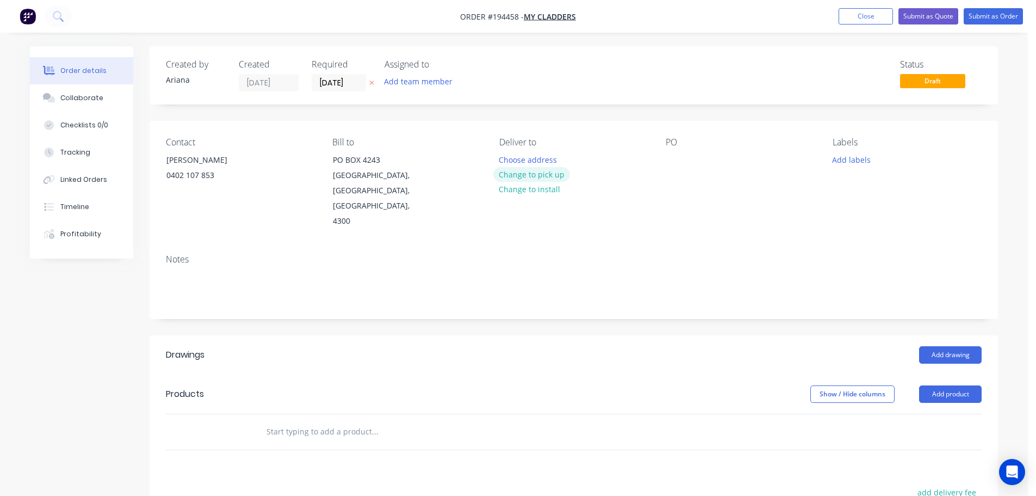
click at [518, 170] on button "Change to pick up" at bounding box center [531, 174] width 77 height 15
click at [511, 152] on div at bounding box center [507, 160] width 17 height 16
click at [655, 197] on div "Contact [PERSON_NAME] [PHONE_NUMBER] Bill to [GEOGRAPHIC_DATA] Pick up 6.30AM C…" at bounding box center [574, 183] width 849 height 125
click at [676, 159] on div at bounding box center [674, 160] width 17 height 16
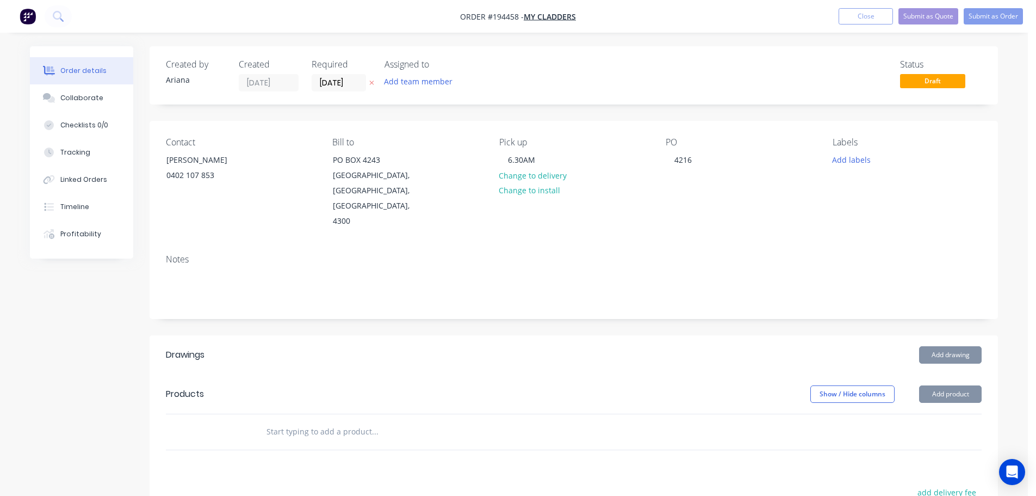
click at [777, 254] on div "Notes" at bounding box center [574, 259] width 816 height 10
click at [954, 346] on button "Add drawing" at bounding box center [950, 354] width 63 height 17
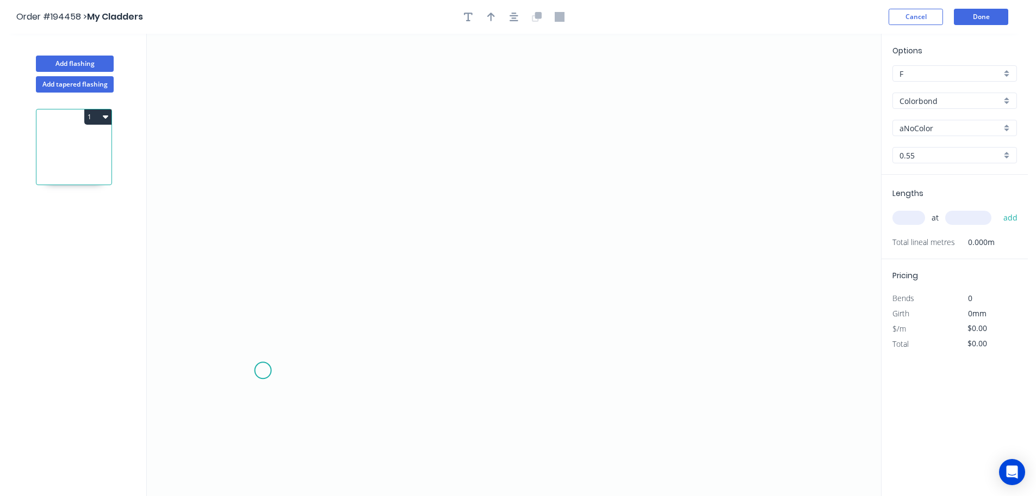
click at [263, 369] on icon "0" at bounding box center [514, 265] width 735 height 462
click at [305, 318] on icon at bounding box center [284, 342] width 41 height 51
click at [750, 310] on icon "0 ?" at bounding box center [514, 265] width 735 height 462
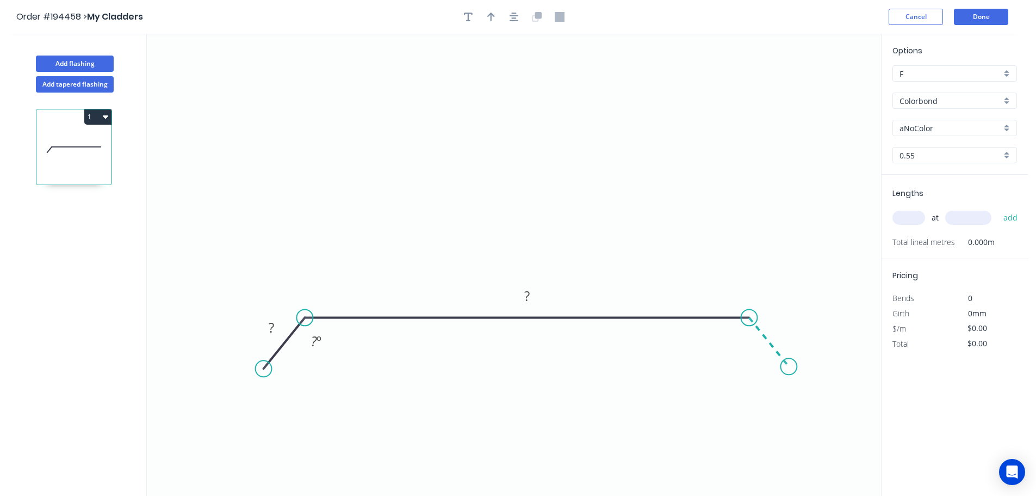
click at [789, 367] on icon "0 ? ? ? º" at bounding box center [514, 265] width 735 height 462
click at [789, 367] on circle at bounding box center [789, 366] width 16 height 16
click at [273, 324] on tspan "?" at bounding box center [271, 327] width 5 height 18
click at [575, 102] on icon "0 30 275 30 135 º 135 º" at bounding box center [514, 265] width 735 height 462
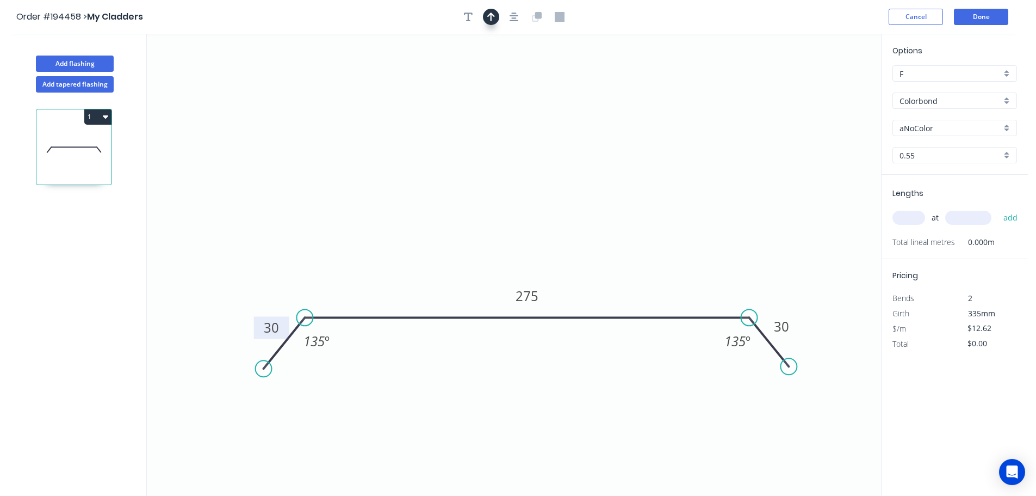
click at [485, 16] on button "button" at bounding box center [491, 17] width 16 height 16
drag, startPoint x: 828, startPoint y: 87, endPoint x: 544, endPoint y: 167, distance: 295.2
click at [544, 167] on icon at bounding box center [544, 154] width 10 height 35
click at [1007, 126] on div "aNoColor" at bounding box center [955, 128] width 125 height 16
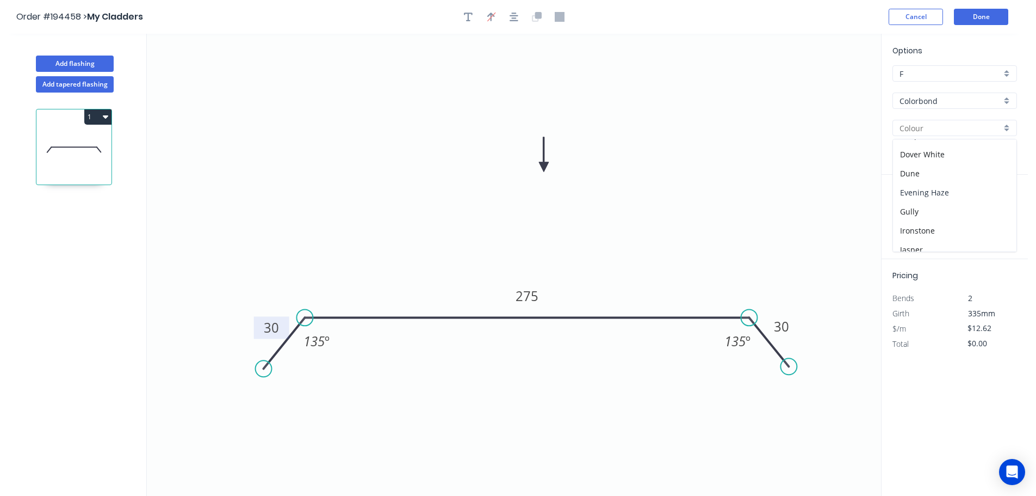
click at [953, 193] on div "Evening Haze" at bounding box center [955, 192] width 124 height 19
click at [906, 215] on input "text" at bounding box center [909, 218] width 33 height 14
click at [998, 208] on button "add" at bounding box center [1011, 217] width 26 height 18
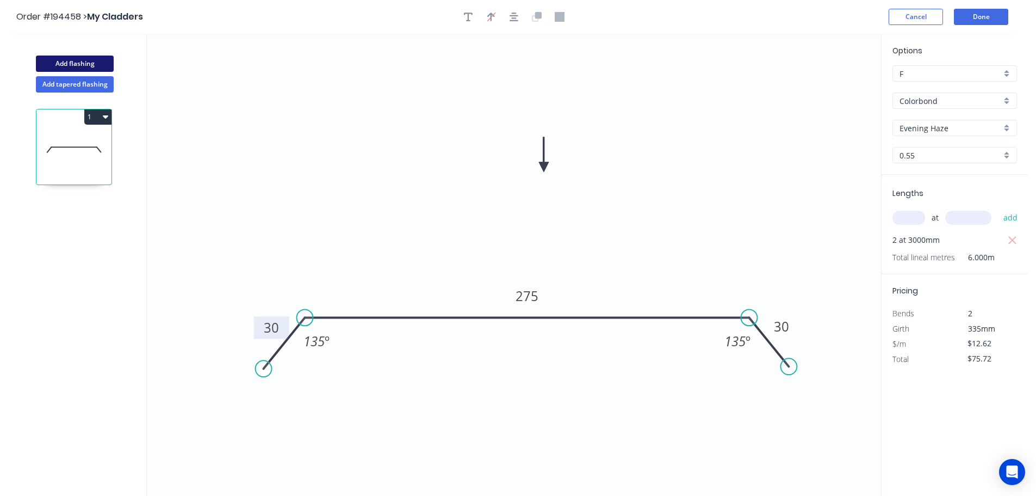
click at [71, 61] on button "Add flashing" at bounding box center [75, 63] width 78 height 16
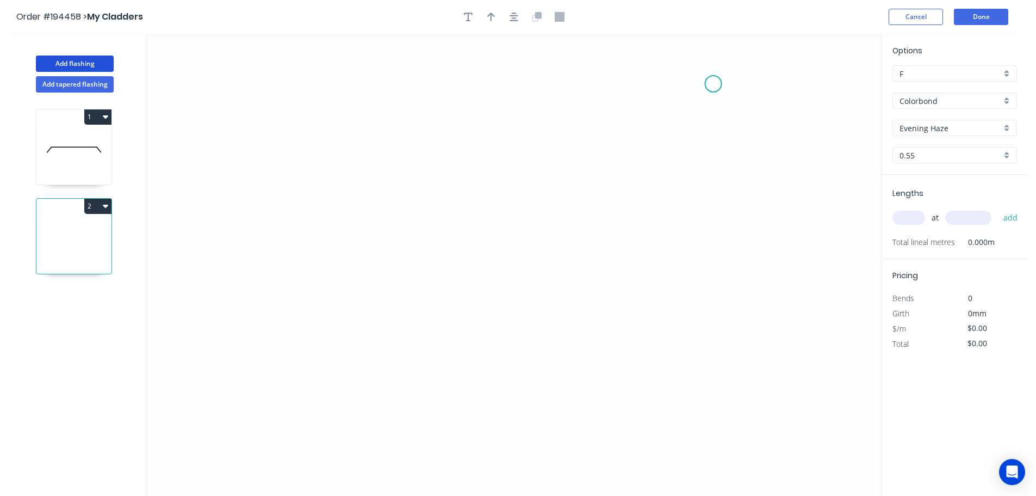
click at [714, 84] on icon "0" at bounding box center [514, 265] width 735 height 462
click at [702, 320] on icon "0" at bounding box center [514, 265] width 735 height 462
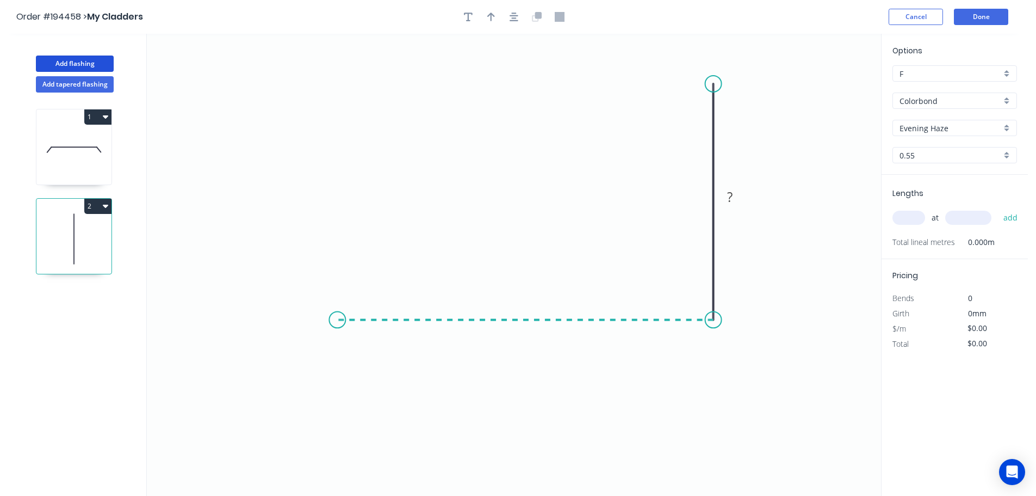
click at [337, 306] on icon "0 ?" at bounding box center [514, 265] width 735 height 462
click at [300, 371] on icon "0 ? ?" at bounding box center [514, 265] width 735 height 462
click at [300, 371] on circle at bounding box center [300, 370] width 16 height 16
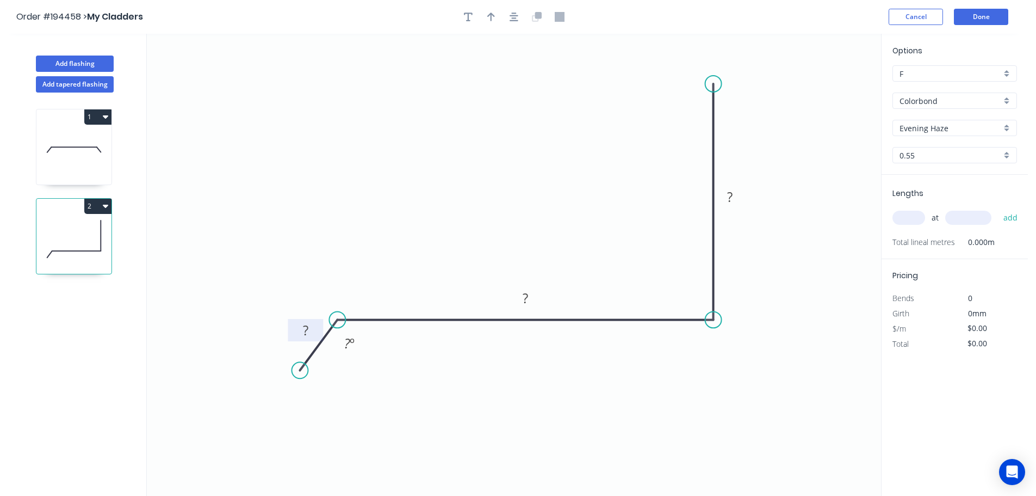
click at [305, 328] on tspan "?" at bounding box center [305, 330] width 5 height 18
click at [460, 196] on icon "0 30 295 200 135 º" at bounding box center [514, 265] width 735 height 462
click at [491, 14] on icon "button" at bounding box center [491, 17] width 8 height 9
drag, startPoint x: 829, startPoint y: 85, endPoint x: 514, endPoint y: 163, distance: 324.4
click at [514, 163] on icon at bounding box center [516, 146] width 10 height 35
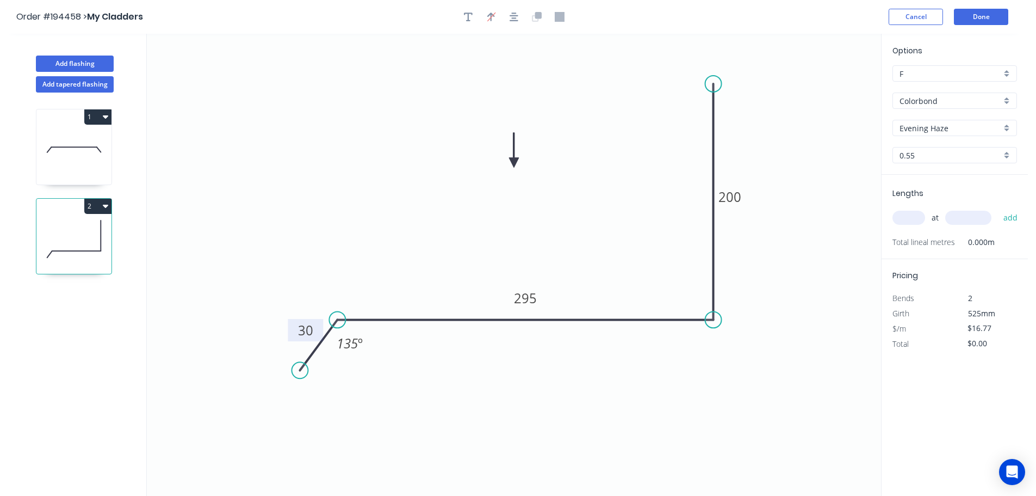
click at [913, 218] on input "text" at bounding box center [909, 218] width 33 height 14
click at [998, 208] on button "add" at bounding box center [1011, 217] width 26 height 18
click at [984, 20] on button "Done" at bounding box center [981, 17] width 54 height 16
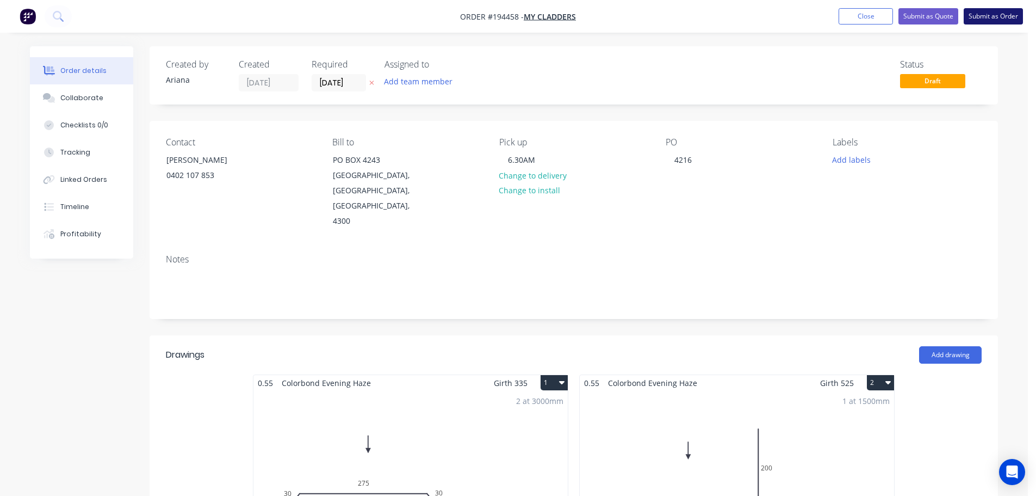
click at [991, 17] on button "Submit as Order" at bounding box center [993, 16] width 59 height 16
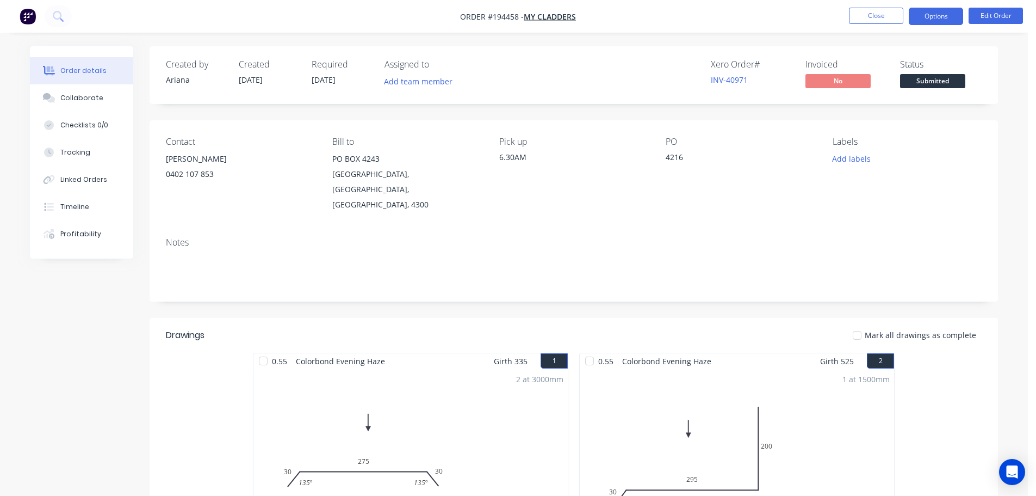
click at [930, 11] on button "Options" at bounding box center [936, 16] width 54 height 17
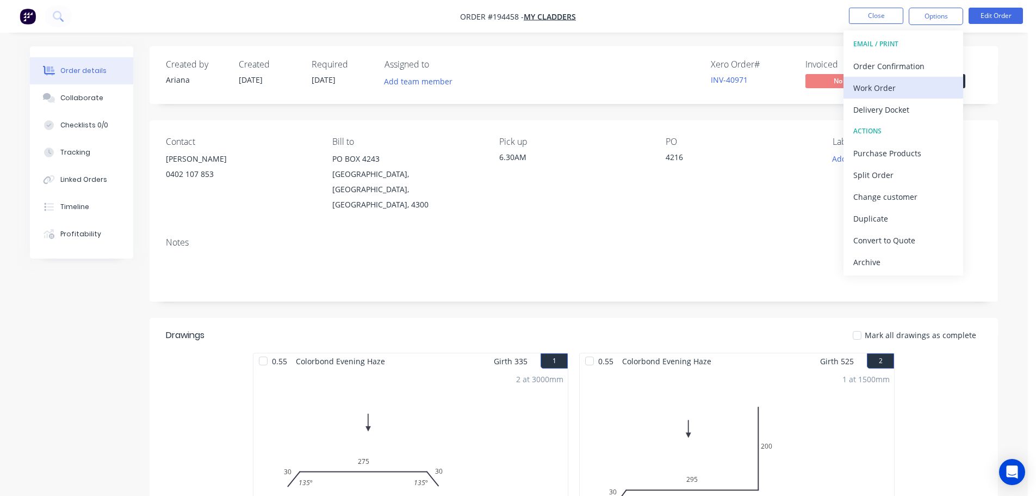
click at [885, 85] on div "Work Order" at bounding box center [904, 88] width 100 height 16
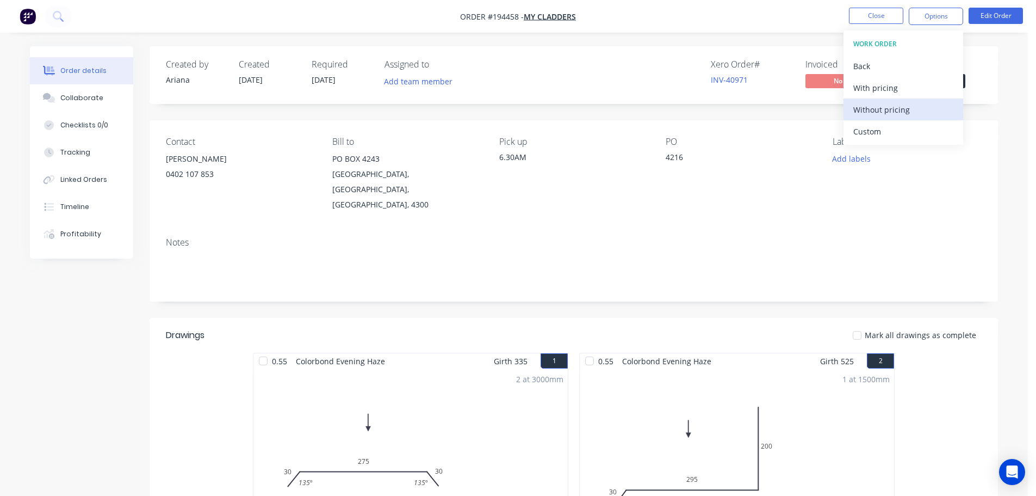
click at [872, 110] on div "Without pricing" at bounding box center [904, 110] width 100 height 16
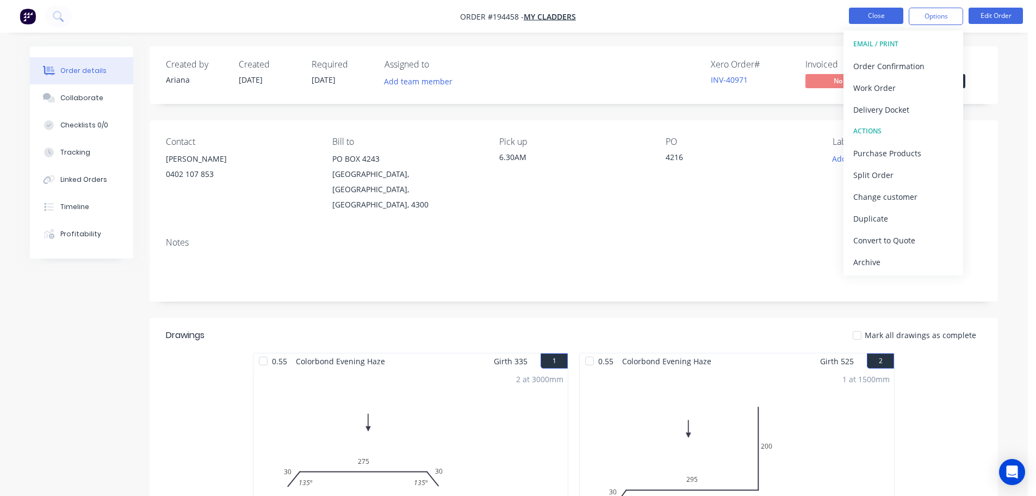
click at [878, 15] on button "Close" at bounding box center [876, 16] width 54 height 16
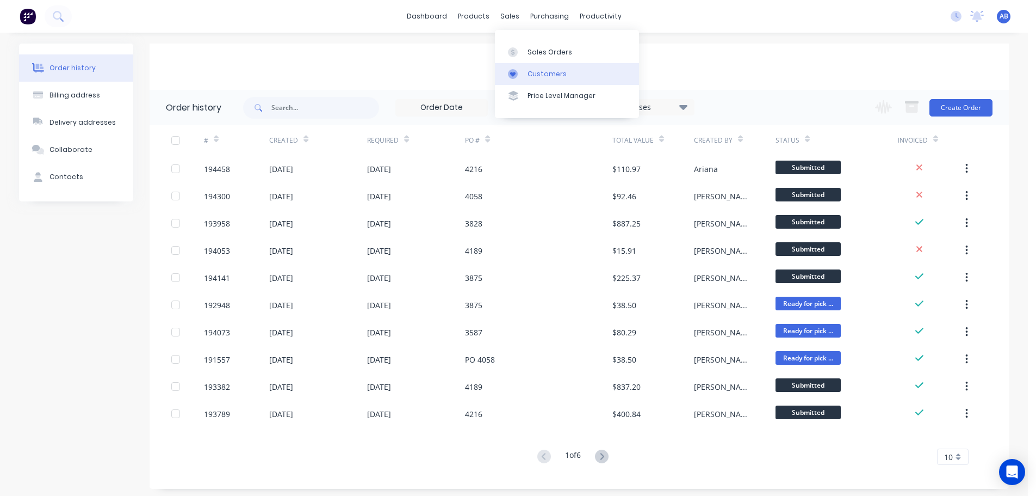
click at [531, 72] on div "Customers" at bounding box center [547, 74] width 39 height 10
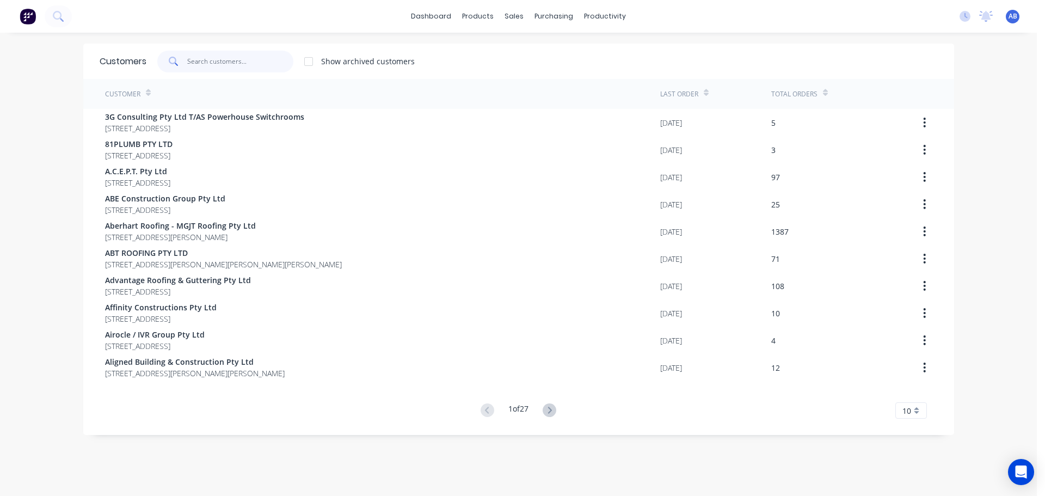
drag, startPoint x: 262, startPoint y: 63, endPoint x: 457, endPoint y: 100, distance: 198.8
click at [266, 62] on input "text" at bounding box center [240, 62] width 106 height 22
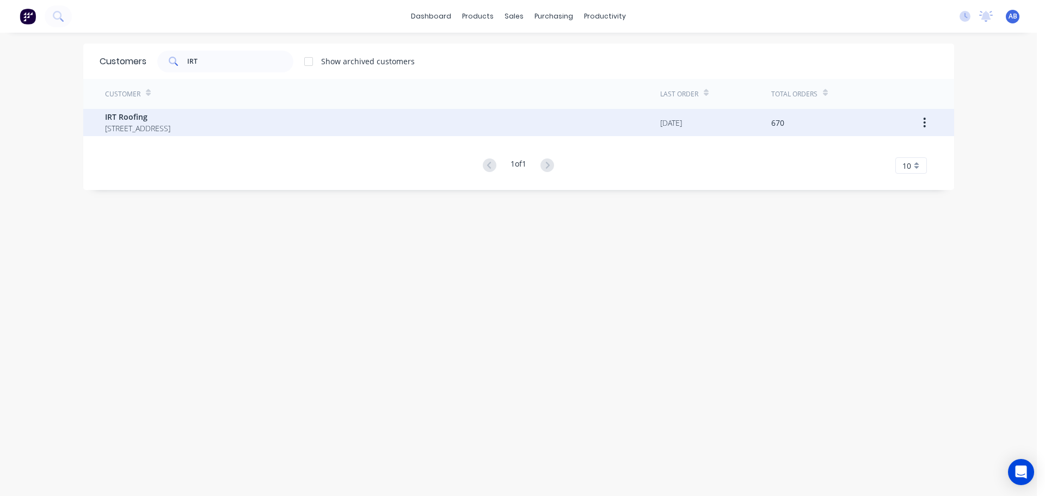
click at [145, 115] on span "IRT Roofing" at bounding box center [137, 116] width 65 height 11
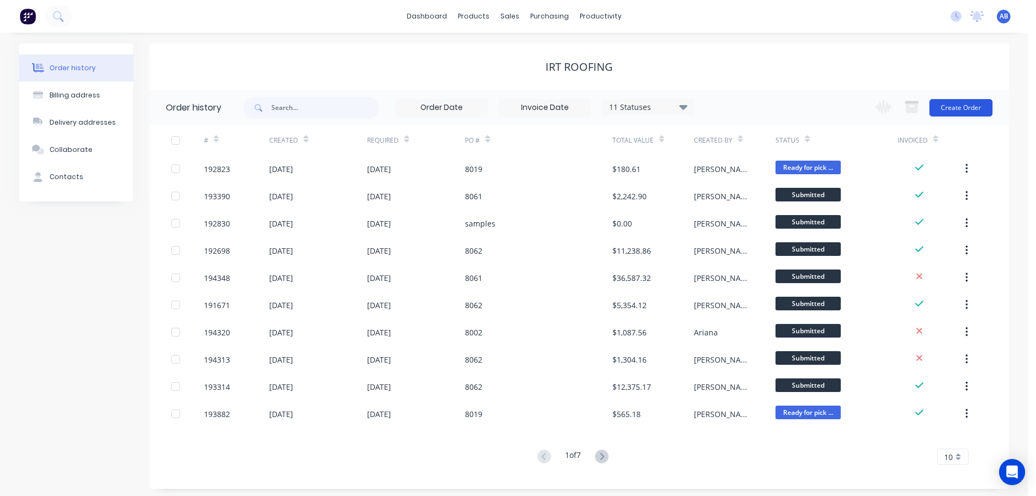
click at [959, 105] on button "Create Order" at bounding box center [961, 107] width 63 height 17
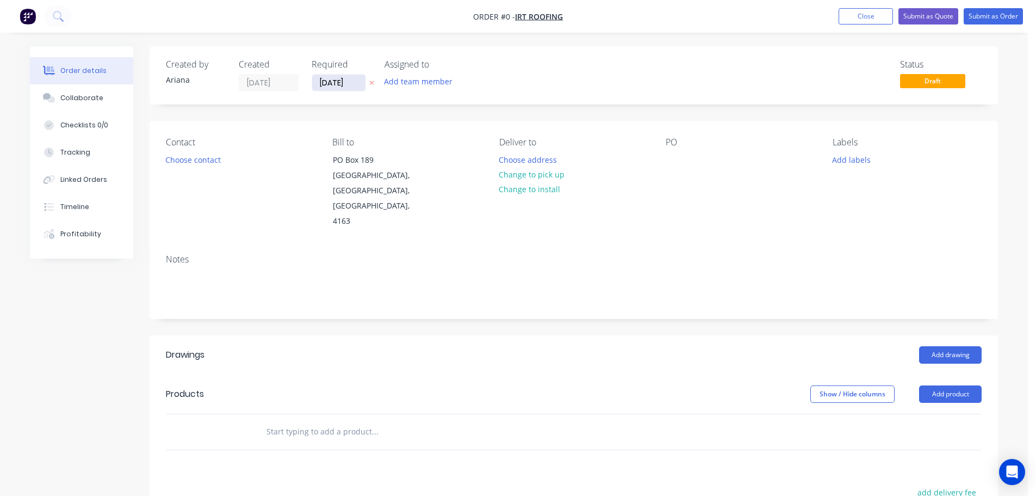
click at [340, 82] on input "[DATE]" at bounding box center [338, 83] width 53 height 16
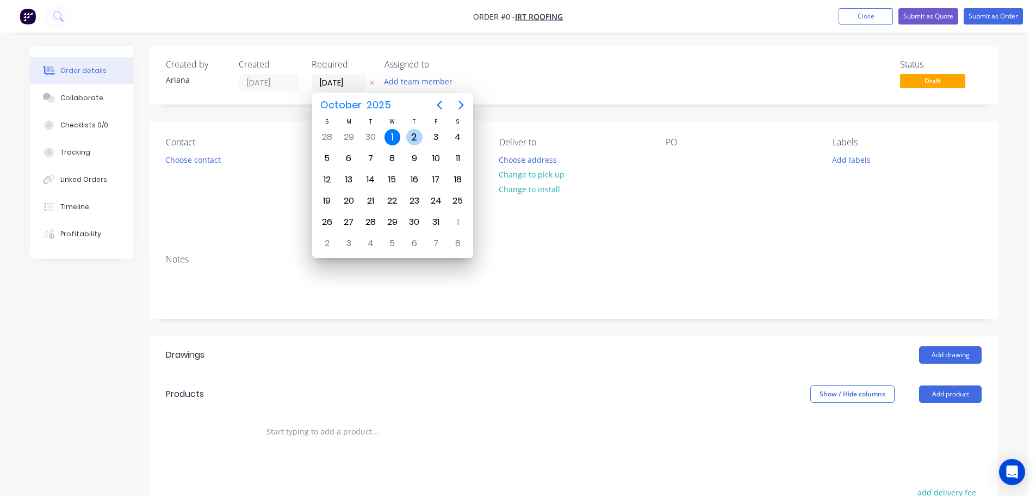
click at [414, 133] on div "2" at bounding box center [414, 137] width 16 height 16
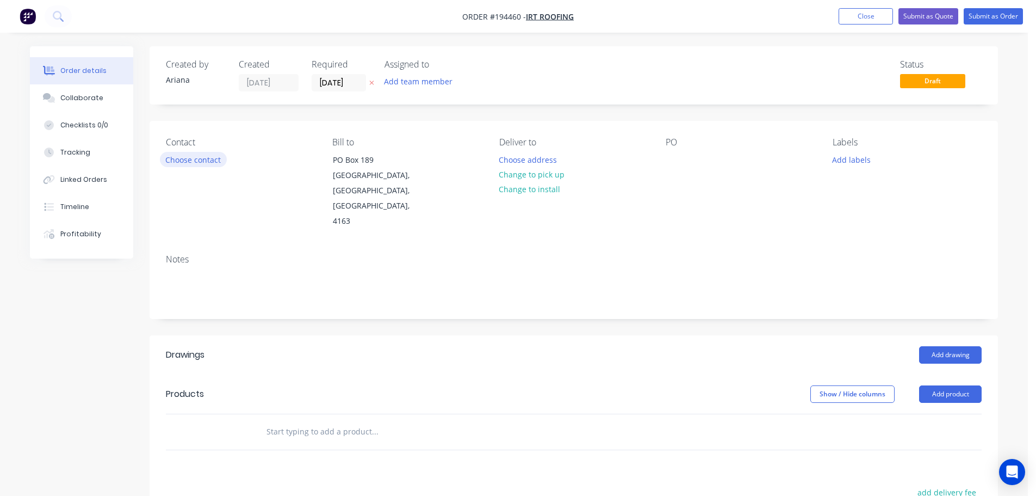
click at [189, 158] on button "Choose contact" at bounding box center [193, 159] width 67 height 15
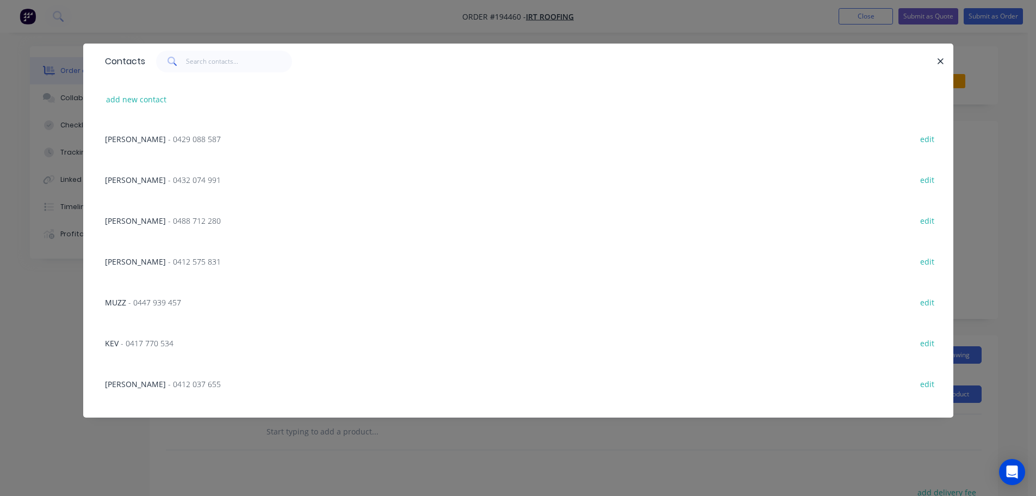
scroll to position [519, 0]
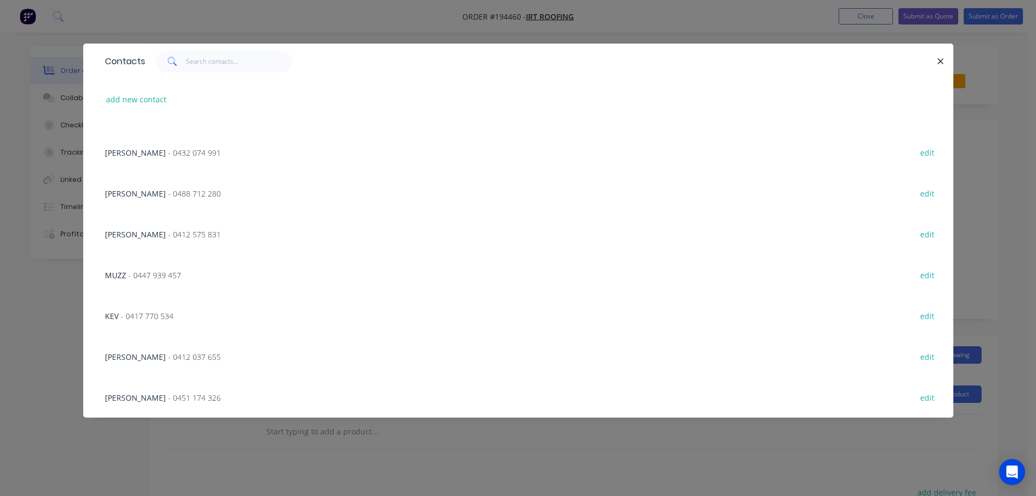
click at [158, 314] on span "- 0417 770 534" at bounding box center [147, 316] width 53 height 10
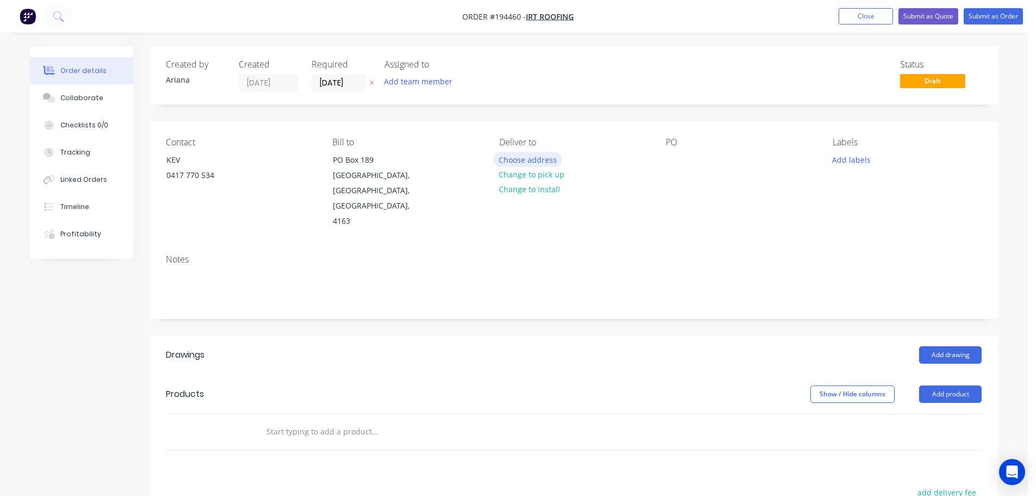
click at [525, 161] on button "Choose address" at bounding box center [528, 159] width 70 height 15
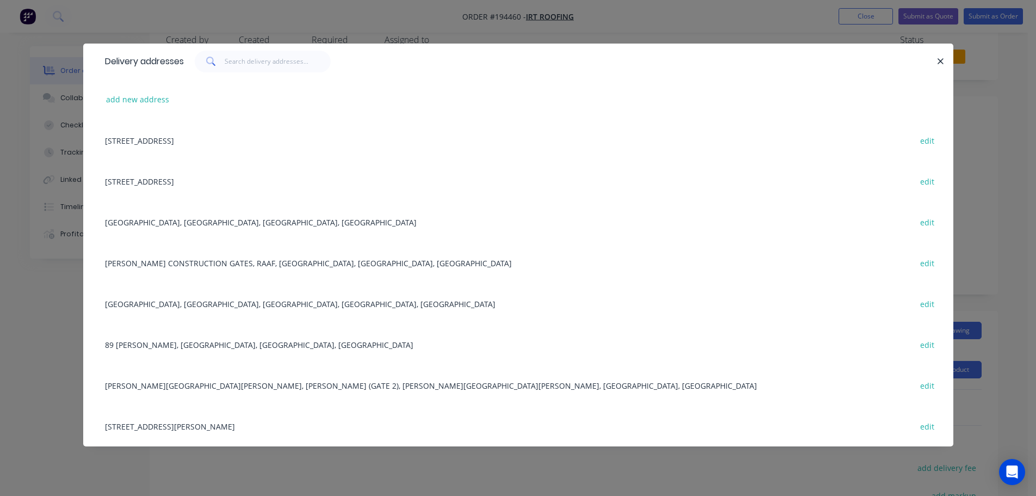
scroll to position [0, 0]
click at [124, 94] on button "add new address" at bounding box center [138, 99] width 75 height 15
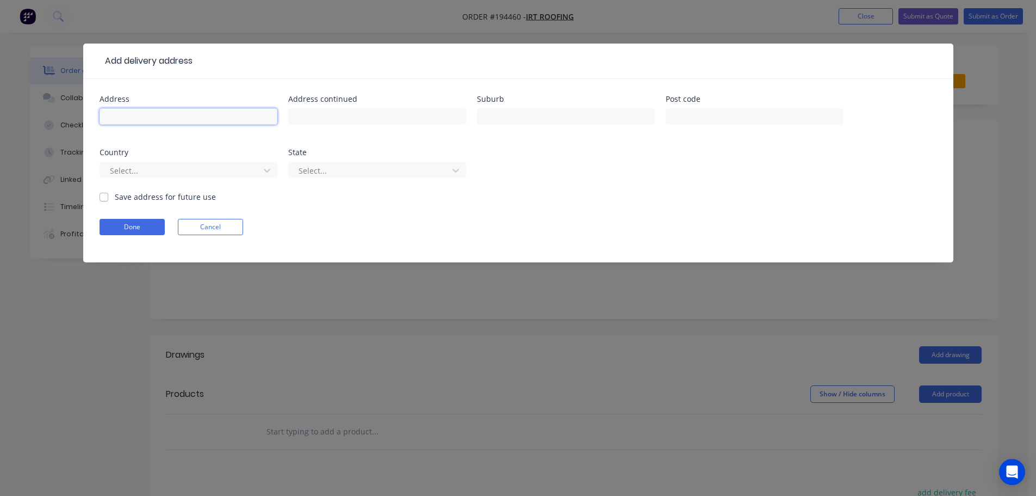
drag, startPoint x: 128, startPoint y: 109, endPoint x: 143, endPoint y: 113, distance: 15.2
click at [128, 109] on input "text" at bounding box center [189, 116] width 178 height 16
click at [616, 220] on div "Done Cancel" at bounding box center [519, 227] width 838 height 16
click at [348, 115] on input "text" at bounding box center [377, 116] width 178 height 16
click at [614, 211] on form "Address [STREET_ADDRESS][PERSON_NAME] Address continued Suburb [PERSON_NAME] Po…" at bounding box center [519, 178] width 838 height 167
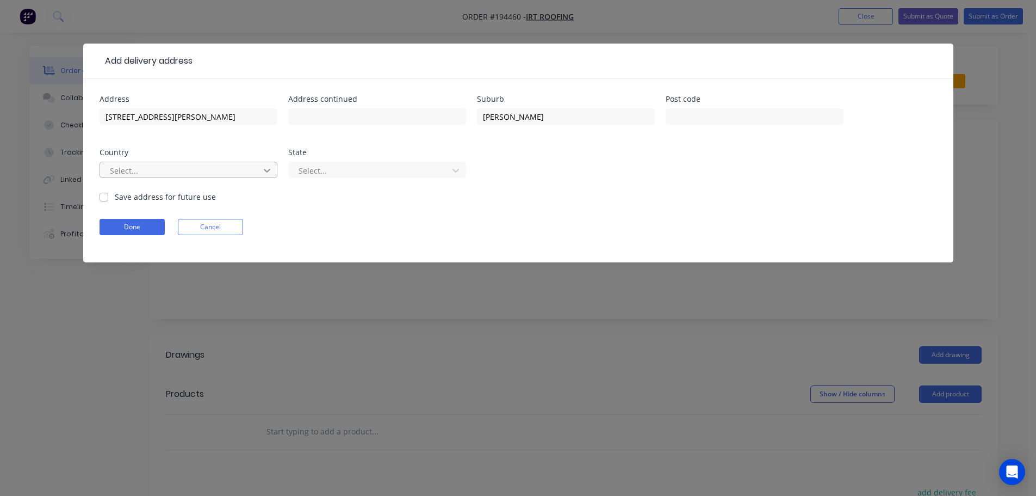
click at [266, 169] on icon at bounding box center [267, 170] width 11 height 11
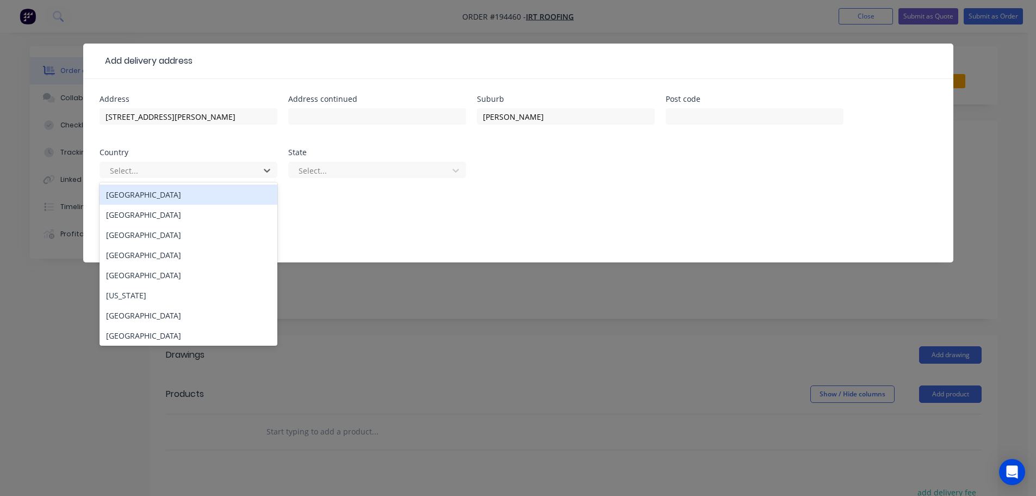
click at [160, 195] on div "[GEOGRAPHIC_DATA]" at bounding box center [189, 194] width 178 height 20
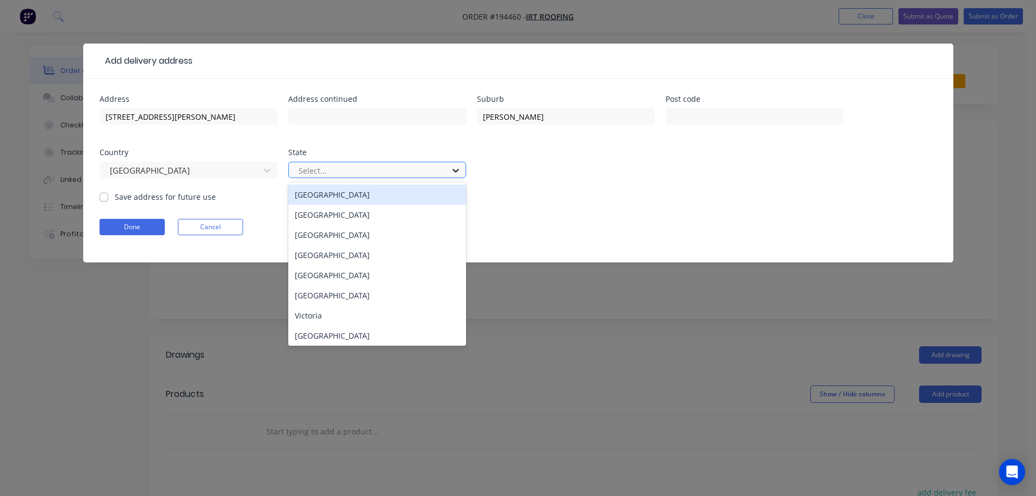
click at [457, 165] on icon at bounding box center [455, 170] width 11 height 11
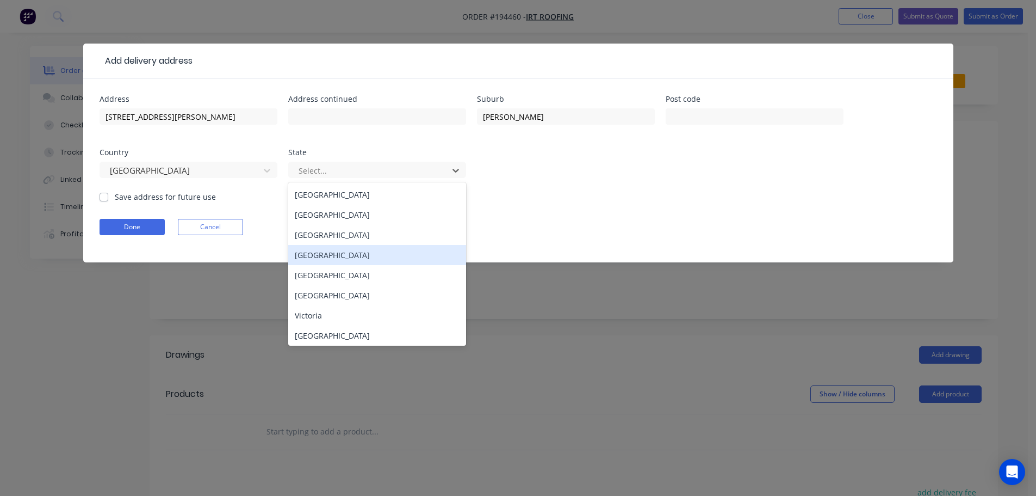
click at [298, 255] on div "[GEOGRAPHIC_DATA]" at bounding box center [377, 255] width 178 height 20
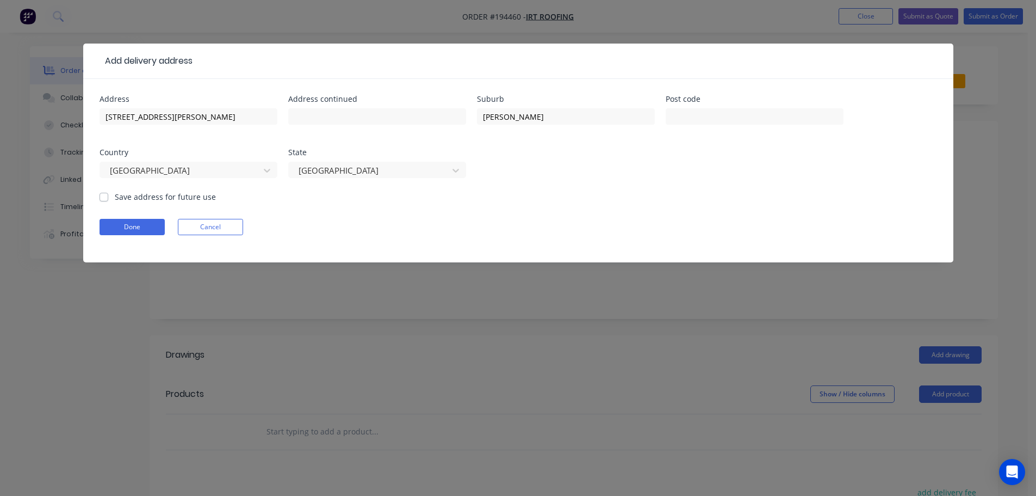
click at [595, 208] on form "Address [STREET_ADDRESS][PERSON_NAME] Address continued Suburb [PERSON_NAME] Po…" at bounding box center [519, 178] width 838 height 167
click at [138, 227] on button "Done" at bounding box center [132, 227] width 65 height 16
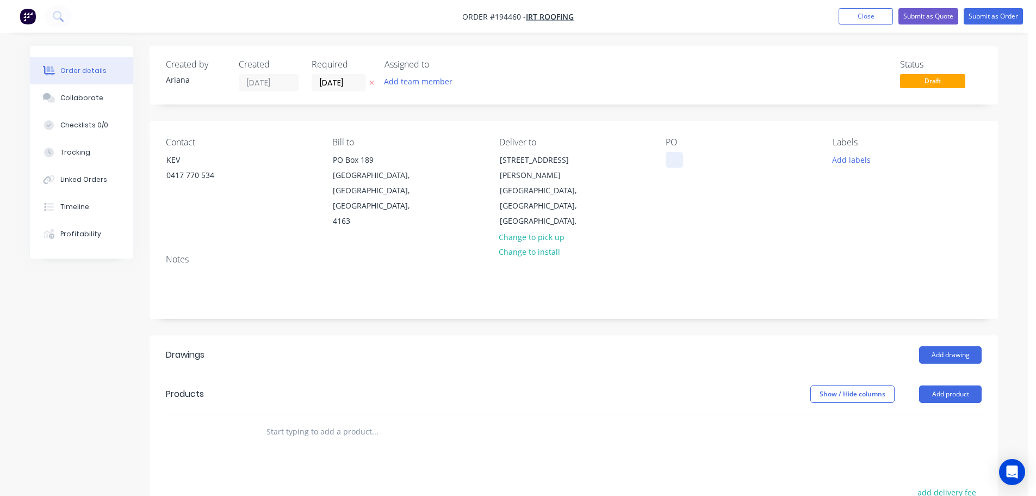
click at [677, 157] on div at bounding box center [674, 160] width 17 height 16
click at [719, 245] on div "Notes" at bounding box center [574, 281] width 849 height 73
click at [857, 157] on button "Add labels" at bounding box center [851, 159] width 50 height 15
click at [854, 230] on div at bounding box center [853, 231] width 22 height 22
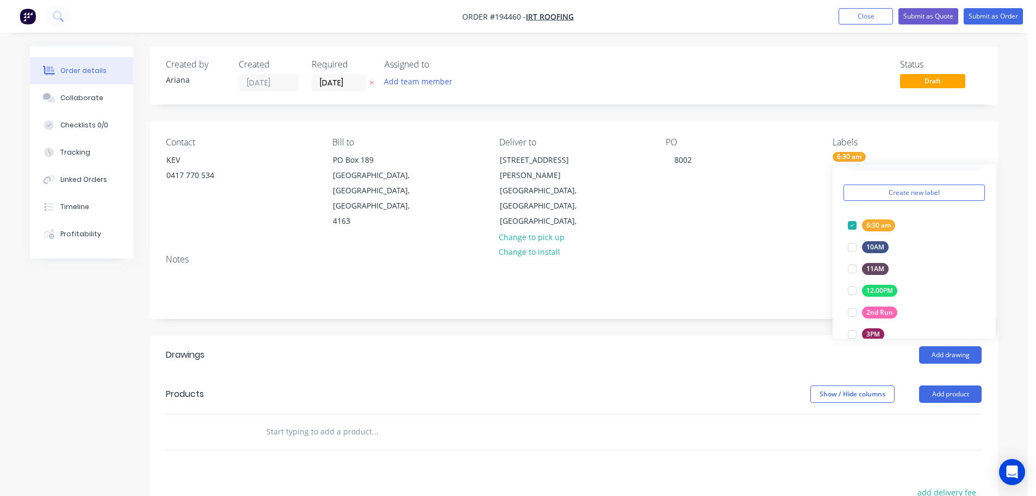
click at [759, 254] on div "Notes" at bounding box center [574, 259] width 816 height 10
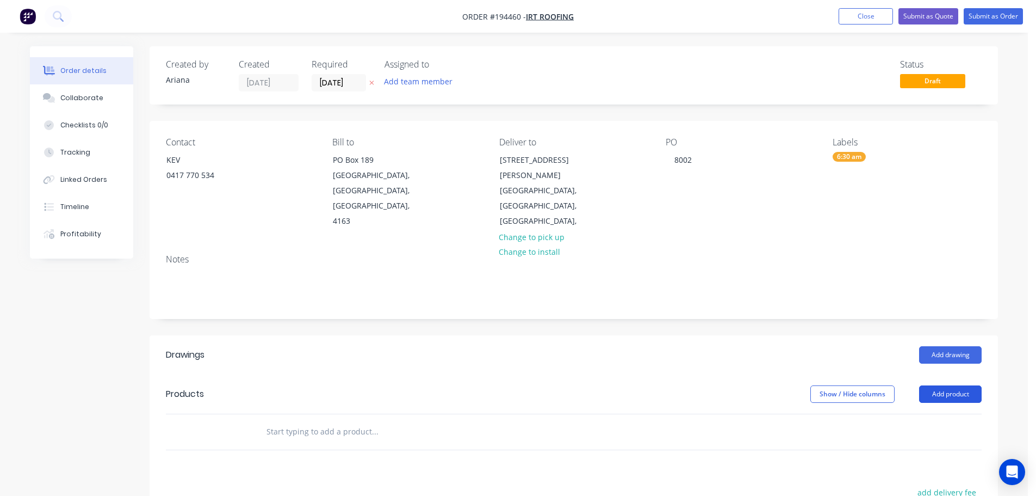
click at [941, 385] on button "Add product" at bounding box center [950, 393] width 63 height 17
click at [907, 414] on div "Product catalogue" at bounding box center [930, 422] width 84 height 16
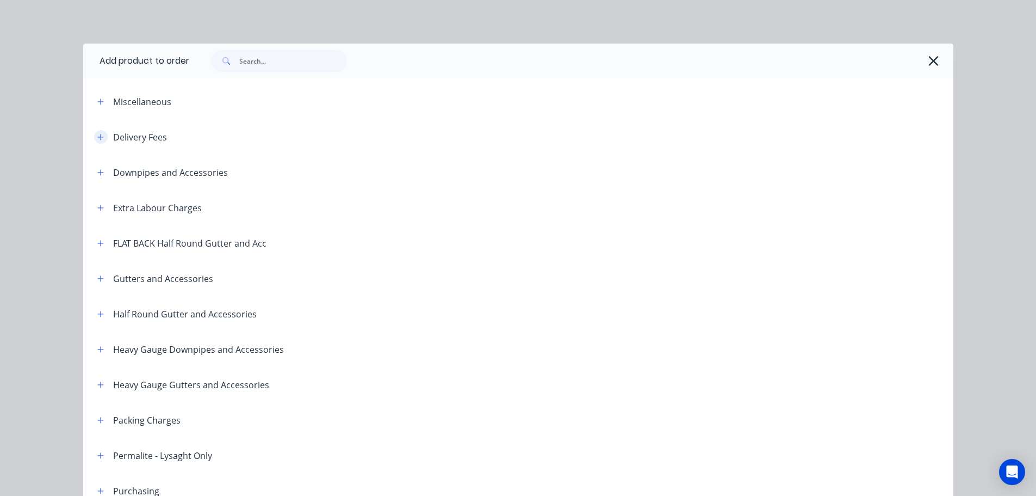
click at [96, 132] on button "button" at bounding box center [101, 137] width 14 height 14
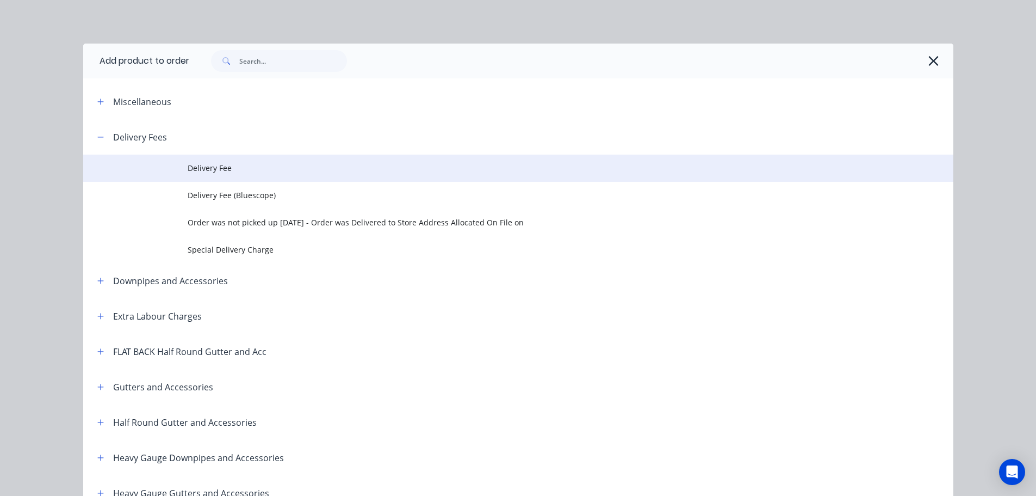
click at [236, 166] on span "Delivery Fee" at bounding box center [494, 167] width 613 height 11
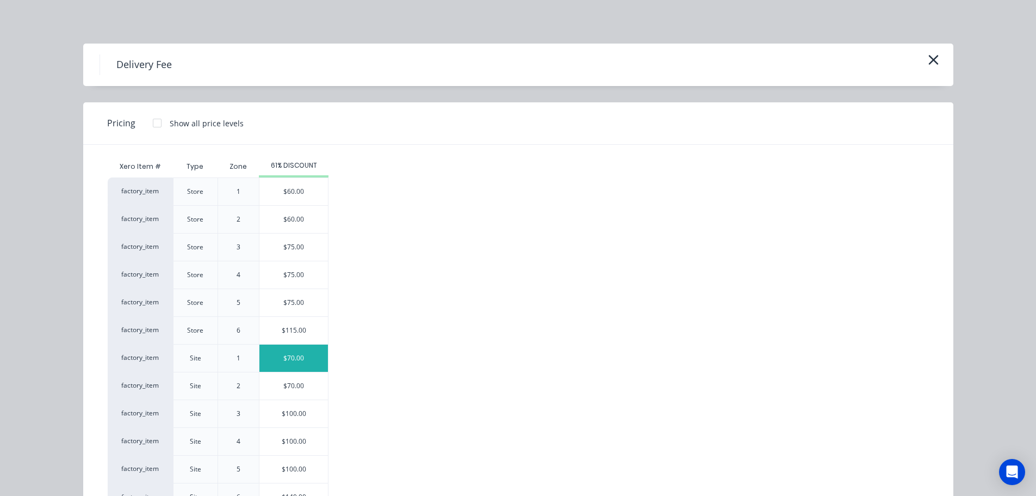
click at [290, 356] on div "$70.00" at bounding box center [294, 357] width 69 height 27
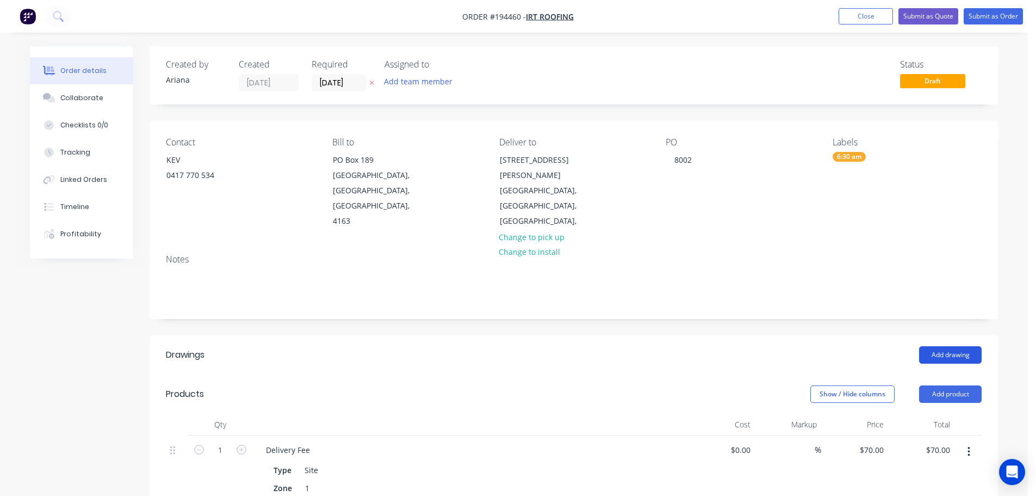
click at [943, 346] on button "Add drawing" at bounding box center [950, 354] width 63 height 17
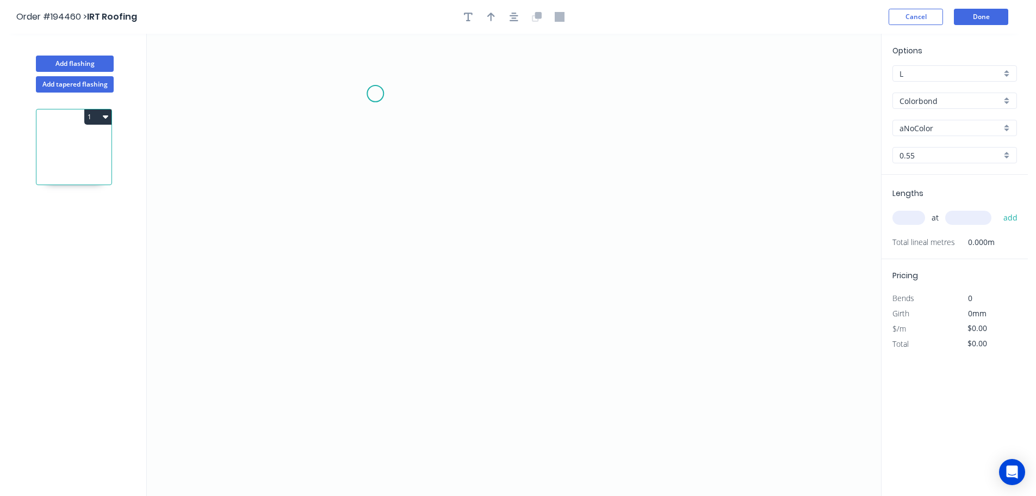
click at [374, 92] on icon "0" at bounding box center [514, 265] width 735 height 462
click at [281, 101] on icon "0" at bounding box center [514, 265] width 735 height 462
click at [279, 202] on icon "0 ?" at bounding box center [514, 265] width 735 height 462
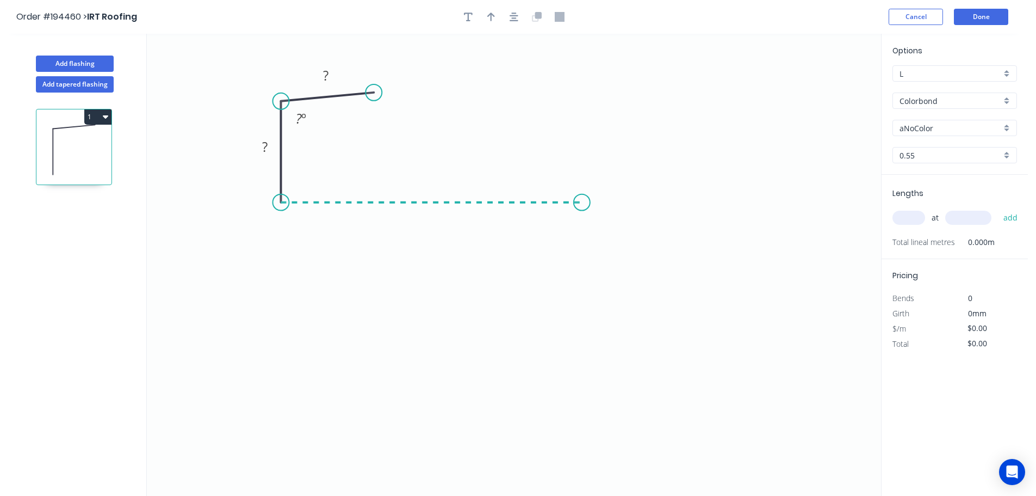
click at [582, 201] on icon "0 ? ? ? º" at bounding box center [514, 265] width 735 height 462
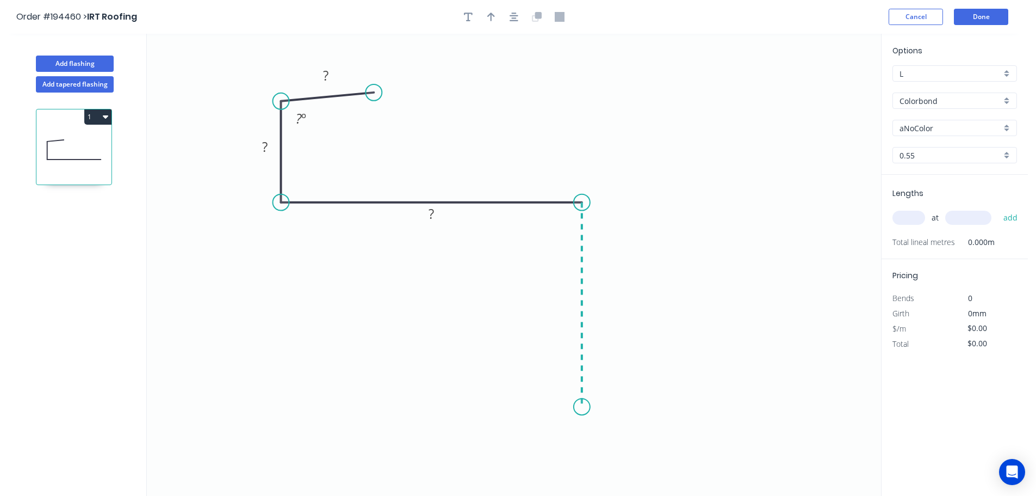
click at [567, 407] on icon "0 ? ? ? ? º" at bounding box center [514, 265] width 735 height 462
click at [572, 407] on icon "0 ? ? ? ? ? º" at bounding box center [514, 265] width 735 height 462
click at [572, 407] on circle at bounding box center [572, 406] width 16 height 16
click at [576, 407] on circle at bounding box center [575, 406] width 16 height 16
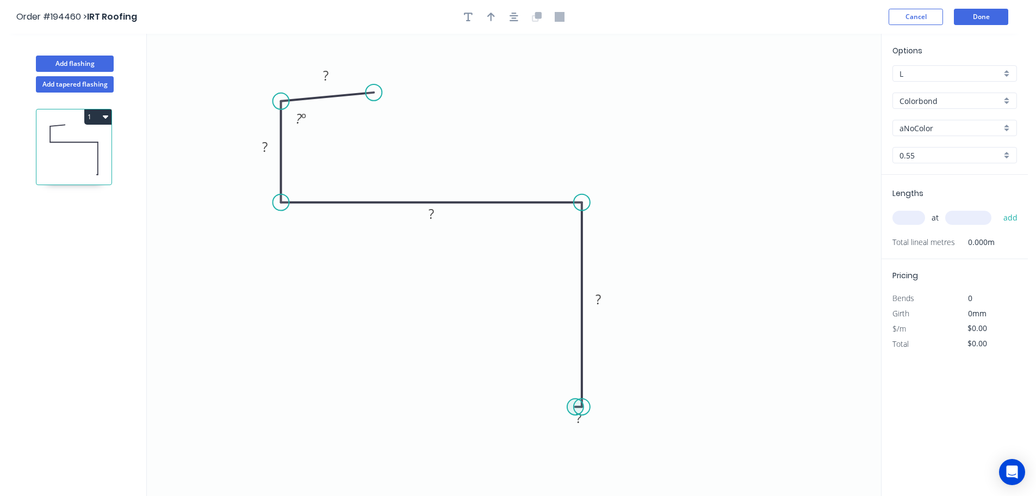
click at [576, 407] on circle at bounding box center [575, 406] width 16 height 16
click at [576, 225] on icon "0 ? ? ? ? ? ? º" at bounding box center [514, 265] width 735 height 462
click at [576, 225] on circle at bounding box center [575, 225] width 16 height 16
drag, startPoint x: 576, startPoint y: 225, endPoint x: 576, endPoint y: 211, distance: 14.7
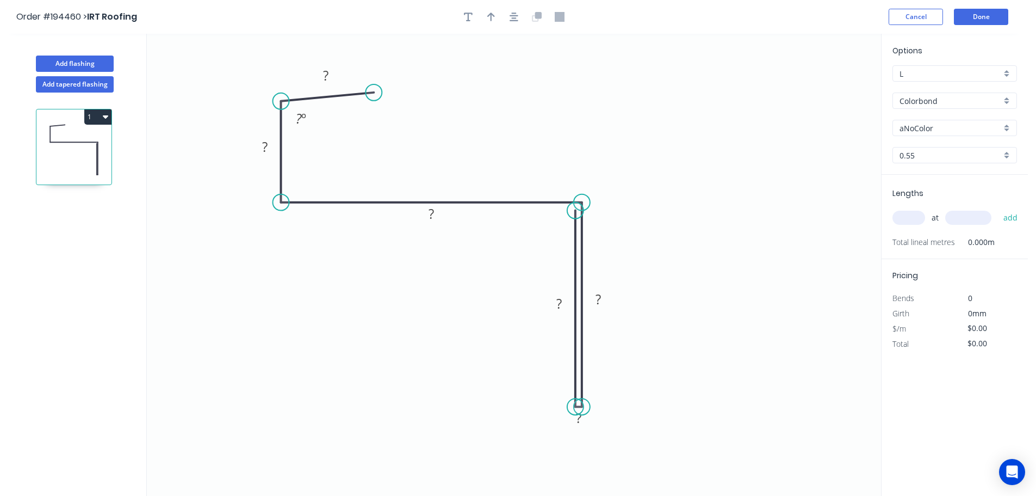
click at [576, 211] on circle at bounding box center [575, 210] width 16 height 16
drag, startPoint x: 447, startPoint y: 209, endPoint x: 451, endPoint y: 164, distance: 45.4
click at [451, 164] on rect at bounding box center [436, 168] width 35 height 22
click at [575, 209] on circle at bounding box center [575, 210] width 16 height 16
click at [296, 212] on icon "0 ? ? ? ? ? ? ? º" at bounding box center [514, 265] width 735 height 462
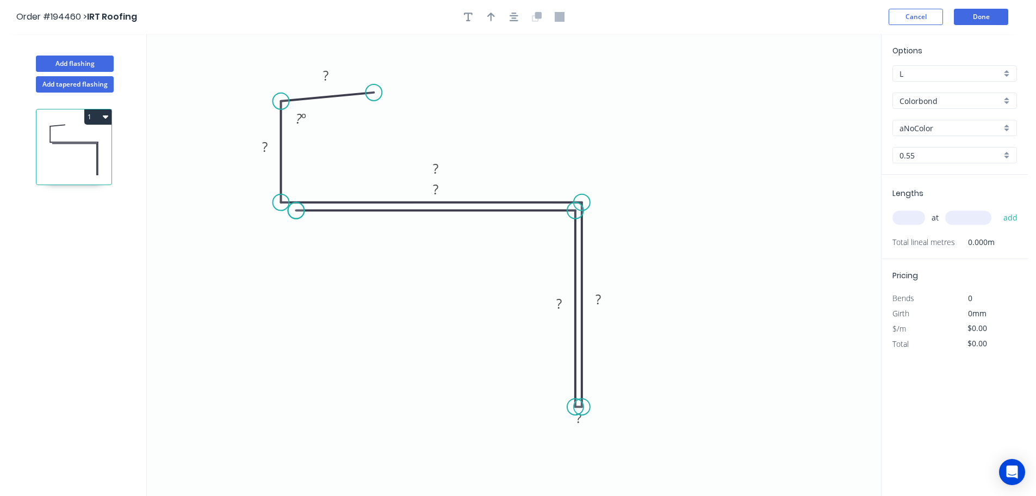
click at [296, 212] on circle at bounding box center [296, 210] width 16 height 16
click at [642, 436] on div "Hide measurement" at bounding box center [632, 434] width 109 height 22
click at [468, 15] on icon "button" at bounding box center [468, 17] width 9 height 9
drag, startPoint x: 209, startPoint y: 75, endPoint x: 606, endPoint y: 462, distance: 554.4
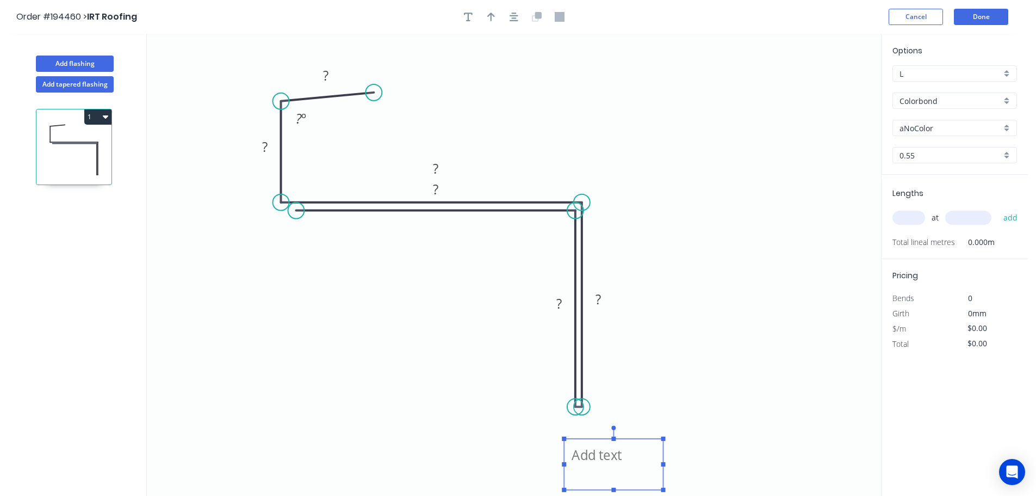
click at [606, 462] on textarea at bounding box center [614, 464] width 88 height 40
click at [703, 367] on icon "CF ? ? ? ? ? ? ? º" at bounding box center [514, 265] width 735 height 462
click at [331, 74] on rect at bounding box center [326, 76] width 22 height 15
drag, startPoint x: 453, startPoint y: 198, endPoint x: 442, endPoint y: 262, distance: 65.1
click at [442, 262] on rect at bounding box center [425, 253] width 35 height 22
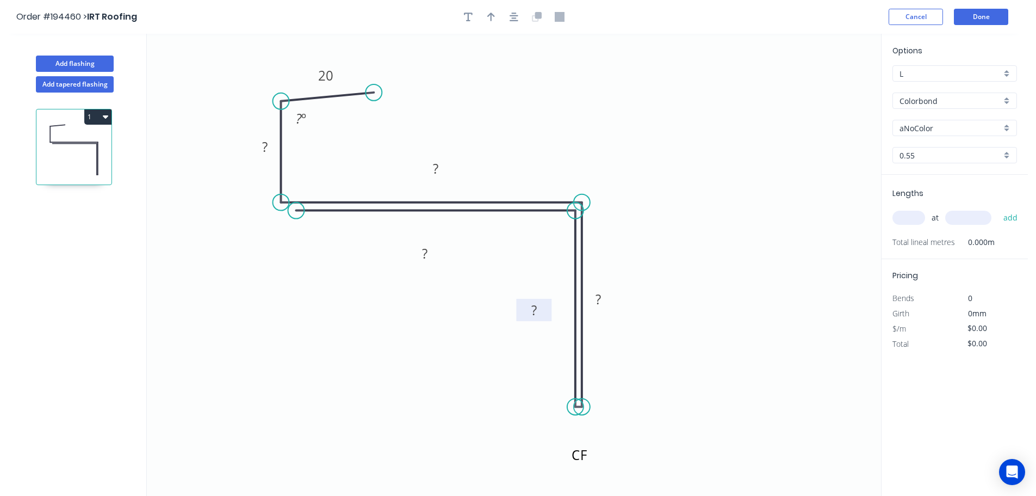
drag, startPoint x: 546, startPoint y: 307, endPoint x: 521, endPoint y: 313, distance: 25.9
click at [521, 313] on rect at bounding box center [533, 310] width 35 height 22
drag, startPoint x: 613, startPoint y: 300, endPoint x: 641, endPoint y: 312, distance: 31.4
click at [641, 312] on rect at bounding box center [626, 311] width 35 height 22
click at [269, 144] on rect at bounding box center [265, 147] width 22 height 15
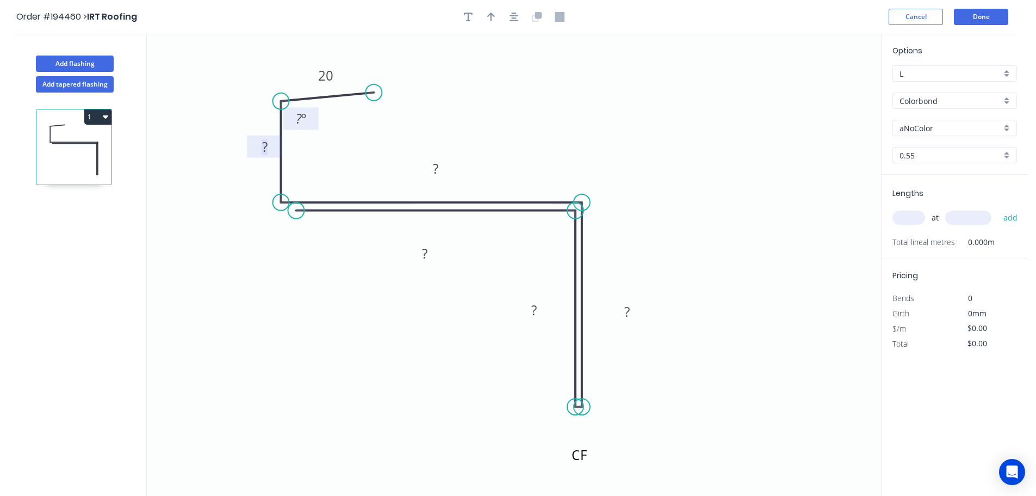
click at [305, 118] on tspan "º" at bounding box center [303, 118] width 5 height 18
click at [604, 146] on icon "CF 83 79 80 85 27 20 95 º" at bounding box center [514, 265] width 735 height 462
click at [491, 16] on icon "button" at bounding box center [491, 17] width 8 height 9
drag, startPoint x: 826, startPoint y: 85, endPoint x: 501, endPoint y: 121, distance: 326.9
click at [501, 121] on icon at bounding box center [501, 108] width 10 height 35
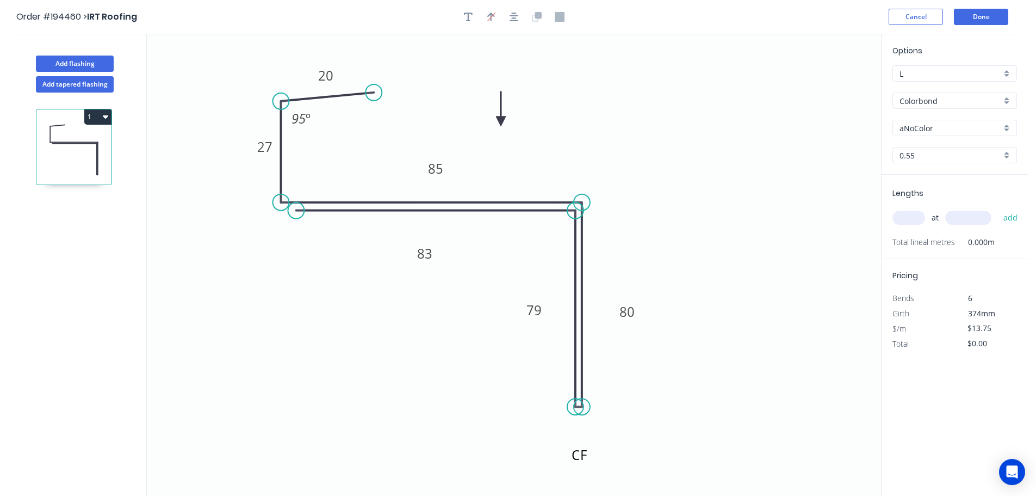
click at [1008, 124] on div "aNoColor" at bounding box center [955, 128] width 125 height 16
click at [961, 247] on div "Deep Ocean" at bounding box center [955, 243] width 124 height 19
drag, startPoint x: 911, startPoint y: 216, endPoint x: 922, endPoint y: 210, distance: 11.9
click at [915, 217] on input "text" at bounding box center [909, 218] width 33 height 14
click at [967, 214] on input "text" at bounding box center [969, 218] width 46 height 14
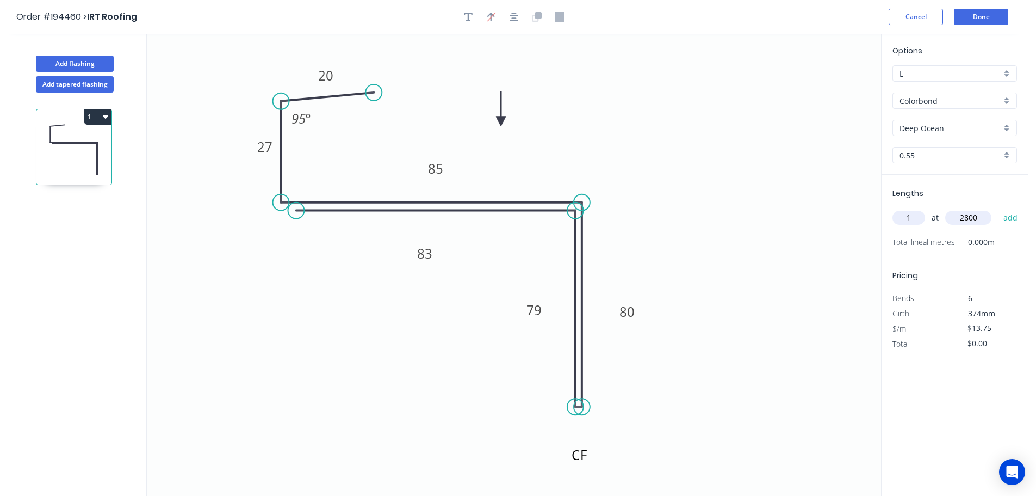
click at [998, 208] on button "add" at bounding box center [1011, 217] width 26 height 18
click at [967, 214] on input "text" at bounding box center [969, 218] width 46 height 14
click at [998, 208] on button "add" at bounding box center [1011, 217] width 26 height 18
click at [967, 214] on input "text" at bounding box center [969, 218] width 46 height 14
click at [998, 208] on button "add" at bounding box center [1011, 217] width 26 height 18
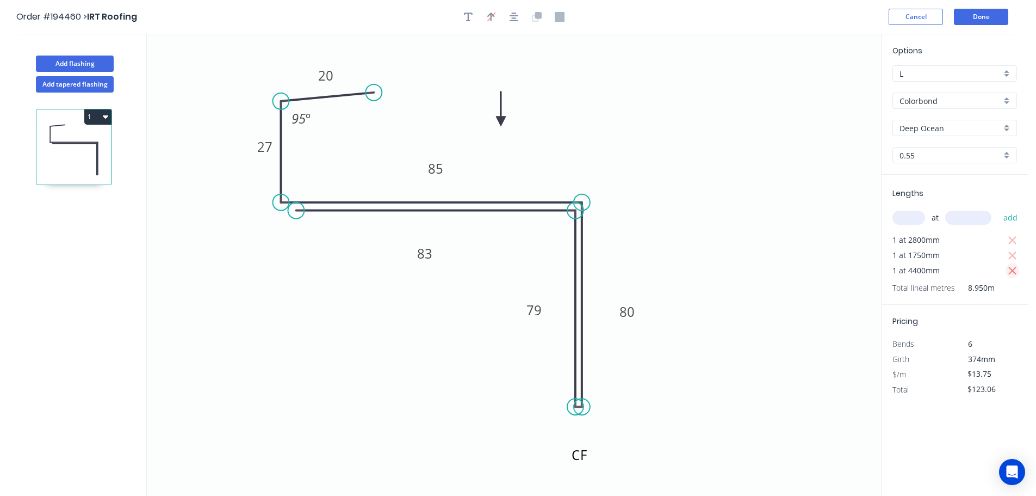
click at [1012, 270] on icon "button" at bounding box center [1013, 271] width 8 height 8
click at [912, 214] on input "text" at bounding box center [909, 218] width 33 height 14
click at [966, 214] on input "text" at bounding box center [969, 218] width 46 height 14
click at [998, 208] on button "add" at bounding box center [1011, 217] width 26 height 18
click at [979, 214] on input "text" at bounding box center [969, 218] width 46 height 14
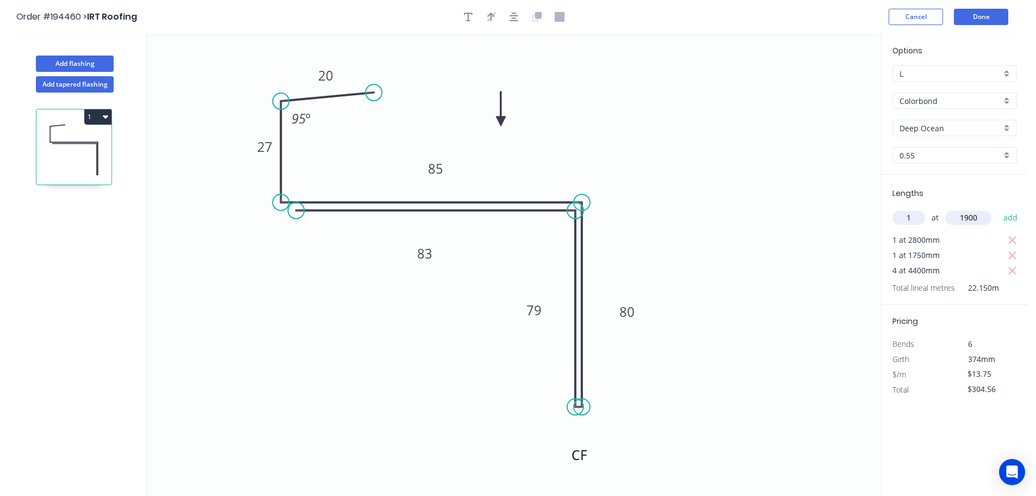
click at [998, 208] on button "add" at bounding box center [1011, 217] width 26 height 18
click at [1011, 284] on icon "button" at bounding box center [1013, 286] width 8 height 8
click at [914, 216] on input "text" at bounding box center [909, 218] width 33 height 14
click at [965, 216] on input "text" at bounding box center [969, 218] width 46 height 14
click at [998, 208] on button "add" at bounding box center [1011, 217] width 26 height 18
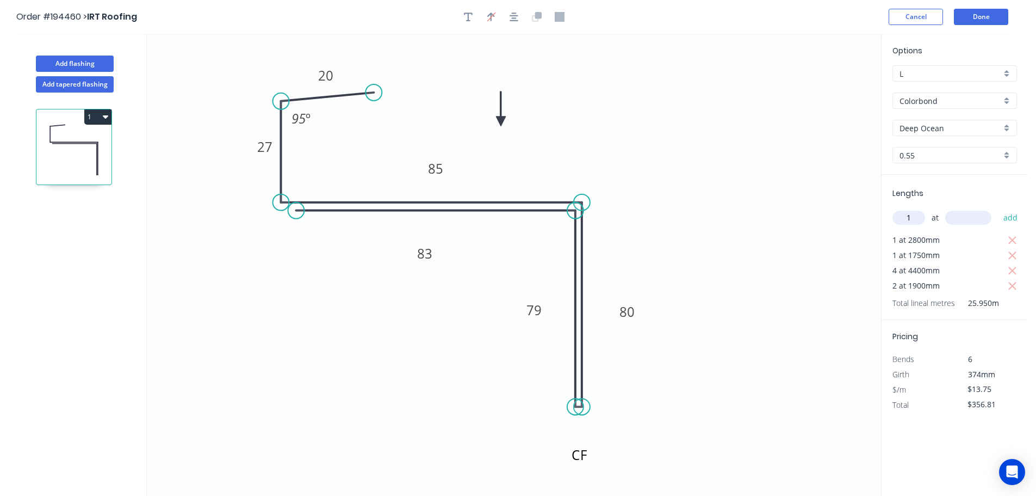
click at [971, 219] on input "text" at bounding box center [969, 218] width 46 height 14
click at [998, 208] on button "add" at bounding box center [1011, 217] width 26 height 18
click at [78, 61] on button "Add flashing" at bounding box center [75, 63] width 78 height 16
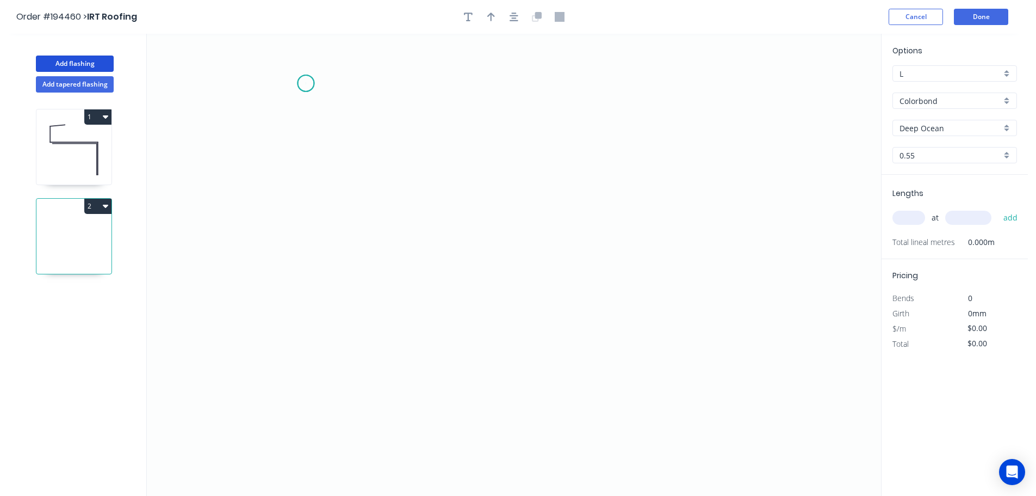
click at [306, 83] on icon "0" at bounding box center [514, 265] width 735 height 462
click at [308, 366] on icon "0" at bounding box center [514, 265] width 735 height 462
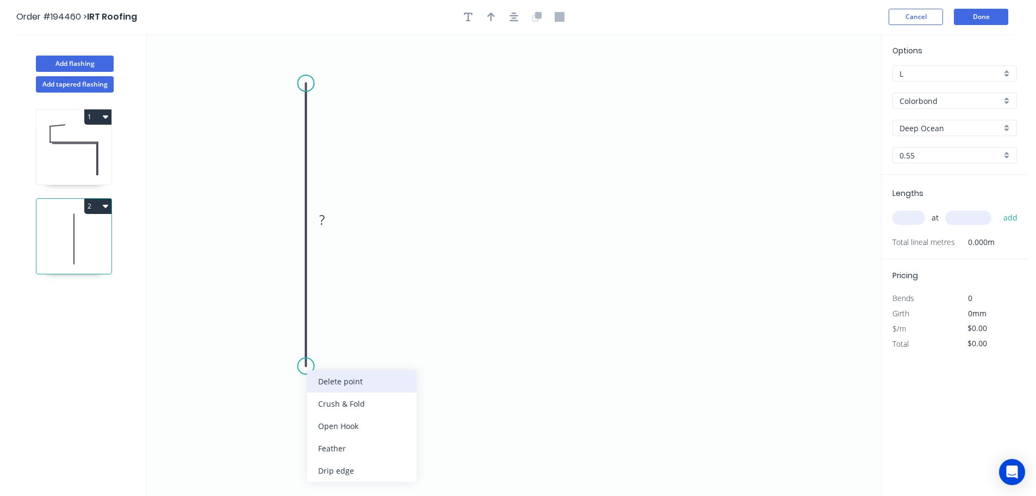
click at [335, 382] on div "Delete point" at bounding box center [361, 381] width 109 height 22
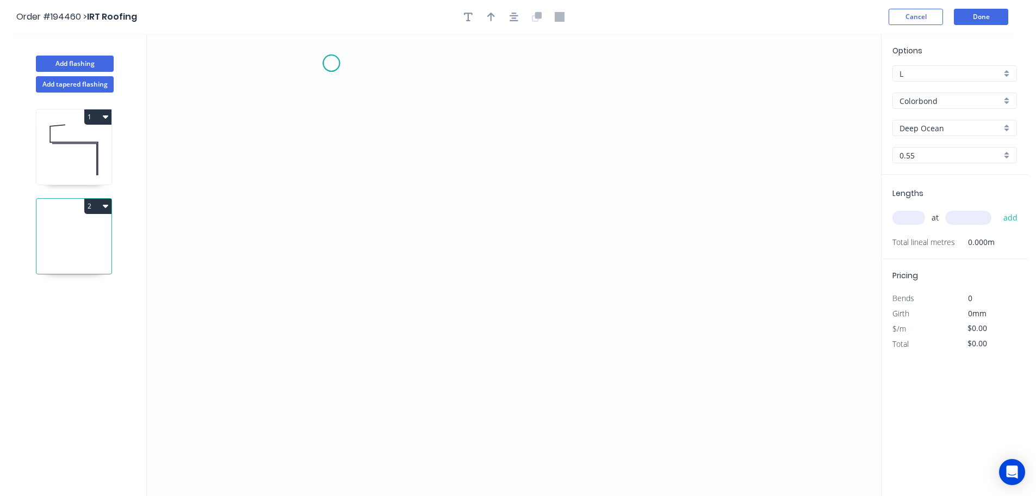
click at [331, 63] on icon "0" at bounding box center [514, 265] width 735 height 462
click at [331, 303] on icon "0" at bounding box center [514, 265] width 735 height 462
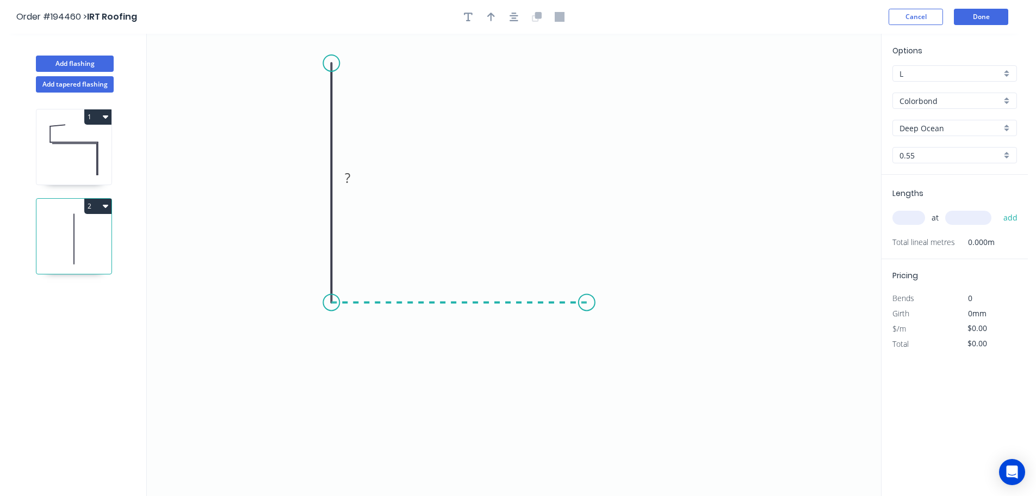
click at [587, 309] on icon "0 ?" at bounding box center [514, 265] width 735 height 462
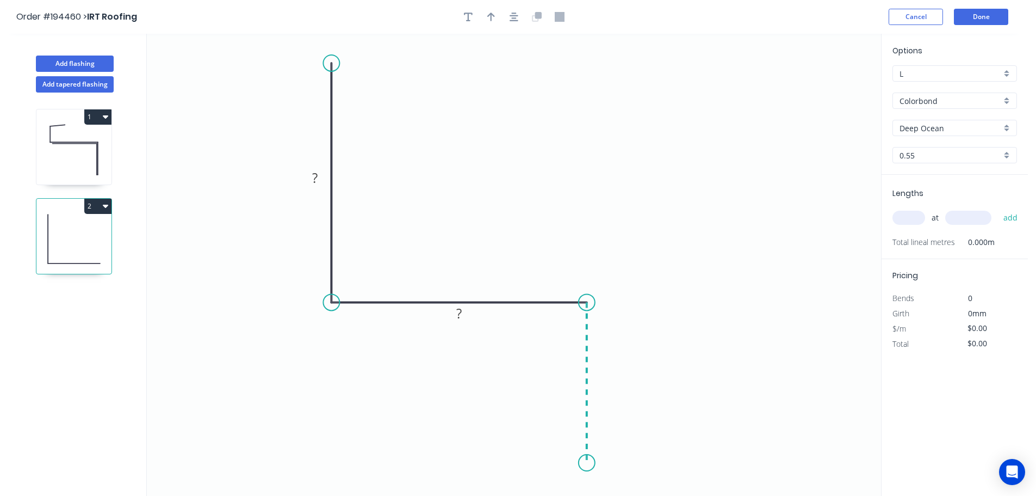
click at [577, 463] on icon "0 ? ?" at bounding box center [514, 265] width 735 height 462
click at [577, 464] on icon "0 ? ? ?" at bounding box center [514, 265] width 735 height 462
click at [577, 464] on circle at bounding box center [577, 462] width 16 height 16
click at [580, 464] on circle at bounding box center [580, 463] width 16 height 16
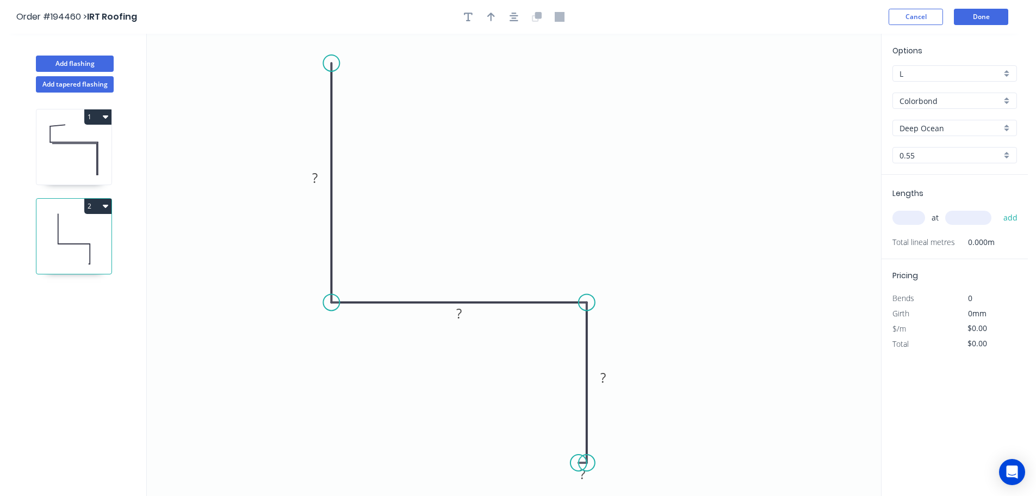
click at [579, 462] on circle at bounding box center [579, 462] width 16 height 16
click at [578, 461] on circle at bounding box center [579, 462] width 16 height 16
click at [580, 315] on icon "0 ? ? ? ?" at bounding box center [514, 265] width 735 height 462
click at [580, 315] on circle at bounding box center [579, 314] width 16 height 16
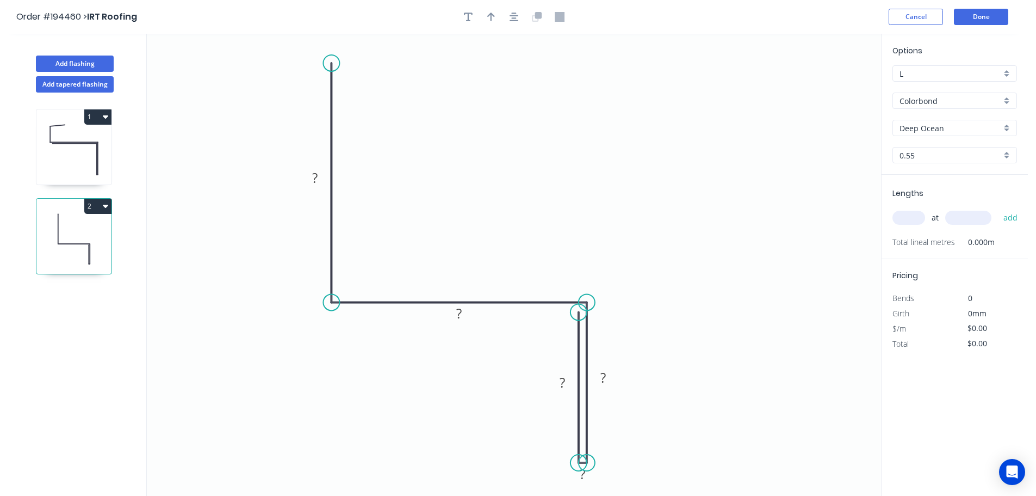
click at [579, 312] on circle at bounding box center [579, 312] width 16 height 16
click at [578, 313] on circle at bounding box center [579, 312] width 16 height 16
drag, startPoint x: 473, startPoint y: 311, endPoint x: 479, endPoint y: 248, distance: 63.4
click at [479, 248] on rect at bounding box center [465, 250] width 35 height 22
click at [578, 311] on circle at bounding box center [579, 310] width 16 height 16
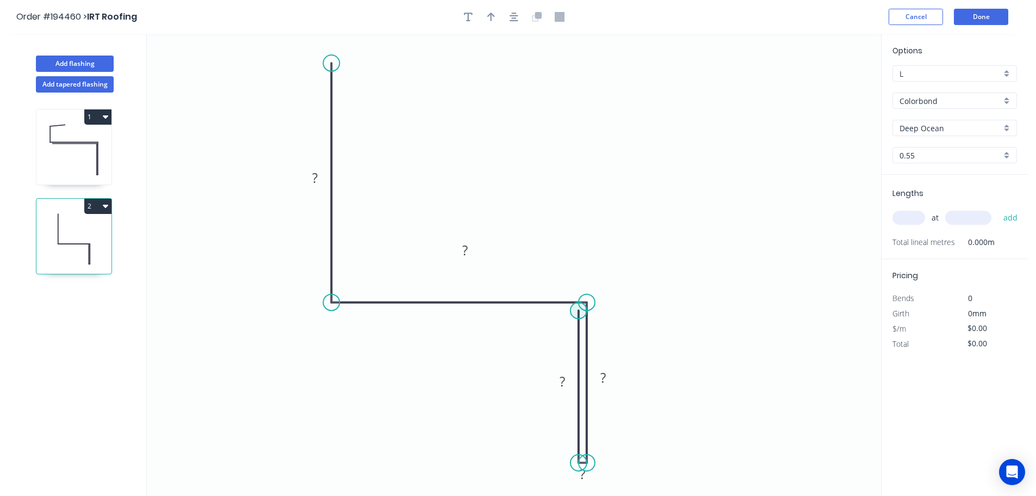
click at [578, 311] on circle at bounding box center [579, 310] width 16 height 16
click at [343, 311] on icon "0 ? ? ? ? ?" at bounding box center [514, 265] width 735 height 462
click at [343, 311] on circle at bounding box center [343, 310] width 16 height 16
click at [339, 311] on circle at bounding box center [339, 310] width 16 height 16
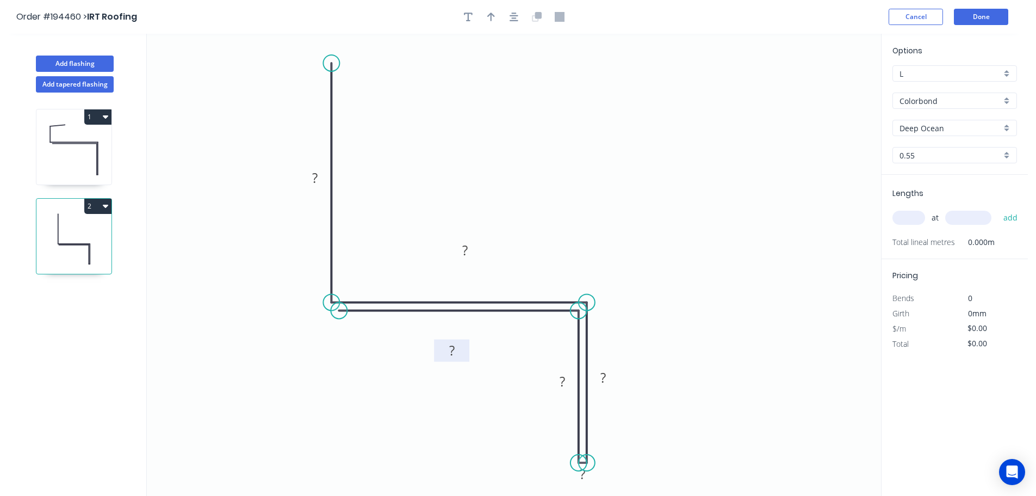
drag, startPoint x: 473, startPoint y: 289, endPoint x: 466, endPoint y: 351, distance: 61.9
click at [466, 351] on rect at bounding box center [451, 350] width 35 height 22
click at [630, 485] on div "Hide measurement" at bounding box center [636, 488] width 109 height 22
click at [467, 15] on icon "button" at bounding box center [468, 17] width 9 height 10
drag, startPoint x: 183, startPoint y: 66, endPoint x: 626, endPoint y: 467, distance: 597.8
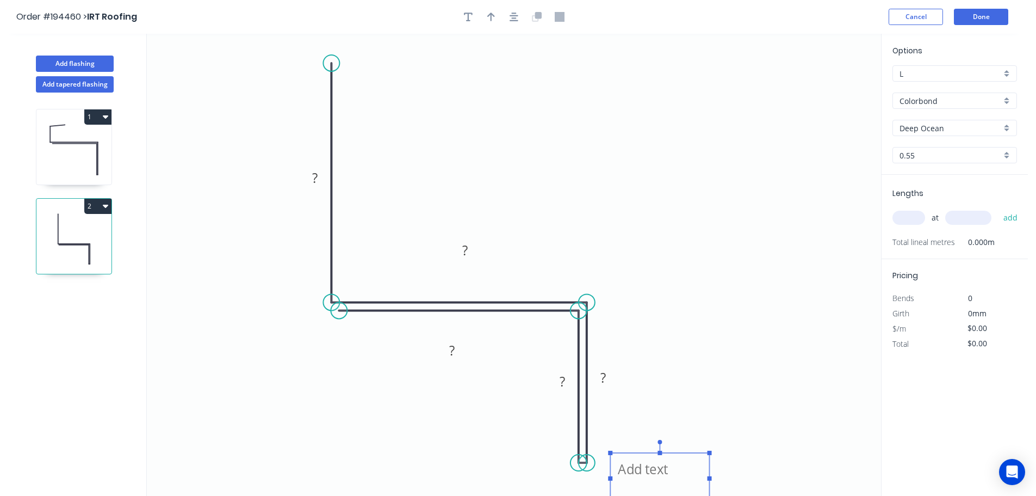
click at [626, 467] on textarea at bounding box center [660, 478] width 88 height 40
click at [709, 335] on icon "CF ? ? ? ? ?" at bounding box center [514, 265] width 735 height 462
drag, startPoint x: 550, startPoint y: 389, endPoint x: 544, endPoint y: 393, distance: 6.6
click at [544, 393] on rect at bounding box center [556, 385] width 35 height 22
drag, startPoint x: 618, startPoint y: 378, endPoint x: 624, endPoint y: 382, distance: 6.6
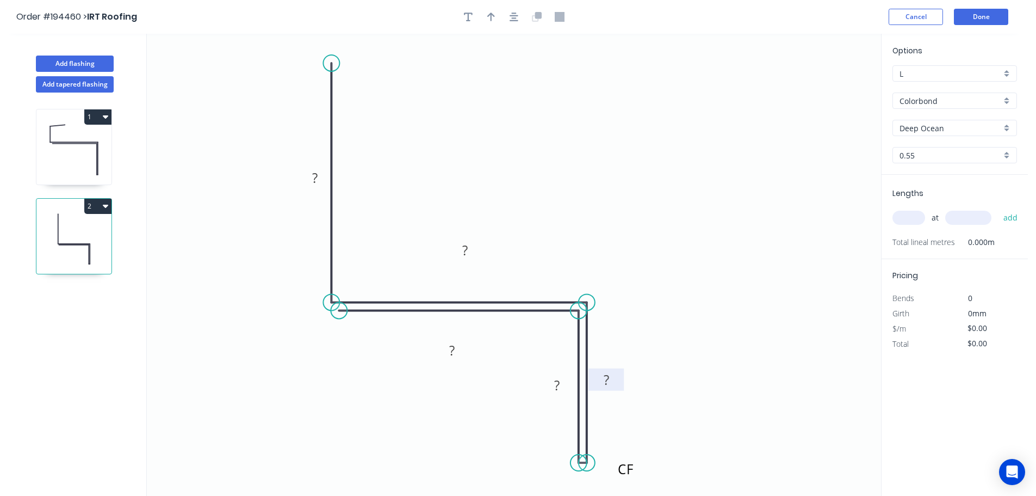
click at [624, 382] on rect at bounding box center [606, 379] width 35 height 22
click at [318, 177] on tspan "?" at bounding box center [314, 178] width 5 height 18
click at [485, 137] on icon "CF 150 85 80 79 83" at bounding box center [514, 265] width 735 height 462
click at [490, 15] on icon "button" at bounding box center [491, 17] width 8 height 9
drag, startPoint x: 826, startPoint y: 85, endPoint x: 464, endPoint y: 140, distance: 366.0
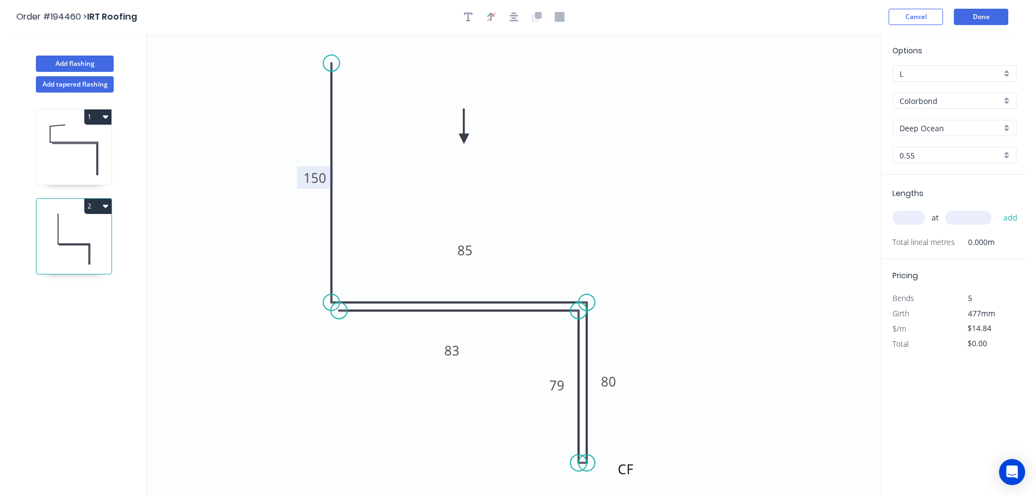
click at [464, 139] on icon at bounding box center [464, 126] width 10 height 35
click at [909, 215] on input "text" at bounding box center [909, 218] width 33 height 14
click at [962, 218] on input "text" at bounding box center [969, 218] width 46 height 14
click at [915, 215] on input "1" at bounding box center [909, 218] width 33 height 14
click at [974, 217] on input "text" at bounding box center [969, 218] width 46 height 14
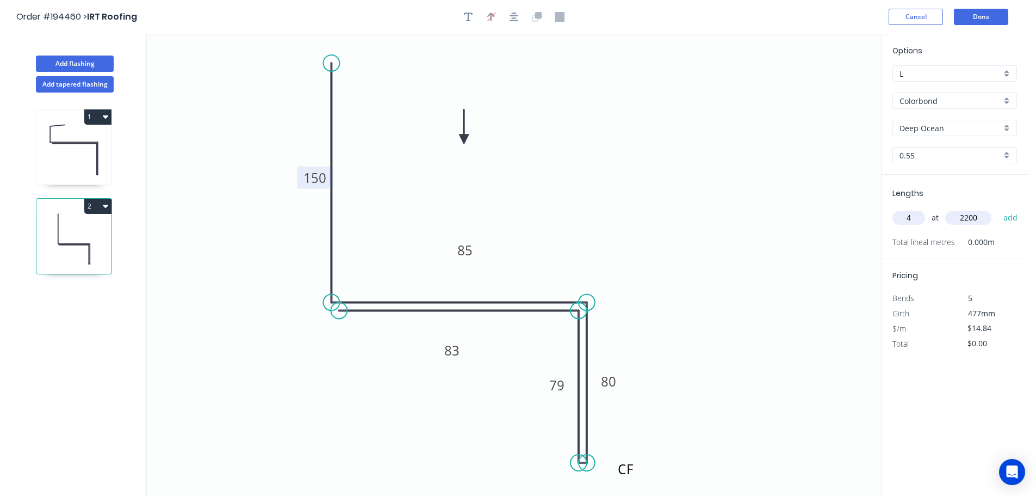
click at [998, 208] on button "add" at bounding box center [1011, 217] width 26 height 18
click at [974, 217] on input "text" at bounding box center [969, 218] width 46 height 14
click at [998, 208] on button "add" at bounding box center [1011, 217] width 26 height 18
click at [73, 61] on button "Add flashing" at bounding box center [75, 63] width 78 height 16
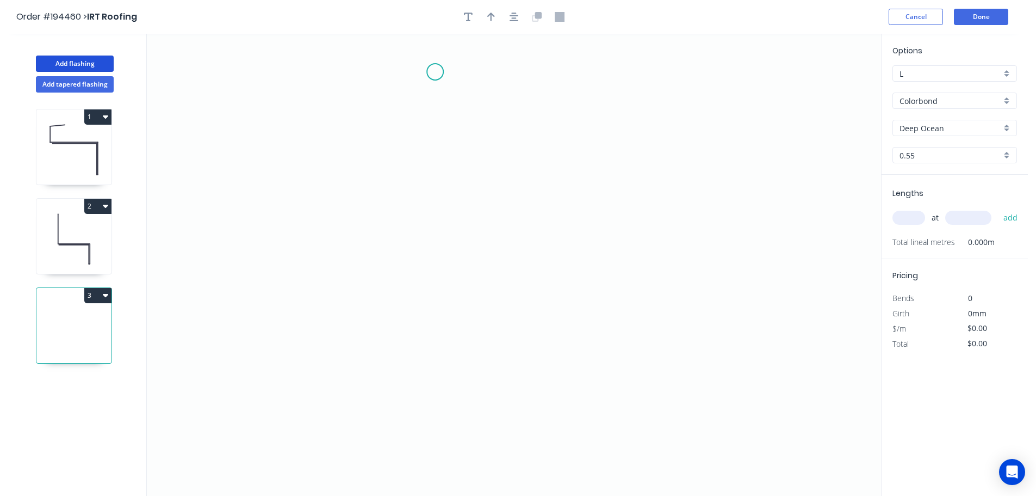
click at [435, 72] on icon "0" at bounding box center [514, 265] width 735 height 462
click at [347, 74] on icon "0" at bounding box center [514, 265] width 735 height 462
click at [345, 260] on icon "0 ?" at bounding box center [514, 265] width 735 height 462
click at [319, 292] on icon "0 ? ?" at bounding box center [514, 265] width 735 height 462
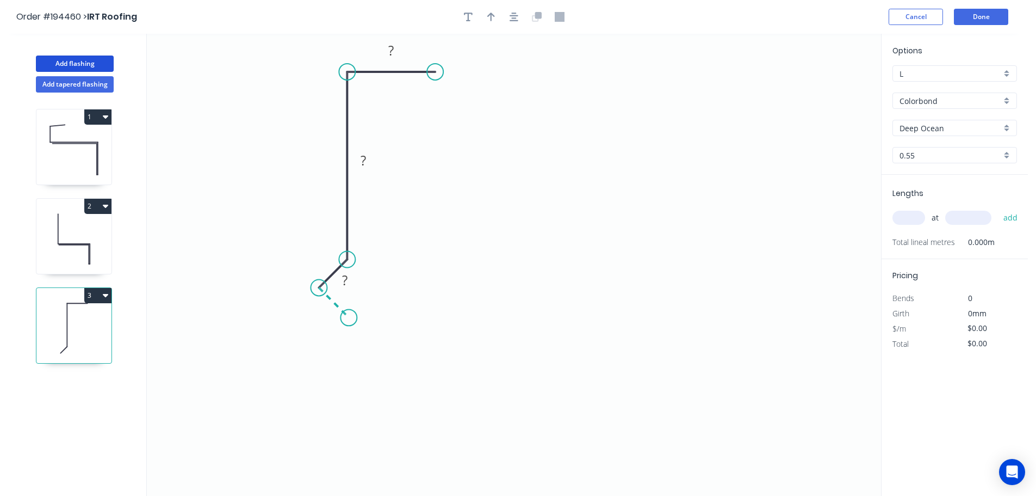
click at [349, 320] on icon "0 ? ? ?" at bounding box center [514, 265] width 735 height 462
click at [343, 468] on icon "0 ? ? ? ?" at bounding box center [514, 265] width 735 height 462
click at [455, 468] on icon "0 ? ? ? ? ?" at bounding box center [514, 265] width 735 height 462
click at [458, 379] on icon "0 ? ? ? ? ? ?" at bounding box center [514, 265] width 735 height 462
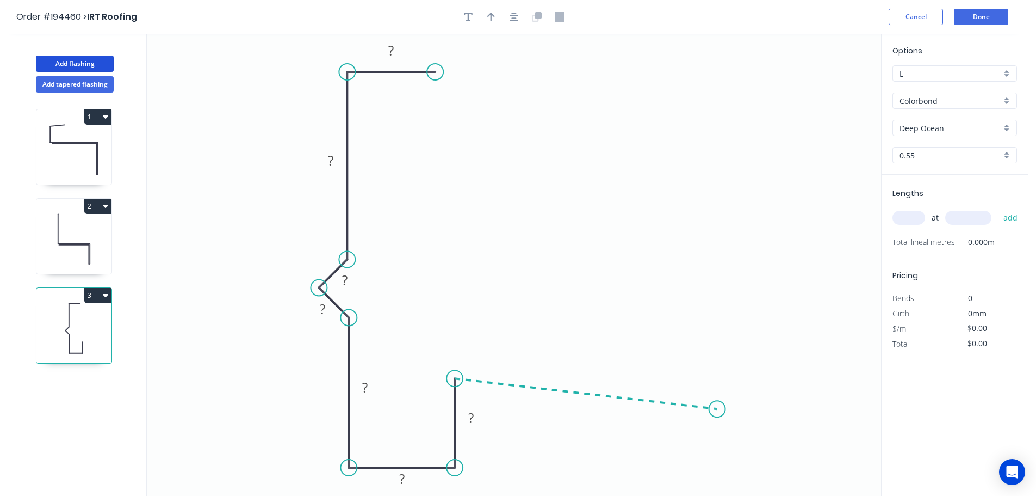
click at [718, 409] on icon "0 ? ? ? ? ? ? ?" at bounding box center [514, 265] width 735 height 462
click at [718, 409] on circle at bounding box center [717, 408] width 16 height 16
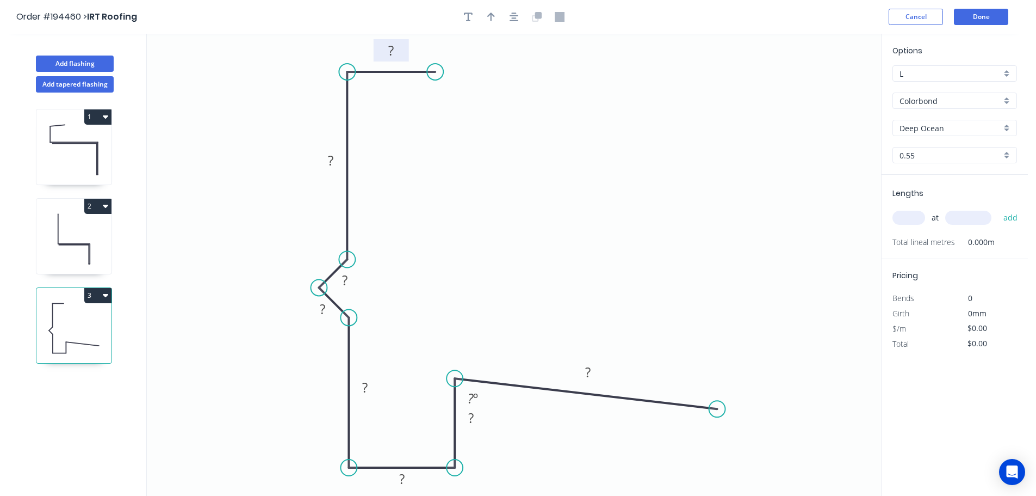
click at [392, 46] on tspan "?" at bounding box center [390, 50] width 5 height 18
click at [551, 178] on icon "0 30 206 10 10 80 35 30 150 87 º" at bounding box center [514, 265] width 735 height 462
click at [491, 13] on icon "button" at bounding box center [491, 17] width 8 height 9
drag, startPoint x: 826, startPoint y: 87, endPoint x: 220, endPoint y: 186, distance: 613.6
click at [224, 186] on icon at bounding box center [229, 173] width 10 height 35
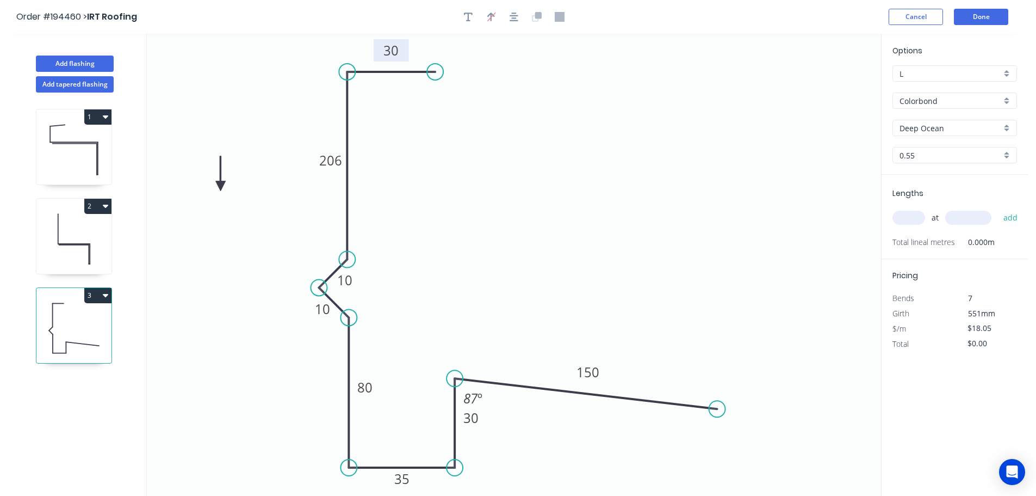
click at [220, 186] on icon at bounding box center [221, 173] width 10 height 35
click at [220, 186] on icon at bounding box center [230, 177] width 32 height 32
click at [220, 186] on icon at bounding box center [233, 186] width 35 height 10
click at [220, 186] on icon at bounding box center [230, 195] width 32 height 32
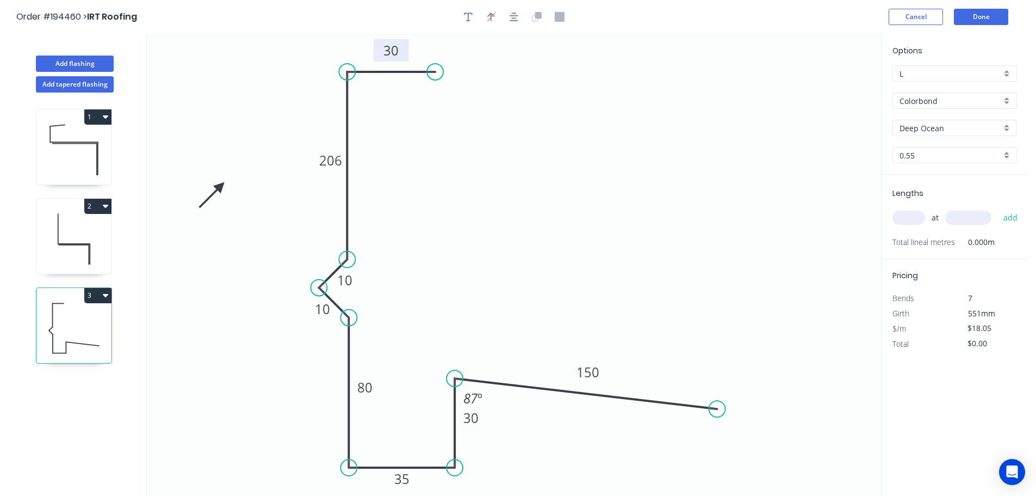
click at [220, 186] on icon at bounding box center [212, 195] width 32 height 32
drag, startPoint x: 357, startPoint y: 281, endPoint x: 332, endPoint y: 253, distance: 37.4
click at [332, 253] on rect at bounding box center [320, 253] width 35 height 22
click at [313, 316] on rect at bounding box center [323, 309] width 22 height 15
drag, startPoint x: 307, startPoint y: 316, endPoint x: 300, endPoint y: 325, distance: 12.0
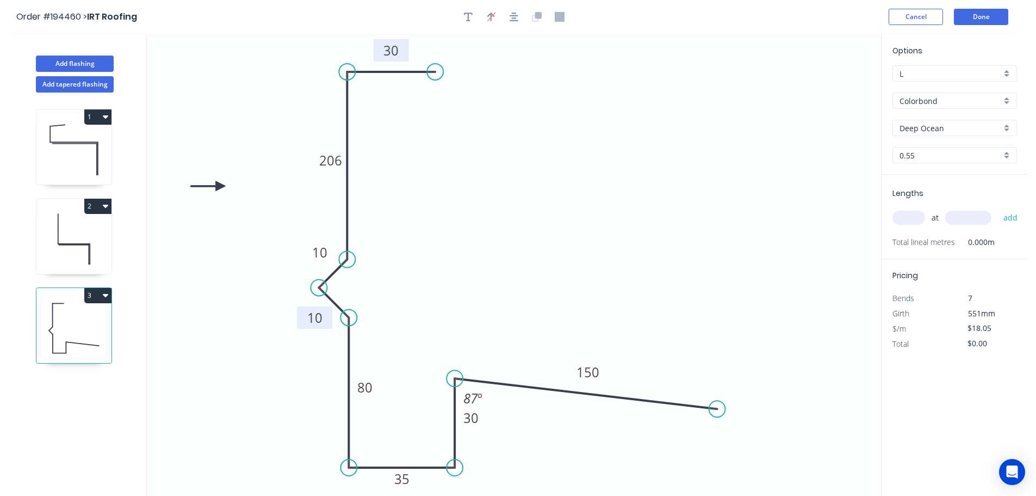
click at [300, 325] on rect at bounding box center [314, 317] width 35 height 22
drag, startPoint x: 484, startPoint y: 422, endPoint x: 492, endPoint y: 452, distance: 31.7
click at [492, 452] on rect at bounding box center [479, 448] width 35 height 22
click at [1008, 124] on div "Deep Ocean" at bounding box center [955, 128] width 125 height 16
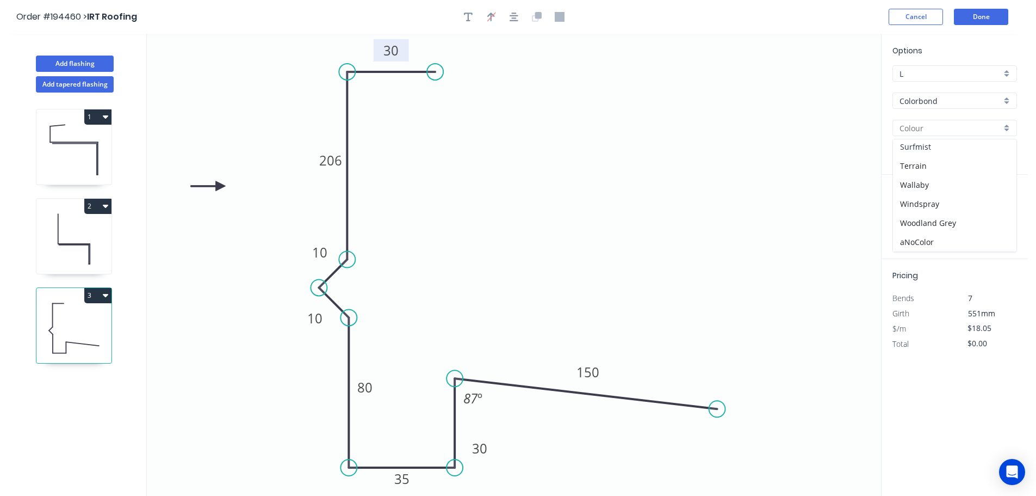
click at [959, 148] on div "Surfmist" at bounding box center [955, 146] width 124 height 19
click at [917, 220] on input "text" at bounding box center [909, 218] width 33 height 14
click at [971, 216] on input "text" at bounding box center [969, 218] width 46 height 14
click at [998, 208] on button "add" at bounding box center [1011, 217] width 26 height 18
click at [971, 216] on input "text" at bounding box center [969, 218] width 46 height 14
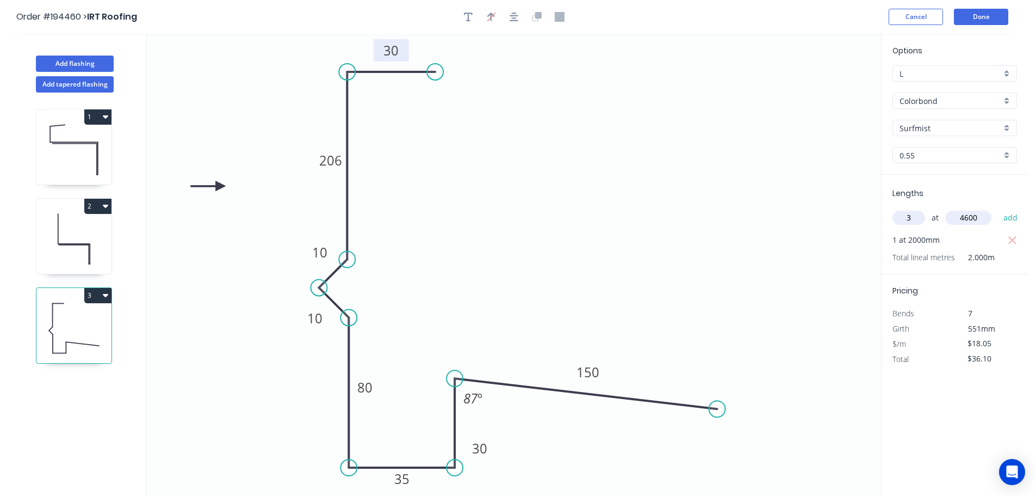
click at [998, 208] on button "add" at bounding box center [1011, 217] width 26 height 18
click at [89, 63] on button "Add flashing" at bounding box center [75, 63] width 78 height 16
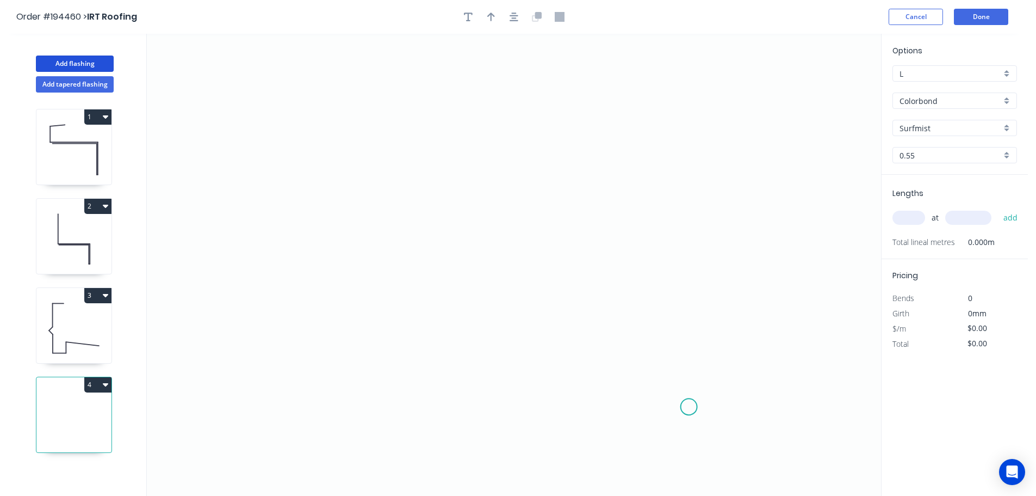
click at [689, 407] on icon "0" at bounding box center [514, 265] width 735 height 462
click at [690, 89] on icon "0" at bounding box center [514, 265] width 735 height 462
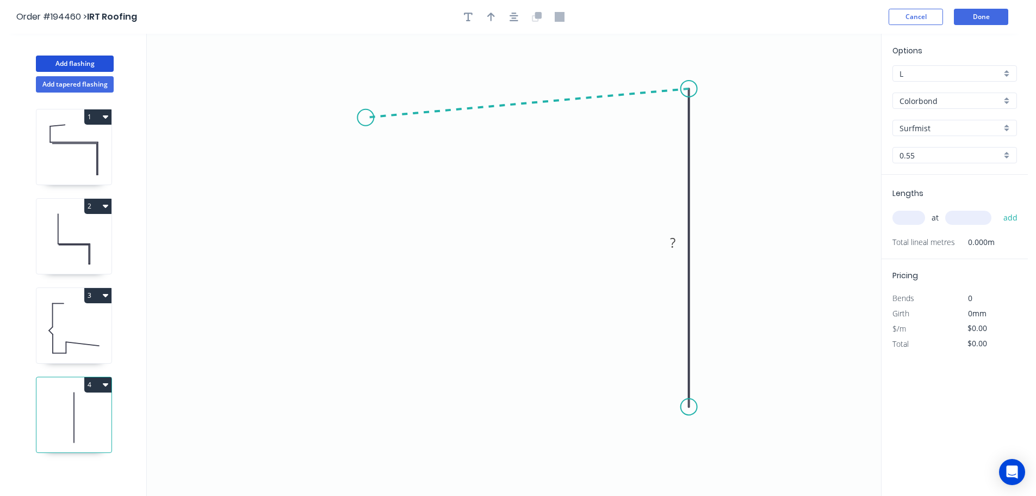
click at [366, 118] on icon "0 ?" at bounding box center [514, 265] width 735 height 462
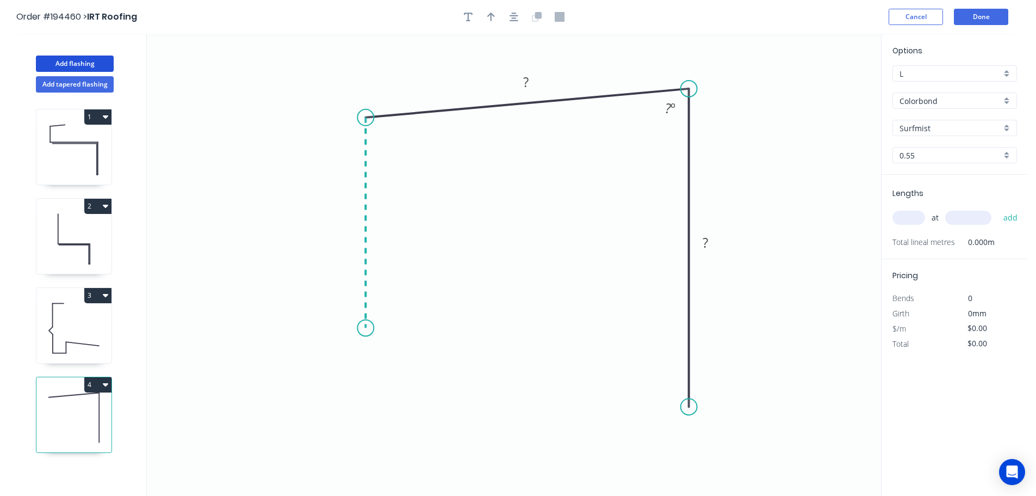
click at [355, 328] on icon "0 ? ? ? º" at bounding box center [514, 265] width 735 height 462
click at [374, 327] on circle at bounding box center [365, 327] width 16 height 16
click at [379, 326] on icon at bounding box center [373, 327] width 14 height 2
click at [379, 326] on circle at bounding box center [379, 326] width 16 height 16
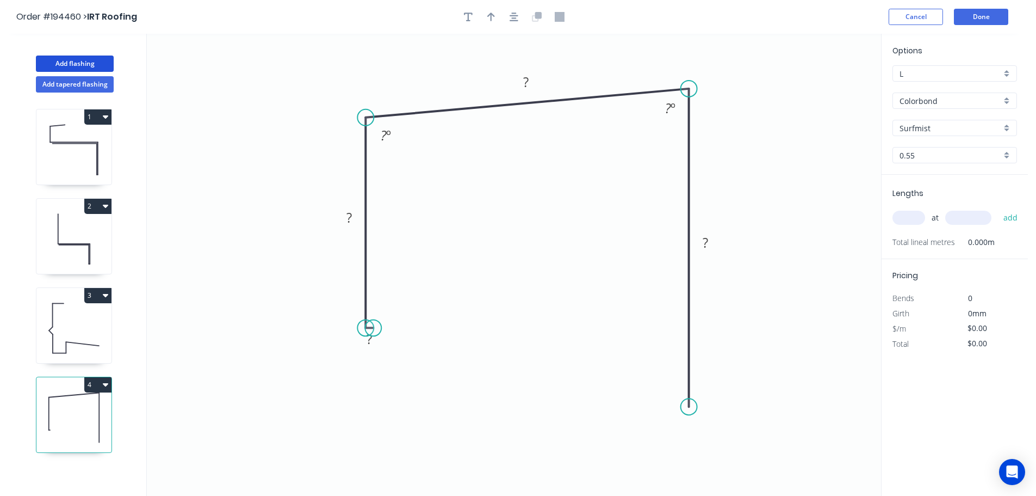
drag, startPoint x: 379, startPoint y: 326, endPoint x: 373, endPoint y: 328, distance: 6.2
click at [373, 328] on circle at bounding box center [373, 327] width 16 height 16
click at [372, 128] on rect at bounding box center [385, 135] width 35 height 22
click at [372, 128] on circle at bounding box center [373, 128] width 16 height 16
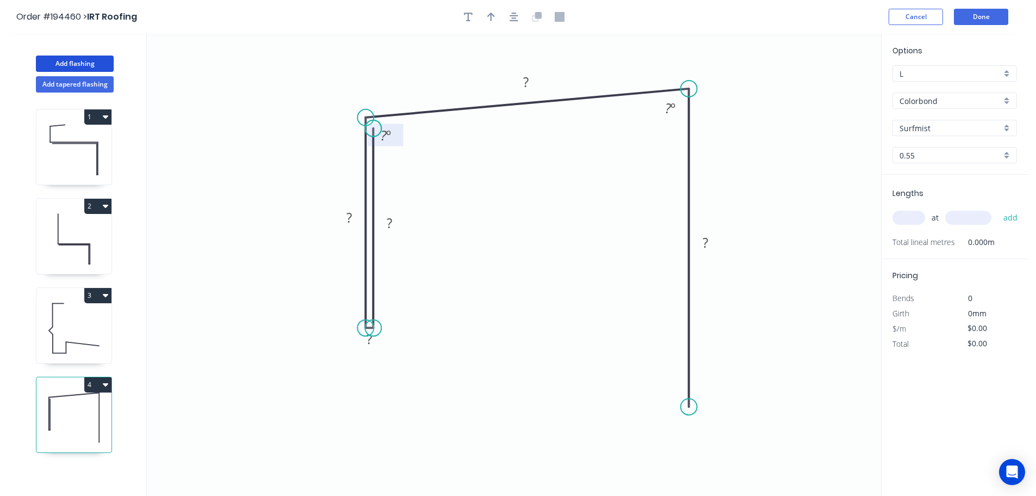
click at [372, 128] on circle at bounding box center [373, 128] width 16 height 16
click at [373, 125] on circle at bounding box center [373, 125] width 16 height 16
click at [373, 124] on circle at bounding box center [373, 125] width 16 height 16
click at [660, 99] on rect at bounding box center [670, 108] width 35 height 22
click at [660, 99] on circle at bounding box center [660, 99] width 16 height 16
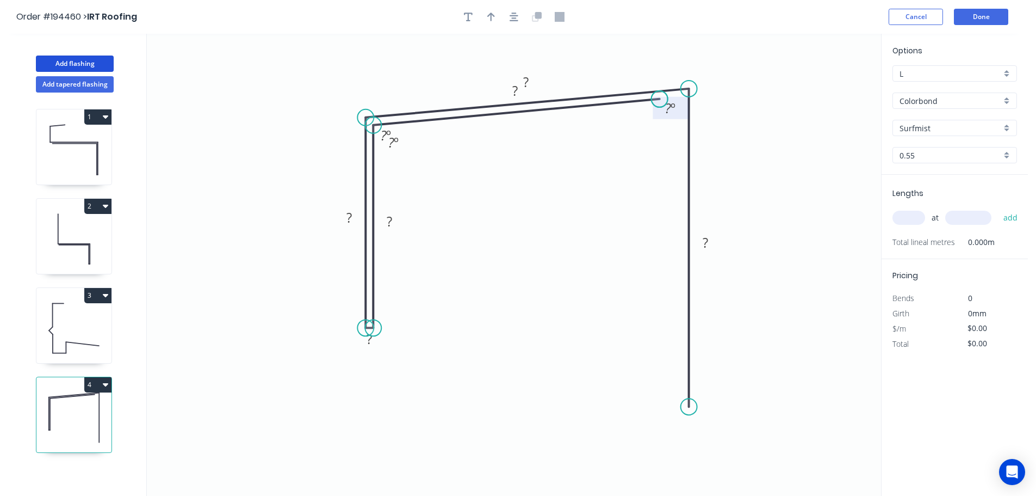
click at [660, 99] on circle at bounding box center [660, 99] width 16 height 16
drag, startPoint x: 658, startPoint y: 97, endPoint x: 645, endPoint y: 101, distance: 13.5
click at [645, 101] on circle at bounding box center [645, 100] width 16 height 16
click at [404, 356] on div "Hide measurement" at bounding box center [424, 354] width 109 height 22
click at [465, 12] on icon "button" at bounding box center [468, 17] width 9 height 10
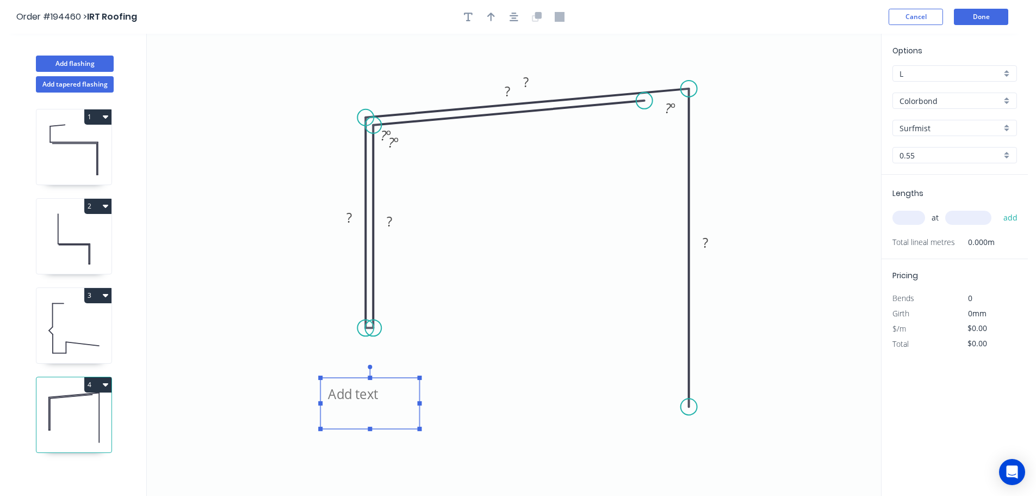
drag, startPoint x: 216, startPoint y: 108, endPoint x: 366, endPoint y: 403, distance: 330.7
click at [366, 403] on textarea at bounding box center [370, 403] width 88 height 40
click at [480, 369] on icon "CF ? ? ? ? ? ? º ? º ? º" at bounding box center [514, 265] width 735 height 462
click at [708, 245] on rect at bounding box center [706, 243] width 22 height 15
click at [742, 196] on icon "CF ? ? ? ? 150 ? º ? º ? º" at bounding box center [514, 265] width 735 height 462
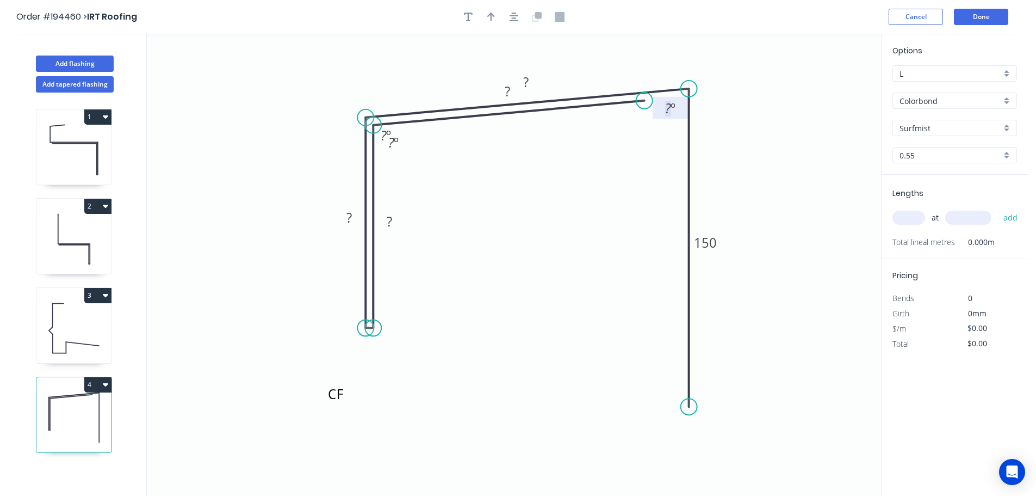
click at [670, 105] on tspan "?" at bounding box center [668, 108] width 6 height 18
click at [760, 112] on icon "CF ? ? ? ? 150 82 º ? º ? º" at bounding box center [514, 265] width 735 height 462
click at [713, 244] on tspan "150" at bounding box center [705, 242] width 23 height 18
drag, startPoint x: 494, startPoint y: 93, endPoint x: 510, endPoint y: 151, distance: 59.8
click at [510, 151] on rect at bounding box center [522, 149] width 35 height 22
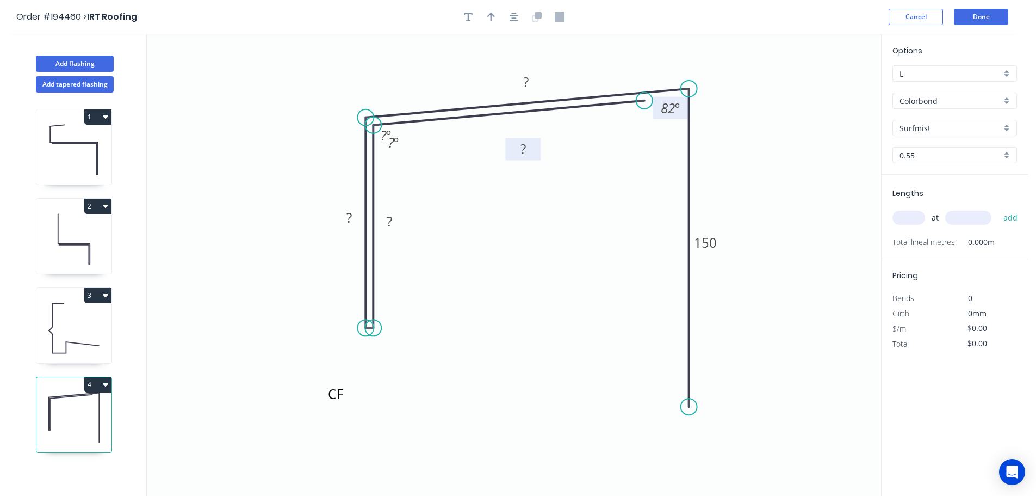
click at [526, 148] on tspan "?" at bounding box center [523, 149] width 5 height 18
drag, startPoint x: 403, startPoint y: 176, endPoint x: 402, endPoint y: 163, distance: 12.6
click at [404, 176] on div "Hide angle" at bounding box center [446, 180] width 109 height 22
click at [387, 135] on tspan "º" at bounding box center [388, 135] width 5 height 18
click at [478, 180] on icon "CF 83 ? ? ? 150 82 º 98 º" at bounding box center [514, 265] width 735 height 462
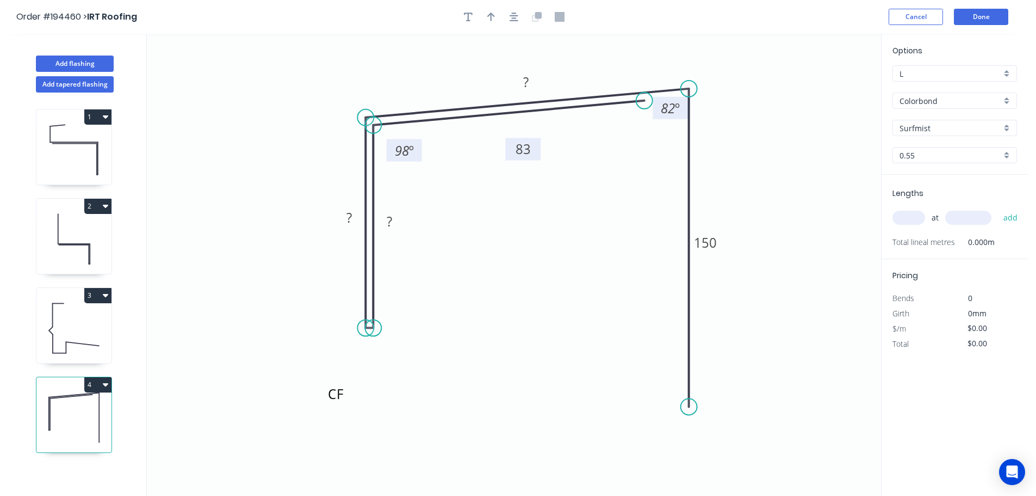
drag, startPoint x: 397, startPoint y: 138, endPoint x: 416, endPoint y: 153, distance: 24.0
click at [416, 153] on rect at bounding box center [404, 150] width 35 height 22
click at [392, 223] on tspan "?" at bounding box center [389, 221] width 5 height 18
click at [501, 254] on icon "CF 83 79 80 85 150 82 º 98 º" at bounding box center [514, 265] width 735 height 462
drag, startPoint x: 403, startPoint y: 225, endPoint x: 423, endPoint y: 247, distance: 30.0
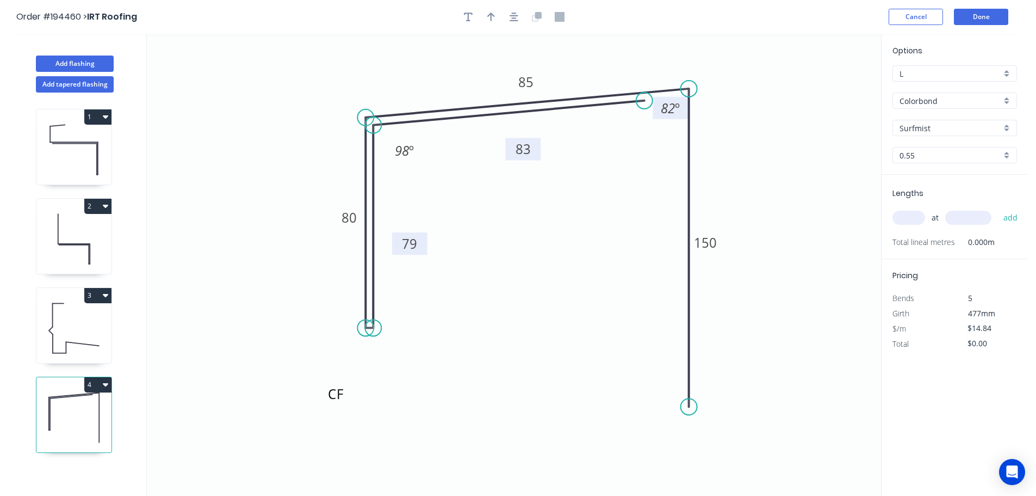
click at [423, 247] on rect at bounding box center [409, 243] width 35 height 22
drag, startPoint x: 338, startPoint y: 218, endPoint x: 305, endPoint y: 226, distance: 33.5
click at [305, 226] on rect at bounding box center [316, 225] width 35 height 22
click at [491, 14] on icon "button" at bounding box center [491, 17] width 8 height 9
drag, startPoint x: 826, startPoint y: 83, endPoint x: 575, endPoint y: 57, distance: 252.7
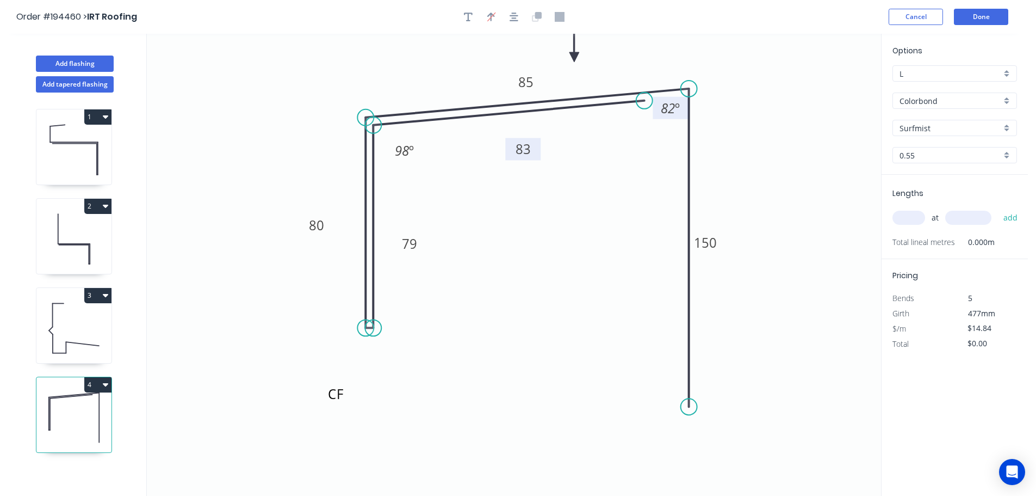
click at [575, 57] on icon at bounding box center [575, 44] width 10 height 35
click at [1007, 128] on div "Surfmist" at bounding box center [955, 128] width 125 height 16
click at [933, 239] on div "Deep Ocean" at bounding box center [955, 243] width 124 height 19
click at [915, 215] on input "text" at bounding box center [909, 218] width 33 height 14
click at [998, 208] on button "add" at bounding box center [1011, 217] width 26 height 18
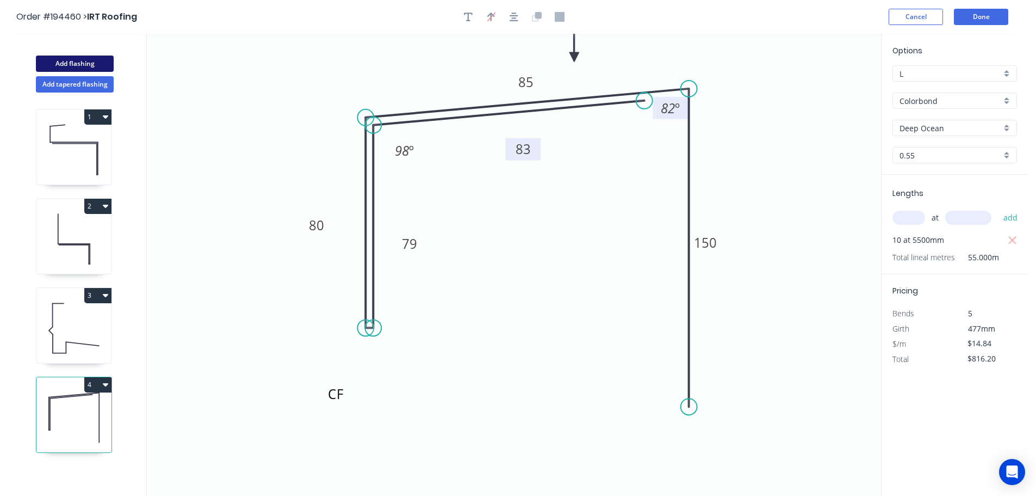
drag, startPoint x: 72, startPoint y: 61, endPoint x: 96, endPoint y: 65, distance: 24.2
click at [72, 60] on button "Add flashing" at bounding box center [75, 63] width 78 height 16
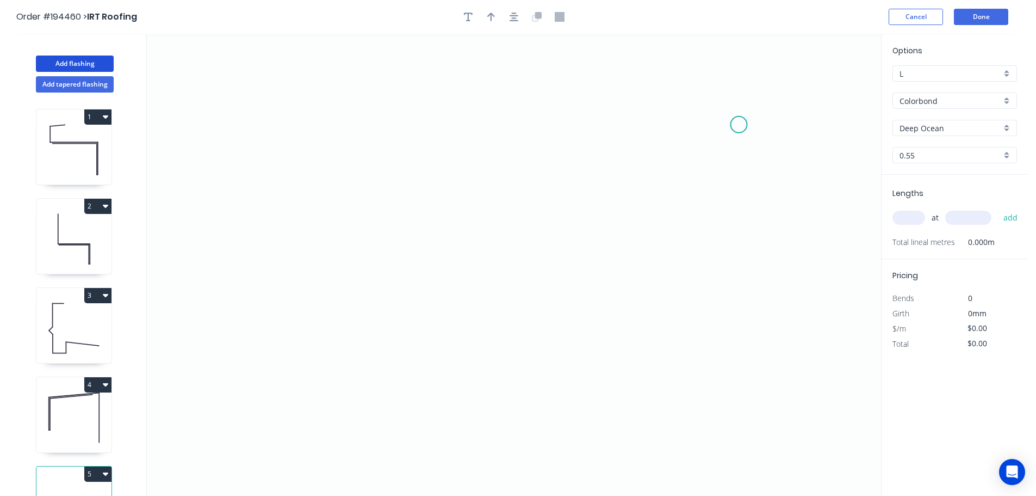
click at [739, 125] on icon "0" at bounding box center [514, 265] width 735 height 462
click at [651, 126] on icon "0" at bounding box center [514, 265] width 735 height 462
click at [654, 223] on icon "0 ?" at bounding box center [514, 265] width 735 height 462
click at [550, 223] on icon at bounding box center [600, 223] width 101 height 0
click at [550, 223] on circle at bounding box center [550, 222] width 16 height 16
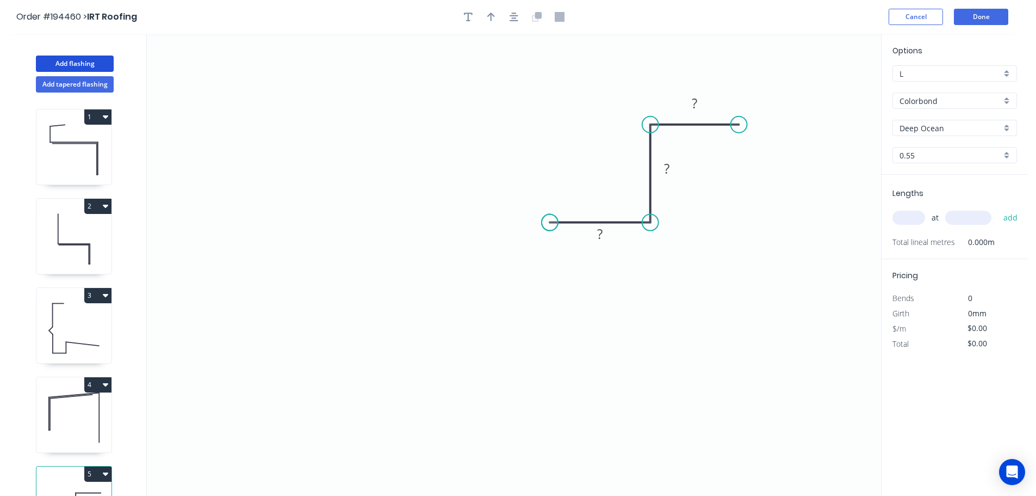
click at [550, 223] on circle at bounding box center [550, 222] width 16 height 16
drag, startPoint x: 547, startPoint y: 220, endPoint x: 547, endPoint y: 211, distance: 9.3
click at [547, 211] on circle at bounding box center [547, 212] width 16 height 16
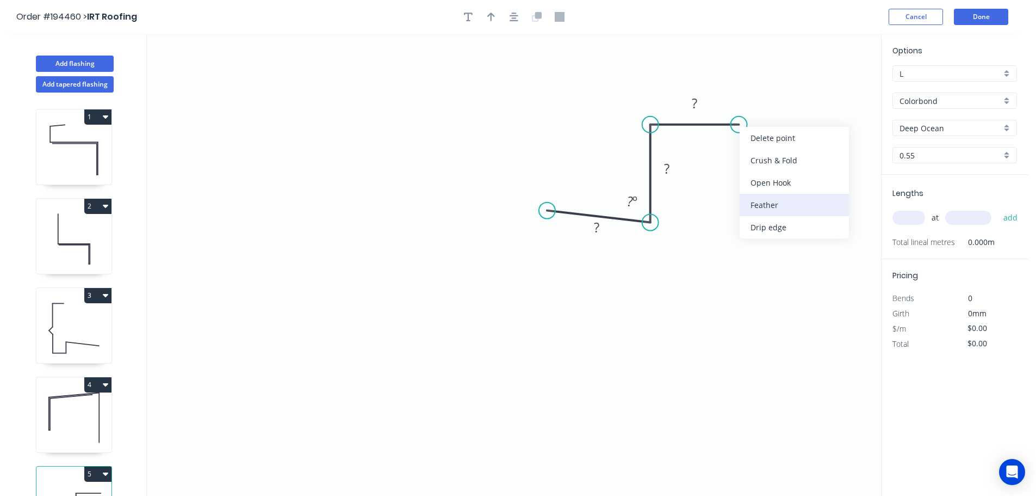
click at [770, 197] on div "Feather" at bounding box center [794, 205] width 109 height 22
click at [766, 157] on div "Flip bend" at bounding box center [797, 159] width 109 height 22
click at [764, 138] on tspan "15" at bounding box center [759, 142] width 15 height 18
click at [798, 151] on icon "0 ? ? FE 10 ? ? º" at bounding box center [514, 265] width 735 height 462
drag, startPoint x: 771, startPoint y: 145, endPoint x: 801, endPoint y: 89, distance: 63.0
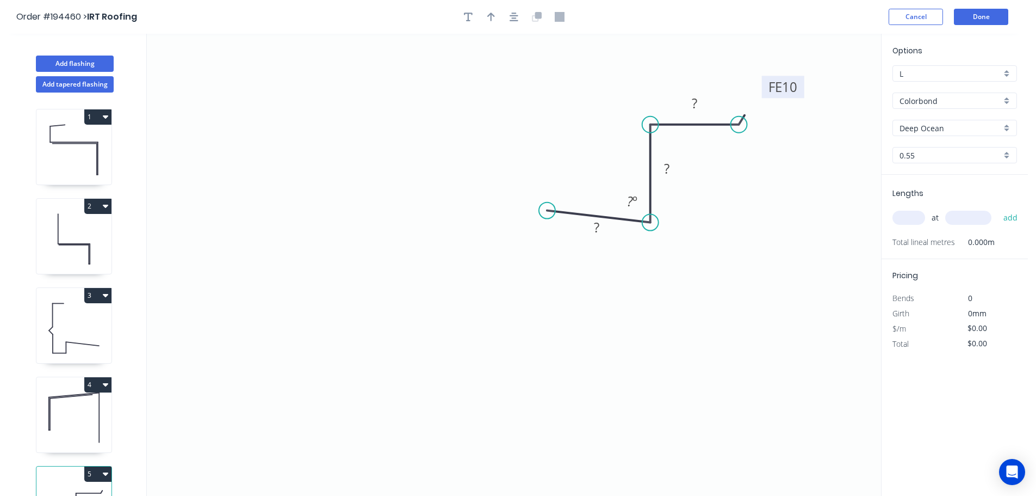
click at [801, 89] on rect at bounding box center [783, 87] width 42 height 22
click at [598, 226] on tspan "?" at bounding box center [596, 227] width 5 height 18
click at [751, 285] on icon "0 10 18 FE 10 10 88 º" at bounding box center [514, 265] width 735 height 462
click at [490, 10] on button "button" at bounding box center [491, 17] width 16 height 16
drag, startPoint x: 825, startPoint y: 85, endPoint x: 714, endPoint y: 282, distance: 225.9
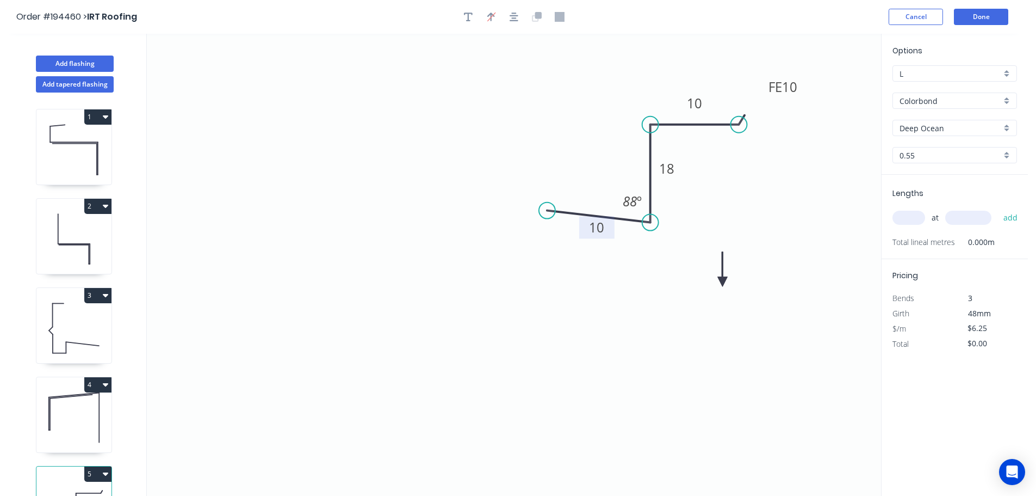
click at [718, 282] on icon at bounding box center [723, 269] width 10 height 35
click at [714, 282] on icon at bounding box center [714, 269] width 10 height 35
click at [714, 282] on icon at bounding box center [723, 273] width 32 height 32
click at [714, 282] on icon at bounding box center [726, 281] width 35 height 10
click at [1009, 126] on div "Deep Ocean" at bounding box center [955, 128] width 125 height 16
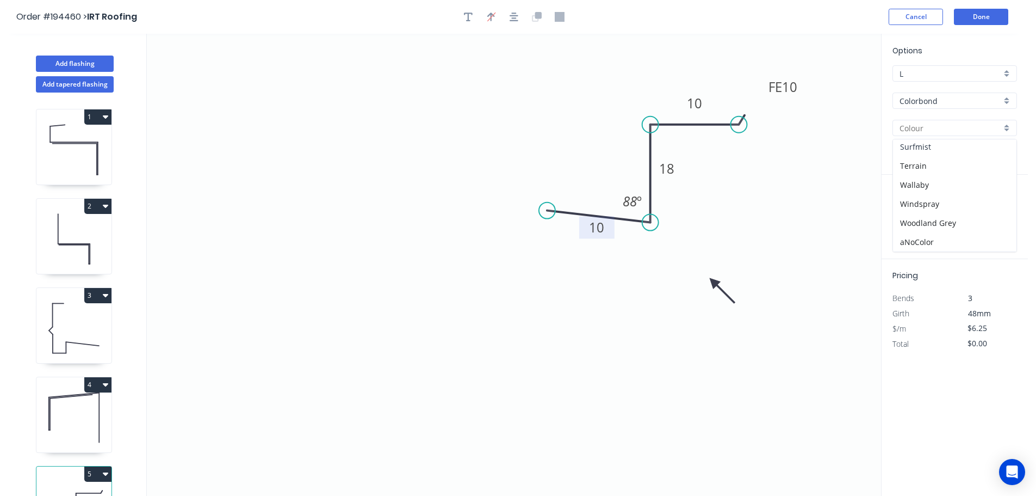
click at [952, 149] on div "Surfmist" at bounding box center [955, 146] width 124 height 19
click at [917, 215] on input "text" at bounding box center [909, 218] width 33 height 14
click at [976, 218] on input "text" at bounding box center [969, 218] width 46 height 14
click at [998, 208] on button "add" at bounding box center [1011, 217] width 26 height 18
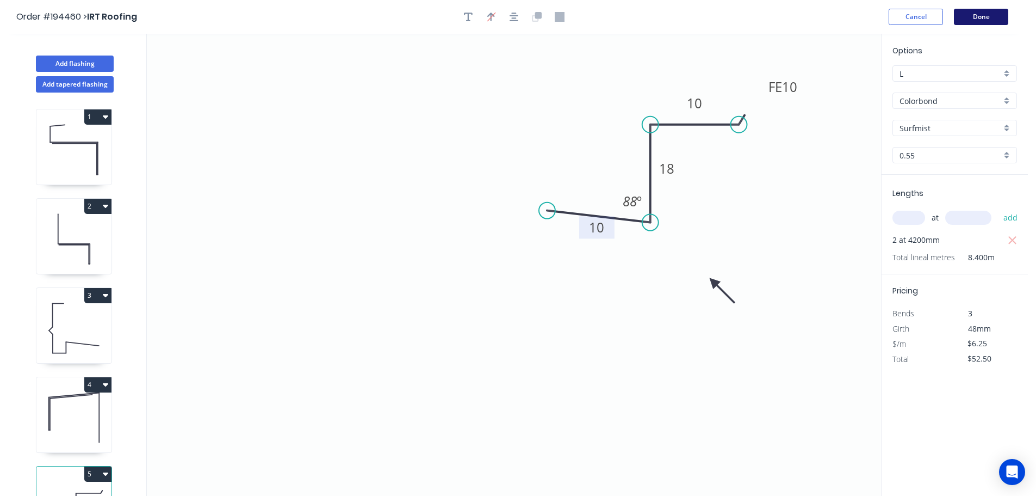
click at [983, 17] on button "Done" at bounding box center [981, 17] width 54 height 16
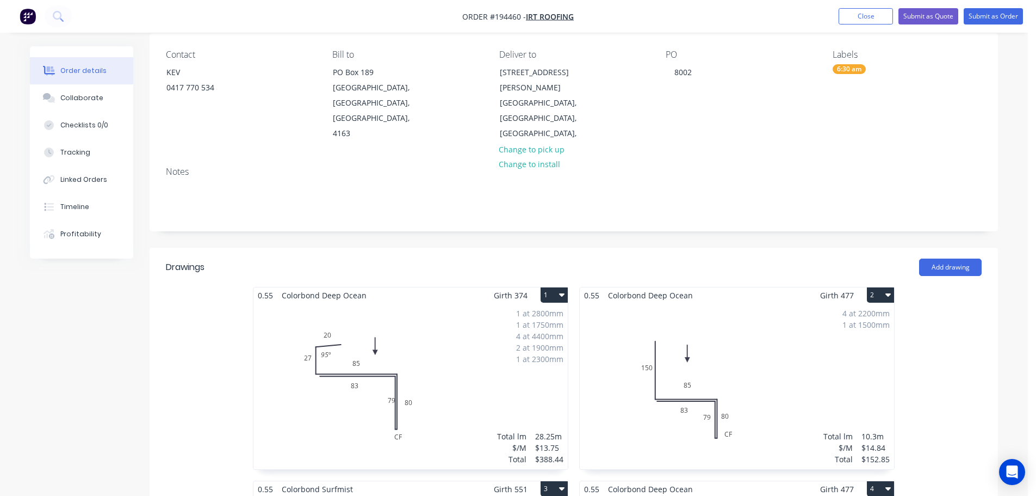
scroll to position [127, 0]
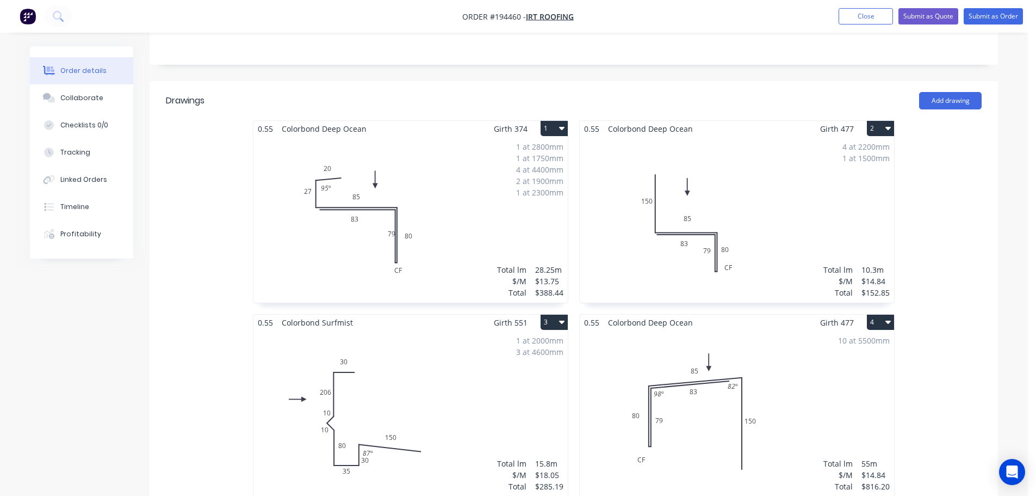
click at [485, 190] on div "1 at 2800mm 1 at 1750mm 4 at 4400mm 2 at 1900mm 1 at 2300mm Total lm $/M Total …" at bounding box center [411, 220] width 314 height 166
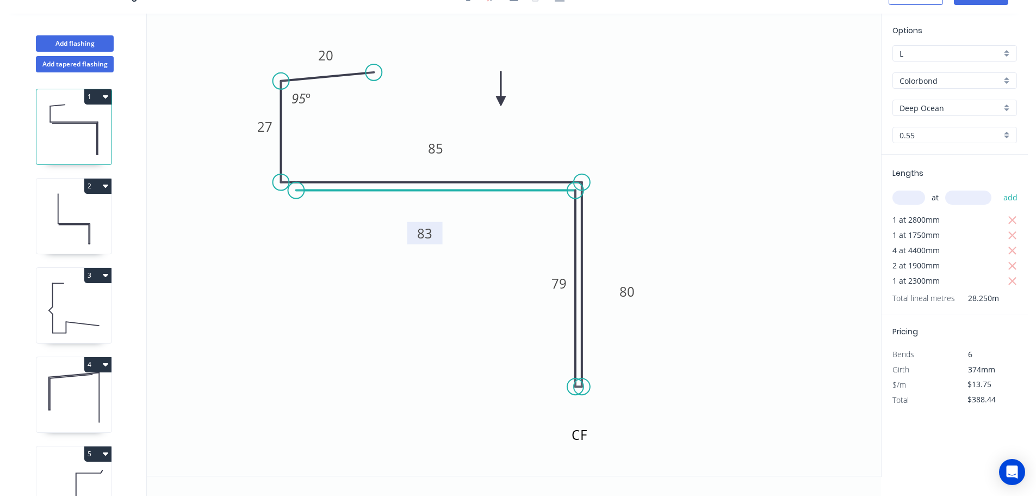
scroll to position [20, 0]
drag, startPoint x: 544, startPoint y: 283, endPoint x: 508, endPoint y: 299, distance: 39.7
click at [508, 299] on rect at bounding box center [525, 298] width 35 height 22
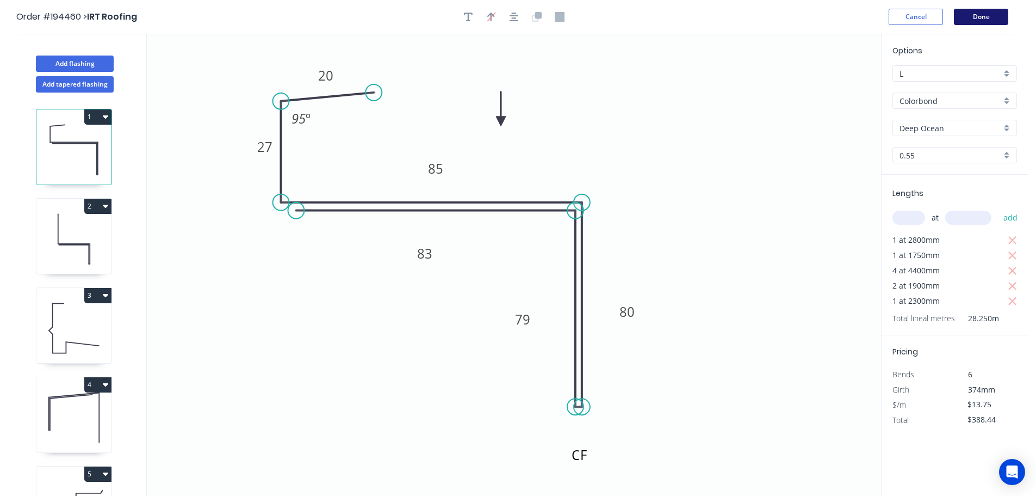
click at [986, 21] on button "Done" at bounding box center [981, 17] width 54 height 16
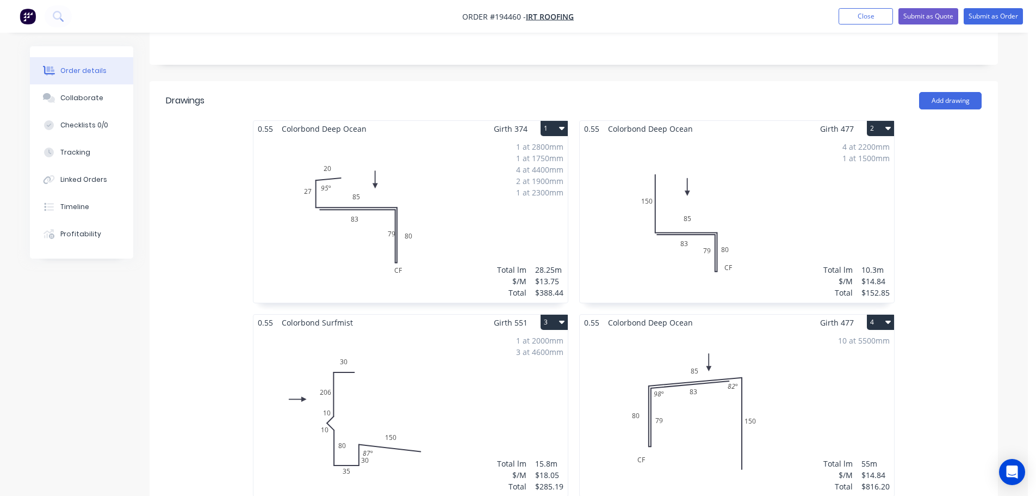
scroll to position [381, 0]
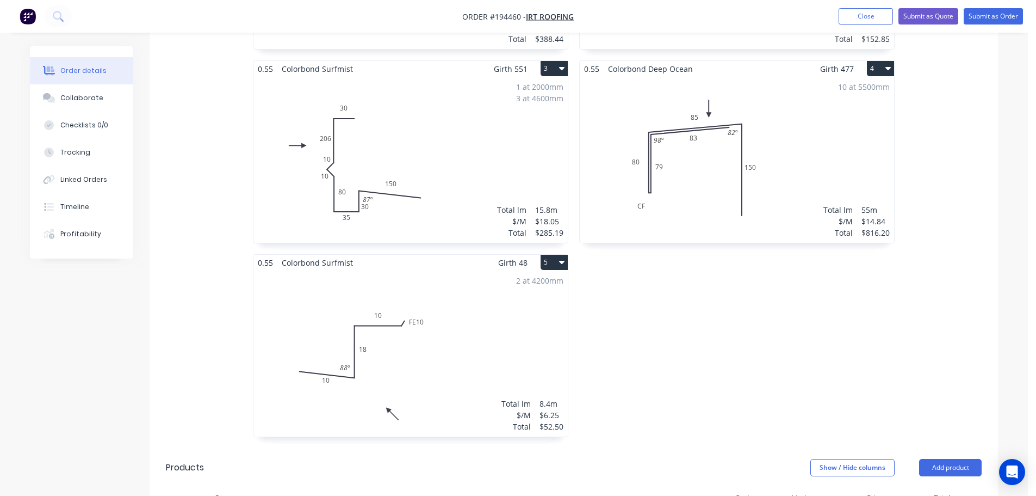
click at [460, 181] on div "1 at 2000mm 3 at 4600mm Total lm $/M Total 15.8m $18.05 $285.19" at bounding box center [411, 160] width 314 height 166
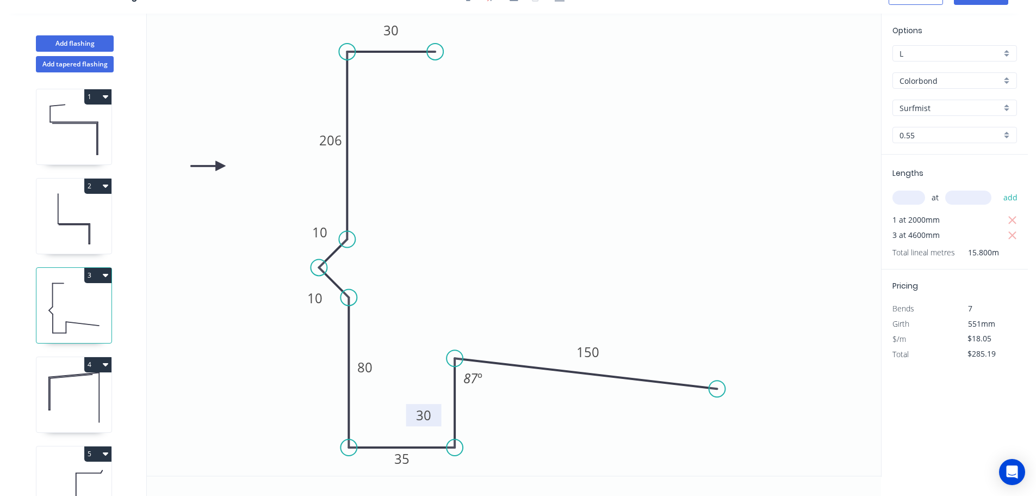
drag, startPoint x: 493, startPoint y: 428, endPoint x: 437, endPoint y: 415, distance: 57.5
click at [437, 415] on rect at bounding box center [423, 415] width 35 height 22
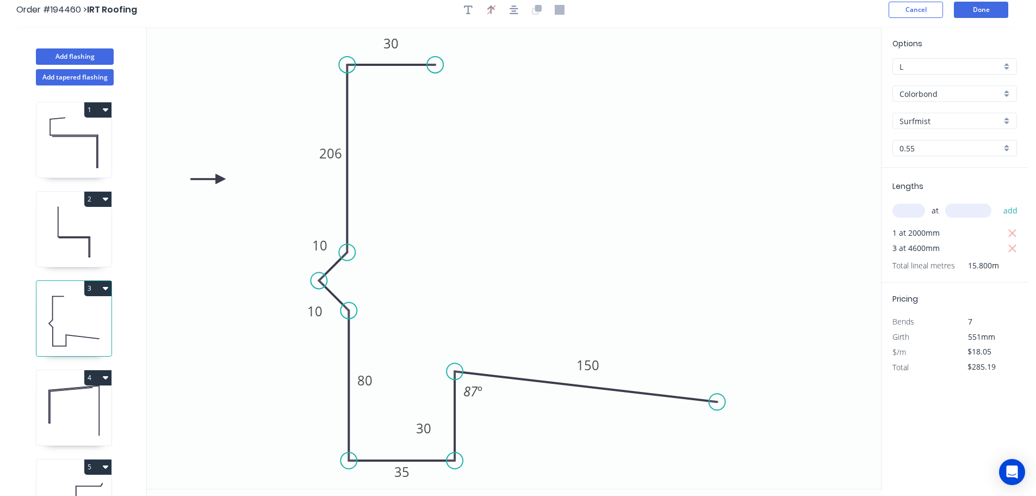
scroll to position [0, 0]
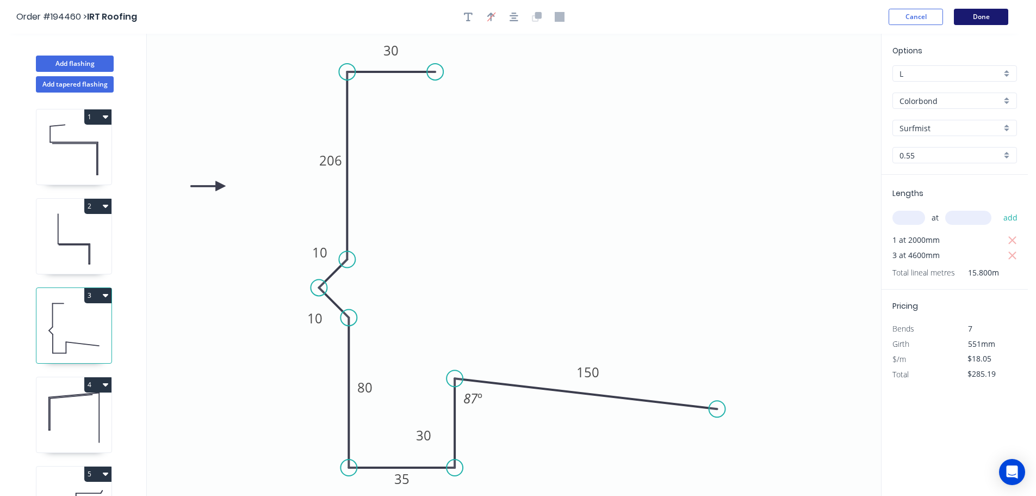
click at [992, 15] on button "Done" at bounding box center [981, 17] width 54 height 16
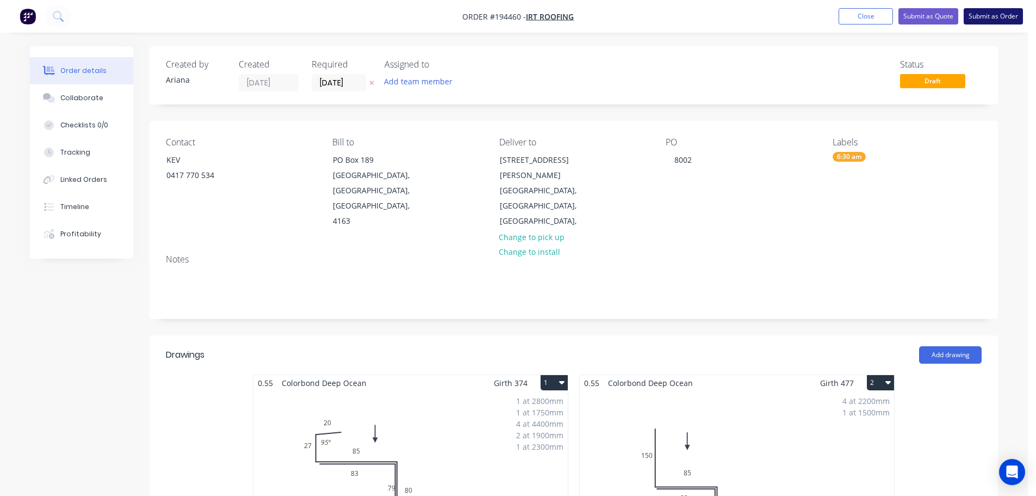
click at [996, 17] on button "Submit as Order" at bounding box center [993, 16] width 59 height 16
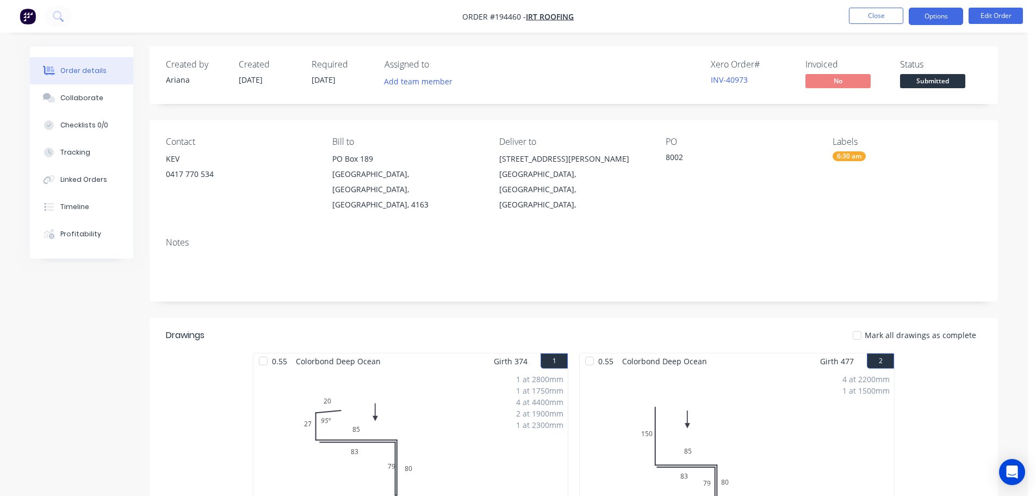
click at [935, 16] on button "Options" at bounding box center [936, 16] width 54 height 17
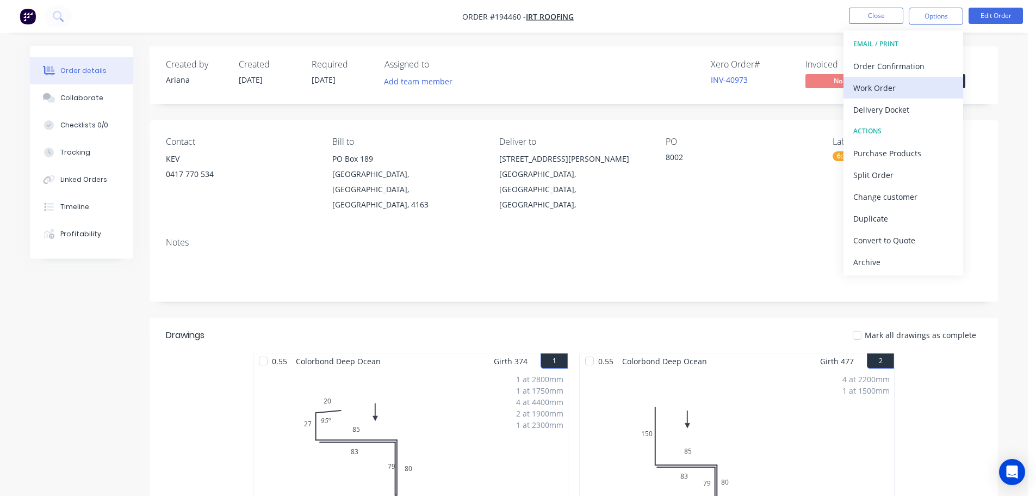
click at [873, 83] on div "Work Order" at bounding box center [904, 88] width 100 height 16
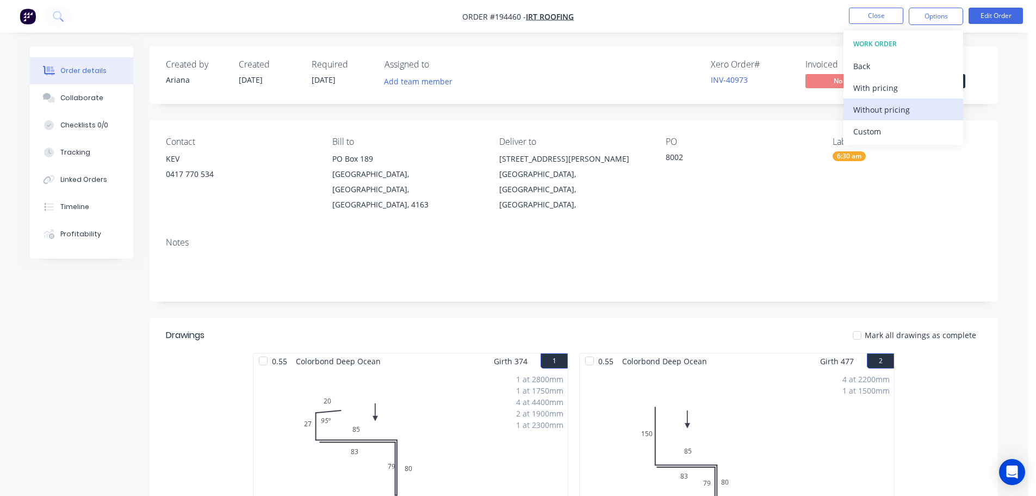
click at [865, 108] on div "Without pricing" at bounding box center [904, 110] width 100 height 16
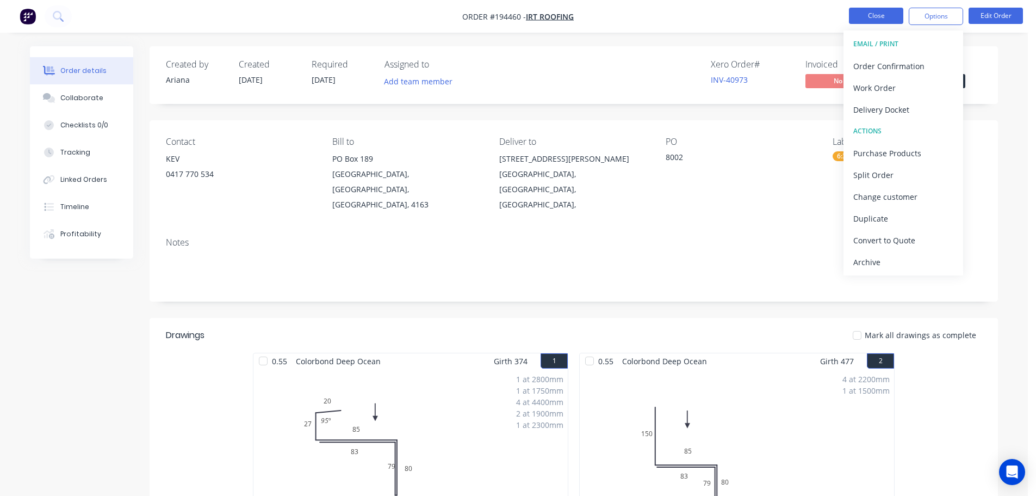
click at [874, 13] on button "Close" at bounding box center [876, 16] width 54 height 16
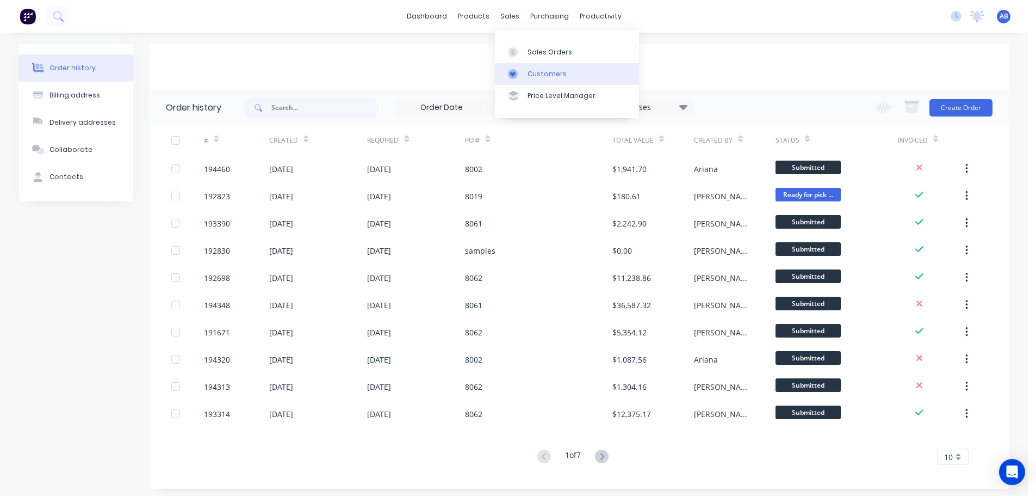
click at [540, 71] on div "Customers" at bounding box center [547, 74] width 39 height 10
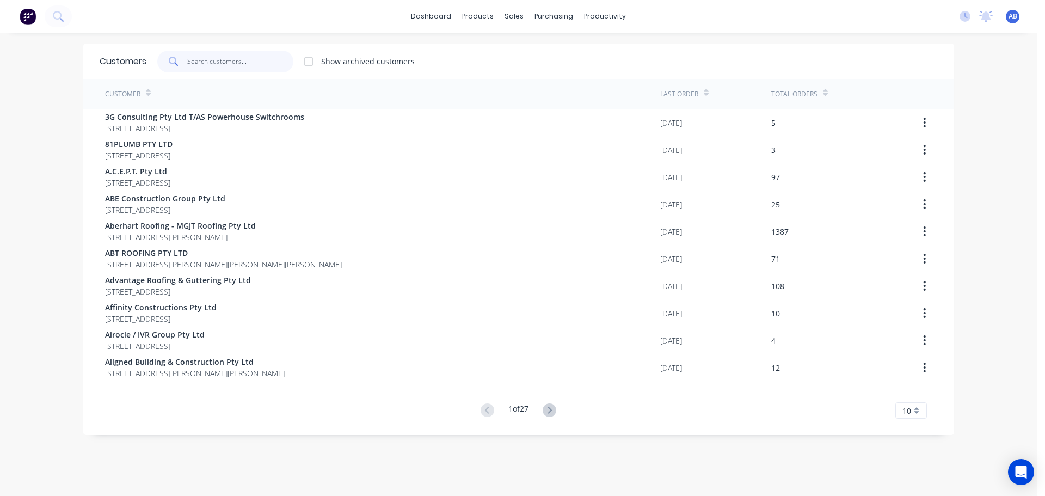
drag, startPoint x: 249, startPoint y: 69, endPoint x: 394, endPoint y: 72, distance: 145.3
click at [249, 69] on input "text" at bounding box center [240, 62] width 106 height 22
click at [225, 58] on input "text" at bounding box center [240, 62] width 106 height 22
click at [243, 64] on input "text" at bounding box center [240, 62] width 106 height 22
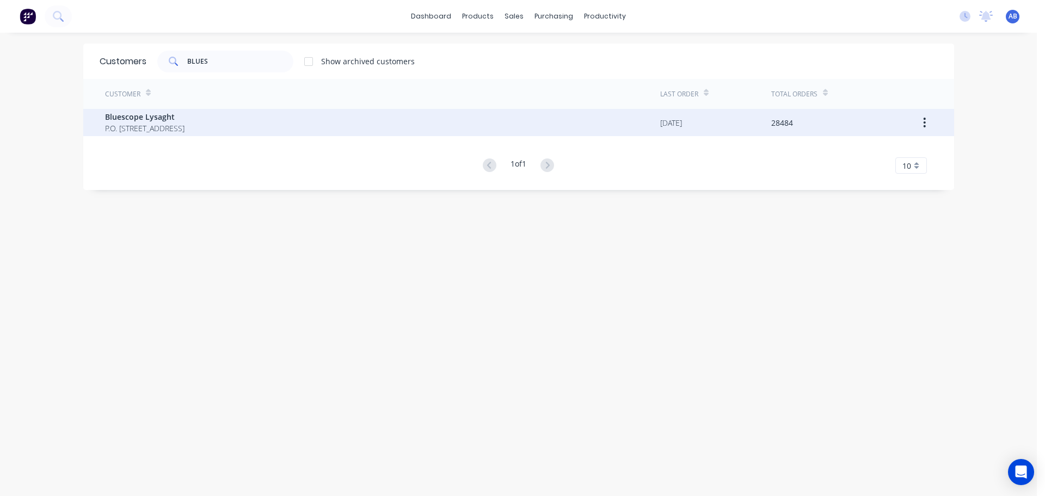
click at [124, 124] on span "P.O. [STREET_ADDRESS]" at bounding box center [144, 127] width 79 height 11
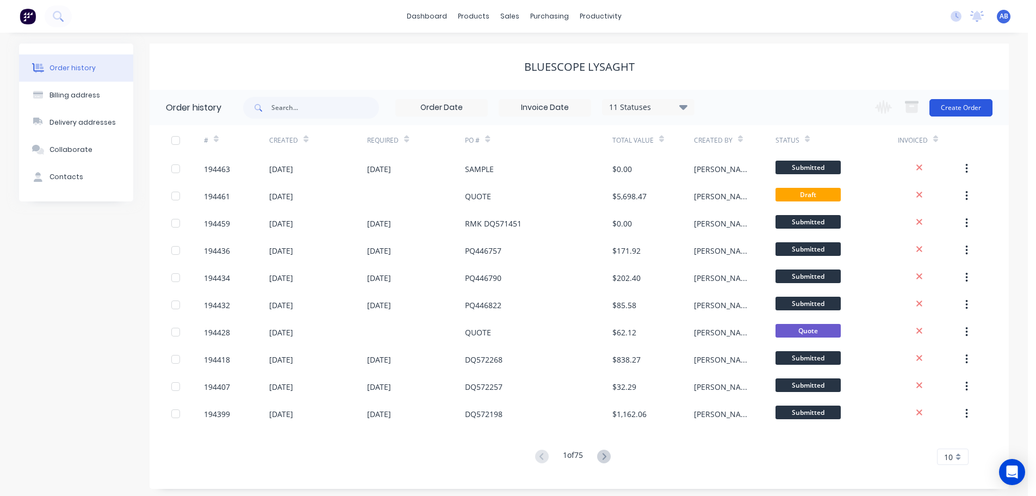
click at [966, 103] on button "Create Order" at bounding box center [961, 107] width 63 height 17
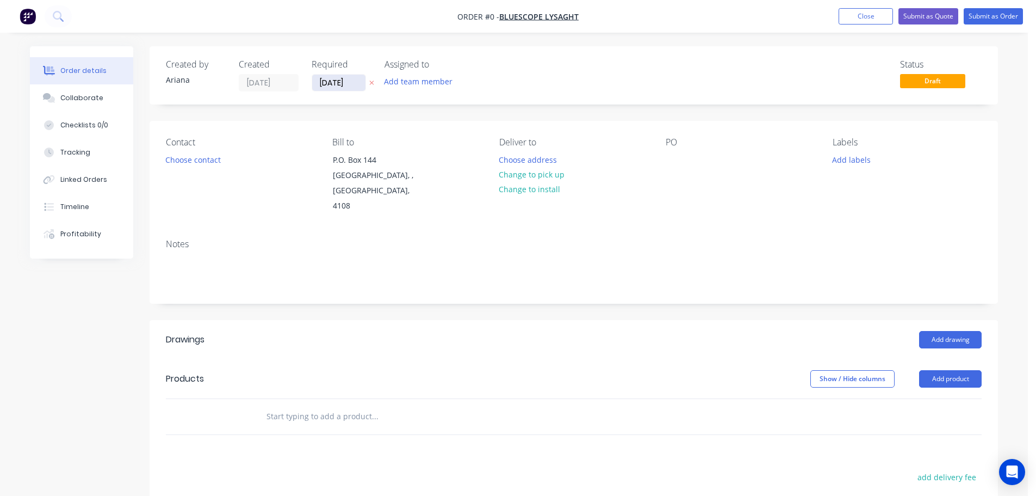
click at [340, 83] on input "[DATE]" at bounding box center [338, 83] width 53 height 16
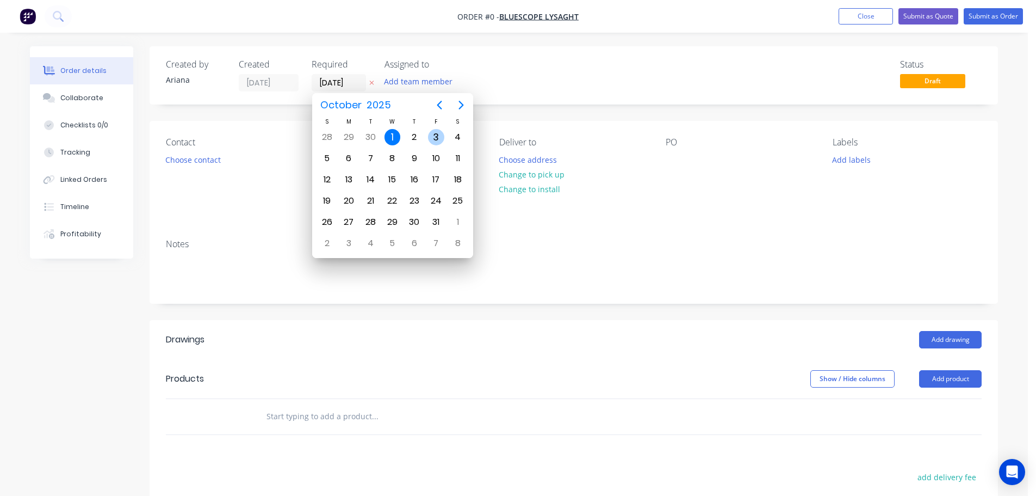
click at [437, 134] on div "3" at bounding box center [436, 137] width 16 height 16
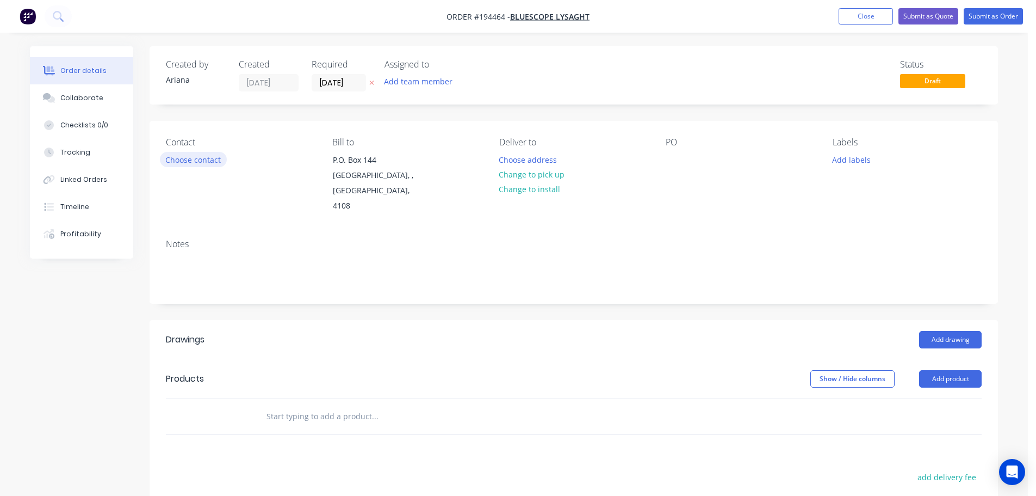
click at [181, 156] on button "Choose contact" at bounding box center [193, 159] width 67 height 15
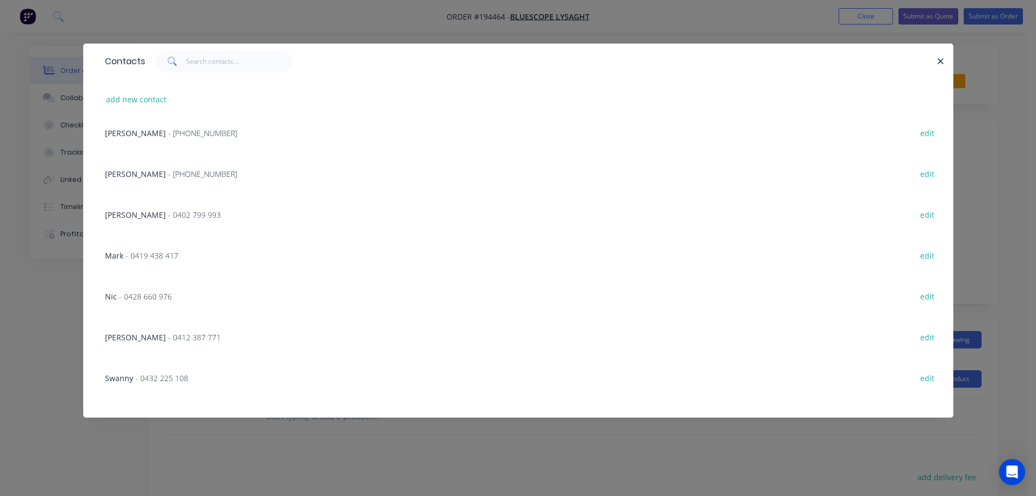
scroll to position [254, 0]
click at [152, 174] on span "[PERSON_NAME]" at bounding box center [135, 172] width 61 height 10
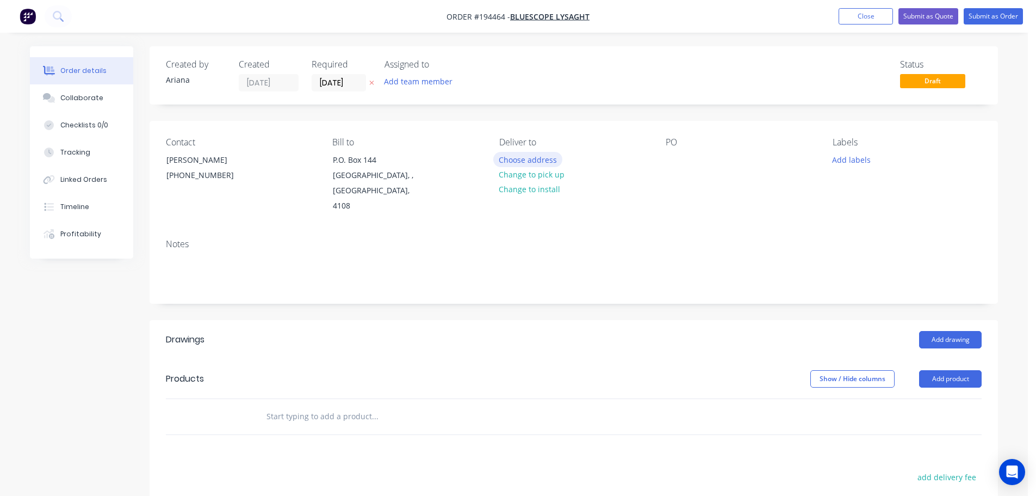
click at [534, 161] on button "Choose address" at bounding box center [528, 159] width 70 height 15
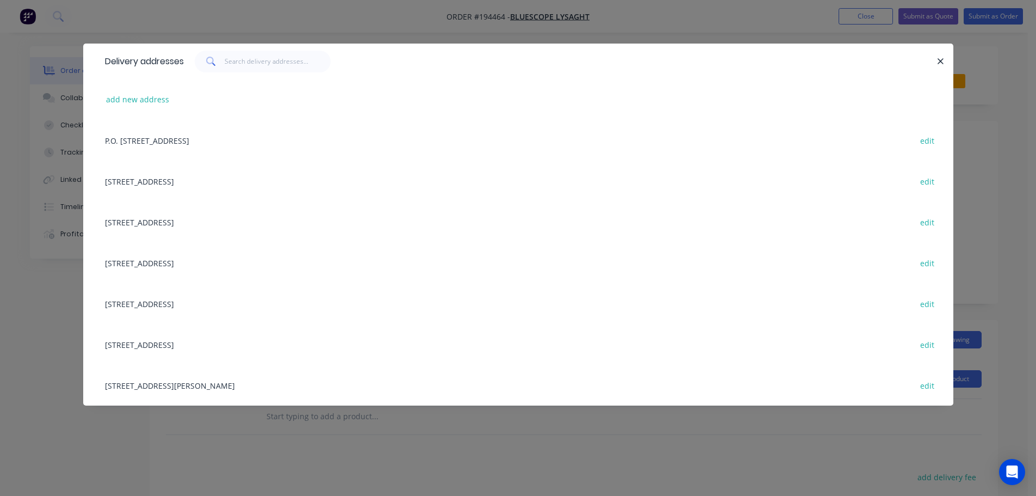
click at [134, 383] on div "[STREET_ADDRESS][PERSON_NAME] edit" at bounding box center [519, 385] width 838 height 41
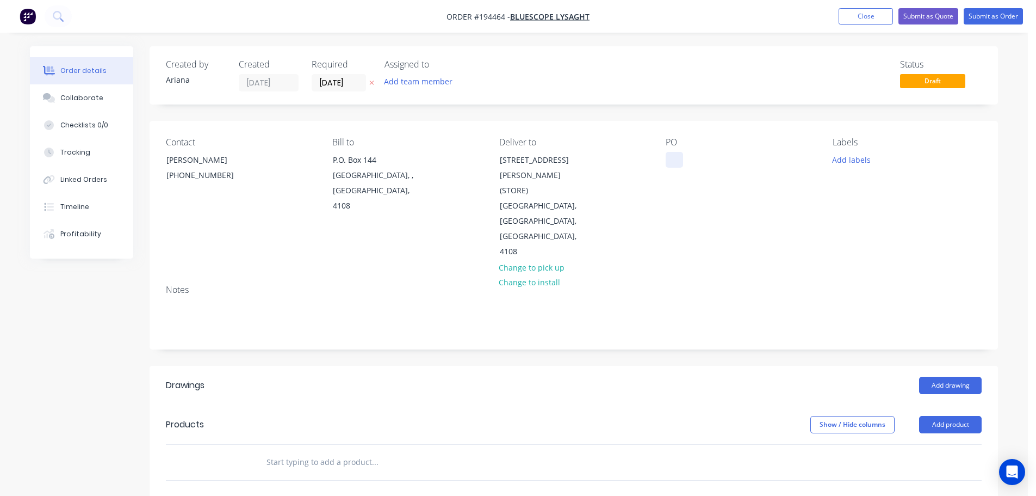
click at [675, 159] on div at bounding box center [674, 160] width 17 height 16
click at [834, 243] on div "Contact [PERSON_NAME] [PHONE_NUMBER] Bill to P.O. [GEOGRAPHIC_DATA], 4108 Deliv…" at bounding box center [574, 198] width 849 height 155
click at [853, 158] on button "Add labels" at bounding box center [851, 159] width 50 height 15
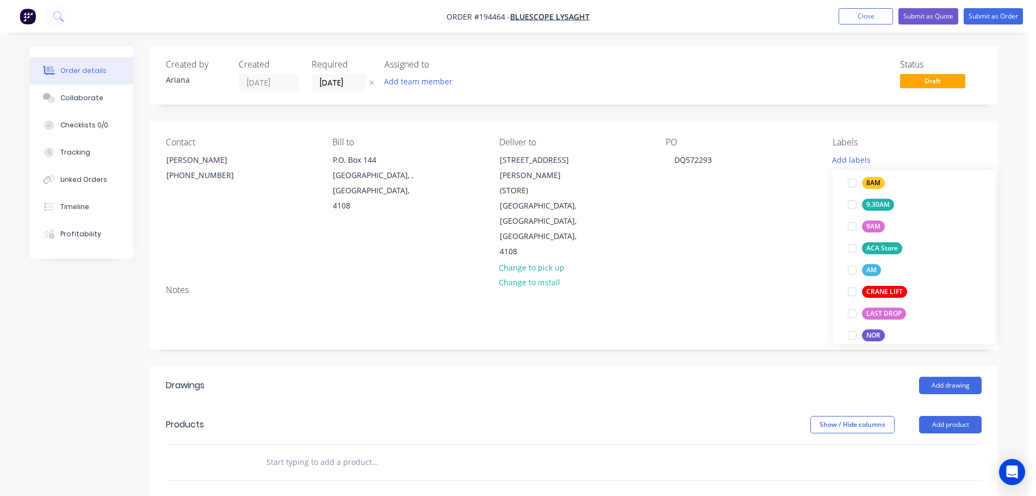
scroll to position [417, 0]
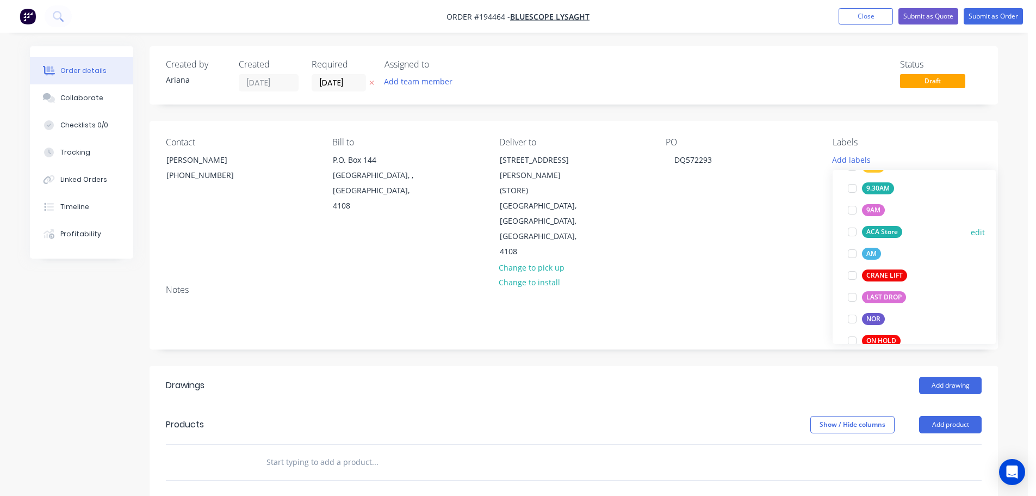
click at [853, 230] on div at bounding box center [853, 232] width 22 height 22
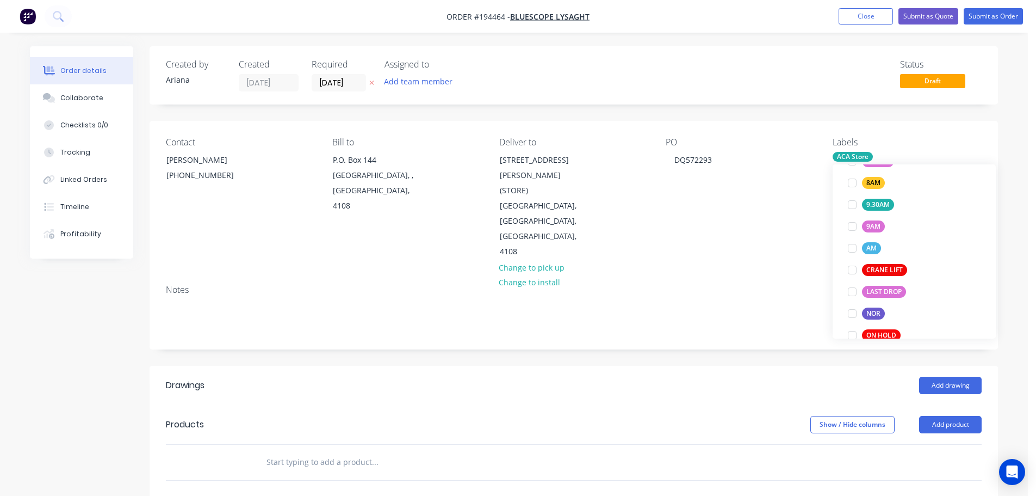
scroll to position [25, 0]
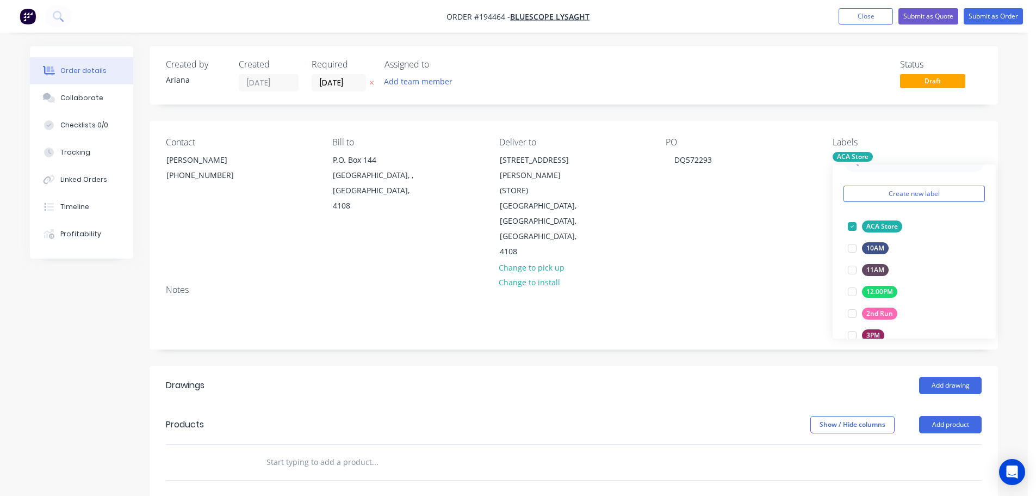
click at [725, 208] on div "PO DQ572293" at bounding box center [740, 198] width 149 height 122
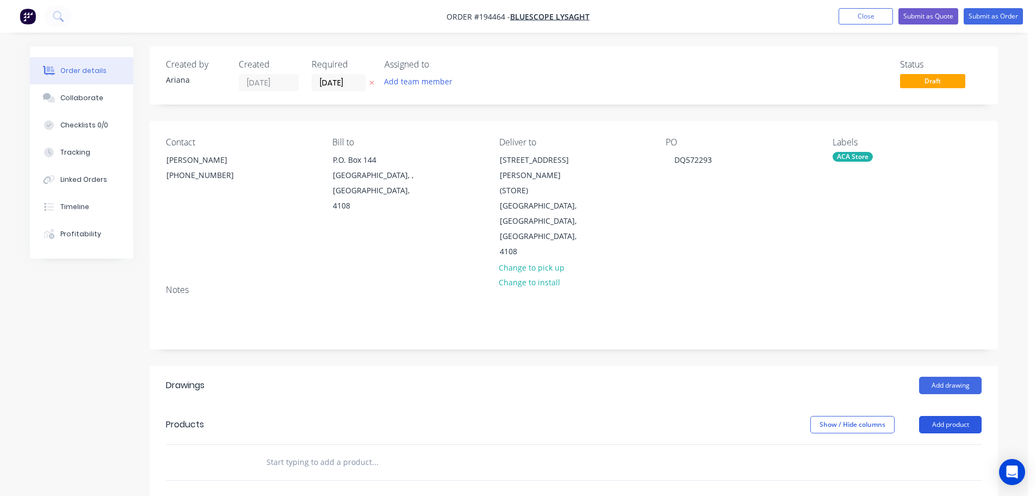
click at [949, 416] on button "Add product" at bounding box center [950, 424] width 63 height 17
click at [935, 444] on div "Product catalogue" at bounding box center [930, 452] width 84 height 16
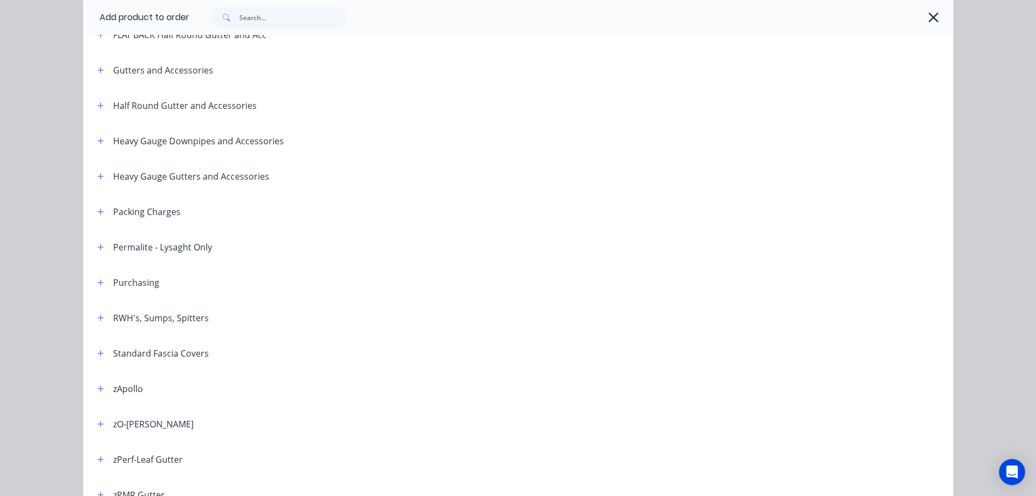
scroll to position [254, 0]
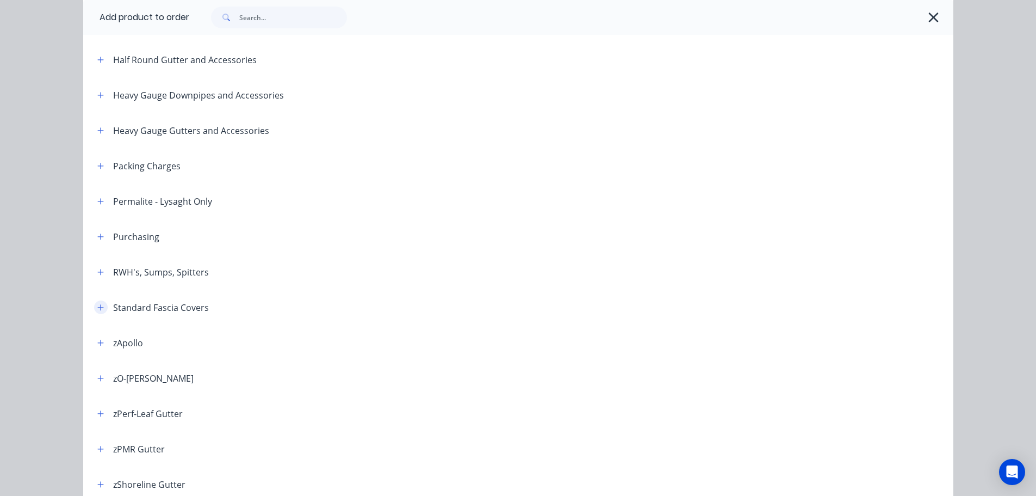
click at [97, 305] on icon "button" at bounding box center [100, 307] width 6 height 6
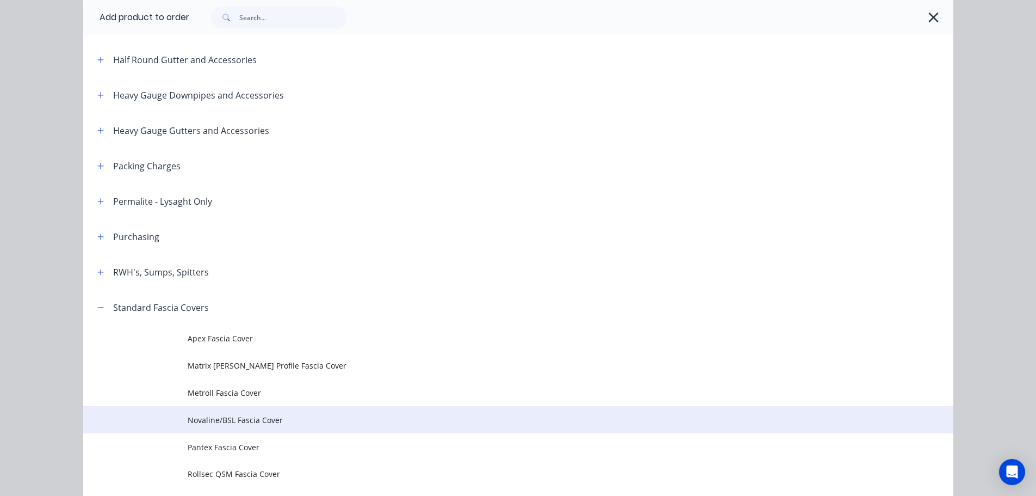
click at [211, 418] on span "Novaline/BSL Fascia Cover" at bounding box center [494, 419] width 613 height 11
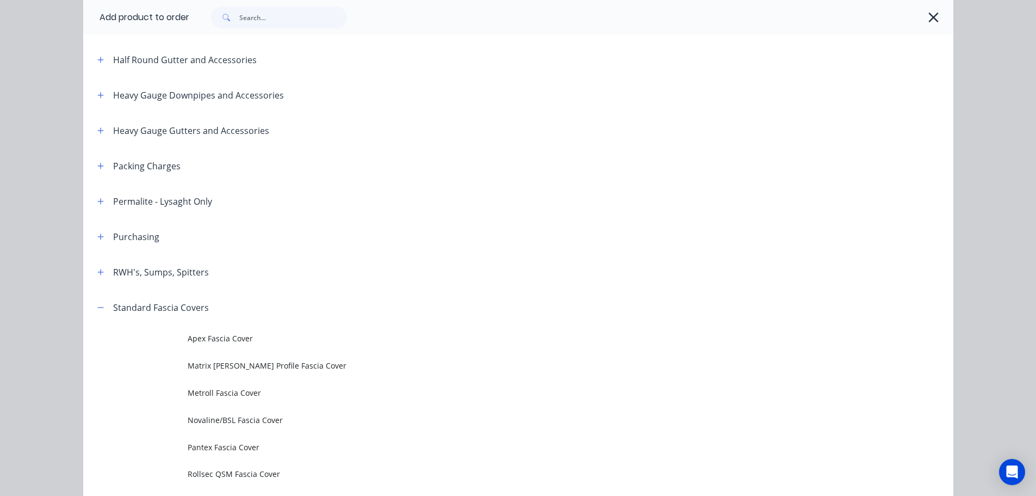
scroll to position [0, 0]
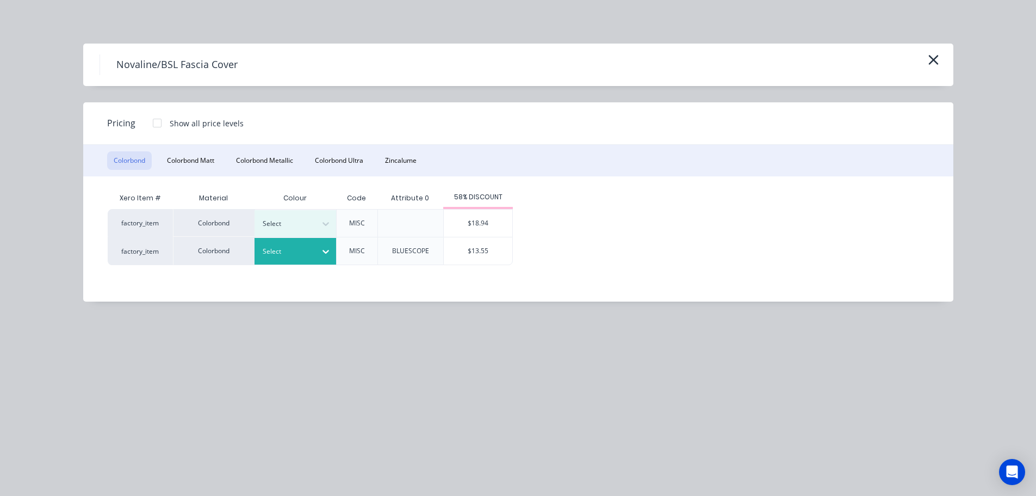
click at [308, 256] on div at bounding box center [287, 251] width 49 height 12
click at [475, 254] on div "$13.55" at bounding box center [478, 250] width 69 height 27
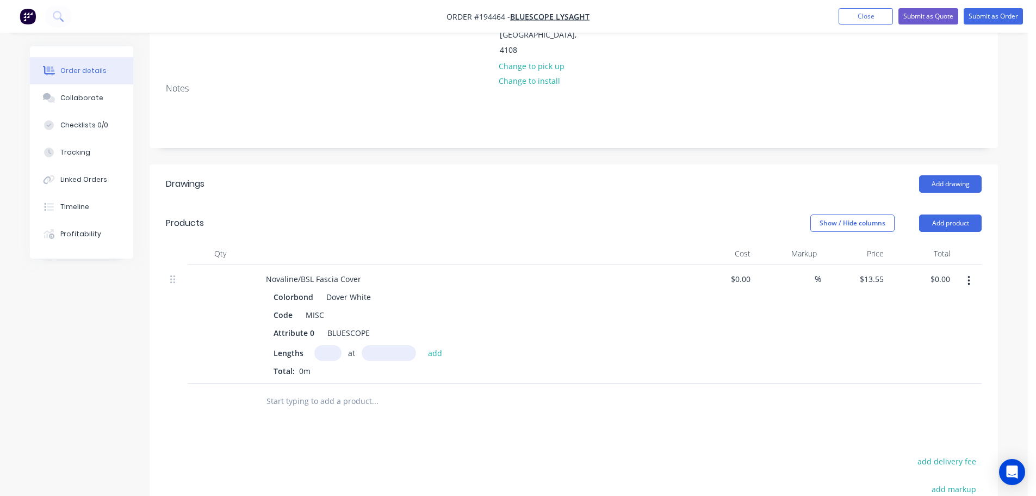
scroll to position [254, 0]
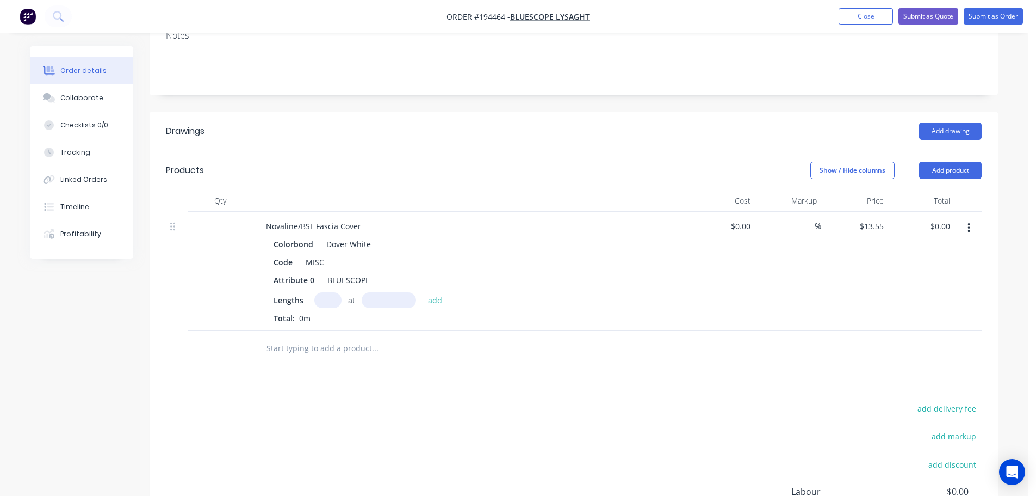
click at [334, 292] on input "text" at bounding box center [327, 300] width 27 height 16
click at [384, 292] on input "text" at bounding box center [389, 300] width 54 height 16
click at [423, 292] on button "add" at bounding box center [436, 299] width 26 height 15
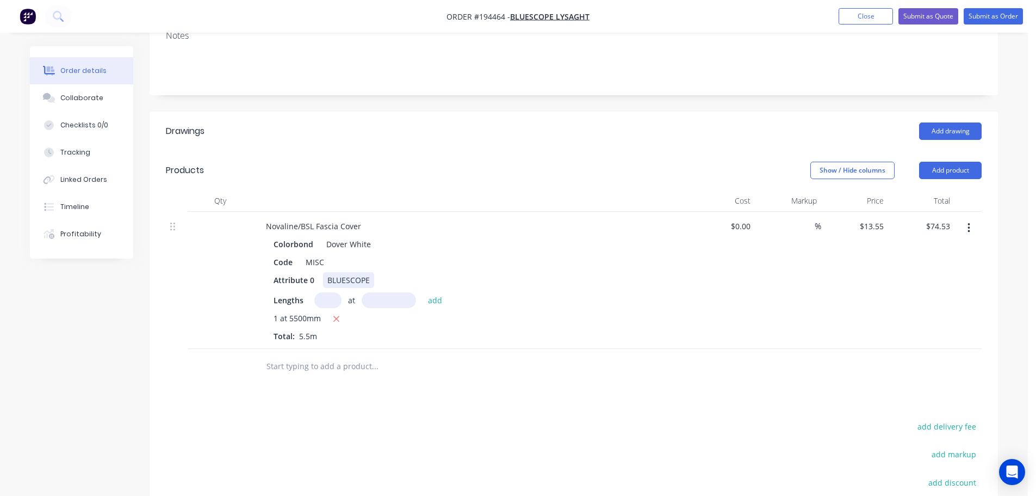
click at [495, 240] on div "Colorbond Dover White Code MISC Attribute 0 BLUESCOPE Lengths at add 1 at 5500m…" at bounding box center [470, 289] width 427 height 106
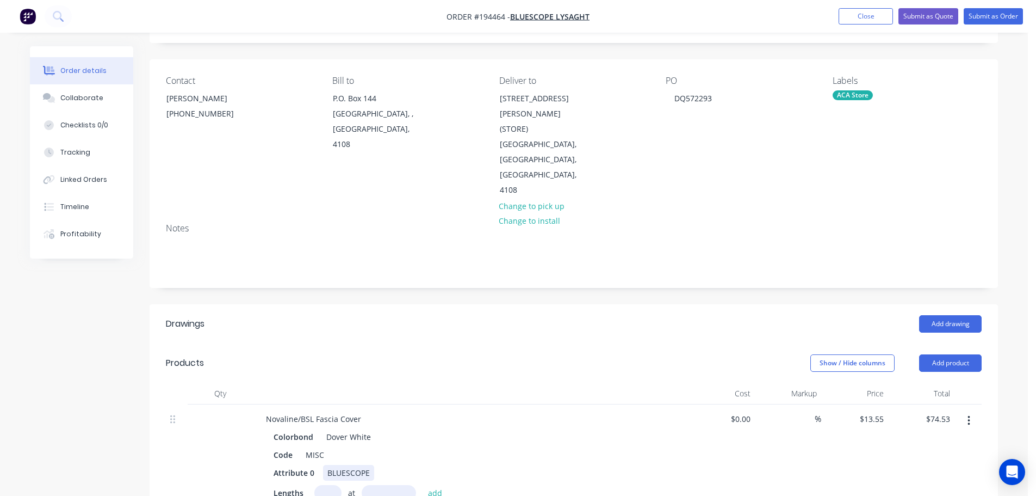
scroll to position [0, 0]
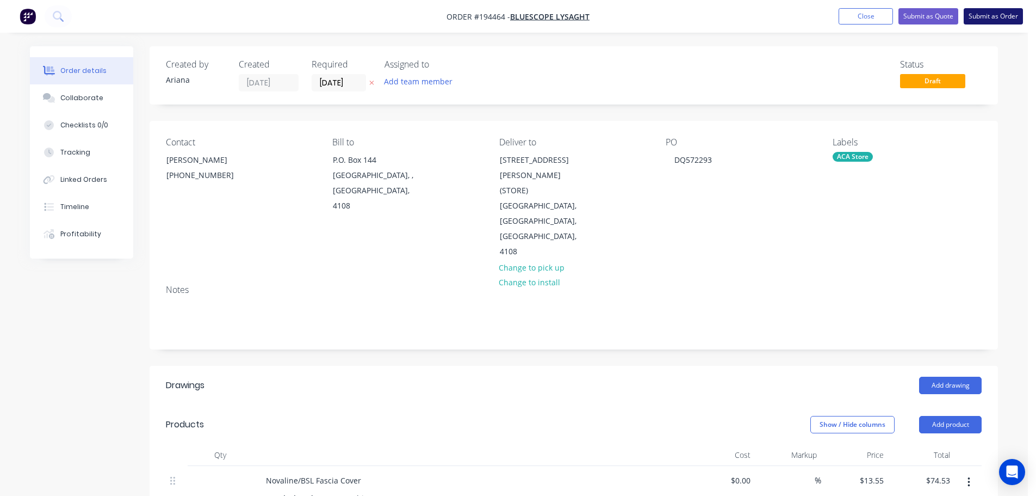
click at [1004, 15] on button "Submit as Order" at bounding box center [993, 16] width 59 height 16
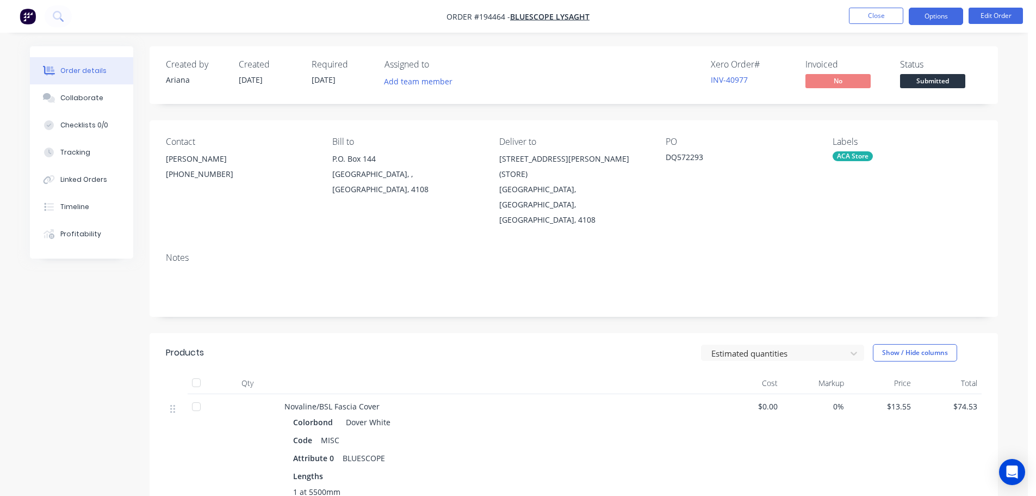
click at [936, 13] on button "Options" at bounding box center [936, 16] width 54 height 17
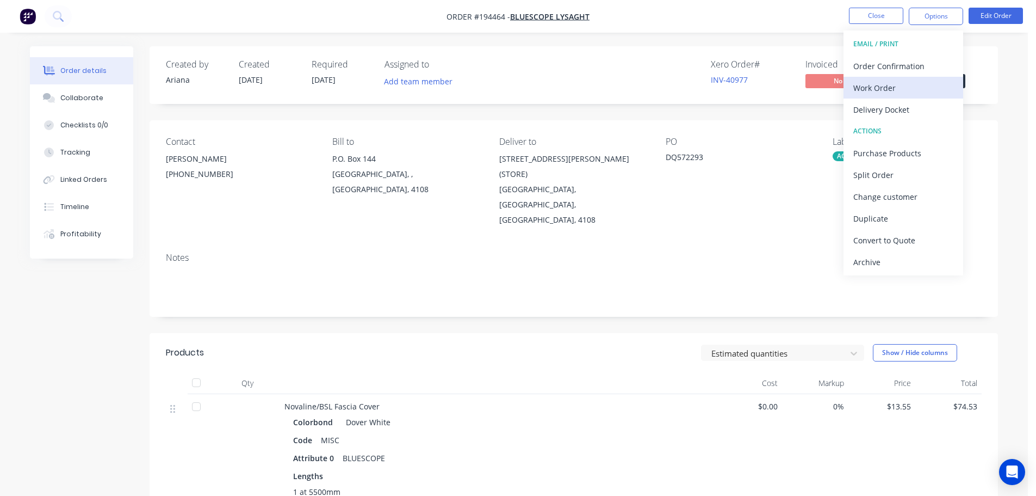
click at [885, 83] on div "Work Order" at bounding box center [904, 88] width 100 height 16
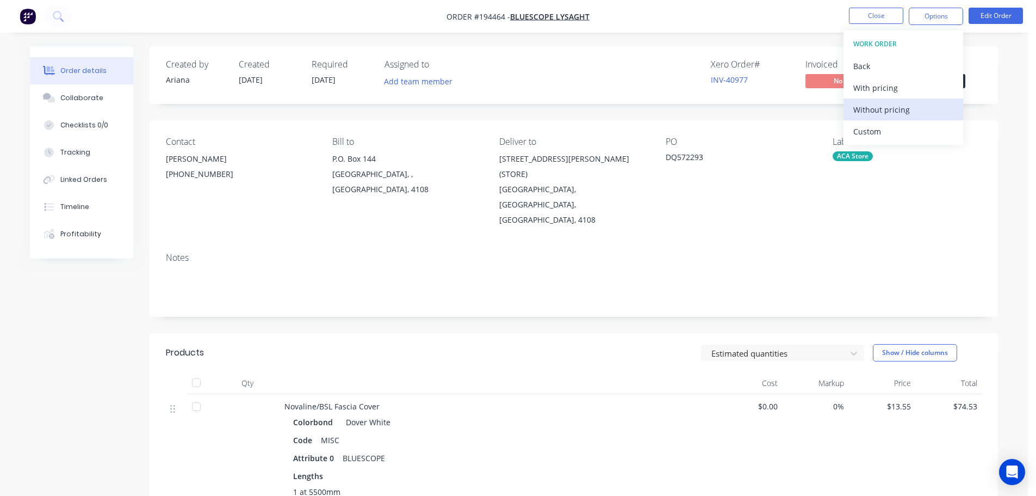
click at [865, 106] on div "Without pricing" at bounding box center [904, 110] width 100 height 16
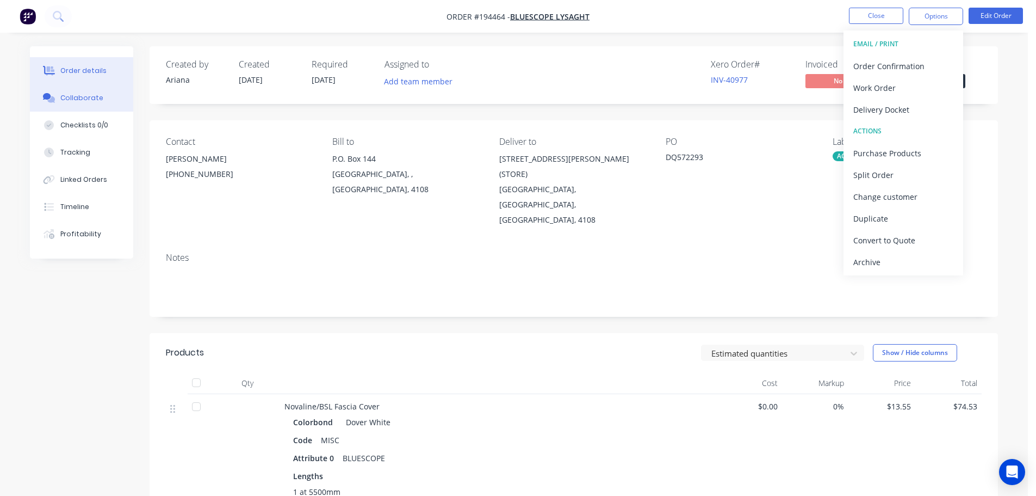
click at [81, 96] on div "Collaborate" at bounding box center [81, 98] width 43 height 10
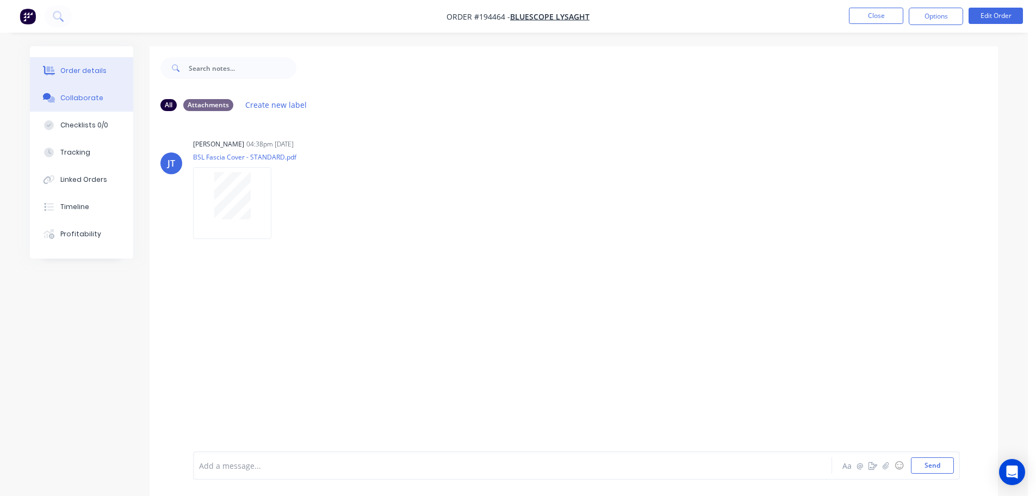
click at [69, 65] on button "Order details" at bounding box center [81, 70] width 103 height 27
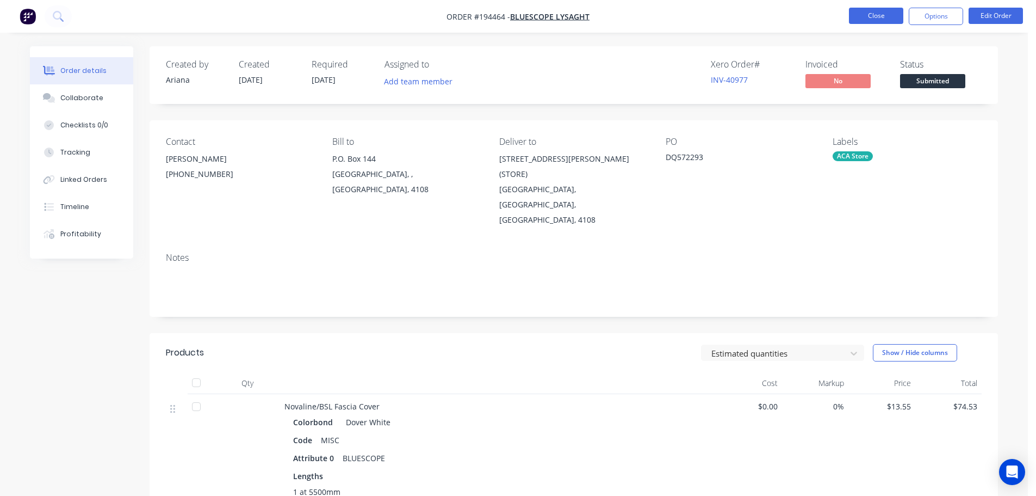
click at [869, 19] on button "Close" at bounding box center [876, 16] width 54 height 16
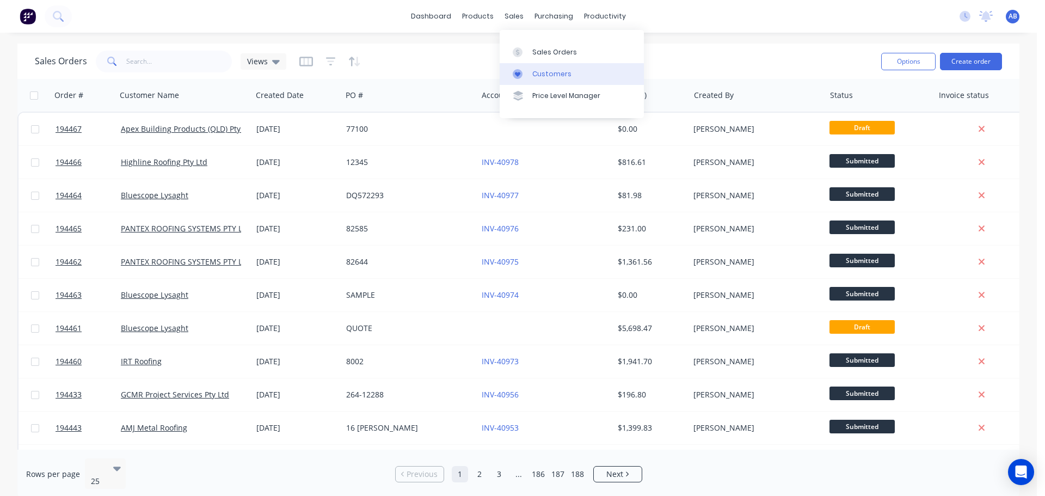
click at [539, 66] on link "Customers" at bounding box center [571, 74] width 144 height 22
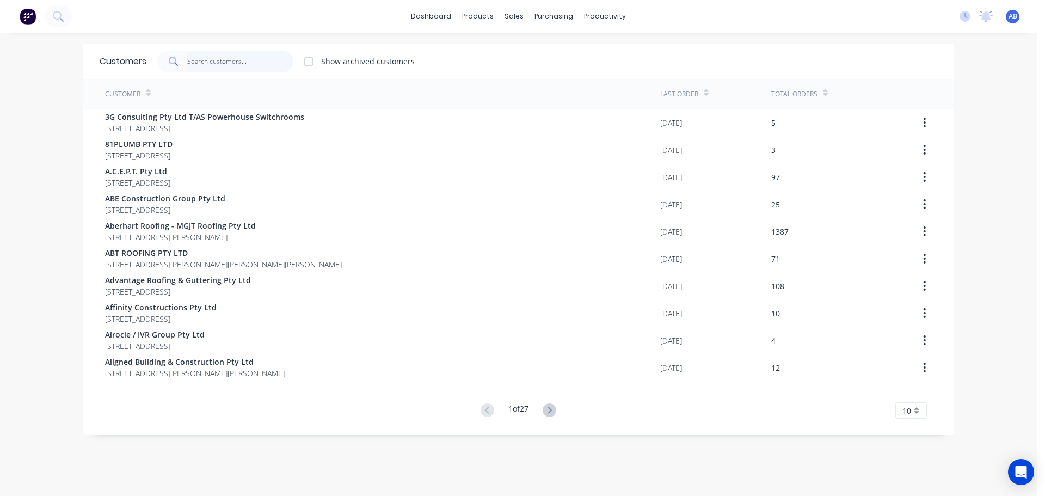
drag, startPoint x: 215, startPoint y: 63, endPoint x: 293, endPoint y: 65, distance: 78.4
click at [217, 63] on input "text" at bounding box center [240, 62] width 106 height 22
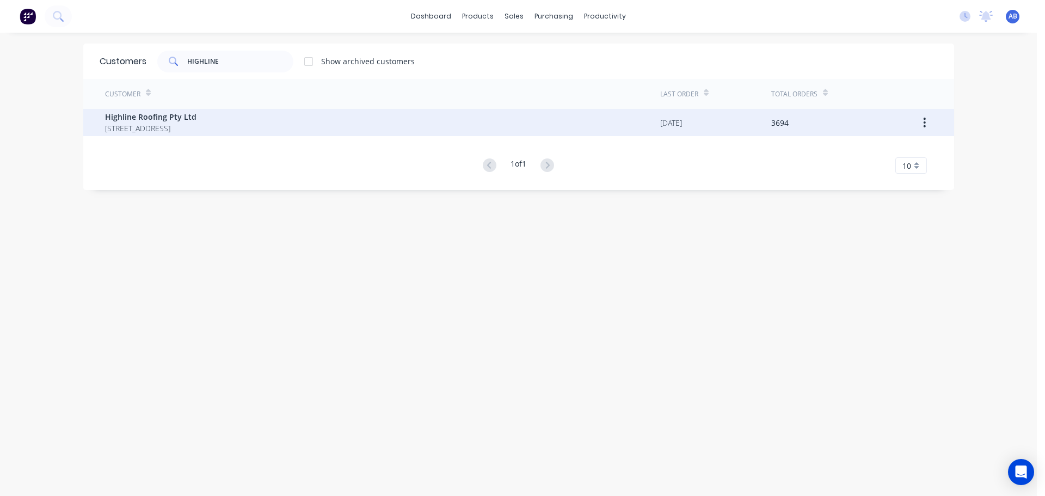
click at [132, 120] on span "Highline Roofing Pty Ltd" at bounding box center [150, 116] width 91 height 11
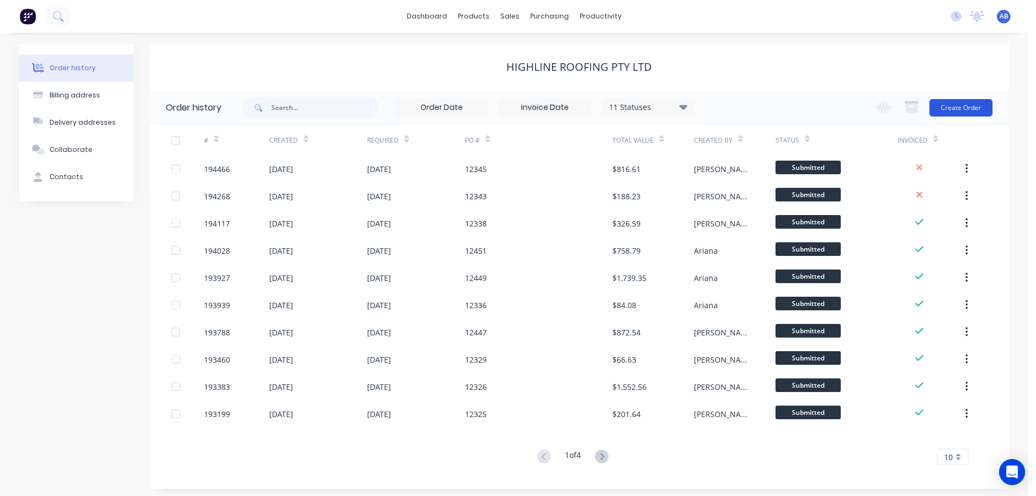
click at [962, 108] on button "Create Order" at bounding box center [961, 107] width 63 height 17
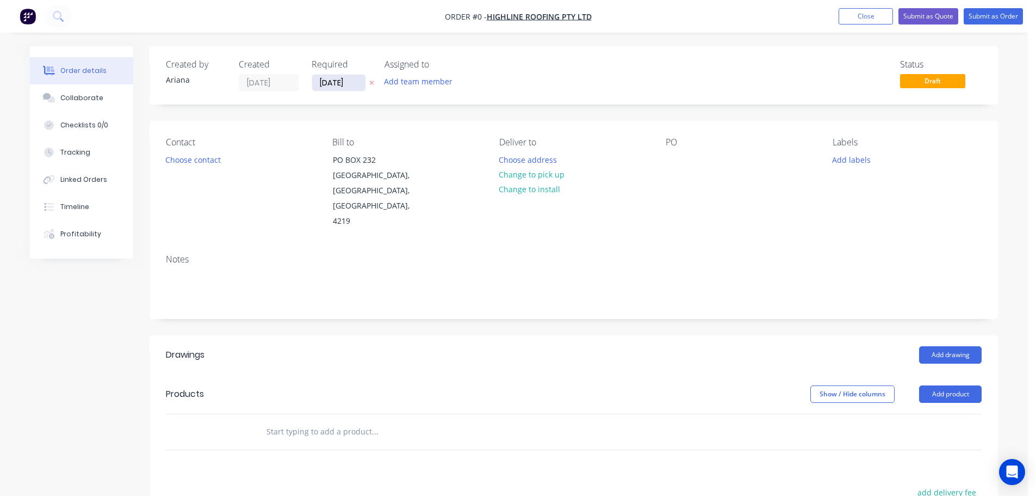
click at [339, 86] on input "[DATE]" at bounding box center [338, 83] width 53 height 16
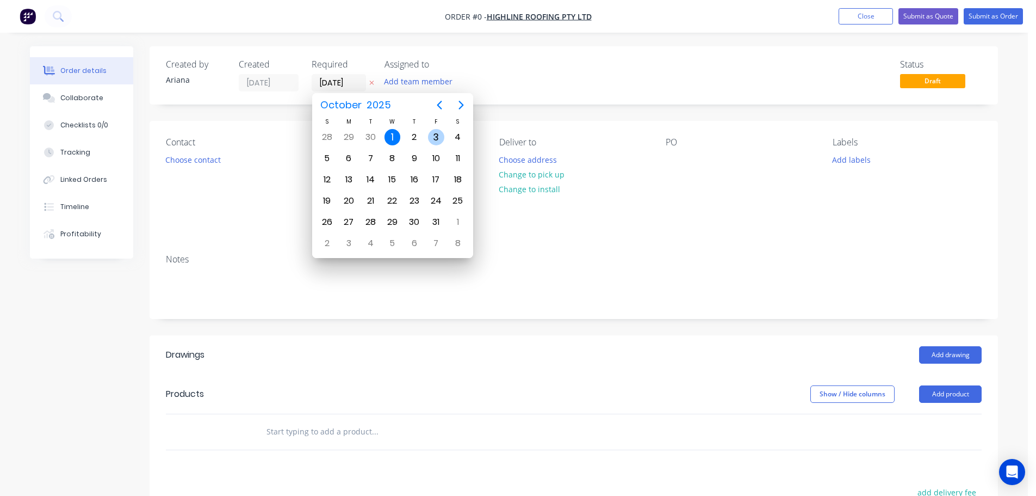
click at [431, 133] on div "3" at bounding box center [436, 137] width 16 height 16
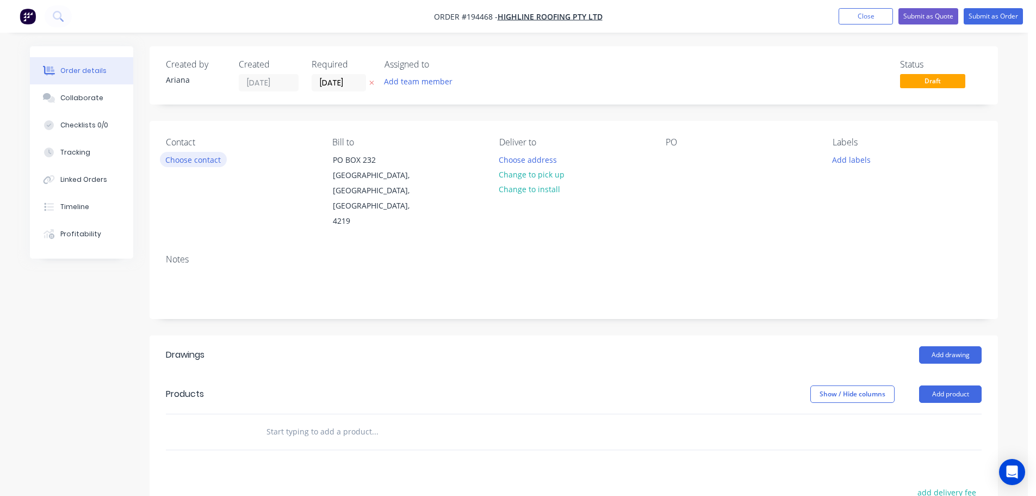
click at [206, 159] on button "Choose contact" at bounding box center [193, 159] width 67 height 15
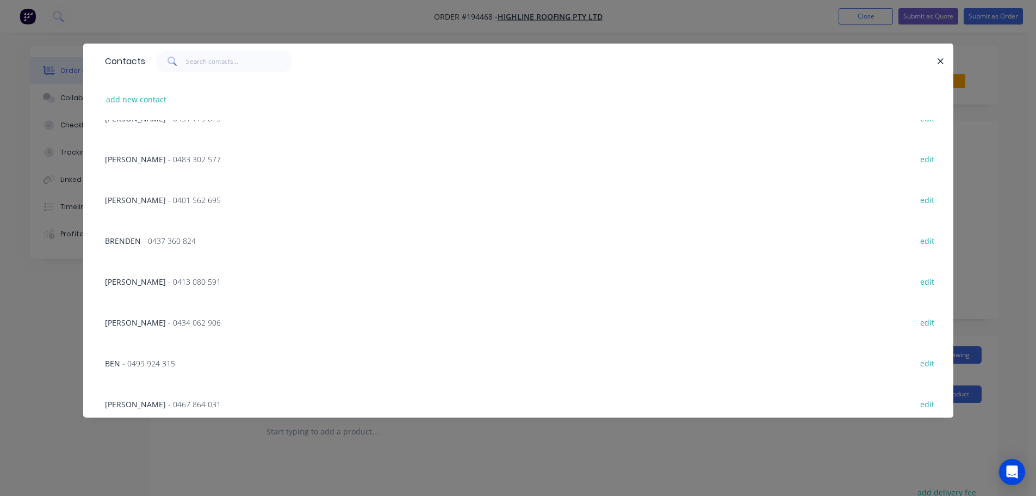
scroll to position [274, 0]
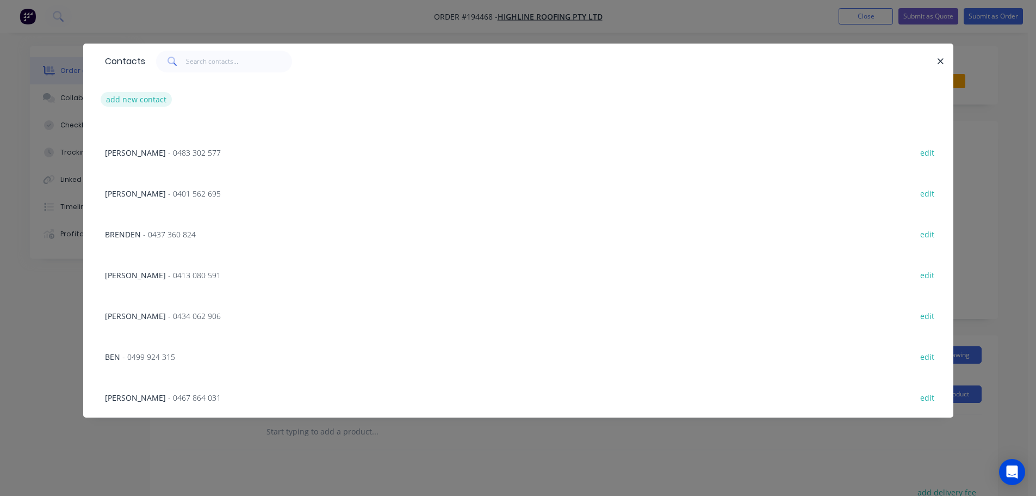
click at [126, 100] on button "add new contact" at bounding box center [137, 99] width 72 height 15
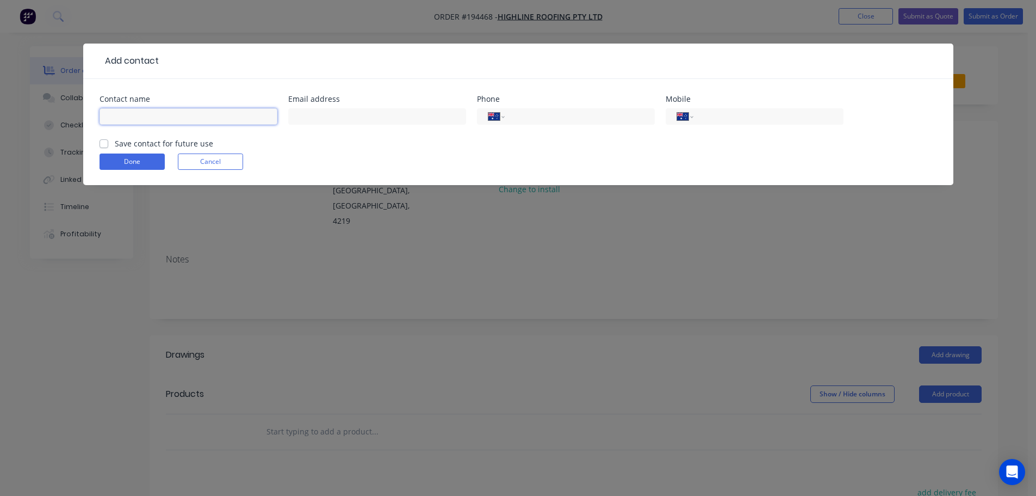
click at [115, 115] on input "text" at bounding box center [189, 116] width 178 height 16
drag, startPoint x: 728, startPoint y: 119, endPoint x: 717, endPoint y: 134, distance: 18.7
click at [728, 119] on input "tel" at bounding box center [766, 116] width 131 height 13
click at [130, 162] on button "Done" at bounding box center [132, 161] width 65 height 16
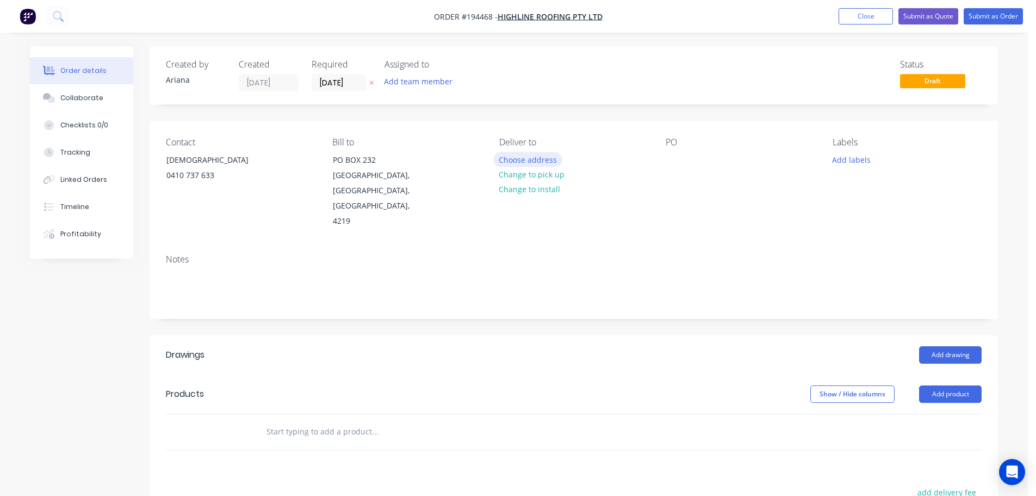
click at [541, 155] on button "Choose address" at bounding box center [528, 159] width 70 height 15
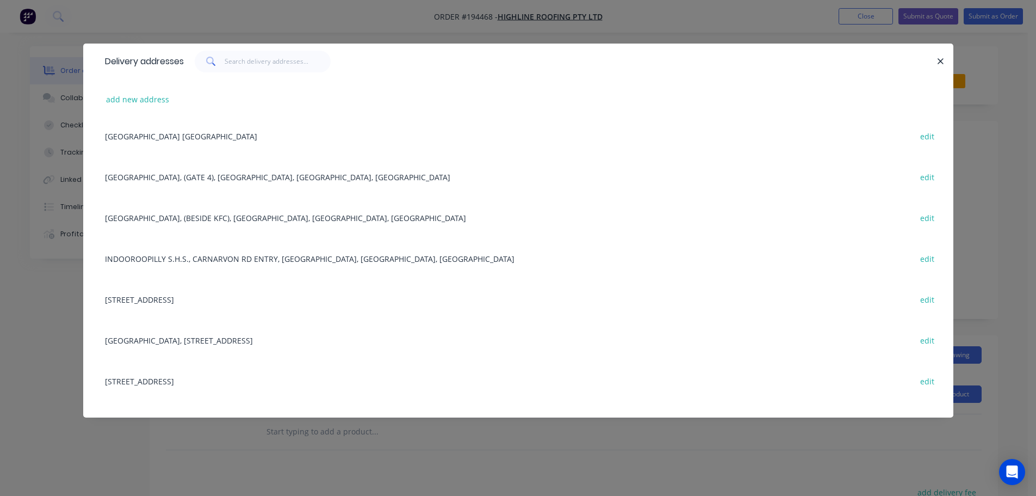
scroll to position [254, 0]
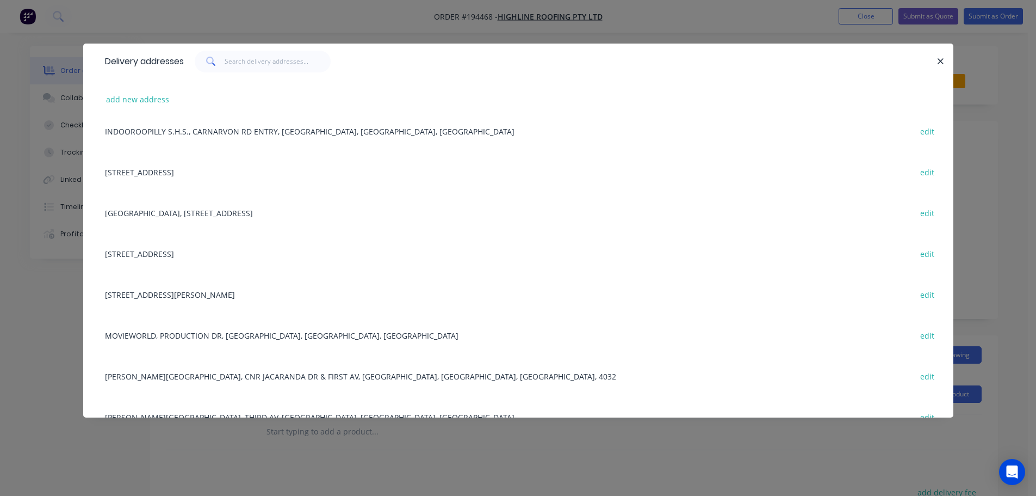
click at [174, 297] on div "[STREET_ADDRESS][PERSON_NAME] edit" at bounding box center [519, 294] width 838 height 41
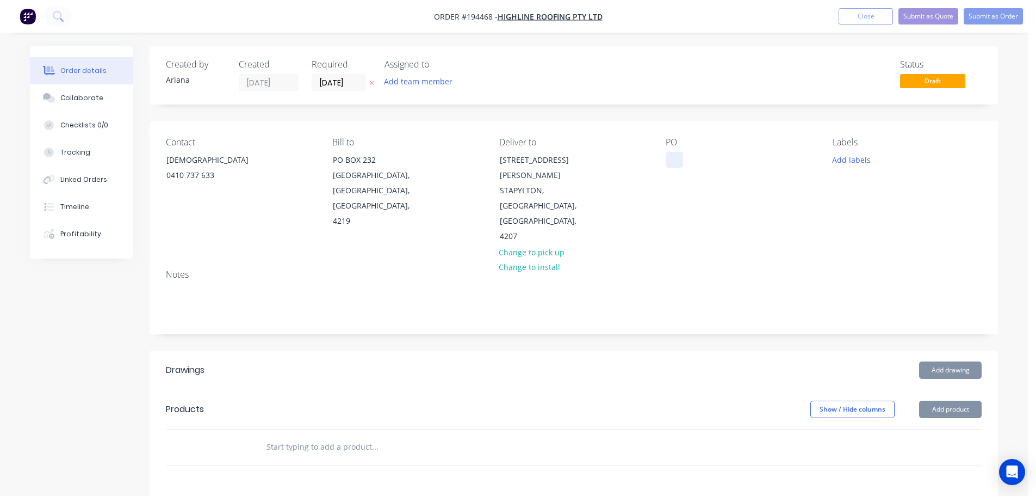
click at [676, 163] on div at bounding box center [674, 160] width 17 height 16
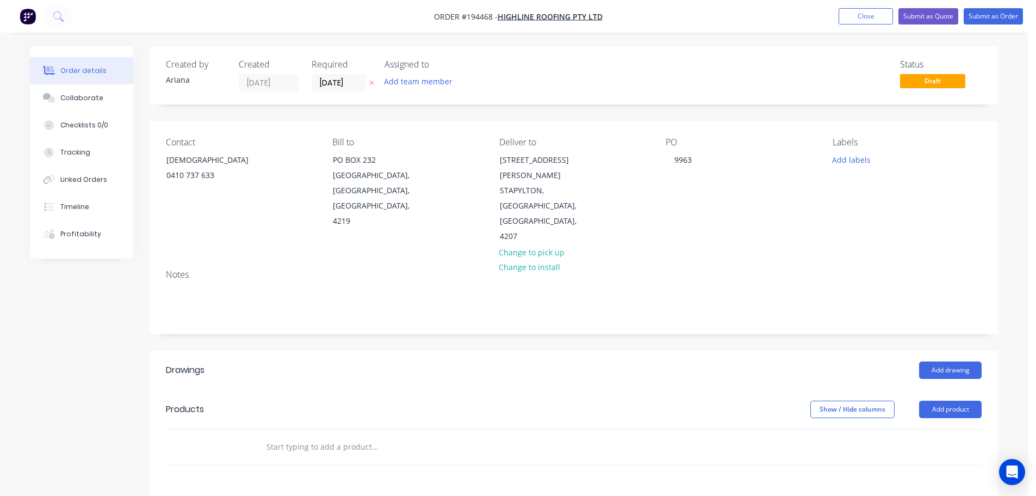
click at [769, 176] on div "PO 9963" at bounding box center [740, 190] width 149 height 107
click at [839, 155] on button "Add labels" at bounding box center [851, 159] width 50 height 15
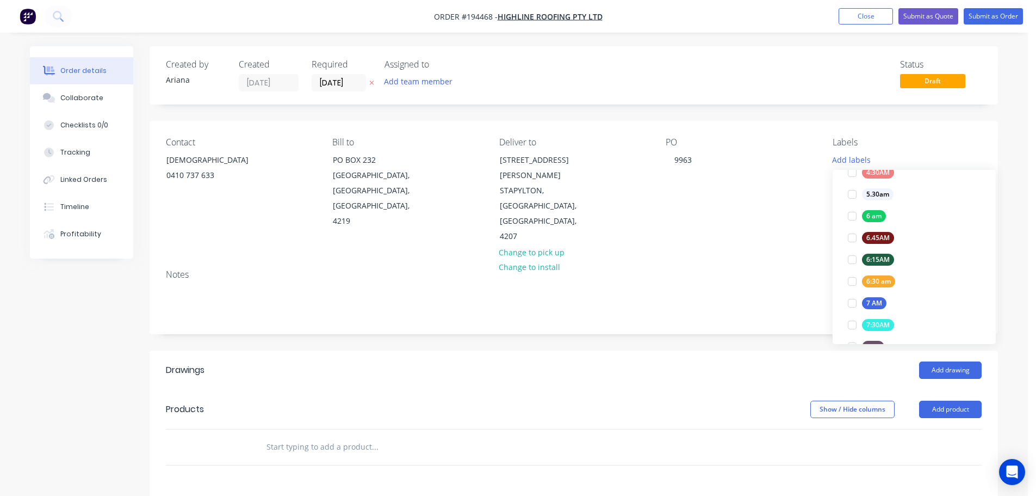
scroll to position [212, 0]
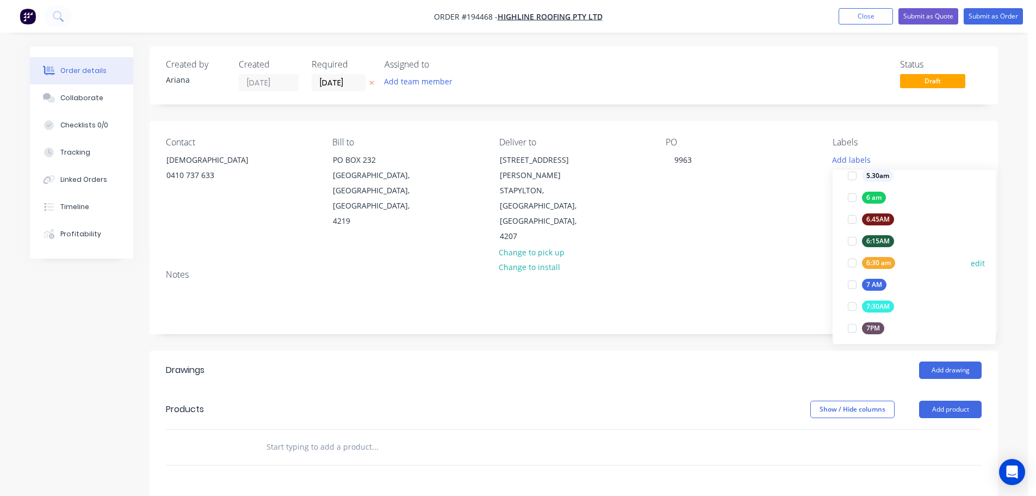
click at [852, 261] on div at bounding box center [853, 263] width 22 height 22
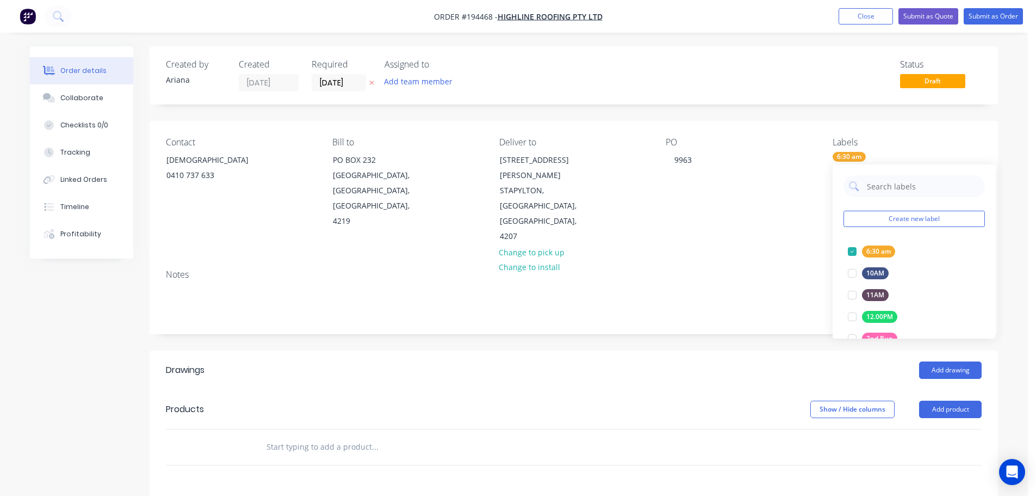
click at [741, 261] on div "Notes" at bounding box center [574, 297] width 849 height 73
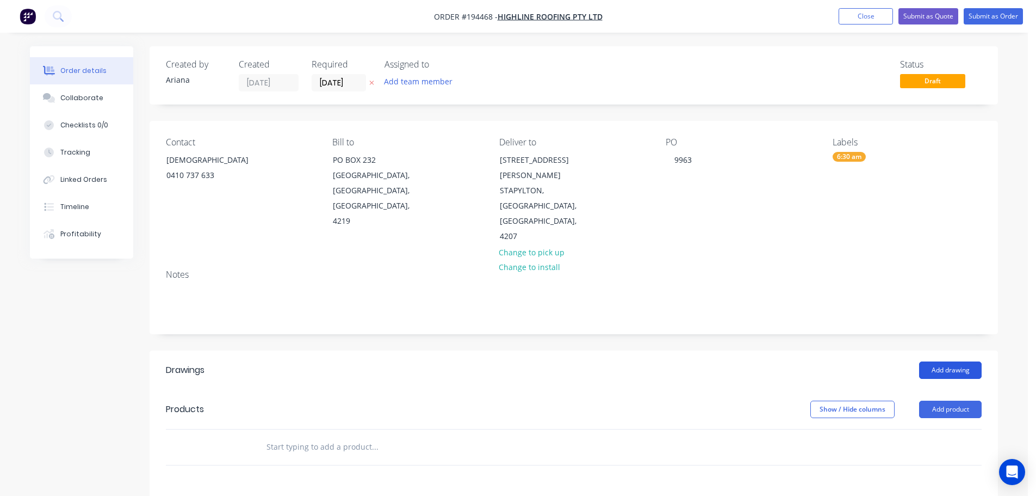
click at [951, 361] on button "Add drawing" at bounding box center [950, 369] width 63 height 17
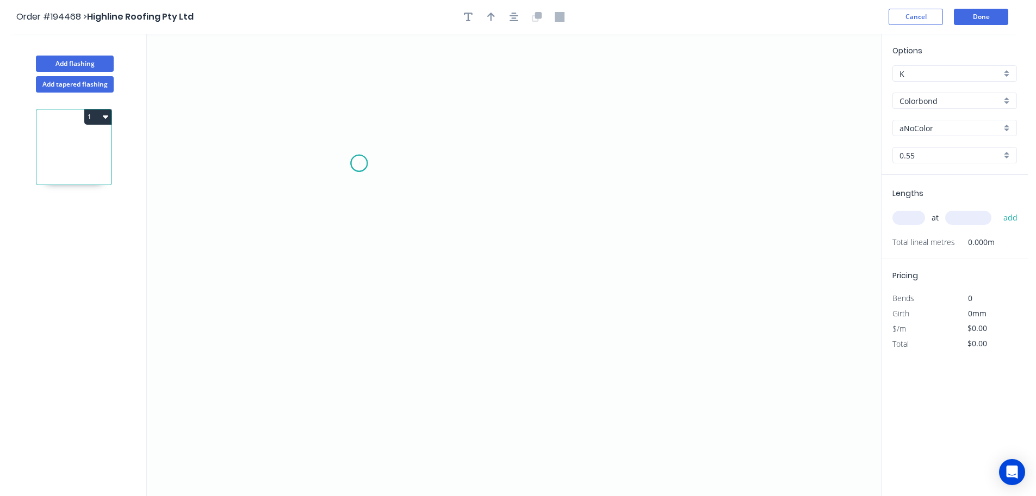
click at [359, 163] on icon "0" at bounding box center [514, 265] width 735 height 462
click at [356, 121] on icon "0" at bounding box center [514, 265] width 735 height 462
click at [305, 120] on icon "0 ?" at bounding box center [514, 265] width 735 height 462
click at [300, 250] on icon "0 ? ?" at bounding box center [514, 265] width 735 height 462
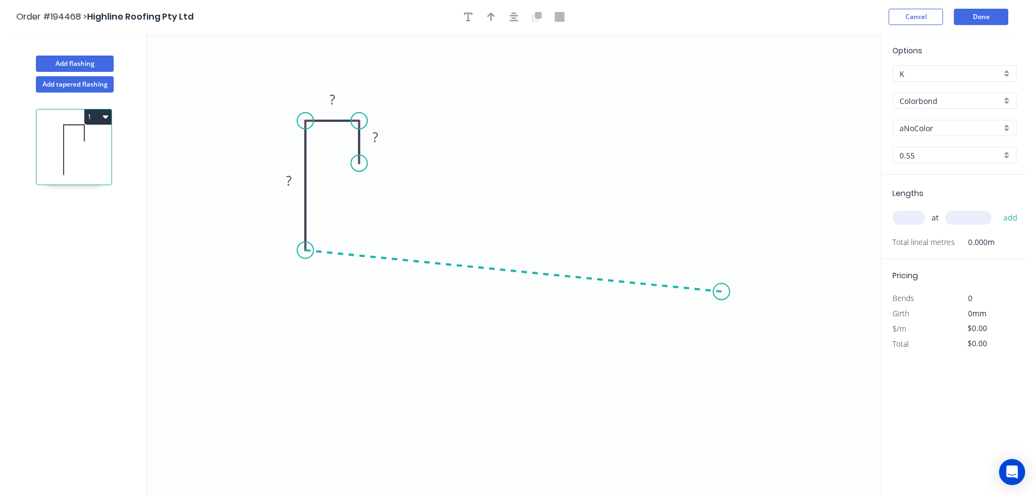
click at [722, 292] on icon "0 ? ? ?" at bounding box center [514, 265] width 735 height 462
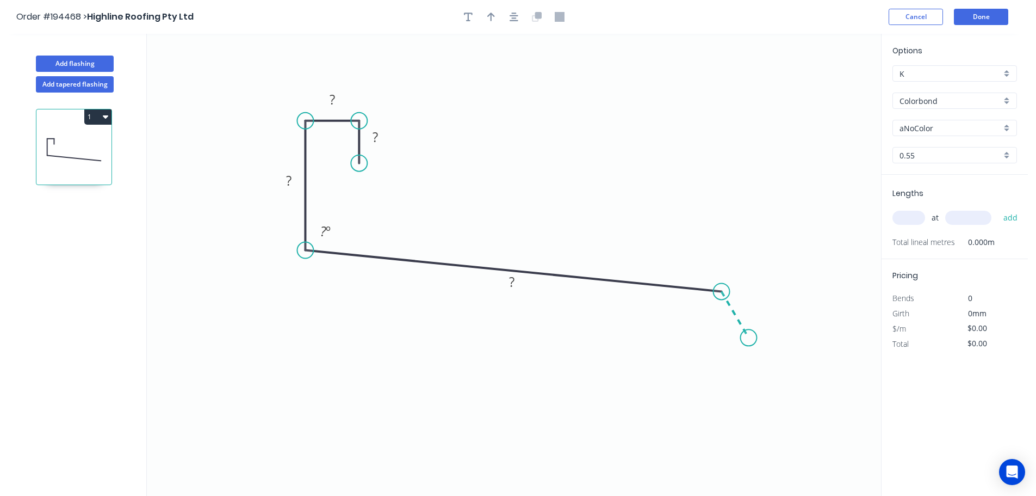
click at [749, 338] on icon "0 ? ? ? ? ? º" at bounding box center [514, 265] width 735 height 462
click at [749, 338] on circle at bounding box center [749, 337] width 16 height 16
click at [728, 348] on div "Hide angle" at bounding box center [760, 349] width 109 height 22
click at [380, 138] on rect at bounding box center [376, 137] width 22 height 15
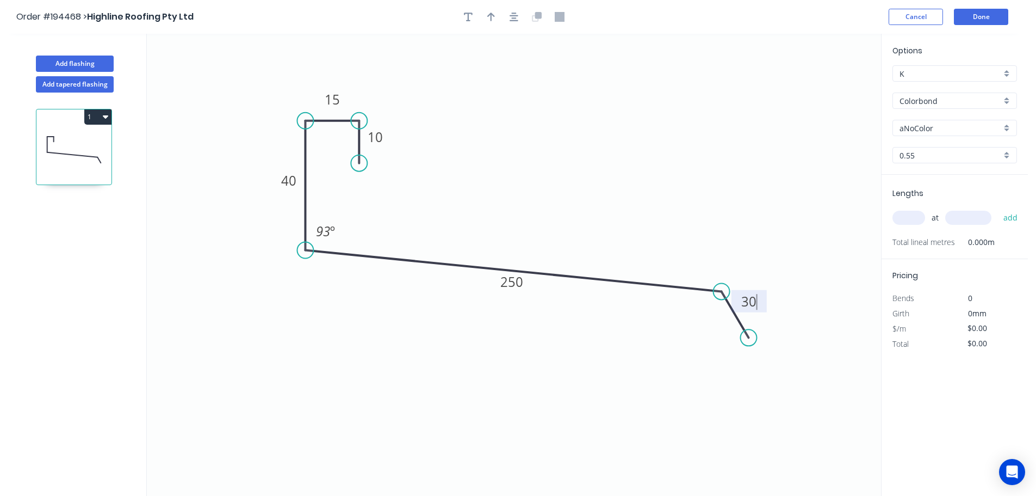
click at [560, 125] on icon "0 10 15 40 250 30 93 º" at bounding box center [514, 265] width 735 height 462
click at [492, 15] on icon "button" at bounding box center [491, 17] width 8 height 9
drag, startPoint x: 825, startPoint y: 85, endPoint x: 527, endPoint y: 154, distance: 305.9
click at [527, 154] on icon at bounding box center [527, 141] width 10 height 35
click at [1007, 121] on div "aNoColor" at bounding box center [955, 128] width 125 height 16
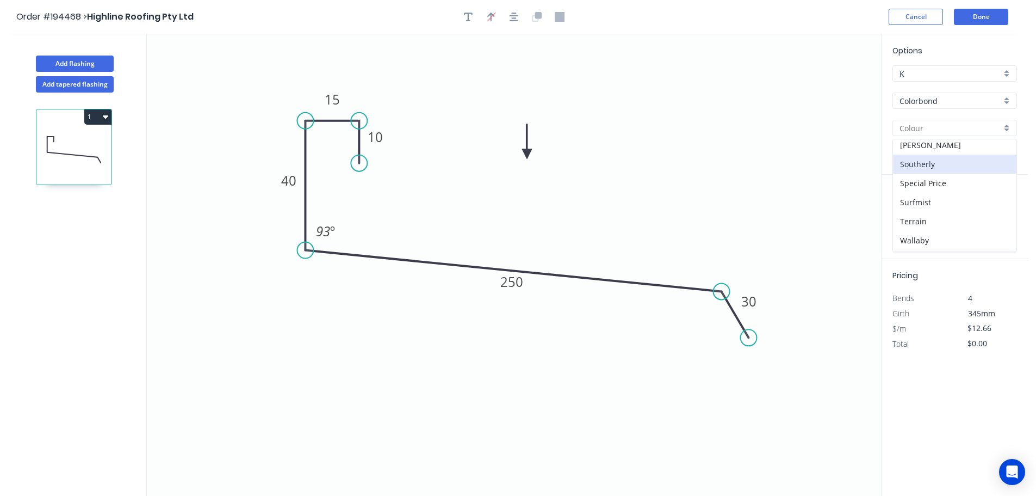
scroll to position [421, 0]
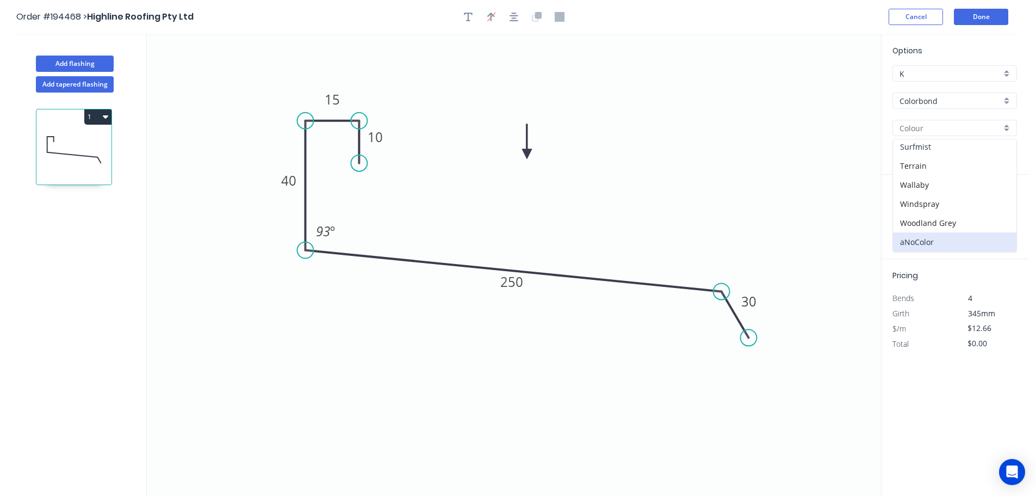
click at [947, 150] on div "Surfmist" at bounding box center [955, 146] width 124 height 19
click at [914, 221] on input "text" at bounding box center [909, 218] width 33 height 14
click at [998, 208] on button "add" at bounding box center [1011, 217] width 26 height 18
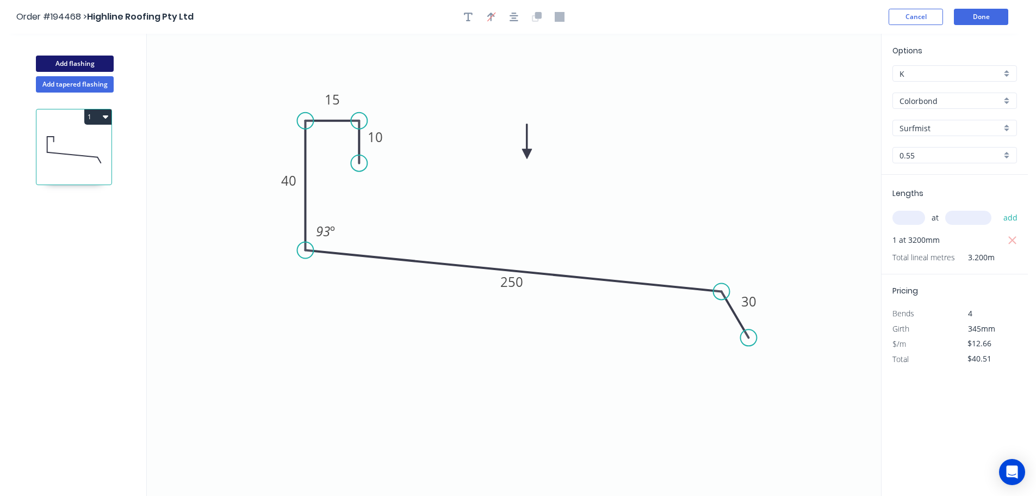
click at [78, 60] on button "Add flashing" at bounding box center [75, 63] width 78 height 16
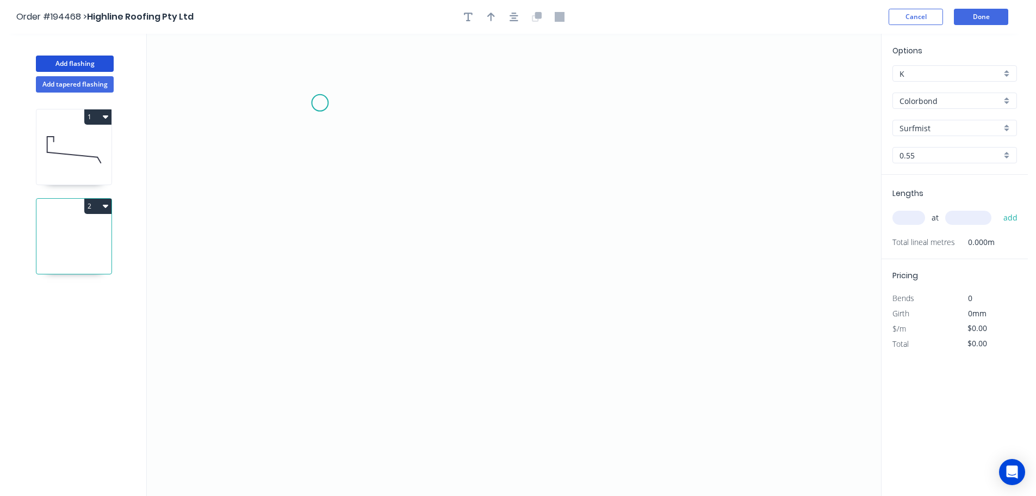
click at [320, 103] on icon "0" at bounding box center [514, 265] width 735 height 462
click at [323, 341] on icon "0" at bounding box center [514, 265] width 735 height 462
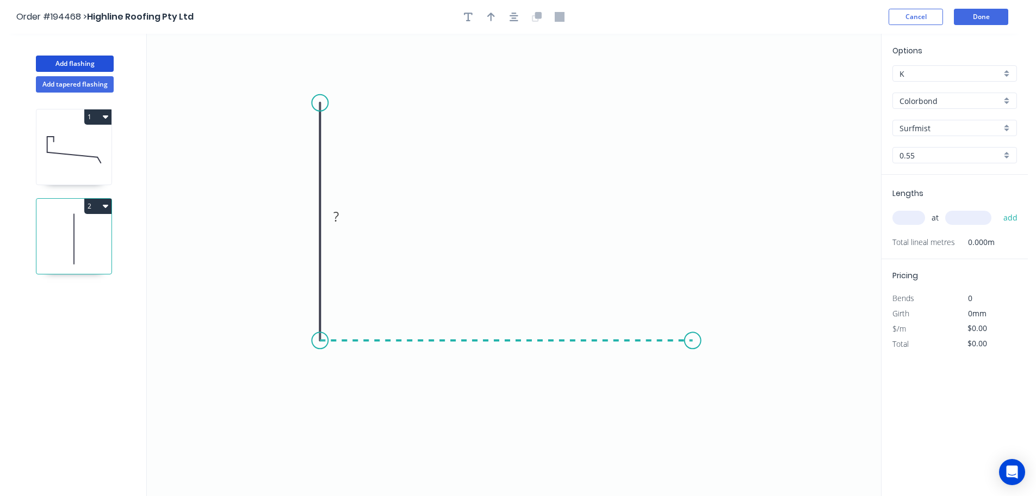
click at [693, 340] on icon "0 ?" at bounding box center [514, 265] width 735 height 462
click at [727, 385] on icon "0 ? ?" at bounding box center [514, 265] width 735 height 462
click at [727, 385] on circle at bounding box center [727, 385] width 16 height 16
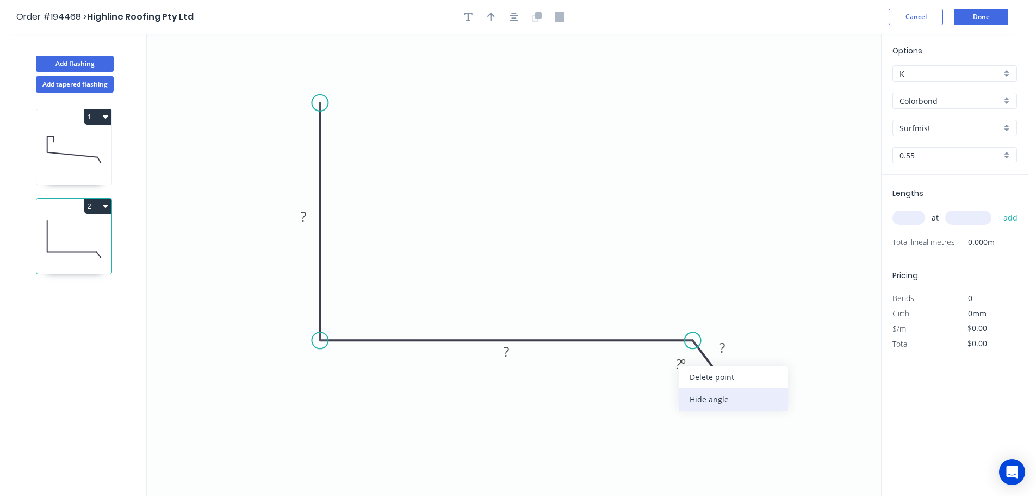
click at [698, 394] on div "Hide angle" at bounding box center [733, 399] width 109 height 22
click at [303, 215] on tspan "?" at bounding box center [303, 216] width 5 height 18
click at [422, 182] on icon "0 220 250 30" at bounding box center [514, 265] width 735 height 462
click at [489, 14] on icon "button" at bounding box center [491, 17] width 8 height 10
drag, startPoint x: 769, startPoint y: 119, endPoint x: 505, endPoint y: 190, distance: 274.0
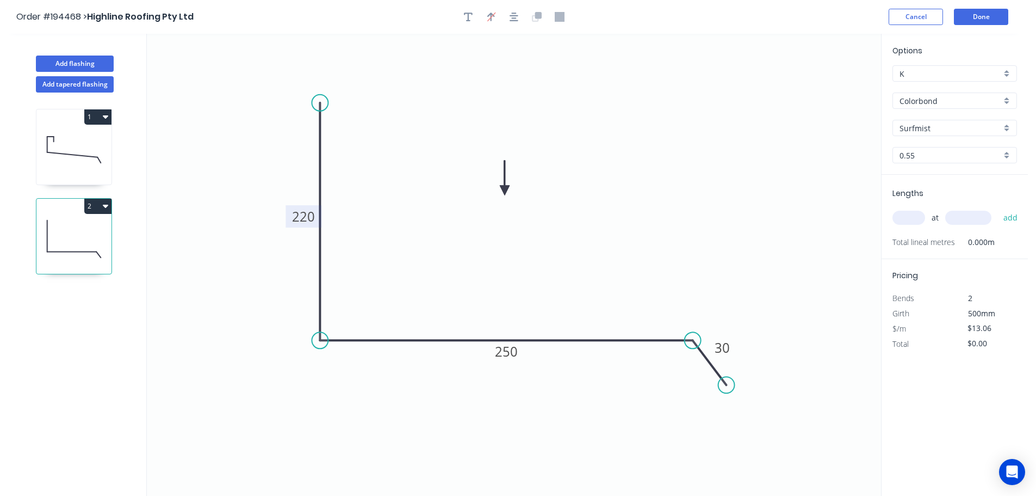
click at [505, 190] on icon at bounding box center [505, 178] width 10 height 35
click at [914, 213] on input "text" at bounding box center [909, 218] width 33 height 14
click at [998, 208] on button "add" at bounding box center [1011, 217] width 26 height 18
click at [100, 203] on button "2" at bounding box center [97, 206] width 27 height 15
click at [69, 231] on div "Duplicate" at bounding box center [60, 233] width 84 height 16
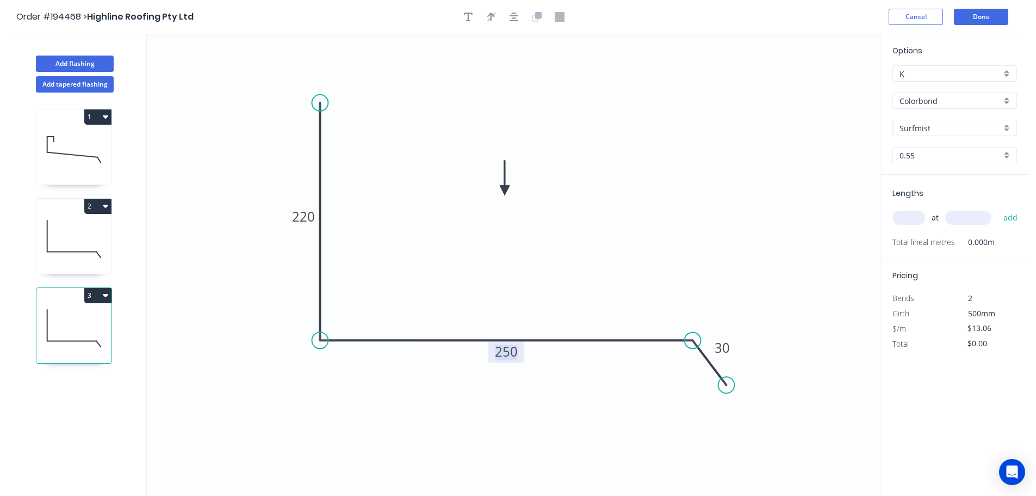
click at [515, 350] on tspan "250" at bounding box center [506, 351] width 23 height 18
click at [594, 266] on icon "0 220 350 30" at bounding box center [514, 265] width 735 height 462
click at [905, 214] on input "text" at bounding box center [909, 218] width 33 height 14
click at [998, 208] on button "add" at bounding box center [1011, 217] width 26 height 18
drag, startPoint x: 76, startPoint y: 63, endPoint x: 146, endPoint y: 82, distance: 72.7
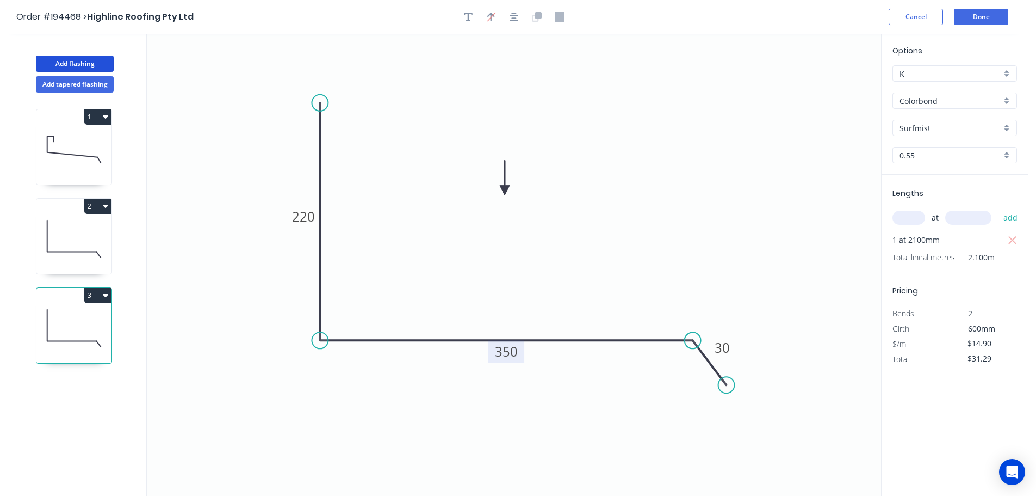
click at [77, 63] on button "Add flashing" at bounding box center [75, 63] width 78 height 16
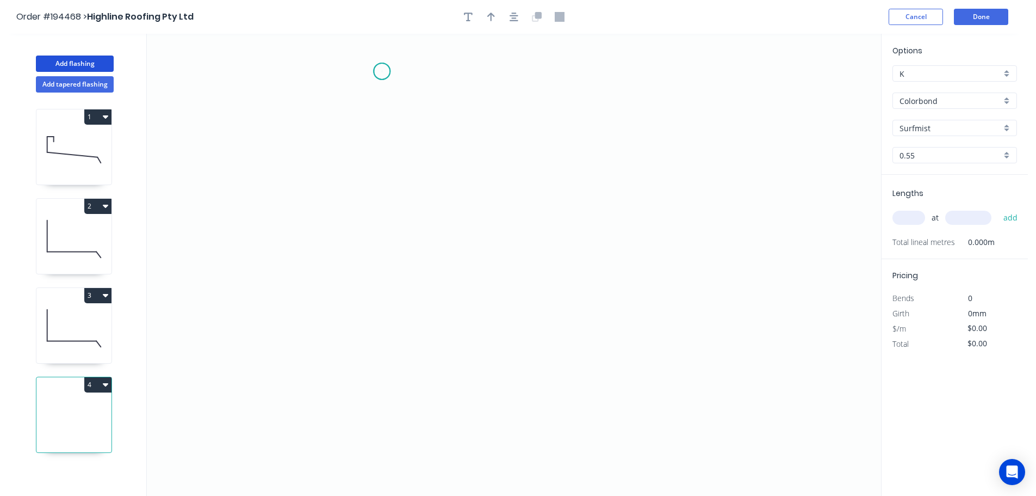
click at [382, 71] on icon "0" at bounding box center [514, 265] width 735 height 462
click at [410, 291] on icon "0" at bounding box center [514, 265] width 735 height 462
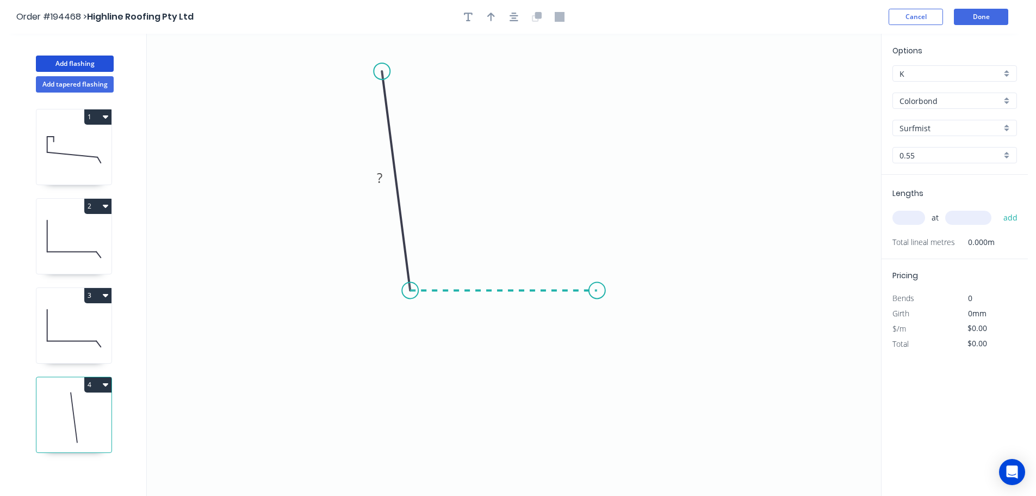
click at [597, 292] on icon "0 ?" at bounding box center [514, 265] width 735 height 462
click at [597, 300] on icon "0 ? ? ? º" at bounding box center [514, 265] width 735 height 462
click at [597, 300] on circle at bounding box center [597, 300] width 16 height 16
click at [597, 299] on circle at bounding box center [597, 299] width 16 height 16
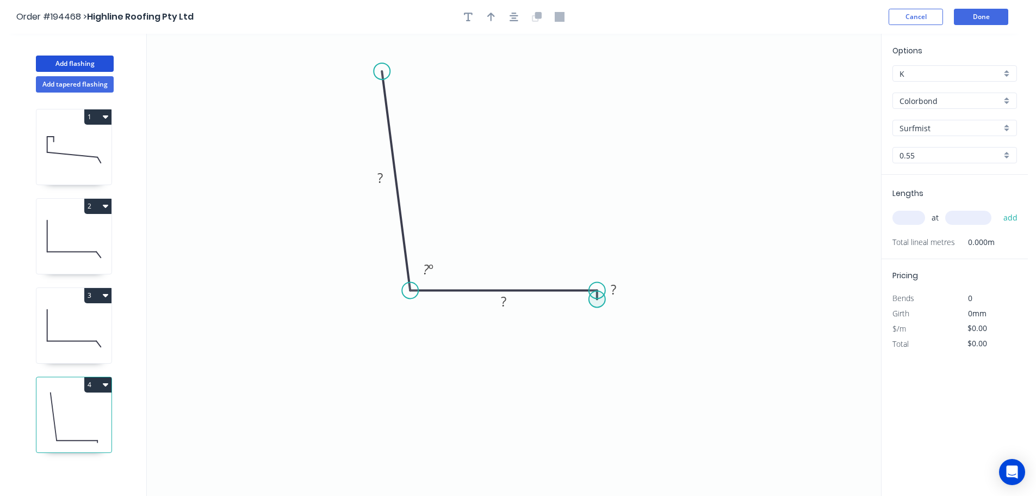
click at [597, 299] on circle at bounding box center [597, 299] width 16 height 16
click at [358, 302] on icon "0 ? ? ? ? º" at bounding box center [514, 265] width 735 height 462
click at [355, 362] on icon "0 ? ? ? ? ? º" at bounding box center [514, 265] width 735 height 462
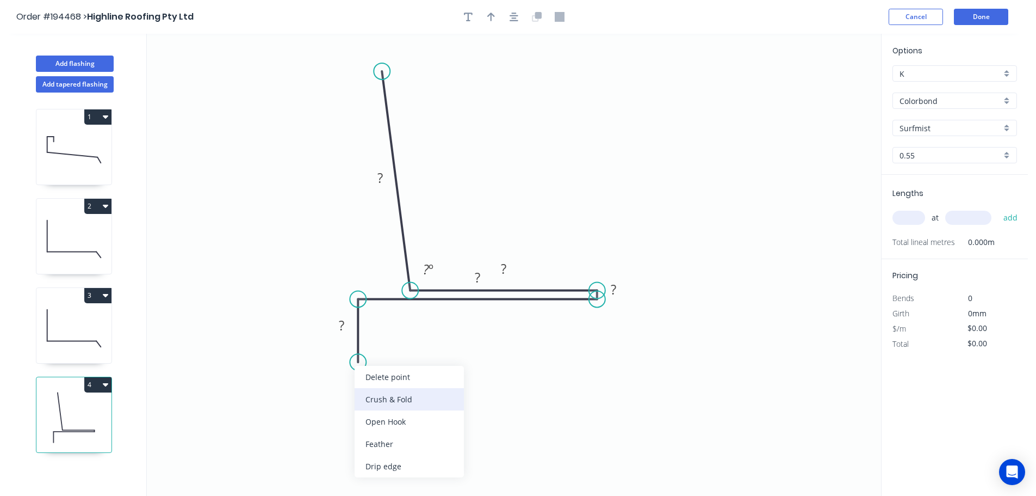
click at [385, 396] on div "Crush & Fold" at bounding box center [409, 399] width 109 height 22
click at [375, 393] on div "Flip bend" at bounding box center [414, 396] width 109 height 22
click at [392, 345] on tspan "10" at bounding box center [388, 343] width 15 height 18
click at [425, 356] on icon "0 CF 15 ? ? ? ? ? ? º" at bounding box center [514, 265] width 735 height 462
drag, startPoint x: 398, startPoint y: 345, endPoint x: 325, endPoint y: 394, distance: 87.8
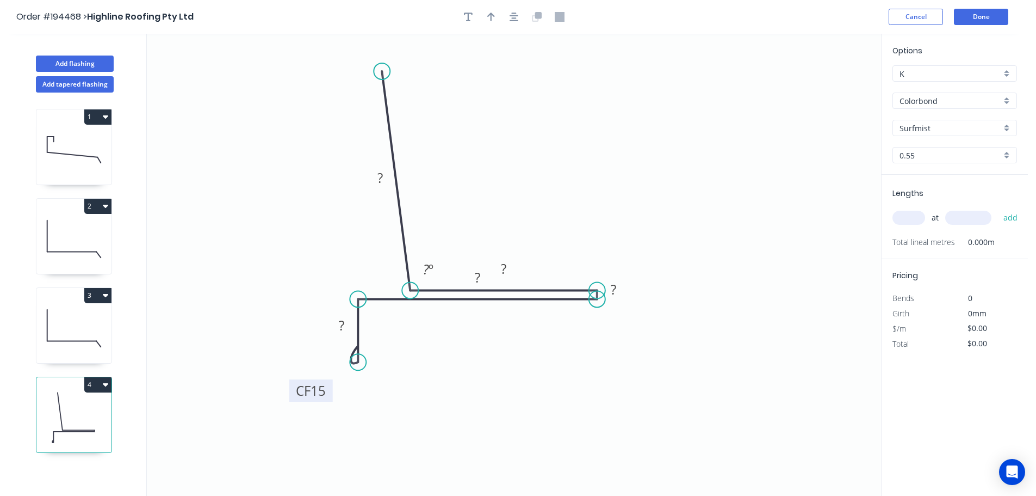
click at [325, 394] on rect at bounding box center [311, 390] width 44 height 22
click at [627, 300] on div "Hide measurement" at bounding box center [667, 298] width 109 height 22
click at [468, 14] on icon "button" at bounding box center [468, 17] width 9 height 9
drag, startPoint x: 217, startPoint y: 71, endPoint x: 670, endPoint y: 334, distance: 524.1
click at [670, 334] on textarea at bounding box center [668, 339] width 88 height 40
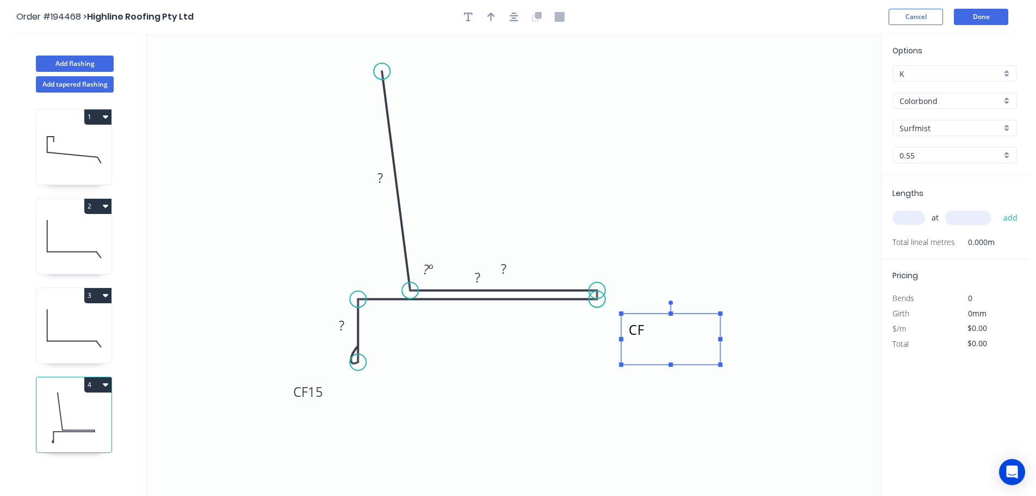
click at [719, 243] on icon "CF CF 15 ? ? ? ? ? º" at bounding box center [514, 265] width 735 height 462
click at [383, 175] on rect at bounding box center [380, 178] width 22 height 15
drag, startPoint x: 491, startPoint y: 286, endPoint x: 495, endPoint y: 338, distance: 52.9
click at [495, 338] on rect at bounding box center [481, 330] width 35 height 22
click at [481, 325] on tspan "?" at bounding box center [481, 330] width 5 height 18
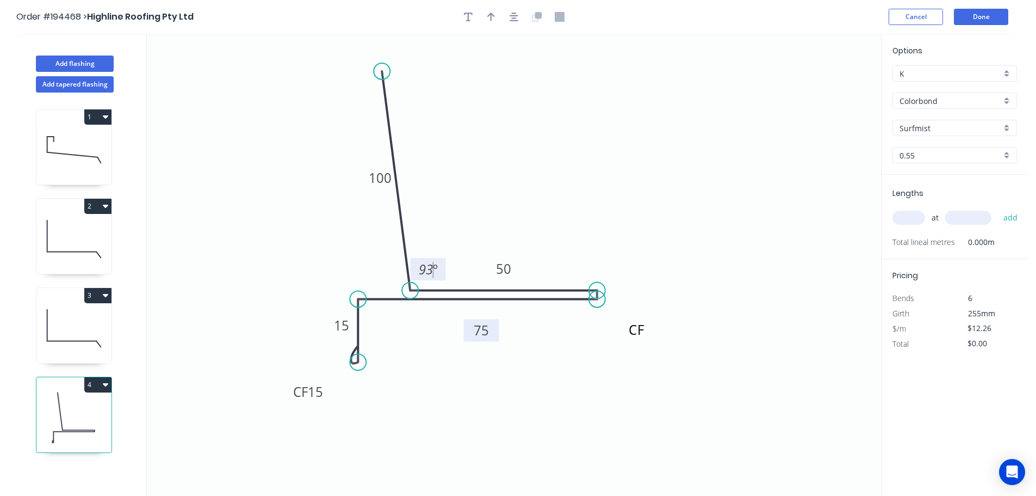
click at [561, 189] on icon "CF CF 15 15 75 50 100 93 º" at bounding box center [514, 265] width 735 height 462
click at [490, 12] on icon "button" at bounding box center [491, 17] width 8 height 10
drag, startPoint x: 829, startPoint y: 85, endPoint x: 534, endPoint y: 142, distance: 300.3
click at [534, 142] on icon at bounding box center [534, 129] width 10 height 35
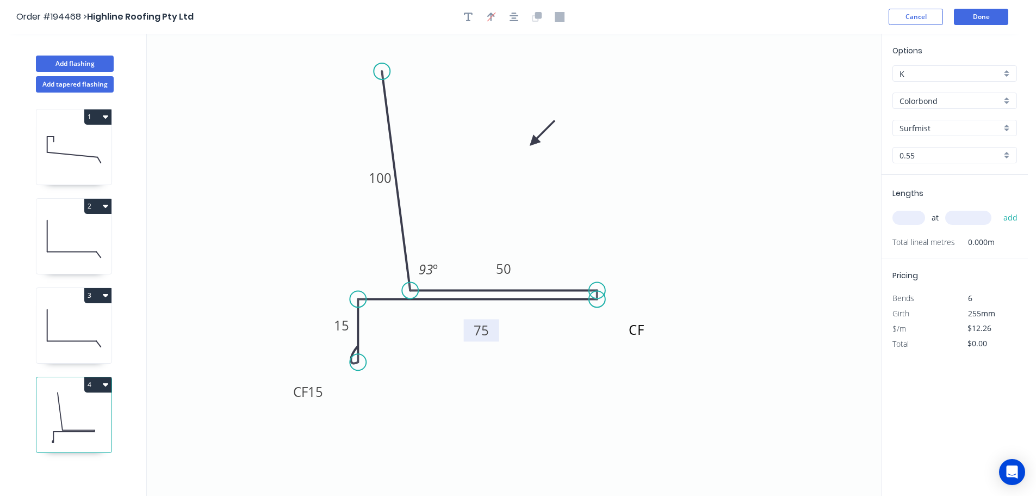
click at [917, 219] on input "text" at bounding box center [909, 218] width 33 height 14
click at [998, 208] on button "add" at bounding box center [1011, 217] width 26 height 18
click at [985, 15] on button "Done" at bounding box center [981, 17] width 54 height 16
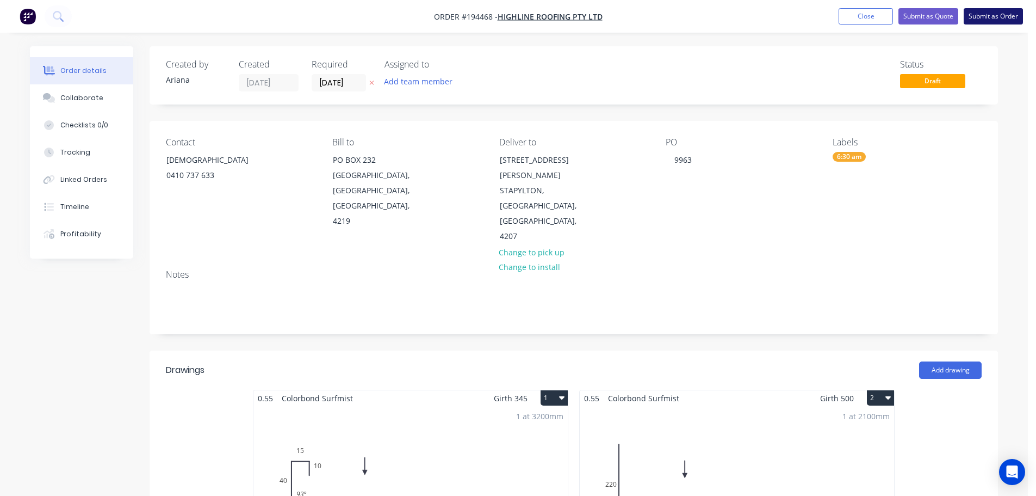
click at [994, 17] on button "Submit as Order" at bounding box center [993, 16] width 59 height 16
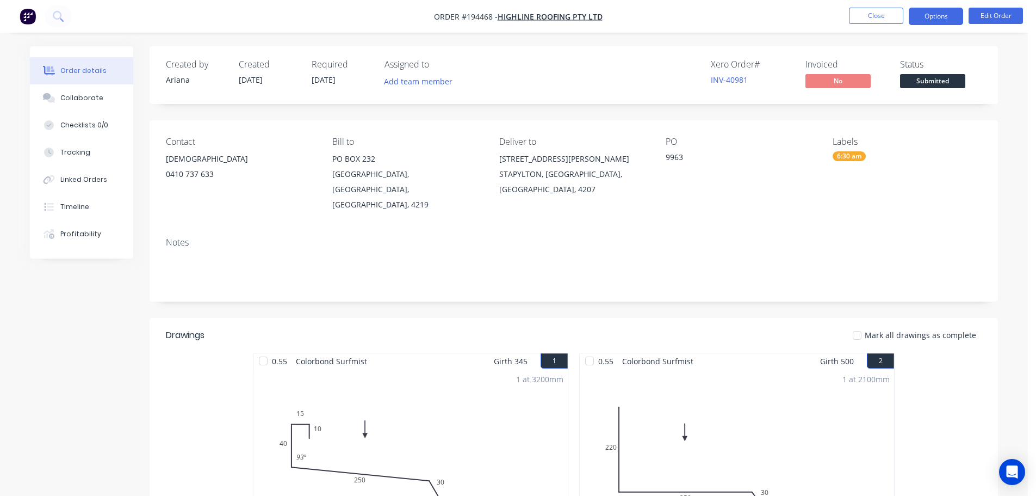
click at [935, 13] on button "Options" at bounding box center [936, 16] width 54 height 17
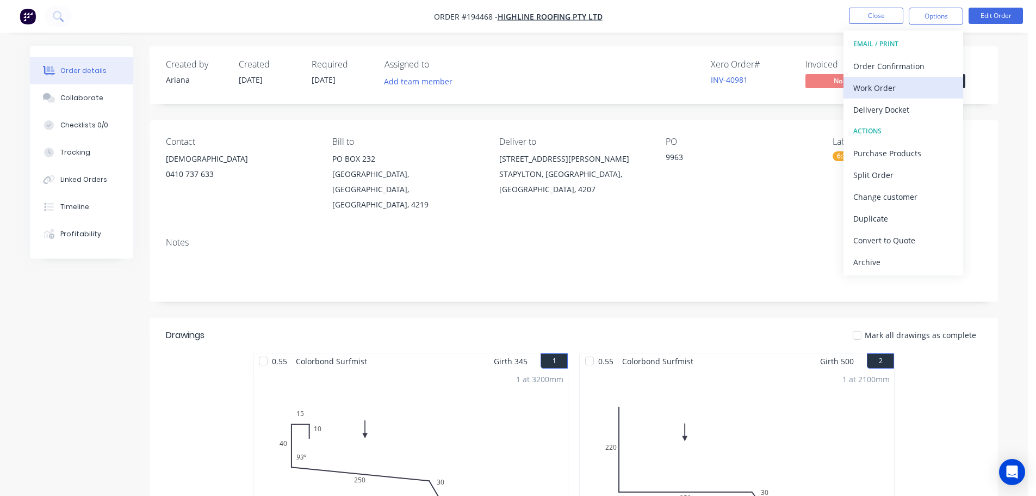
click at [891, 82] on div "Work Order" at bounding box center [904, 88] width 100 height 16
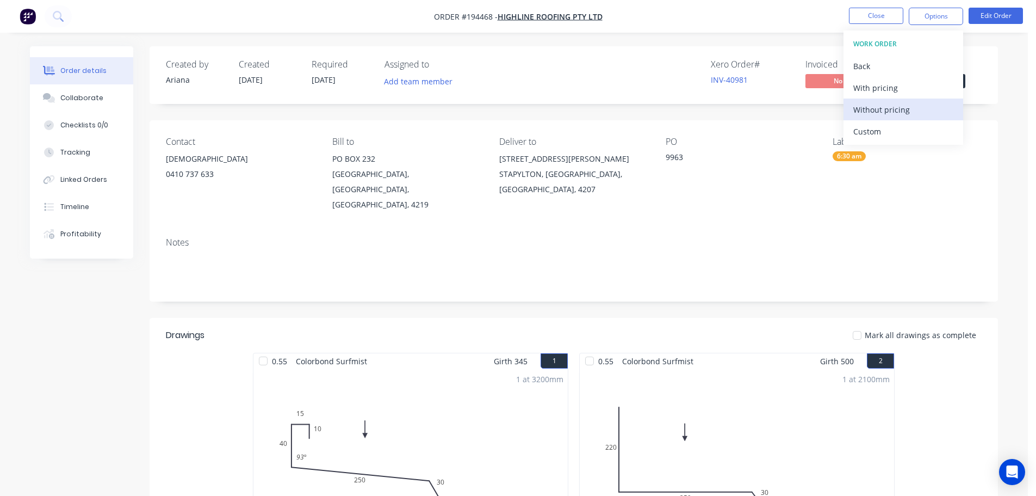
click at [871, 107] on div "Without pricing" at bounding box center [904, 110] width 100 height 16
click at [680, 15] on nav "Order #194468 - Highline Roofing Pty Ltd Close Options EMAIL / PRINT Order Conf…" at bounding box center [518, 16] width 1036 height 33
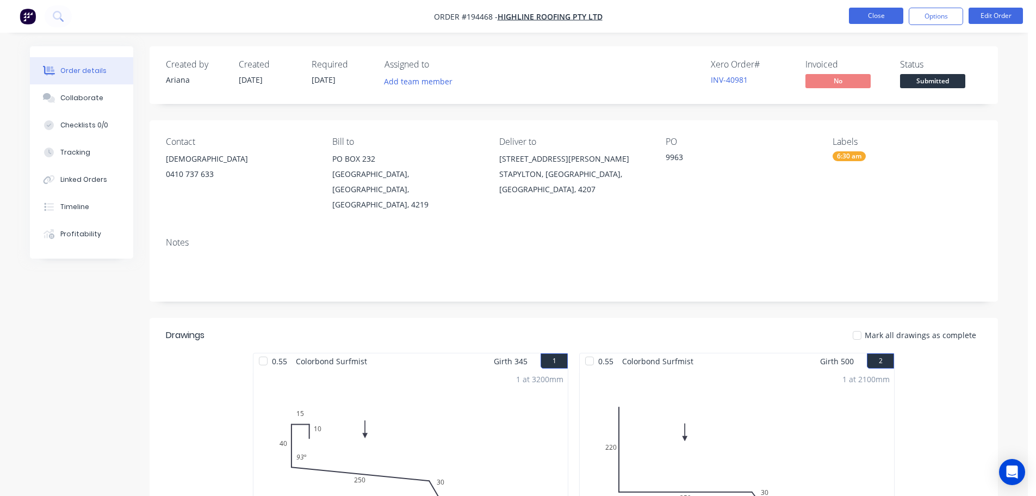
click at [881, 16] on button "Close" at bounding box center [876, 16] width 54 height 16
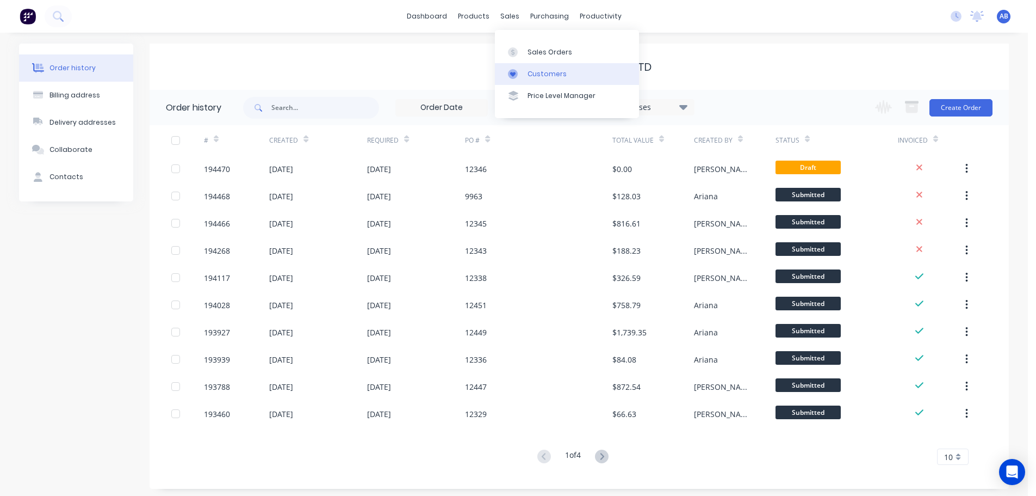
click at [533, 69] on div "Customers" at bounding box center [547, 74] width 39 height 10
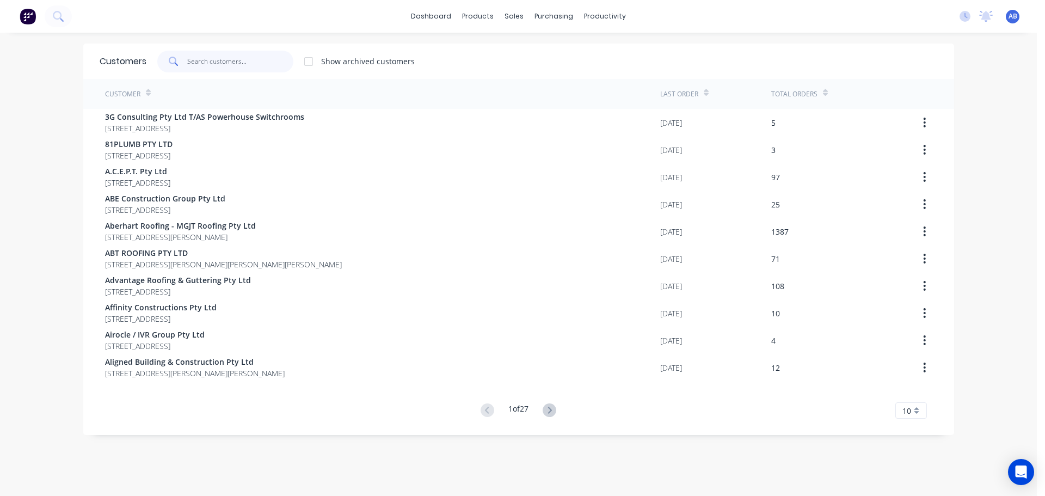
click at [250, 62] on input "text" at bounding box center [240, 62] width 106 height 22
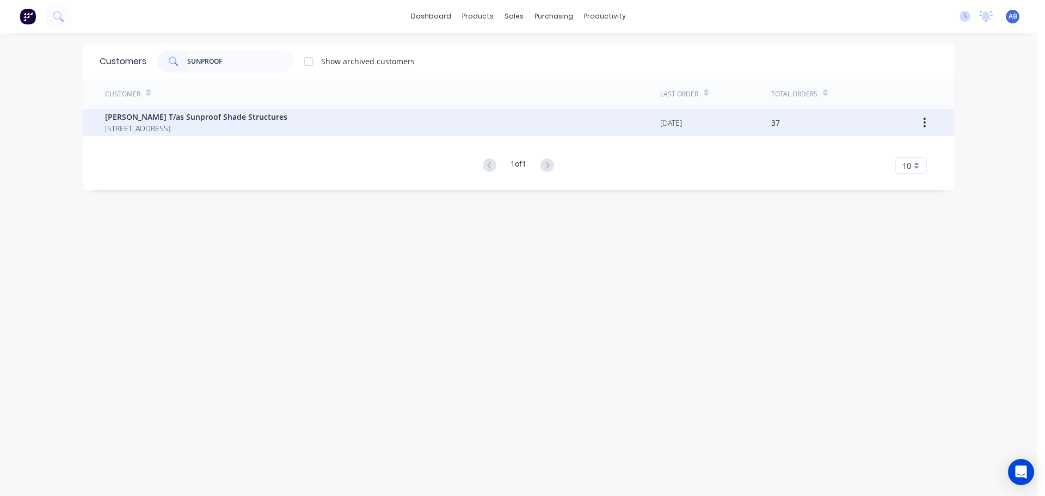
click at [151, 118] on span "[PERSON_NAME] T/as Sunproof Shade Structures" at bounding box center [196, 116] width 182 height 11
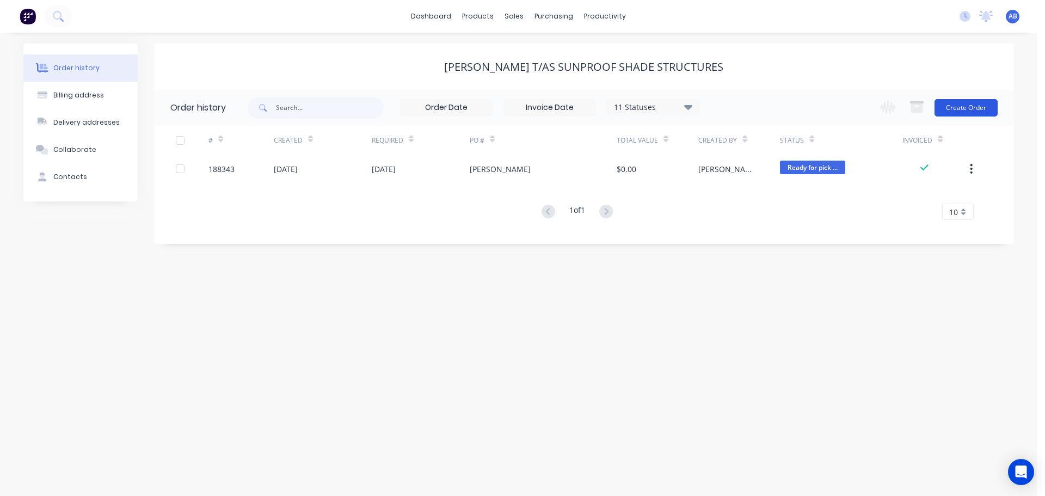
click at [964, 112] on button "Create Order" at bounding box center [965, 107] width 63 height 17
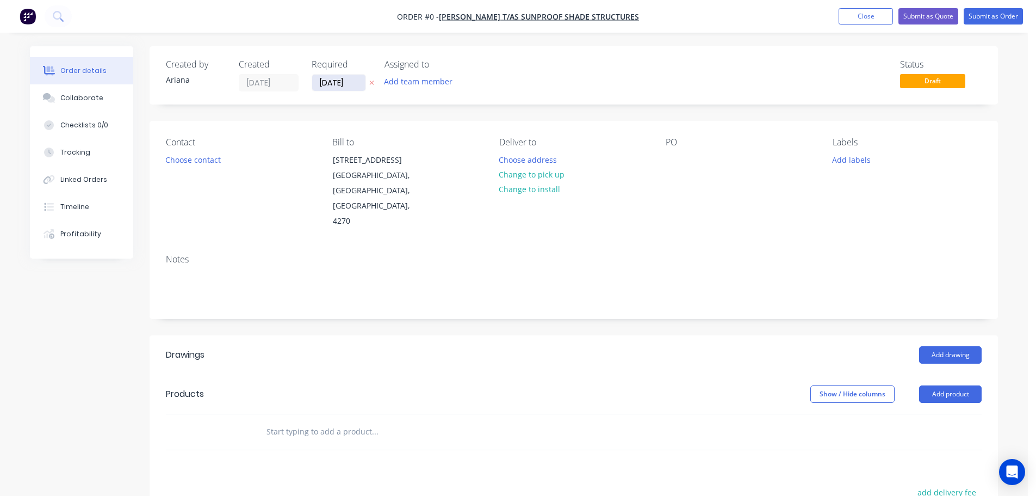
click at [335, 84] on input "[DATE]" at bounding box center [338, 83] width 53 height 16
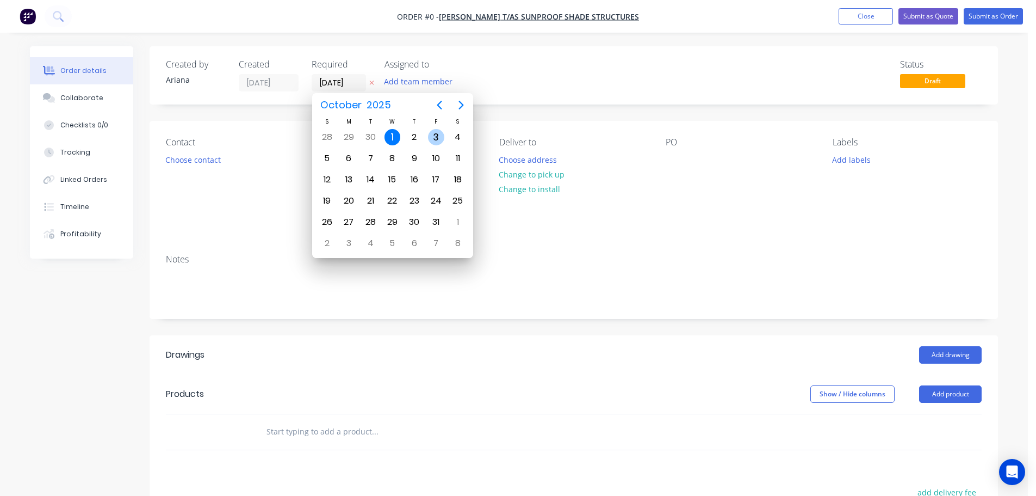
click at [434, 132] on div "3" at bounding box center [436, 137] width 16 height 16
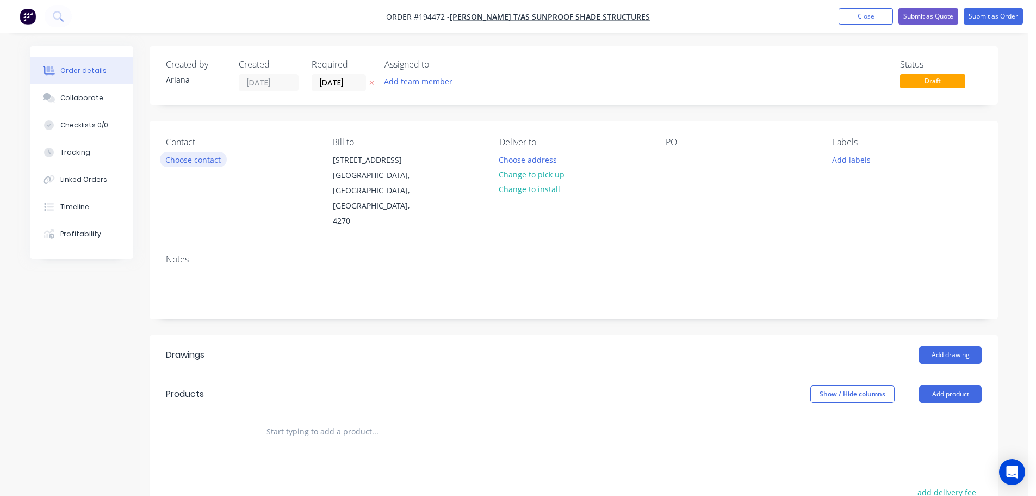
click at [190, 159] on button "Choose contact" at bounding box center [193, 159] width 67 height 15
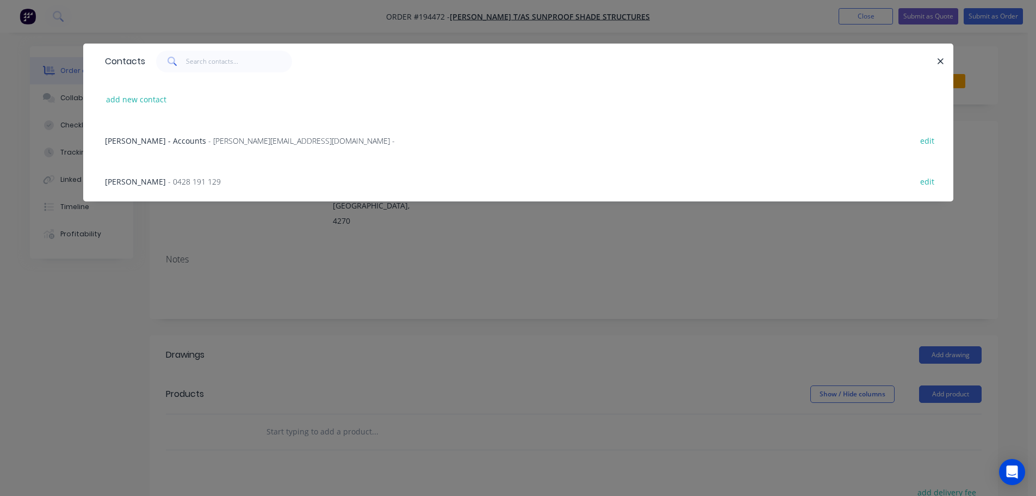
click at [168, 185] on span "- 0428 191 129" at bounding box center [194, 181] width 53 height 10
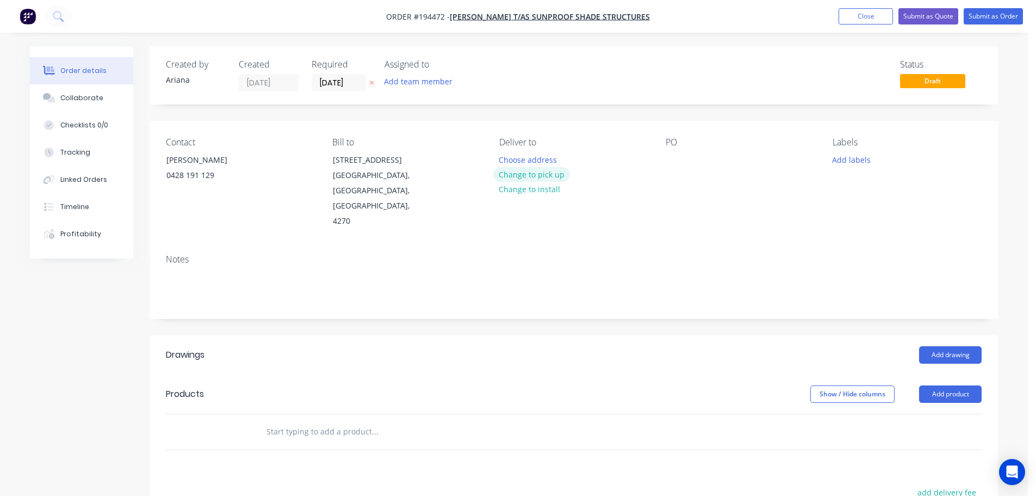
click at [539, 175] on button "Change to pick up" at bounding box center [531, 174] width 77 height 15
click at [674, 158] on div at bounding box center [674, 160] width 17 height 16
click at [856, 245] on div "Notes" at bounding box center [574, 281] width 849 height 73
click at [965, 346] on button "Add drawing" at bounding box center [950, 354] width 63 height 17
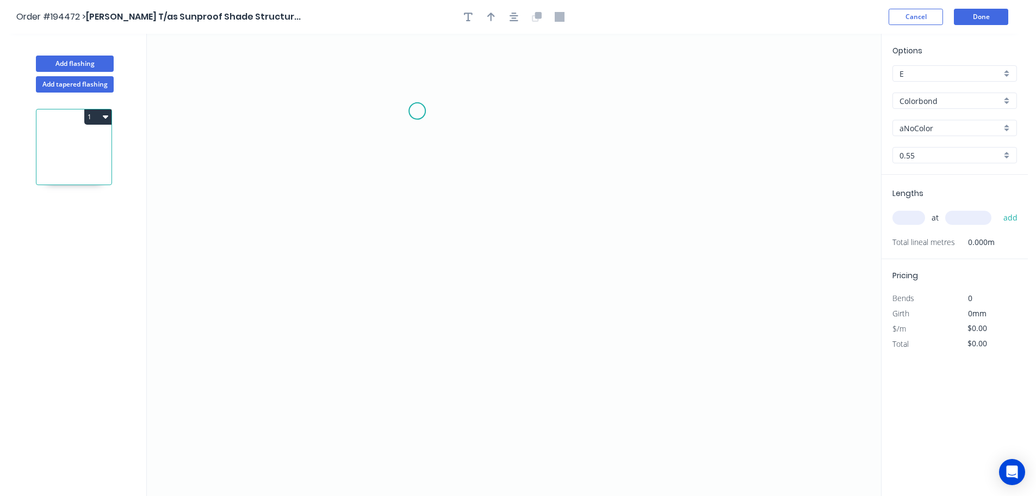
click at [417, 111] on icon "0" at bounding box center [514, 265] width 735 height 462
click at [360, 112] on icon "0" at bounding box center [514, 265] width 735 height 462
click at [419, 127] on div "Delete point" at bounding box center [415, 125] width 109 height 22
click at [381, 72] on icon "0" at bounding box center [514, 265] width 735 height 462
click at [327, 53] on icon "0" at bounding box center [514, 265] width 735 height 462
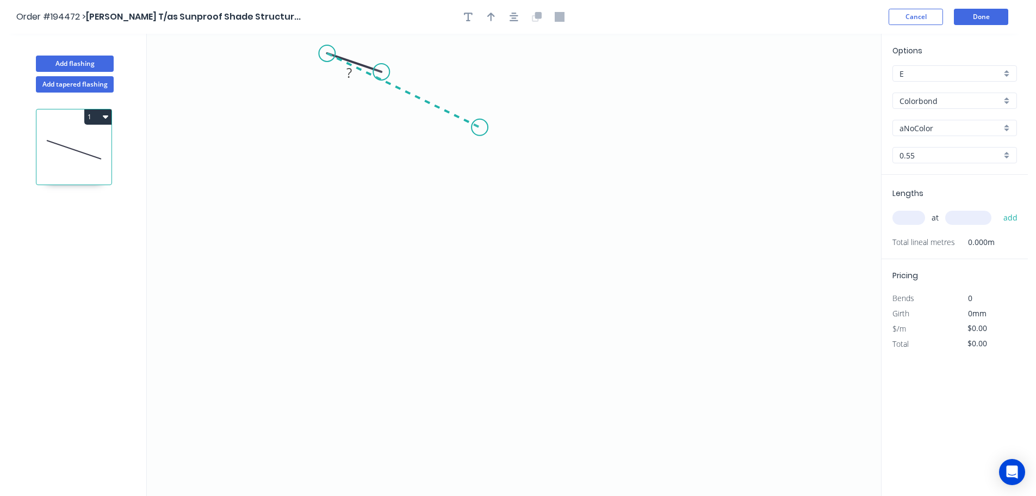
click at [480, 127] on icon "0 ?" at bounding box center [514, 265] width 735 height 462
click at [482, 316] on icon "0 ? ? ? º" at bounding box center [514, 265] width 735 height 462
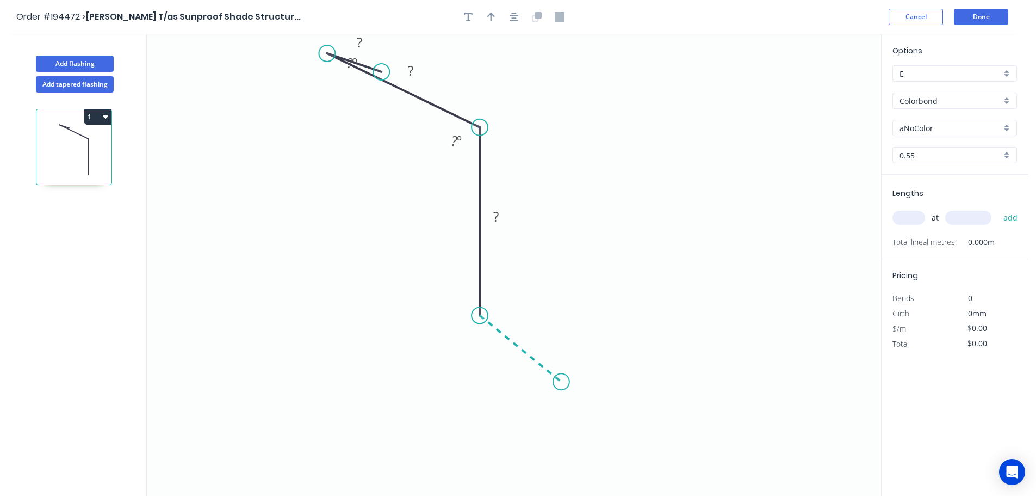
click at [561, 382] on icon "0 ? ? ? ? º ? º" at bounding box center [514, 265] width 735 height 462
click at [560, 481] on icon "0 ? ? ? ? ? º ? º ? º" at bounding box center [514, 265] width 735 height 462
click at [610, 419] on div "Crush & Fold" at bounding box center [614, 421] width 109 height 22
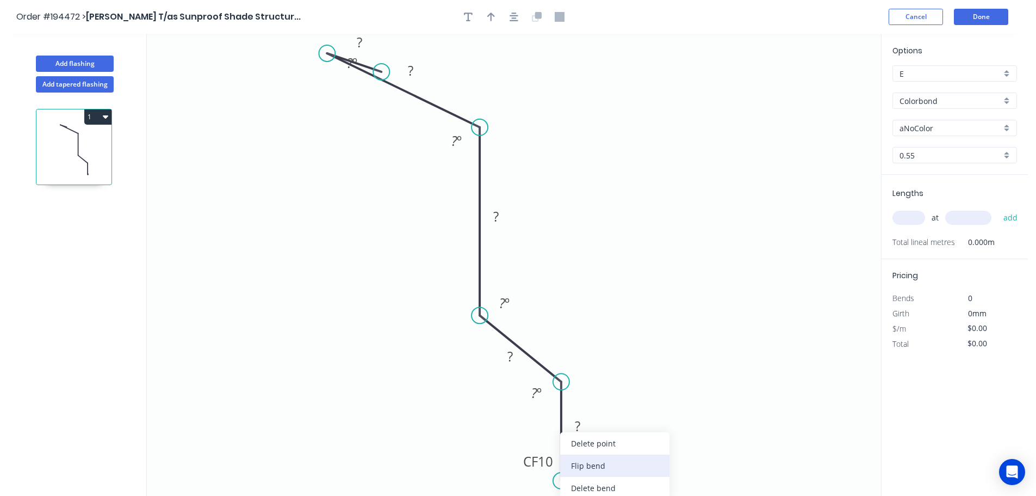
click at [606, 465] on div "Flip bend" at bounding box center [614, 465] width 109 height 22
click at [593, 462] on tspan "10" at bounding box center [591, 461] width 15 height 18
click at [663, 462] on icon "0 ? ? ? ? CF 15 ? ? º ? º ? º ? º" at bounding box center [514, 265] width 735 height 462
drag, startPoint x: 604, startPoint y: 465, endPoint x: 497, endPoint y: 485, distance: 109.1
click at [497, 485] on rect at bounding box center [478, 481] width 44 height 22
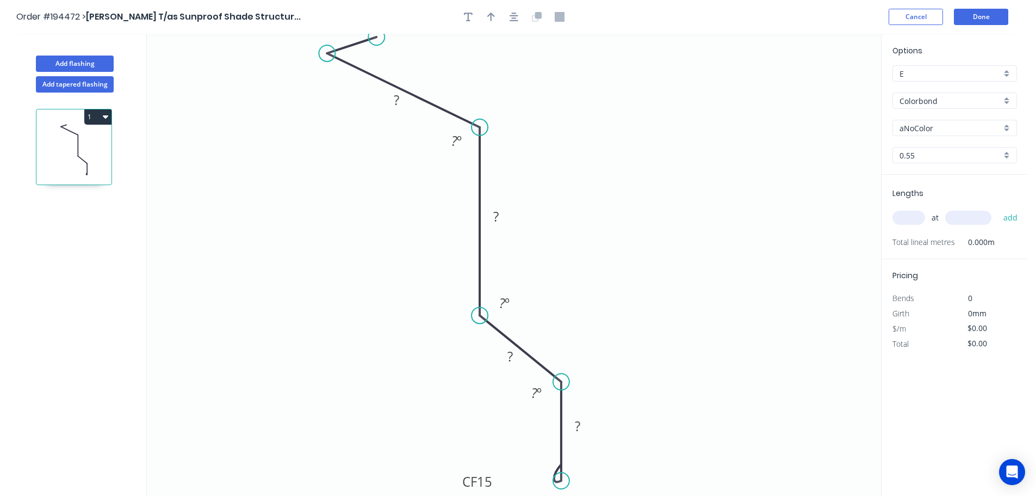
drag, startPoint x: 380, startPoint y: 70, endPoint x: 377, endPoint y: 37, distance: 33.4
click at [377, 37] on circle at bounding box center [376, 37] width 16 height 16
click at [344, 35] on rect at bounding box center [346, 25] width 35 height 22
click at [638, 73] on icon "0 ? ? ? ? CF 15 ? ? º ? º ? º" at bounding box center [514, 265] width 735 height 462
click at [985, 15] on button "Done" at bounding box center [981, 17] width 54 height 16
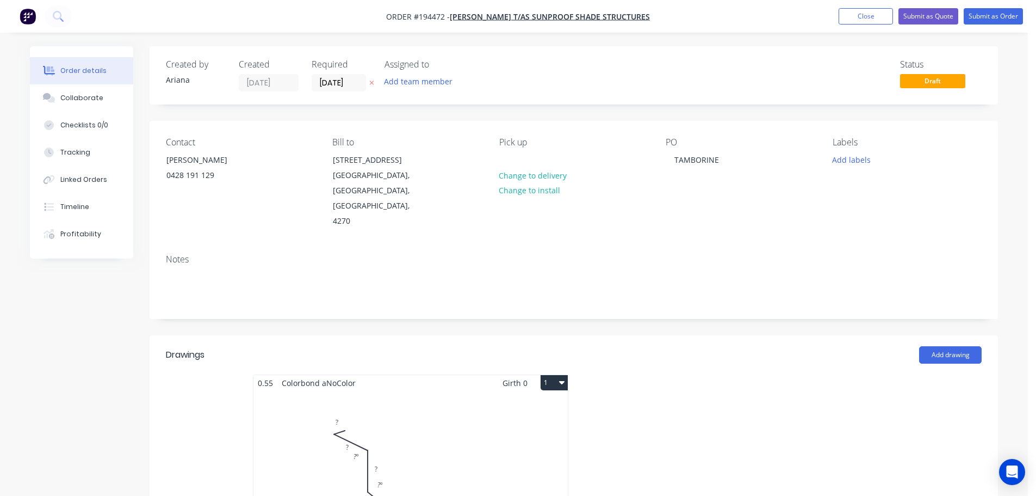
click at [416, 391] on div "Total lm $/M Total 0m $0.00 $0.00" at bounding box center [411, 474] width 314 height 166
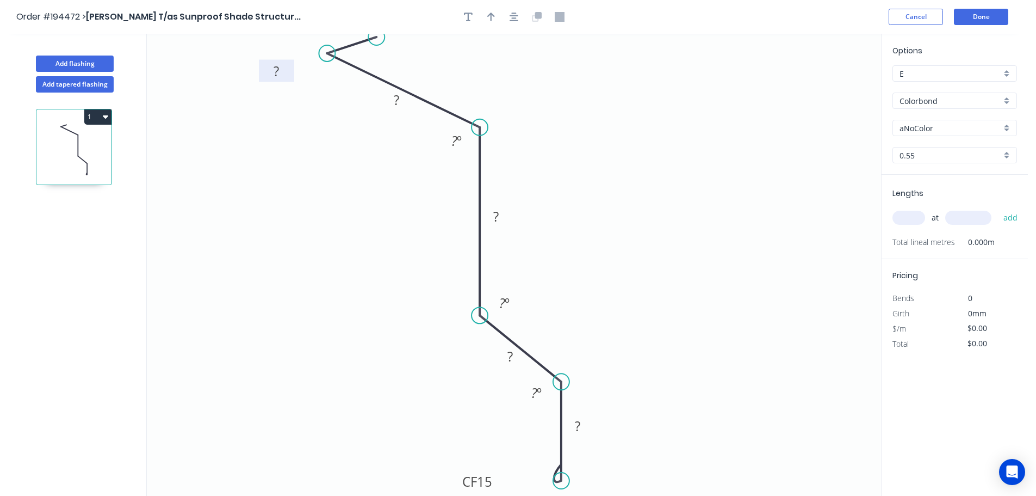
drag, startPoint x: 343, startPoint y: 34, endPoint x: 273, endPoint y: 81, distance: 84.4
click at [273, 81] on rect at bounding box center [276, 71] width 35 height 22
click at [280, 70] on rect at bounding box center [277, 72] width 22 height 15
click at [297, 95] on icon "0 15 ? ? ? CF 15 ? ? º ? º ? º" at bounding box center [514, 265] width 735 height 462
drag, startPoint x: 288, startPoint y: 75, endPoint x: 356, endPoint y: 30, distance: 81.0
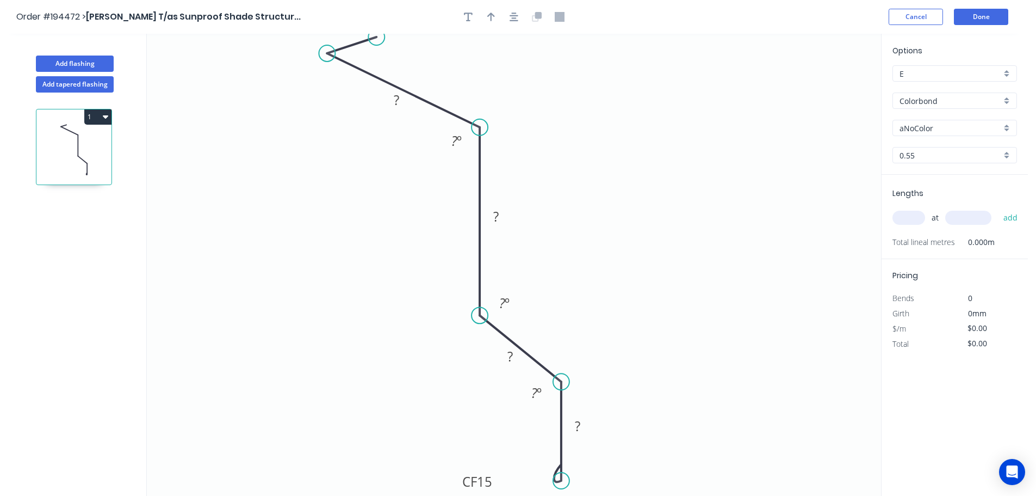
click at [356, 30] on div "Order #194472 > [PERSON_NAME] T/as Sunproof Shade Structur... Cancel Done Add f…" at bounding box center [514, 258] width 1028 height 516
click at [995, 14] on button "Done" at bounding box center [981, 17] width 54 height 16
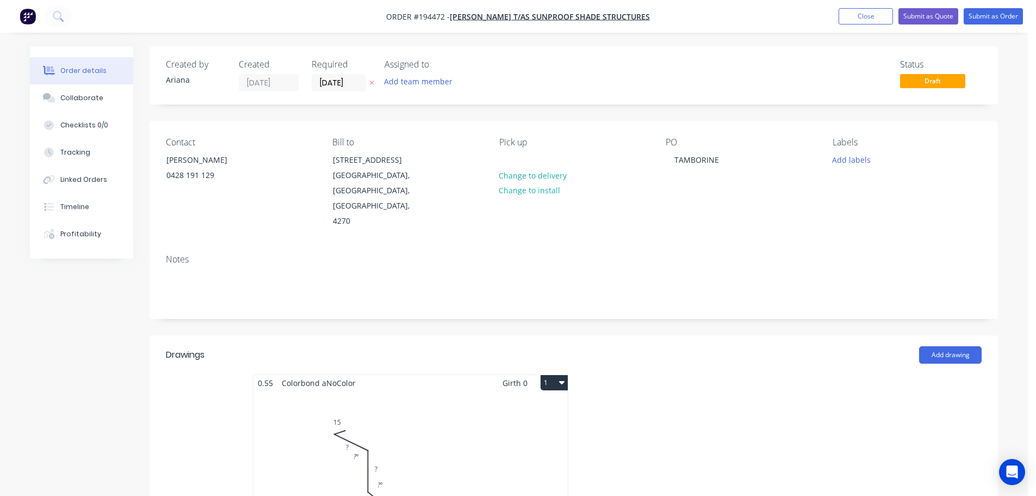
drag, startPoint x: 448, startPoint y: 408, endPoint x: 454, endPoint y: 405, distance: 6.6
click at [454, 405] on div "Total lm $/M Total 0m $0.00 $0.00" at bounding box center [411, 474] width 314 height 166
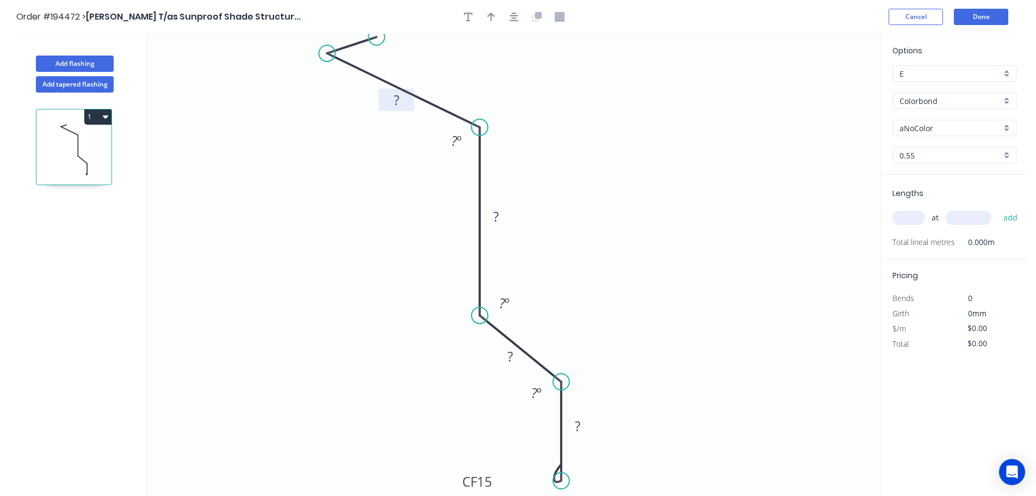
click at [398, 99] on tspan "?" at bounding box center [396, 100] width 5 height 18
click at [589, 121] on icon "0 15 100 ? ? CF 15 ? ? º ? º ? º" at bounding box center [514, 265] width 735 height 462
click at [457, 141] on tspan "º" at bounding box center [459, 141] width 5 height 18
click at [457, 141] on tspan "102" at bounding box center [454, 141] width 21 height 18
click at [501, 215] on rect at bounding box center [496, 216] width 22 height 15
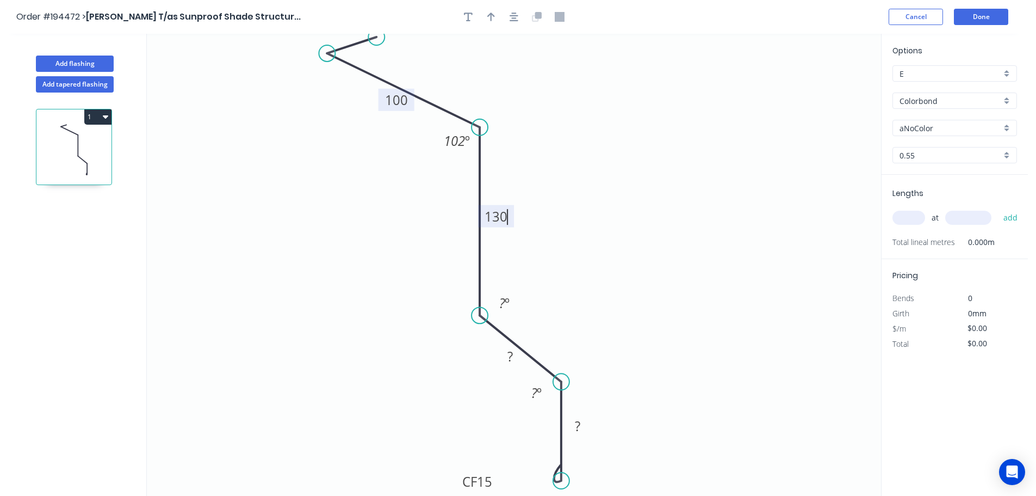
click at [541, 199] on icon "0 15 100 130 ? CF 15 ? 102 º ? º ? º" at bounding box center [514, 265] width 735 height 462
click at [507, 301] on tspan "º" at bounding box center [507, 303] width 5 height 18
click at [973, 18] on button "Done" at bounding box center [981, 17] width 54 height 16
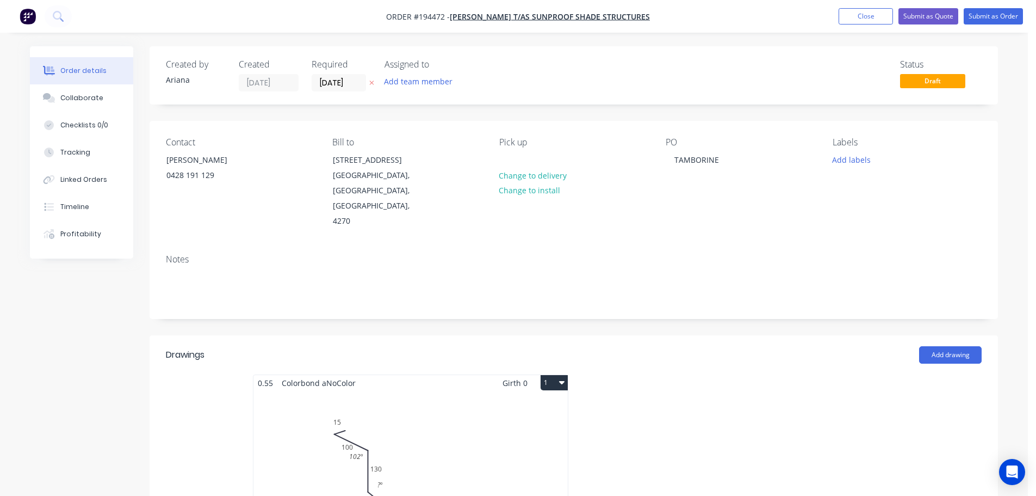
click at [513, 412] on div "Total lm $/M Total 0m $0.00 $0.00" at bounding box center [411, 474] width 314 height 166
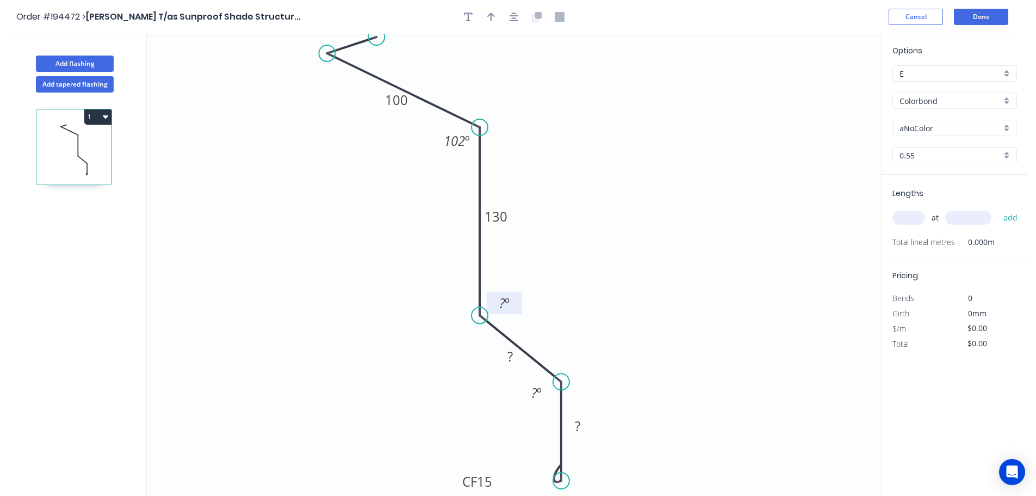
click at [506, 304] on tspan "º" at bounding box center [507, 303] width 5 height 18
click at [511, 356] on tspan "?" at bounding box center [510, 356] width 5 height 18
click at [606, 287] on icon "0 15 100 130 42 CF 15 ? 102 º 135 º ? º" at bounding box center [514, 265] width 735 height 462
click at [536, 390] on tspan "?" at bounding box center [535, 393] width 6 height 18
click at [592, 372] on icon "0 15 100 130 42 CF 15 ? 102 º 135 º 135 º" at bounding box center [514, 265] width 735 height 462
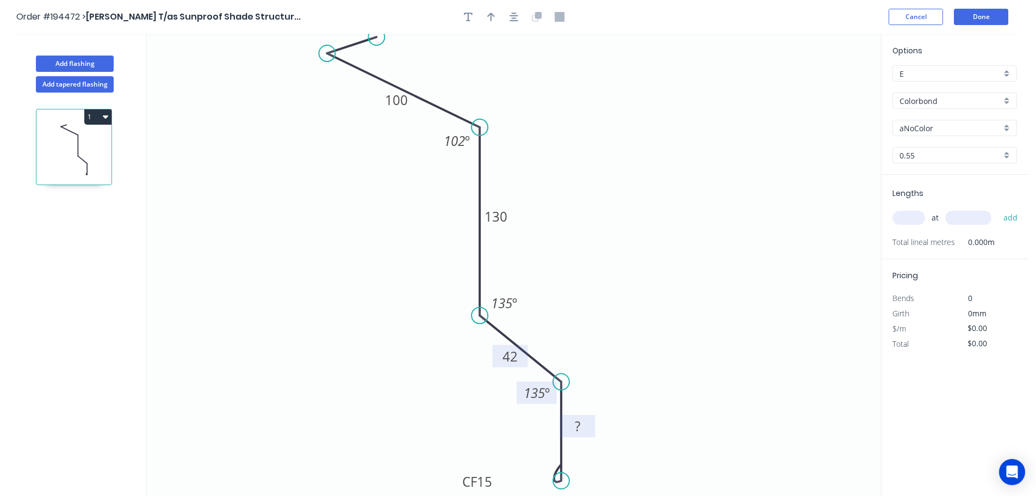
click at [576, 423] on tspan "?" at bounding box center [577, 426] width 5 height 18
click at [642, 419] on icon "0 15 100 130 42 CF 15 40 102 º 135 º 135 º" at bounding box center [514, 265] width 735 height 462
click at [489, 14] on icon "button" at bounding box center [491, 17] width 8 height 10
drag, startPoint x: 735, startPoint y: 122, endPoint x: 614, endPoint y: 134, distance: 121.3
click at [620, 134] on icon at bounding box center [625, 121] width 10 height 35
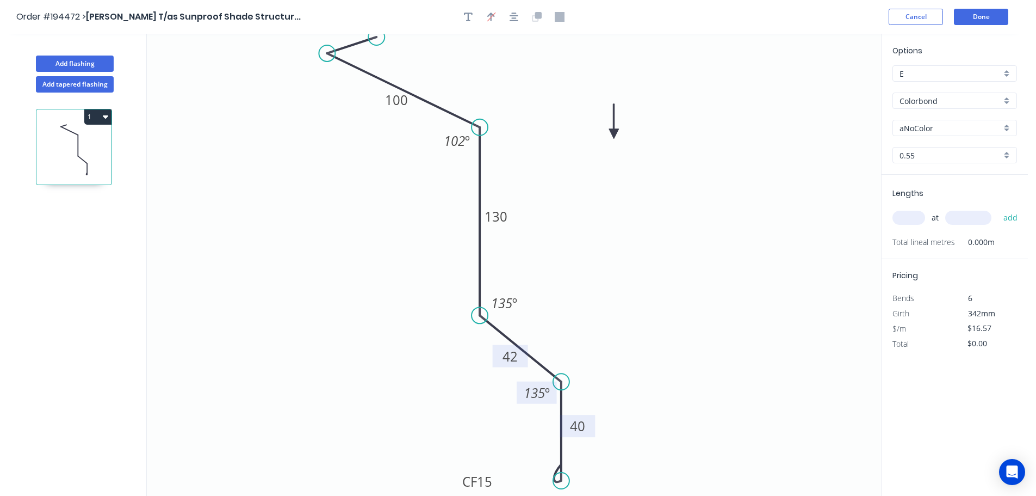
click at [614, 134] on icon at bounding box center [614, 121] width 10 height 35
click at [614, 131] on icon at bounding box center [614, 121] width 10 height 35
click at [708, 249] on icon "0 15 100 130 42 CF 15 40 102 º 135 º 135 º" at bounding box center [514, 265] width 735 height 462
click at [1007, 100] on div "Colorbond" at bounding box center [955, 100] width 125 height 16
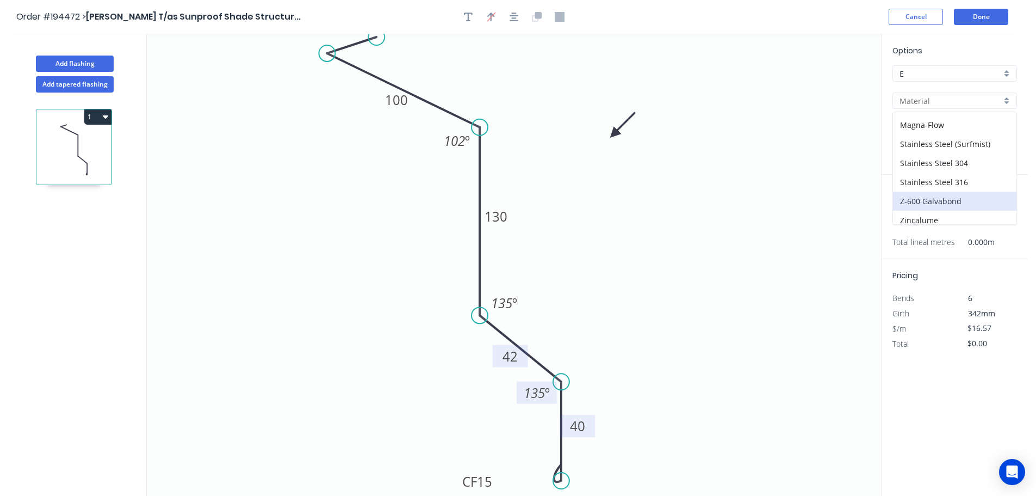
scroll to position [231, 0]
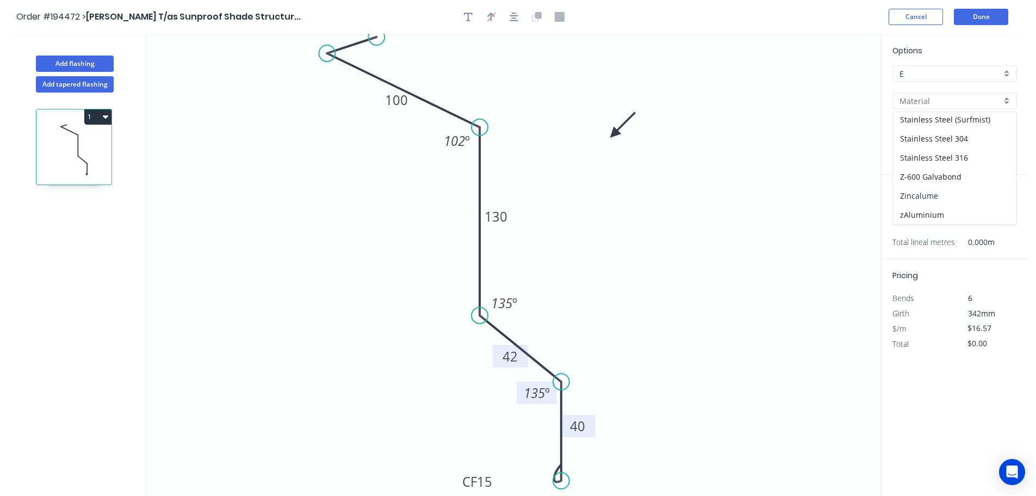
click at [957, 192] on div "Zincalume" at bounding box center [955, 195] width 124 height 19
click at [915, 216] on input "text" at bounding box center [909, 218] width 33 height 14
click at [973, 214] on input "text" at bounding box center [969, 218] width 46 height 14
click at [998, 208] on button "add" at bounding box center [1011, 217] width 26 height 18
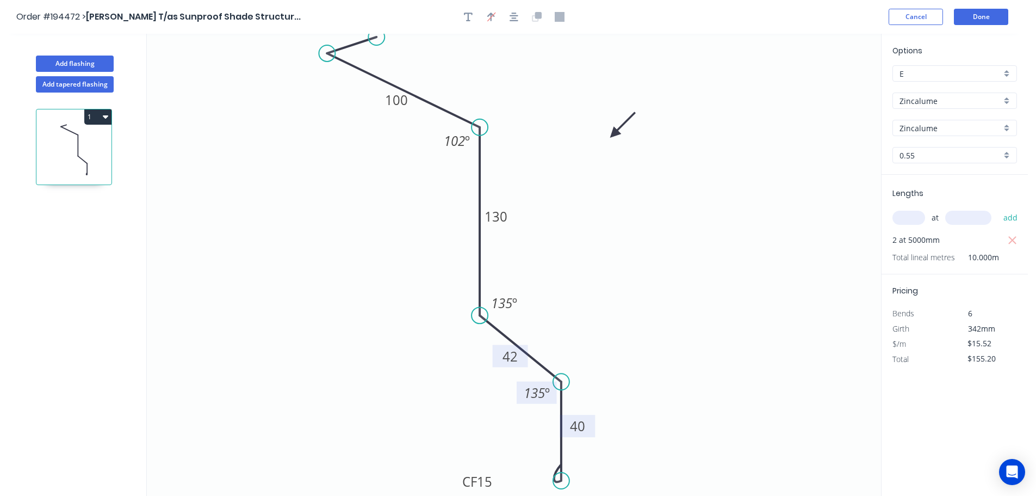
click at [836, 203] on icon "0 15 100 130 42 CF 15 40 102 º 135 º 135 º" at bounding box center [514, 265] width 735 height 462
click at [983, 19] on button "Done" at bounding box center [981, 17] width 54 height 16
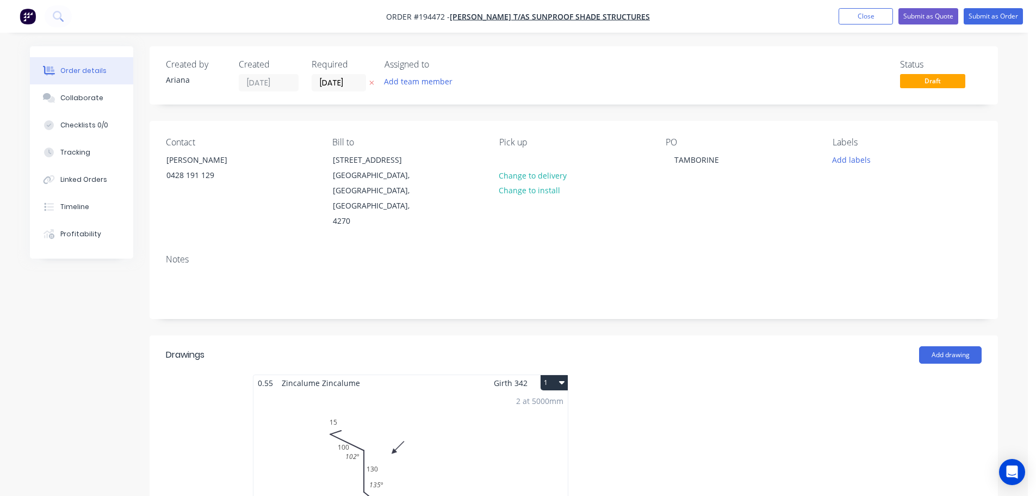
scroll to position [127, 0]
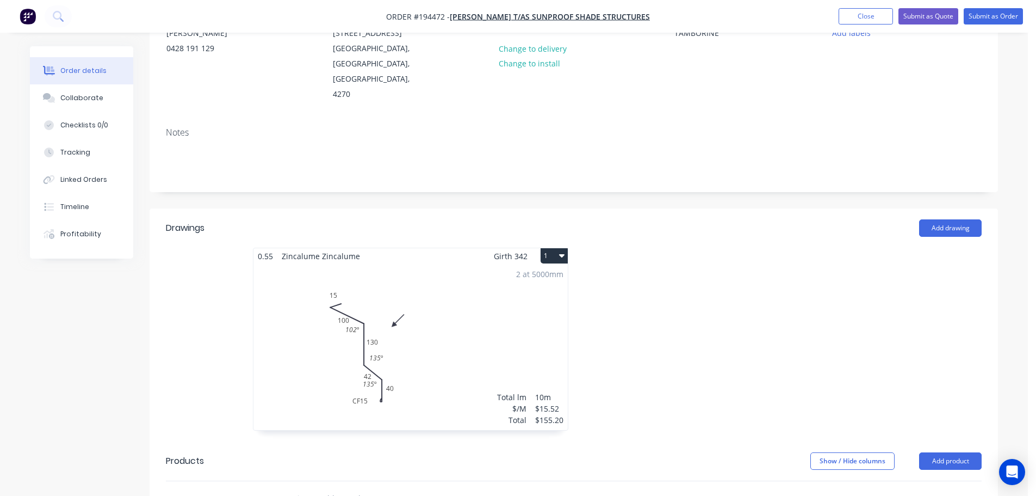
click at [498, 280] on div "2 at 5000mm Total lm $/M Total 10m $15.52 $155.20" at bounding box center [411, 347] width 314 height 166
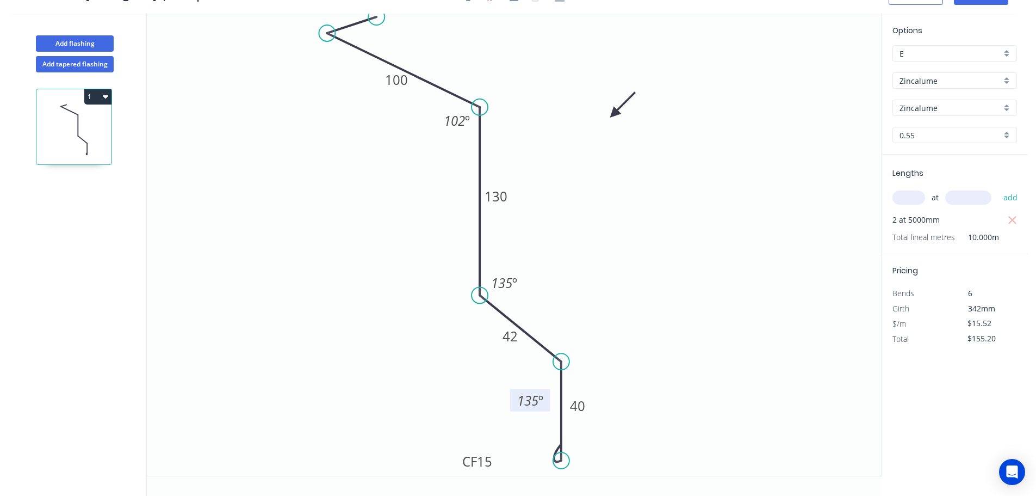
drag, startPoint x: 521, startPoint y: 377, endPoint x: 515, endPoint y: 405, distance: 28.5
click at [515, 405] on rect at bounding box center [530, 400] width 40 height 22
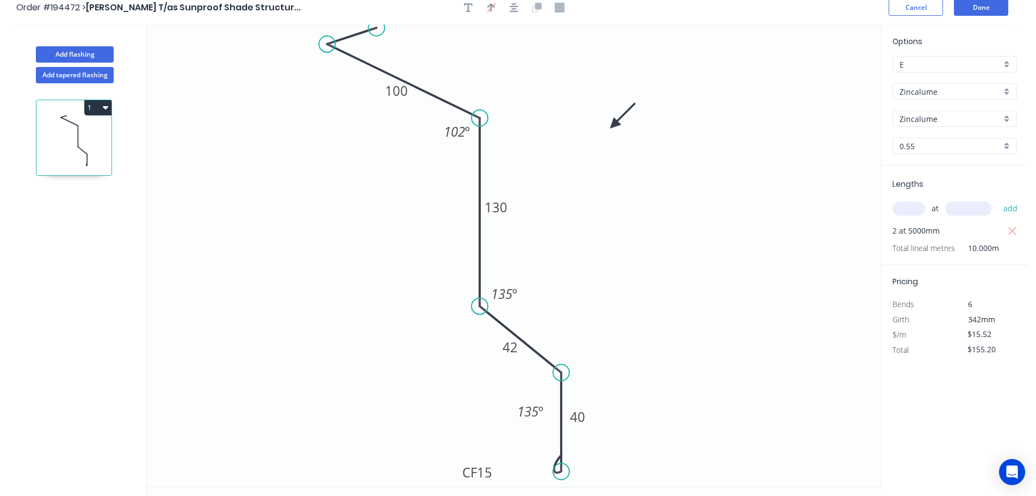
scroll to position [0, 0]
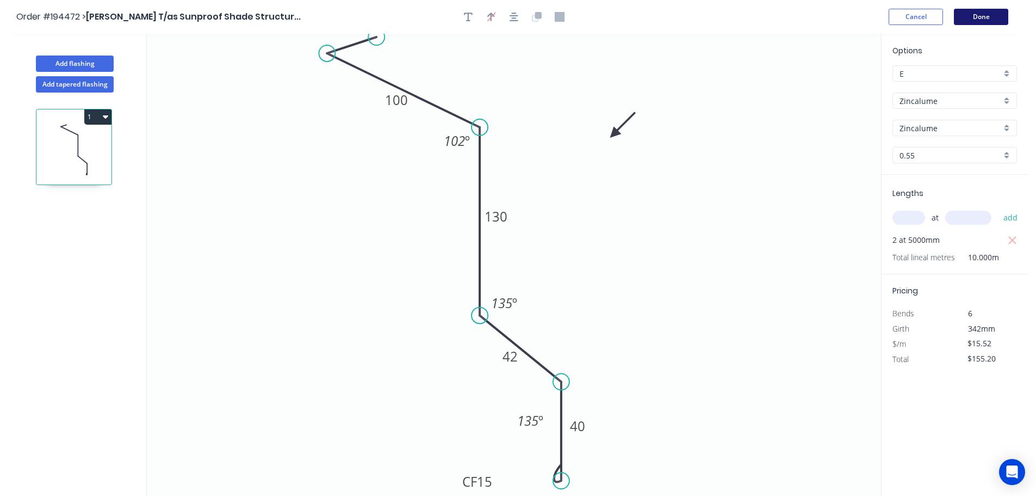
click at [981, 15] on button "Done" at bounding box center [981, 17] width 54 height 16
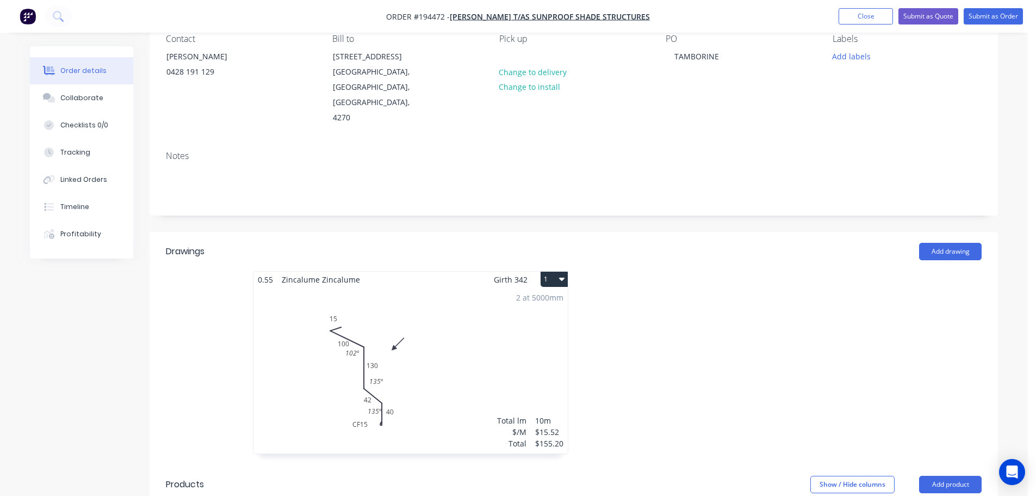
scroll to position [127, 0]
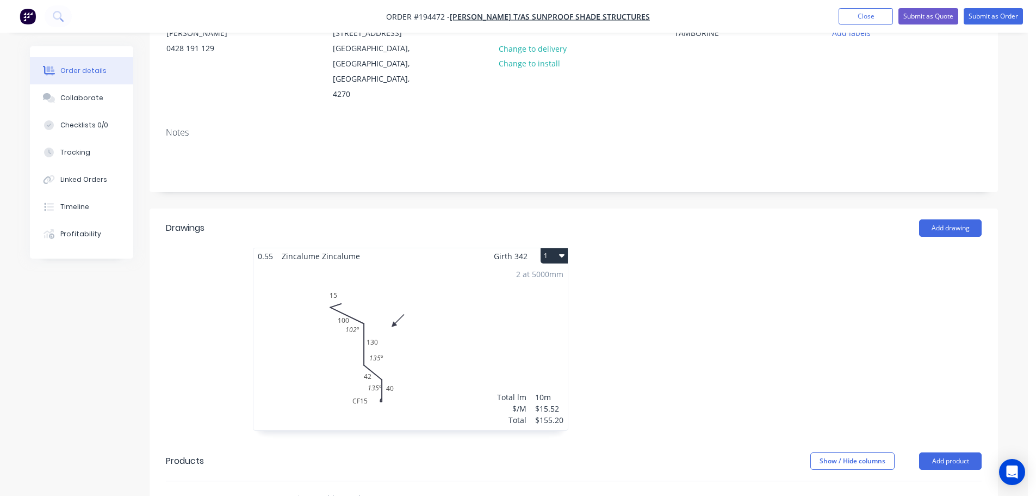
click at [470, 295] on div "2 at 5000mm Total lm $/M Total 10m $15.52 $155.20" at bounding box center [411, 347] width 314 height 166
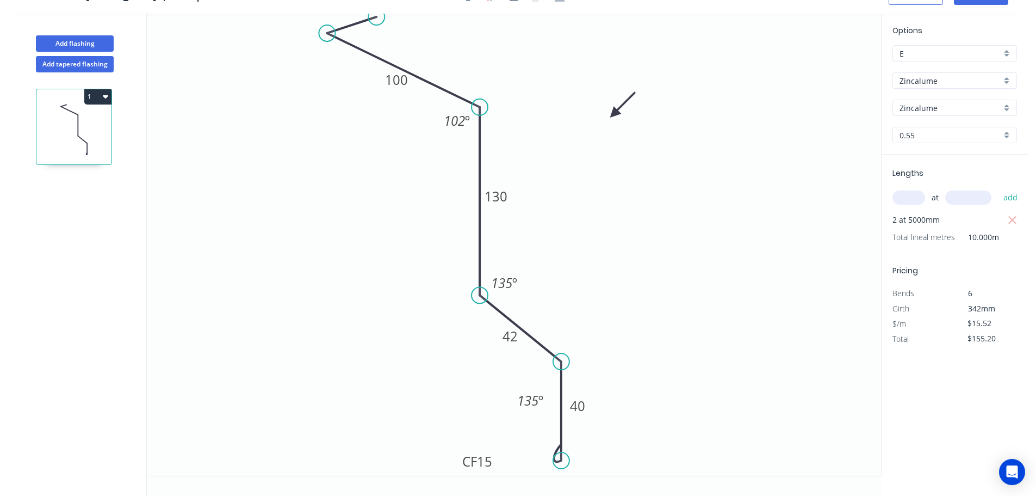
scroll to position [20, 0]
drag, startPoint x: 516, startPoint y: 404, endPoint x: 503, endPoint y: 412, distance: 15.9
click at [503, 412] on rect at bounding box center [517, 408] width 40 height 22
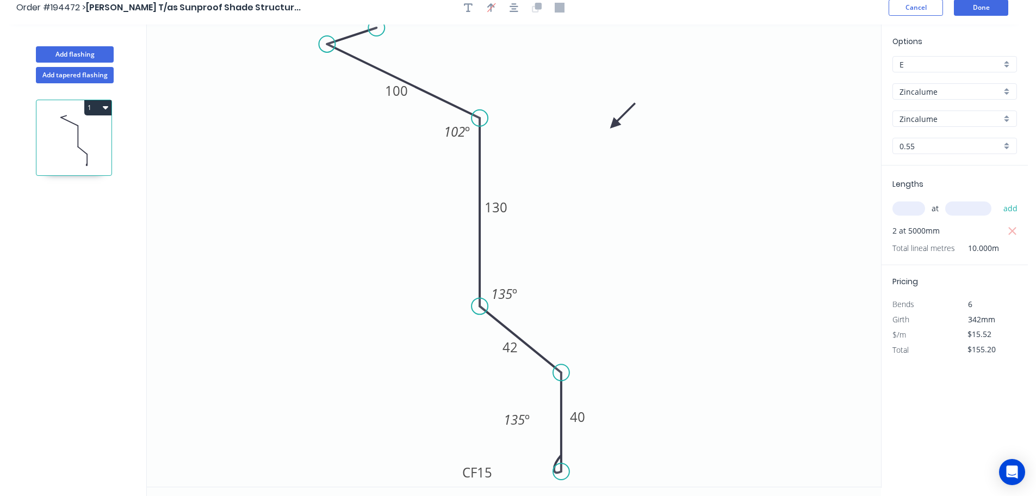
scroll to position [0, 0]
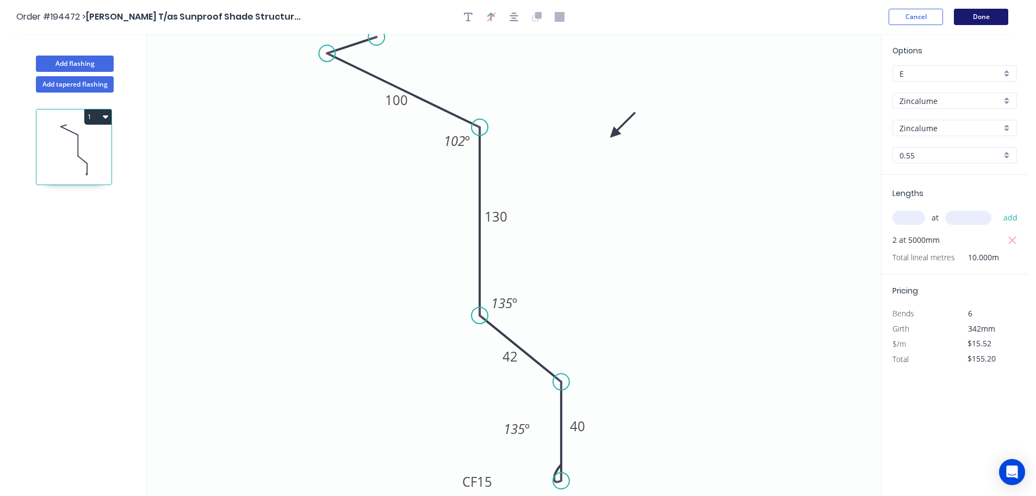
click at [970, 18] on button "Done" at bounding box center [981, 17] width 54 height 16
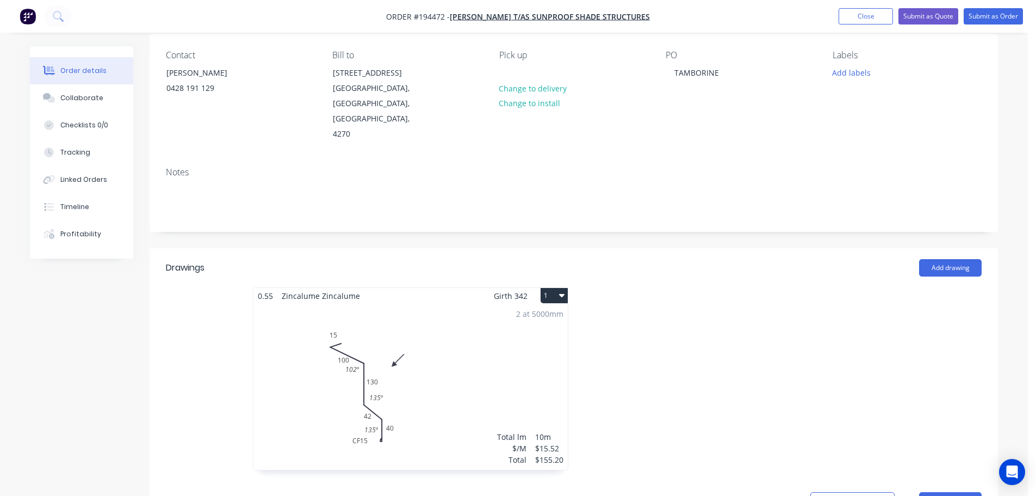
scroll to position [127, 0]
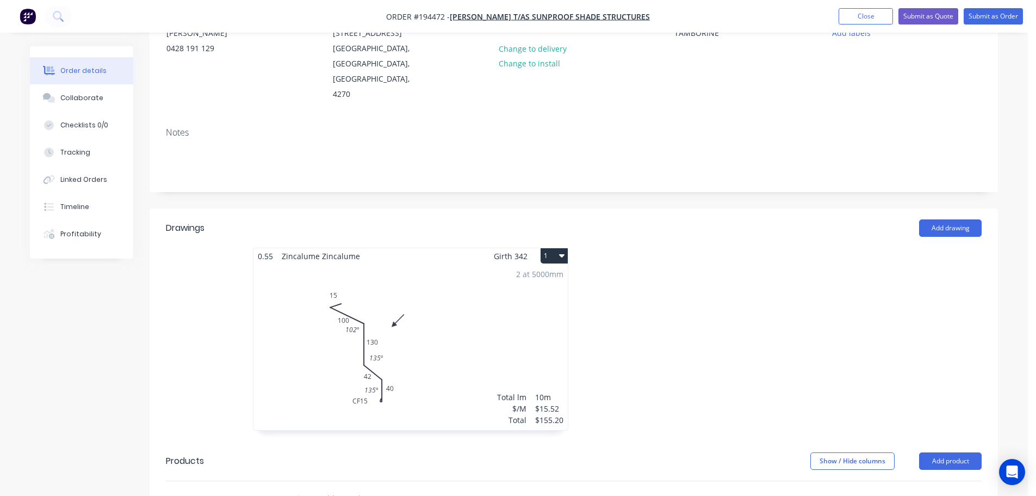
click at [558, 248] on button "1" at bounding box center [554, 255] width 27 height 15
click at [545, 274] on div "Use larger box size" at bounding box center [516, 282] width 84 height 16
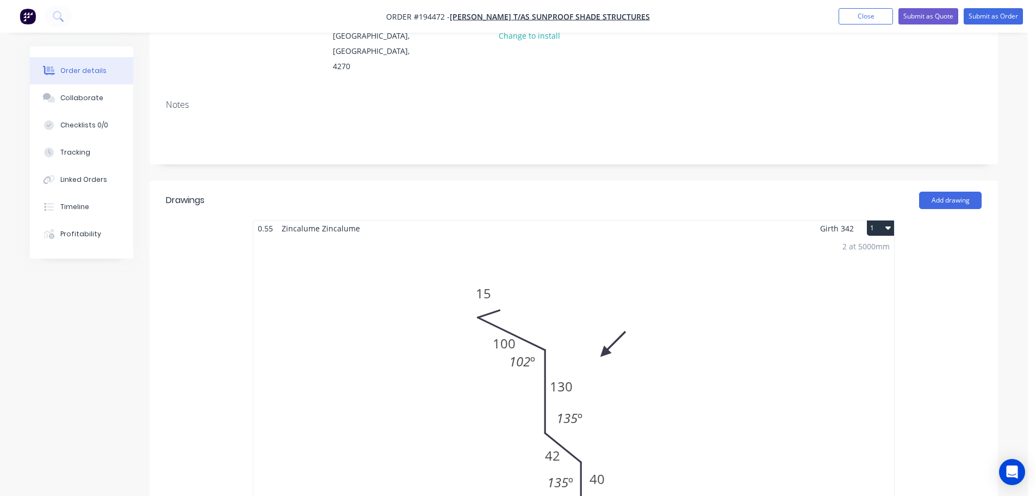
scroll to position [0, 0]
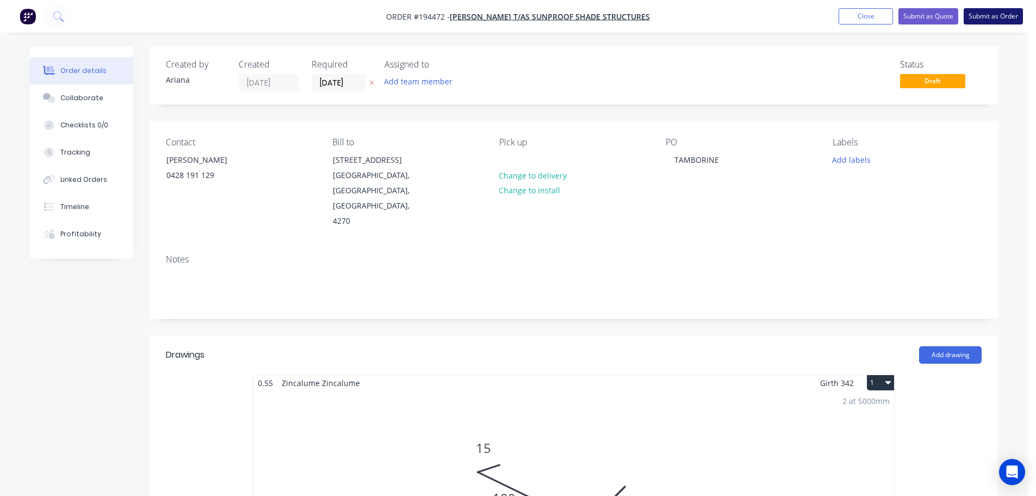
click at [984, 18] on button "Submit as Order" at bounding box center [993, 16] width 59 height 16
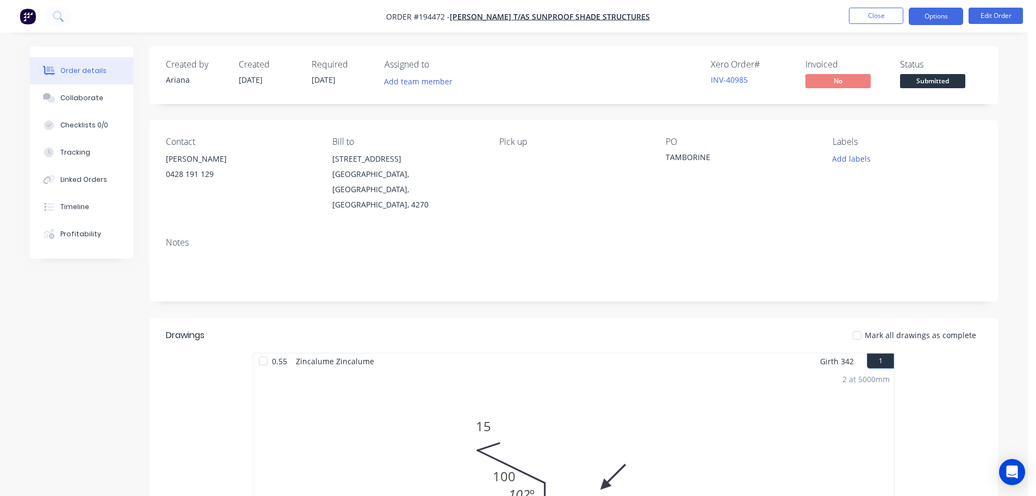
click at [933, 15] on button "Options" at bounding box center [936, 16] width 54 height 17
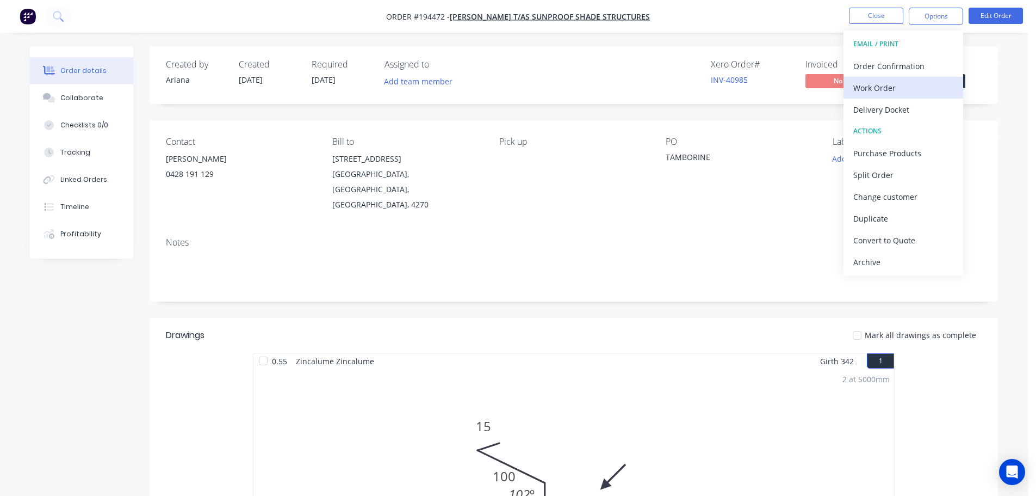
click at [886, 87] on div "Work Order" at bounding box center [904, 88] width 100 height 16
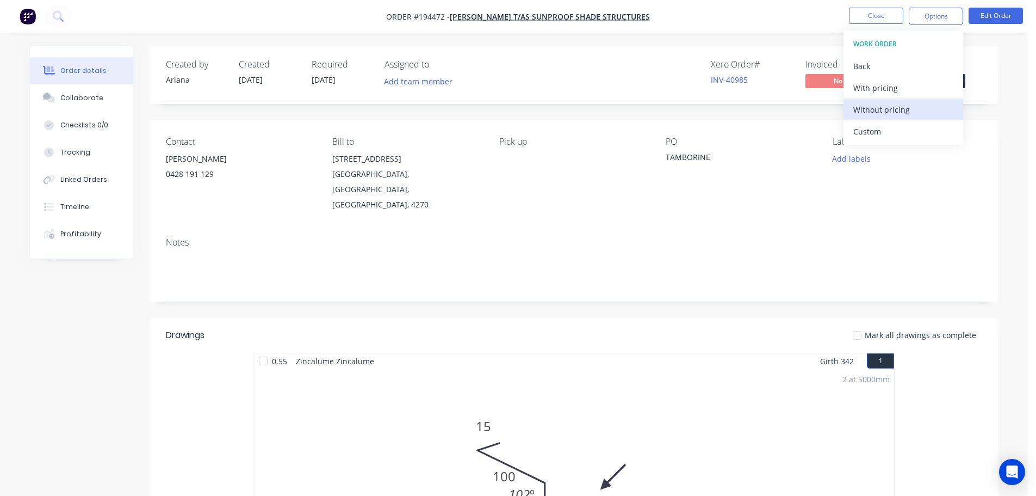
click at [876, 106] on div "Without pricing" at bounding box center [904, 110] width 100 height 16
click at [756, 9] on nav "Order #194472 - [PERSON_NAME] T/as Sunproof Shade Structures Close Options EMAI…" at bounding box center [518, 16] width 1036 height 33
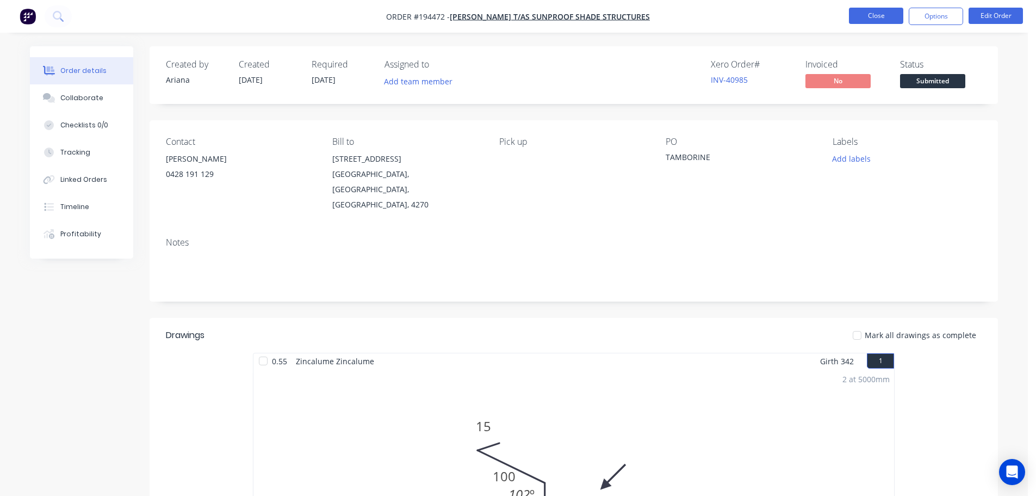
click at [881, 16] on button "Close" at bounding box center [876, 16] width 54 height 16
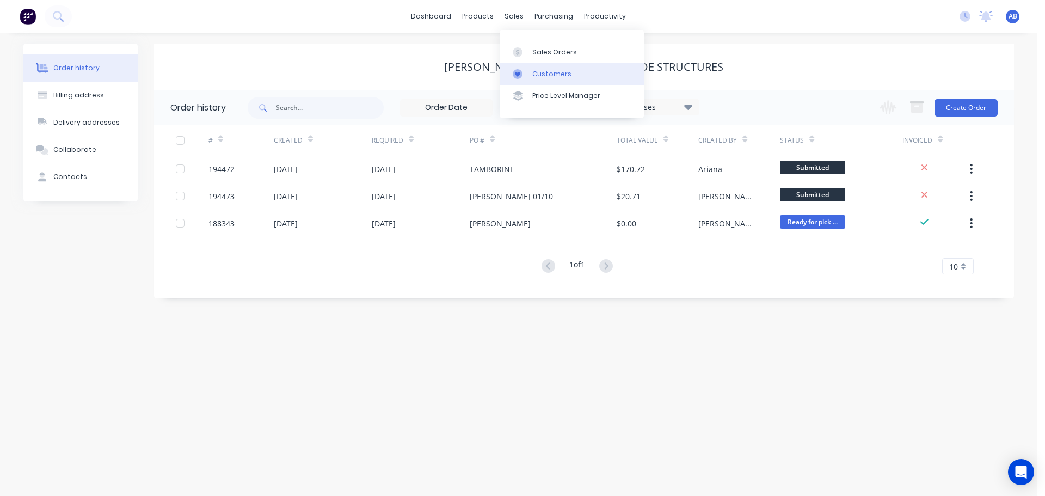
click at [530, 70] on link "Customers" at bounding box center [571, 74] width 144 height 22
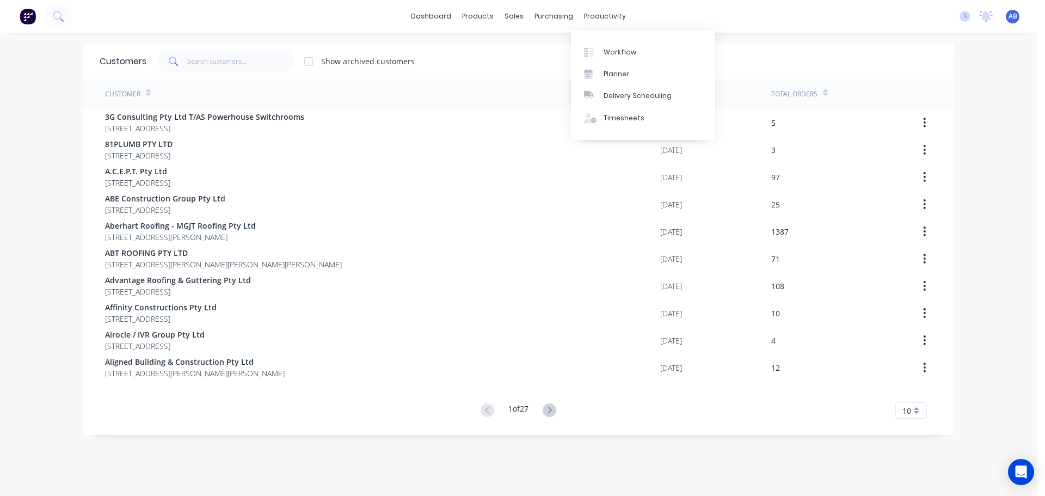
click at [650, 14] on div "dashboard products sales purchasing productivity dashboard products Product Cat…" at bounding box center [518, 16] width 1036 height 33
drag, startPoint x: 208, startPoint y: 63, endPoint x: 389, endPoint y: 75, distance: 181.6
click at [212, 61] on input "text" at bounding box center [240, 62] width 106 height 22
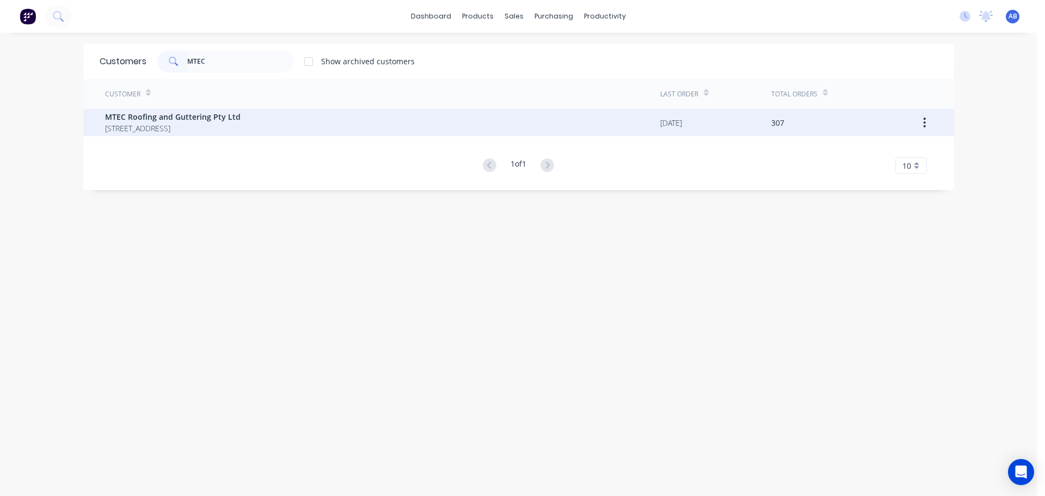
click at [134, 121] on span "MTEC Roofing and Guttering Pty Ltd" at bounding box center [172, 116] width 135 height 11
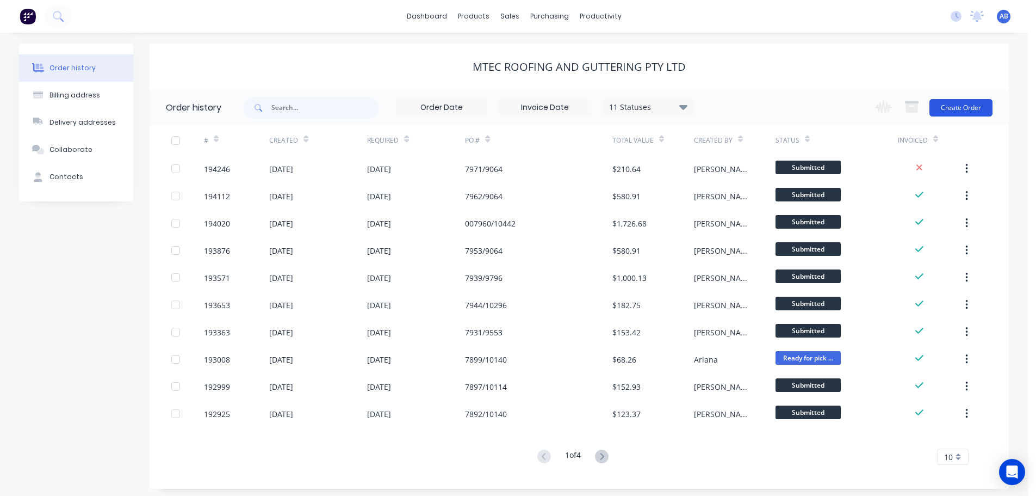
click at [968, 108] on button "Create Order" at bounding box center [961, 107] width 63 height 17
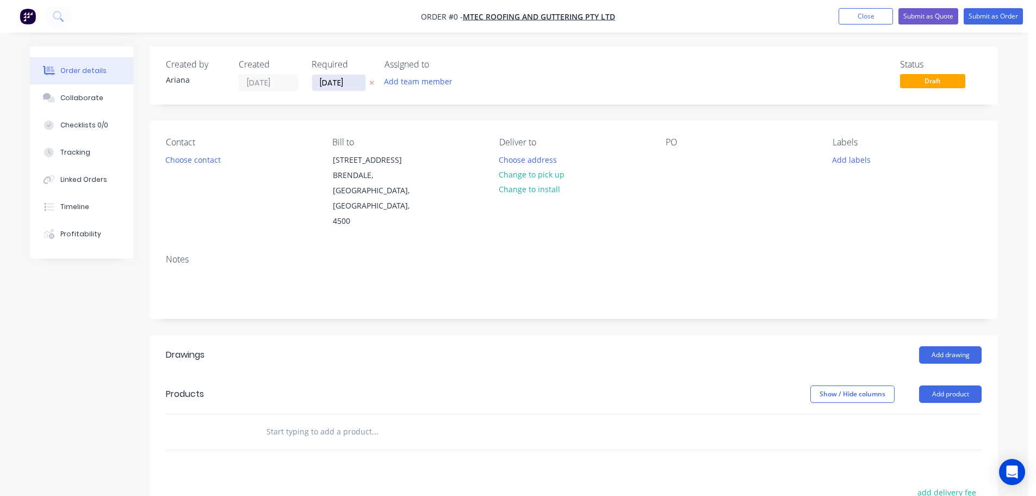
click at [336, 84] on input "[DATE]" at bounding box center [338, 83] width 53 height 16
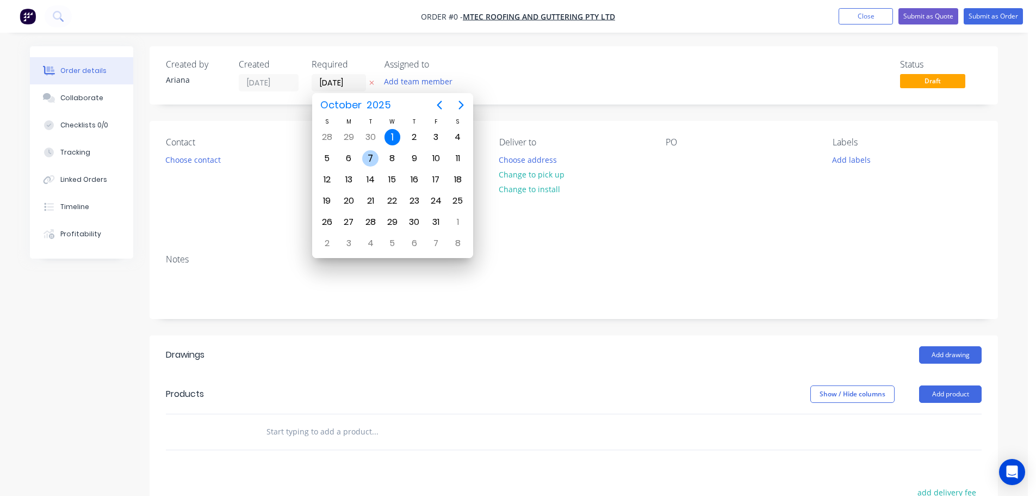
click at [369, 155] on div "7" at bounding box center [370, 158] width 16 height 16
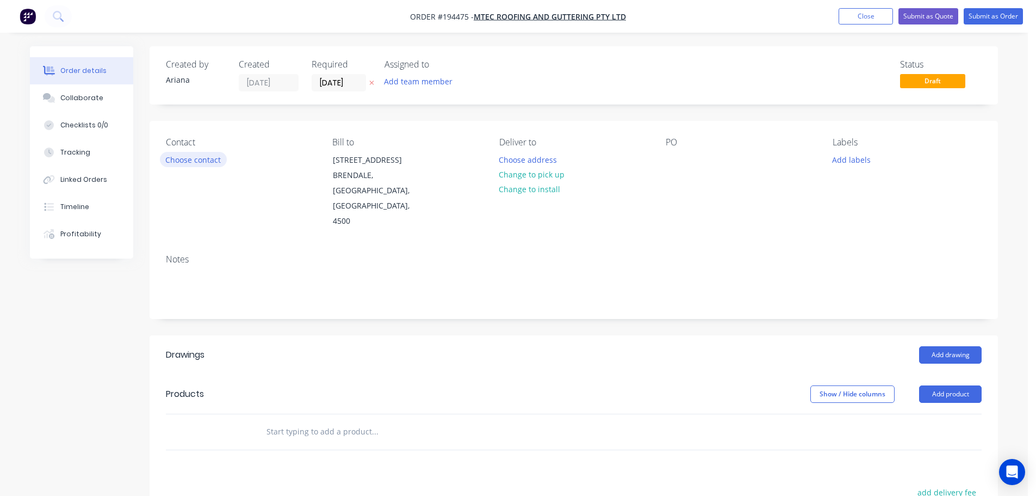
click at [193, 162] on button "Choose contact" at bounding box center [193, 159] width 67 height 15
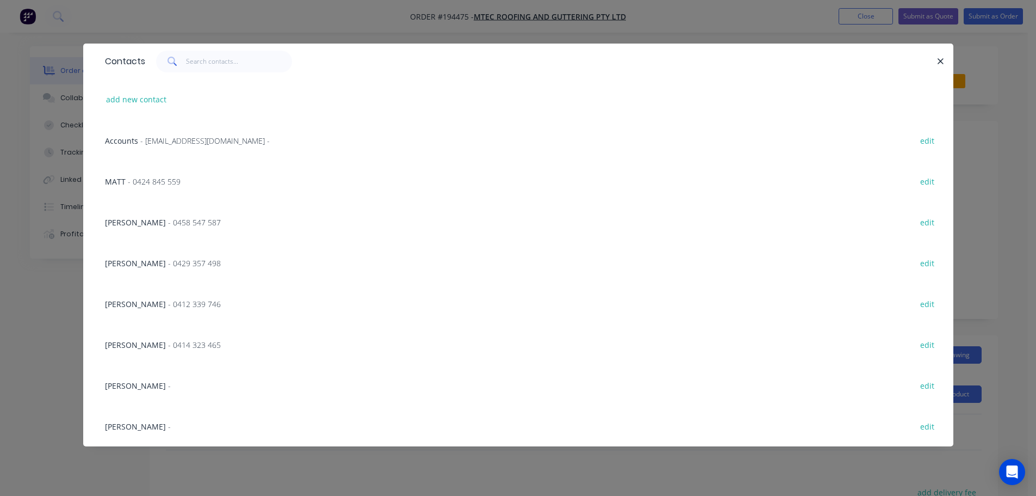
click at [168, 344] on span "- 0414 323 465" at bounding box center [194, 345] width 53 height 10
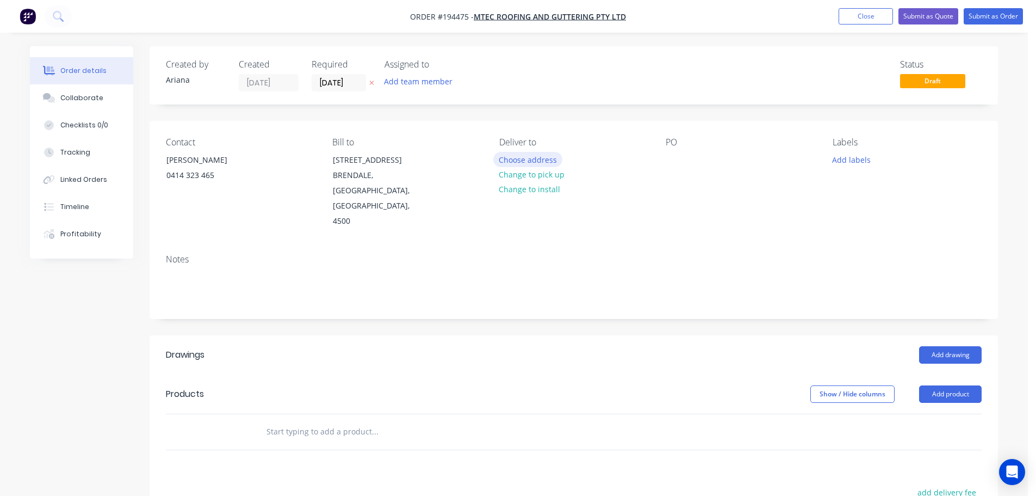
click at [525, 157] on button "Choose address" at bounding box center [528, 159] width 70 height 15
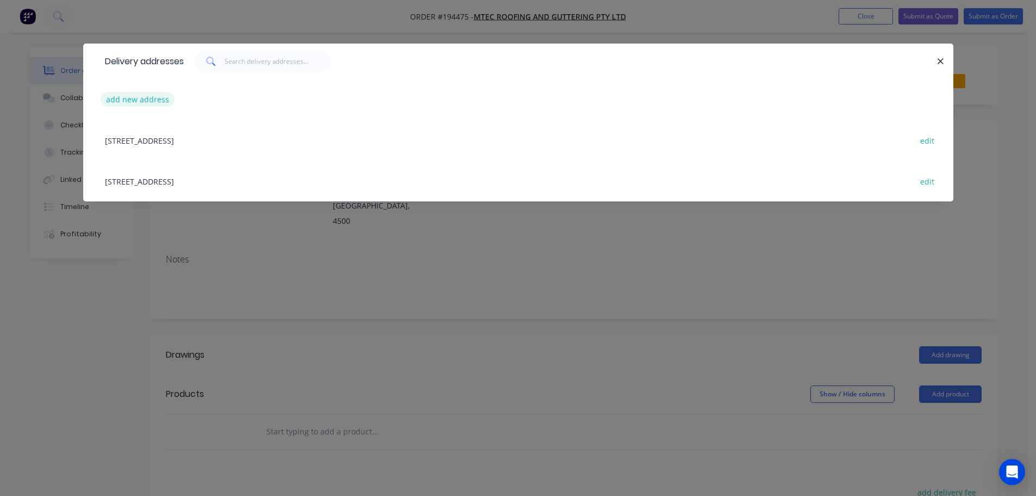
click at [129, 100] on button "add new address" at bounding box center [138, 99] width 75 height 15
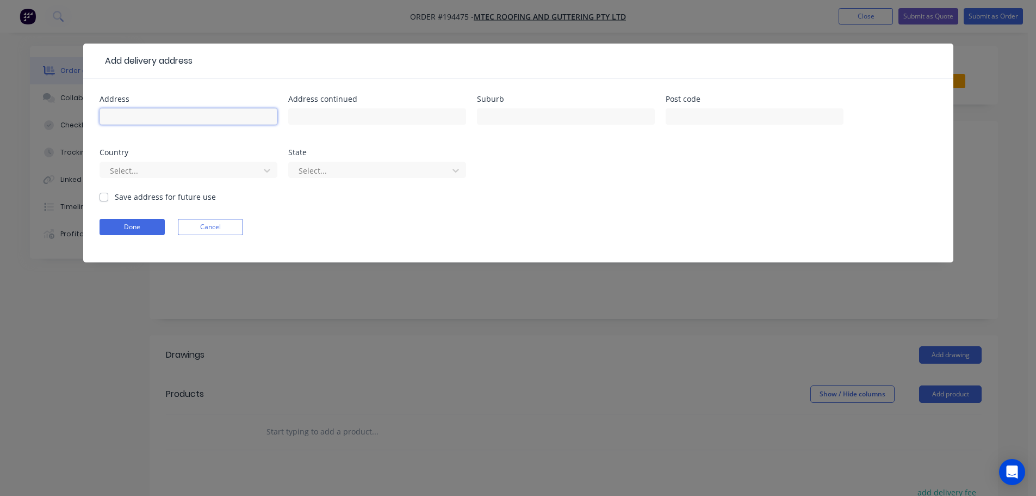
click at [139, 115] on input "text" at bounding box center [189, 116] width 178 height 16
type input "1517 [GEOGRAPHIC_DATA][PERSON_NAME]"
type input "BURBANK"
type input "4155"
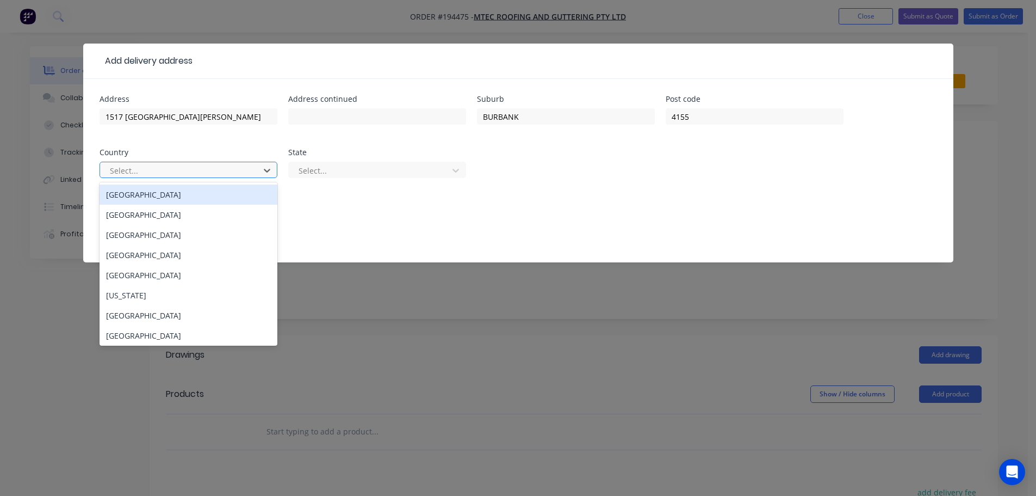
click at [159, 195] on div "[GEOGRAPHIC_DATA]" at bounding box center [189, 194] width 178 height 20
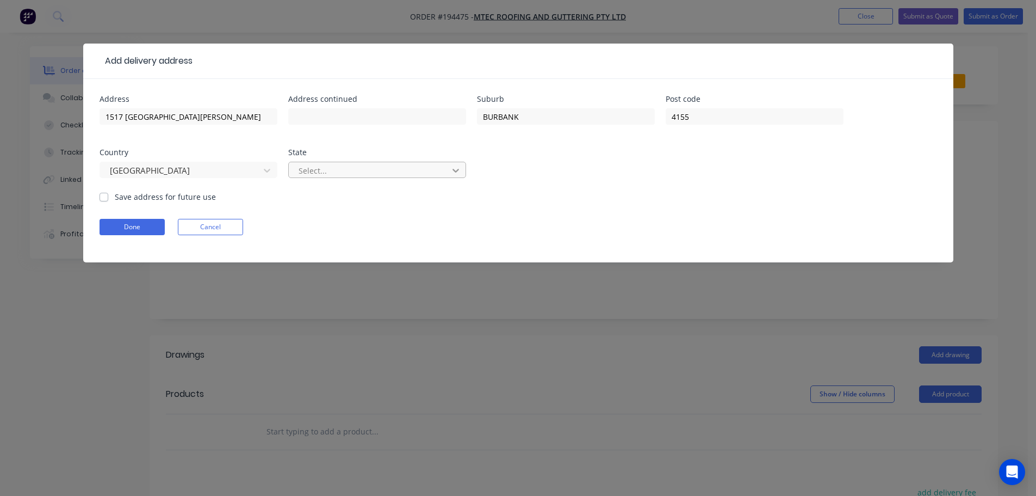
click at [460, 170] on icon at bounding box center [455, 170] width 11 height 11
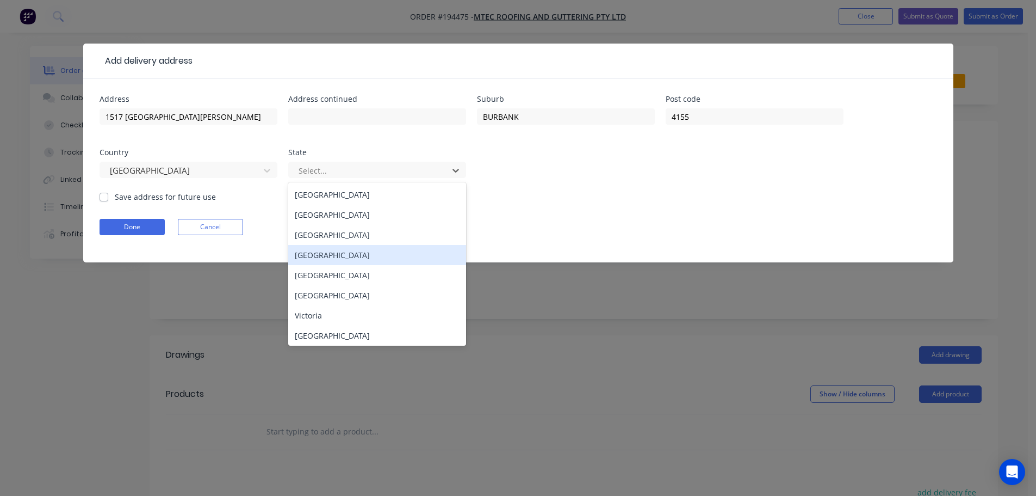
click at [326, 254] on div "[GEOGRAPHIC_DATA]" at bounding box center [377, 255] width 178 height 20
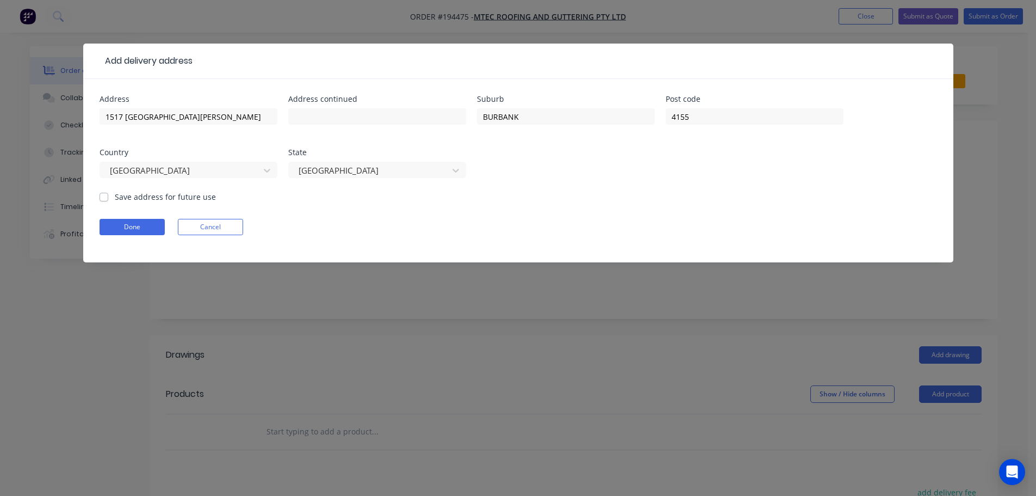
click at [548, 211] on form "Address 1517 MOUNT GRAVATT CAPALABA ROAD Address continued Suburb BURBANK Post …" at bounding box center [519, 178] width 838 height 167
click at [128, 225] on button "Done" at bounding box center [132, 227] width 65 height 16
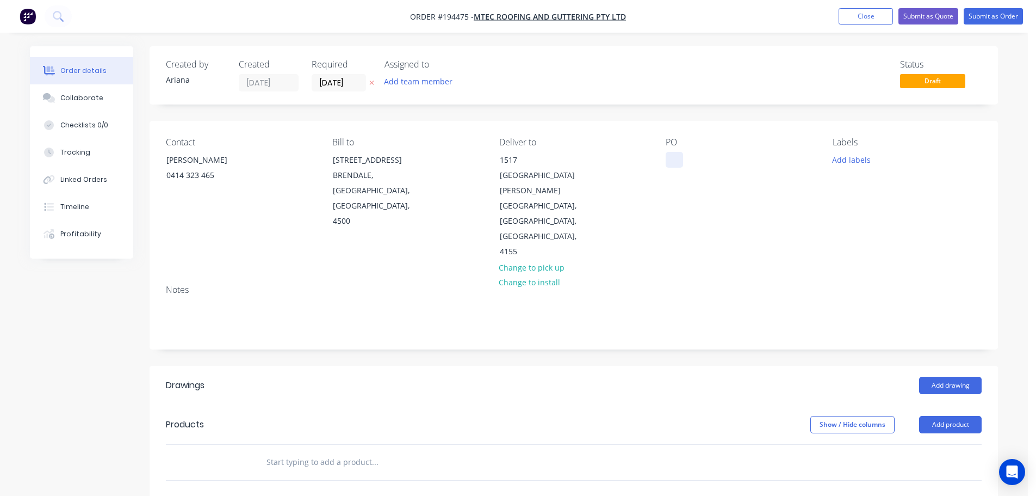
click at [676, 157] on div at bounding box center [674, 160] width 17 height 16
click at [774, 223] on div "Contact ROB VERNON 0414 323 465 Bill to UNIT 5 21 DEAKIN STREET BRENDALE, Queen…" at bounding box center [574, 198] width 849 height 155
click at [854, 156] on button "Add labels" at bounding box center [851, 159] width 50 height 15
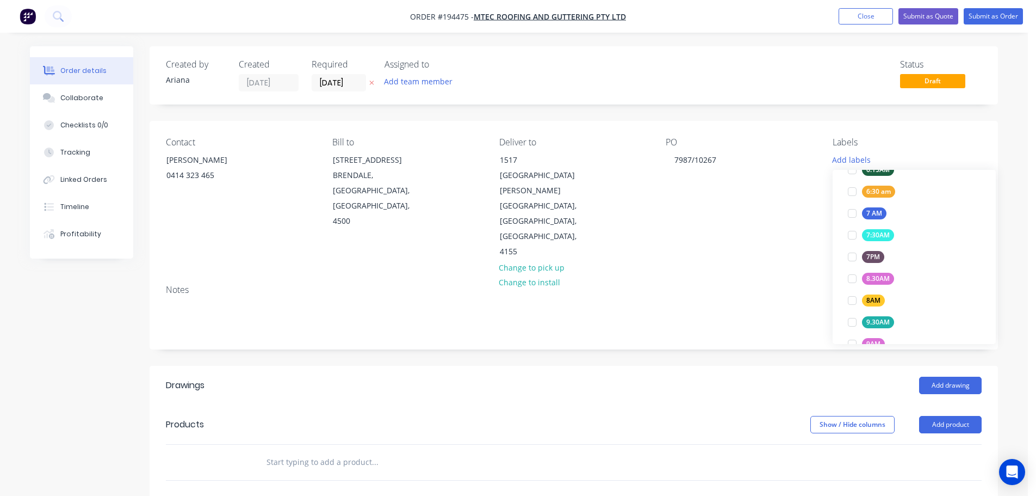
scroll to position [286, 0]
click at [854, 297] on div at bounding box center [853, 298] width 22 height 22
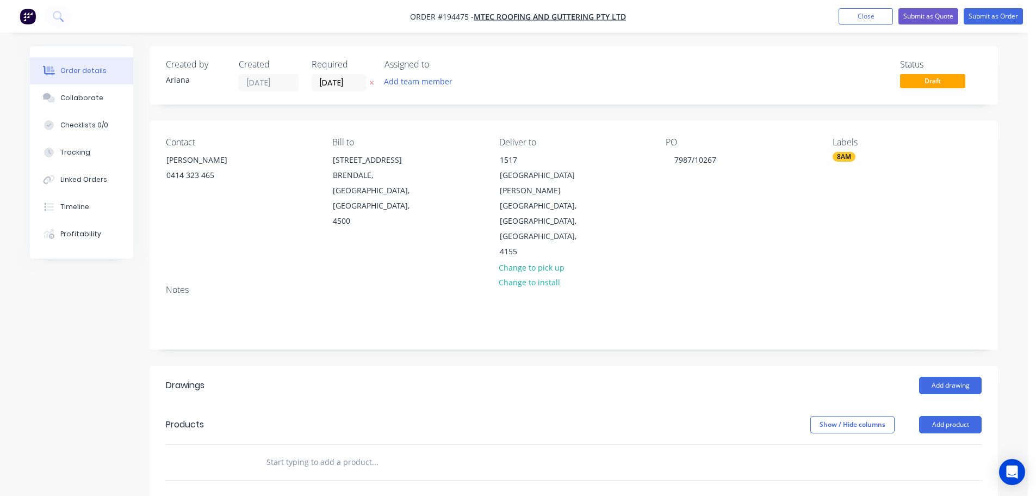
click at [769, 276] on div "Notes" at bounding box center [574, 312] width 849 height 73
click at [956, 416] on button "Add product" at bounding box center [950, 424] width 63 height 17
click at [948, 444] on div "Product catalogue" at bounding box center [930, 452] width 84 height 16
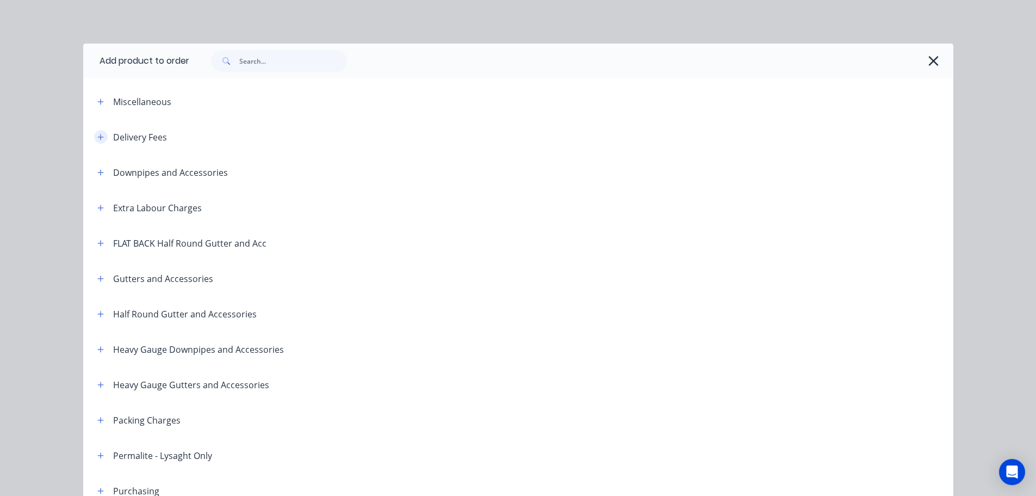
click at [98, 133] on icon "button" at bounding box center [100, 137] width 7 height 8
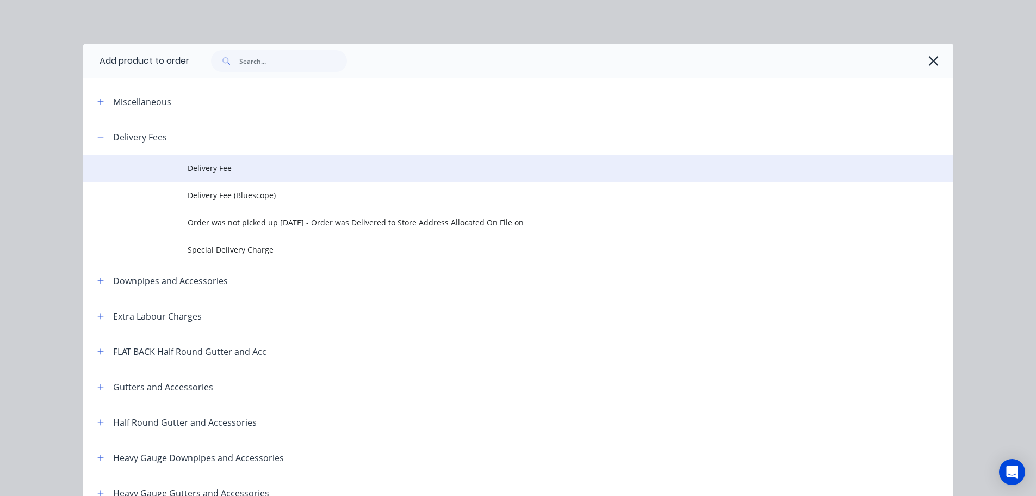
click at [257, 173] on span "Delivery Fee" at bounding box center [494, 167] width 613 height 11
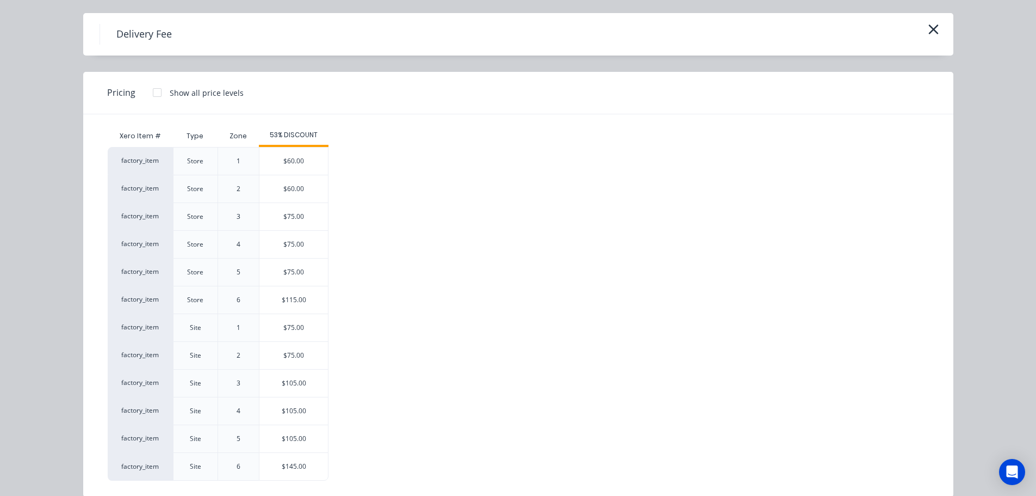
scroll to position [47, 0]
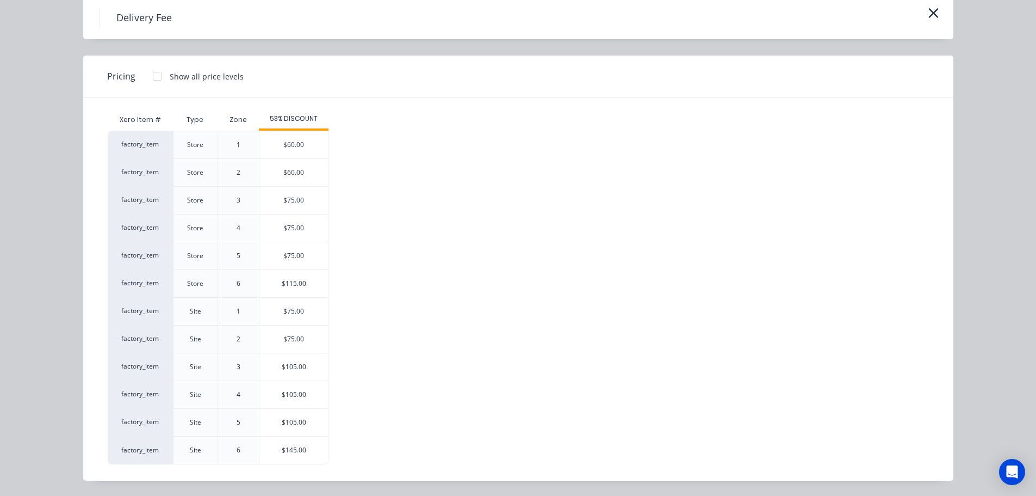
drag, startPoint x: 280, startPoint y: 312, endPoint x: 328, endPoint y: 312, distance: 47.9
click at [281, 312] on div "$75.00" at bounding box center [294, 311] width 69 height 27
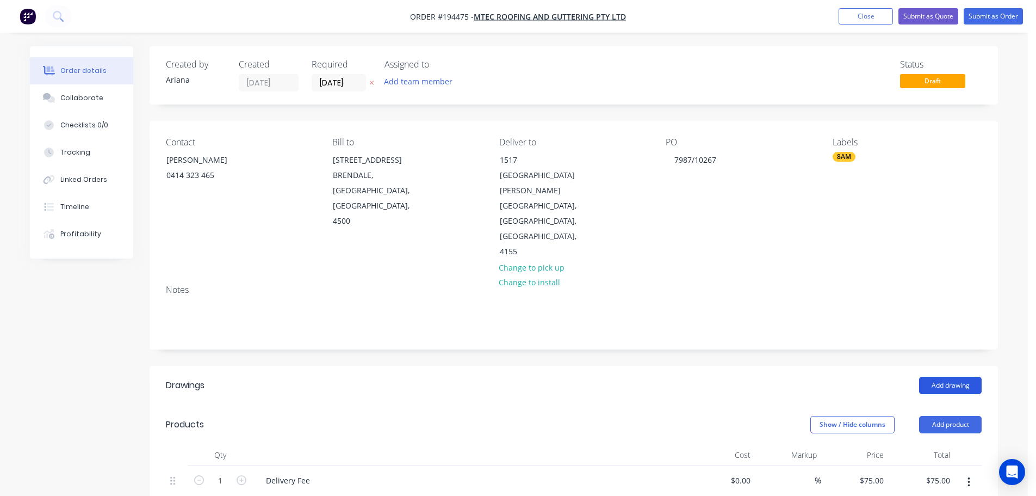
click at [964, 377] on button "Add drawing" at bounding box center [950, 385] width 63 height 17
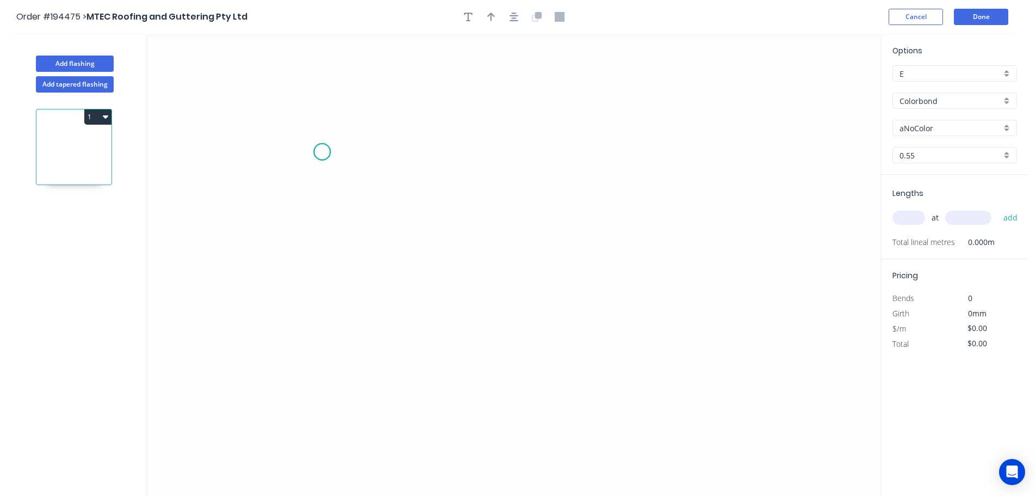
click at [322, 152] on icon "0" at bounding box center [514, 265] width 735 height 462
click at [308, 318] on icon "0" at bounding box center [514, 265] width 735 height 462
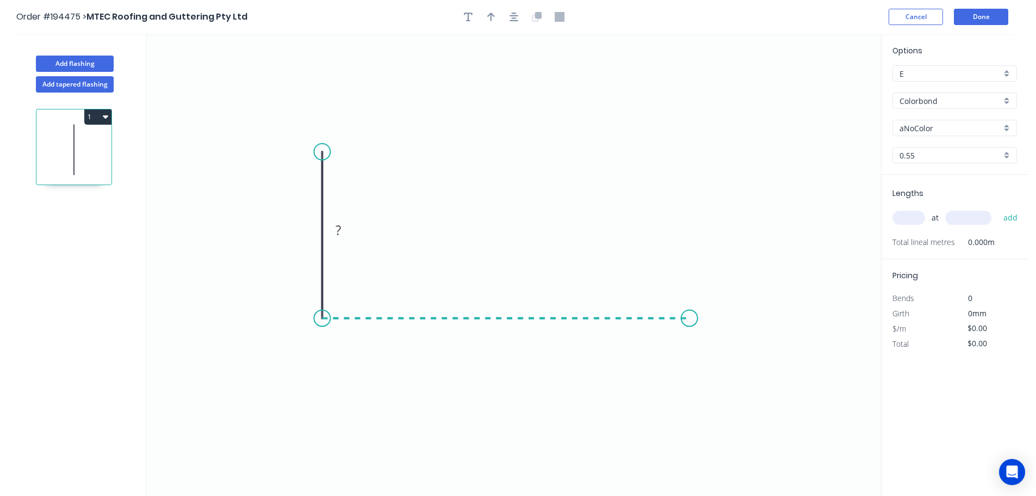
click at [690, 312] on icon "0 ?" at bounding box center [514, 265] width 735 height 462
click at [723, 362] on icon "0 ? ?" at bounding box center [514, 265] width 735 height 462
click at [723, 362] on circle at bounding box center [723, 361] width 16 height 16
click at [708, 375] on div "Hide angle" at bounding box center [731, 376] width 109 height 22
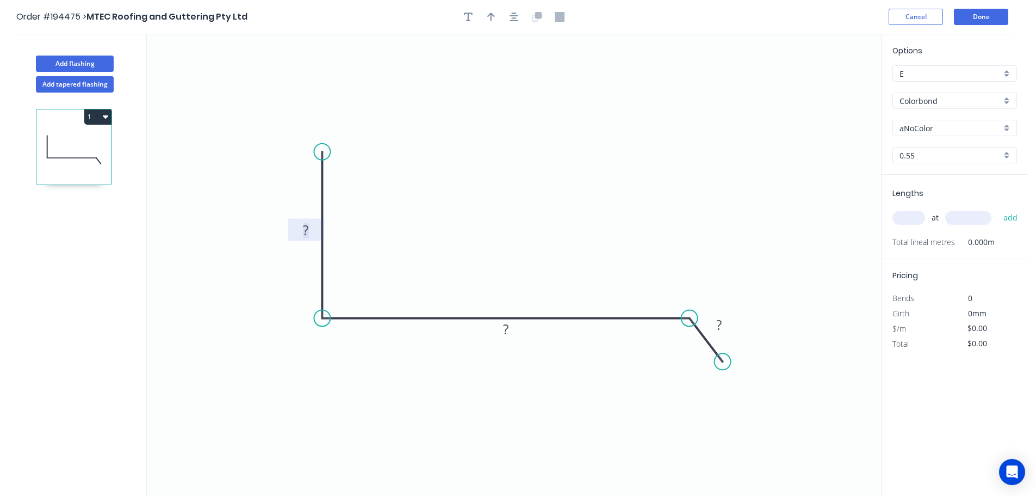
click at [307, 228] on tspan "?" at bounding box center [305, 230] width 5 height 18
click at [446, 208] on icon "0 60 160 30" at bounding box center [514, 265] width 735 height 462
type input "$11.02"
click at [493, 11] on button "button" at bounding box center [491, 17] width 16 height 16
drag, startPoint x: 828, startPoint y: 83, endPoint x: 517, endPoint y: 182, distance: 326.1
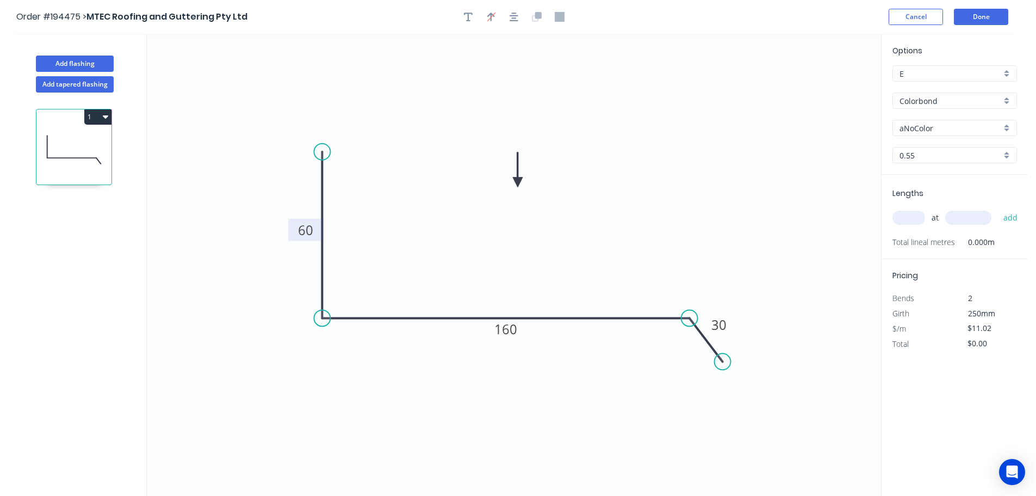
click at [517, 182] on icon at bounding box center [518, 169] width 10 height 35
click at [1008, 126] on div "aNoColor" at bounding box center [955, 128] width 125 height 16
click at [967, 184] on div "Pale Eucalypt" at bounding box center [955, 179] width 124 height 19
type input "Pale Eucalypt"
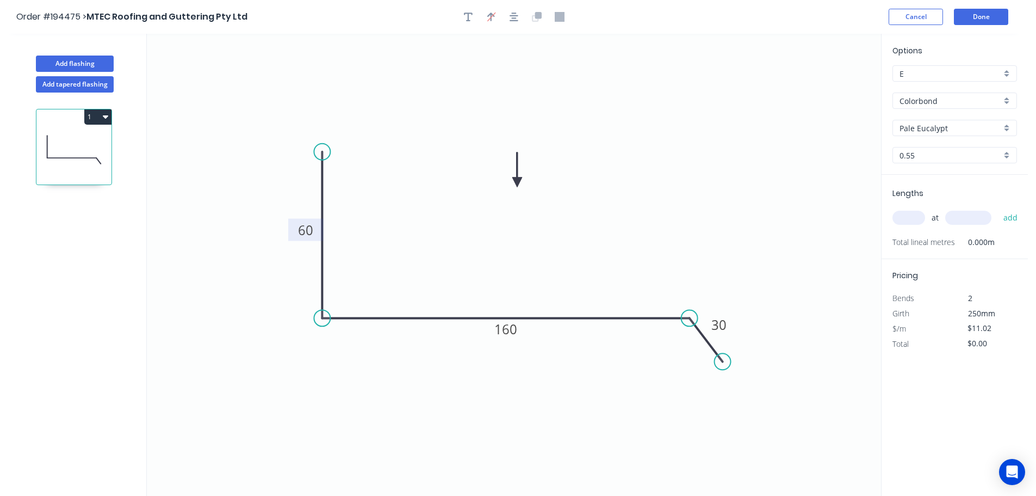
click at [911, 216] on input "text" at bounding box center [909, 218] width 33 height 14
type input "2"
type input "4300"
click at [998, 208] on button "add" at bounding box center [1011, 217] width 26 height 18
type input "$94.77"
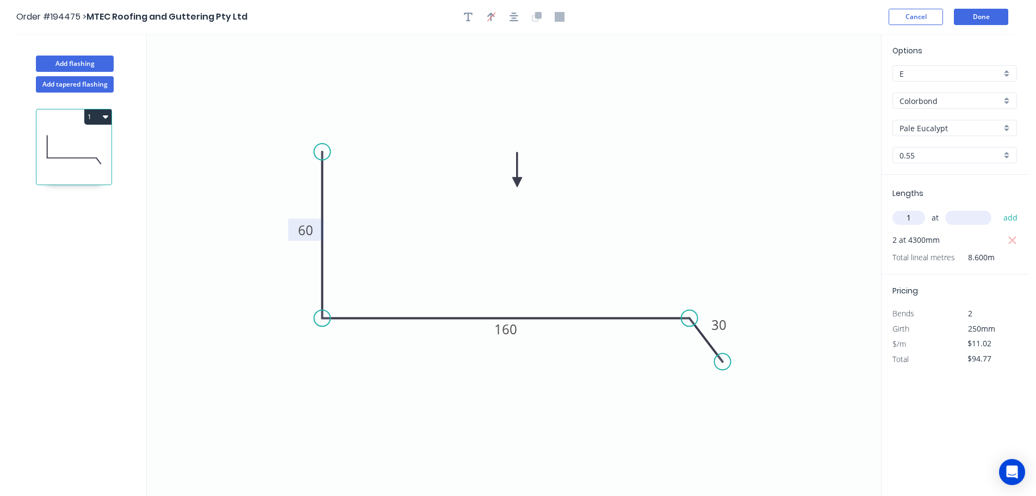
type input "1"
type input "2000"
click at [998, 208] on button "add" at bounding box center [1011, 217] width 26 height 18
type input "$116.81"
click at [978, 19] on button "Done" at bounding box center [981, 17] width 54 height 16
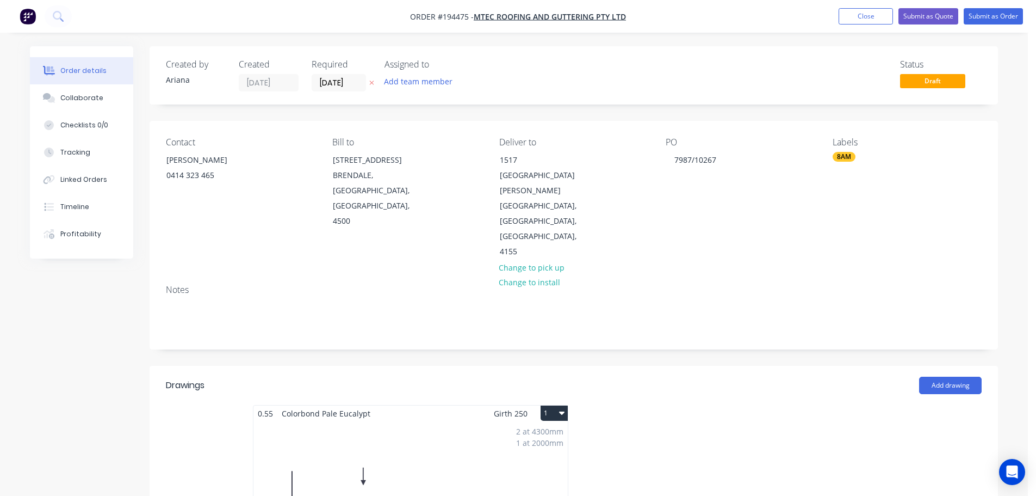
click at [557, 405] on button "1" at bounding box center [554, 412] width 27 height 15
click at [542, 431] on div "Use larger box size" at bounding box center [516, 439] width 84 height 16
click at [994, 14] on button "Submit as Order" at bounding box center [993, 16] width 59 height 16
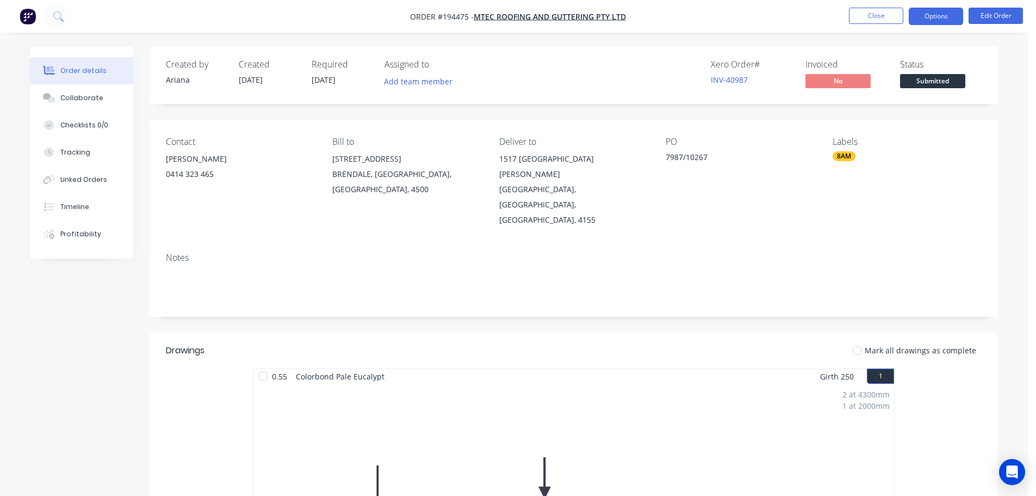
click at [949, 16] on button "Options" at bounding box center [936, 16] width 54 height 17
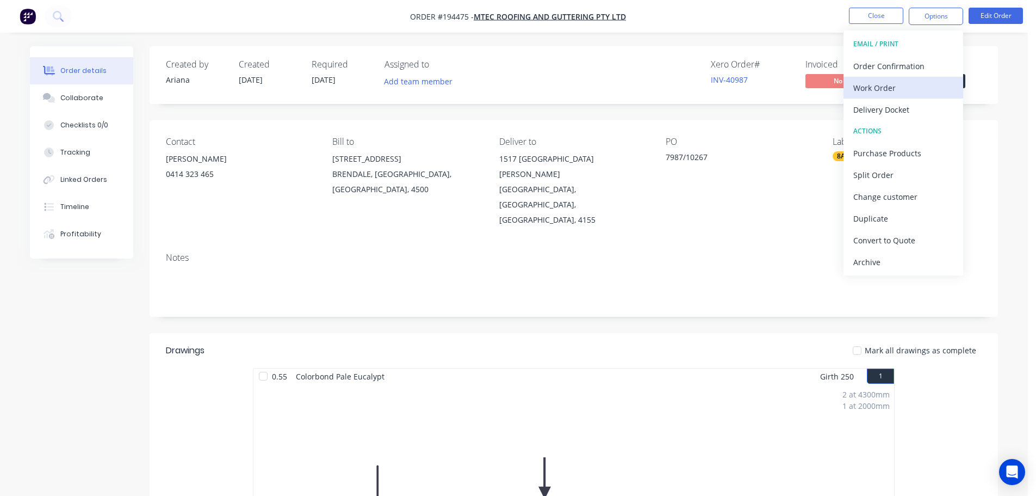
click at [882, 86] on div "Work Order" at bounding box center [904, 88] width 100 height 16
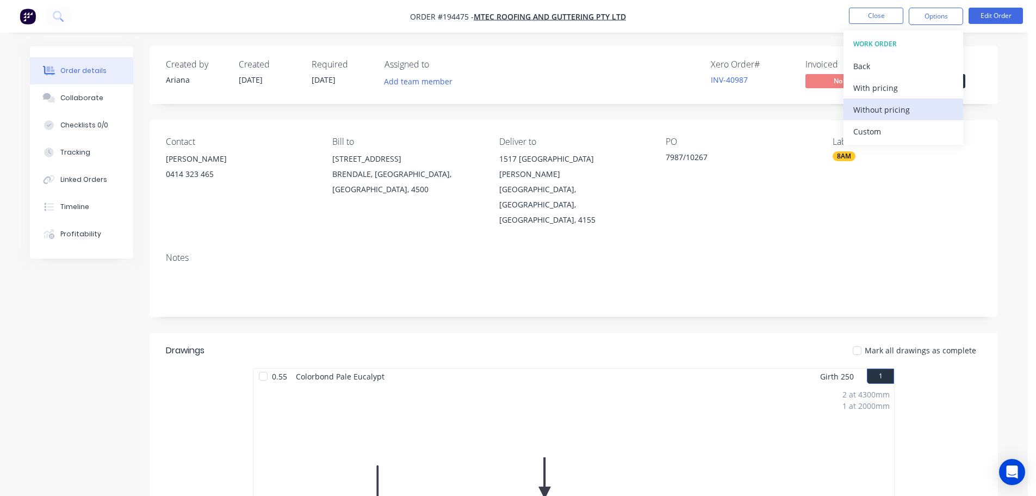
click at [867, 106] on div "Without pricing" at bounding box center [904, 110] width 100 height 16
click at [712, 9] on nav "Order #194475 - MTEC Roofing and Guttering Pty Ltd Close Options EMAIL / PRINT …" at bounding box center [518, 16] width 1036 height 33
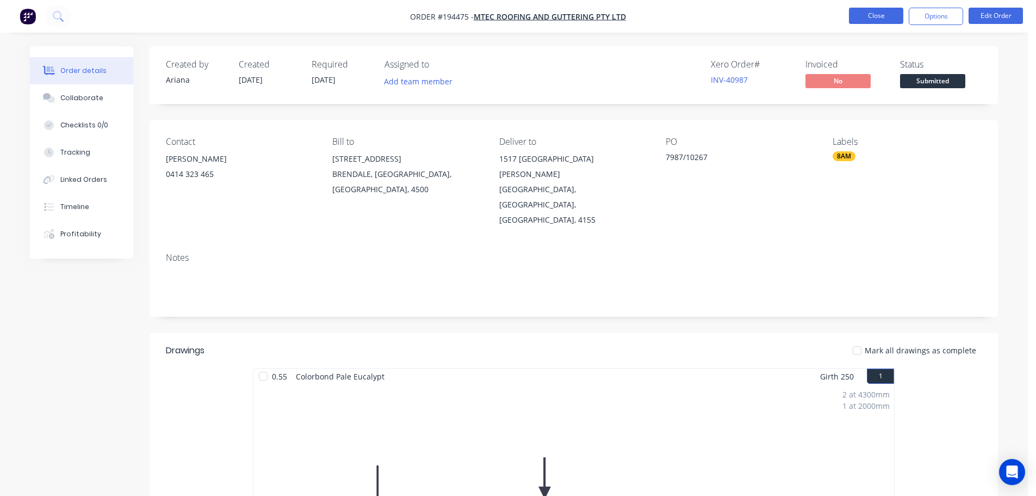
click at [886, 14] on button "Close" at bounding box center [876, 16] width 54 height 16
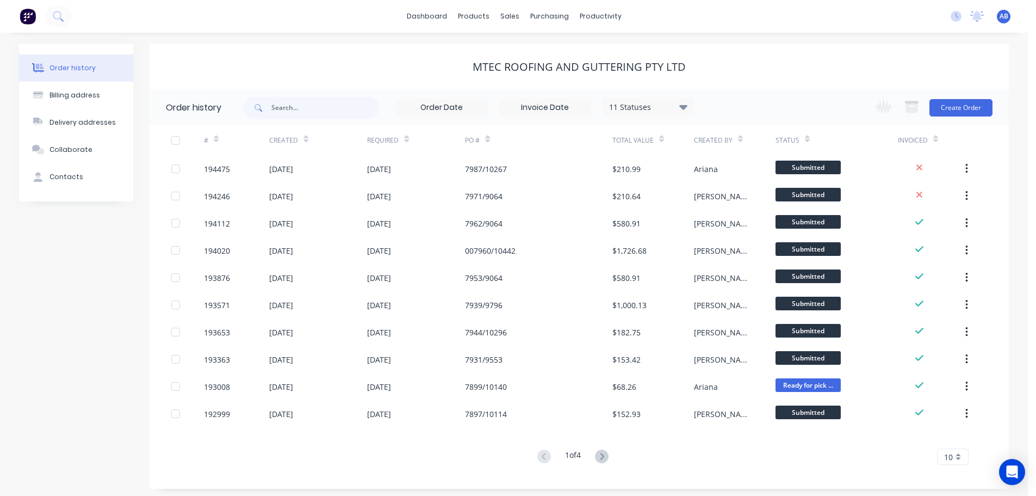
click at [1002, 13] on span "AB" at bounding box center [1004, 16] width 9 height 10
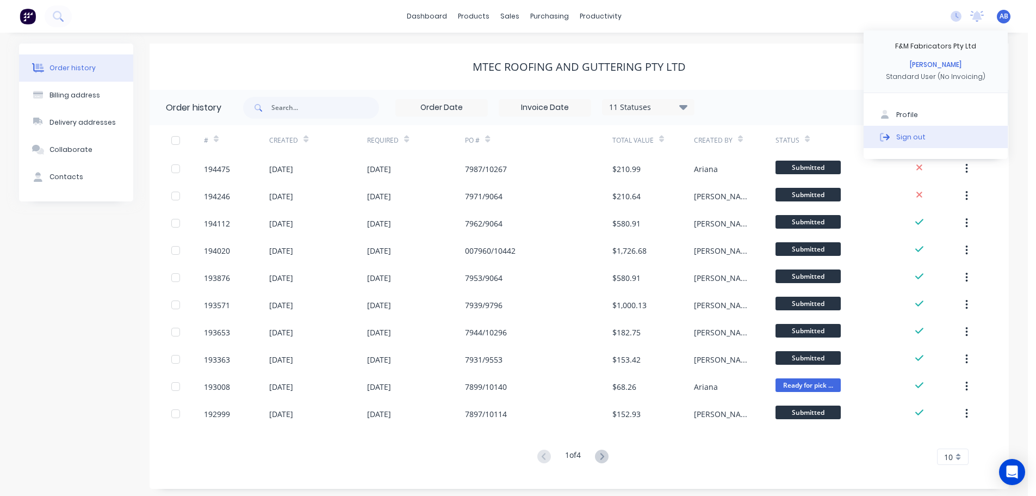
click at [908, 131] on button "Sign out" at bounding box center [936, 137] width 144 height 22
